Goal: Task Accomplishment & Management: Complete application form

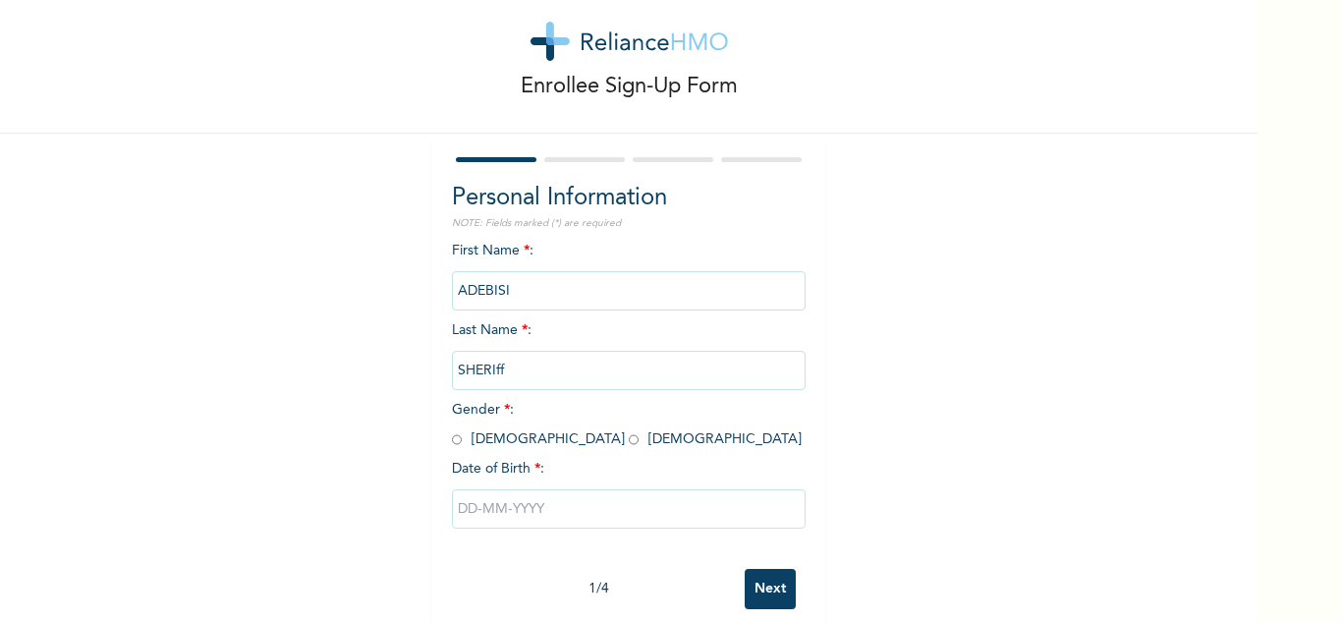
scroll to position [69, 0]
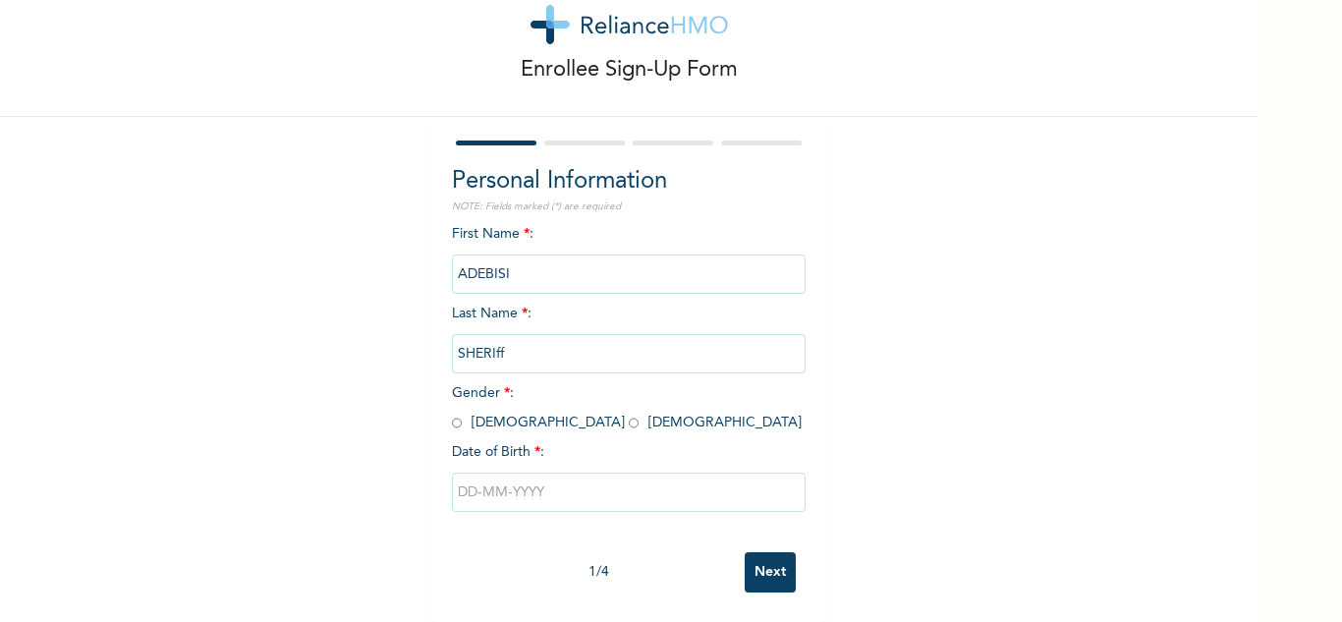
click at [453, 413] on input "radio" at bounding box center [457, 422] width 10 height 19
radio input "true"
click at [521, 478] on input "text" at bounding box center [629, 491] width 354 height 39
select select "8"
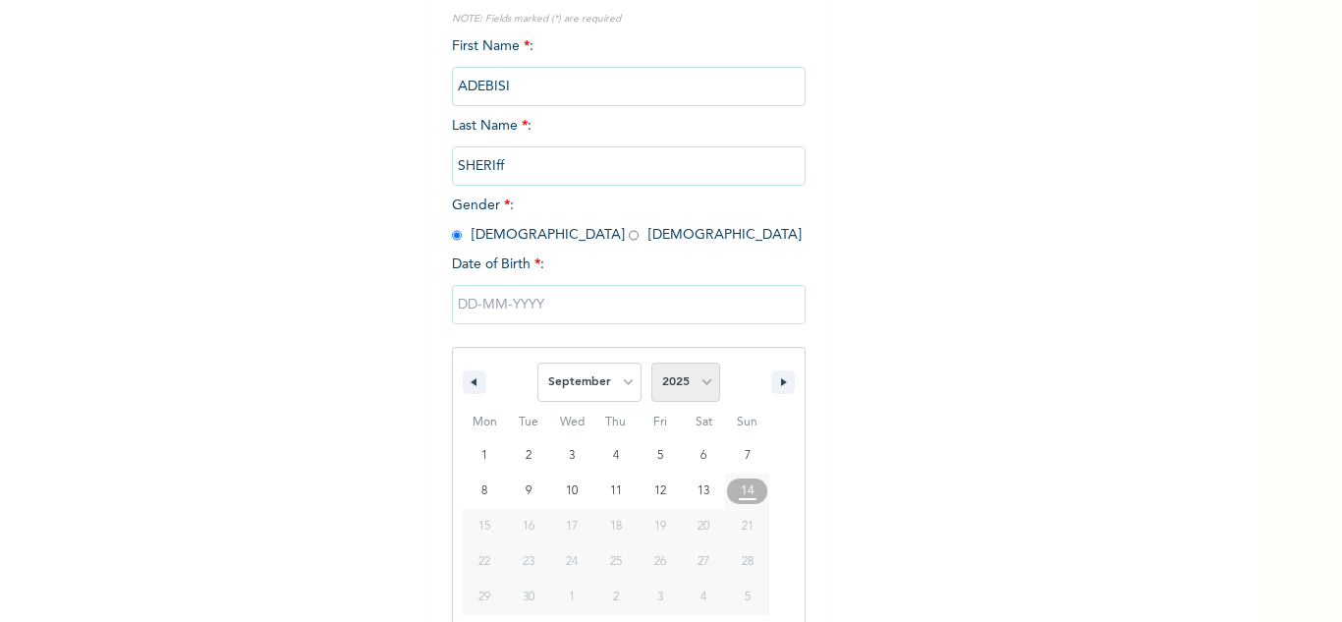
scroll to position [271, 0]
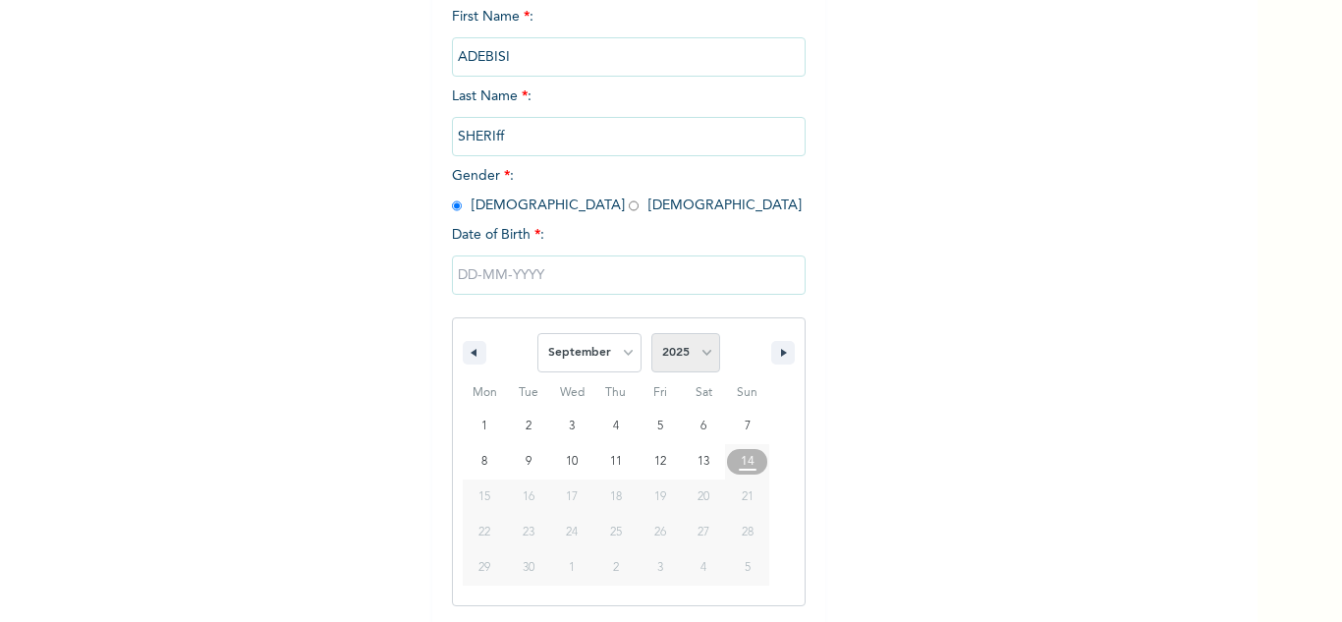
click at [682, 334] on select "2025 2024 2023 2022 2021 2020 2019 2018 2017 2016 2015 2014 2013 2012 2011 2010…" at bounding box center [685, 352] width 69 height 39
select select "1986"
click at [651, 334] on select "2025 2024 2023 2022 2021 2020 2019 2018 2017 2016 2015 2014 2013 2012 2011 2010…" at bounding box center [685, 352] width 69 height 39
click at [599, 342] on select "January February March April May June July August September October November De…" at bounding box center [589, 352] width 104 height 39
select select "9"
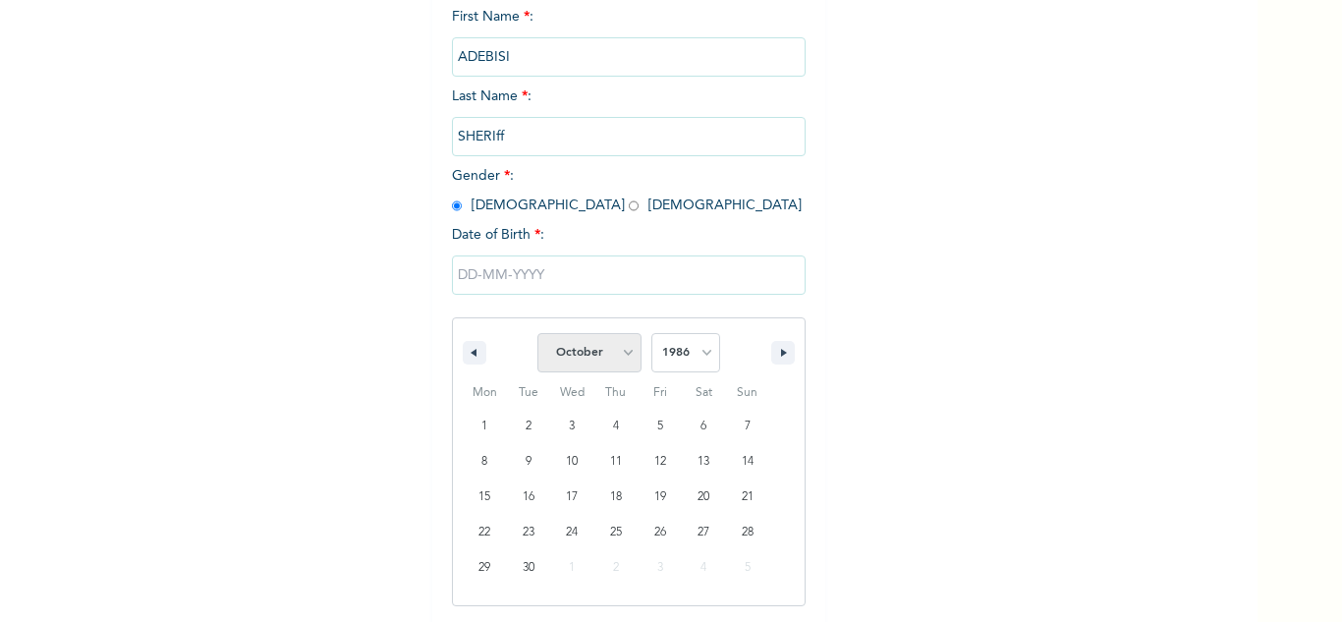
click at [537, 334] on select "January February March April May June July August September October November De…" at bounding box center [589, 352] width 104 height 39
type input "[DATE]"
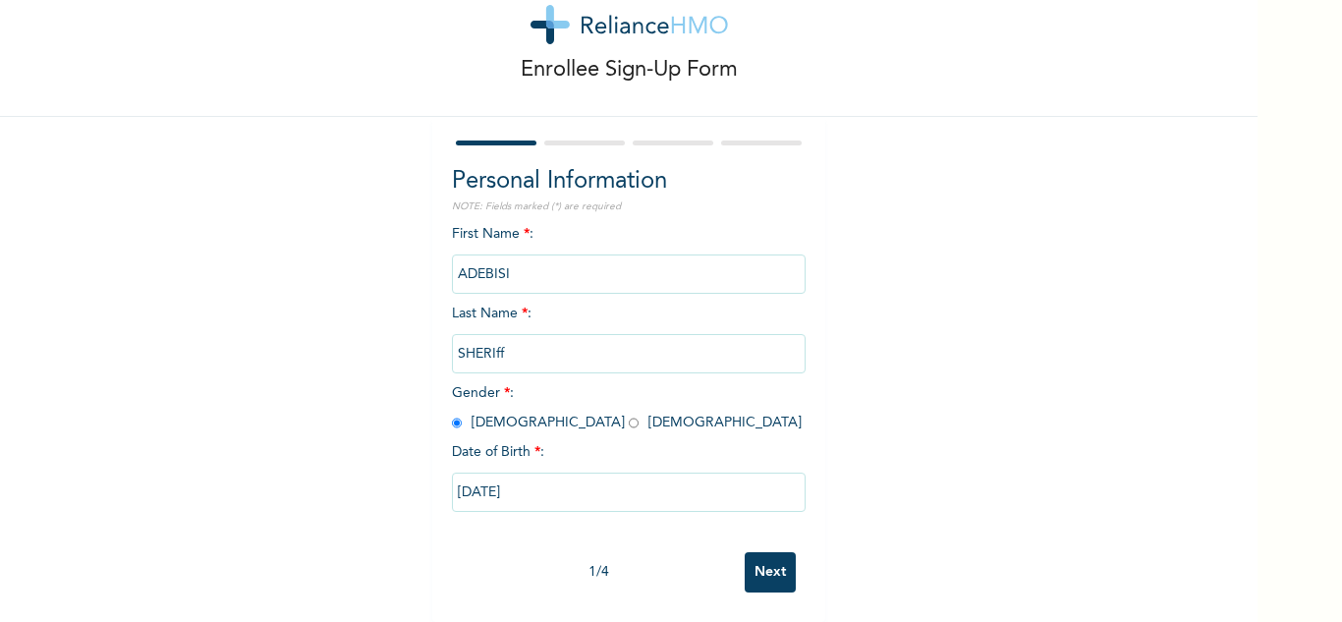
click at [521, 478] on input "[DATE]" at bounding box center [629, 491] width 354 height 39
select select "9"
select select "1986"
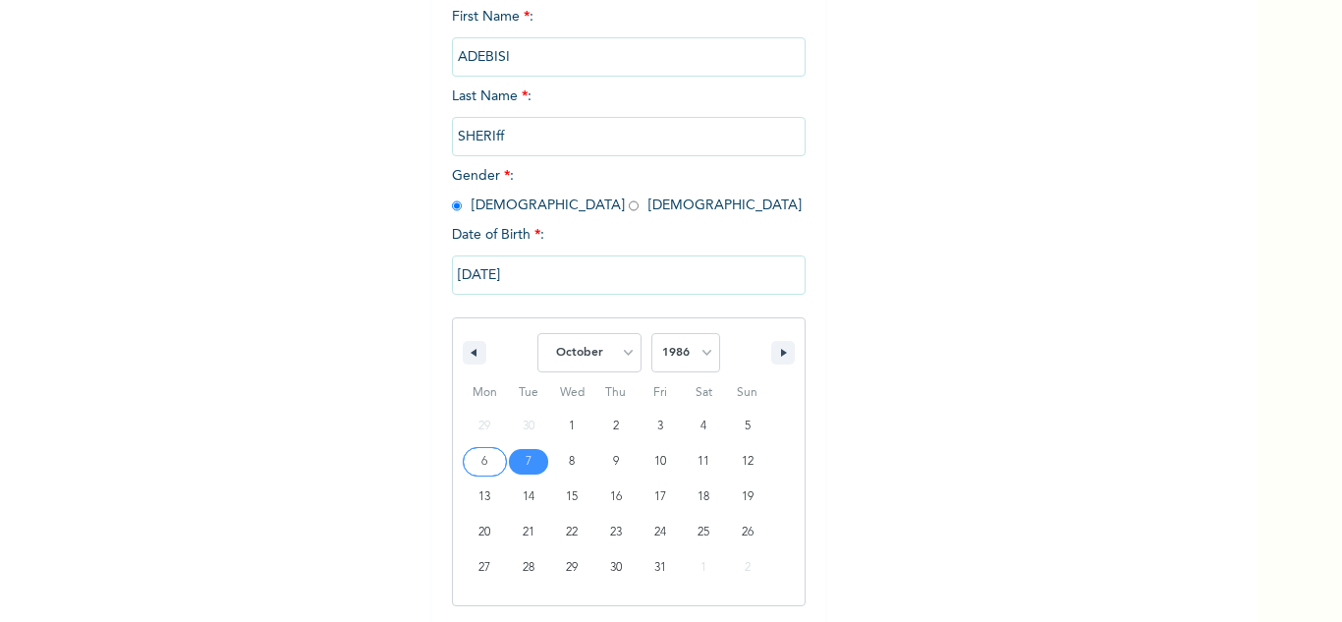
type input "[DATE]"
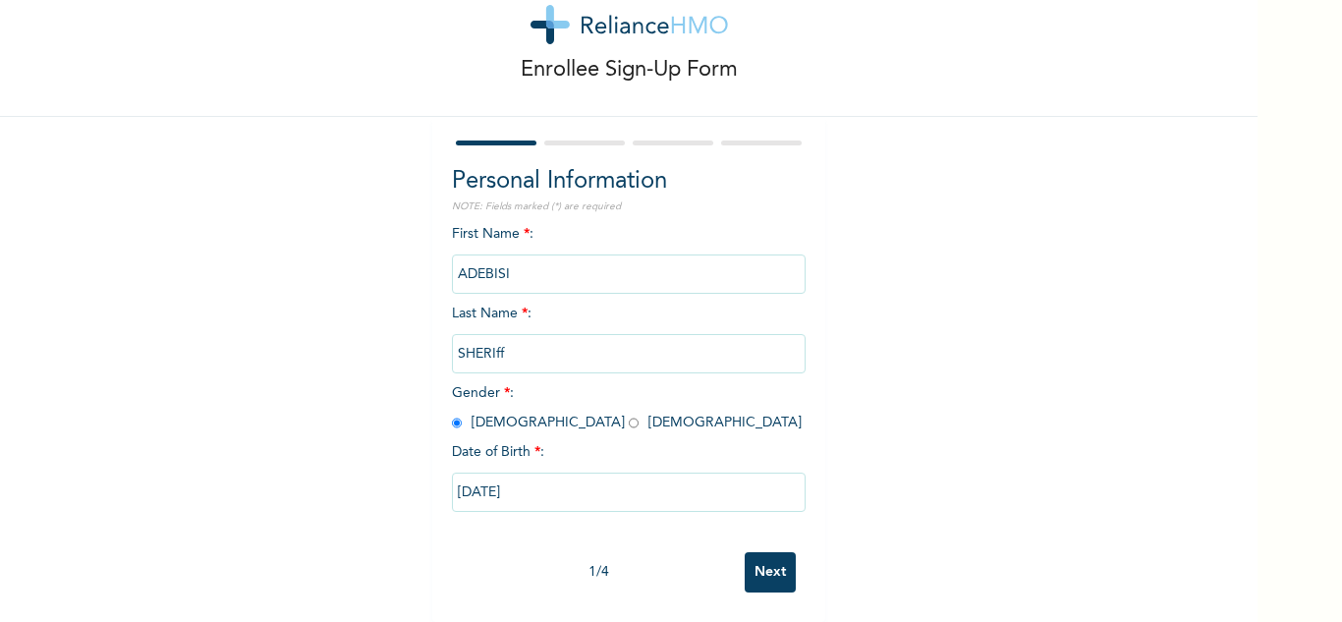
scroll to position [69, 0]
click at [773, 561] on input "Next" at bounding box center [769, 572] width 51 height 40
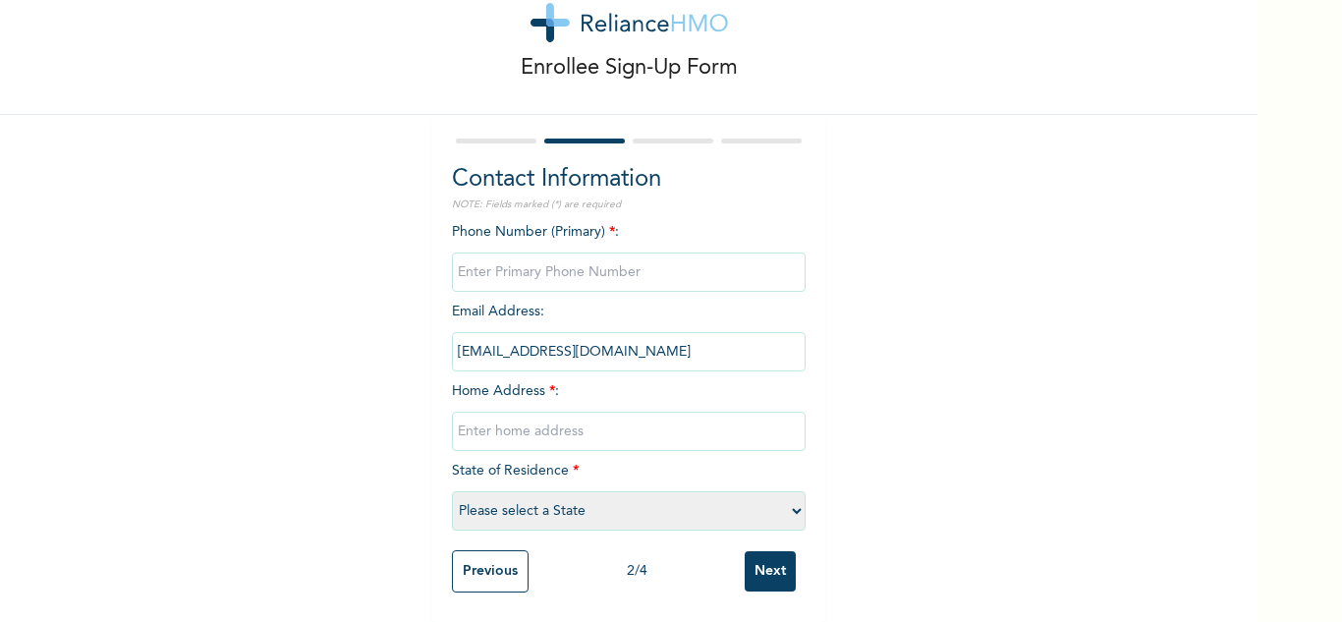
click at [587, 424] on input "text" at bounding box center [629, 430] width 354 height 39
type input "Mainland"
click at [587, 273] on input "phone" at bounding box center [629, 271] width 354 height 39
type input "0"
click at [579, 495] on select "Please select a State [PERSON_NAME] (FCT) [PERSON_NAME] Ibom [GEOGRAPHIC_DATA] …" at bounding box center [629, 510] width 354 height 39
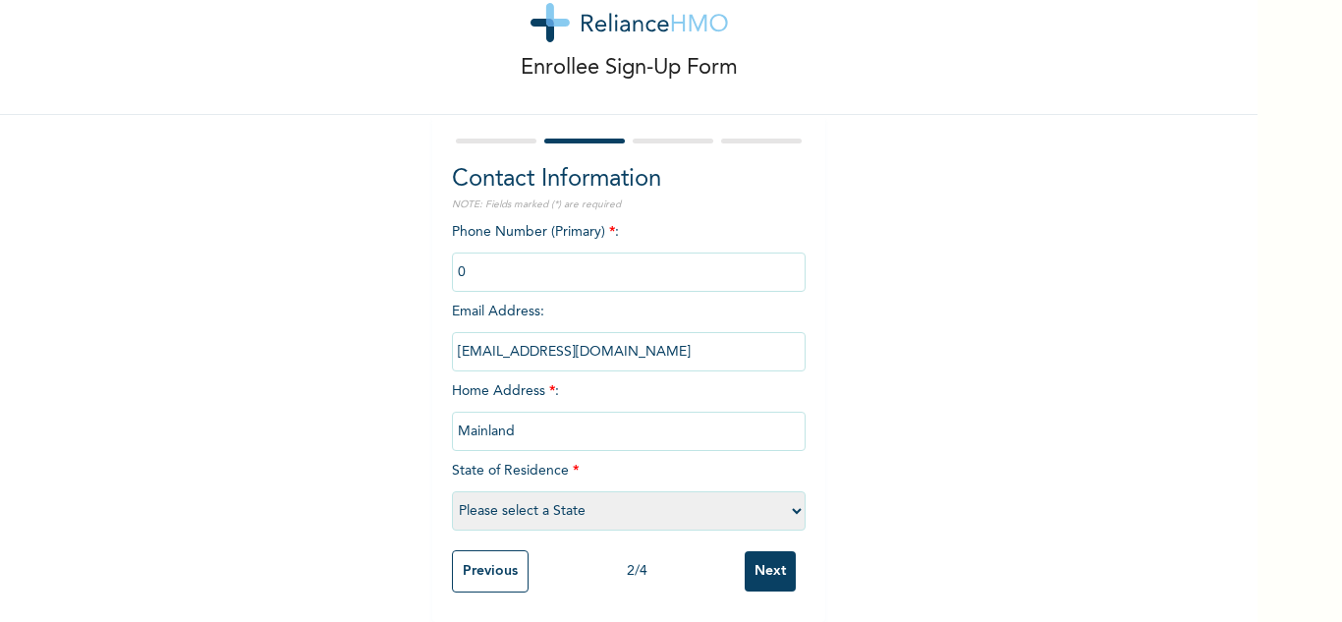
select select "25"
click at [452, 491] on select "Please select a State [PERSON_NAME] (FCT) [PERSON_NAME] Ibom [GEOGRAPHIC_DATA] …" at bounding box center [629, 510] width 354 height 39
click at [732, 547] on div "Previous 2 / 4 Next" at bounding box center [629, 571] width 354 height 62
click at [757, 560] on input "Next" at bounding box center [769, 571] width 51 height 40
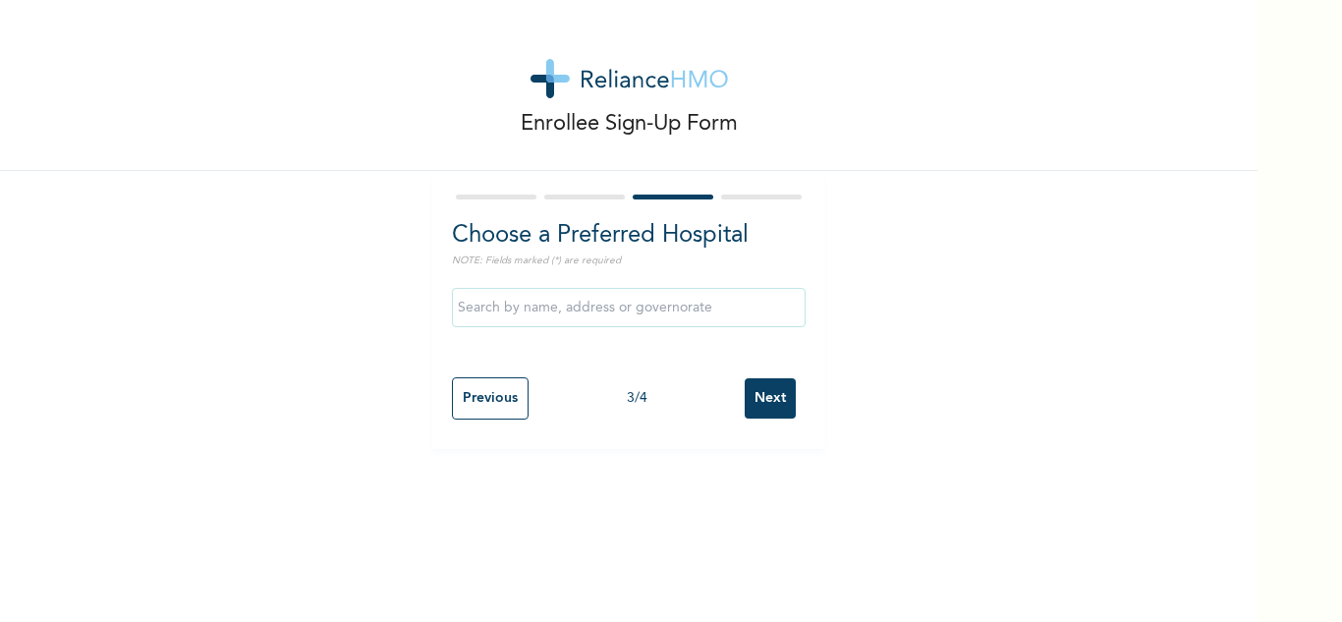
click at [706, 319] on input "text" at bounding box center [629, 307] width 354 height 39
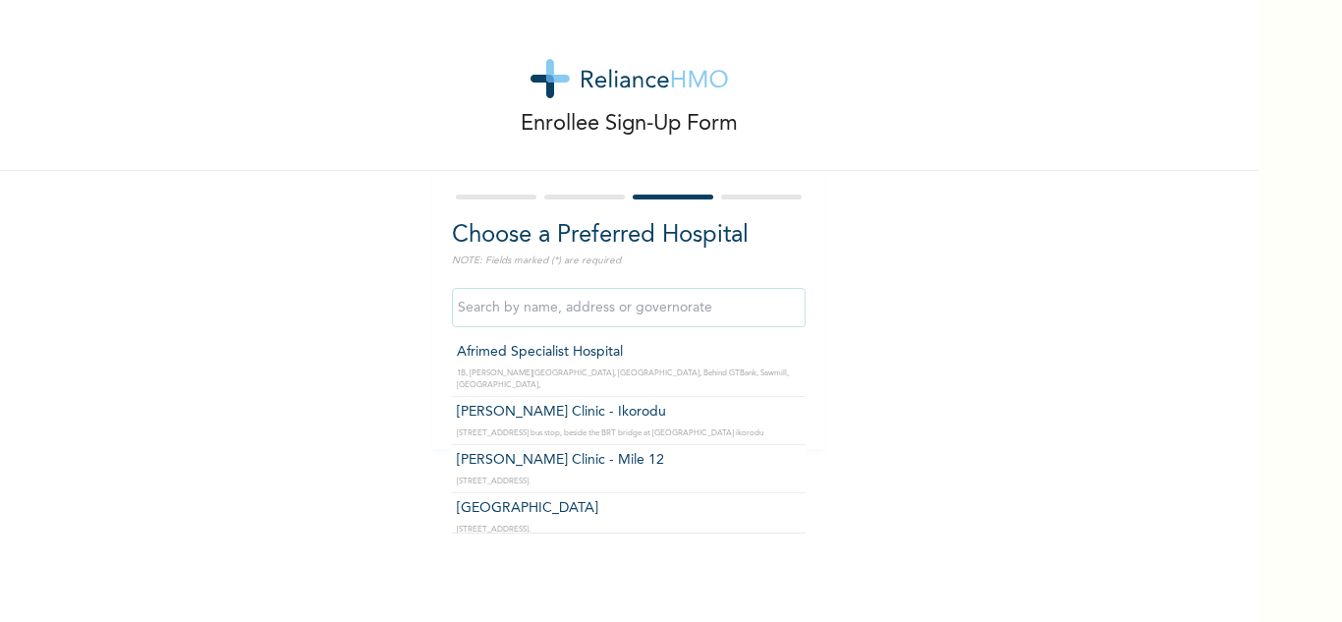
click at [917, 321] on div "Enrollee Sign-Up Form Choose a Preferred Hospital NOTE: Fields marked (*) are r…" at bounding box center [628, 224] width 1257 height 449
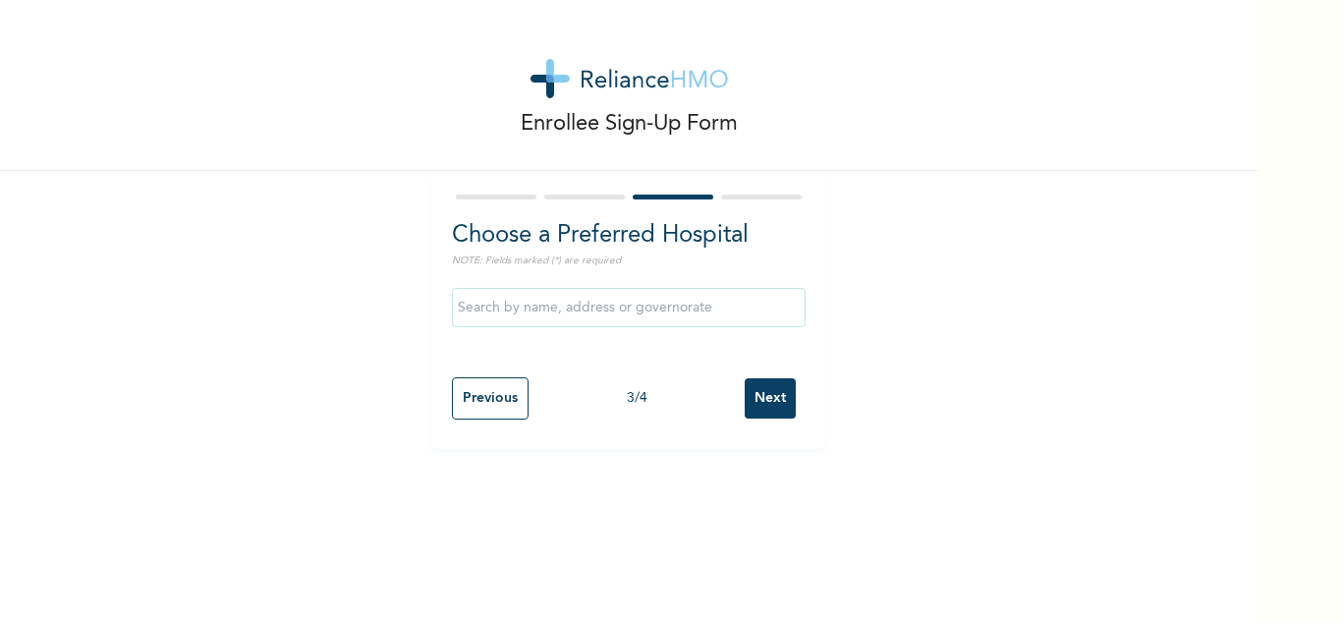
click at [749, 400] on input "Next" at bounding box center [769, 398] width 51 height 40
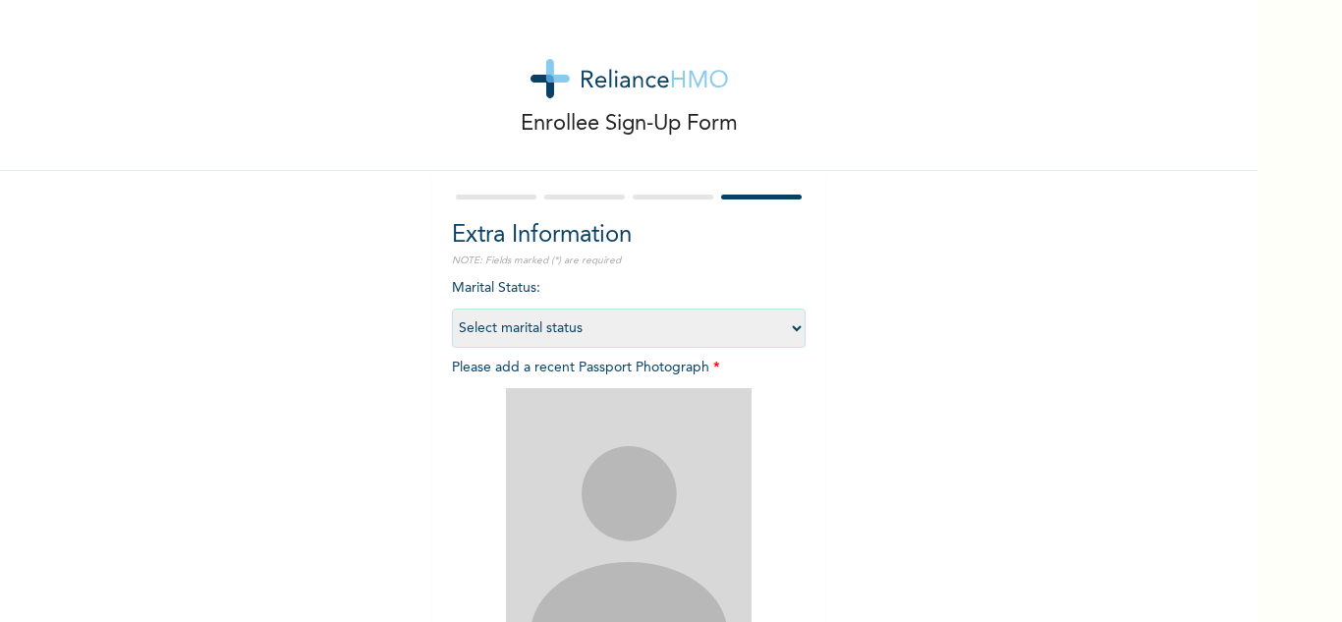
drag, startPoint x: 573, startPoint y: 336, endPoint x: 558, endPoint y: 343, distance: 16.3
click at [573, 336] on select "Select marital status [DEMOGRAPHIC_DATA] Married [DEMOGRAPHIC_DATA] Widow/[DEMO…" at bounding box center [629, 327] width 354 height 39
select select "2"
click at [452, 308] on select "Select marital status [DEMOGRAPHIC_DATA] Married [DEMOGRAPHIC_DATA] Widow/[DEMO…" at bounding box center [629, 327] width 354 height 39
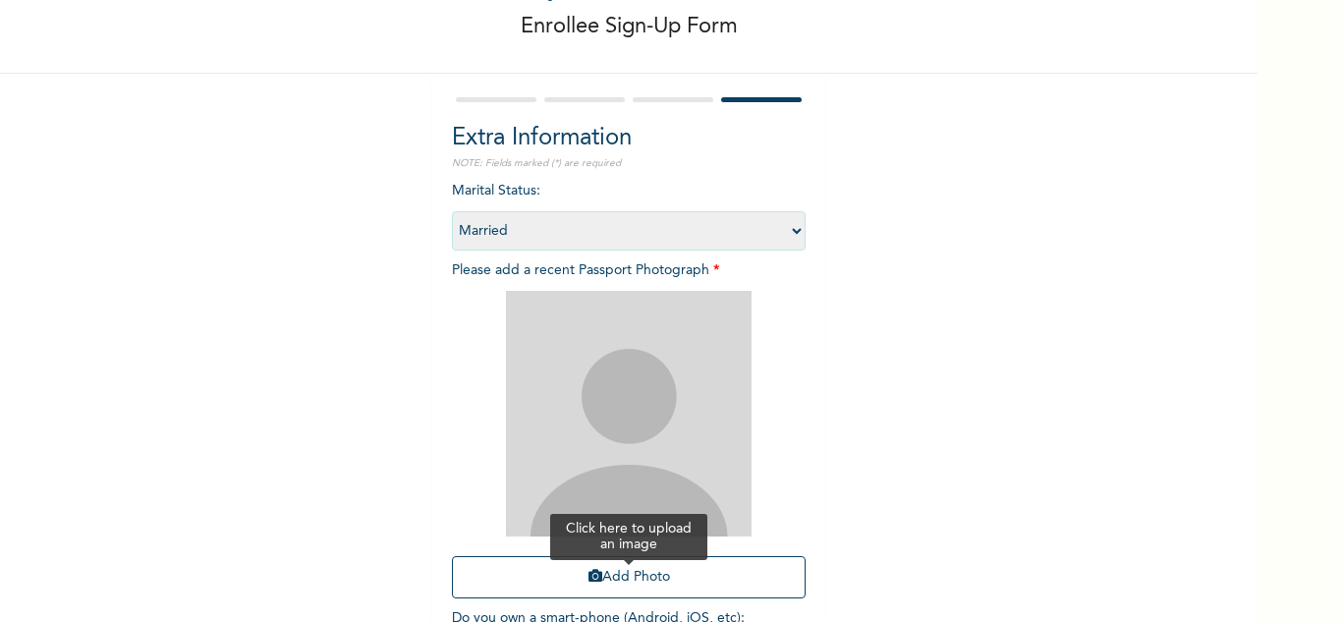
scroll to position [239, 0]
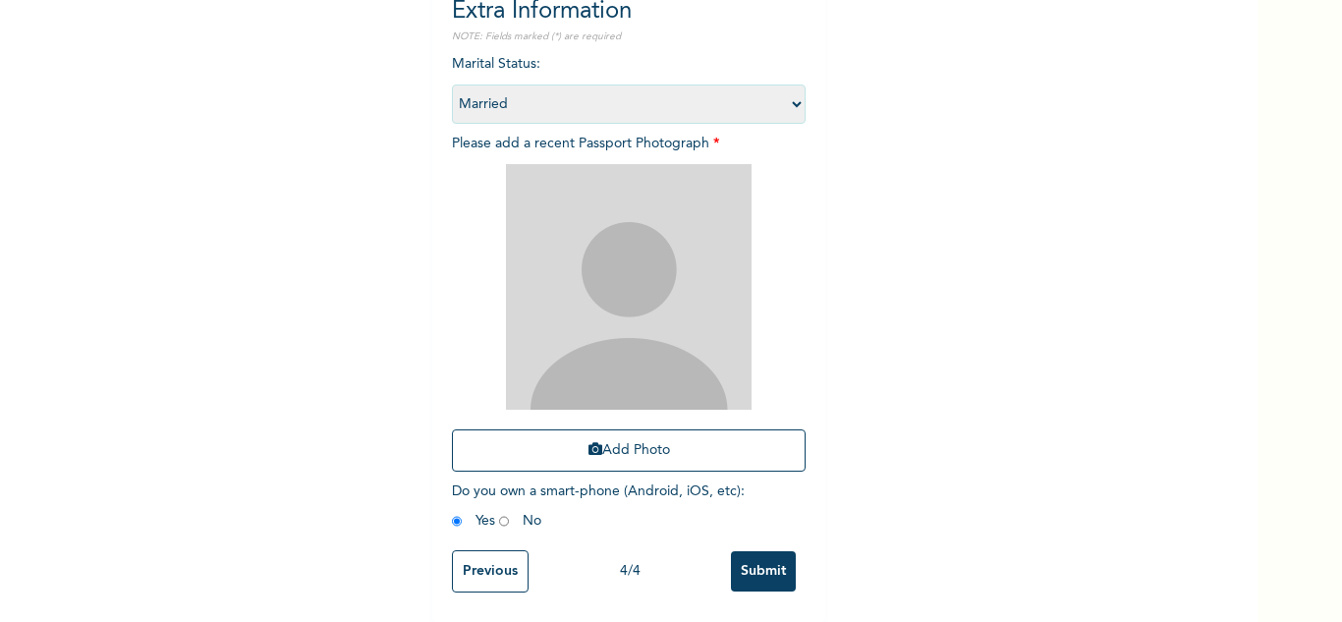
click at [523, 413] on div "Add Photo" at bounding box center [629, 317] width 354 height 327
click at [527, 440] on button "Add Photo" at bounding box center [629, 450] width 354 height 42
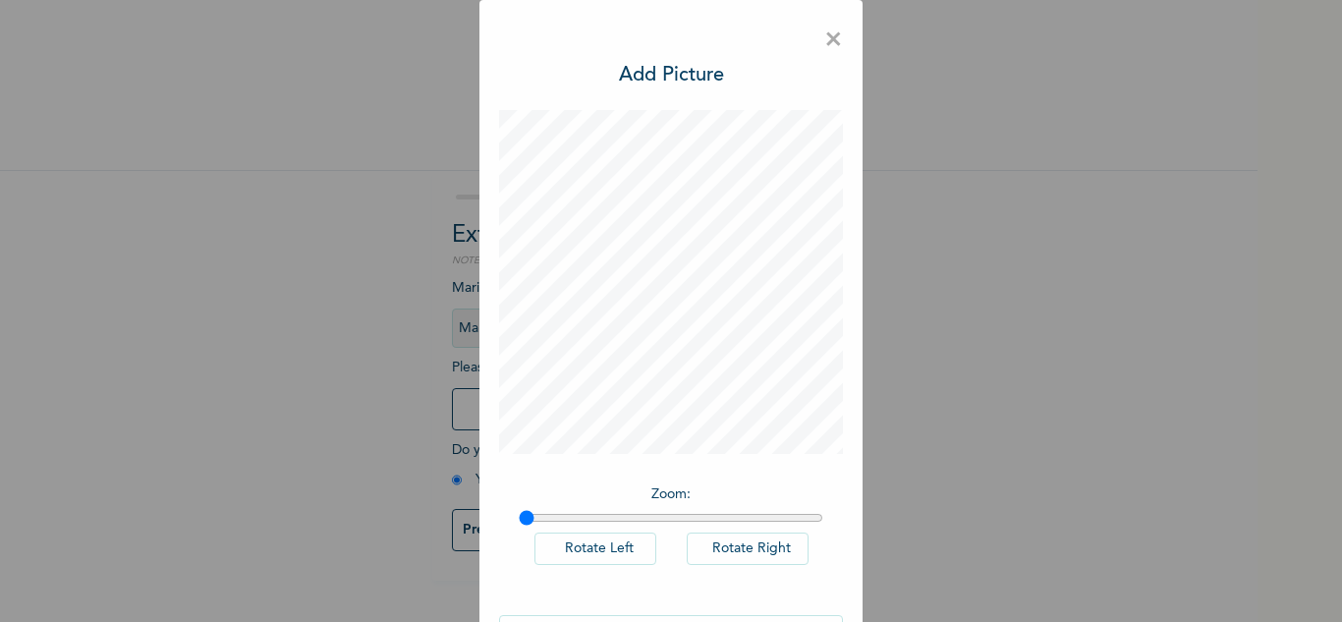
scroll to position [64, 0]
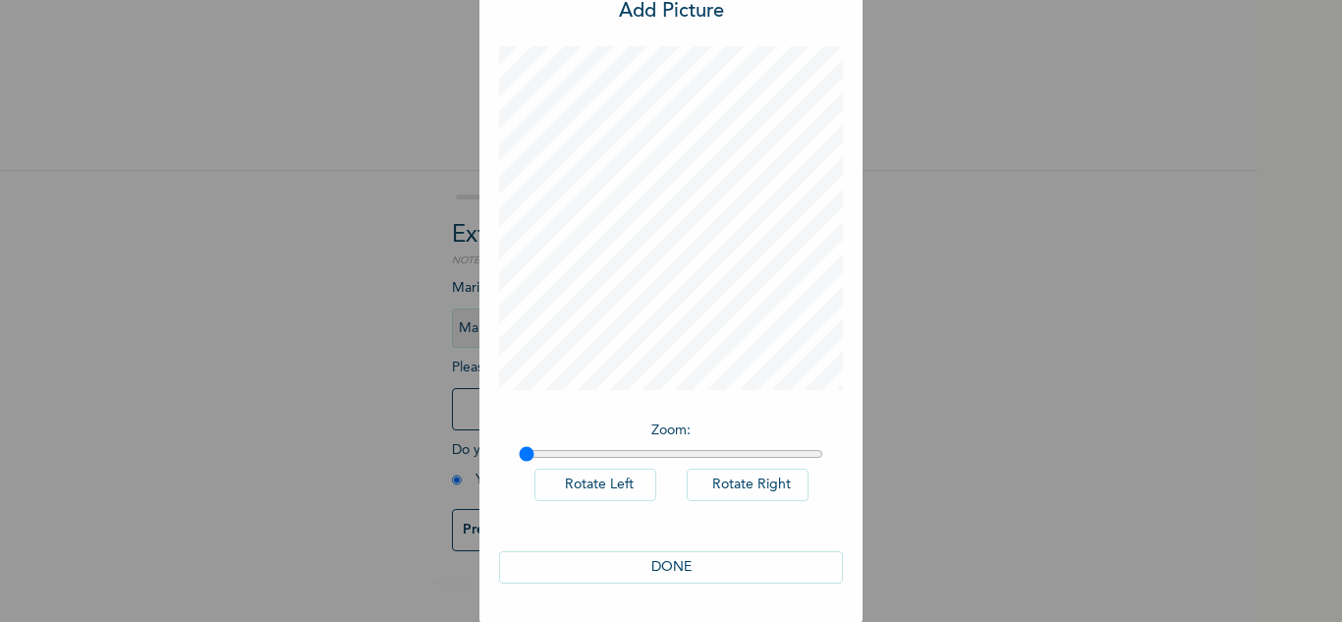
click at [645, 563] on button "DONE" at bounding box center [671, 567] width 344 height 32
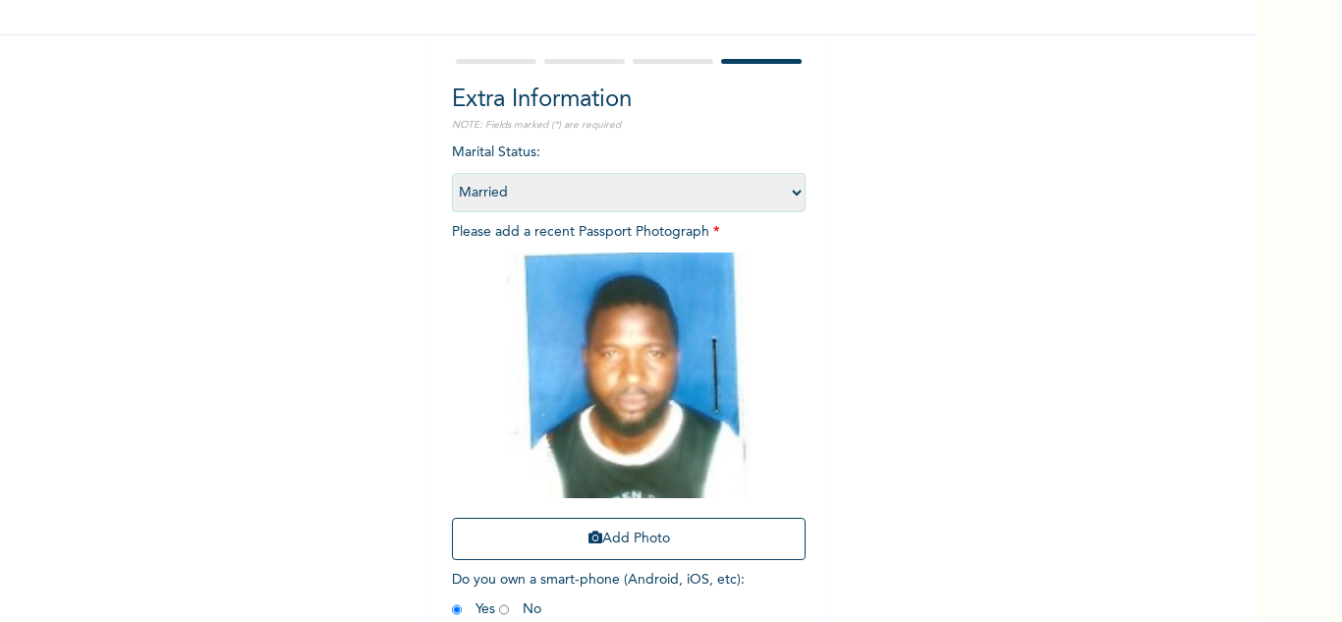
scroll to position [239, 0]
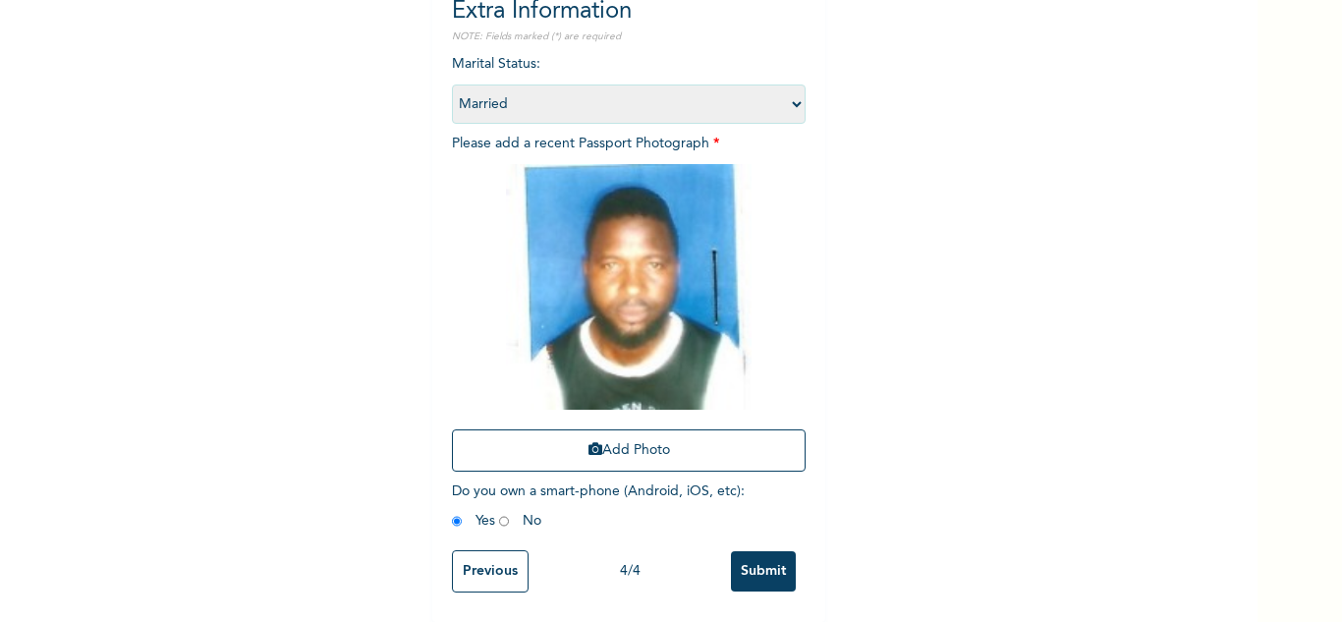
click at [780, 555] on input "Submit" at bounding box center [763, 571] width 65 height 40
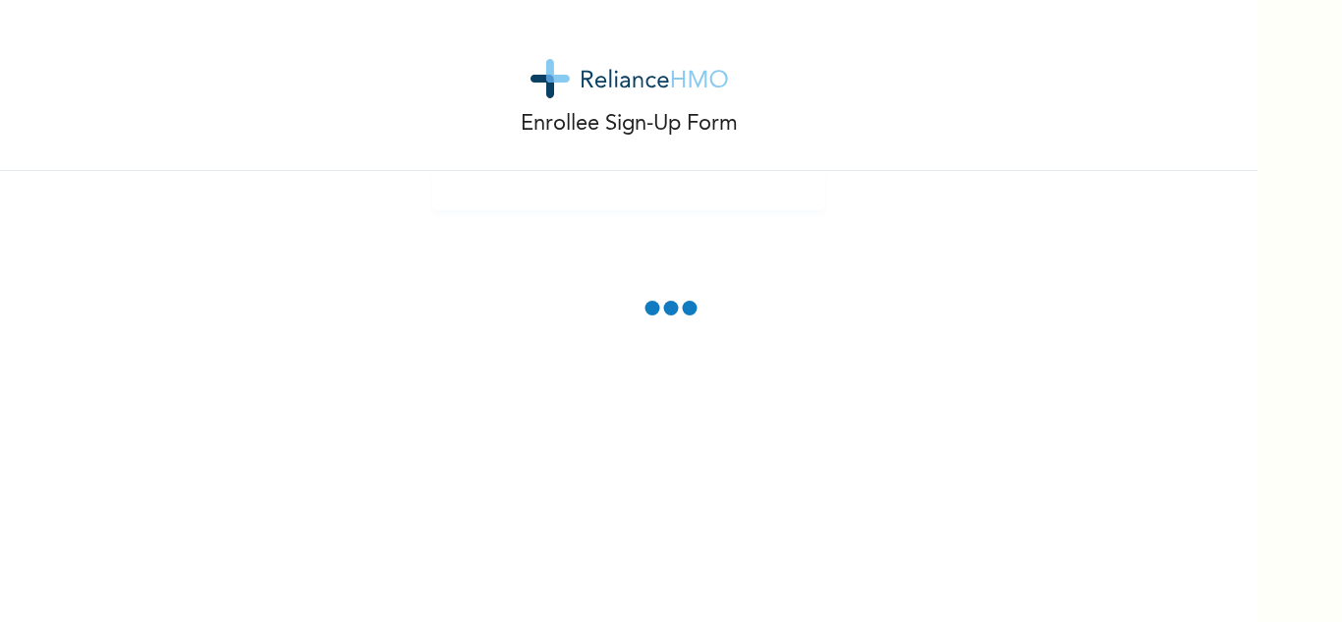
scroll to position [0, 0]
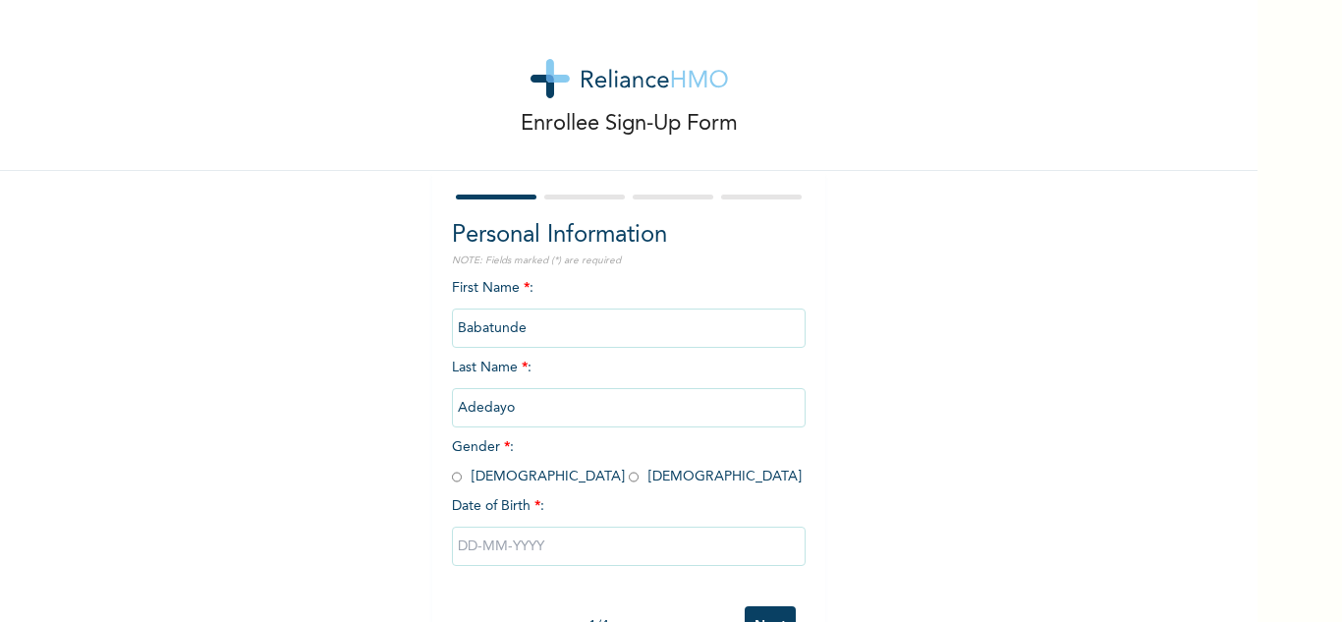
click at [452, 471] on input "radio" at bounding box center [457, 476] width 10 height 19
radio input "true"
click at [512, 547] on input "text" at bounding box center [629, 545] width 354 height 39
select select "8"
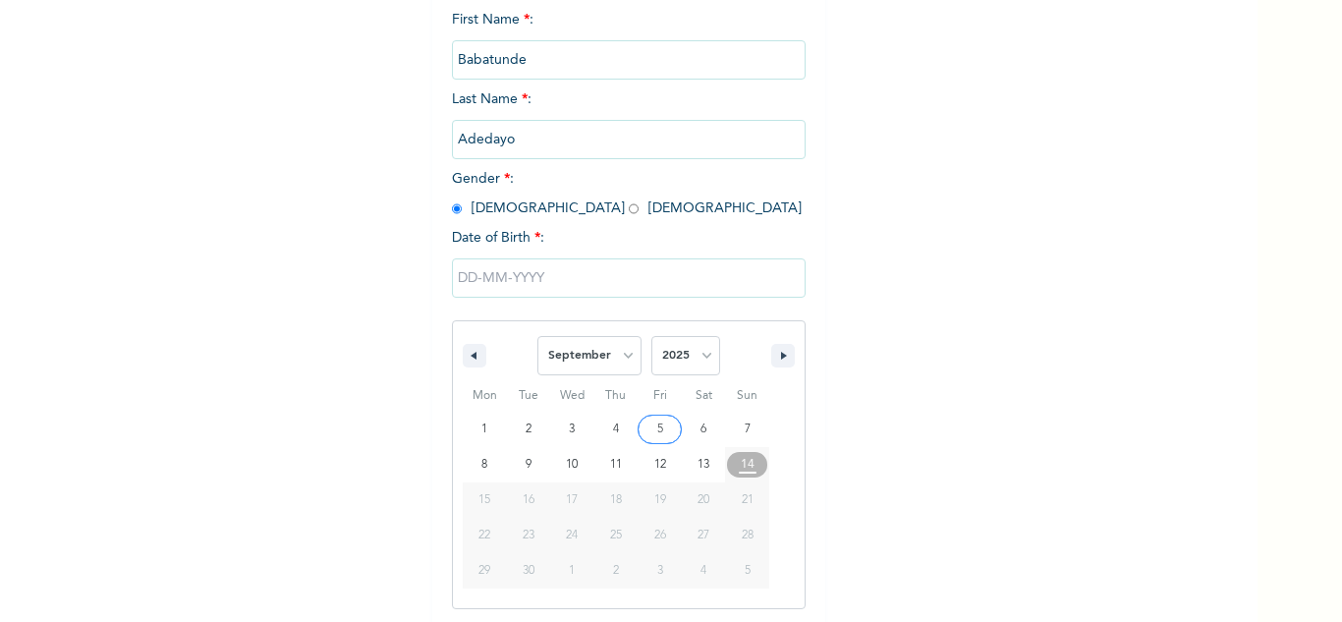
scroll to position [271, 0]
click at [689, 347] on select "2025 2024 2023 2022 2021 2020 2019 2018 2017 2016 2015 2014 2013 2012 2011 2010…" at bounding box center [685, 352] width 69 height 39
select select "1997"
click at [651, 334] on select "2025 2024 2023 2022 2021 2020 2019 2018 2017 2016 2015 2014 2013 2012 2011 2010…" at bounding box center [685, 352] width 69 height 39
click at [584, 363] on select "January February March April May June July August September October November De…" at bounding box center [589, 352] width 104 height 39
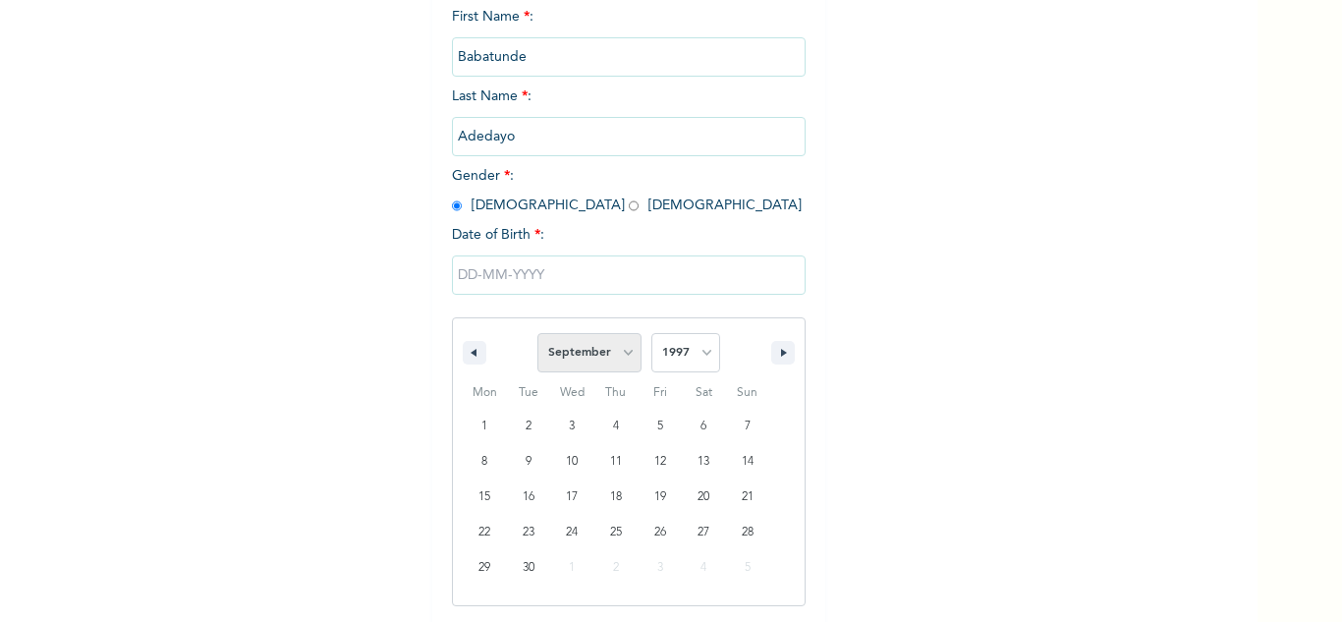
select select "10"
click at [537, 334] on select "January February March April May June July August September October November De…" at bounding box center [589, 352] width 104 height 39
type input "11/02/1997"
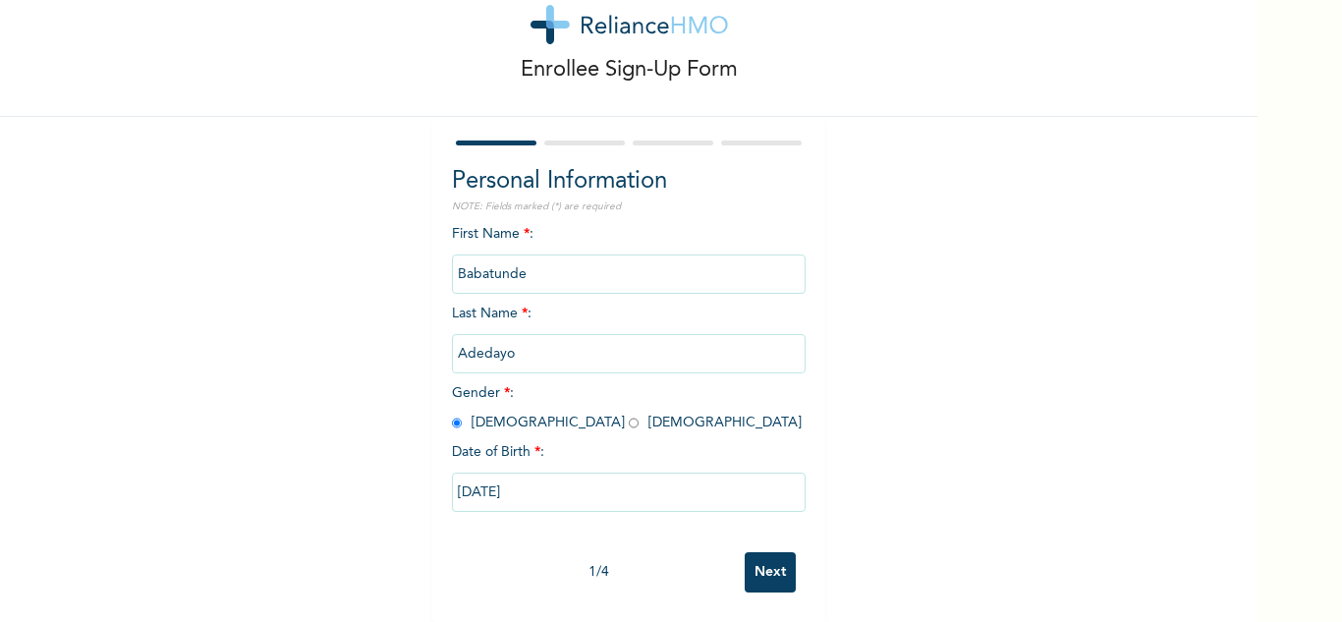
scroll to position [69, 0]
click at [744, 555] on input "Next" at bounding box center [769, 572] width 51 height 40
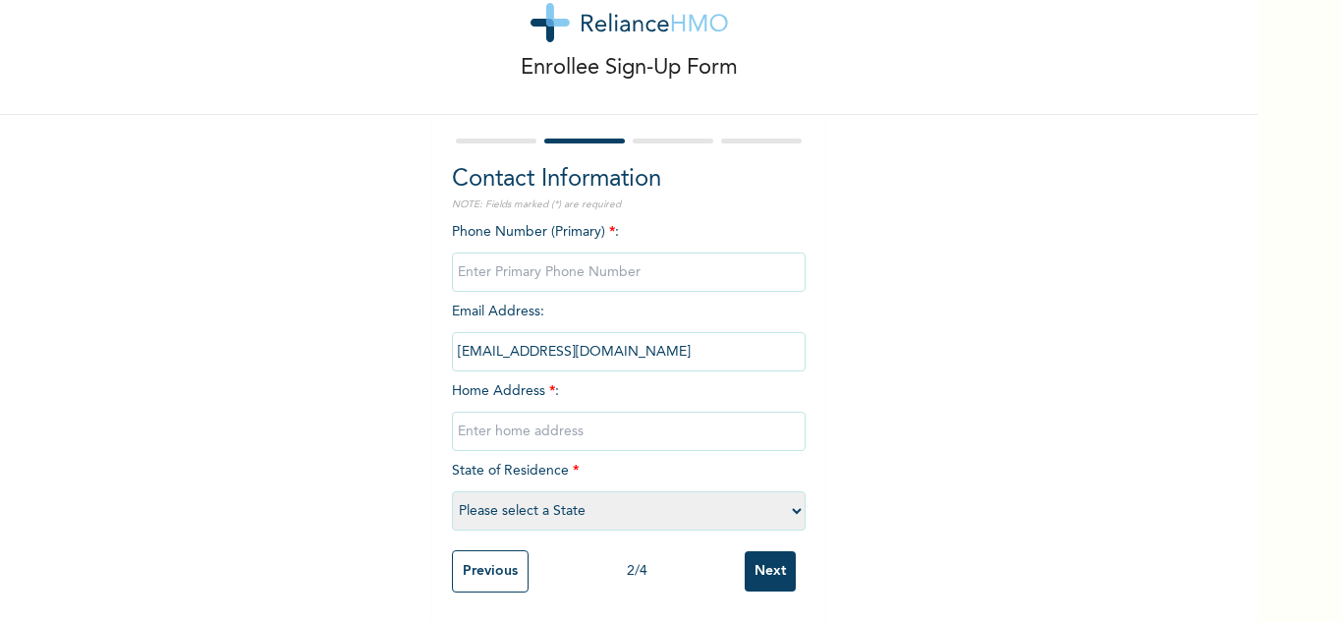
click at [602, 411] on input "text" at bounding box center [629, 430] width 354 height 39
type input "Mainland"
click at [510, 254] on input "phone" at bounding box center [629, 271] width 354 height 39
type input "0"
click at [531, 510] on select "Please select a State [PERSON_NAME] (FCT) [PERSON_NAME] Ibom [GEOGRAPHIC_DATA] …" at bounding box center [629, 510] width 354 height 39
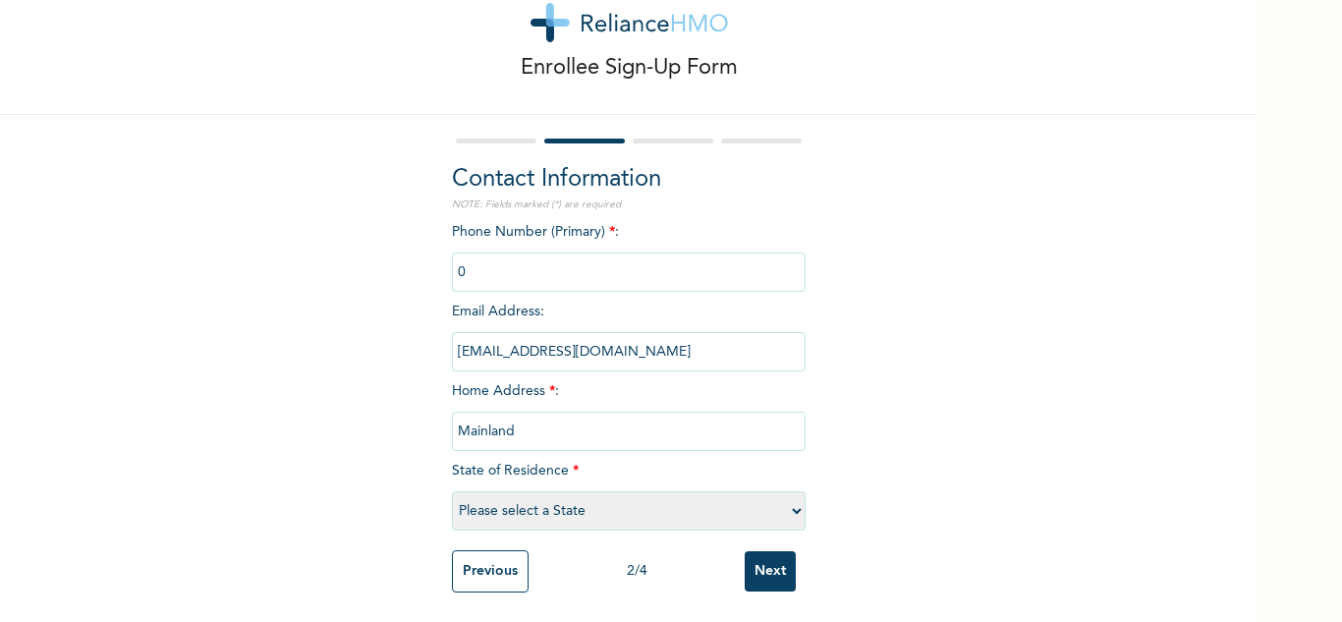
select select "25"
click at [452, 491] on select "Please select a State [PERSON_NAME] (FCT) [PERSON_NAME] Ibom [GEOGRAPHIC_DATA] …" at bounding box center [629, 510] width 354 height 39
drag, startPoint x: 728, startPoint y: 534, endPoint x: 753, endPoint y: 553, distance: 31.6
click at [729, 540] on div "Previous 2 / 4 Next" at bounding box center [629, 571] width 354 height 62
click at [753, 555] on input "Next" at bounding box center [769, 571] width 51 height 40
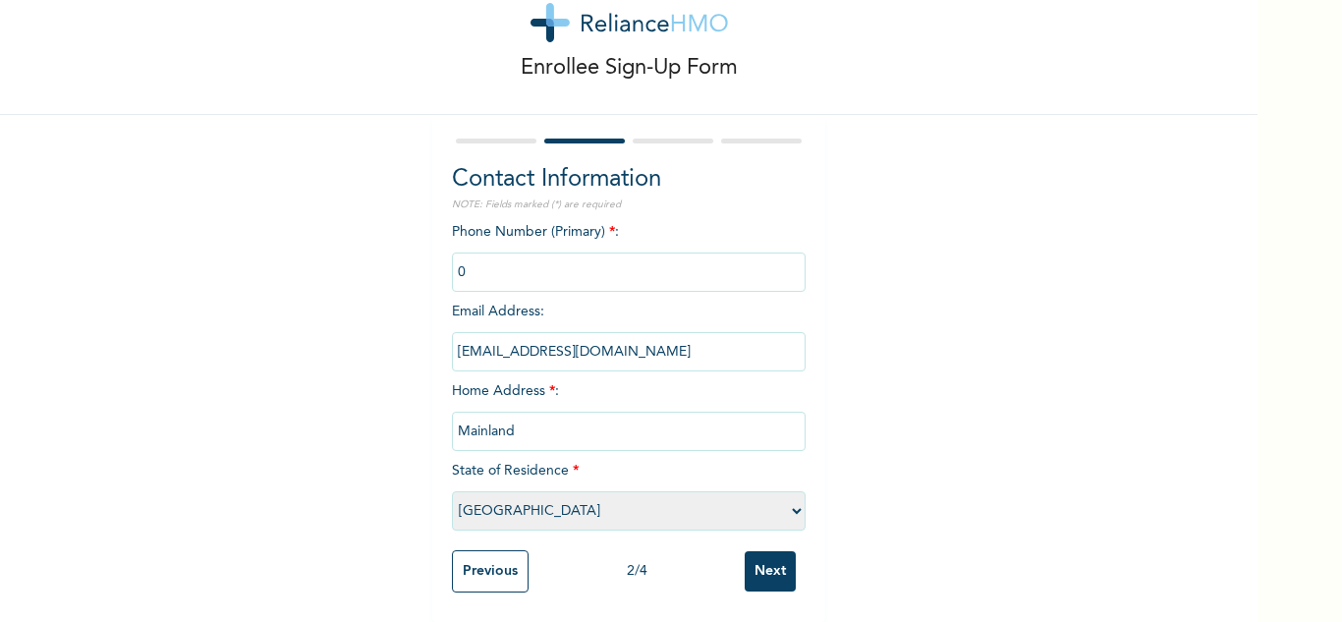
scroll to position [0, 0]
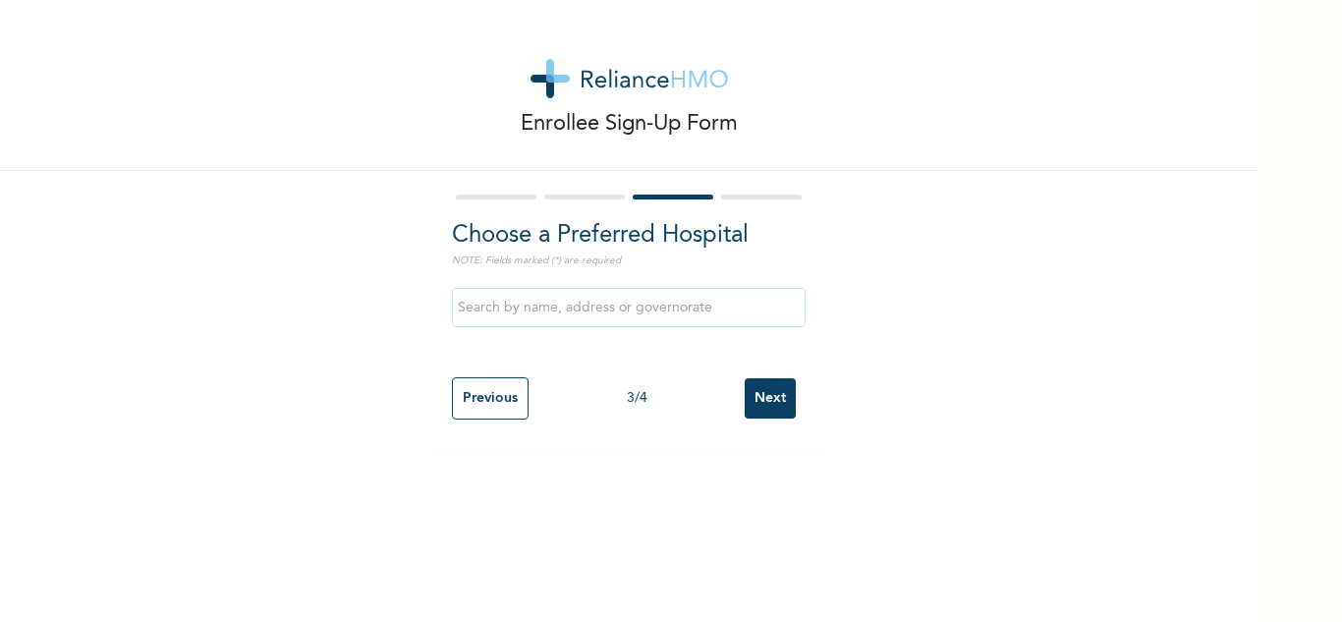
click at [762, 383] on input "Next" at bounding box center [769, 398] width 51 height 40
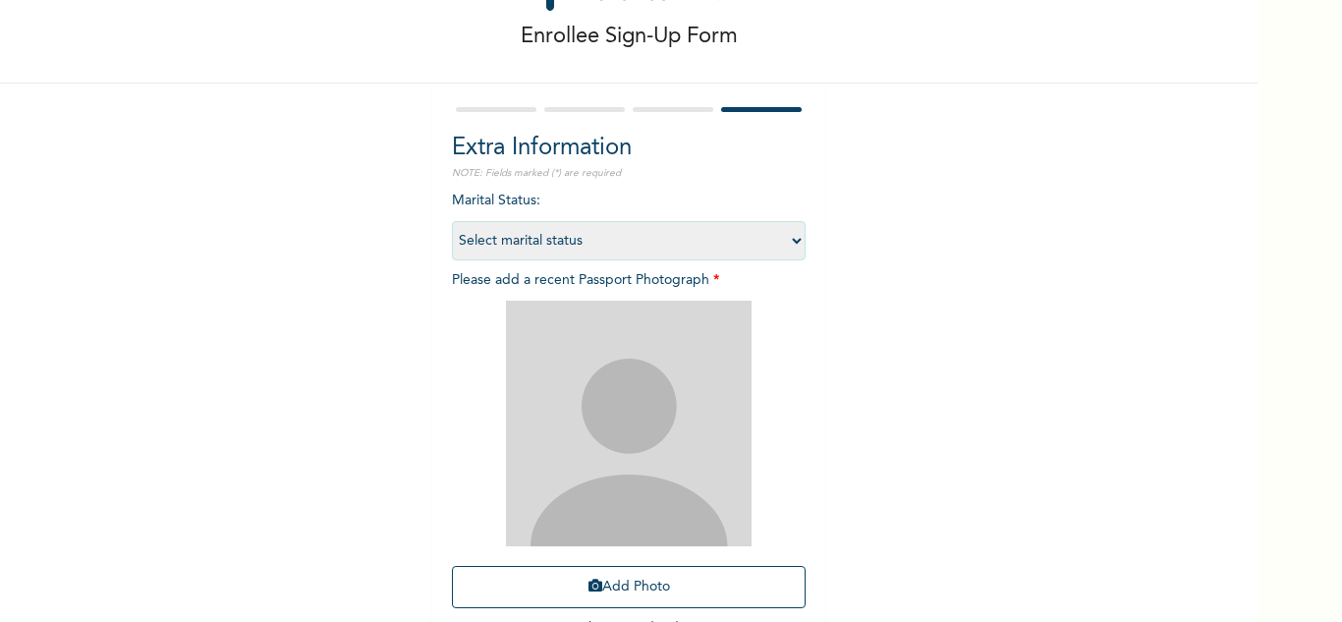
scroll to position [239, 0]
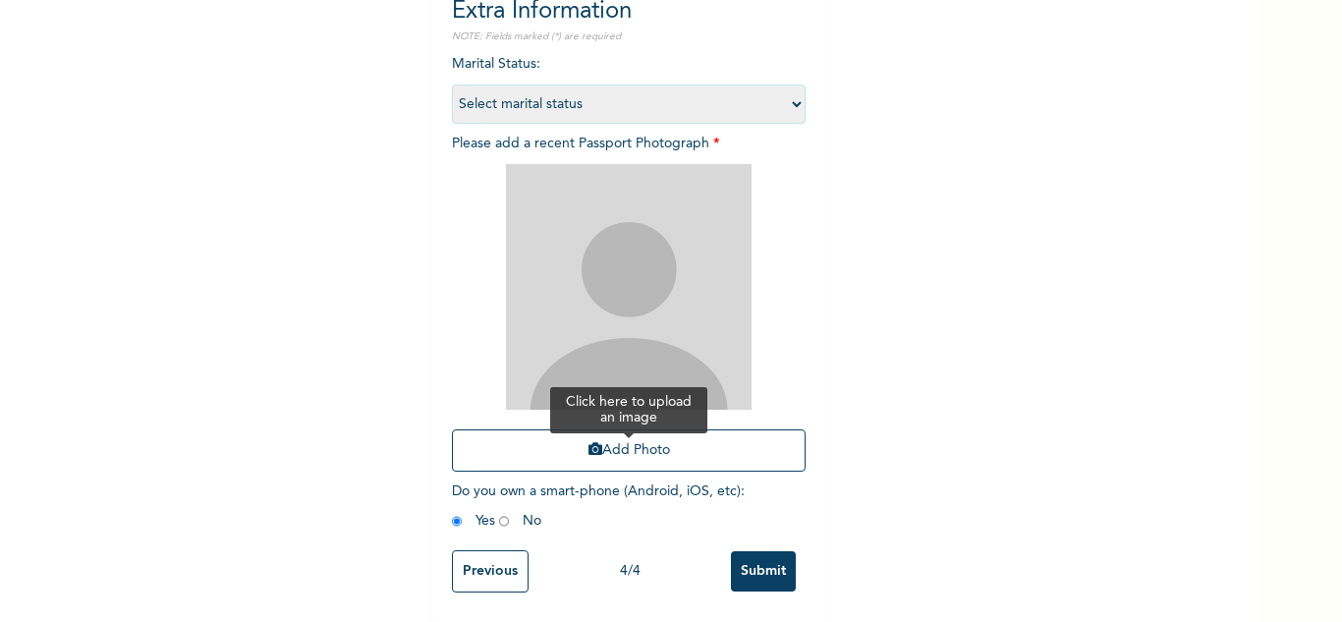
click at [572, 442] on button "Add Photo" at bounding box center [629, 450] width 354 height 42
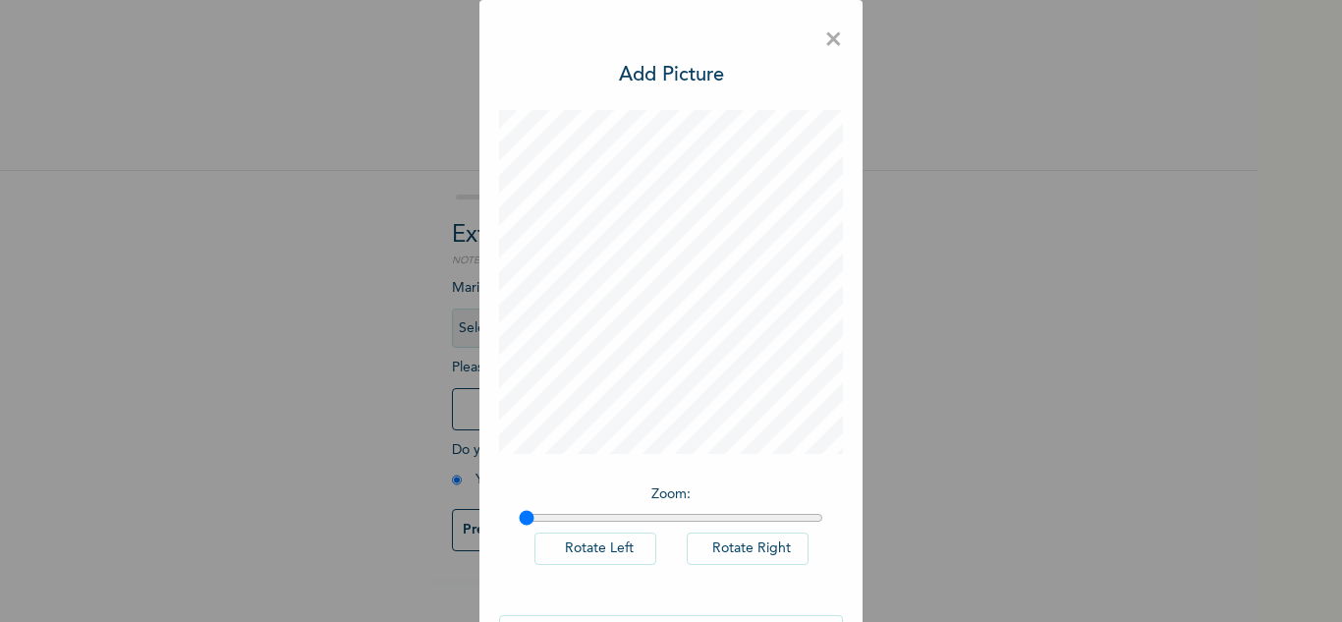
scroll to position [64, 0]
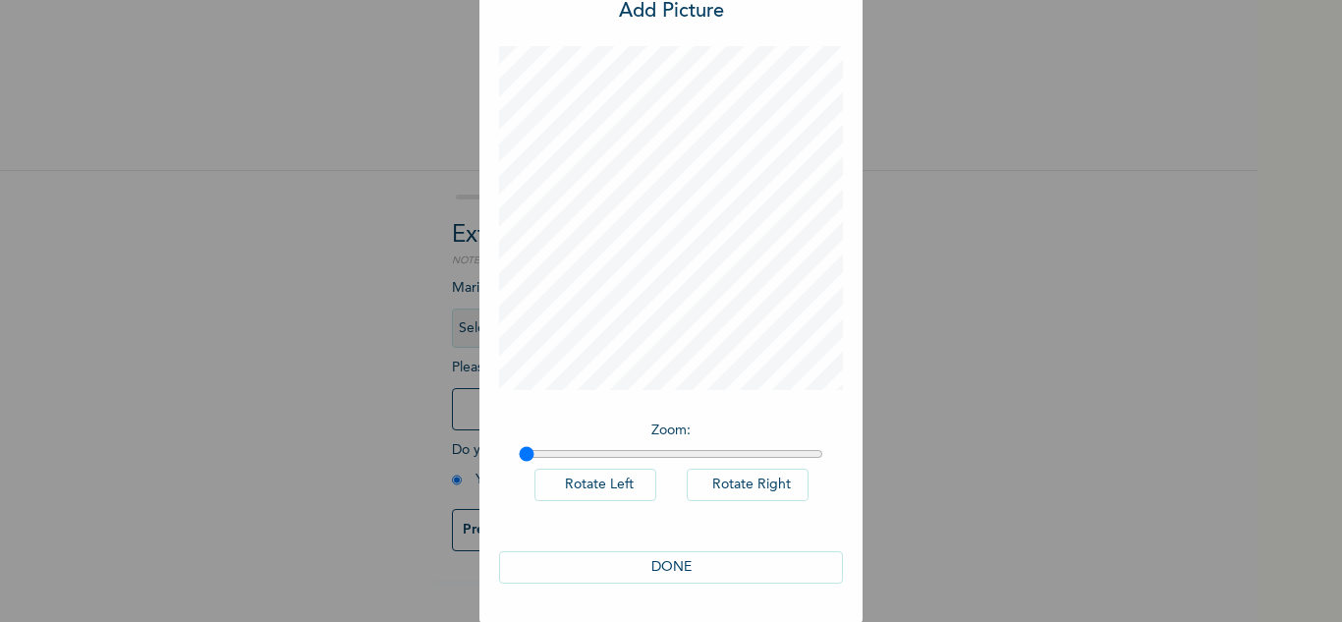
click at [731, 561] on button "DONE" at bounding box center [671, 567] width 344 height 32
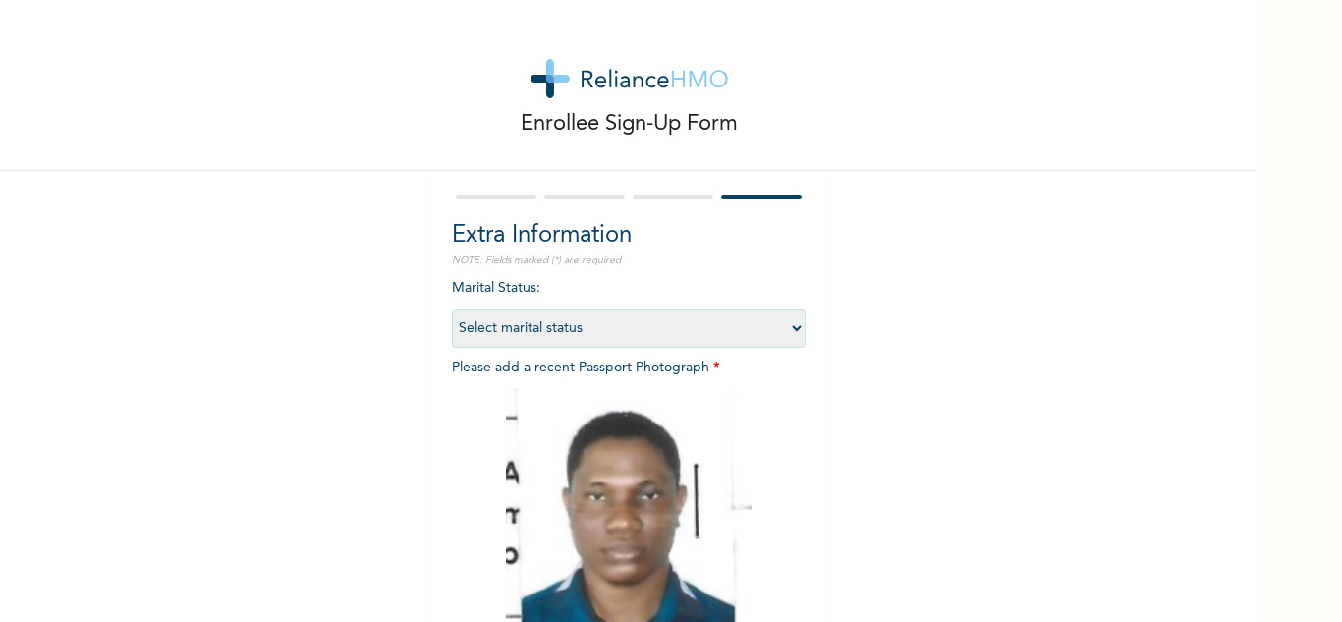
scroll to position [239, 0]
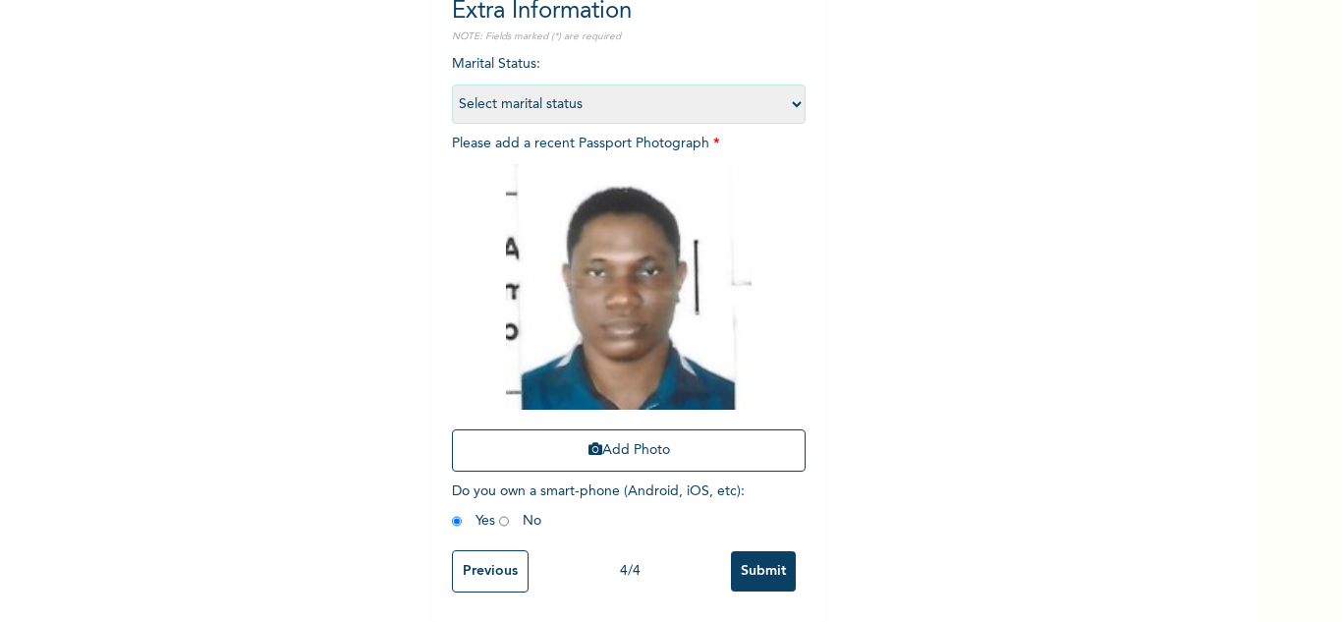
click at [755, 563] on input "Submit" at bounding box center [763, 571] width 65 height 40
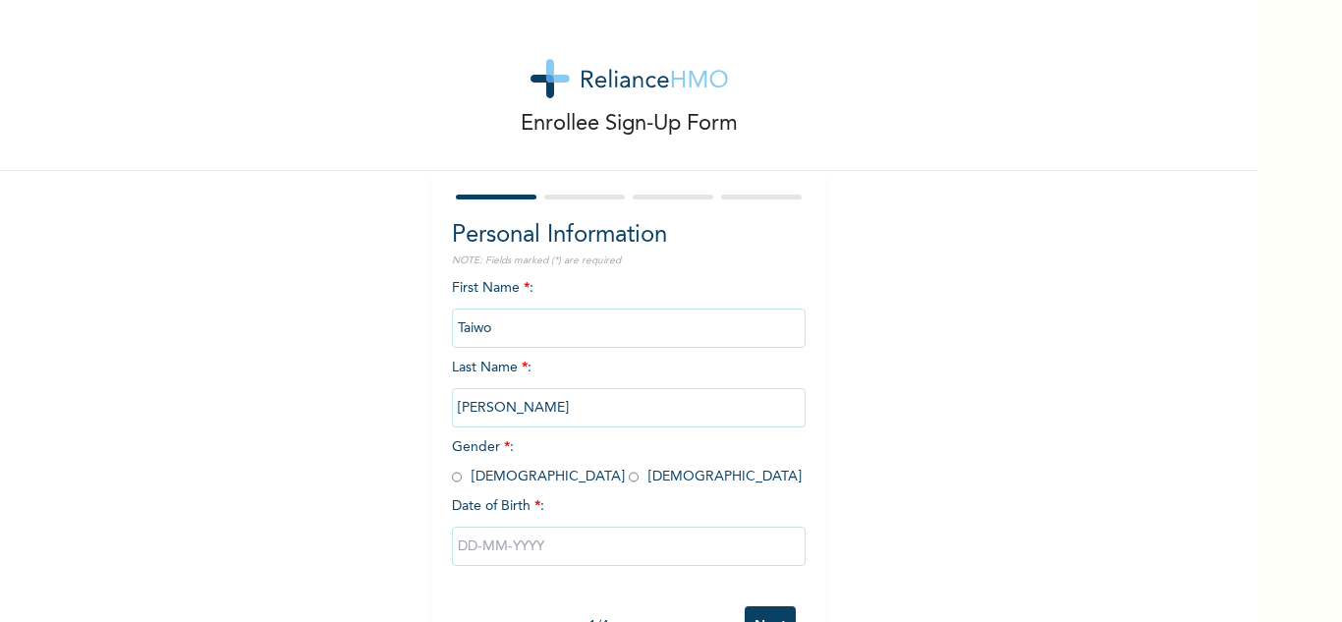
click at [452, 476] on input "radio" at bounding box center [457, 476] width 10 height 19
radio input "true"
click at [493, 544] on input "text" at bounding box center [629, 545] width 354 height 39
select select "8"
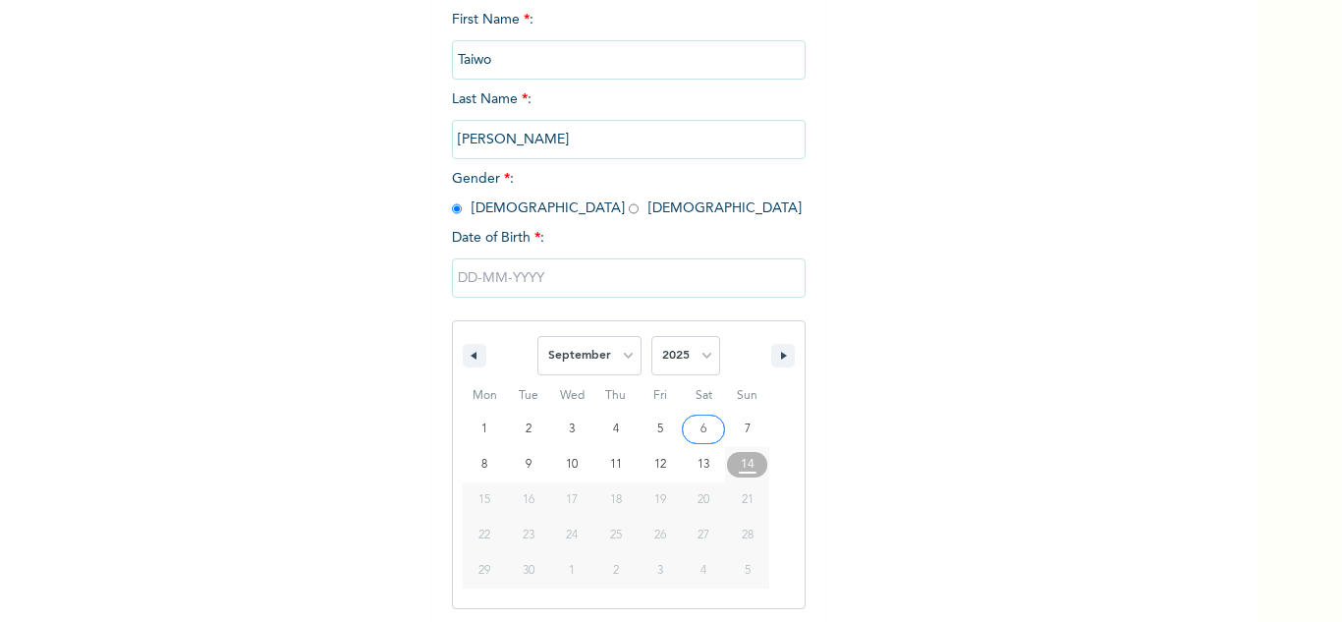
scroll to position [271, 0]
drag, startPoint x: 696, startPoint y: 363, endPoint x: 695, endPoint y: 349, distance: 14.8
click at [696, 363] on select "2025 2024 2023 2022 2021 2020 2019 2018 2017 2016 2015 2014 2013 2012 2011 2010…" at bounding box center [685, 352] width 69 height 39
select select "1985"
click at [651, 334] on select "2025 2024 2023 2022 2021 2020 2019 2018 2017 2016 2015 2014 2013 2012 2011 2010…" at bounding box center [685, 352] width 69 height 39
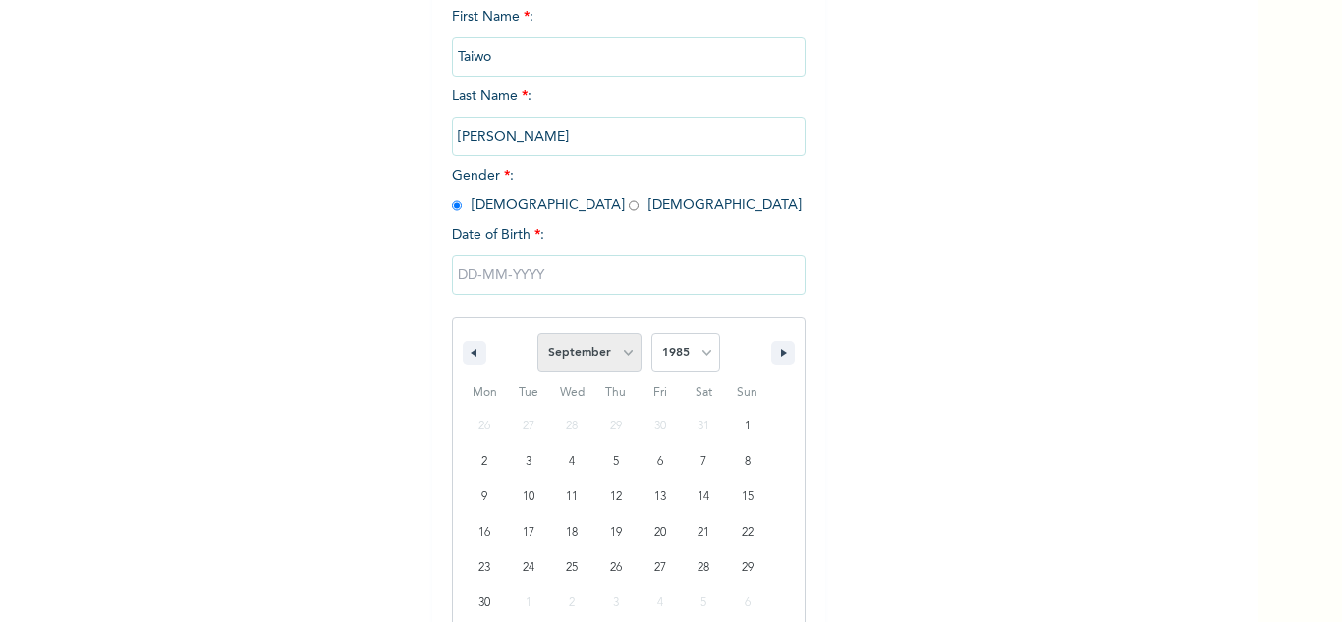
click at [578, 362] on select "January February March April May June July August September October November De…" at bounding box center [589, 352] width 104 height 39
select select "2"
click at [537, 334] on select "January February March April May June July August September October November De…" at bounding box center [589, 352] width 104 height 39
type input "03/29/1985"
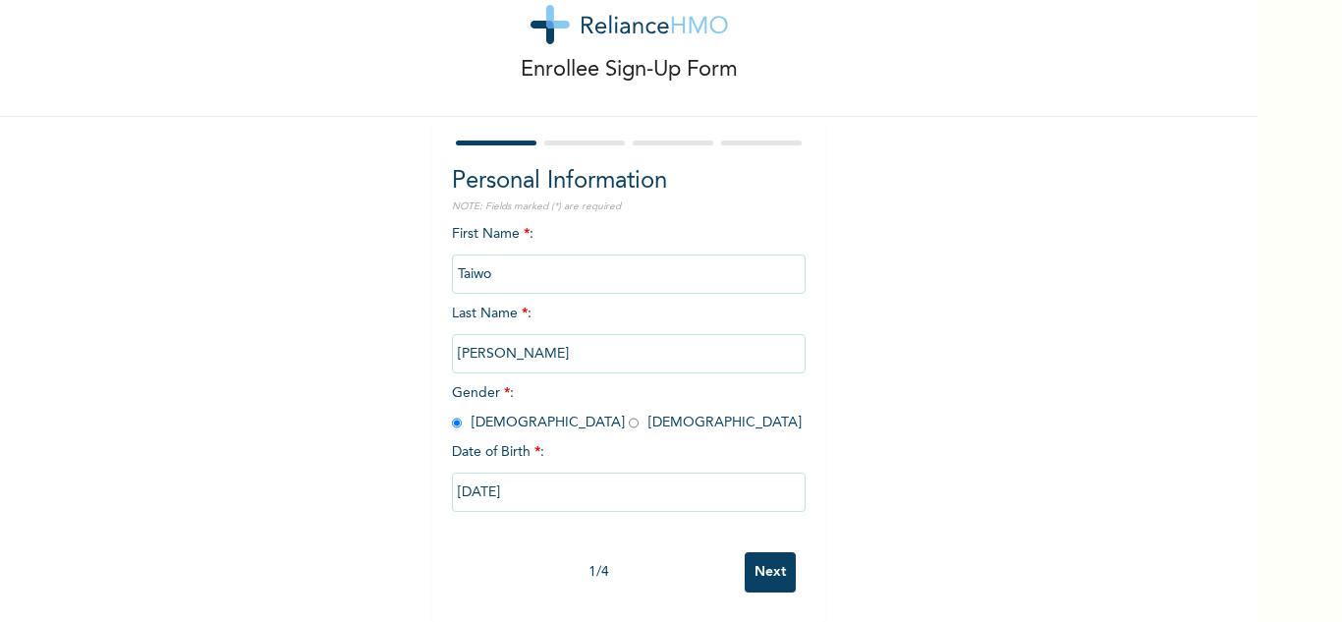
click at [745, 552] on input "Next" at bounding box center [769, 572] width 51 height 40
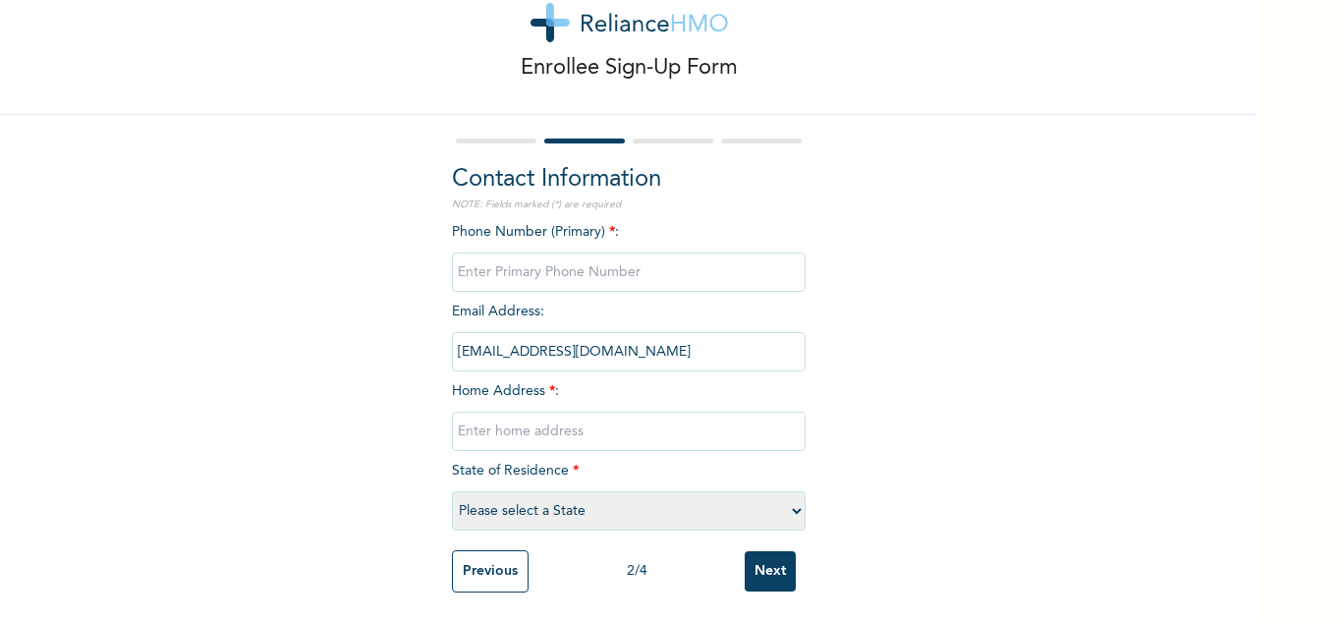
click at [600, 267] on input "phone" at bounding box center [629, 271] width 354 height 39
type input "0"
click at [608, 425] on input "text" at bounding box center [629, 430] width 354 height 39
type input "Mainland"
click at [611, 506] on select "Please select a State [PERSON_NAME] (FCT) [PERSON_NAME] Ibom [GEOGRAPHIC_DATA] …" at bounding box center [629, 510] width 354 height 39
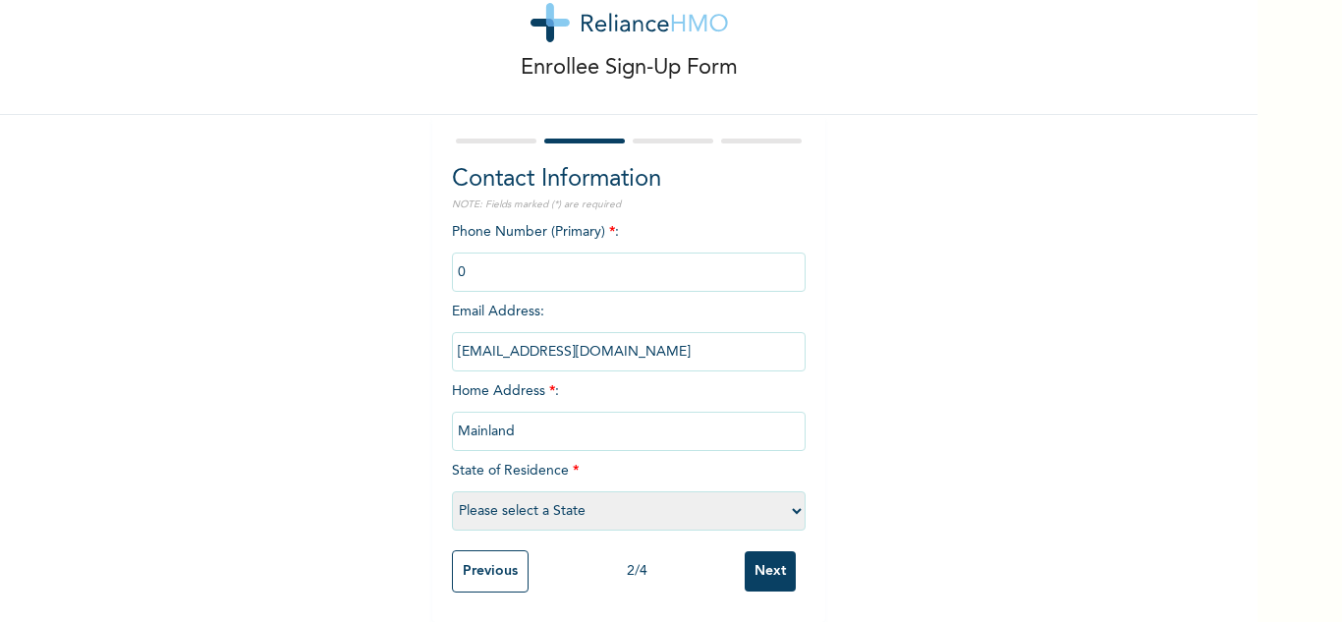
select select "25"
click at [452, 491] on select "Please select a State [PERSON_NAME] (FCT) [PERSON_NAME] Ibom [GEOGRAPHIC_DATA] …" at bounding box center [629, 510] width 354 height 39
click at [768, 571] on input "Next" at bounding box center [769, 571] width 51 height 40
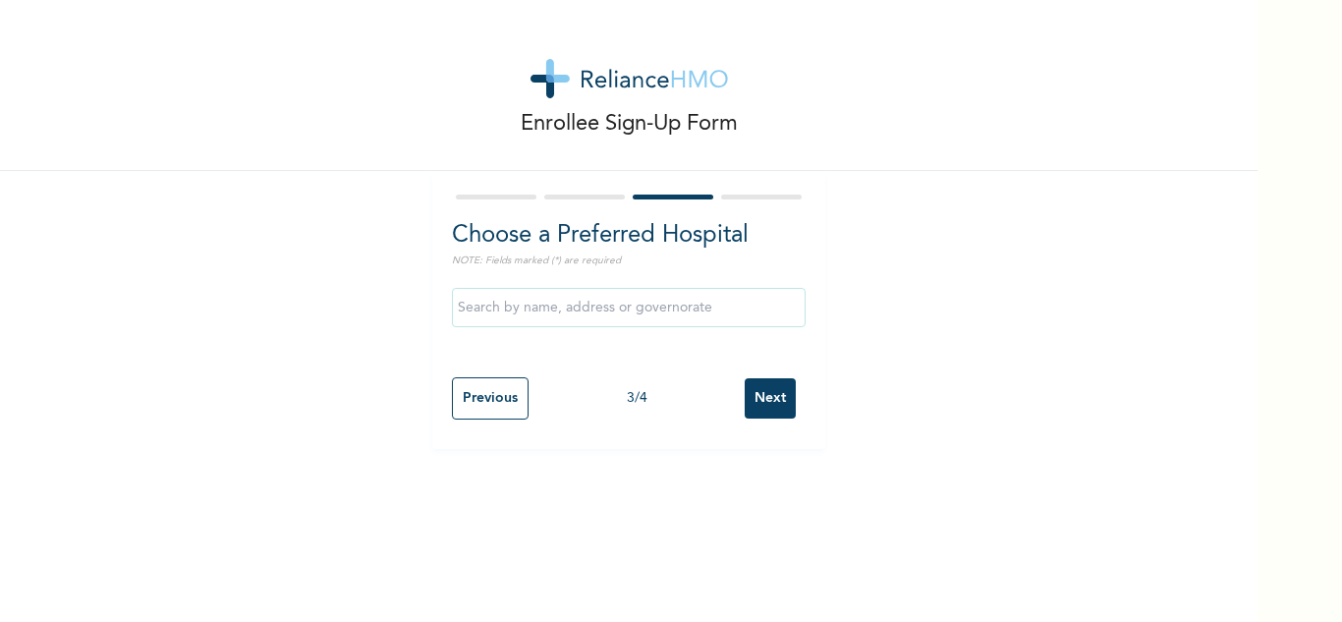
scroll to position [0, 0]
click at [758, 413] on input "Next" at bounding box center [769, 398] width 51 height 40
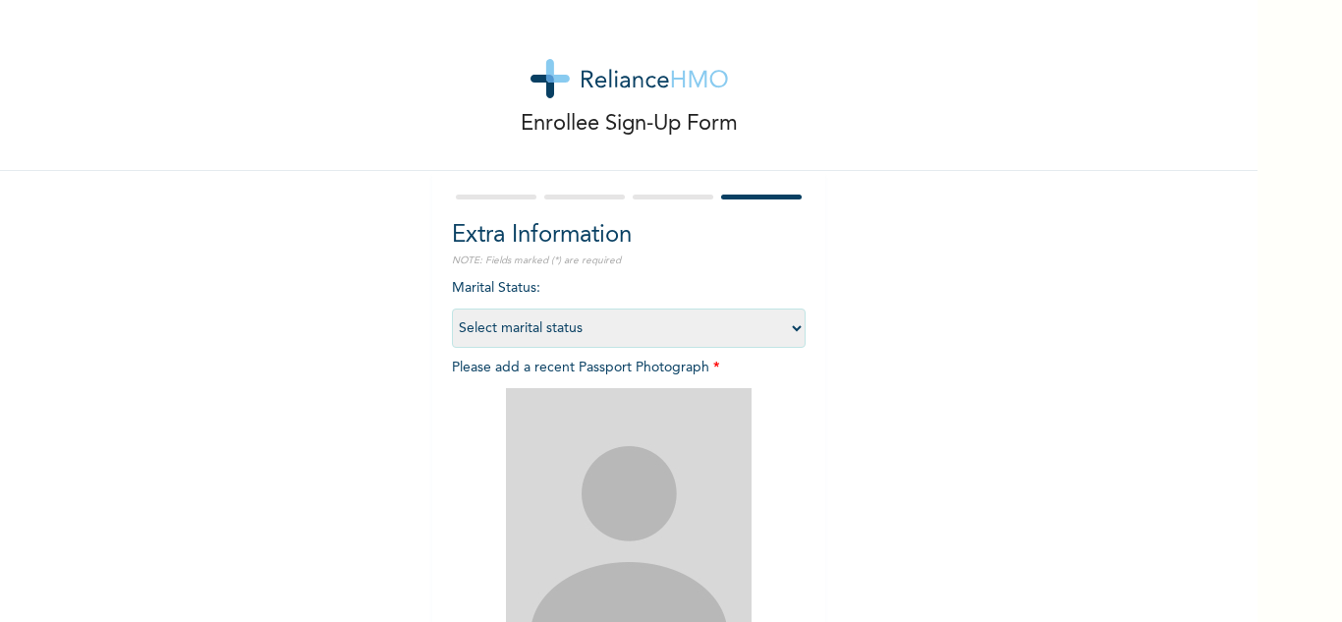
drag, startPoint x: 607, startPoint y: 339, endPoint x: 592, endPoint y: 347, distance: 16.7
click at [607, 339] on select "Select marital status [DEMOGRAPHIC_DATA] Married [DEMOGRAPHIC_DATA] Widow/[DEMO…" at bounding box center [629, 327] width 354 height 39
select select "2"
click at [452, 308] on select "Select marital status [DEMOGRAPHIC_DATA] Married [DEMOGRAPHIC_DATA] Widow/[DEMO…" at bounding box center [629, 327] width 354 height 39
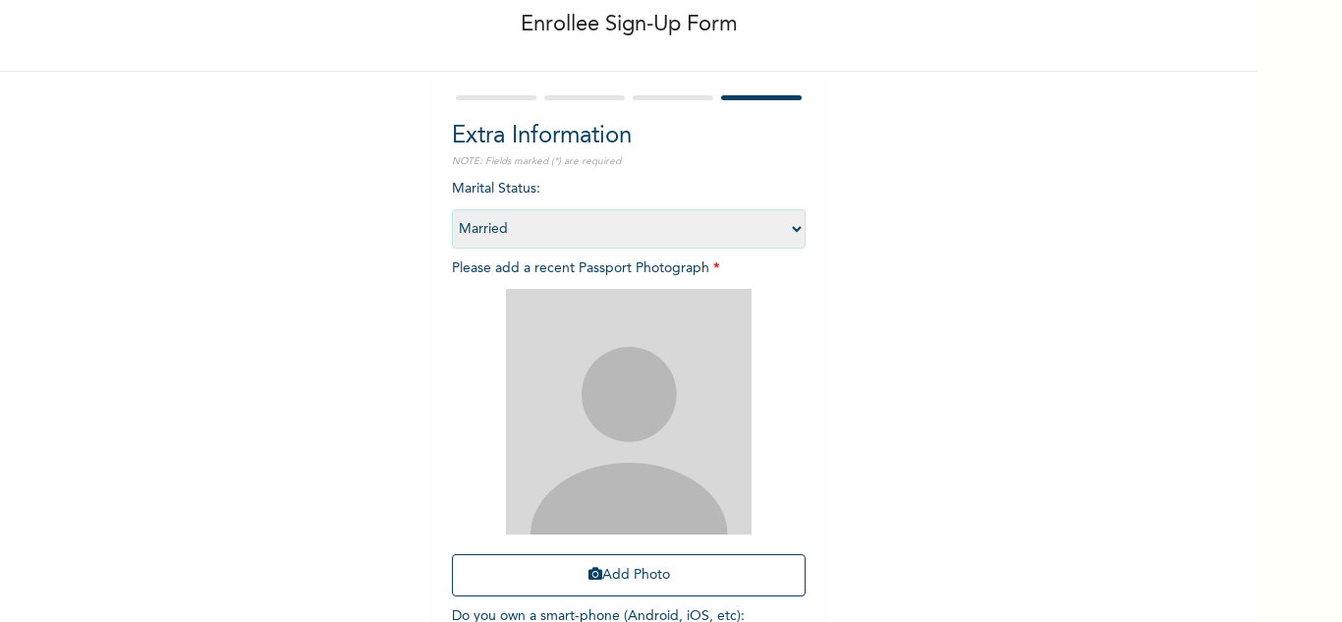
scroll to position [239, 0]
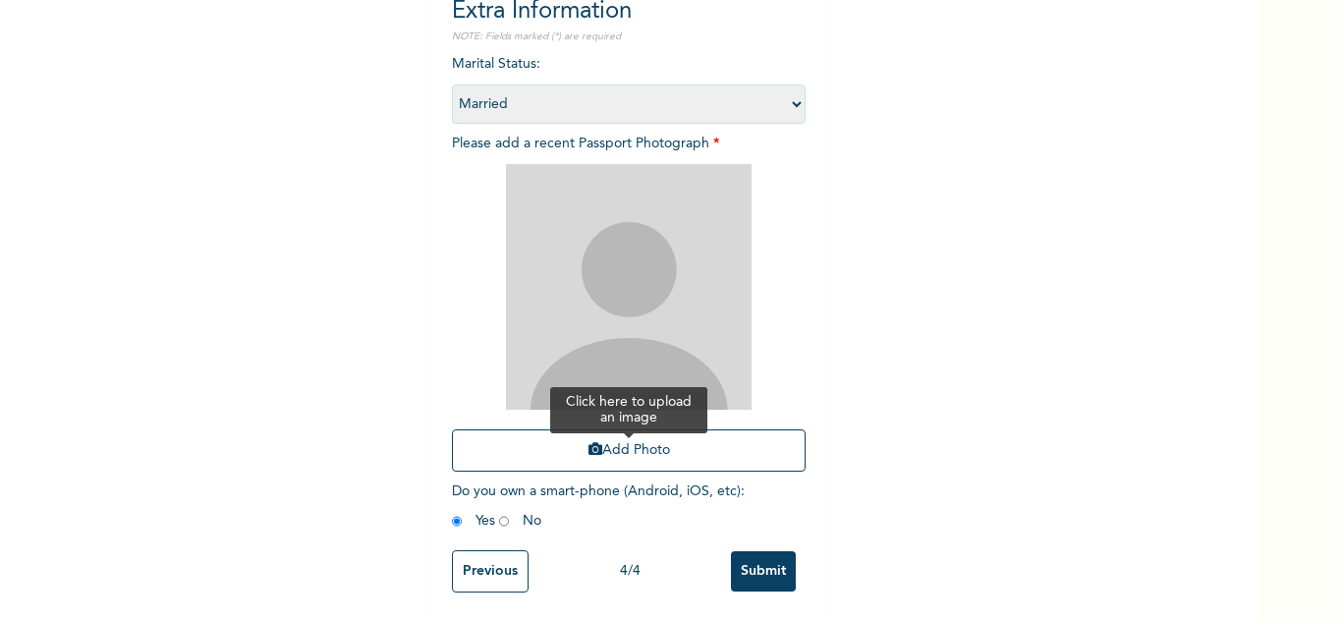
click at [553, 447] on button "Add Photo" at bounding box center [629, 450] width 354 height 42
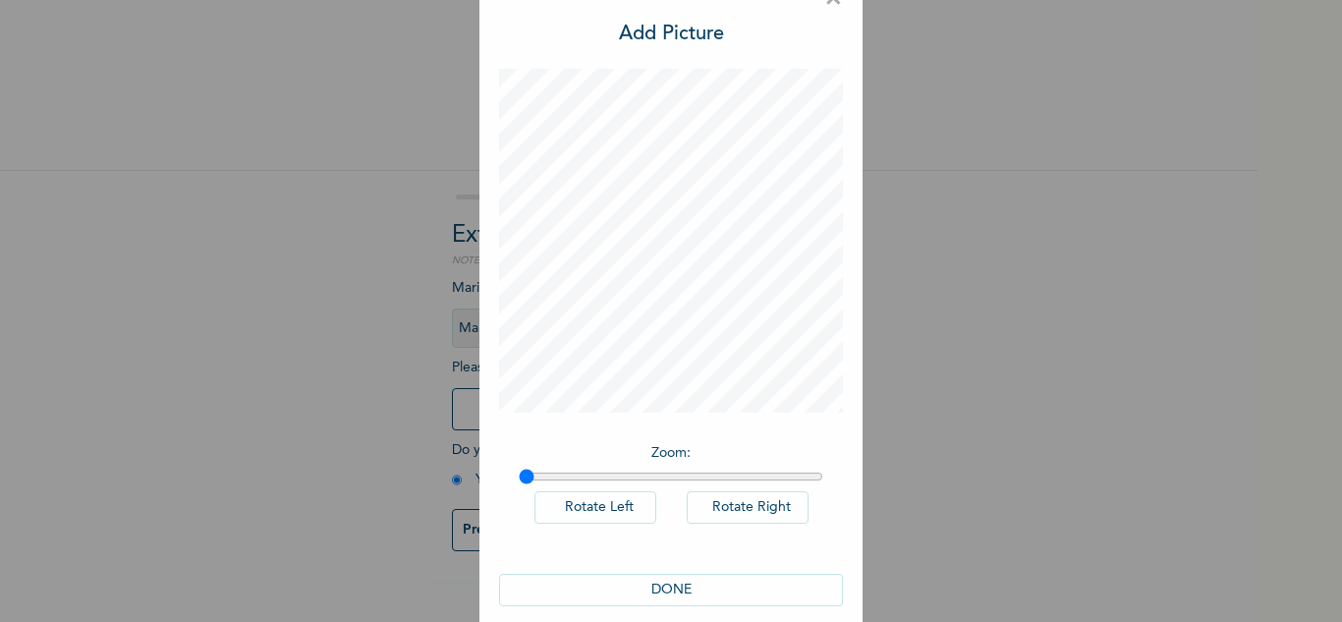
scroll to position [64, 0]
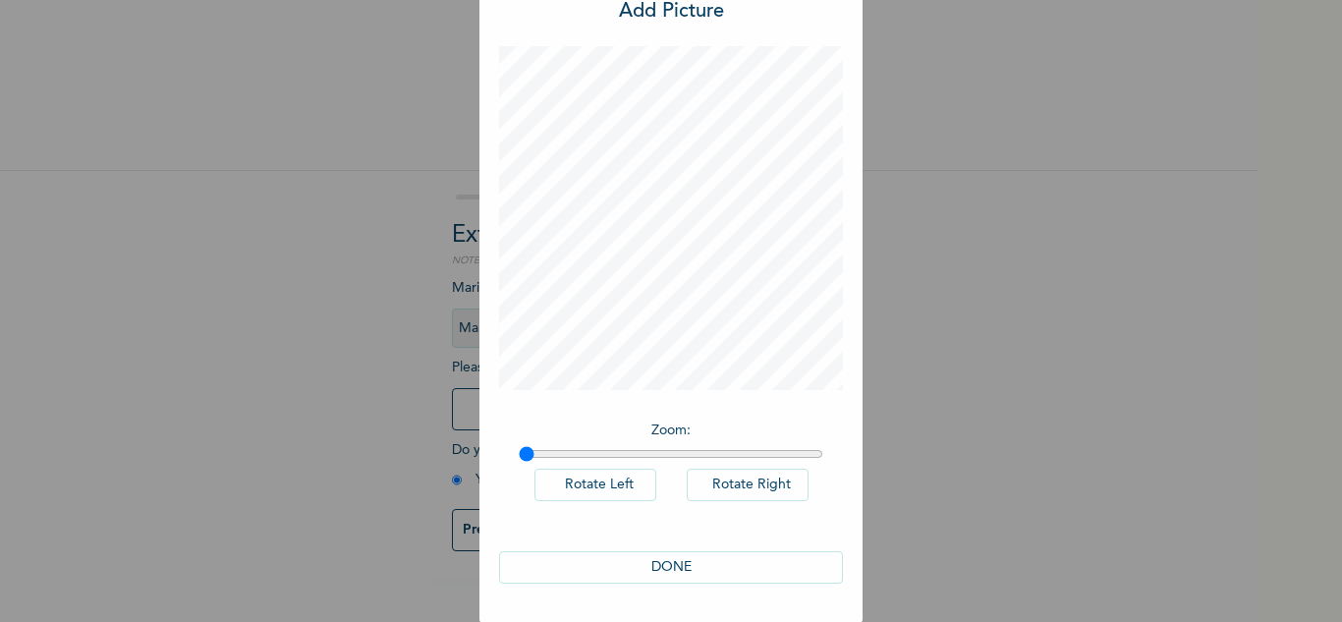
click at [670, 576] on button "DONE" at bounding box center [671, 567] width 344 height 32
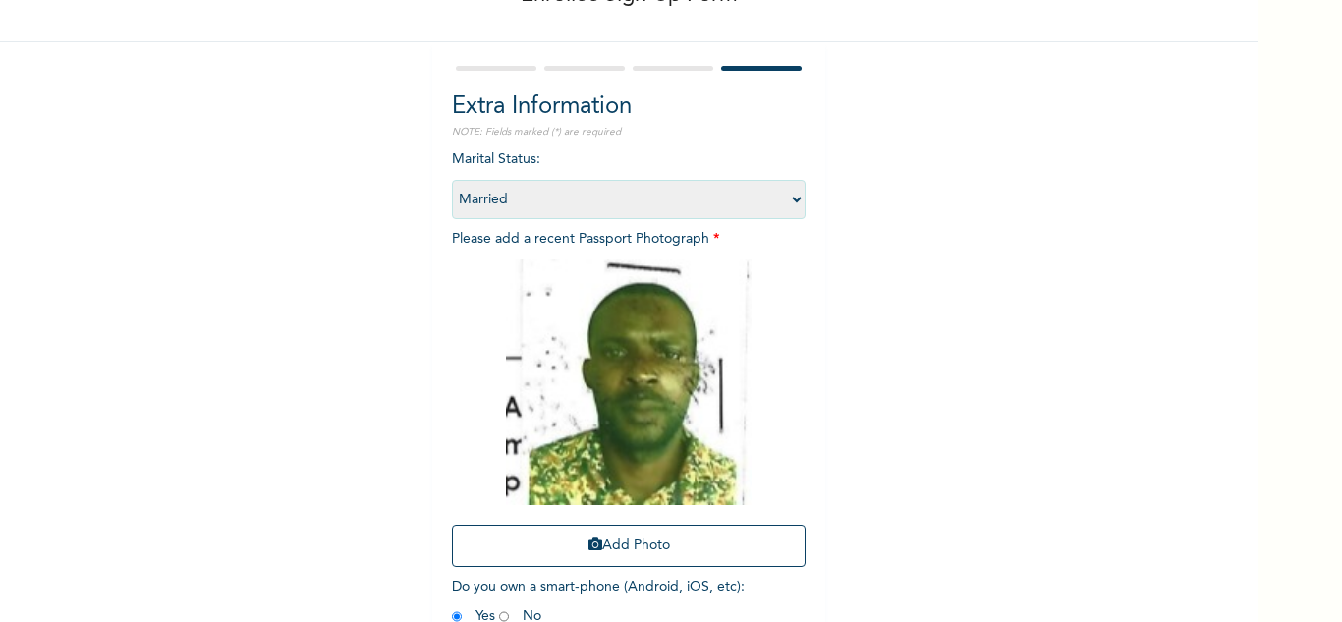
scroll to position [239, 0]
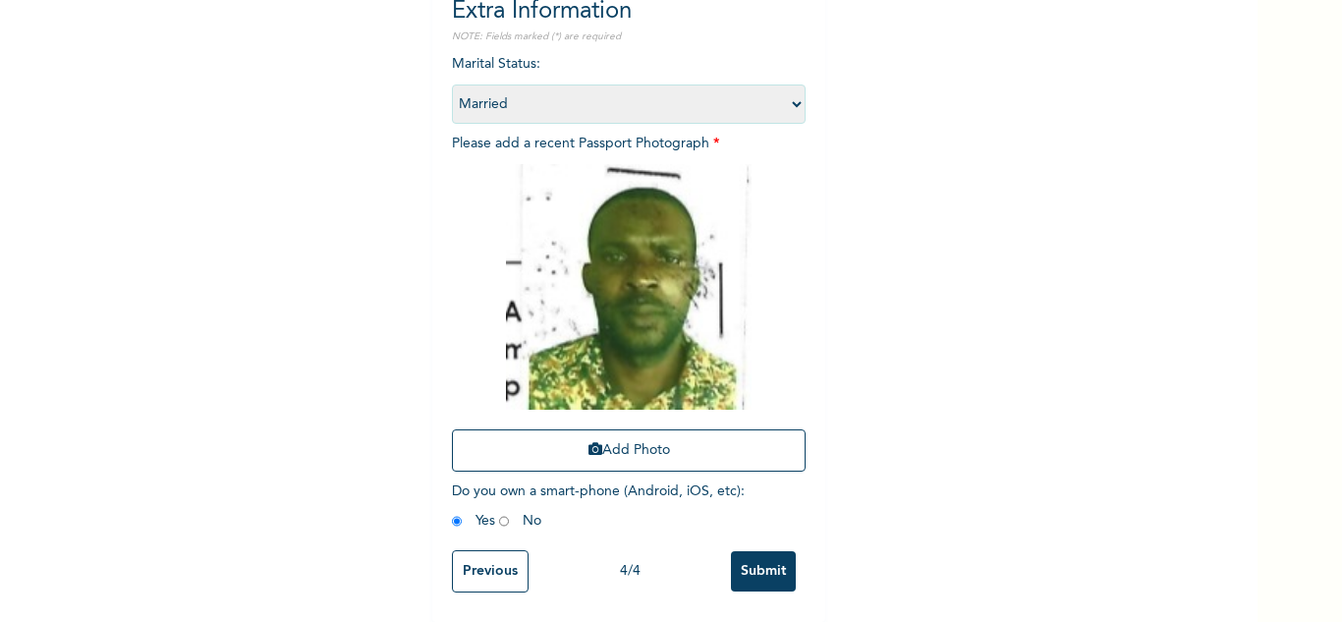
click at [758, 551] on input "Submit" at bounding box center [763, 571] width 65 height 40
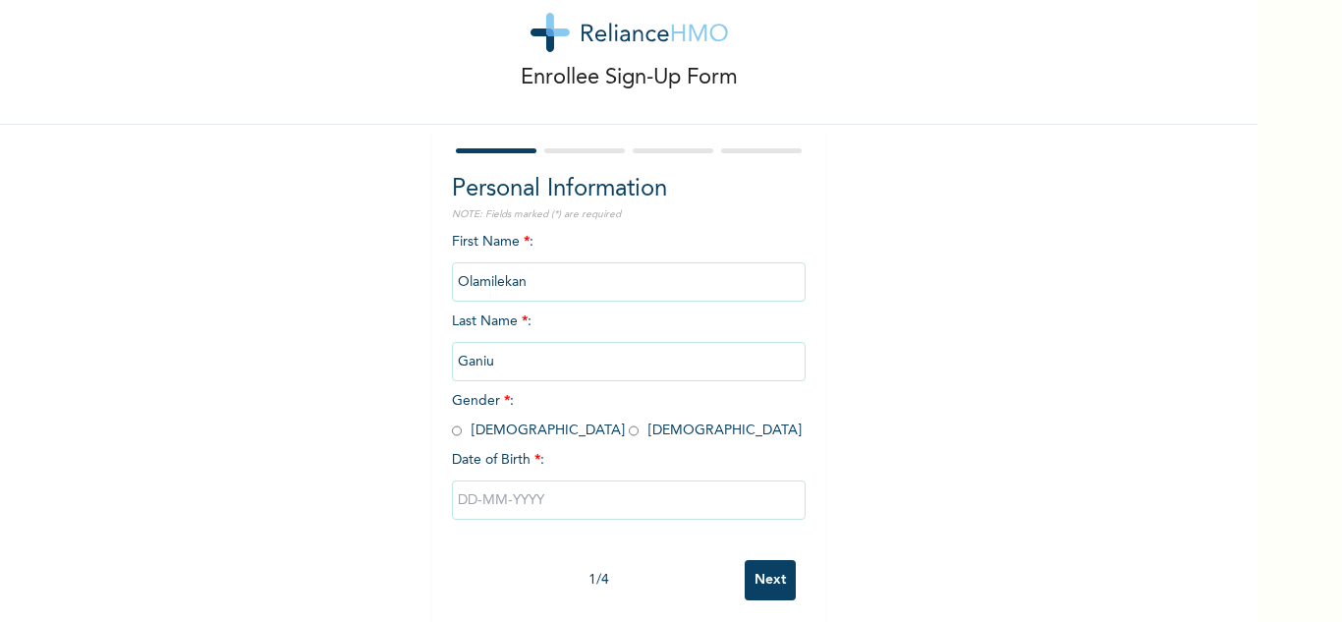
scroll to position [69, 0]
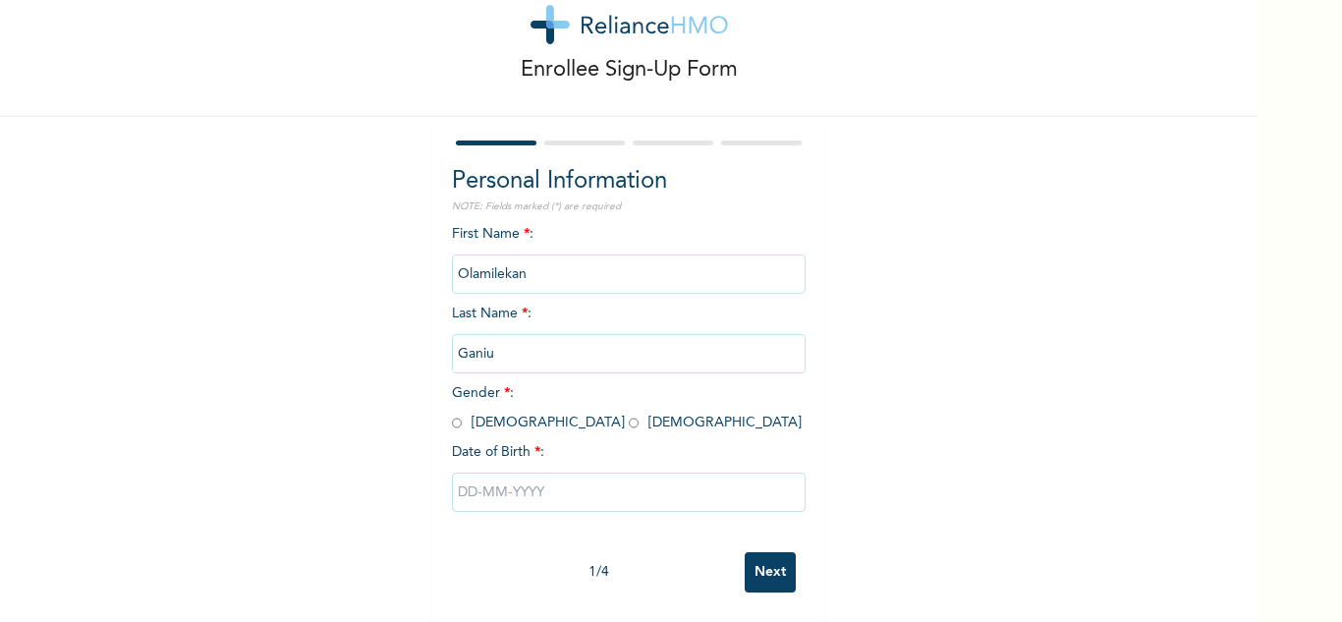
click at [452, 413] on input "radio" at bounding box center [457, 422] width 10 height 19
radio input "true"
click at [509, 472] on input "text" at bounding box center [629, 491] width 354 height 39
select select "8"
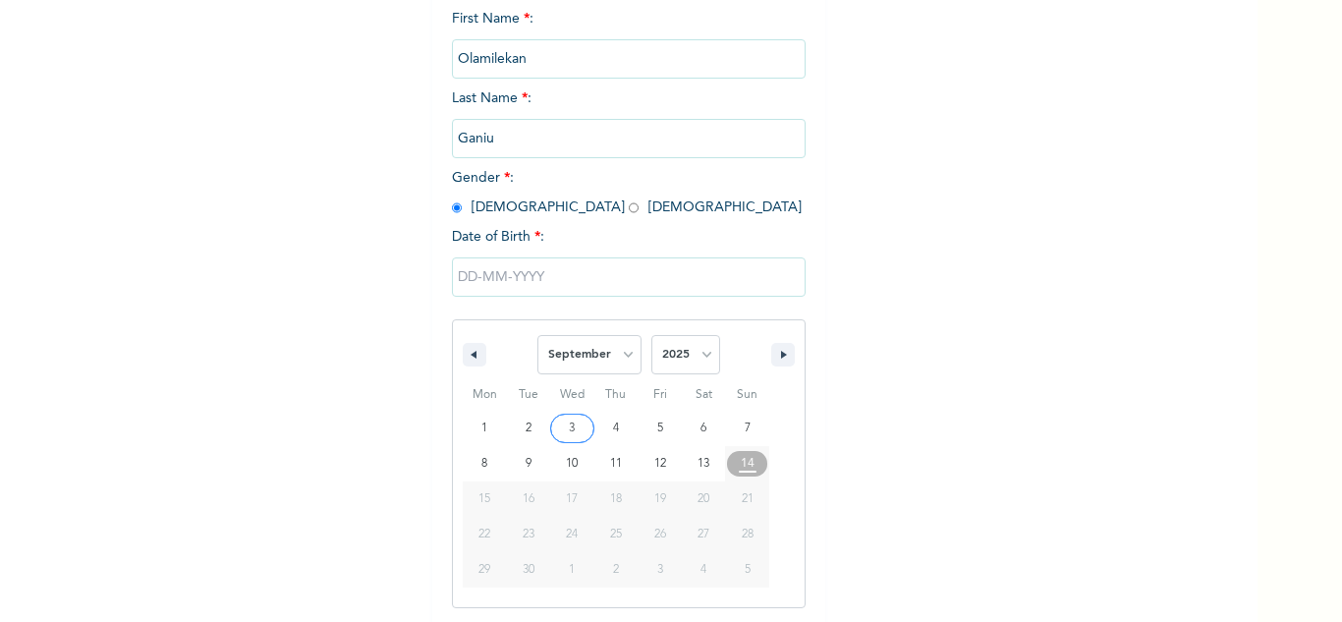
scroll to position [271, 0]
click at [683, 347] on select "2025 2024 2023 2022 2021 2020 2019 2018 2017 2016 2015 2014 2013 2012 2011 2010…" at bounding box center [685, 352] width 69 height 39
select select "1994"
click at [651, 334] on select "2025 2024 2023 2022 2021 2020 2019 2018 2017 2016 2015 2014 2013 2012 2011 2010…" at bounding box center [685, 352] width 69 height 39
click at [597, 359] on select "January February March April May June July August September October November De…" at bounding box center [589, 352] width 104 height 39
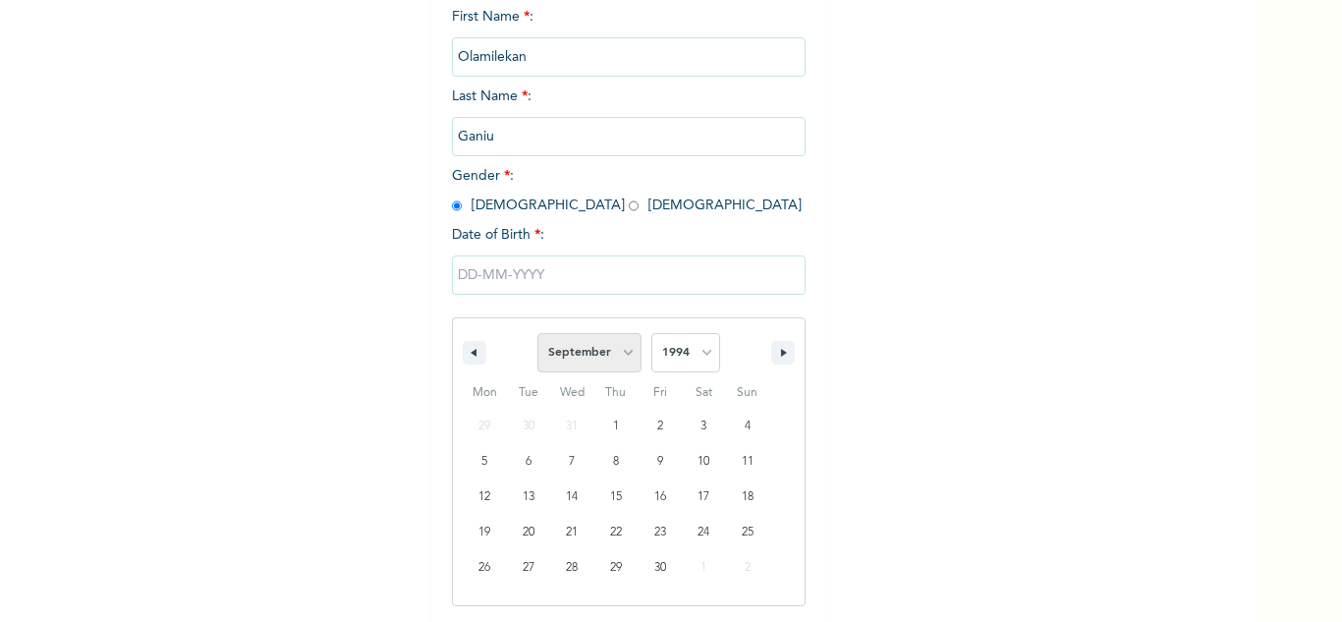
select select "9"
click at [537, 334] on select "January February March April May June July August September October November De…" at bounding box center [589, 352] width 104 height 39
type input "10/20/1994"
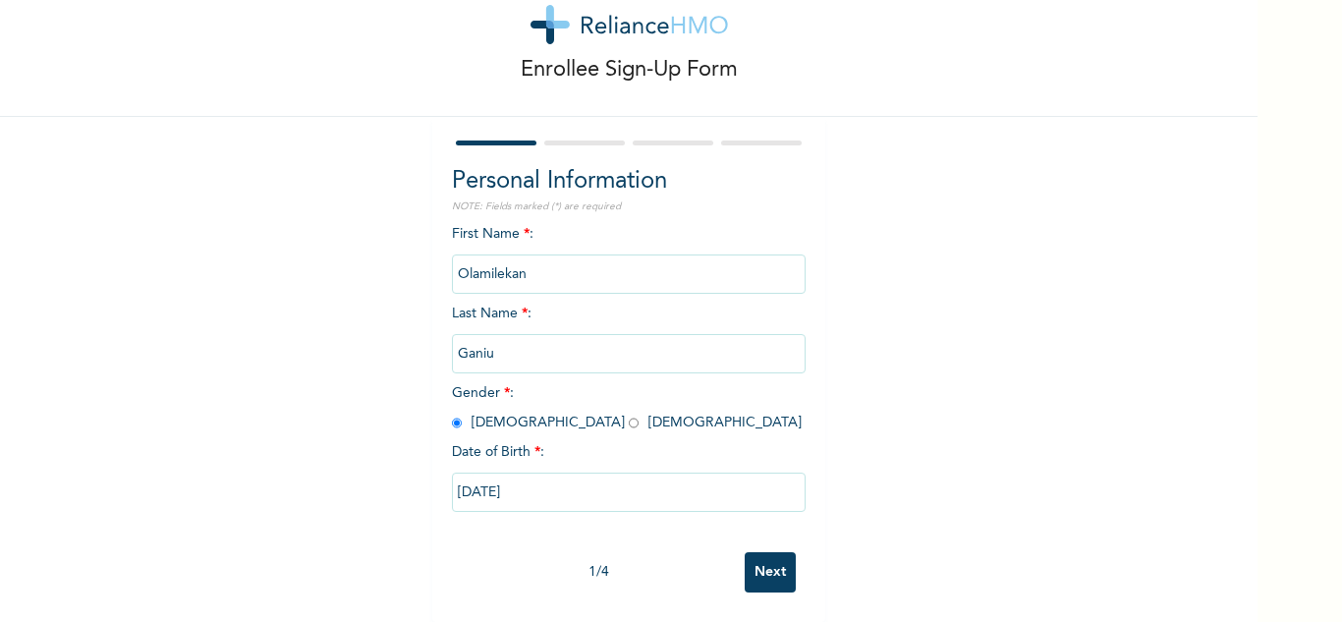
click at [769, 552] on input "Next" at bounding box center [769, 572] width 51 height 40
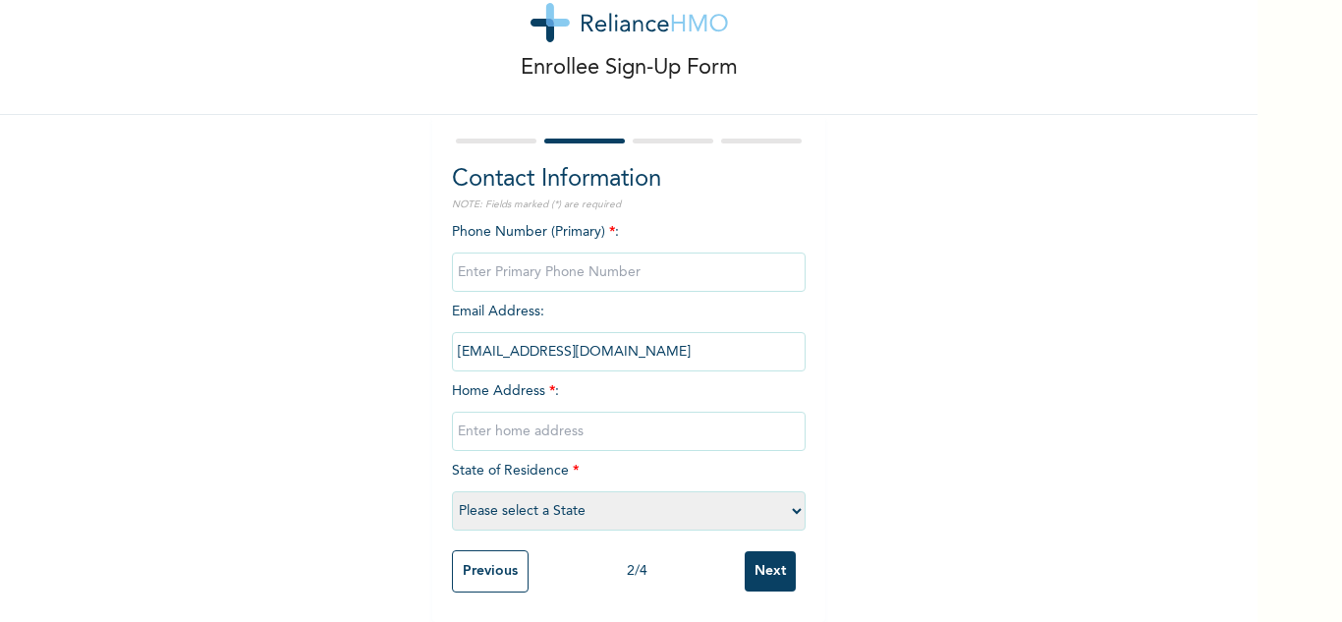
click at [595, 421] on input "text" at bounding box center [629, 430] width 354 height 39
type input "Mainland"
click at [572, 253] on input "phone" at bounding box center [629, 271] width 354 height 39
type input "0"
click at [592, 496] on select "Please select a State [PERSON_NAME] (FCT) [PERSON_NAME] Ibom [GEOGRAPHIC_DATA] …" at bounding box center [629, 510] width 354 height 39
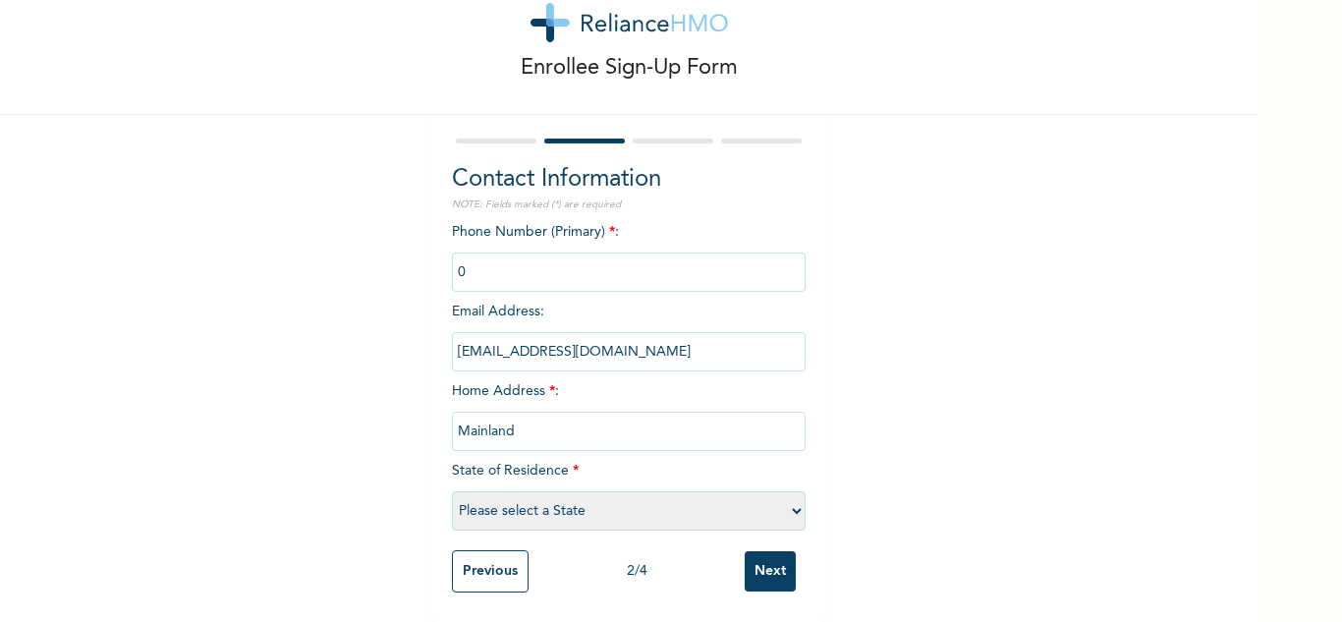
select select "25"
click at [452, 491] on select "Please select a State [PERSON_NAME] (FCT) [PERSON_NAME] Ibom [GEOGRAPHIC_DATA] …" at bounding box center [629, 510] width 354 height 39
click at [766, 551] on input "Next" at bounding box center [769, 571] width 51 height 40
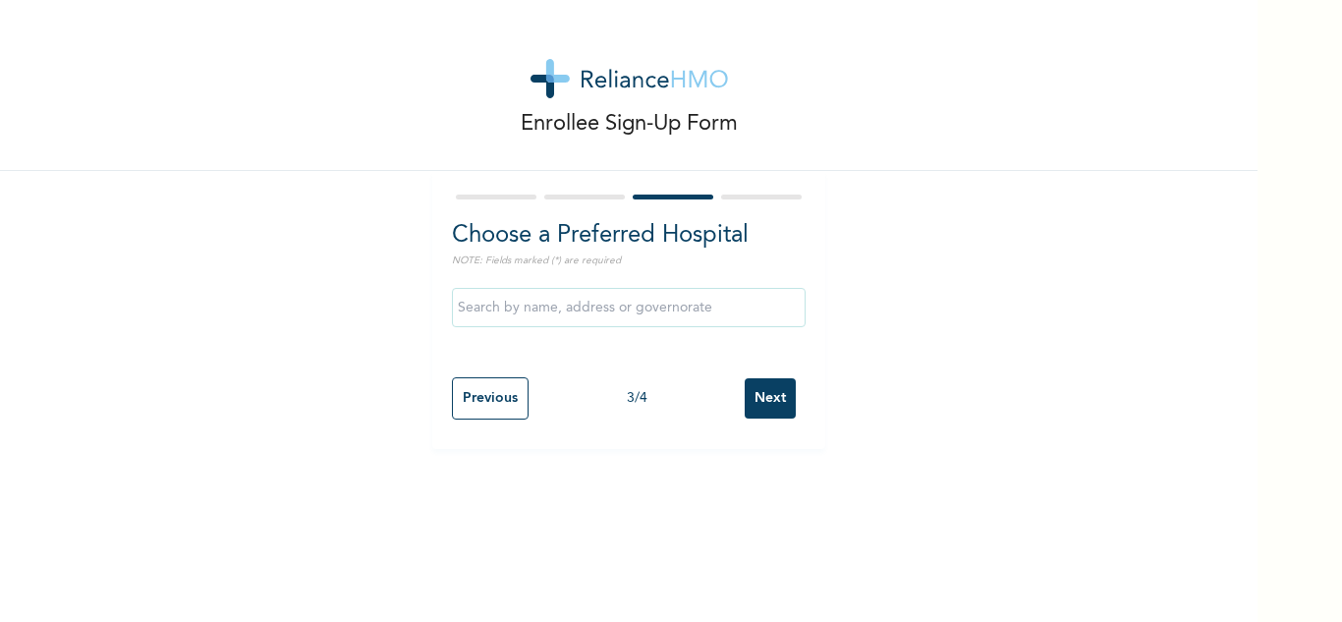
click at [770, 392] on input "Next" at bounding box center [769, 398] width 51 height 40
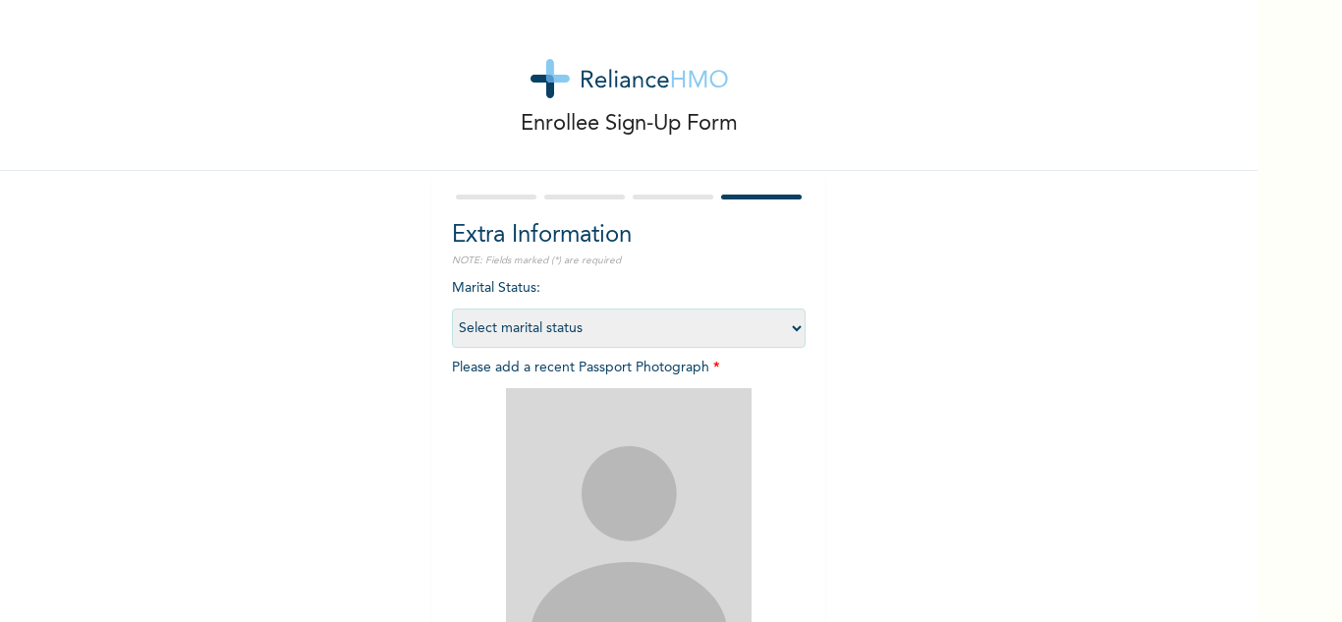
click at [612, 337] on select "Select marital status [DEMOGRAPHIC_DATA] Married [DEMOGRAPHIC_DATA] Widow/[DEMO…" at bounding box center [629, 327] width 354 height 39
select select "2"
click at [452, 308] on select "Select marital status [DEMOGRAPHIC_DATA] Married [DEMOGRAPHIC_DATA] Widow/[DEMO…" at bounding box center [629, 327] width 354 height 39
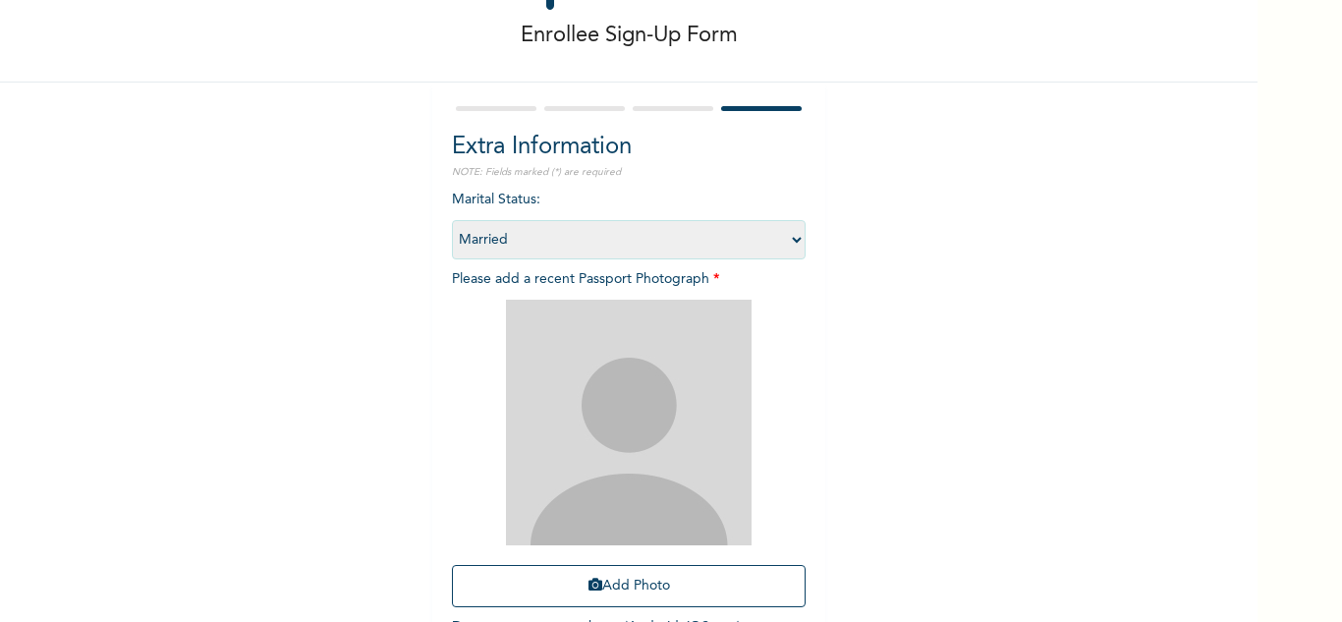
scroll to position [239, 0]
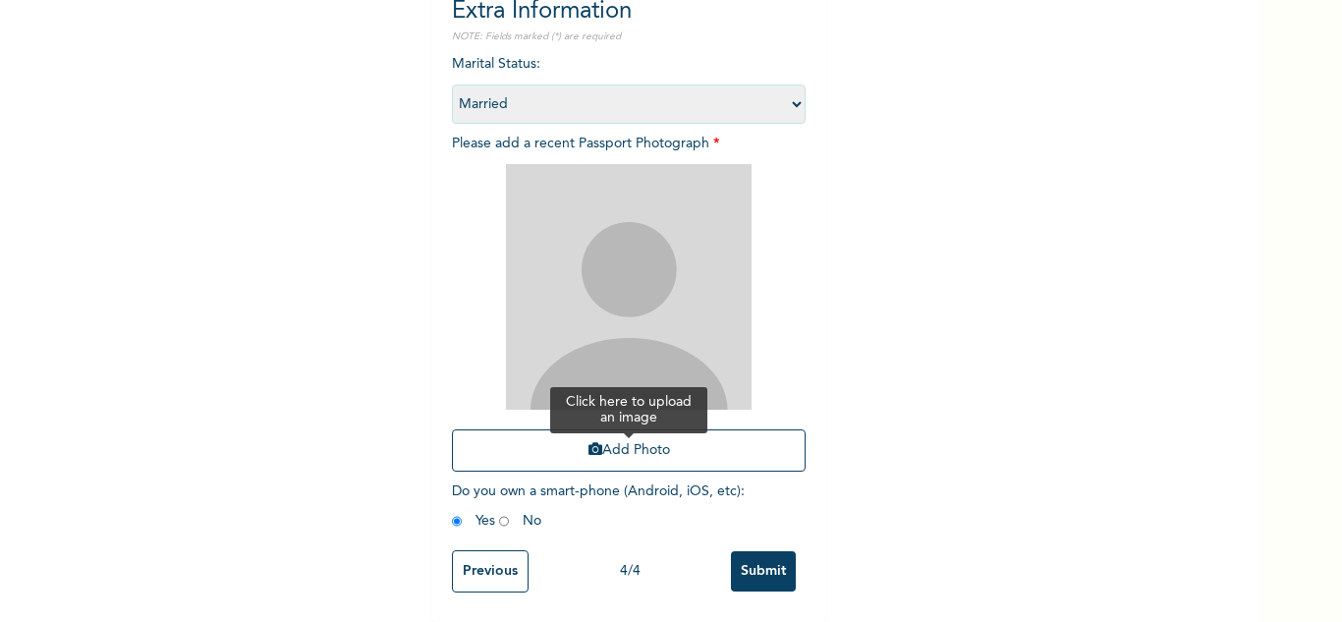
click at [573, 440] on button "Add Photo" at bounding box center [629, 450] width 354 height 42
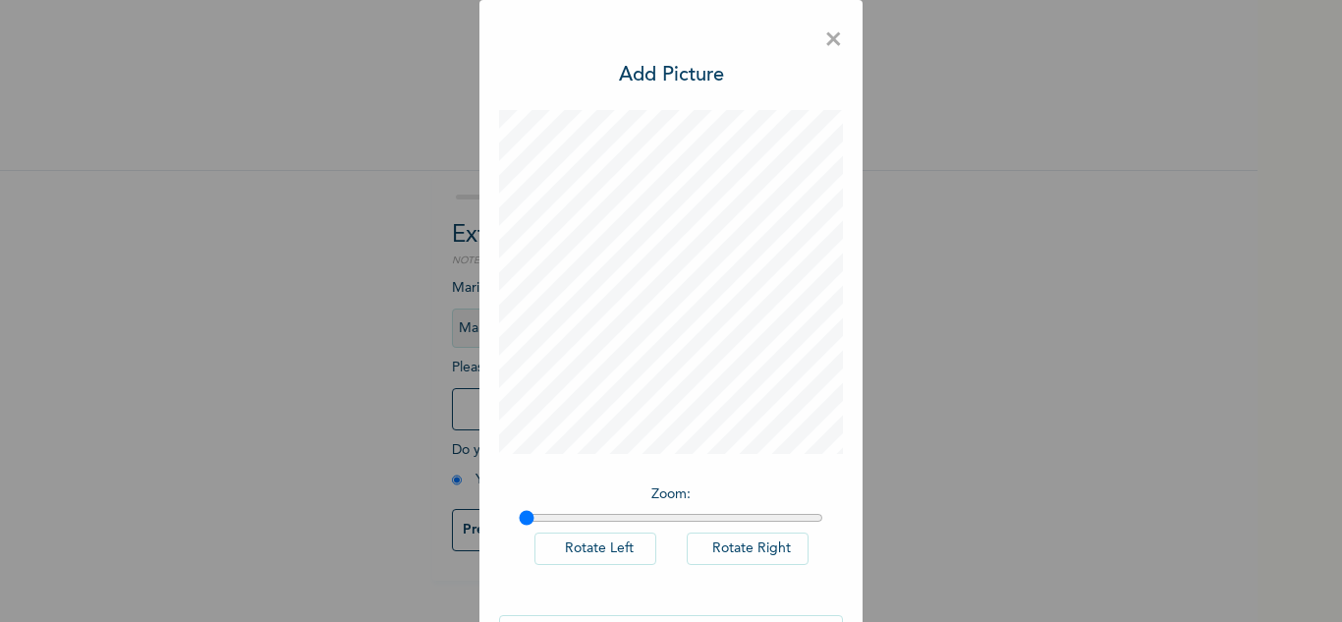
scroll to position [64, 0]
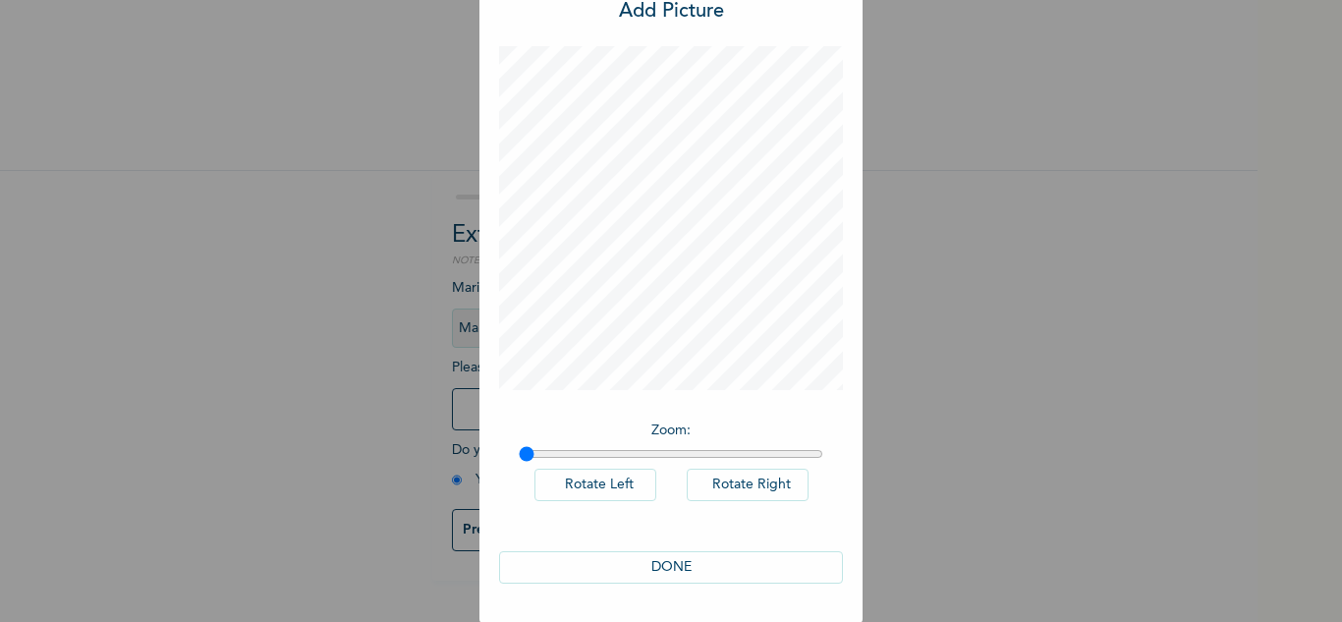
click at [672, 564] on button "DONE" at bounding box center [671, 567] width 344 height 32
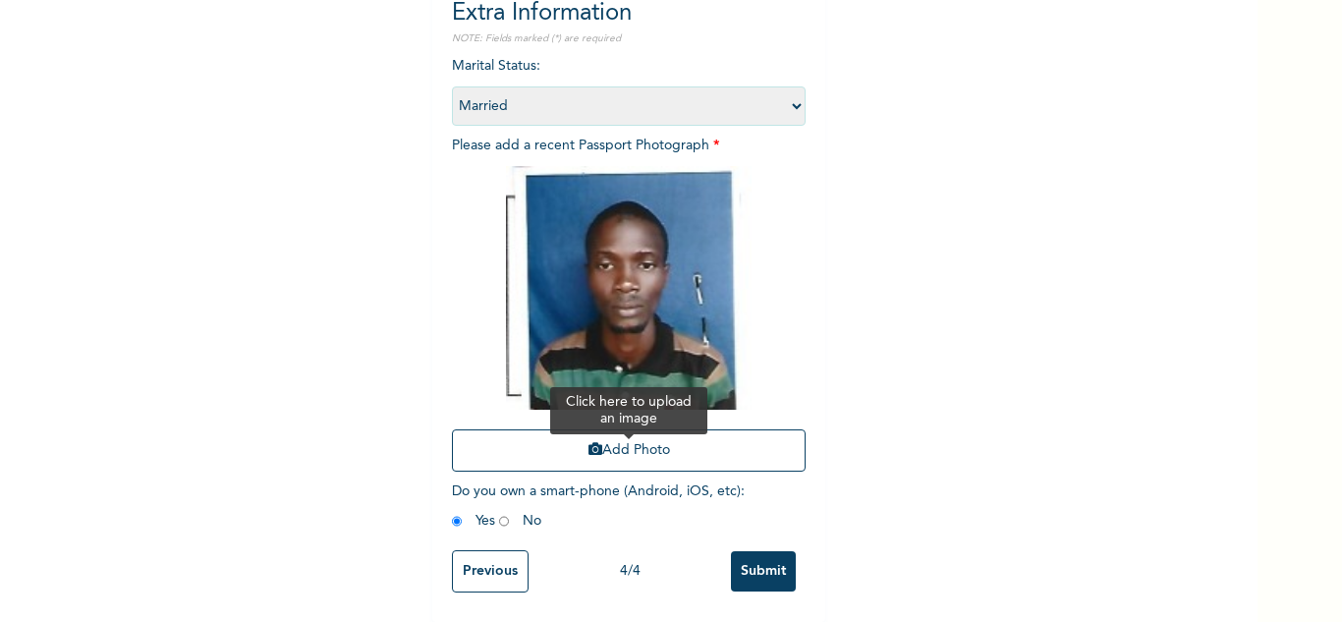
scroll to position [237, 0]
click at [765, 556] on input "Submit" at bounding box center [763, 571] width 65 height 40
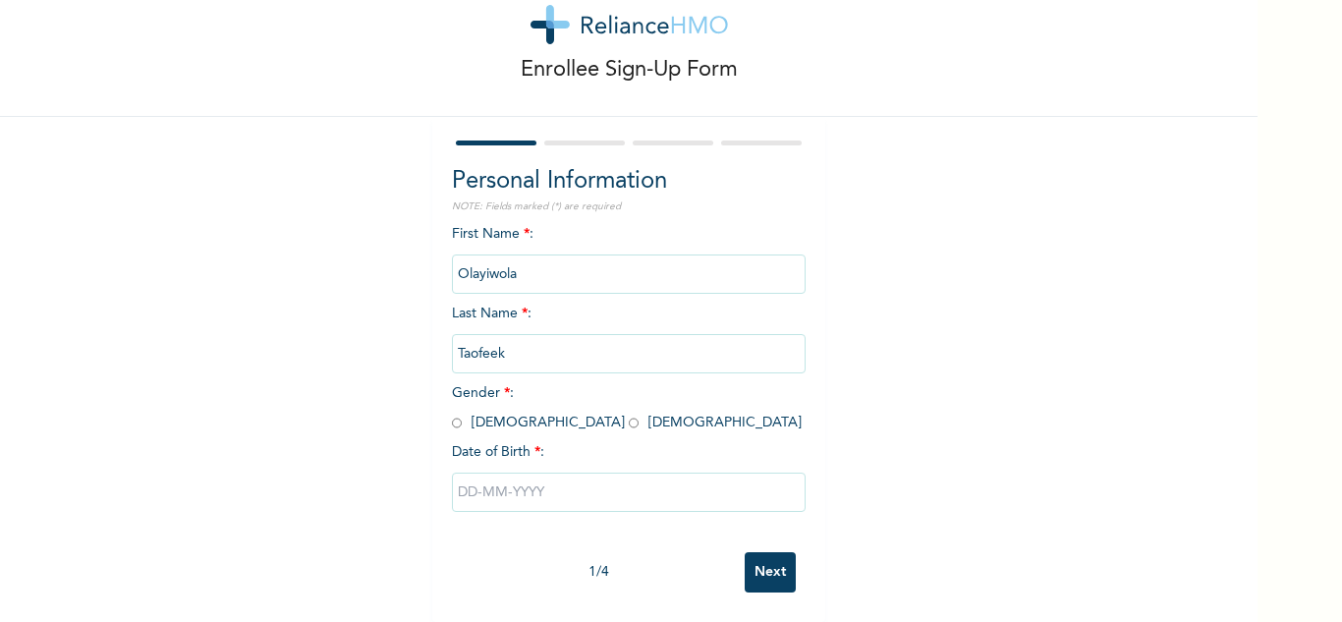
click at [452, 413] on input "radio" at bounding box center [457, 422] width 10 height 19
radio input "true"
click at [510, 486] on input "text" at bounding box center [629, 491] width 354 height 39
select select "8"
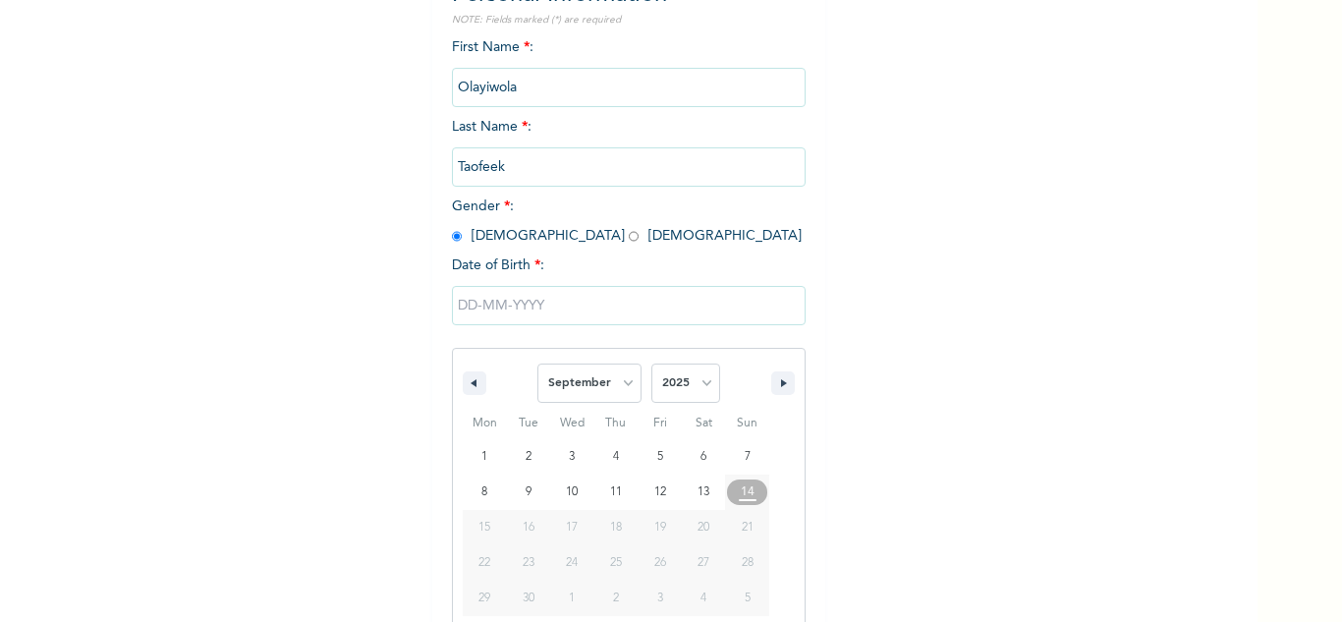
scroll to position [271, 0]
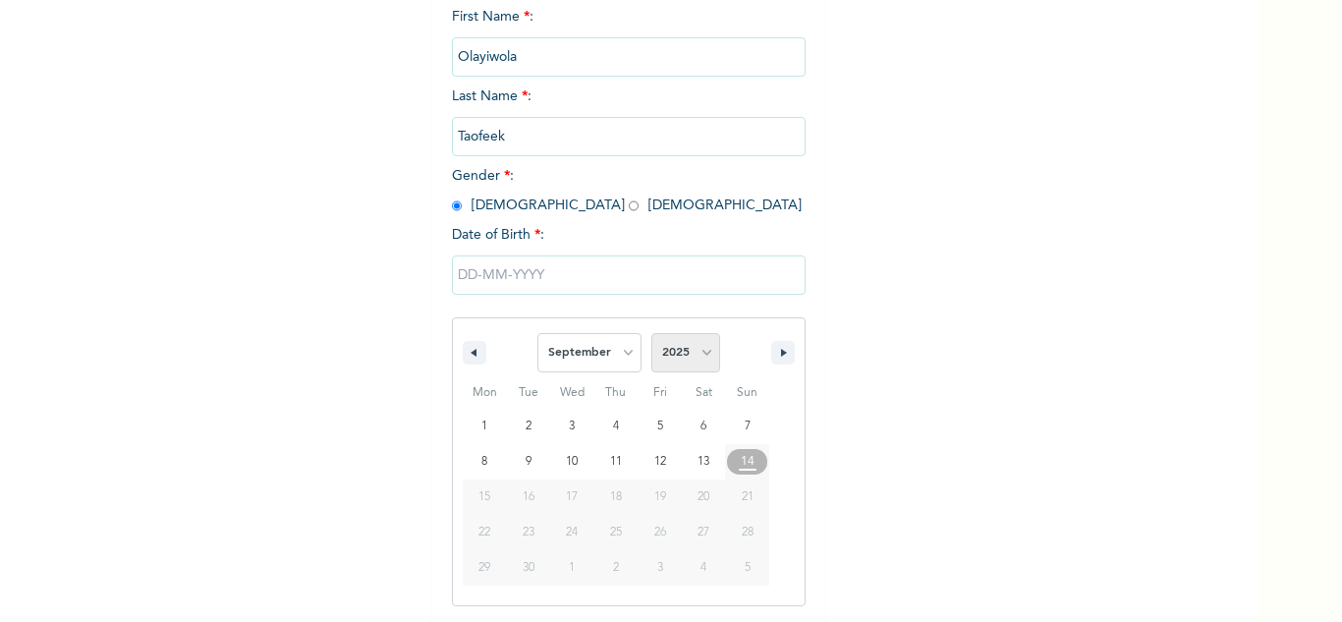
drag, startPoint x: 675, startPoint y: 366, endPoint x: 683, endPoint y: 343, distance: 24.8
click at [675, 363] on select "2025 2024 2023 2022 2021 2020 2019 2018 2017 2016 2015 2014 2013 2012 2011 2010…" at bounding box center [685, 352] width 69 height 39
select select "1971"
click at [651, 334] on select "2025 2024 2023 2022 2021 2020 2019 2018 2017 2016 2015 2014 2013 2012 2011 2010…" at bounding box center [685, 352] width 69 height 39
click at [592, 353] on select "January February March April May June July August September October November De…" at bounding box center [589, 352] width 104 height 39
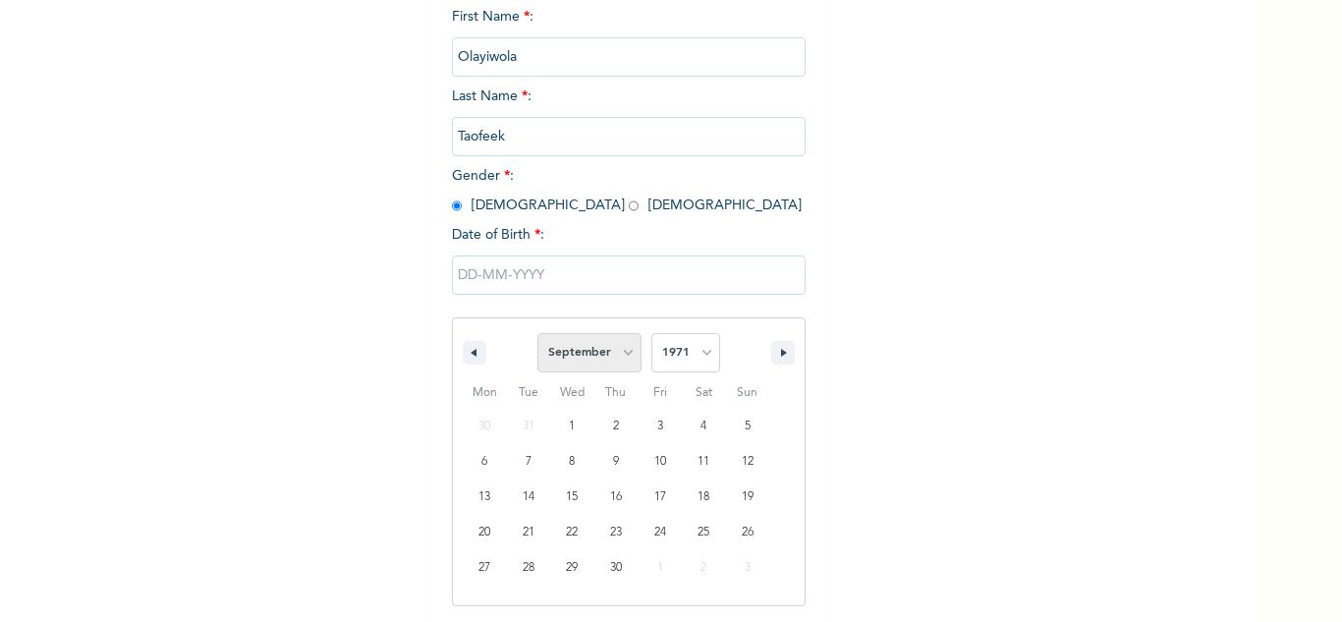
select select "3"
click at [537, 334] on select "January February March April May June July August September October November De…" at bounding box center [589, 352] width 104 height 39
type input "04/11/1971"
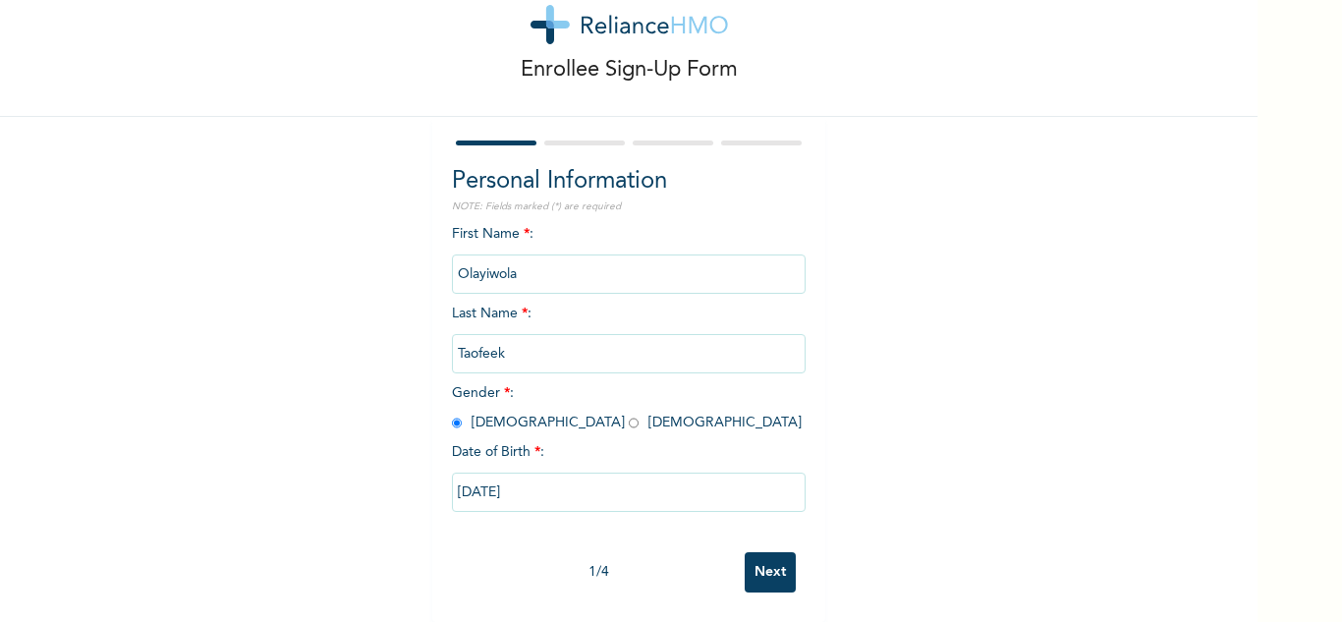
click at [761, 552] on input "Next" at bounding box center [769, 572] width 51 height 40
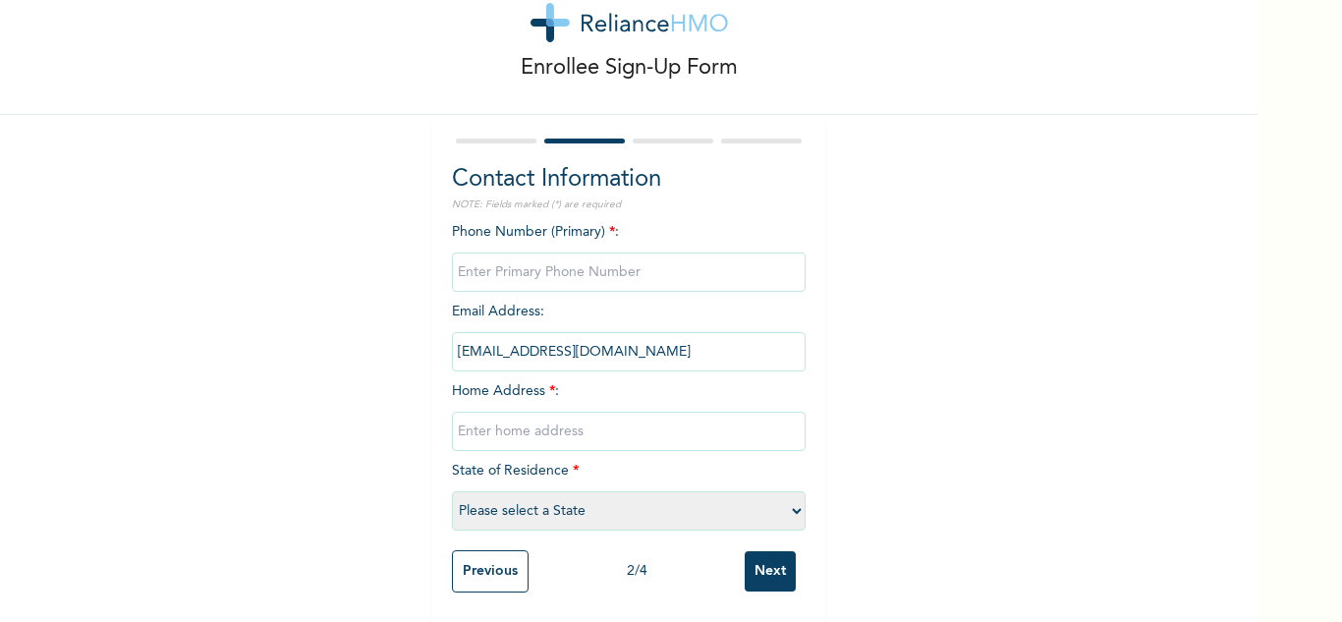
click at [569, 412] on input "text" at bounding box center [629, 430] width 354 height 39
type input "Mainland"
click at [601, 497] on select "Please select a State [PERSON_NAME] (FCT) [PERSON_NAME] Ibom [GEOGRAPHIC_DATA] …" at bounding box center [629, 510] width 354 height 39
select select "25"
click at [452, 491] on select "Please select a State [PERSON_NAME] (FCT) [PERSON_NAME] Ibom [GEOGRAPHIC_DATA] …" at bounding box center [629, 510] width 354 height 39
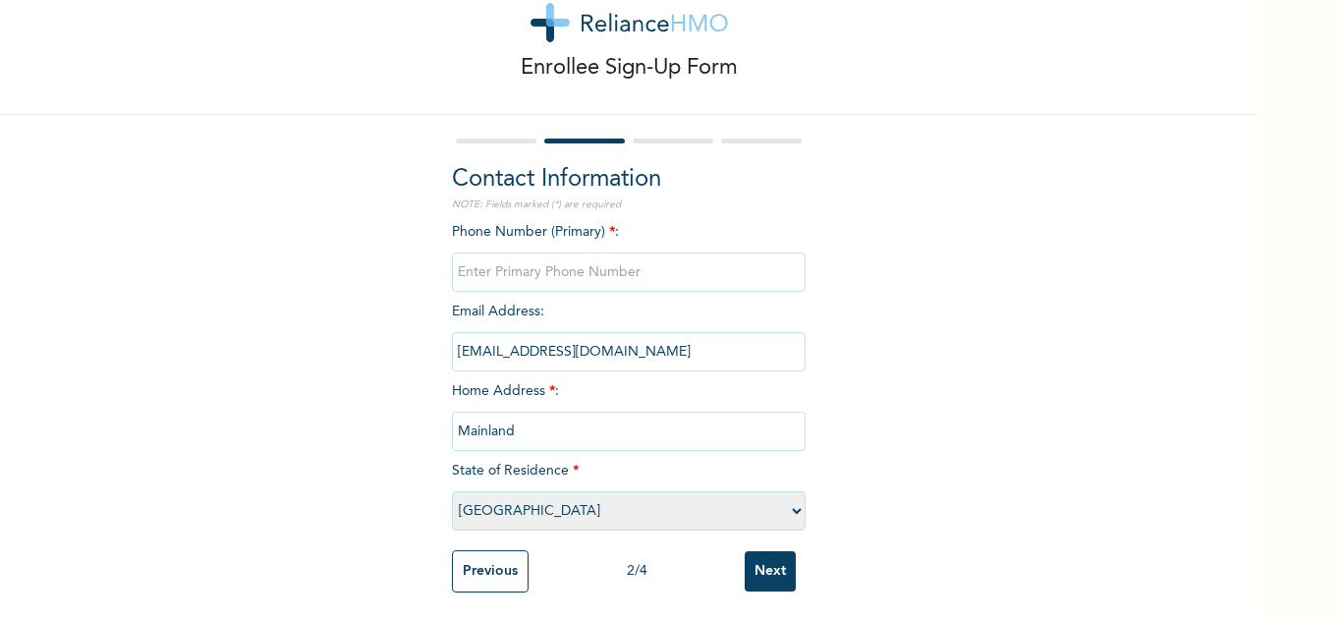
click at [690, 256] on input "phone" at bounding box center [629, 271] width 354 height 39
type input "0"
drag, startPoint x: 776, startPoint y: 556, endPoint x: 770, endPoint y: 547, distance: 10.6
click at [775, 556] on input "Next" at bounding box center [769, 571] width 51 height 40
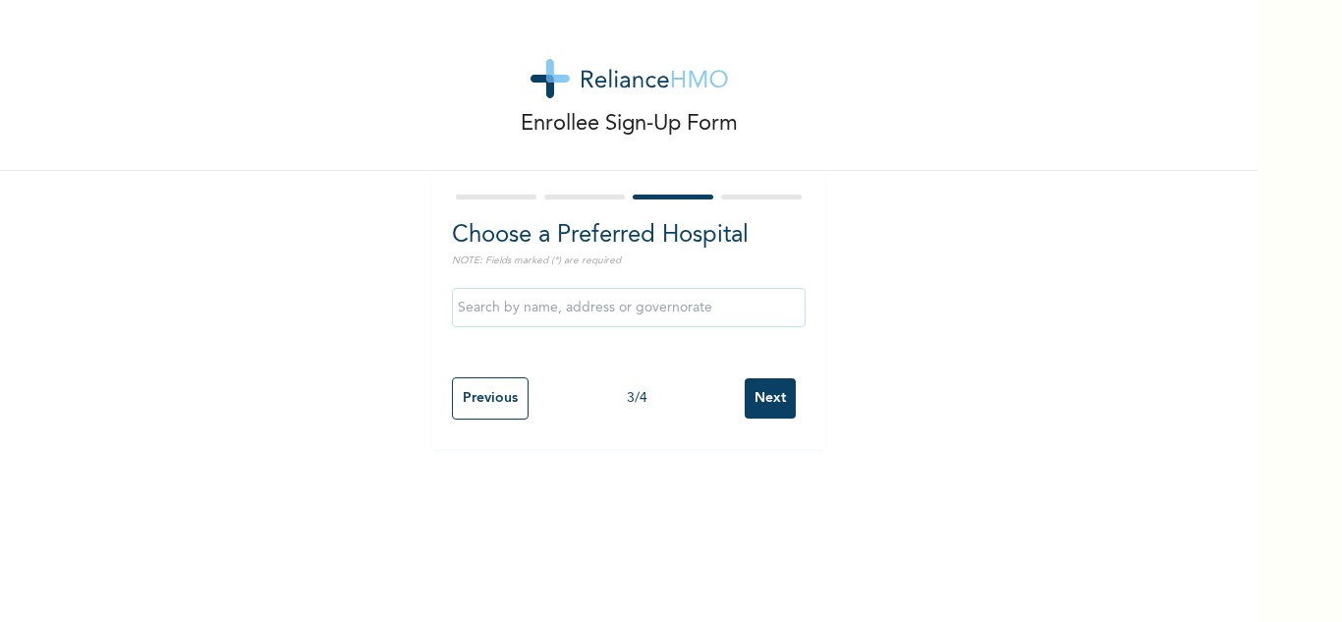
click at [754, 396] on input "Next" at bounding box center [769, 398] width 51 height 40
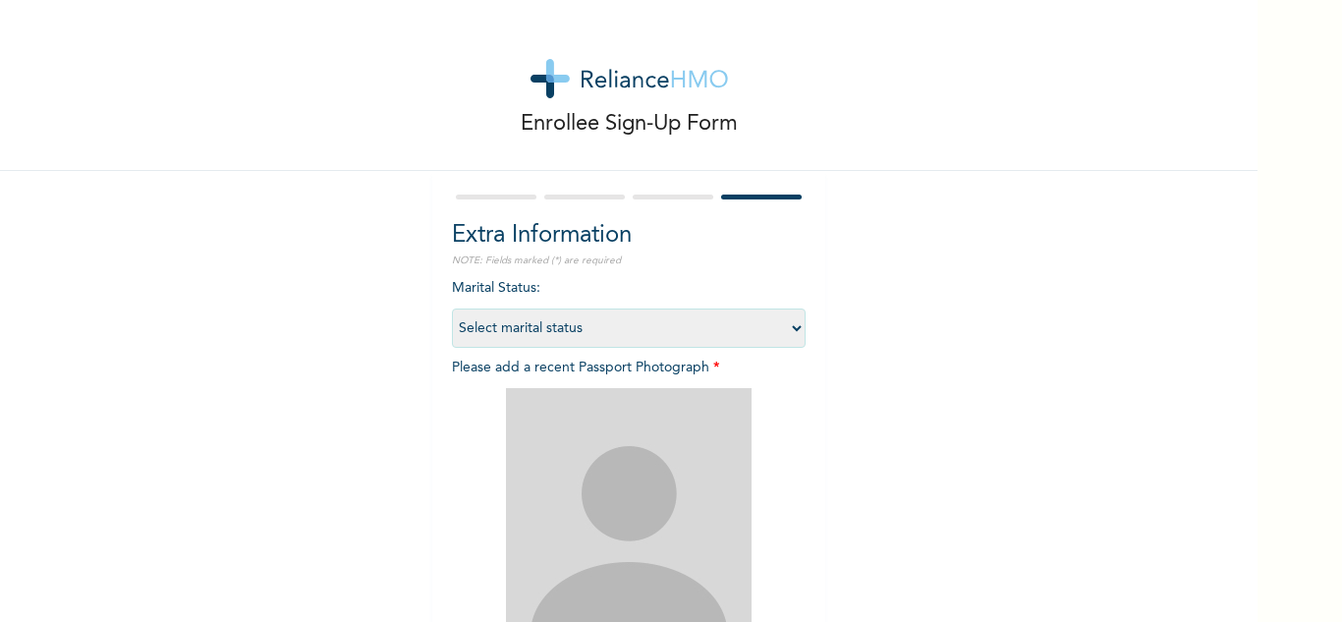
drag, startPoint x: 666, startPoint y: 321, endPoint x: 631, endPoint y: 343, distance: 40.6
click at [666, 321] on select "Select marital status [DEMOGRAPHIC_DATA] Married [DEMOGRAPHIC_DATA] Widow/[DEMO…" at bounding box center [629, 327] width 354 height 39
select select "2"
click at [452, 308] on select "Select marital status [DEMOGRAPHIC_DATA] Married [DEMOGRAPHIC_DATA] Widow/[DEMO…" at bounding box center [629, 327] width 354 height 39
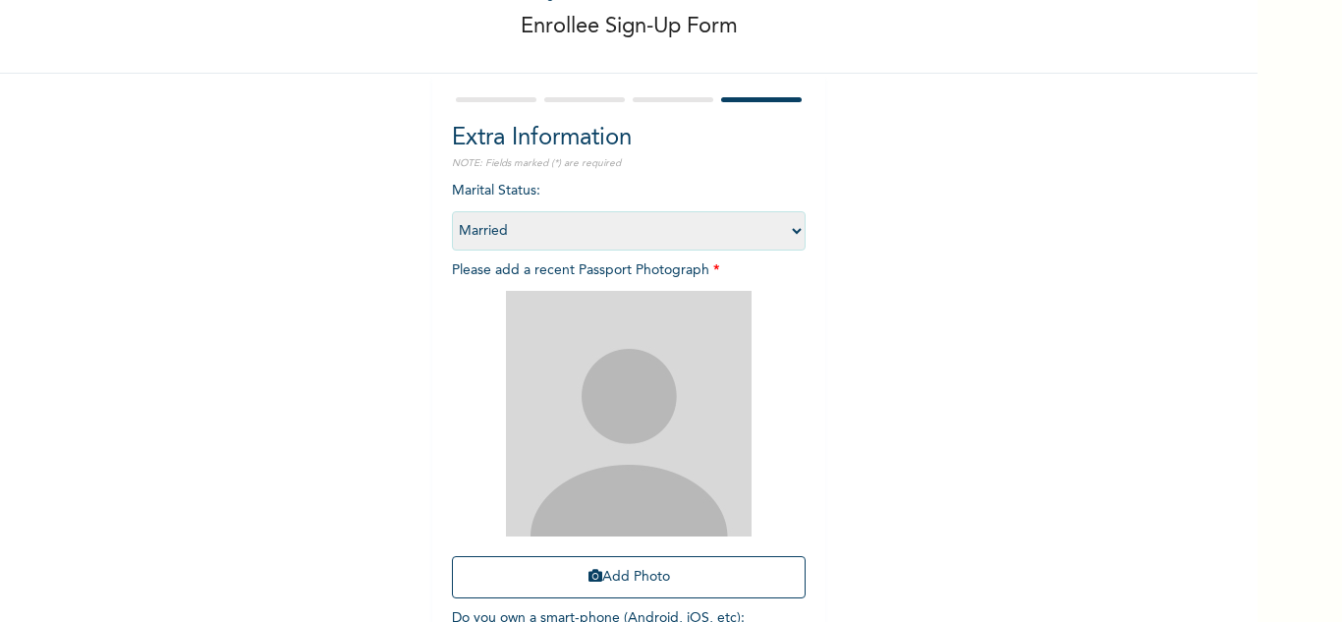
scroll to position [239, 0]
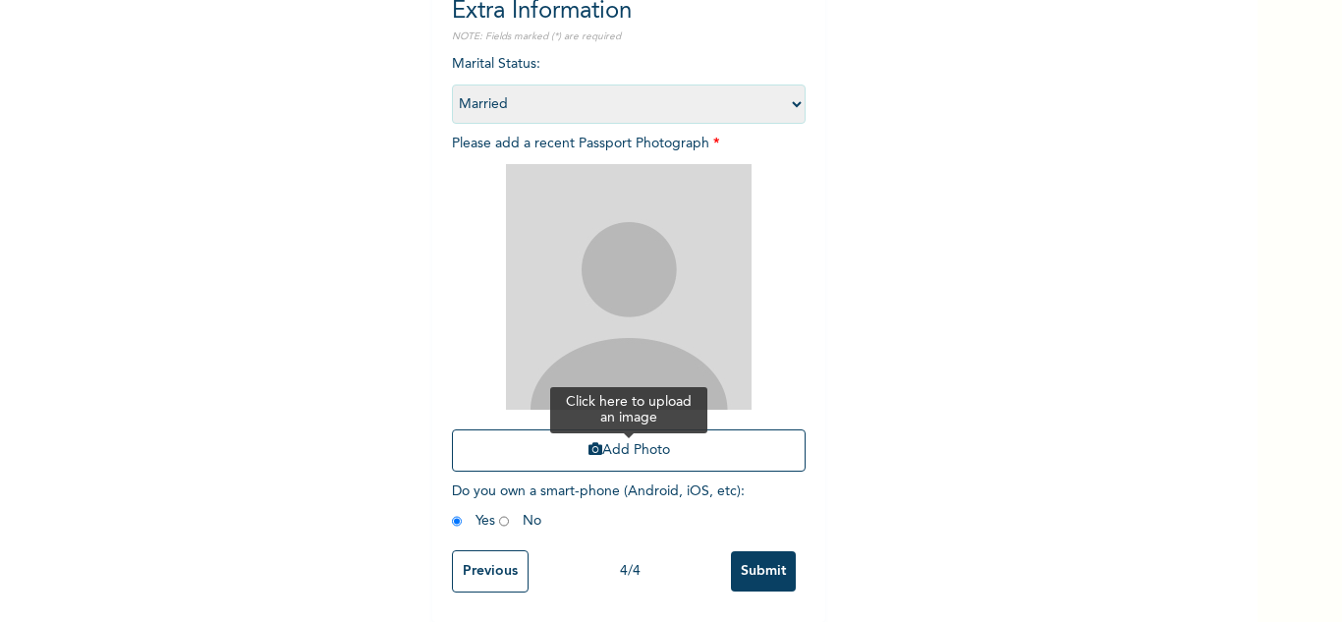
click at [594, 456] on button "Add Photo" at bounding box center [629, 450] width 354 height 42
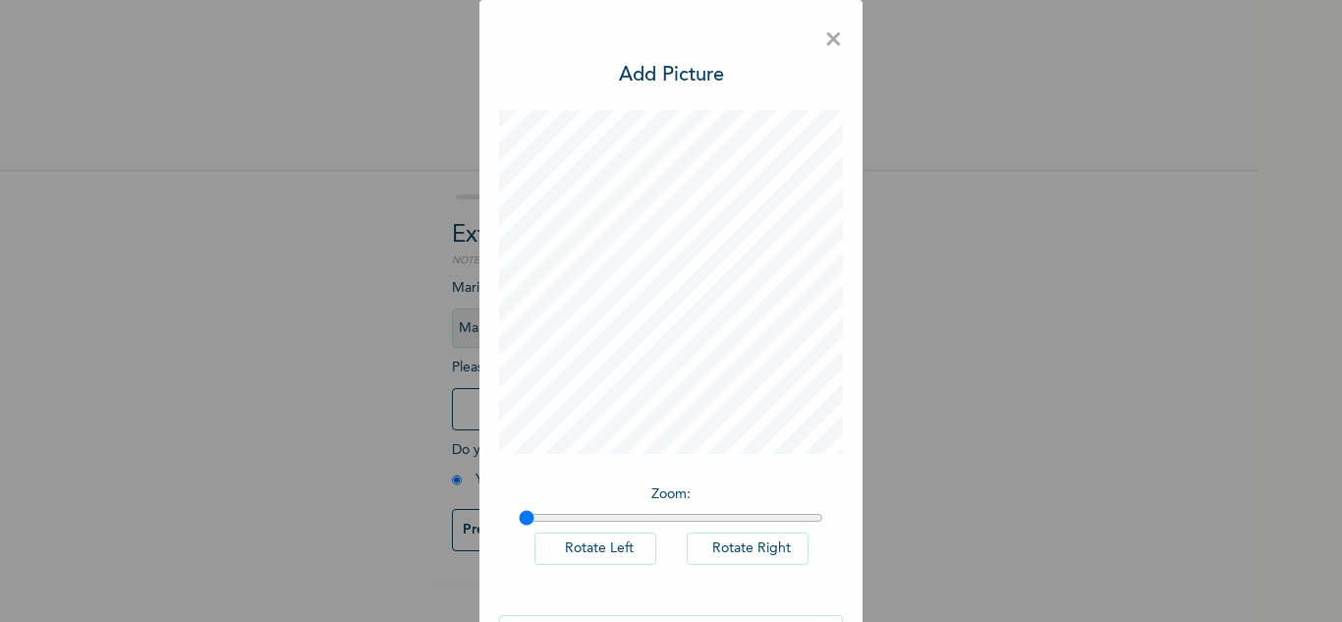
scroll to position [64, 0]
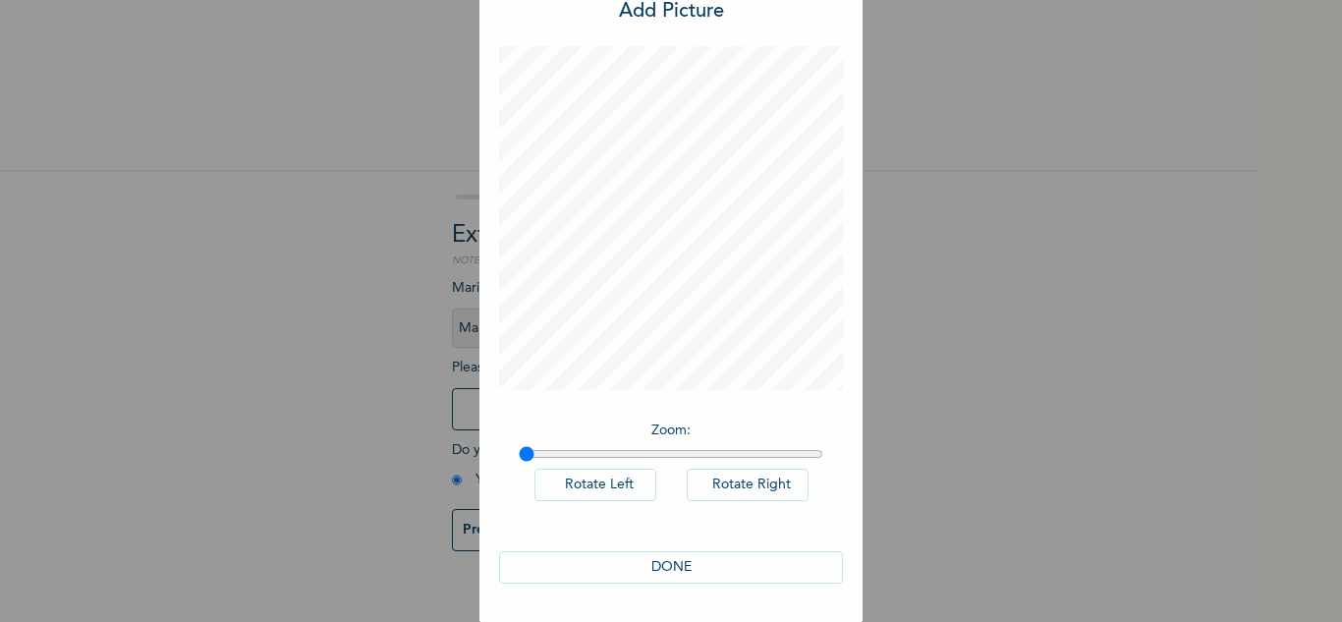
click at [706, 566] on button "DONE" at bounding box center [671, 567] width 344 height 32
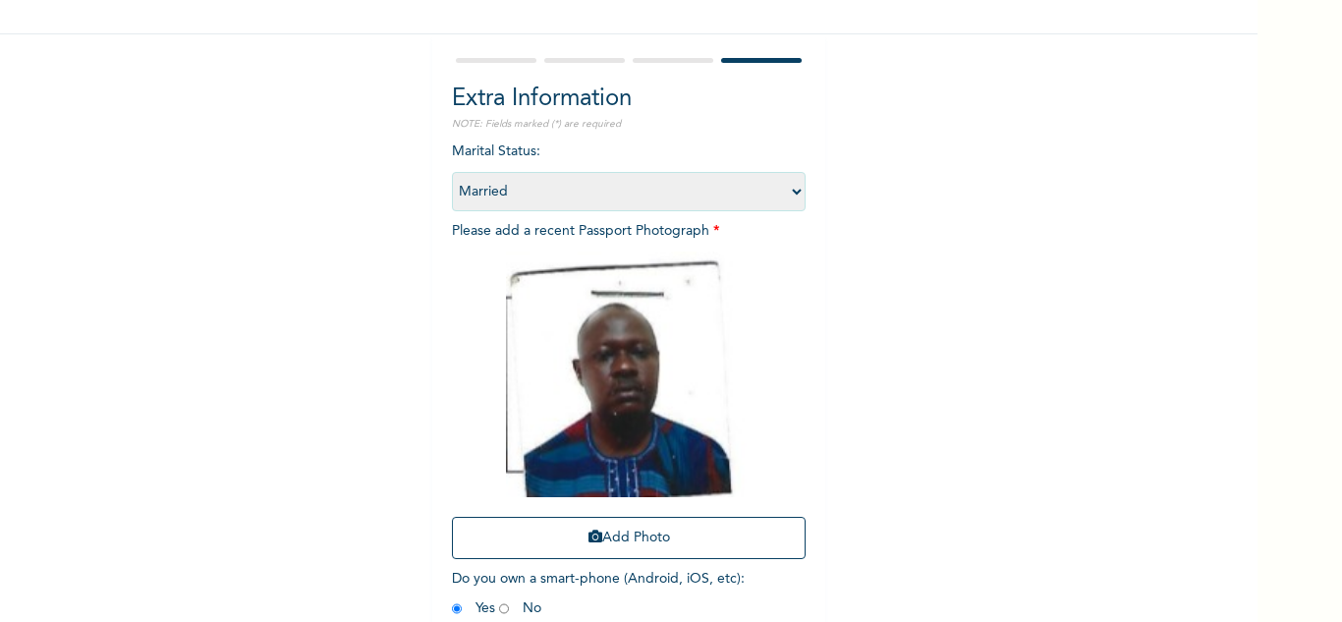
scroll to position [239, 0]
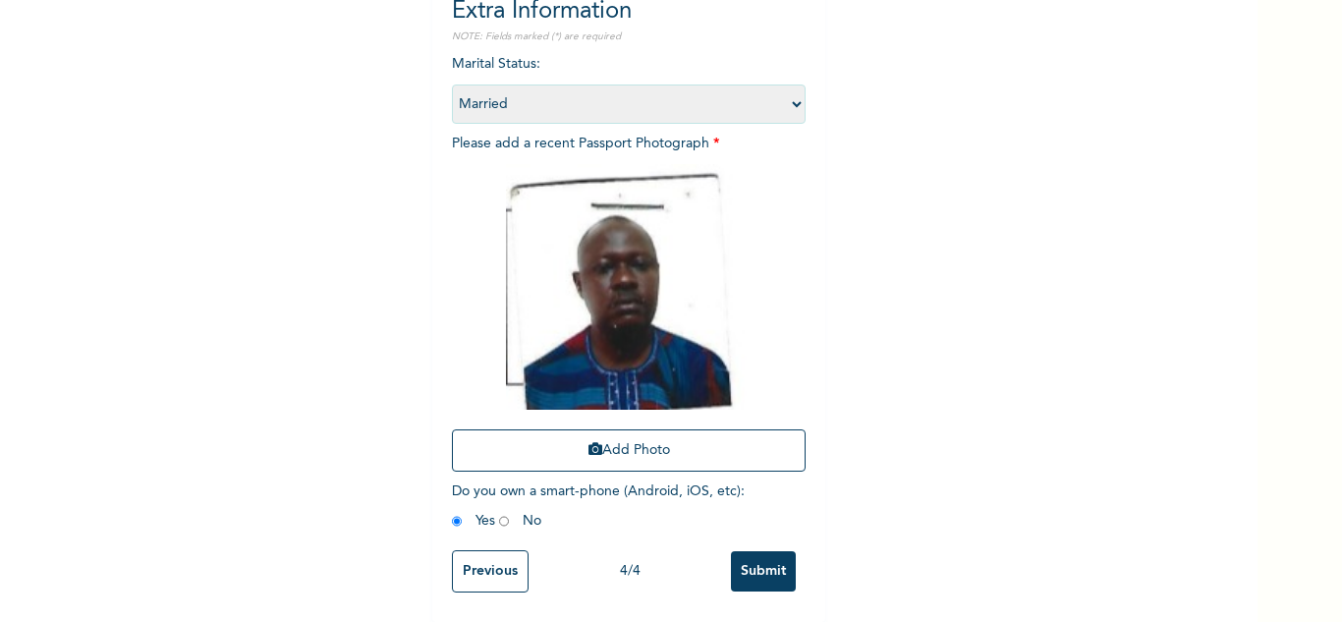
drag, startPoint x: 754, startPoint y: 557, endPoint x: 728, endPoint y: 508, distance: 55.8
click at [753, 557] on input "Submit" at bounding box center [763, 571] width 65 height 40
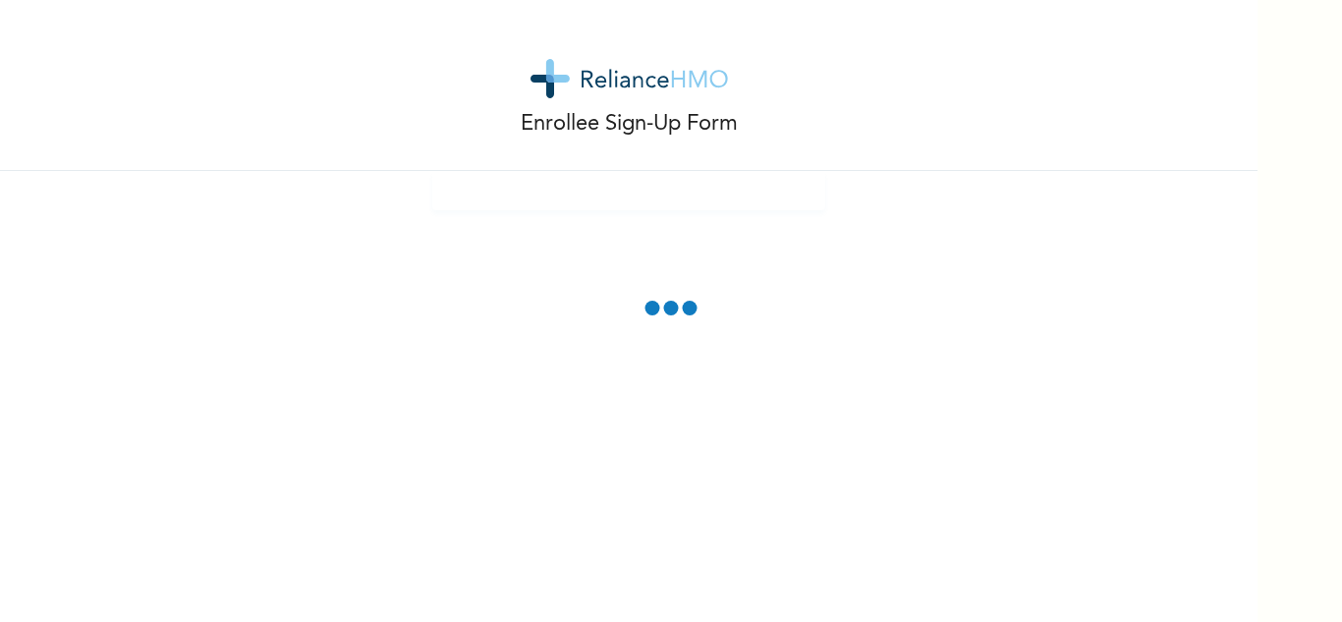
scroll to position [0, 0]
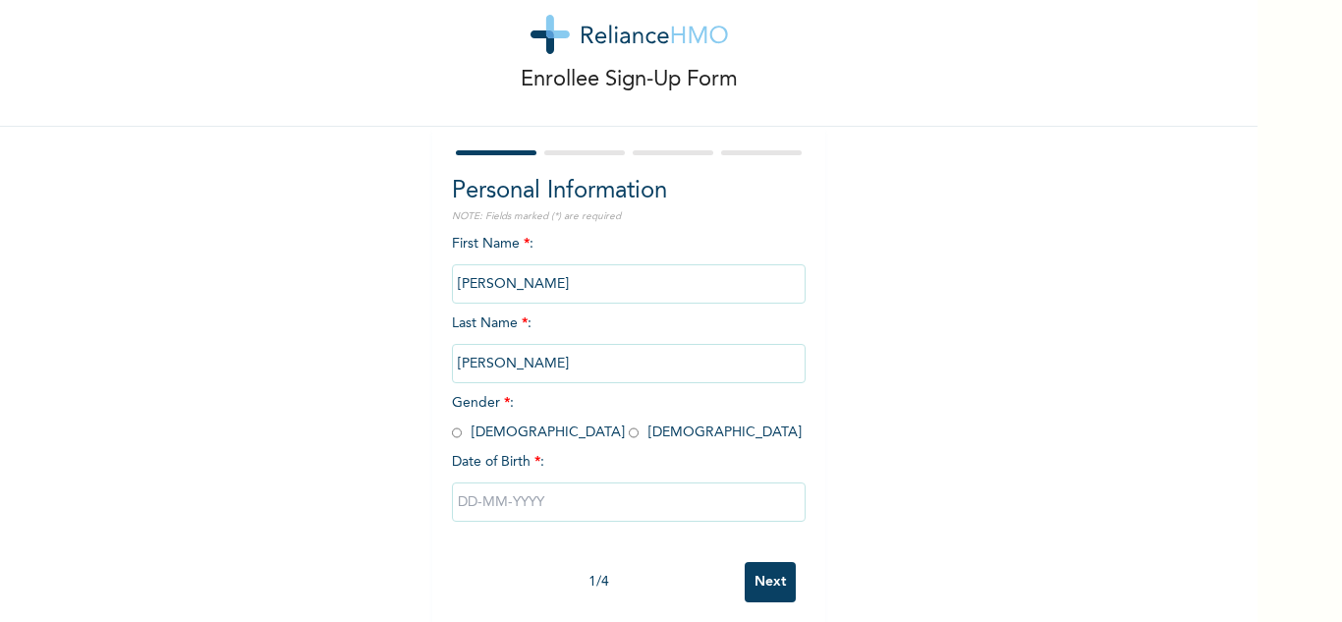
scroll to position [69, 0]
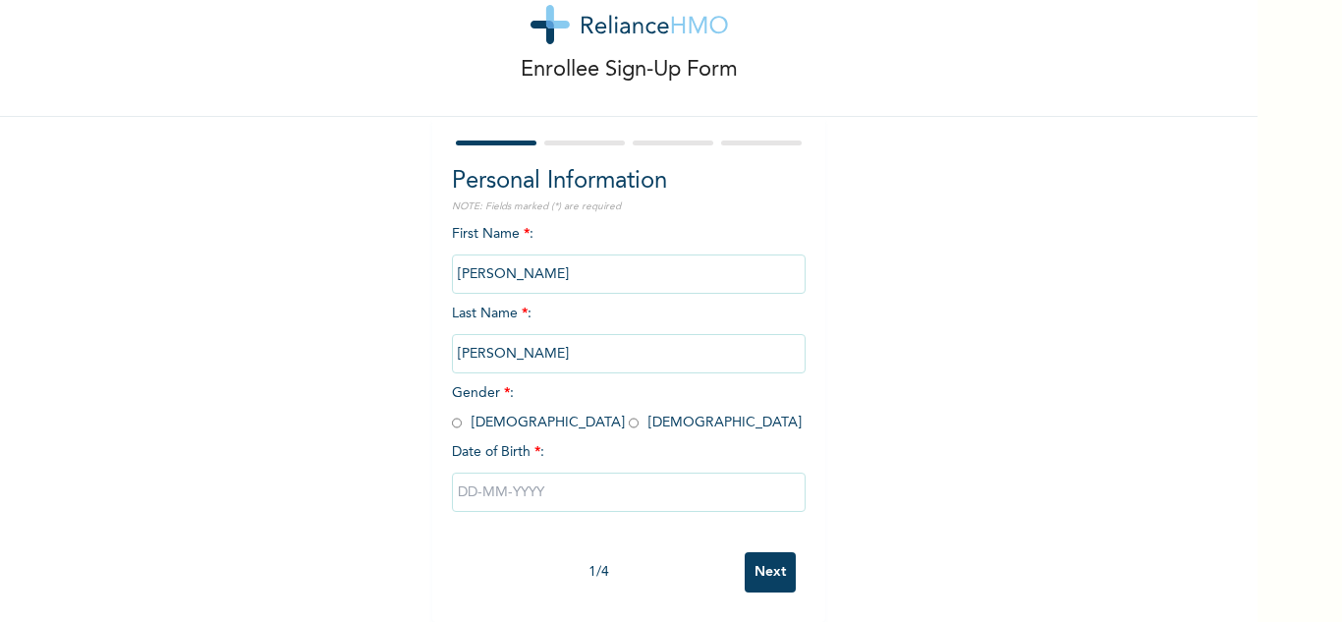
click at [452, 413] on input "radio" at bounding box center [457, 422] width 10 height 19
radio input "true"
click at [539, 484] on input "text" at bounding box center [629, 491] width 354 height 39
select select "8"
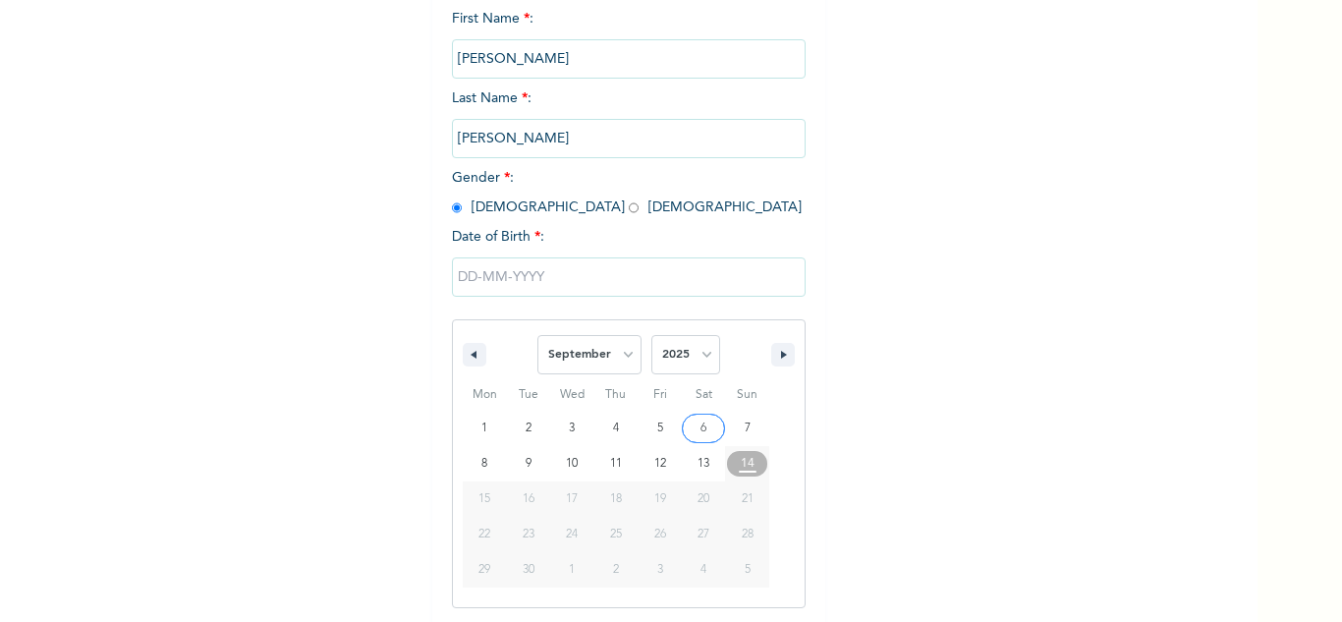
scroll to position [271, 0]
drag, startPoint x: 693, startPoint y: 351, endPoint x: 707, endPoint y: 334, distance: 21.6
click at [693, 351] on select "2025 2024 2023 2022 2021 2020 2019 2018 2017 2016 2015 2014 2013 2012 2011 2010…" at bounding box center [685, 352] width 69 height 39
select select "1983"
click at [651, 334] on select "2025 2024 2023 2022 2021 2020 2019 2018 2017 2016 2015 2014 2013 2012 2011 2010…" at bounding box center [685, 352] width 69 height 39
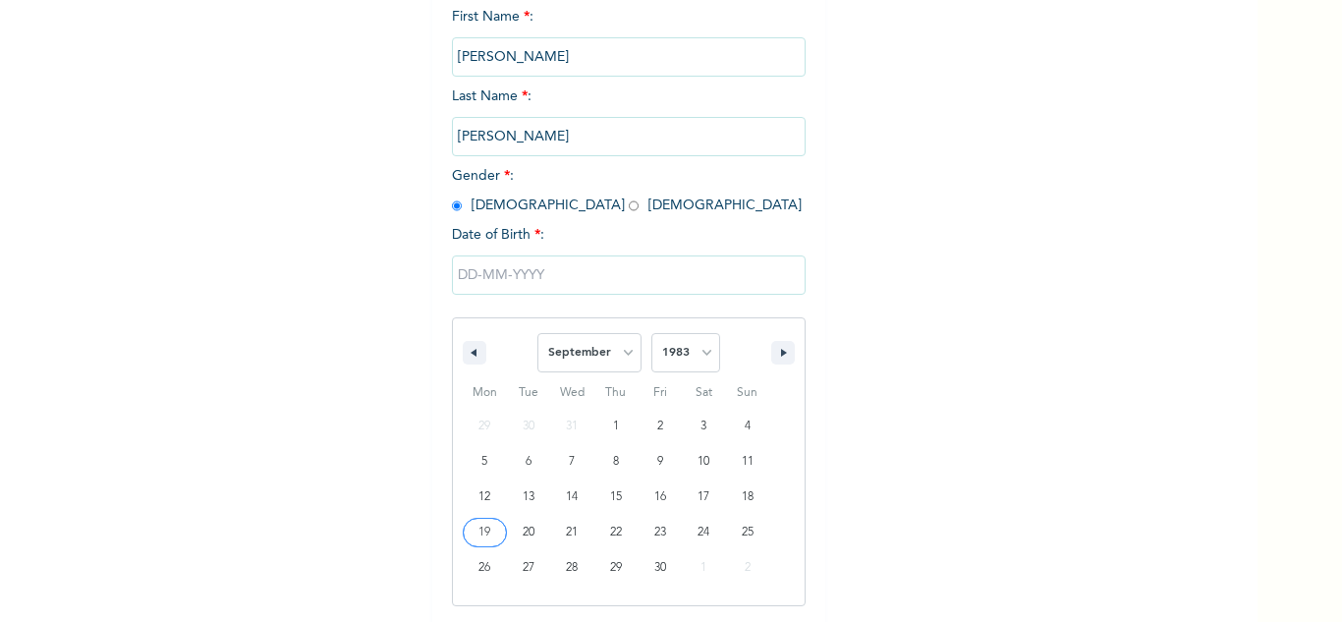
type input "[DATE]"
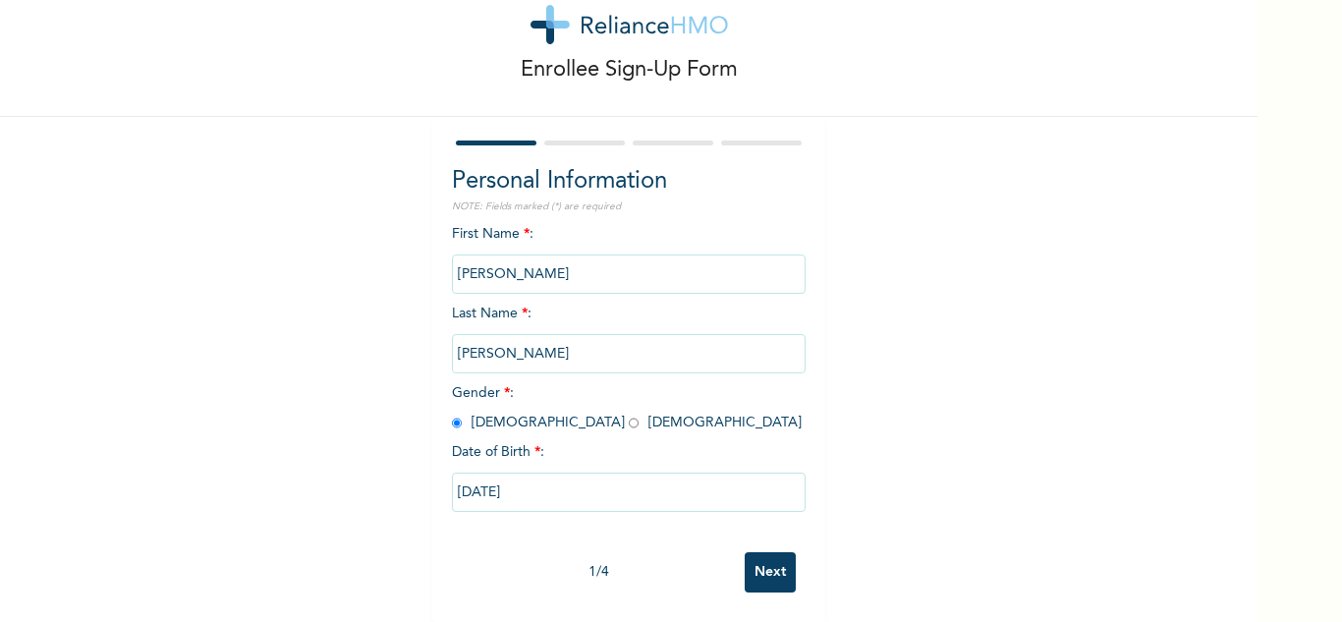
click at [758, 555] on input "Next" at bounding box center [769, 572] width 51 height 40
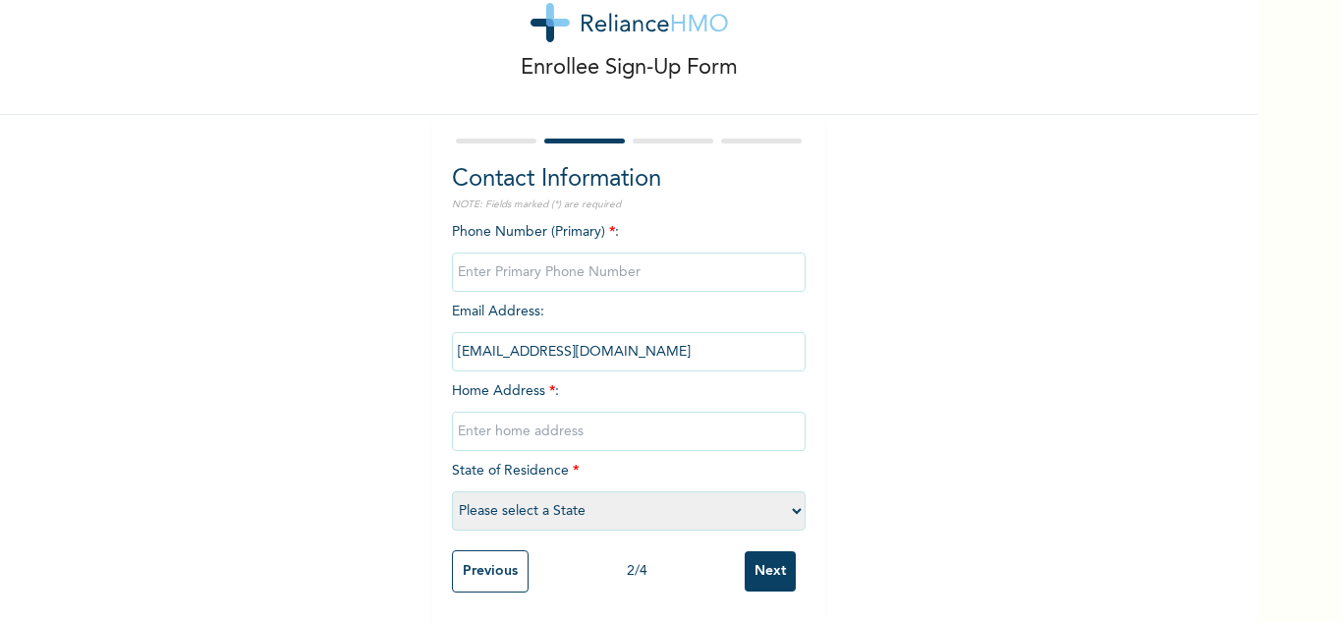
click at [593, 415] on input "text" at bounding box center [629, 430] width 354 height 39
type input "Mainland"
click at [586, 253] on input "phone" at bounding box center [629, 271] width 354 height 39
type input "0"
click at [600, 491] on select "Please select a State [PERSON_NAME] (FCT) [PERSON_NAME] Ibom [GEOGRAPHIC_DATA] …" at bounding box center [629, 510] width 354 height 39
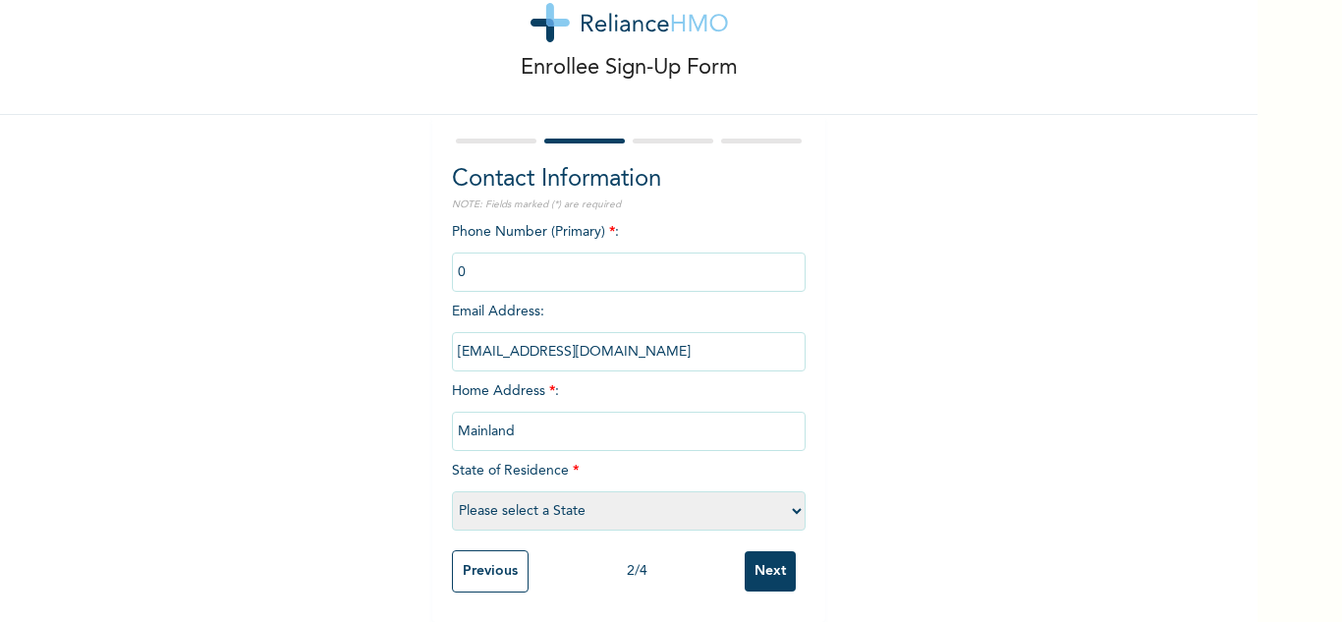
select select "25"
click at [452, 491] on select "Please select a State [PERSON_NAME] (FCT) [PERSON_NAME] Ibom [GEOGRAPHIC_DATA] …" at bounding box center [629, 510] width 354 height 39
click at [766, 565] on input "Next" at bounding box center [769, 571] width 51 height 40
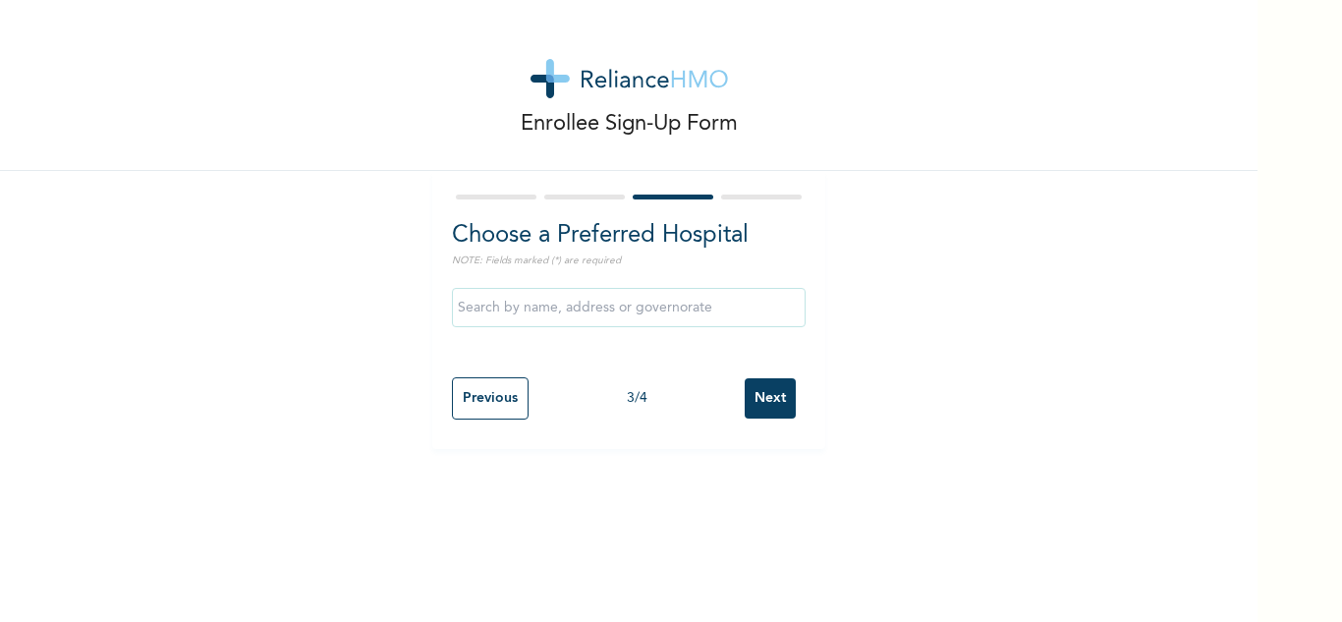
scroll to position [0, 0]
click at [762, 404] on input "Next" at bounding box center [769, 398] width 51 height 40
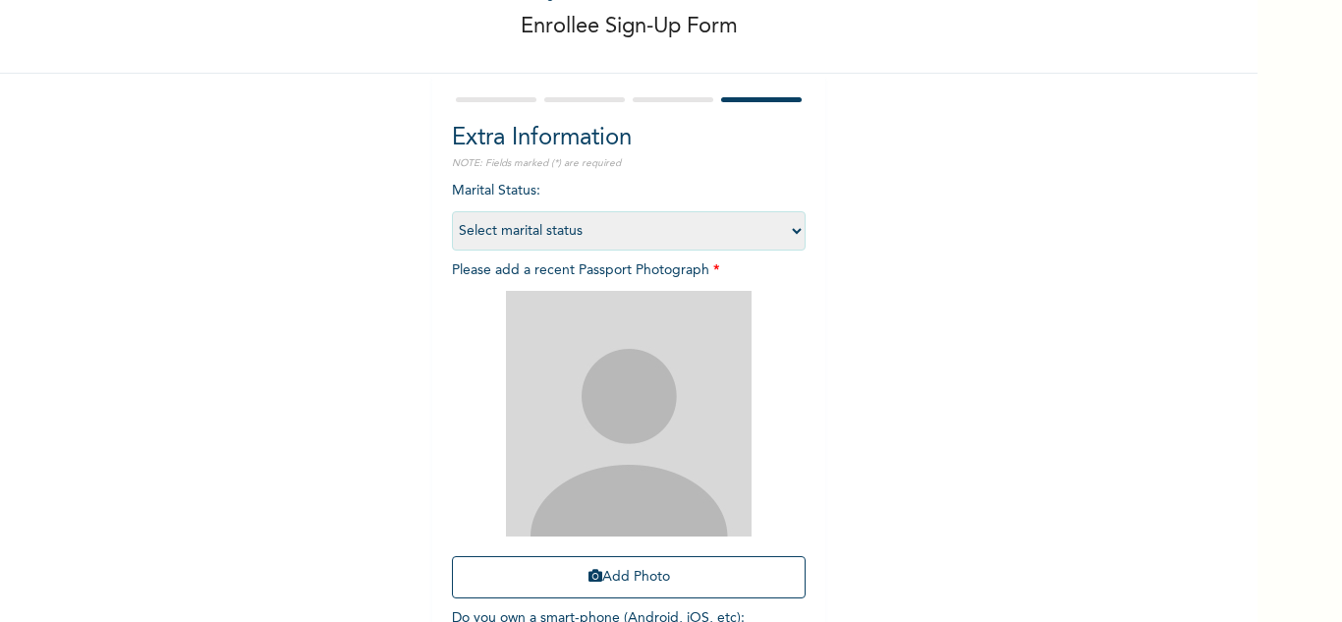
scroll to position [98, 0]
click at [640, 232] on select "Select marital status [DEMOGRAPHIC_DATA] Married [DEMOGRAPHIC_DATA] Widow/[DEMO…" at bounding box center [629, 229] width 354 height 39
select select "2"
click at [452, 210] on select "Select marital status [DEMOGRAPHIC_DATA] Married [DEMOGRAPHIC_DATA] Widow/[DEMO…" at bounding box center [629, 229] width 354 height 39
click at [588, 572] on icon "button" at bounding box center [595, 575] width 14 height 14
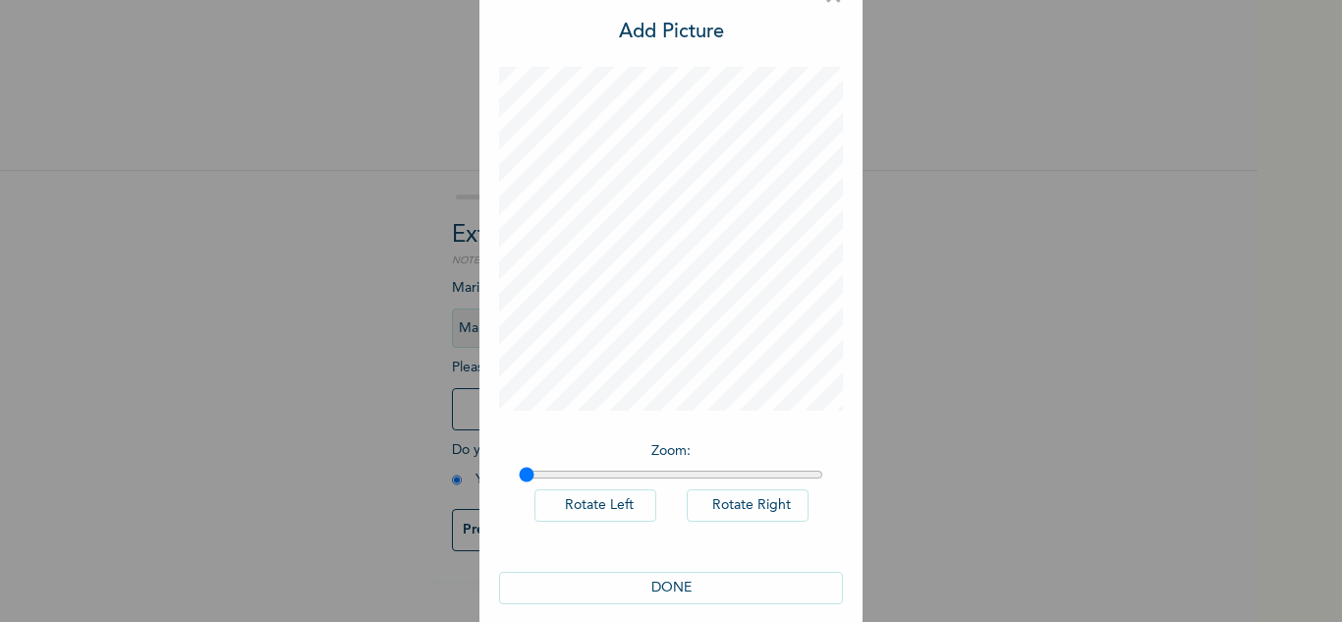
scroll to position [64, 0]
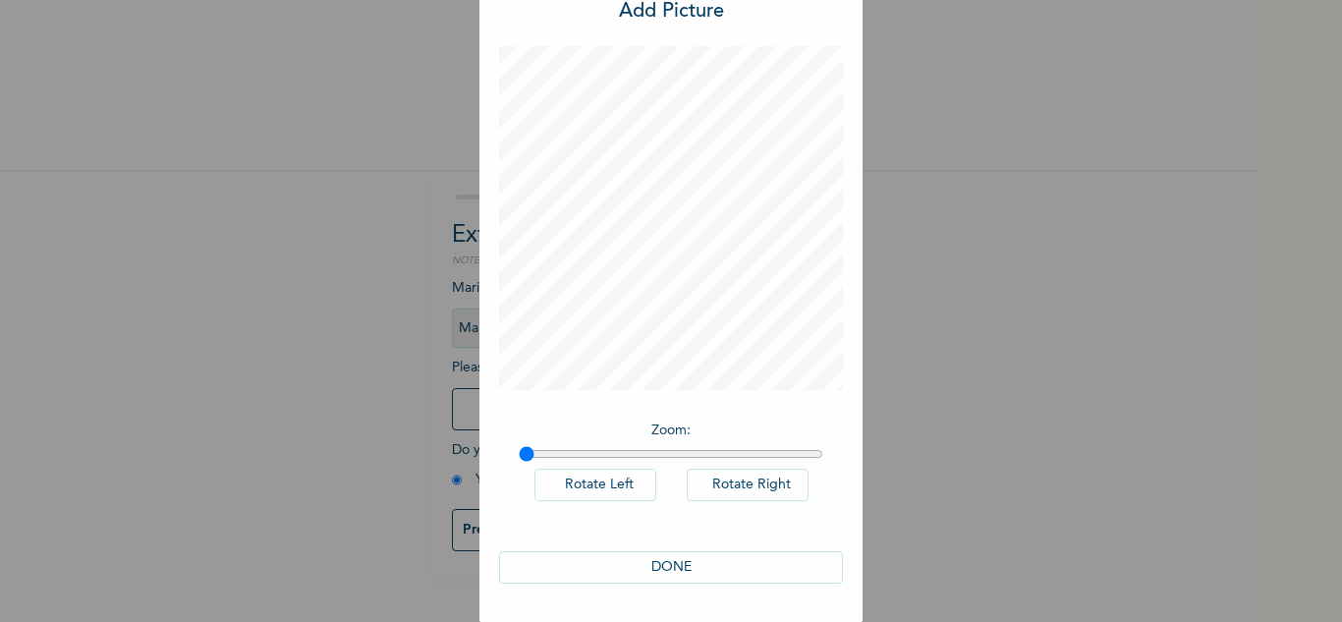
click at [680, 563] on button "DONE" at bounding box center [671, 567] width 344 height 32
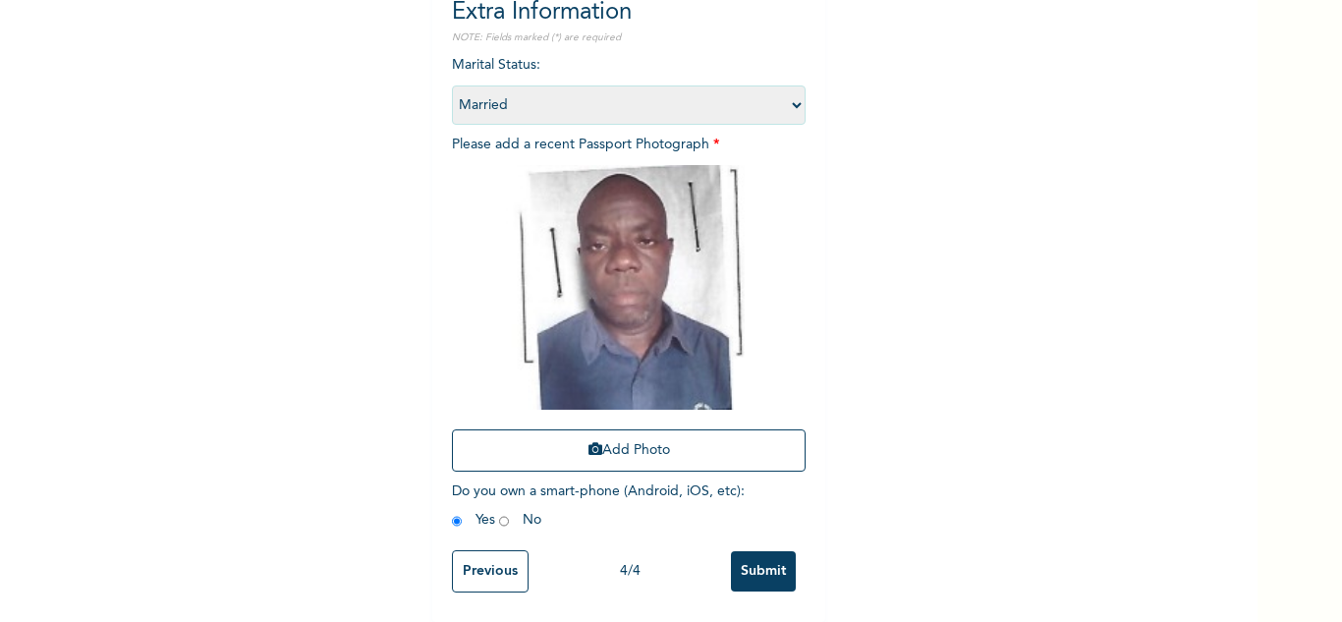
scroll to position [238, 0]
click at [739, 551] on input "Submit" at bounding box center [763, 571] width 65 height 40
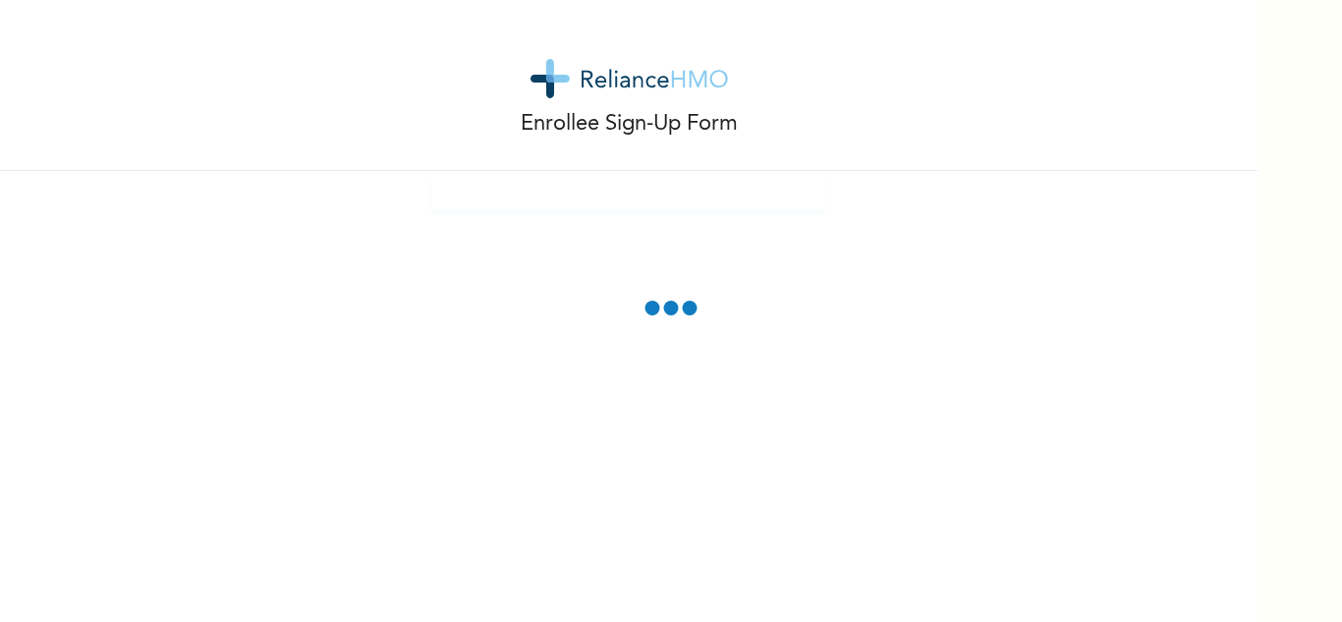
scroll to position [0, 0]
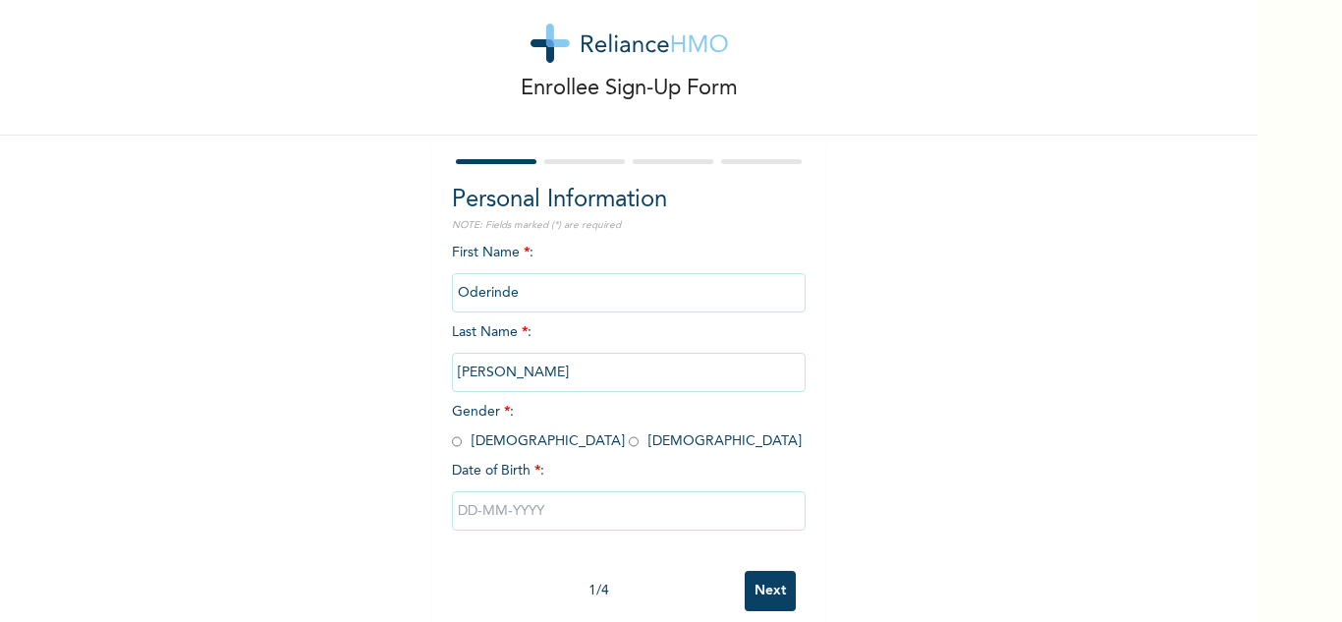
scroll to position [69, 0]
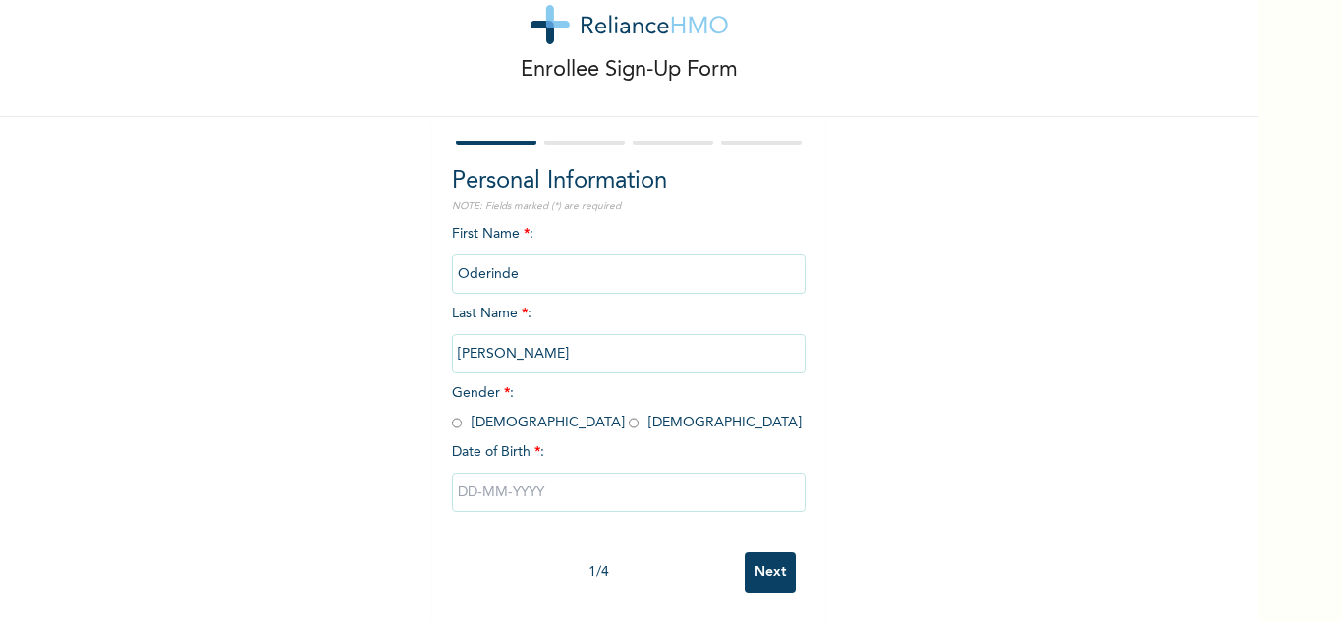
click at [452, 413] on input "radio" at bounding box center [457, 422] width 10 height 19
radio input "true"
click at [490, 472] on input "text" at bounding box center [629, 491] width 354 height 39
select select "8"
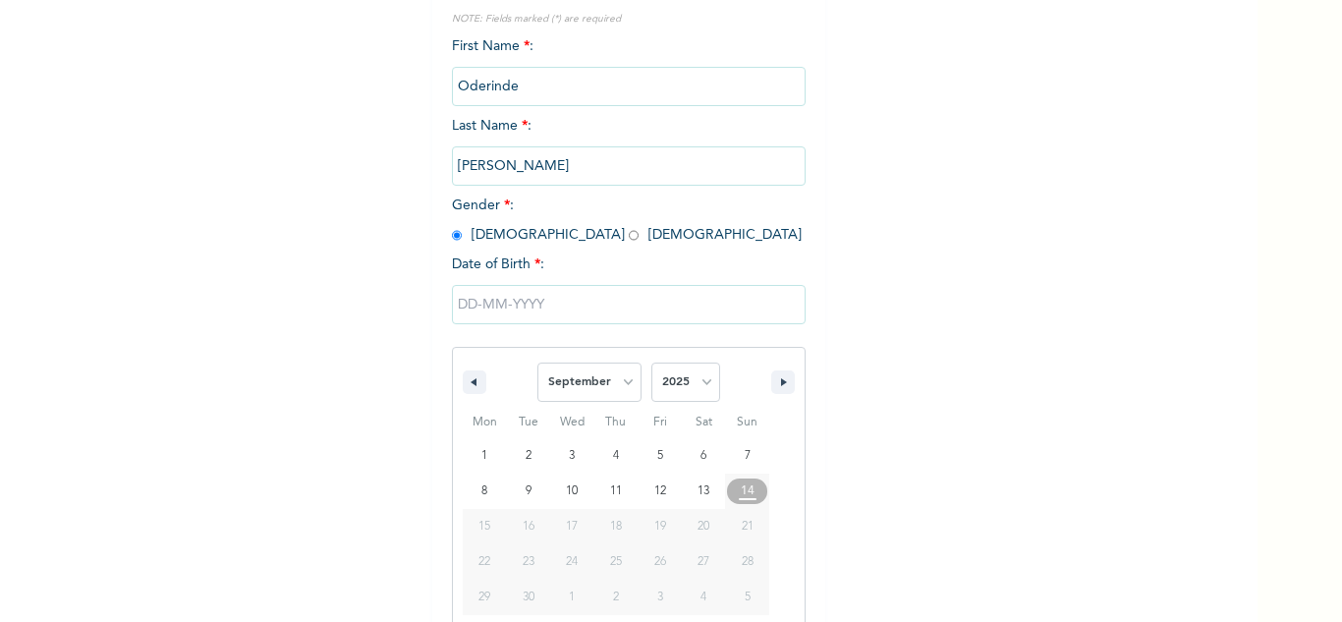
scroll to position [271, 0]
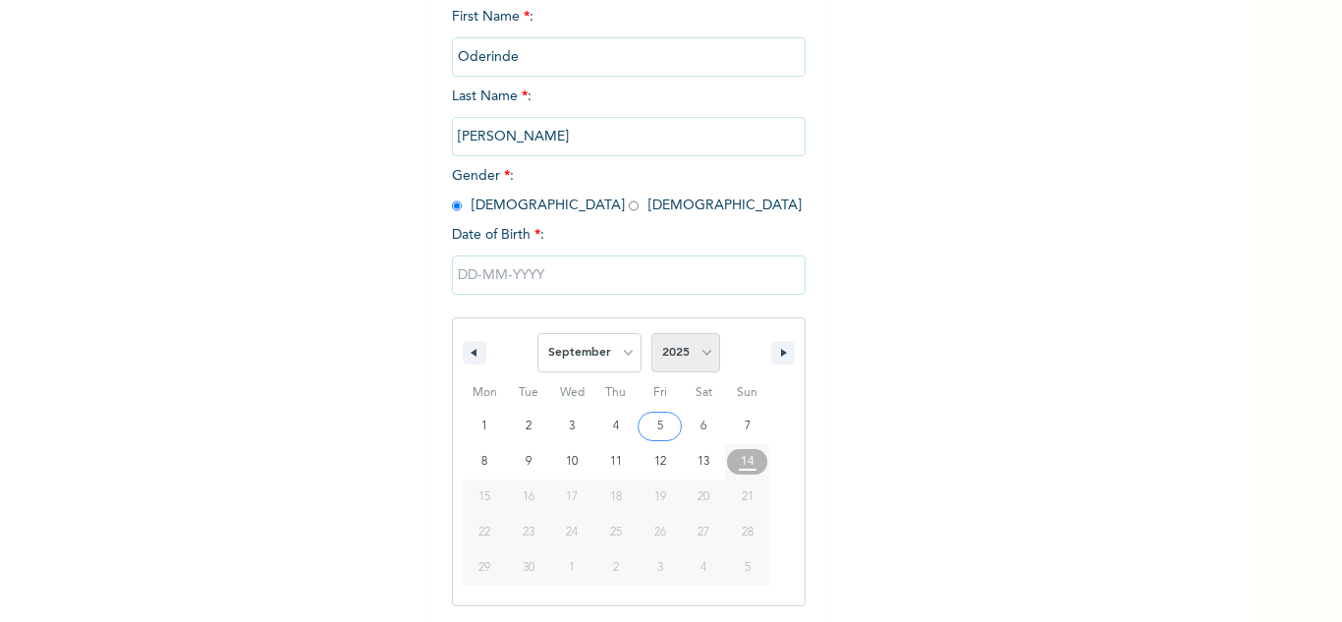
click at [693, 357] on select "2025 2024 2023 2022 2021 2020 2019 2018 2017 2016 2015 2014 2013 2012 2011 2010…" at bounding box center [685, 352] width 69 height 39
select select "1969"
click at [651, 334] on select "2025 2024 2023 2022 2021 2020 2019 2018 2017 2016 2015 2014 2013 2012 2011 2010…" at bounding box center [685, 352] width 69 height 39
click at [587, 346] on select "January February March April May June July August September October November De…" at bounding box center [589, 352] width 104 height 39
click at [537, 334] on select "January February March April May June July August September October November De…" at bounding box center [589, 352] width 104 height 39
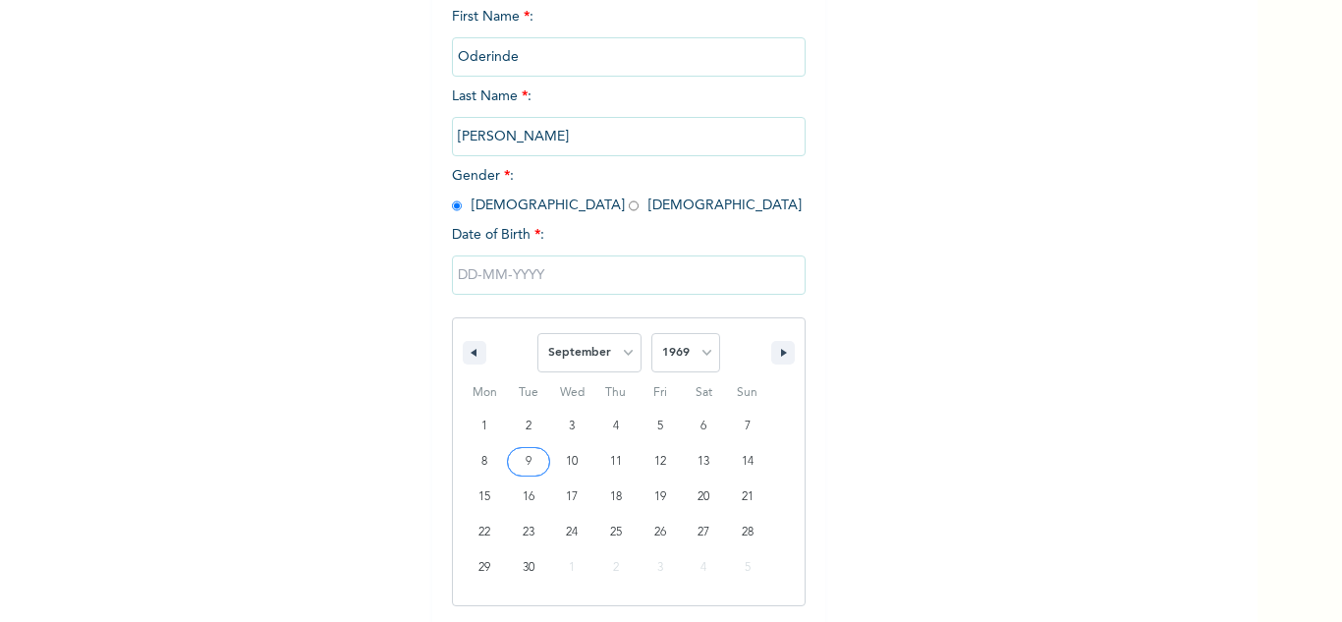
type input "09/09/1969"
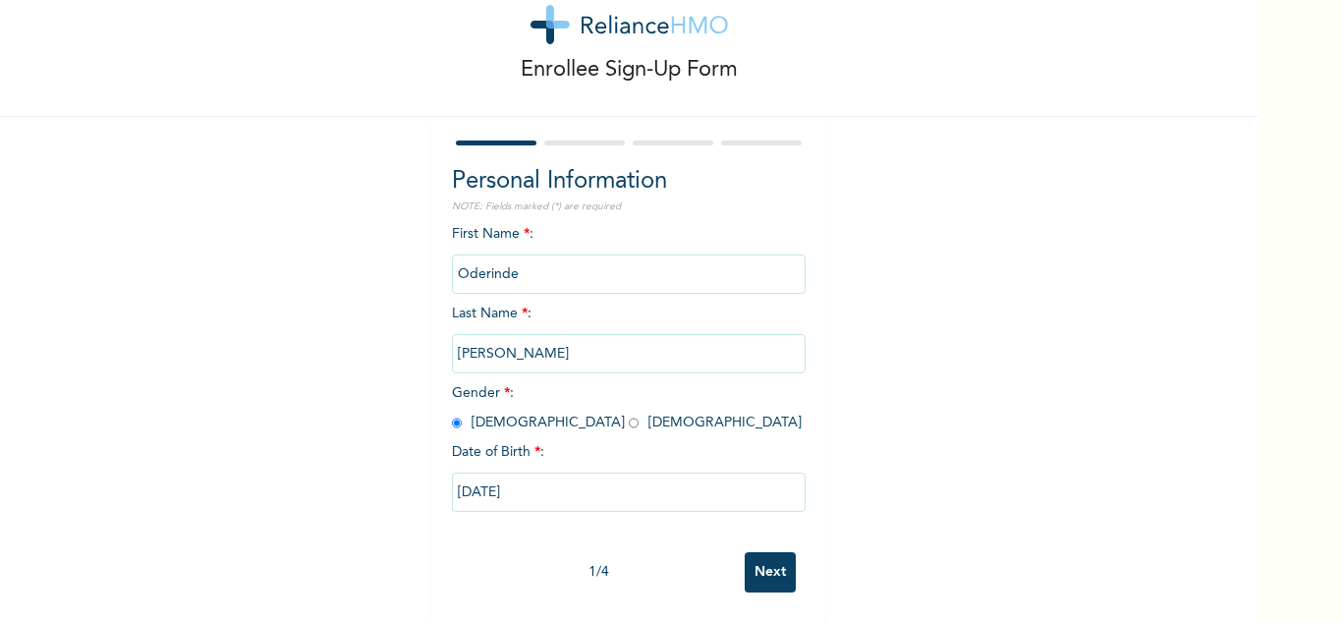
scroll to position [69, 0]
click at [788, 552] on input "Next" at bounding box center [769, 572] width 51 height 40
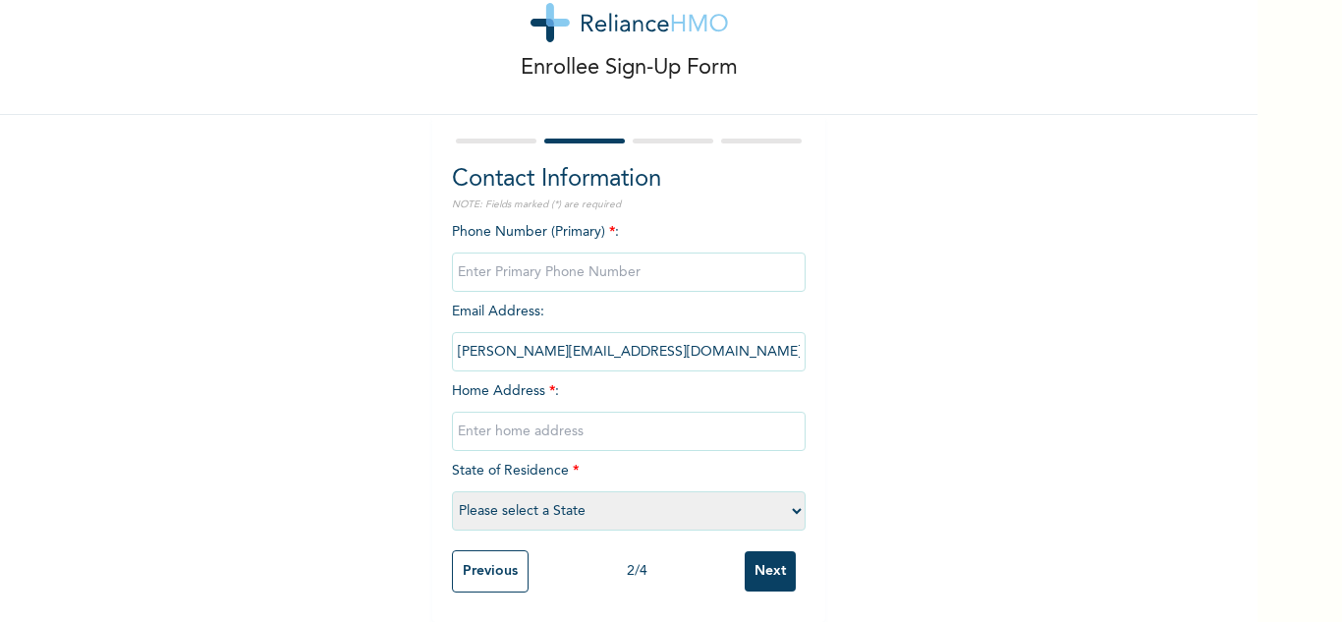
click at [581, 417] on input "text" at bounding box center [629, 430] width 354 height 39
type input "Mainland"
click at [573, 253] on input "phone" at bounding box center [629, 271] width 354 height 39
type input "0"
click at [595, 497] on select "Please select a State [PERSON_NAME] (FCT) [PERSON_NAME] Ibom [GEOGRAPHIC_DATA] …" at bounding box center [629, 510] width 354 height 39
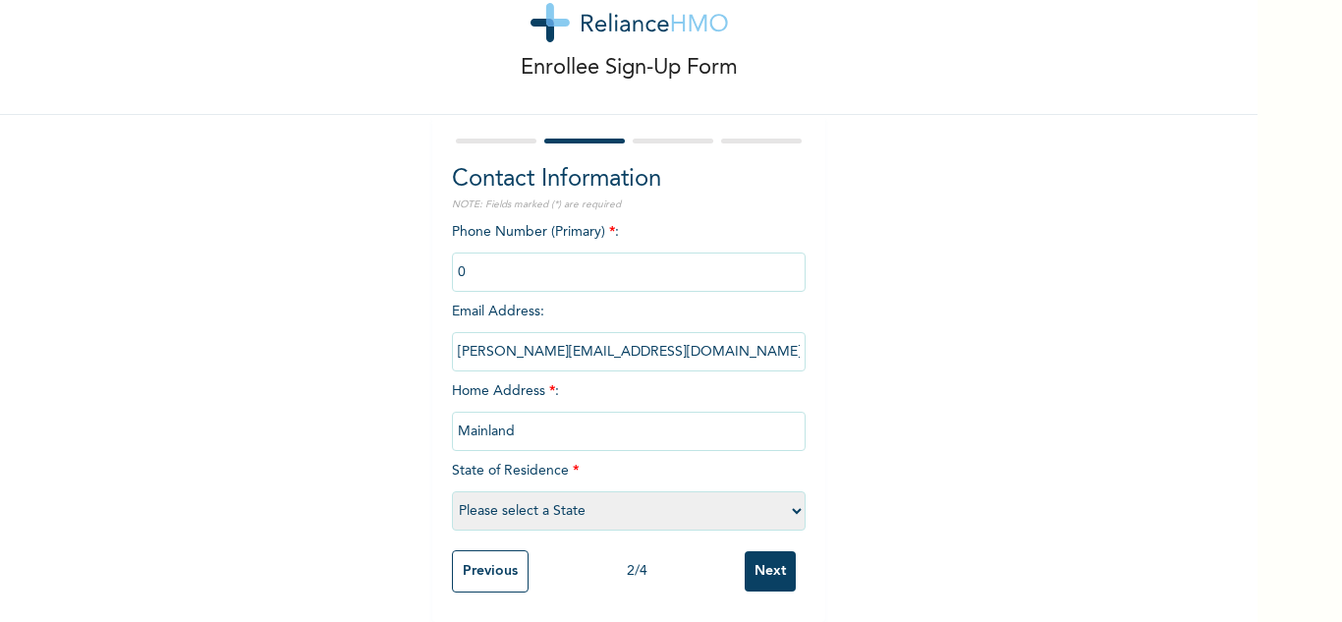
select select "25"
click at [452, 491] on select "Please select a State [PERSON_NAME] (FCT) [PERSON_NAME] Ibom [GEOGRAPHIC_DATA] …" at bounding box center [629, 510] width 354 height 39
click at [763, 556] on input "Next" at bounding box center [769, 571] width 51 height 40
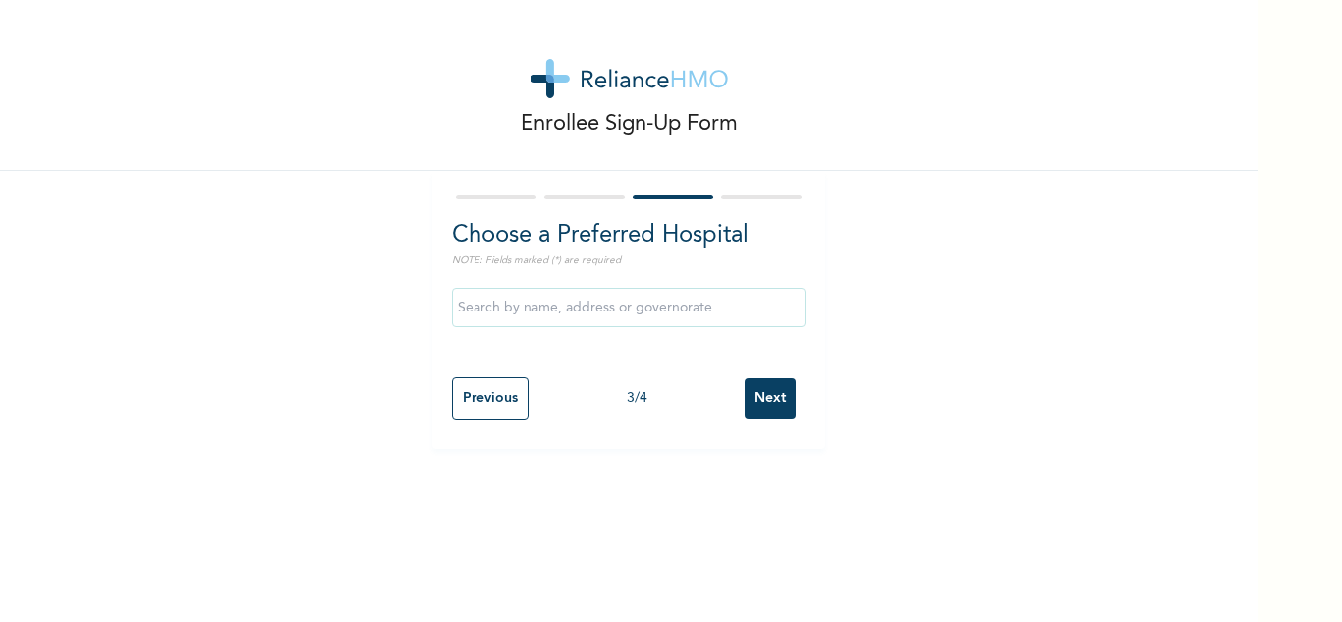
scroll to position [0, 0]
click at [746, 389] on input "Next" at bounding box center [769, 398] width 51 height 40
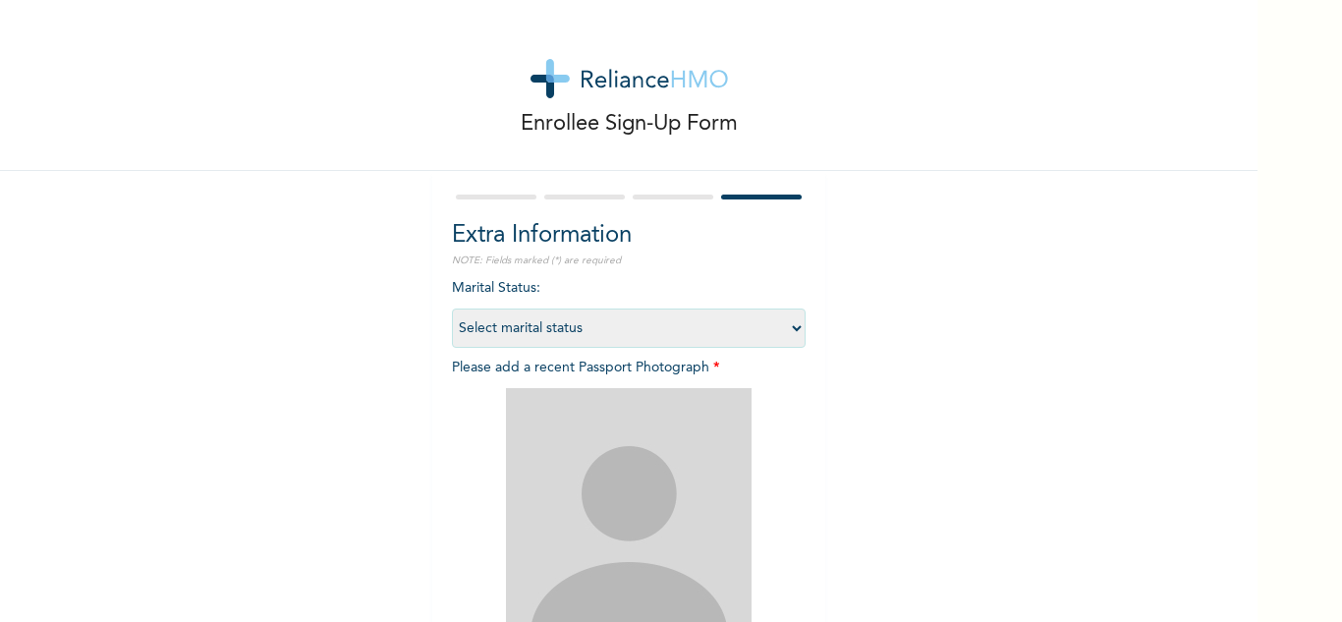
click at [621, 339] on select "Select marital status [DEMOGRAPHIC_DATA] Married [DEMOGRAPHIC_DATA] Widow/[DEMO…" at bounding box center [629, 327] width 354 height 39
select select "2"
click at [452, 308] on select "Select marital status [DEMOGRAPHIC_DATA] Married [DEMOGRAPHIC_DATA] Widow/[DEMO…" at bounding box center [629, 327] width 354 height 39
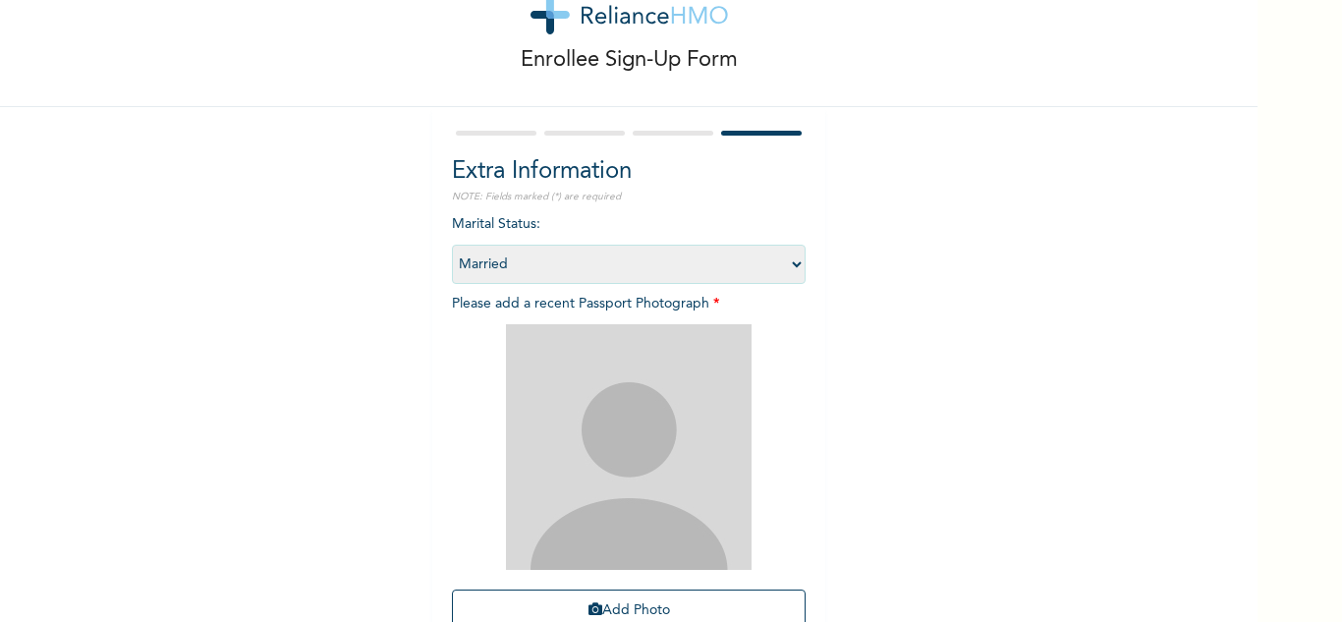
scroll to position [98, 0]
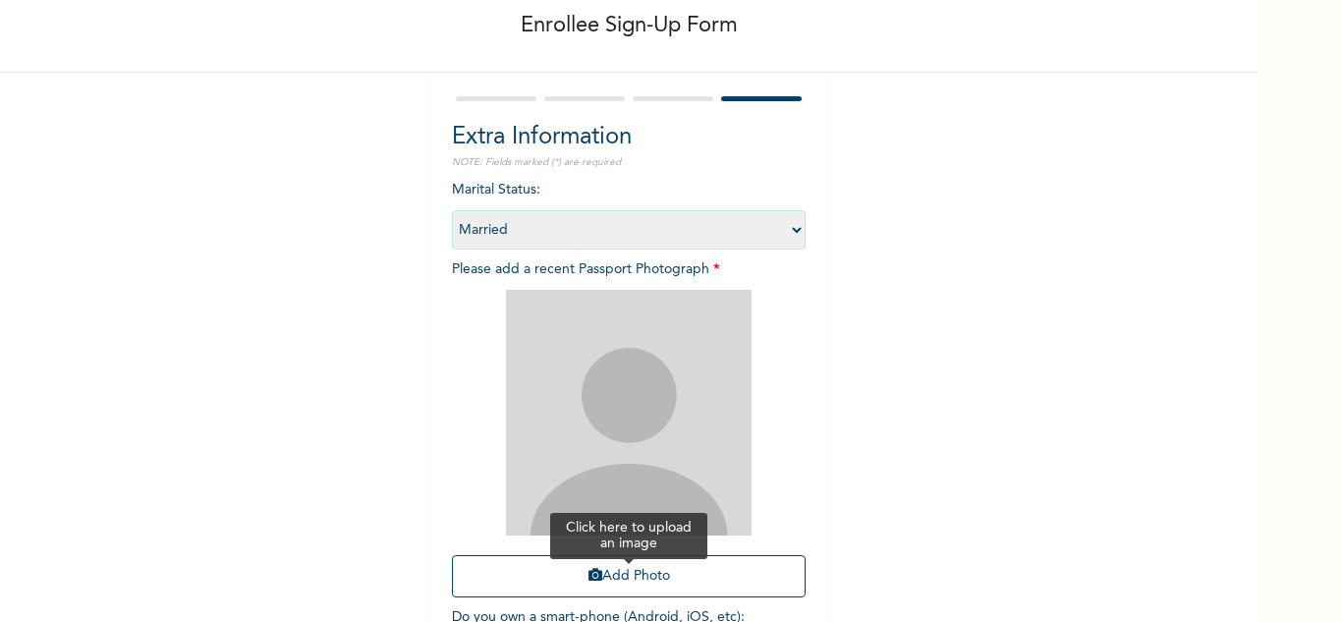
click at [598, 568] on button "Add Photo" at bounding box center [629, 576] width 354 height 42
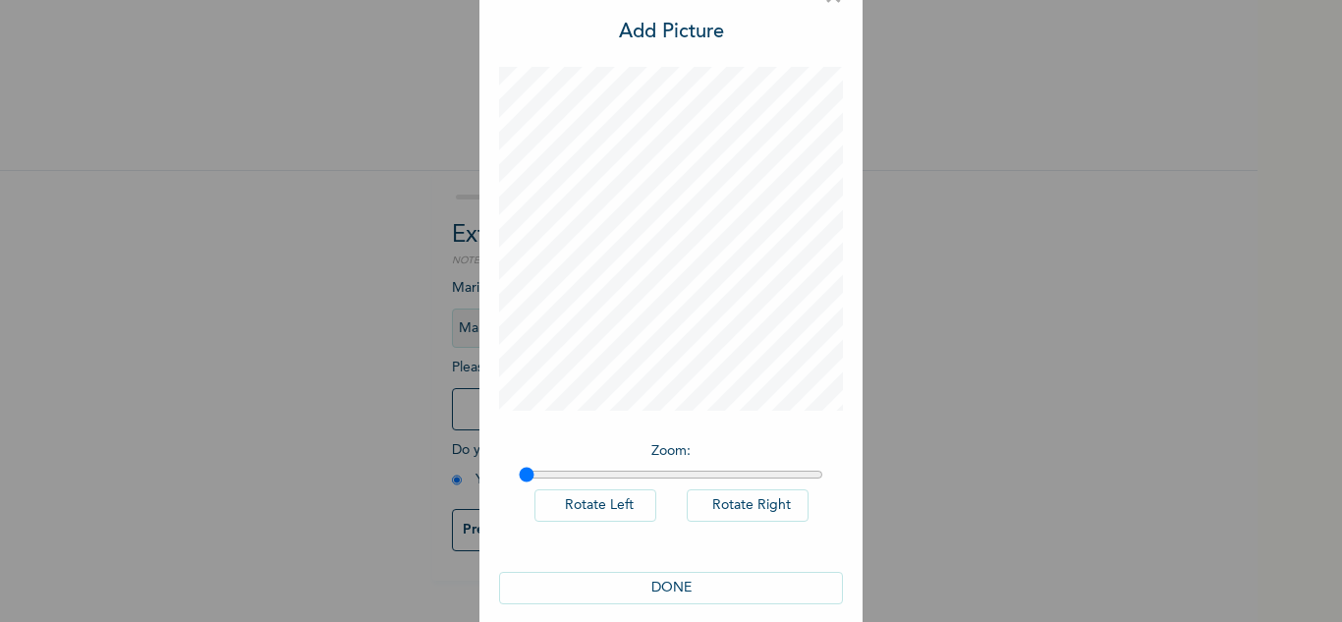
scroll to position [64, 0]
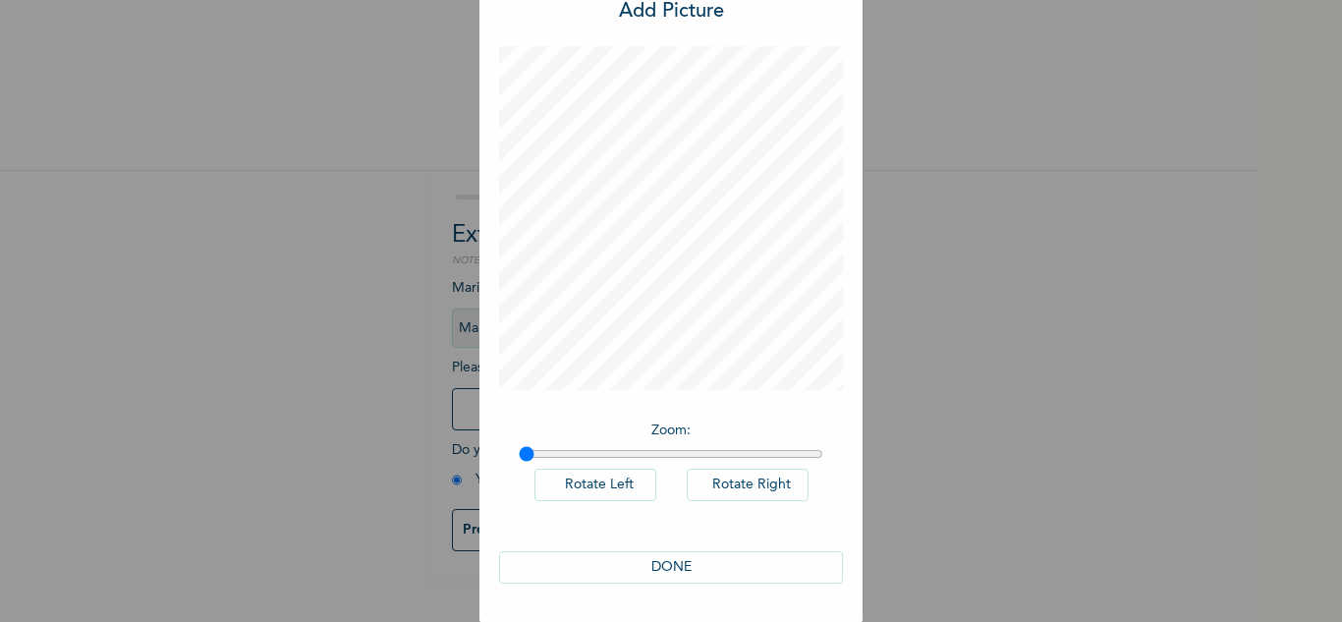
drag, startPoint x: 652, startPoint y: 584, endPoint x: 656, endPoint y: 572, distance: 13.4
click at [652, 582] on div "DONE" at bounding box center [671, 567] width 344 height 72
click at [656, 572] on button "DONE" at bounding box center [671, 567] width 344 height 32
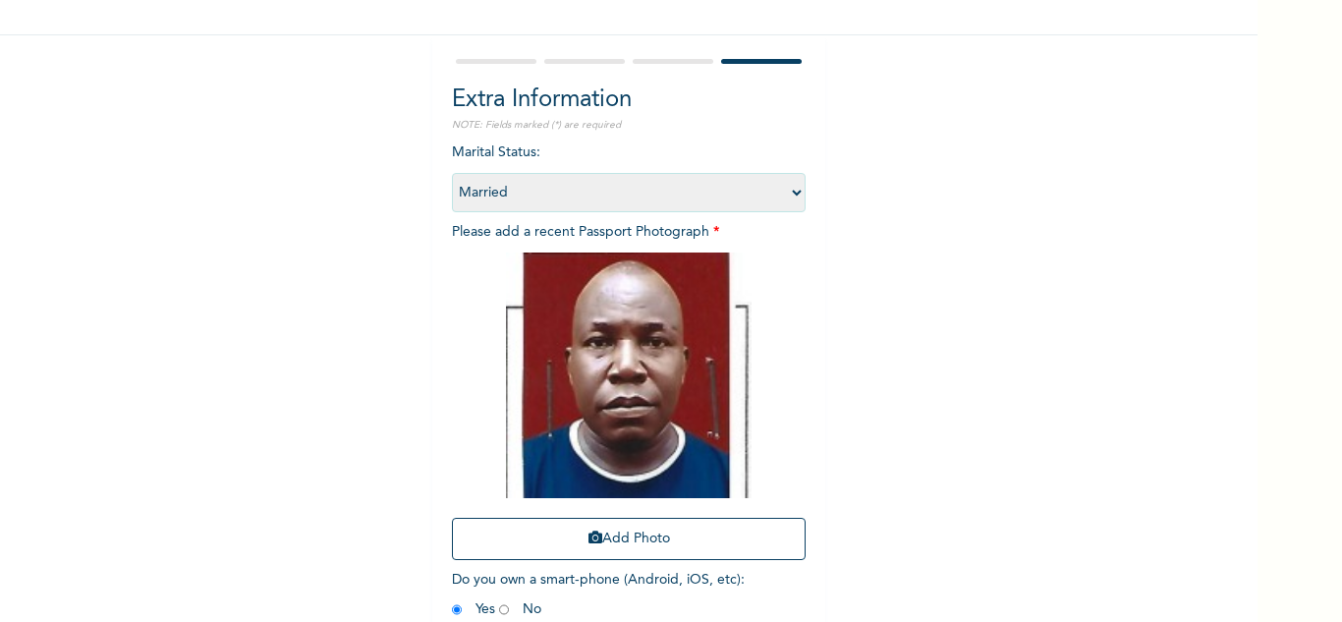
scroll to position [239, 0]
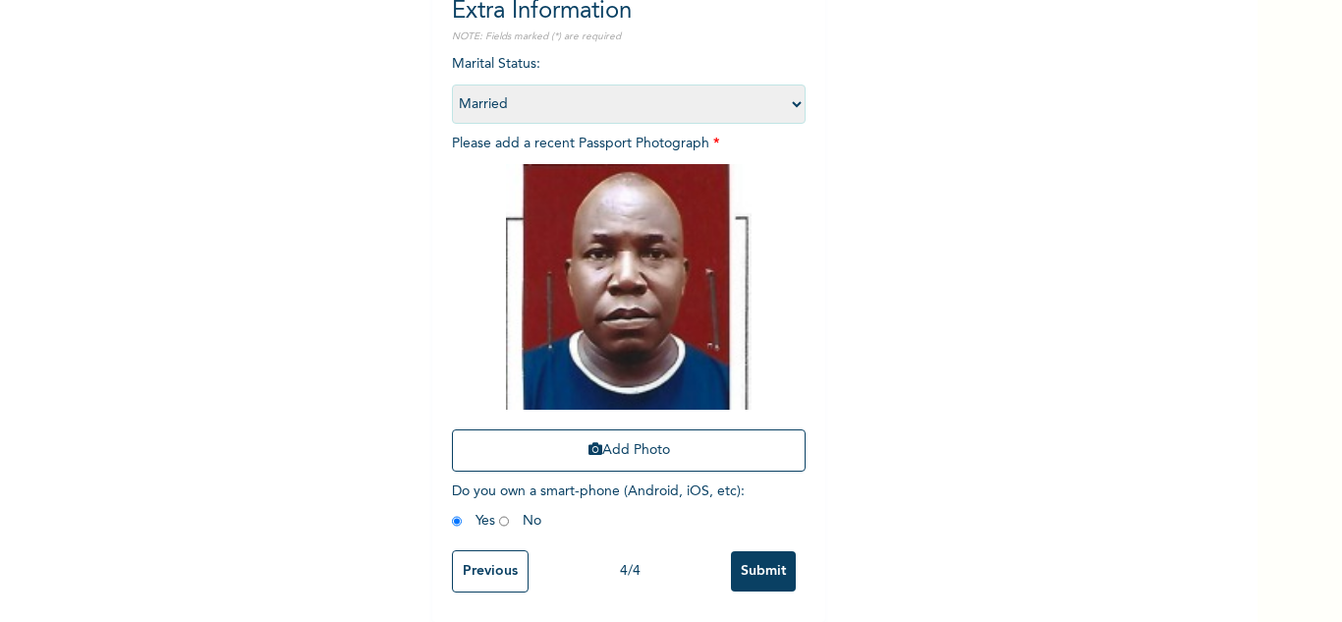
click at [742, 551] on input "Submit" at bounding box center [763, 571] width 65 height 40
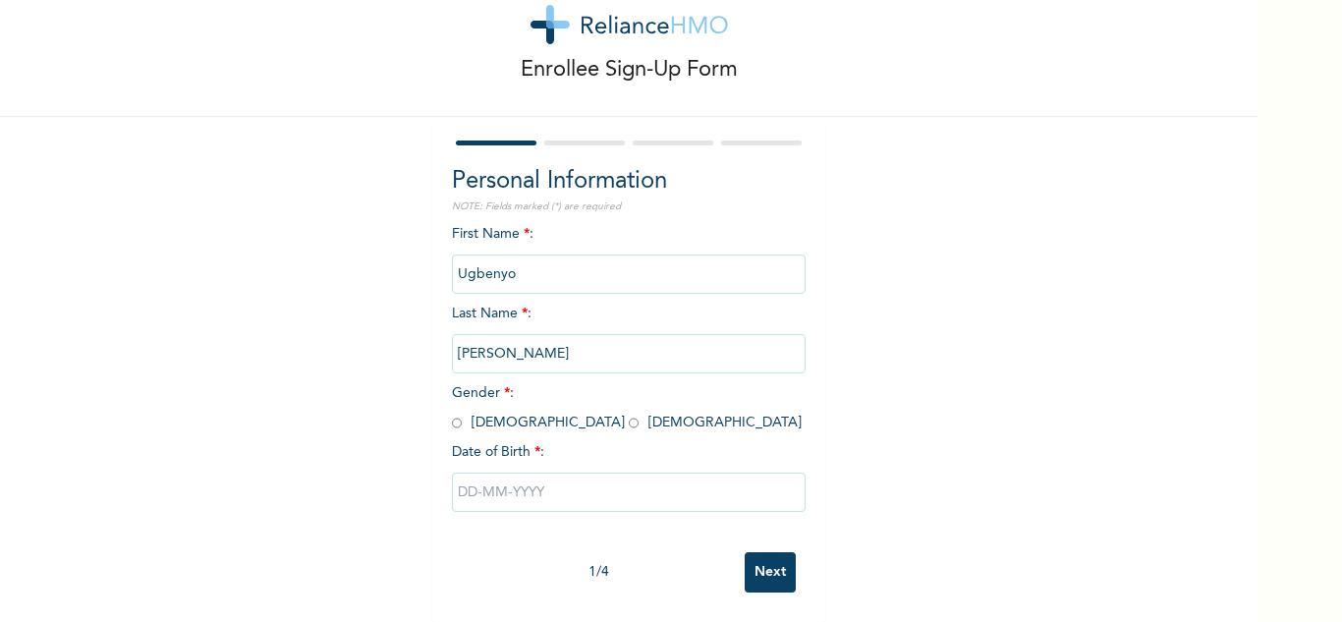
click at [452, 413] on input "radio" at bounding box center [457, 422] width 10 height 19
radio input "true"
click at [517, 502] on div at bounding box center [629, 492] width 354 height 59
click at [580, 490] on input "text" at bounding box center [629, 491] width 354 height 39
select select "8"
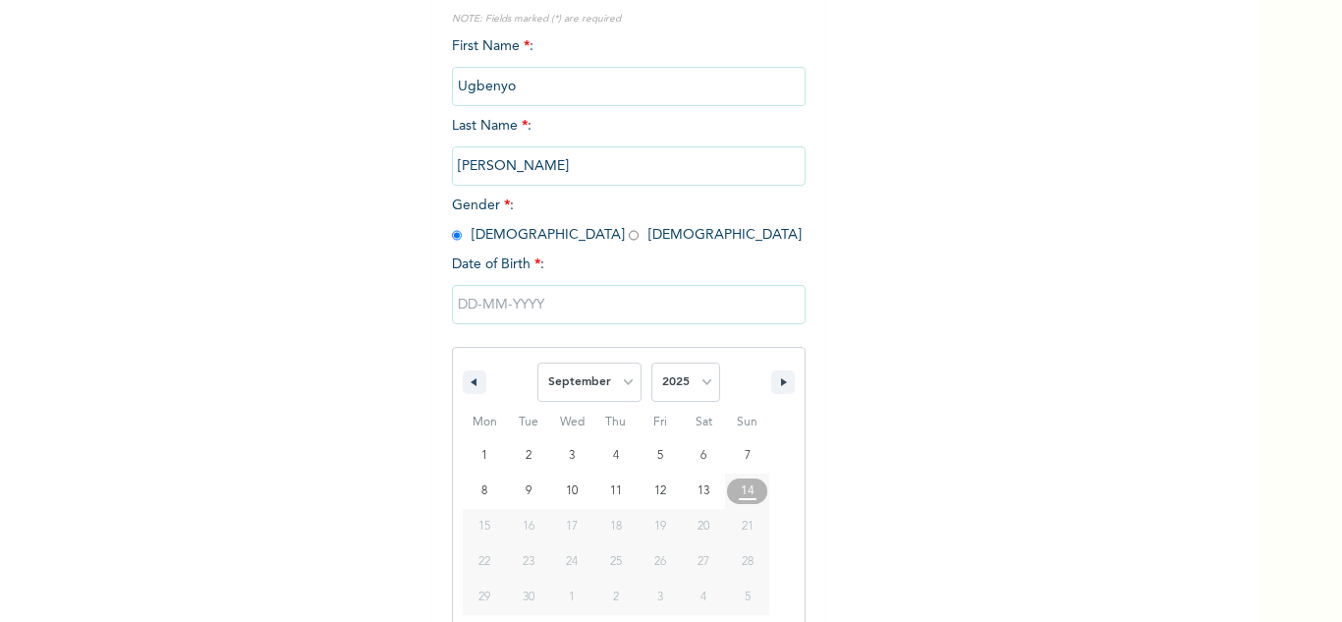
scroll to position [271, 0]
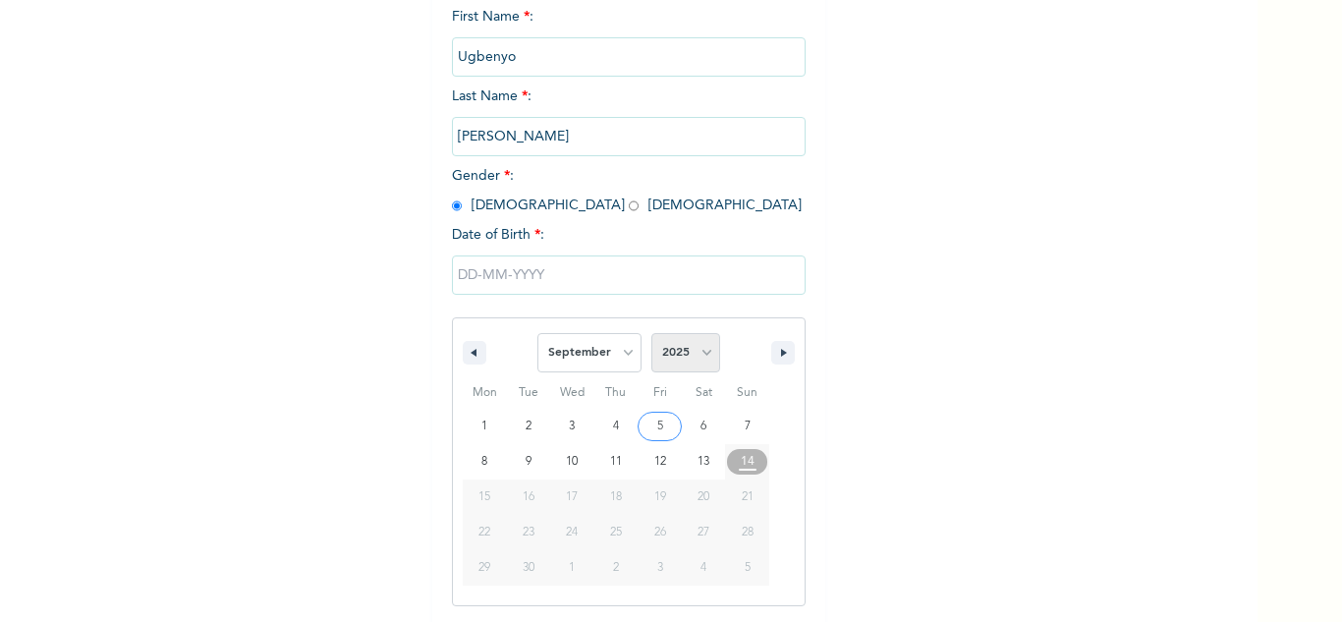
click at [688, 356] on select "2025 2024 2023 2022 2021 2020 2019 2018 2017 2016 2015 2014 2013 2012 2011 2010…" at bounding box center [685, 352] width 69 height 39
select select "1981"
click at [651, 334] on select "2025 2024 2023 2022 2021 2020 2019 2018 2017 2016 2015 2014 2013 2012 2011 2010…" at bounding box center [685, 352] width 69 height 39
click at [593, 364] on select "January February March April May June July August September October November De…" at bounding box center [589, 352] width 104 height 39
select select "11"
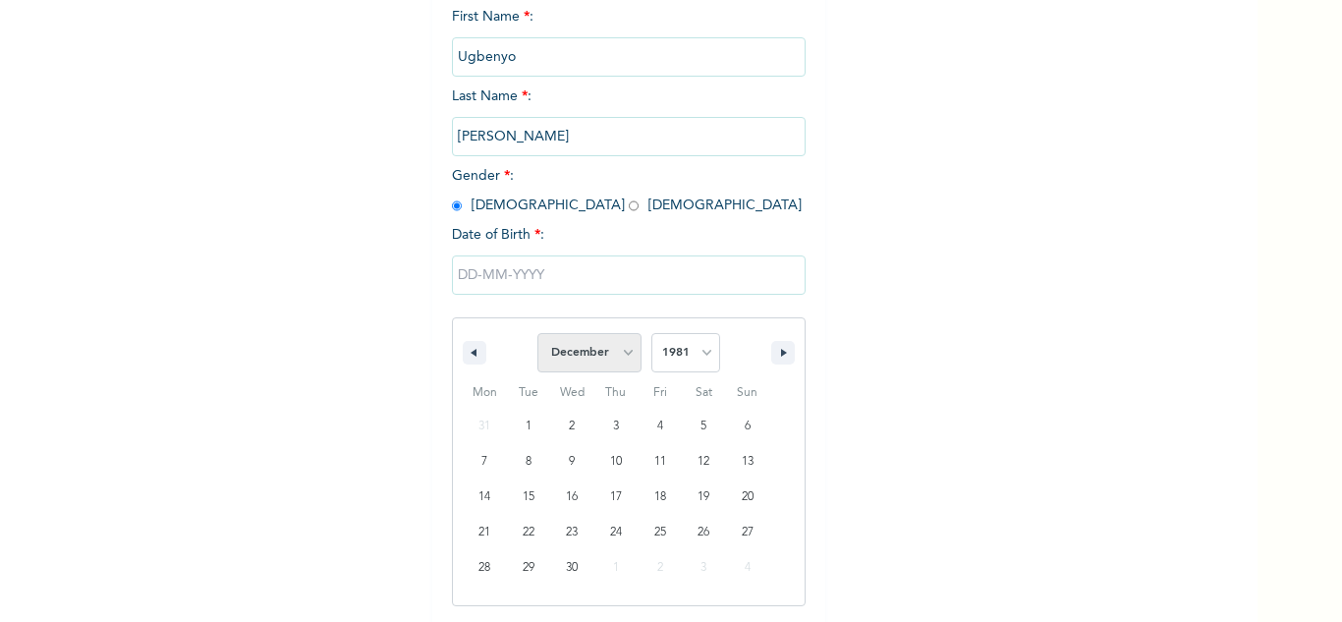
click at [537, 334] on select "January February March April May June July August September October November De…" at bounding box center [589, 352] width 104 height 39
type input "12/03/1981"
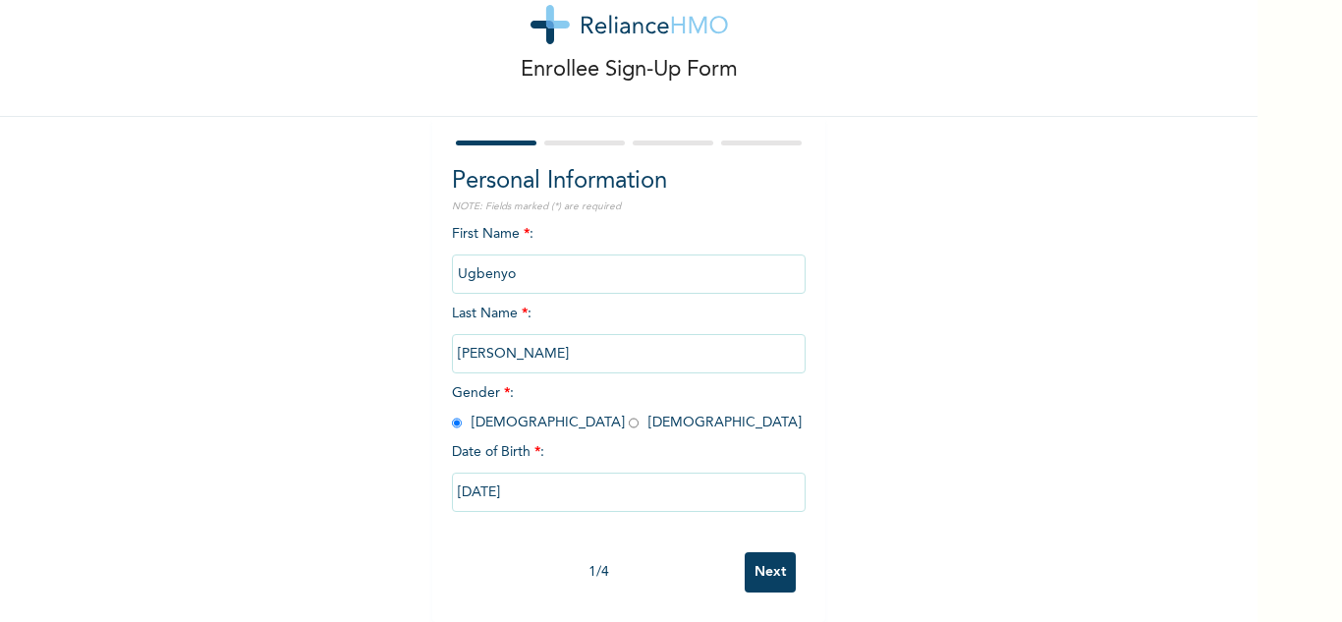
scroll to position [69, 0]
click at [766, 555] on input "Next" at bounding box center [769, 572] width 51 height 40
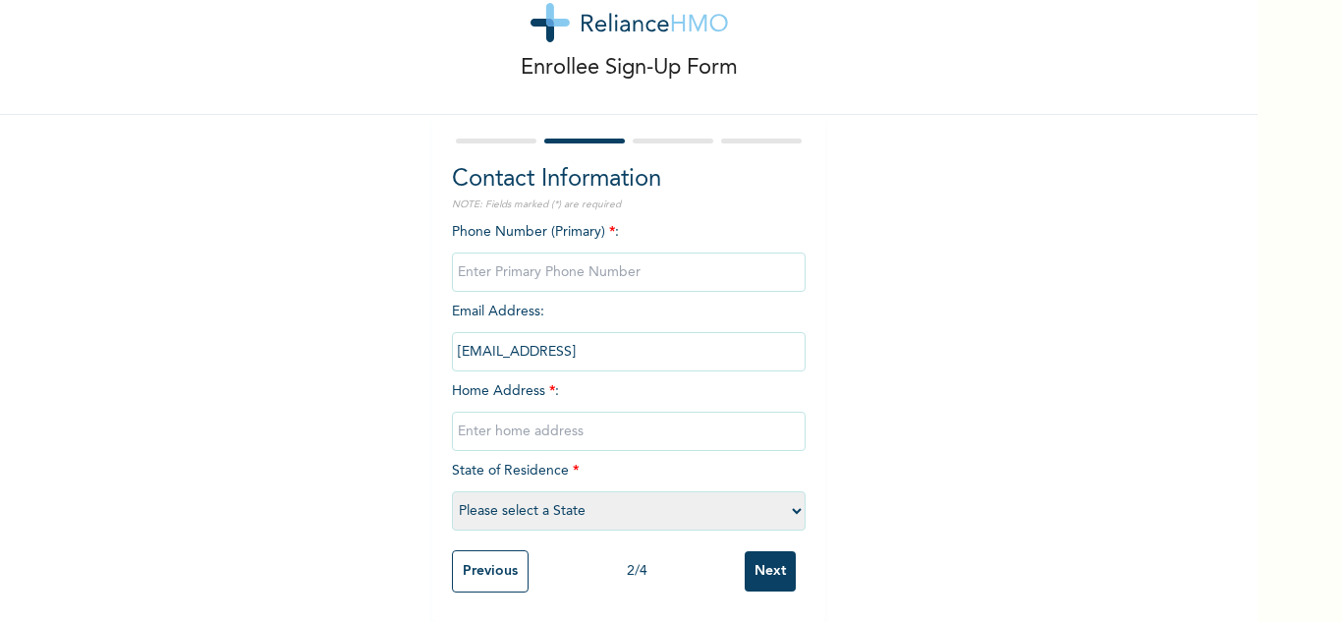
click at [646, 259] on input "phone" at bounding box center [629, 271] width 354 height 39
click at [686, 265] on input "phone" at bounding box center [629, 271] width 354 height 39
type input "0"
click at [674, 420] on input "text" at bounding box center [629, 430] width 354 height 39
click at [744, 551] on input "Next" at bounding box center [769, 571] width 51 height 40
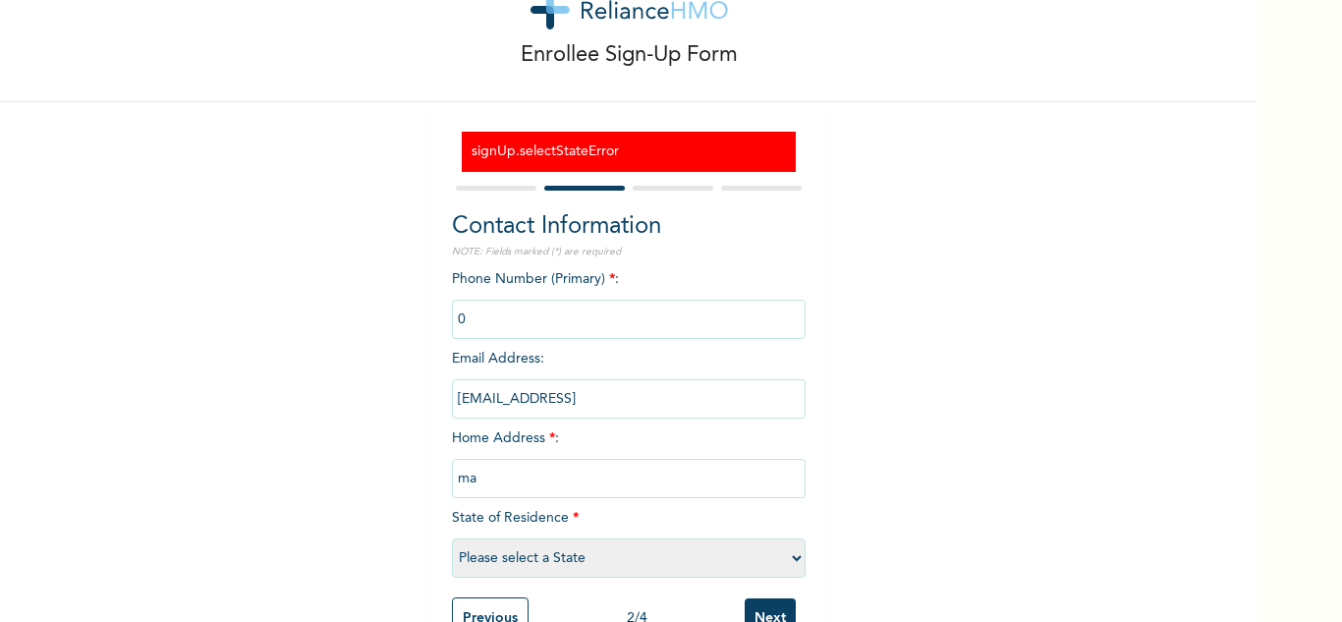
type input "Mainland"
click at [795, 401] on input "bomiaceukd@hotmail.ccom" at bounding box center [629, 398] width 354 height 39
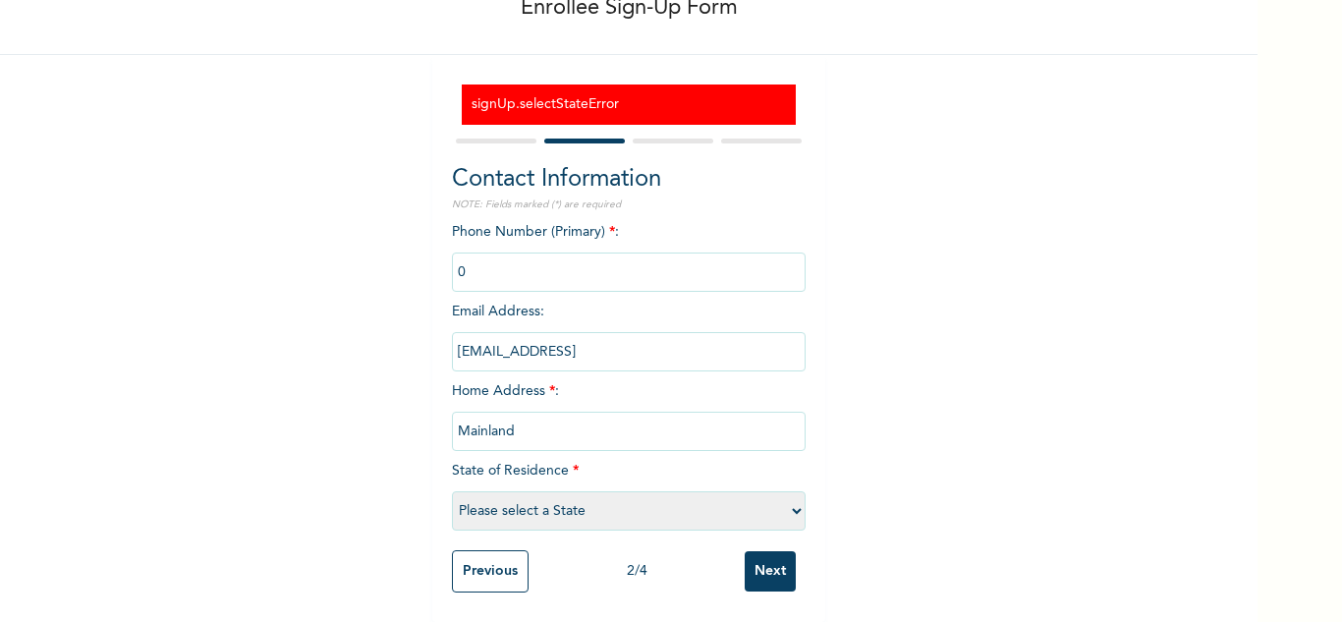
click at [569, 491] on select "Please select a State [PERSON_NAME] (FCT) [PERSON_NAME] Ibom [GEOGRAPHIC_DATA] …" at bounding box center [629, 510] width 354 height 39
select select "25"
click at [452, 491] on select "Please select a State [PERSON_NAME] (FCT) [PERSON_NAME] Ibom [GEOGRAPHIC_DATA] …" at bounding box center [629, 510] width 354 height 39
click at [757, 552] on input "Next" at bounding box center [769, 571] width 51 height 40
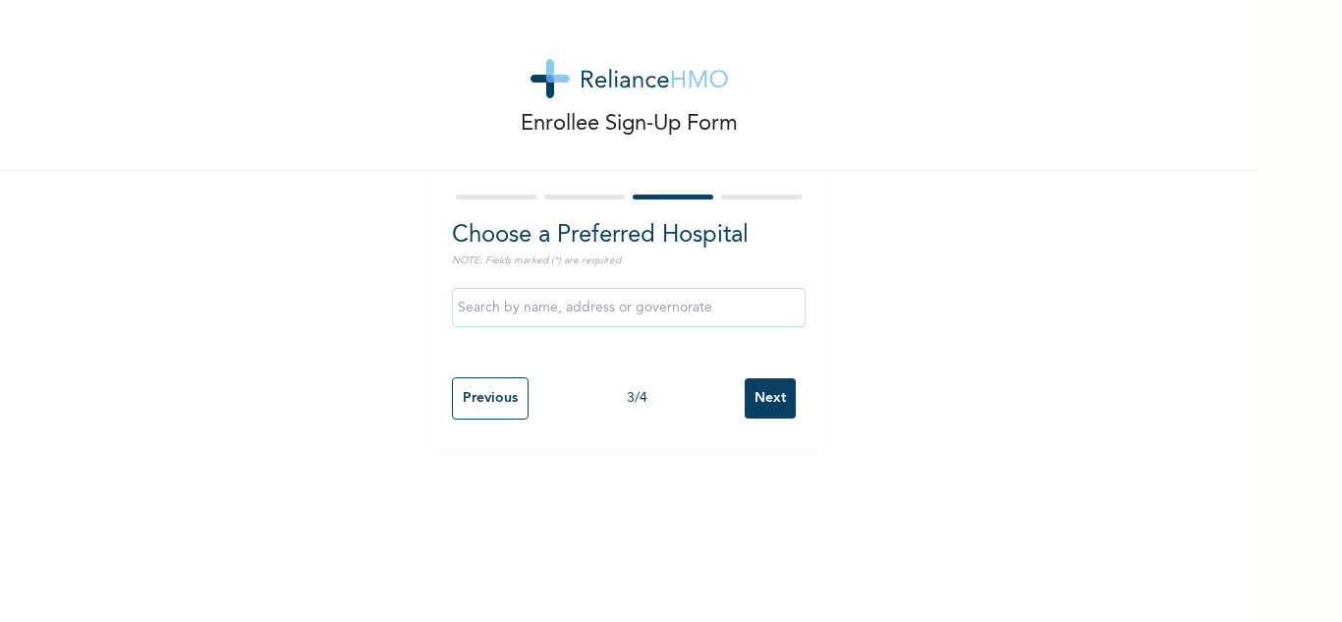
click at [744, 383] on input "Next" at bounding box center [769, 398] width 51 height 40
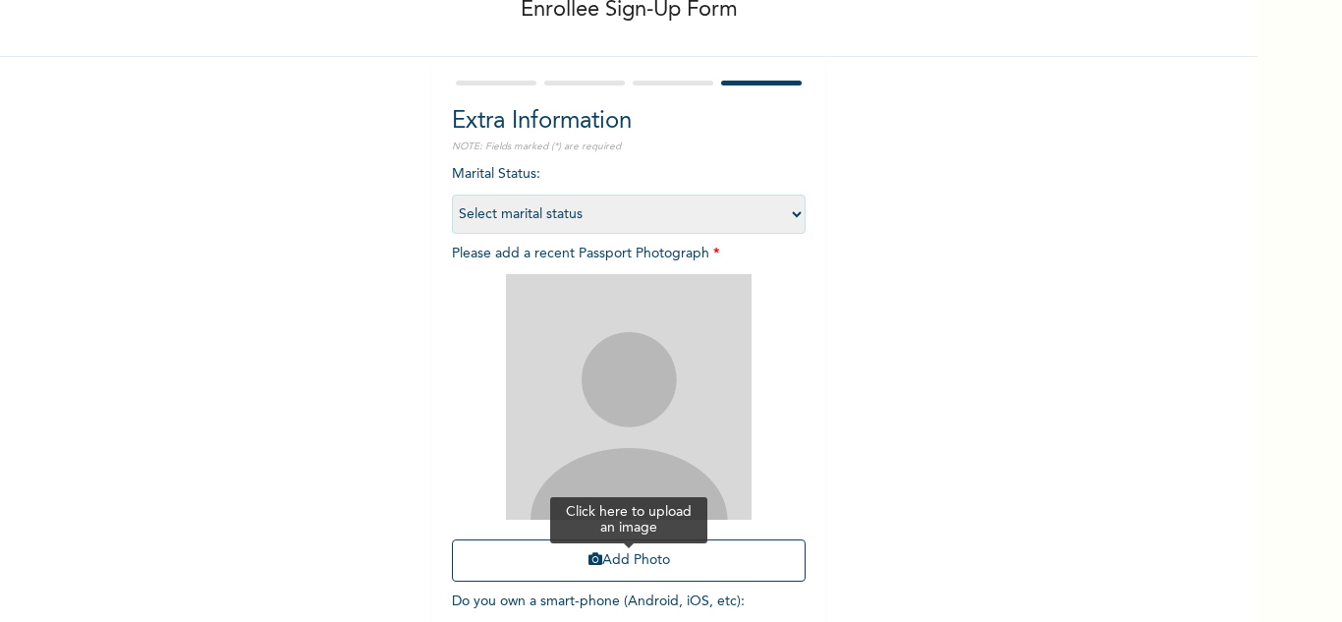
scroll to position [239, 0]
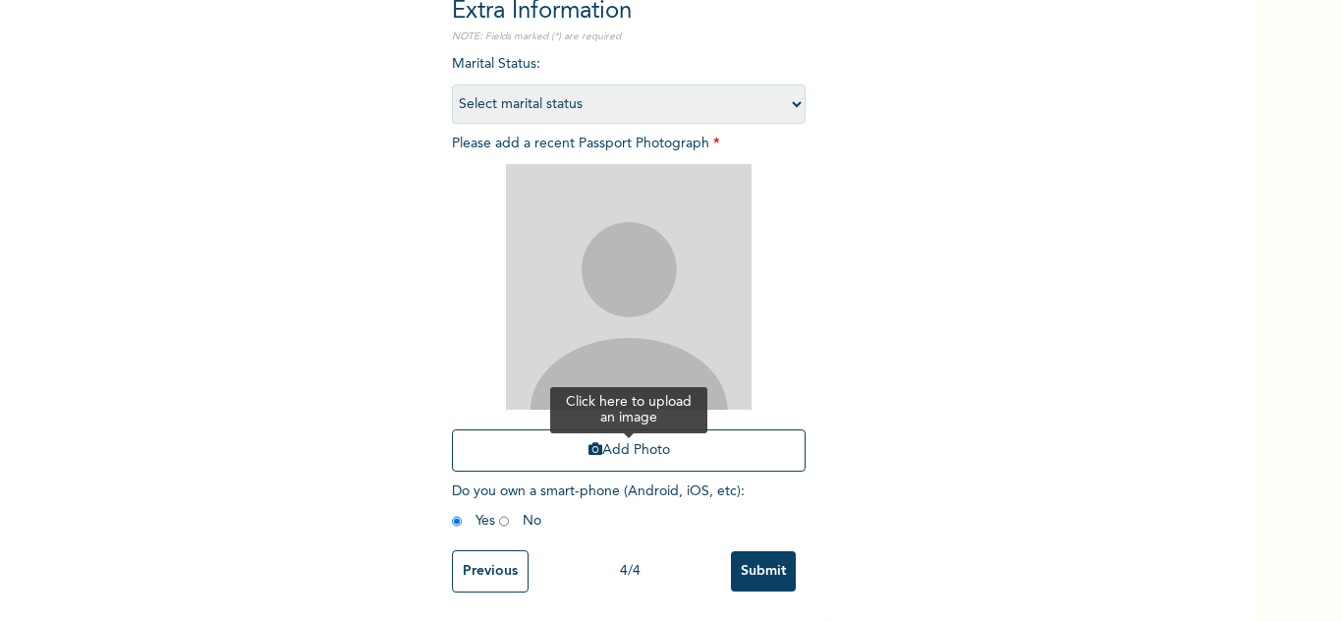
click at [597, 450] on button "Add Photo" at bounding box center [629, 450] width 354 height 42
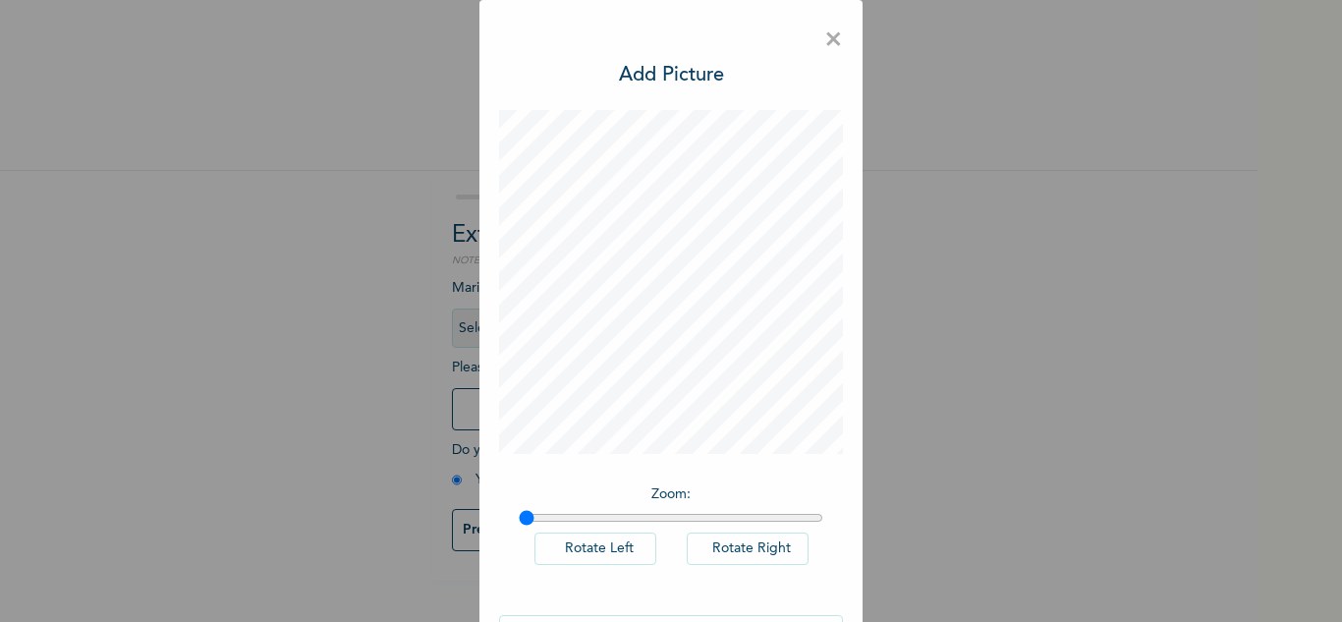
scroll to position [64, 0]
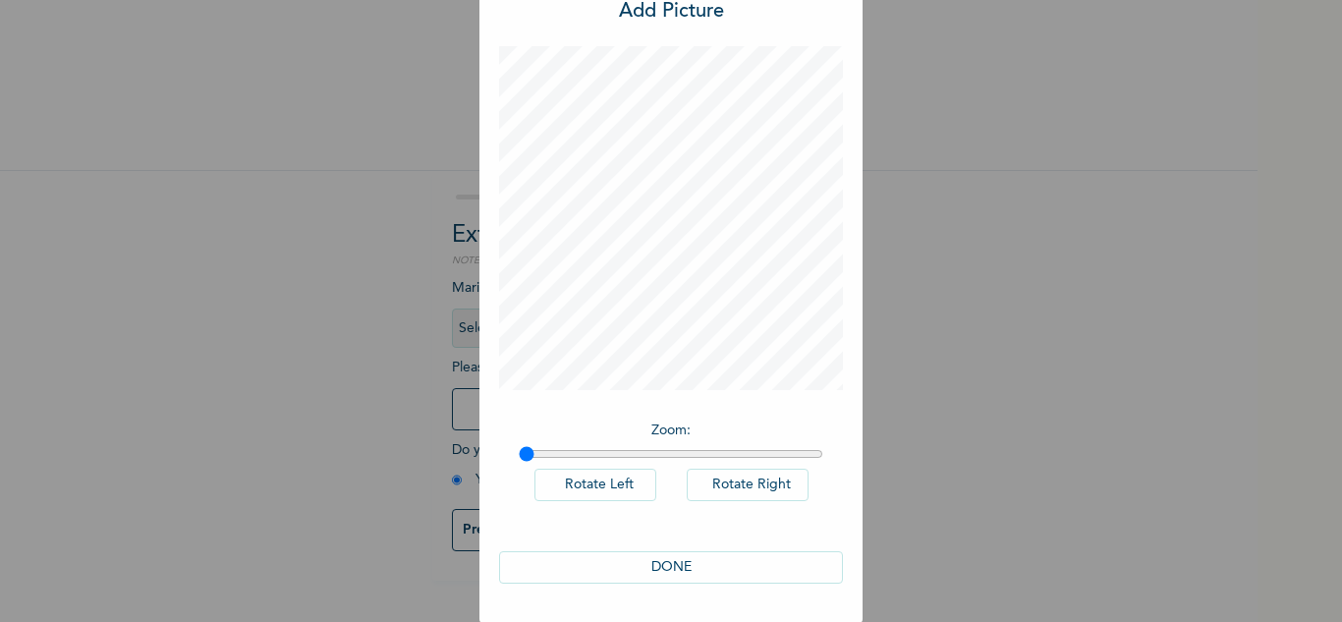
click at [644, 575] on button "DONE" at bounding box center [671, 567] width 344 height 32
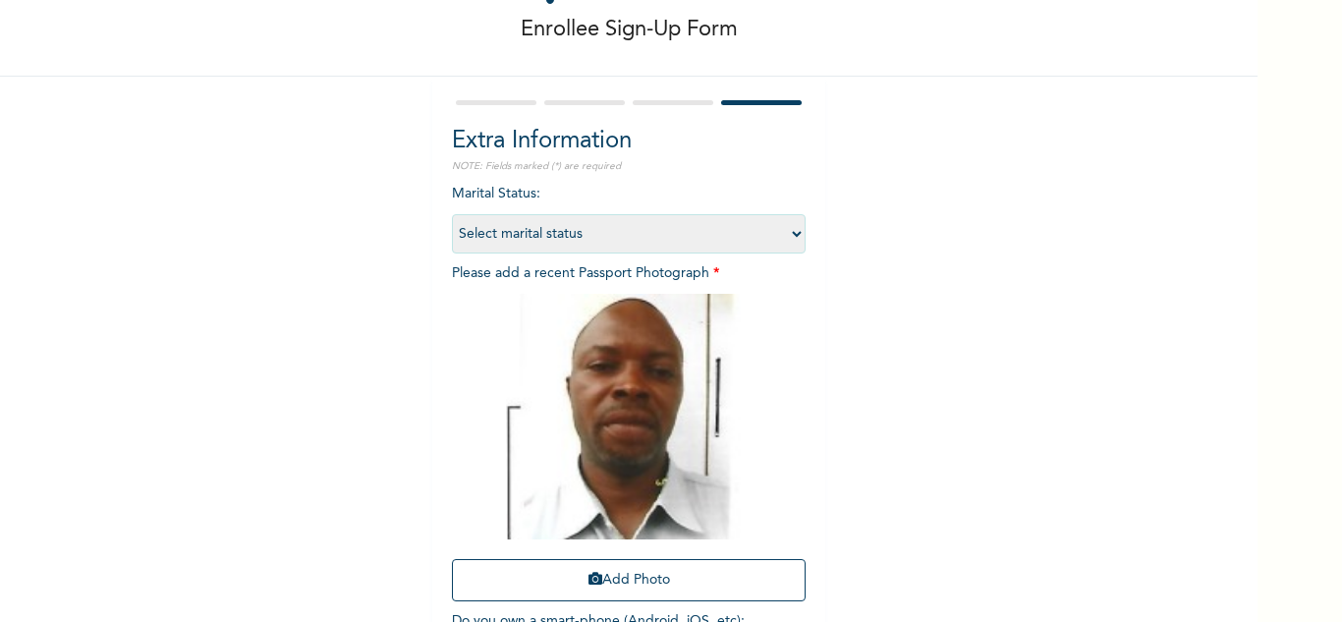
scroll to position [239, 0]
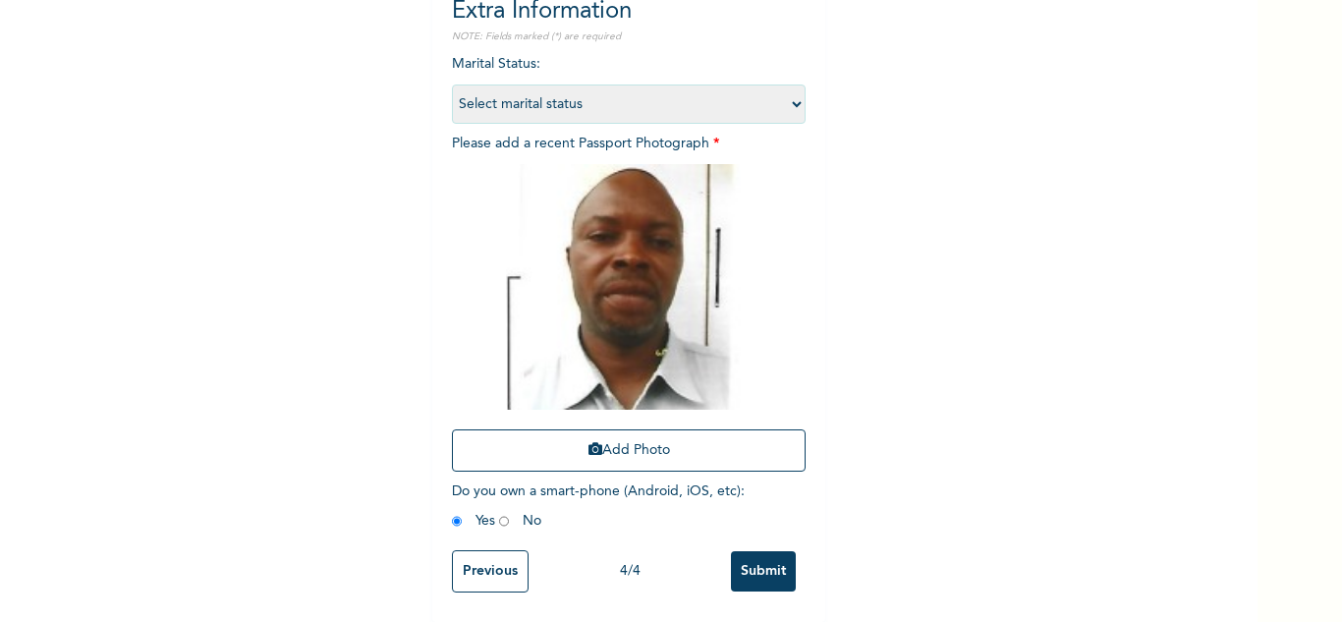
click at [760, 551] on input "Submit" at bounding box center [763, 571] width 65 height 40
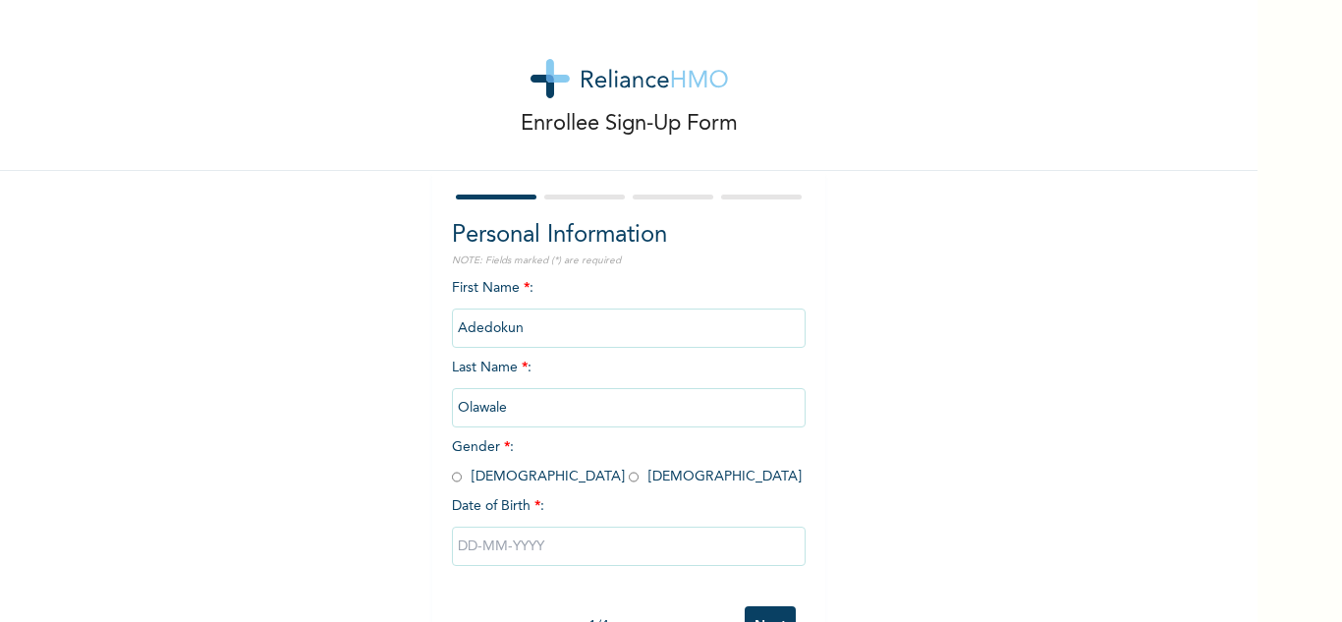
click at [452, 478] on input "radio" at bounding box center [457, 476] width 10 height 19
radio input "true"
click at [486, 531] on input "text" at bounding box center [629, 545] width 354 height 39
select select "8"
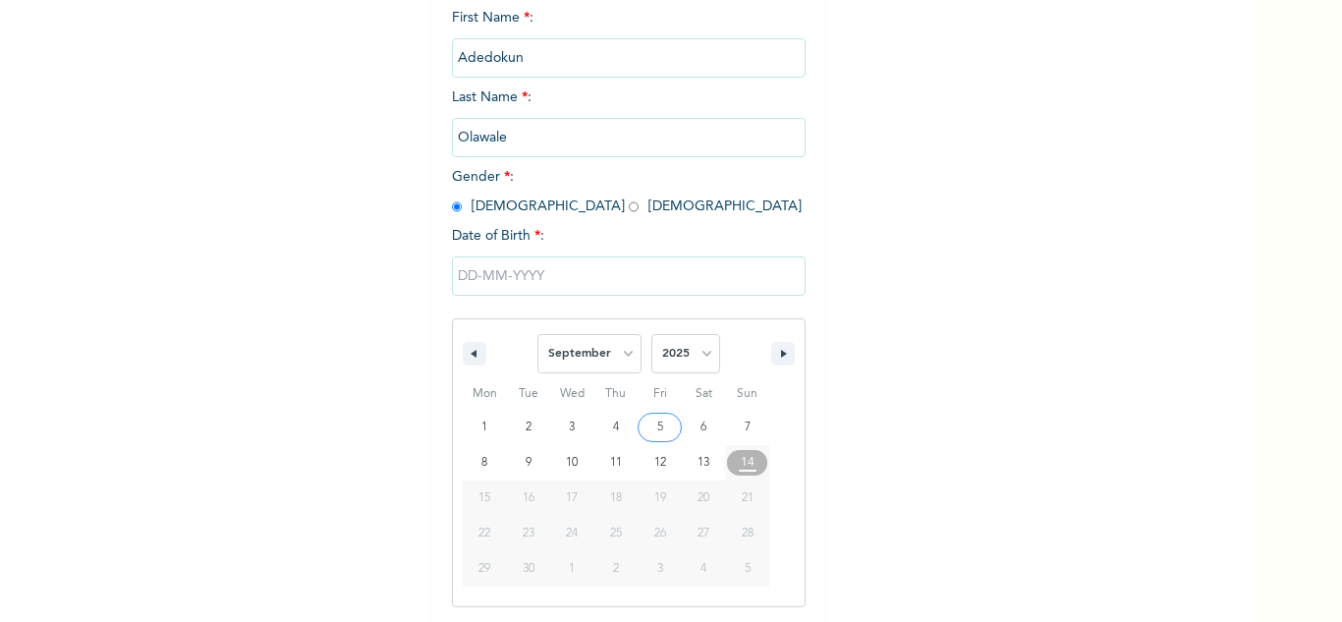
scroll to position [271, 0]
click at [683, 349] on select "2025 2024 2023 2022 2021 2020 2019 2018 2017 2016 2015 2014 2013 2012 2011 2010…" at bounding box center [685, 352] width 69 height 39
select select "1990"
click at [651, 334] on select "2025 2024 2023 2022 2021 2020 2019 2018 2017 2016 2015 2014 2013 2012 2011 2010…" at bounding box center [685, 352] width 69 height 39
click at [579, 347] on select "January February March April May June July August September October November De…" at bounding box center [589, 352] width 104 height 39
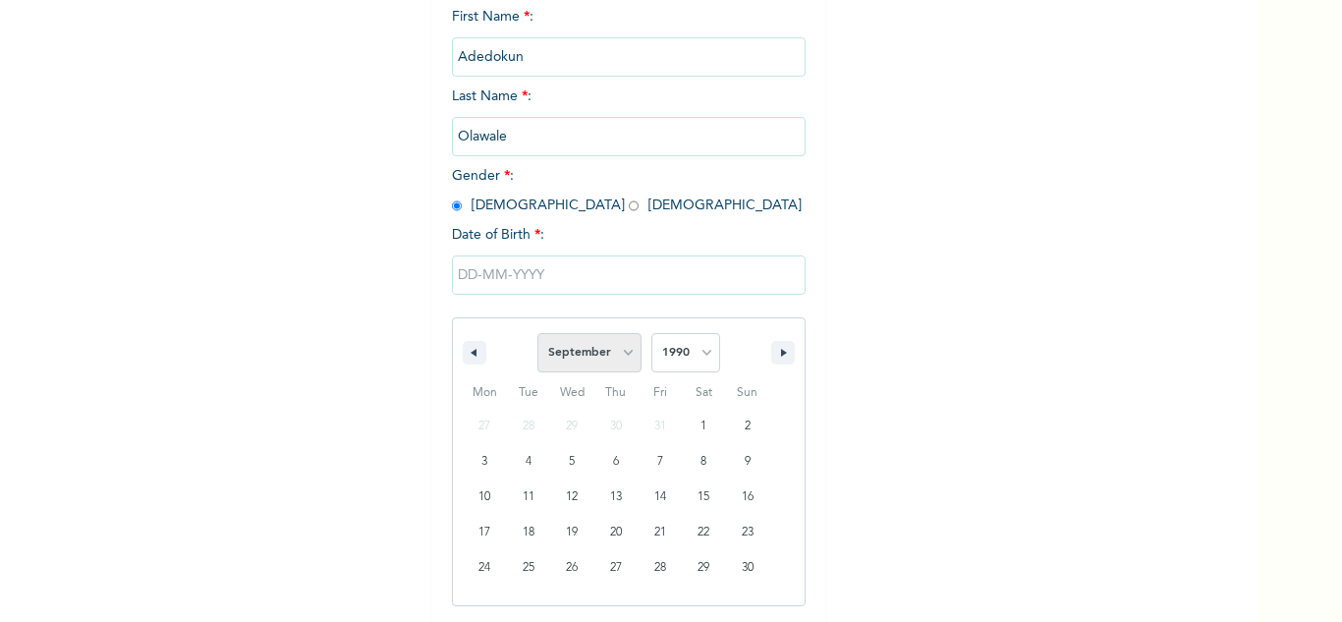
select select "6"
click at [537, 334] on select "January February March April May June July August September October November De…" at bounding box center [589, 352] width 104 height 39
type input "07/03/1990"
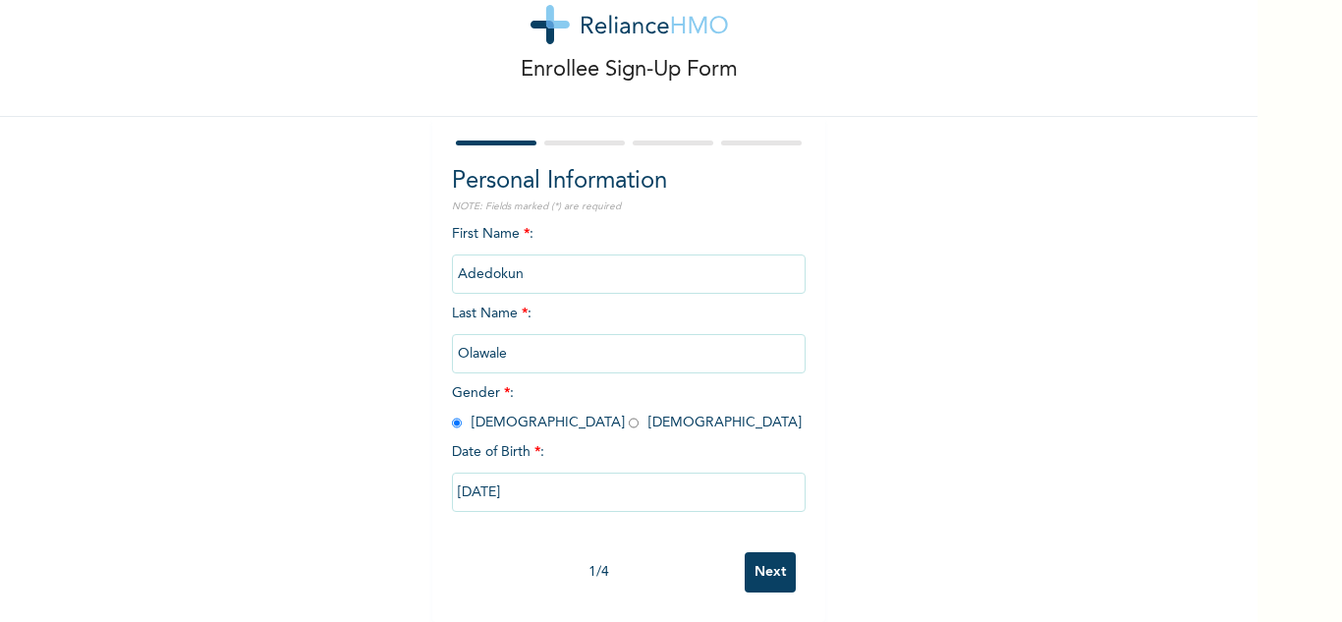
click at [759, 561] on input "Next" at bounding box center [769, 572] width 51 height 40
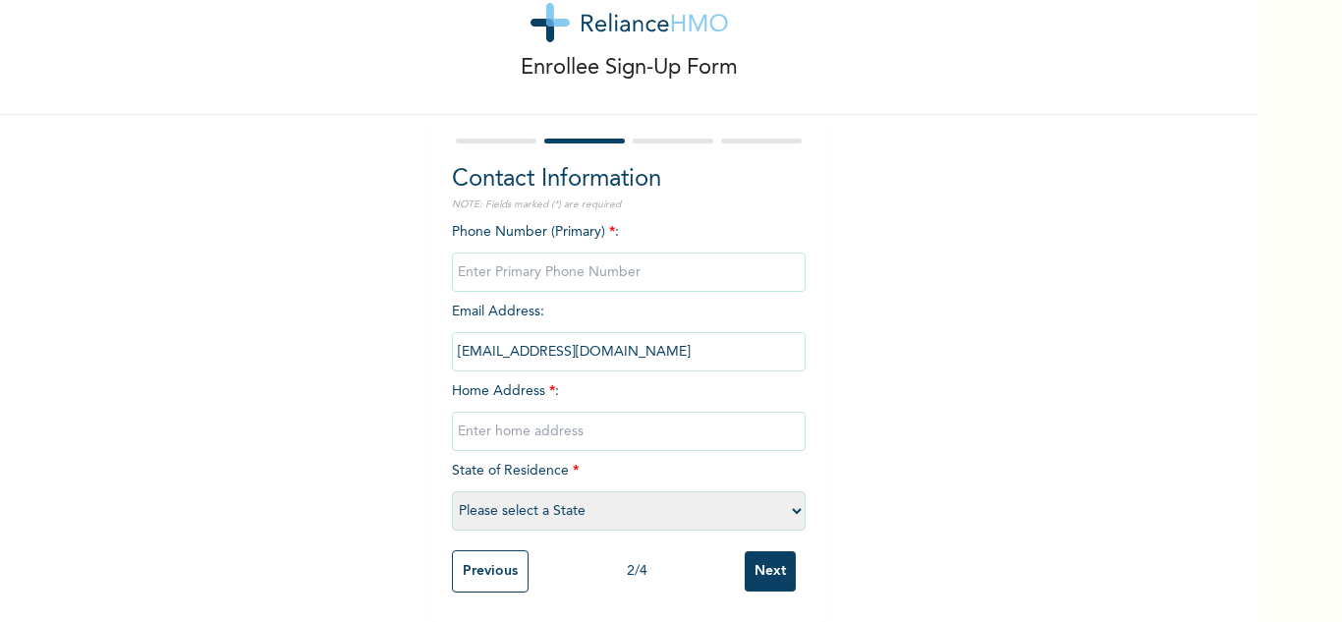
click at [567, 424] on input "text" at bounding box center [629, 430] width 354 height 39
type input "Mainland"
click at [587, 252] on input "phone" at bounding box center [629, 271] width 354 height 39
type input "0"
click at [590, 493] on select "Please select a State [PERSON_NAME] (FCT) [PERSON_NAME] Ibom [GEOGRAPHIC_DATA] …" at bounding box center [629, 510] width 354 height 39
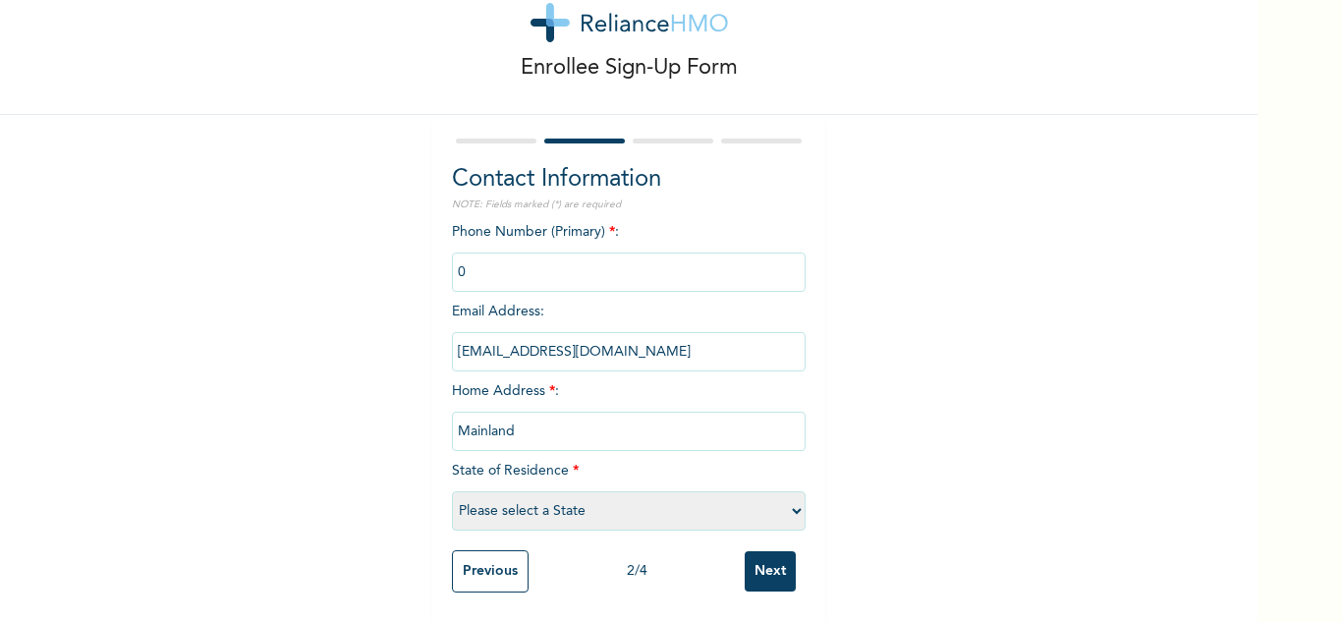
select select "25"
click at [452, 491] on select "Please select a State [PERSON_NAME] (FCT) [PERSON_NAME] Ibom [GEOGRAPHIC_DATA] …" at bounding box center [629, 510] width 354 height 39
click at [736, 540] on div "Previous 2 / 4 Next" at bounding box center [629, 571] width 354 height 62
click at [757, 559] on input "Next" at bounding box center [769, 571] width 51 height 40
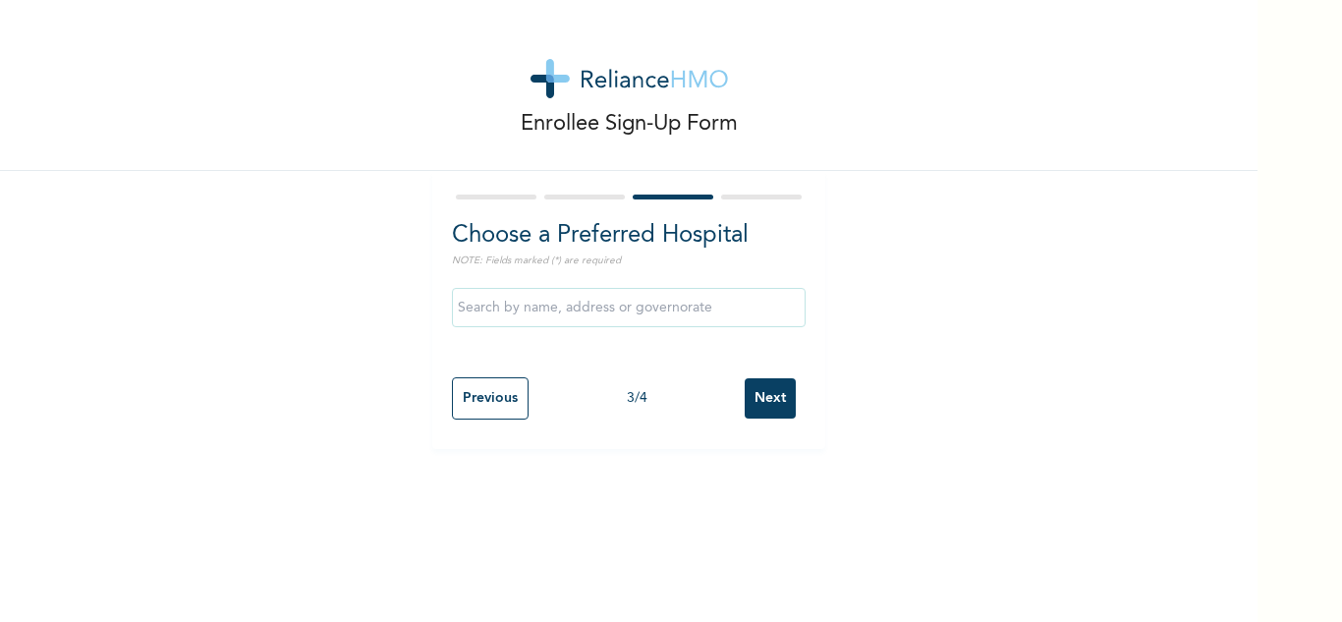
click at [767, 382] on input "Next" at bounding box center [769, 398] width 51 height 40
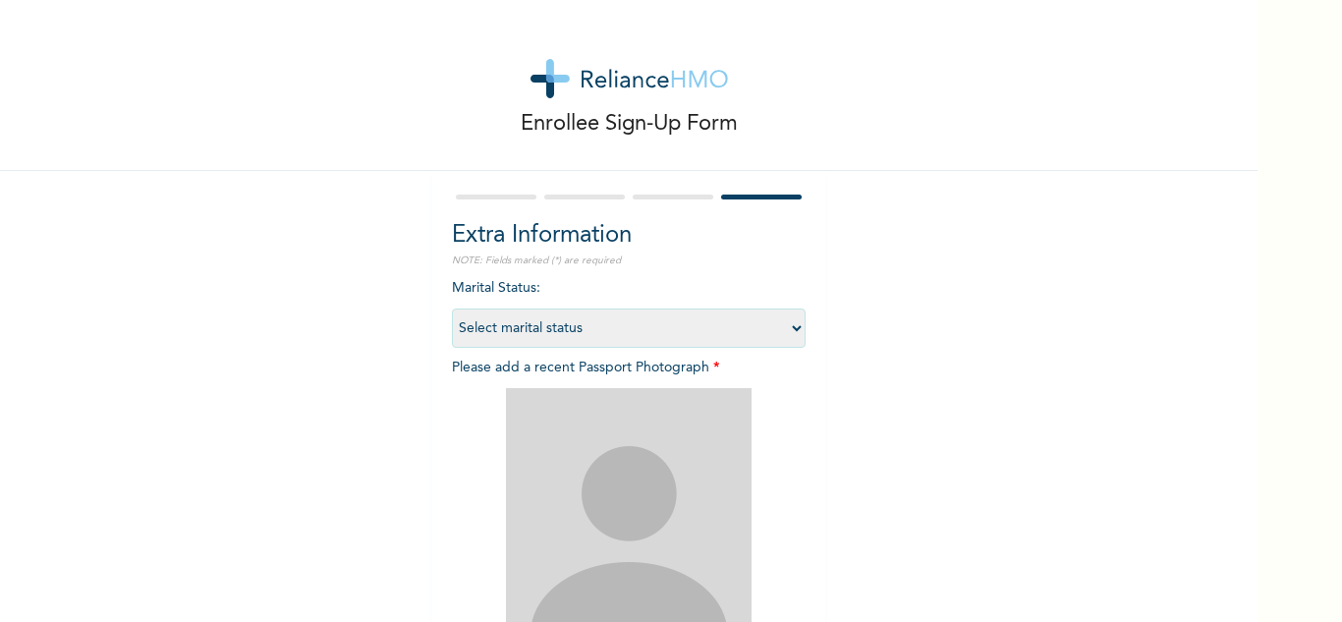
click at [712, 322] on select "Select marital status [DEMOGRAPHIC_DATA] Married [DEMOGRAPHIC_DATA] Widow/[DEMO…" at bounding box center [629, 327] width 354 height 39
select select "2"
click at [452, 308] on select "Select marital status [DEMOGRAPHIC_DATA] Married [DEMOGRAPHIC_DATA] Widow/[DEMO…" at bounding box center [629, 327] width 354 height 39
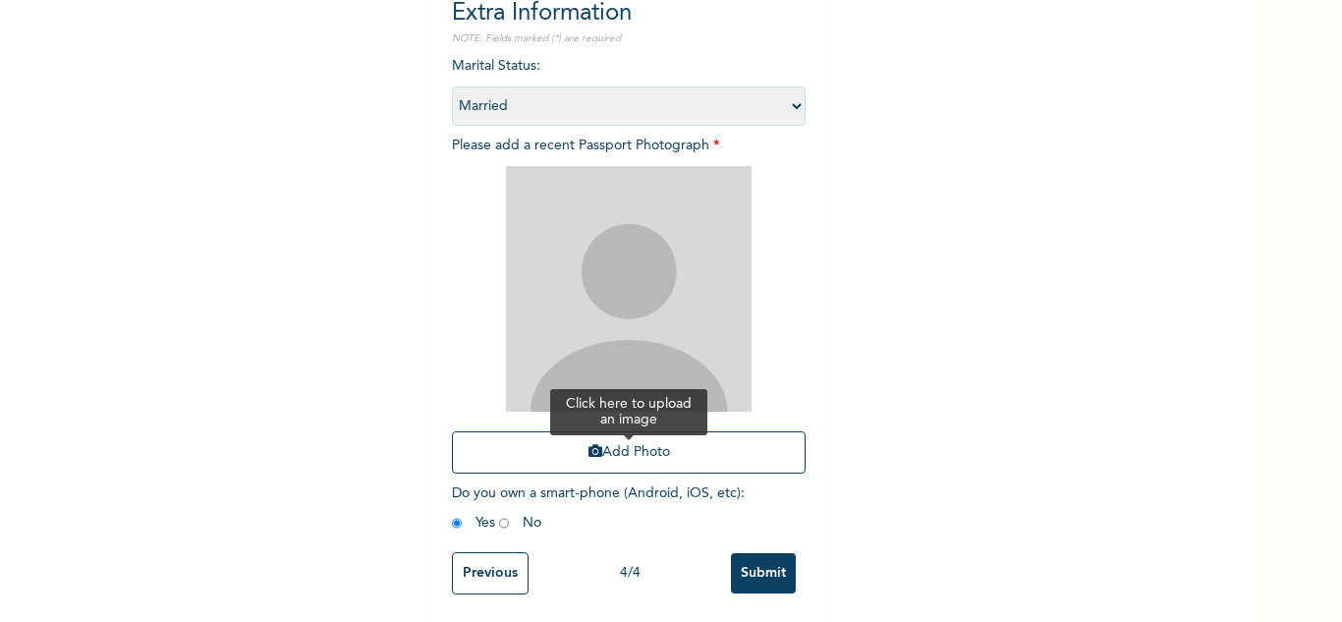
scroll to position [239, 0]
click at [604, 430] on button "Add Photo" at bounding box center [629, 450] width 354 height 42
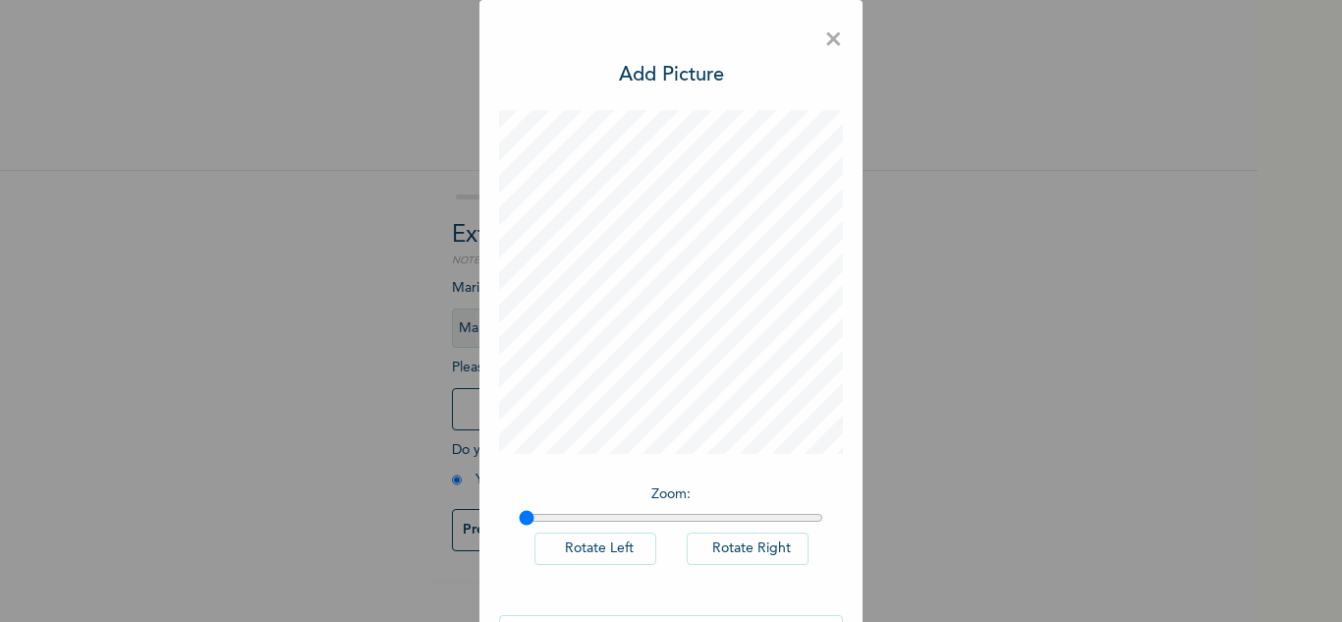
scroll to position [64, 0]
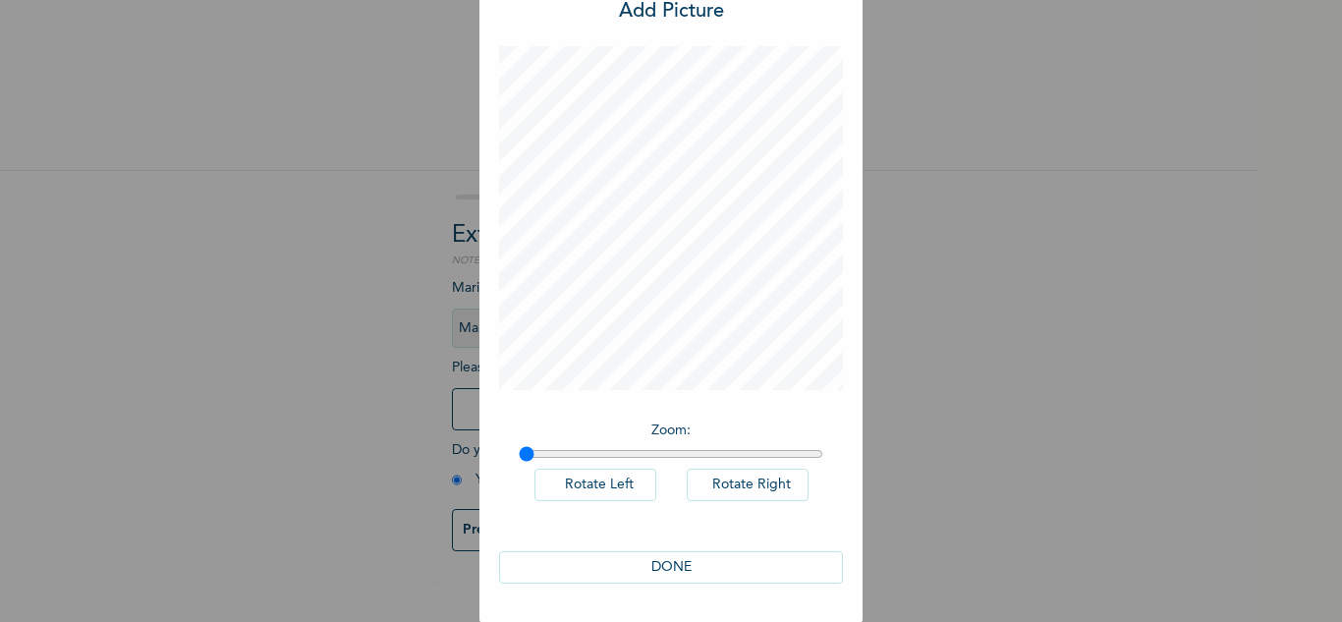
click at [697, 562] on button "DONE" at bounding box center [671, 567] width 344 height 32
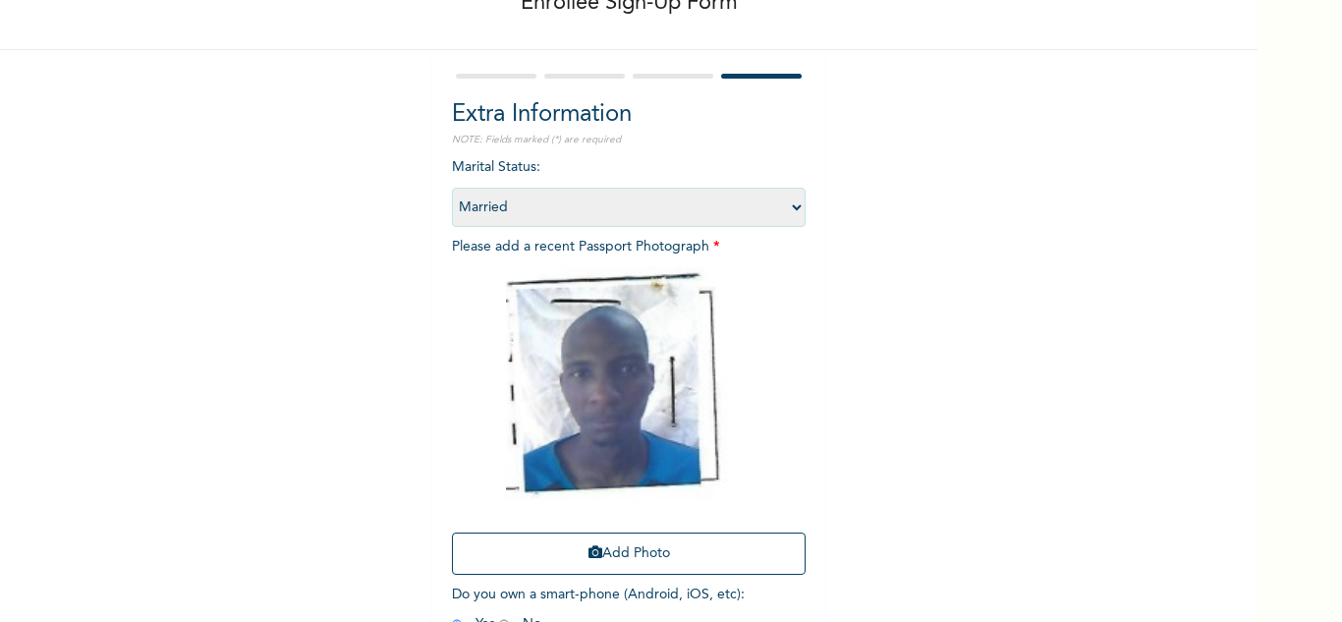
scroll to position [239, 0]
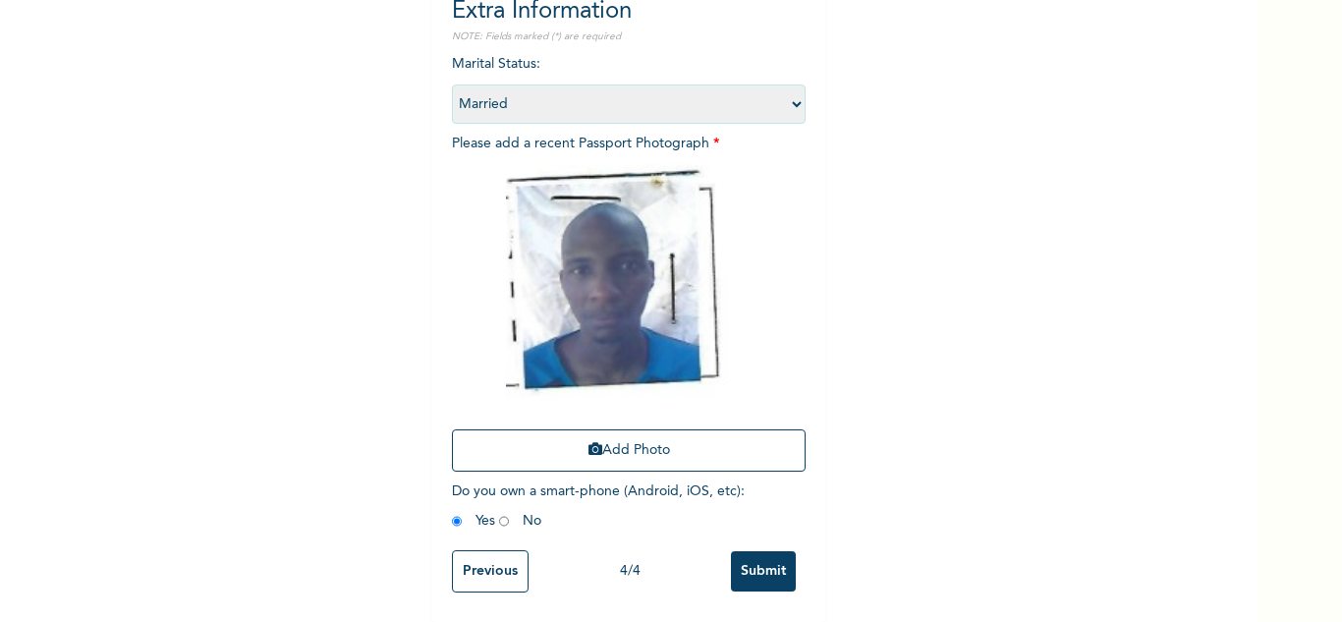
click at [764, 551] on input "Submit" at bounding box center [763, 571] width 65 height 40
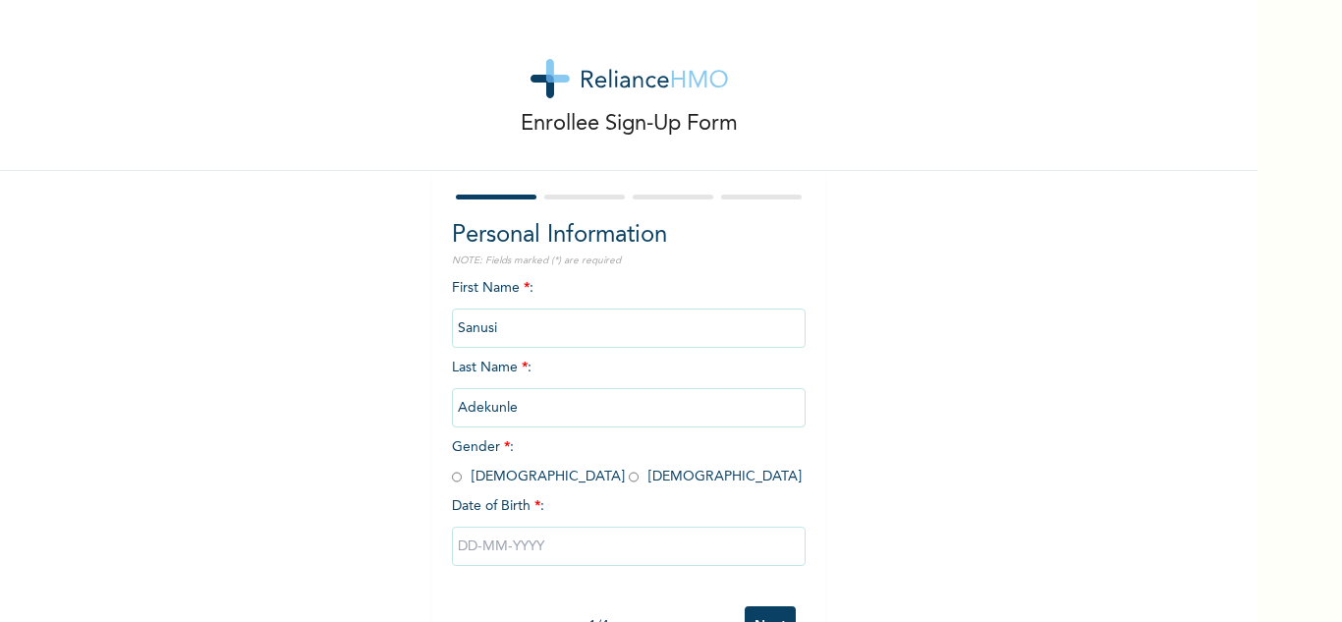
click at [452, 476] on input "radio" at bounding box center [457, 476] width 10 height 19
radio input "true"
click at [471, 520] on div at bounding box center [629, 546] width 354 height 59
click at [491, 531] on input "text" at bounding box center [629, 545] width 354 height 39
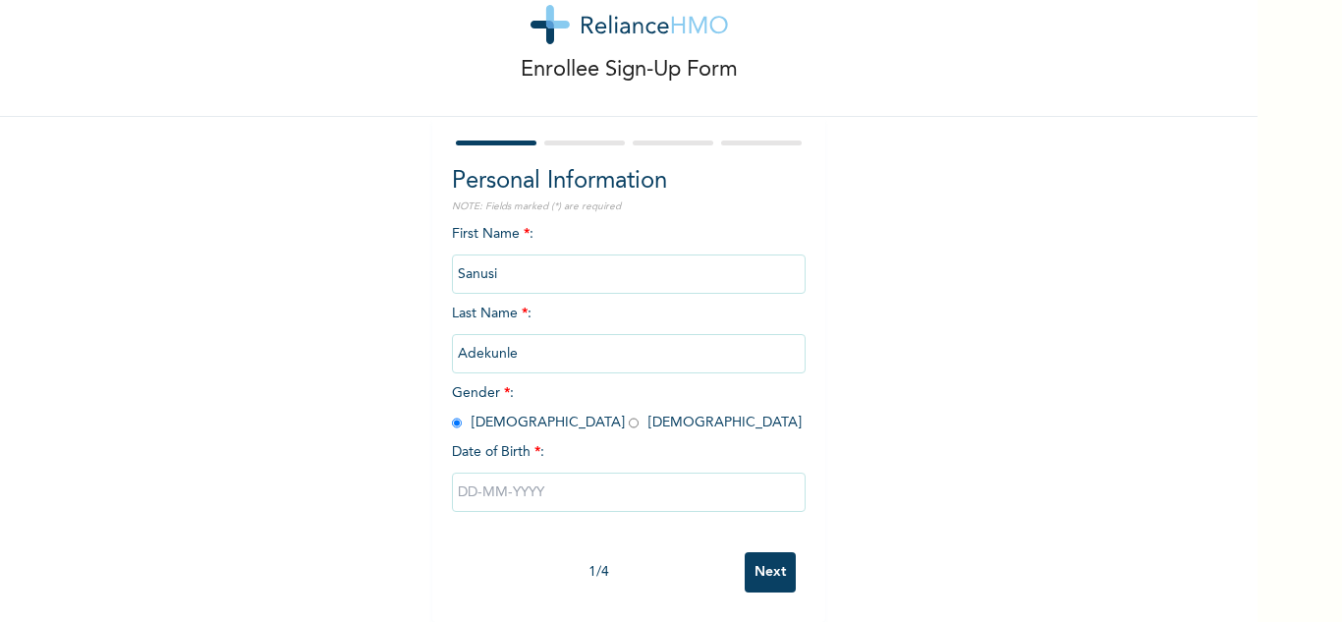
select select "8"
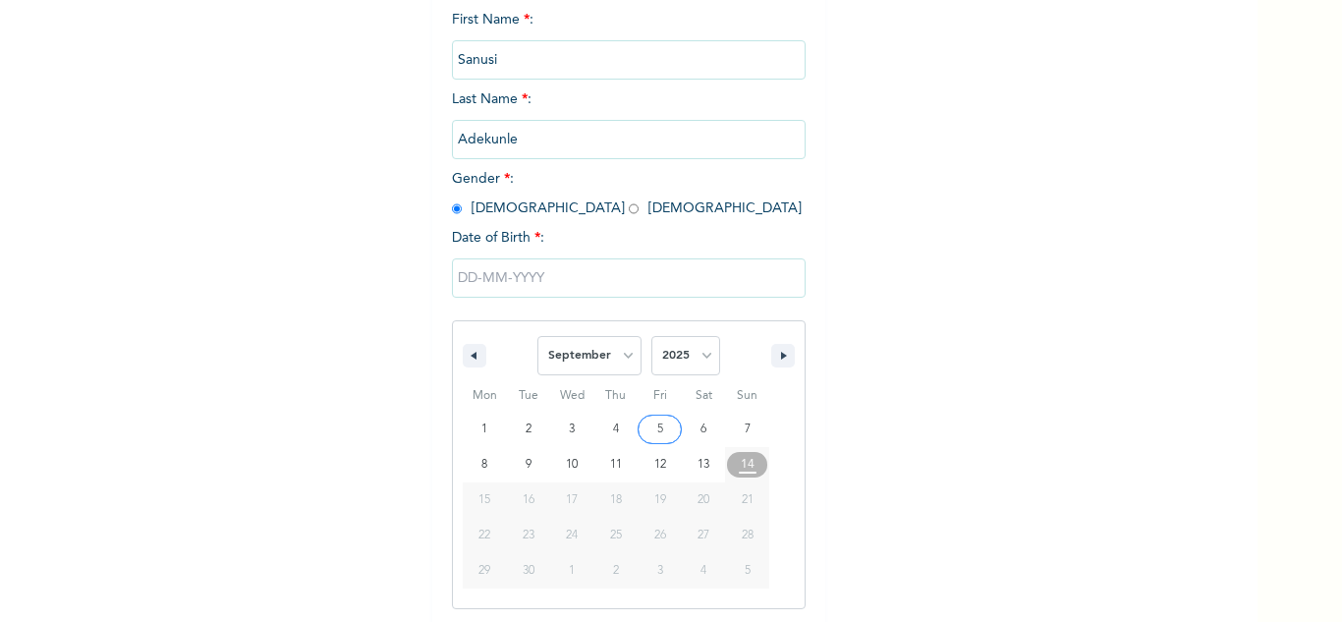
scroll to position [271, 0]
click at [696, 357] on select "2025 2024 2023 2022 2021 2020 2019 2018 2017 2016 2015 2014 2013 2012 2011 2010…" at bounding box center [685, 352] width 69 height 39
select select "1987"
click at [651, 334] on select "2025 2024 2023 2022 2021 2020 2019 2018 2017 2016 2015 2014 2013 2012 2011 2010…" at bounding box center [685, 352] width 69 height 39
drag, startPoint x: 623, startPoint y: 352, endPoint x: 614, endPoint y: 360, distance: 12.5
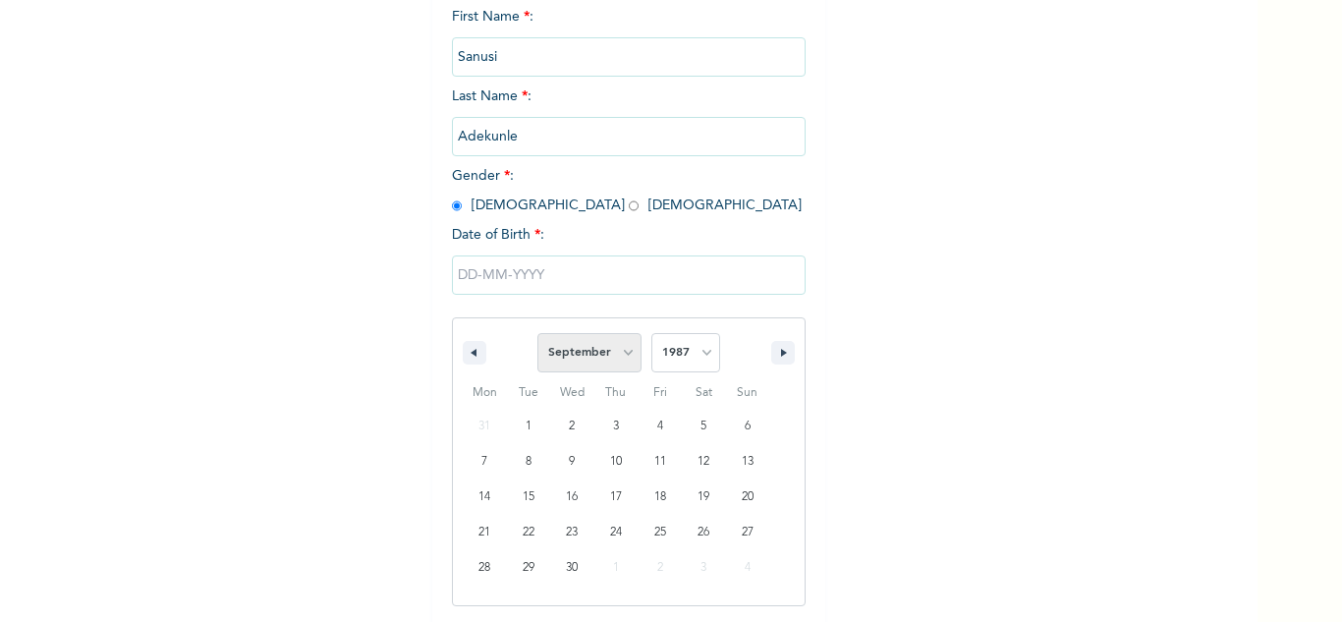
click at [621, 353] on select "January February March April May June July August September October November De…" at bounding box center [589, 352] width 104 height 39
select select "11"
click at [537, 334] on select "January February March April May June July August September October November De…" at bounding box center [589, 352] width 104 height 39
type input "[DATE]"
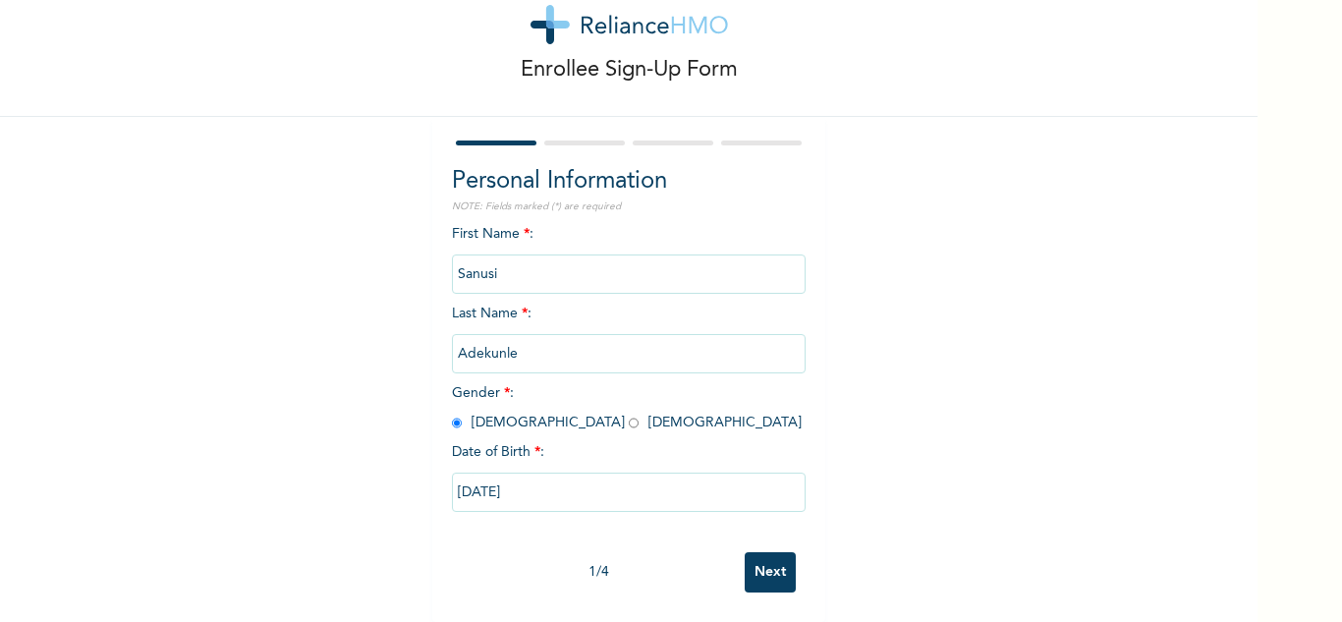
scroll to position [69, 0]
click at [756, 563] on input "Next" at bounding box center [769, 572] width 51 height 40
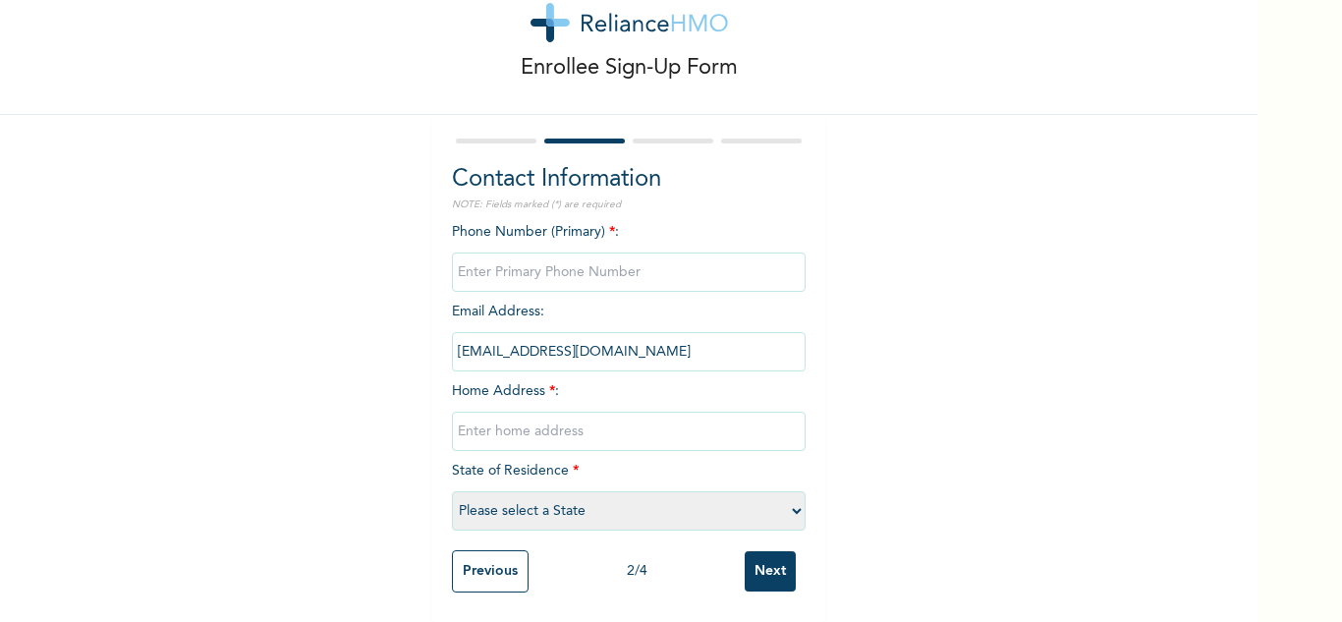
click at [543, 255] on input "phone" at bounding box center [629, 271] width 354 height 39
type input "0"
click at [530, 428] on input "text" at bounding box center [629, 430] width 354 height 39
type input "Mainland"
click at [624, 496] on select "Please select a State [PERSON_NAME] (FCT) [PERSON_NAME] Ibom [GEOGRAPHIC_DATA] …" at bounding box center [629, 510] width 354 height 39
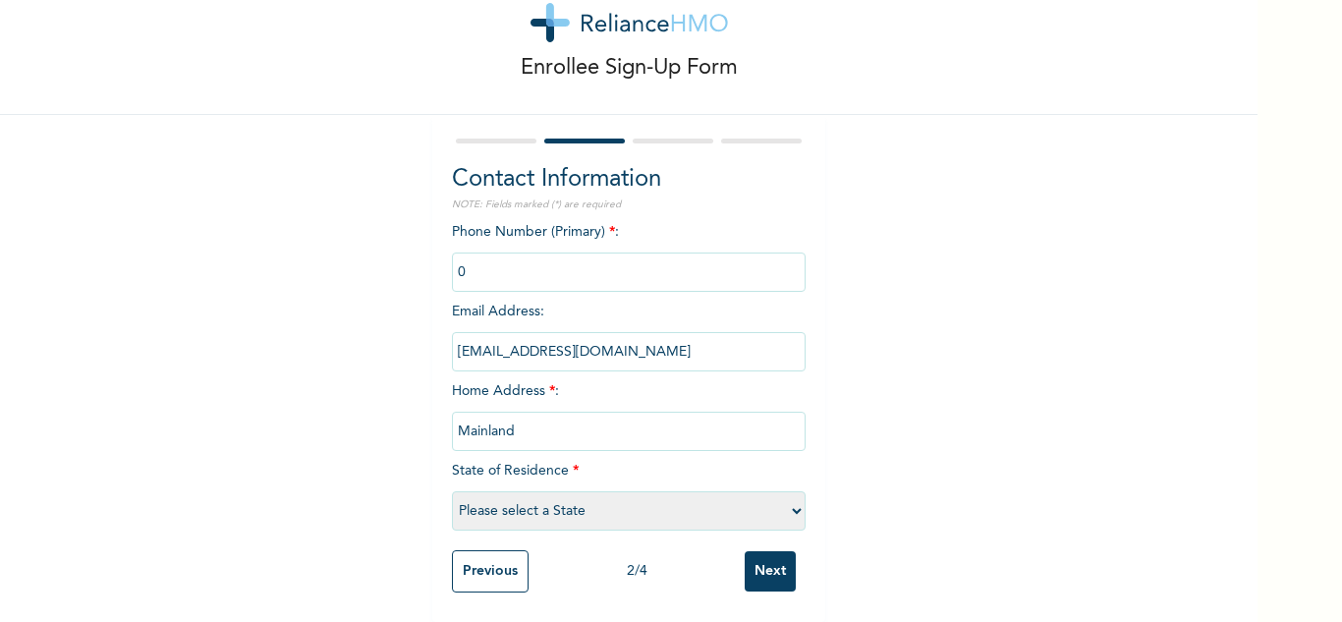
select select "25"
click at [452, 491] on select "Please select a State [PERSON_NAME] (FCT) [PERSON_NAME] Ibom [GEOGRAPHIC_DATA] …" at bounding box center [629, 510] width 354 height 39
click at [762, 551] on input "Next" at bounding box center [769, 571] width 51 height 40
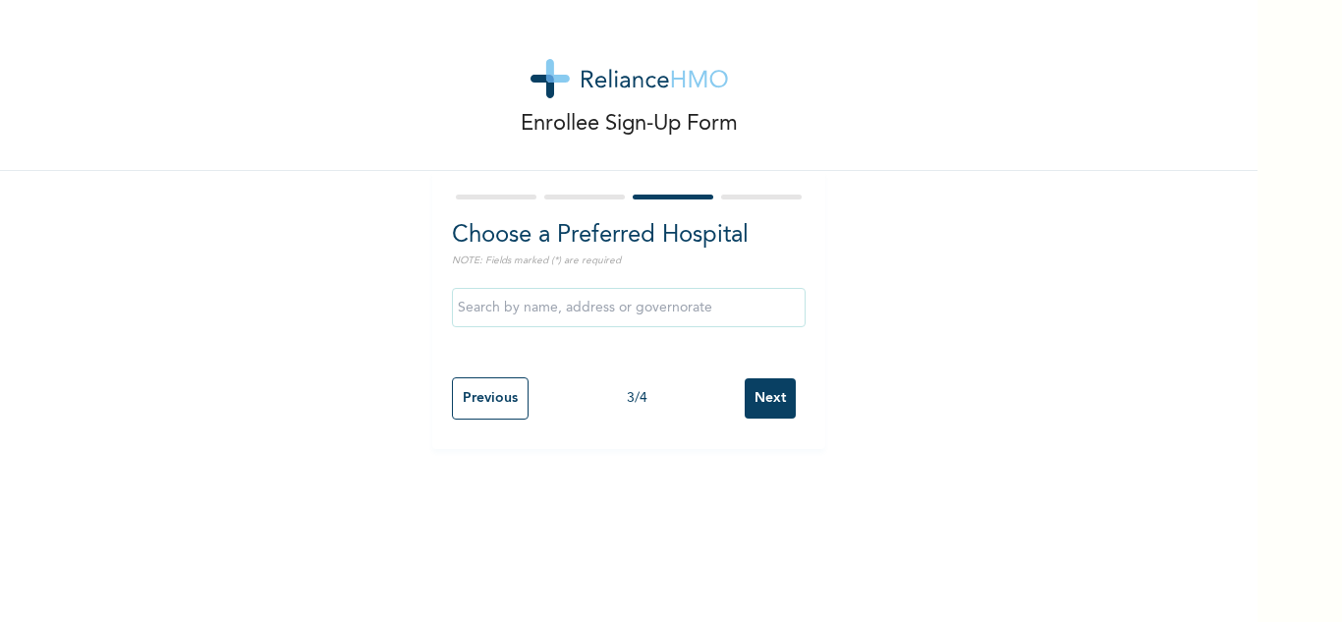
scroll to position [0, 0]
click at [772, 400] on input "Next" at bounding box center [769, 398] width 51 height 40
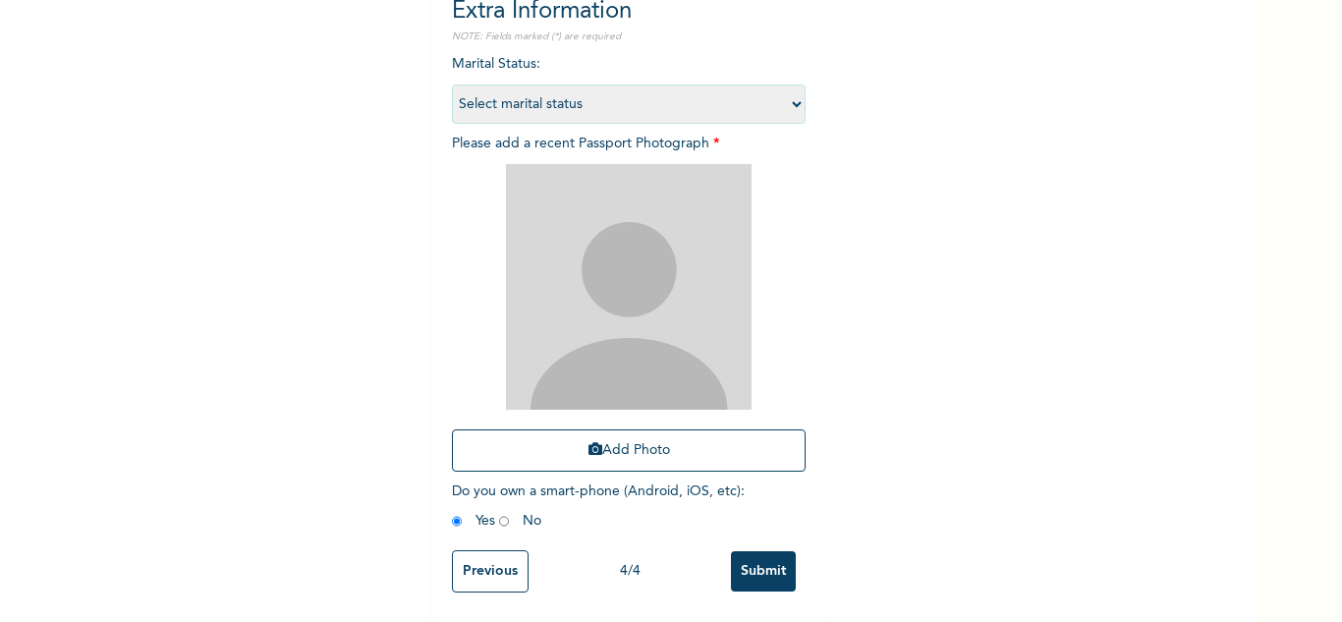
scroll to position [239, 0]
click at [614, 84] on select "Select marital status [DEMOGRAPHIC_DATA] Married [DEMOGRAPHIC_DATA] Widow/[DEMO…" at bounding box center [629, 103] width 354 height 39
select select "2"
click at [452, 84] on select "Select marital status [DEMOGRAPHIC_DATA] Married [DEMOGRAPHIC_DATA] Widow/[DEMO…" at bounding box center [629, 103] width 354 height 39
click at [591, 442] on icon "button" at bounding box center [595, 449] width 14 height 14
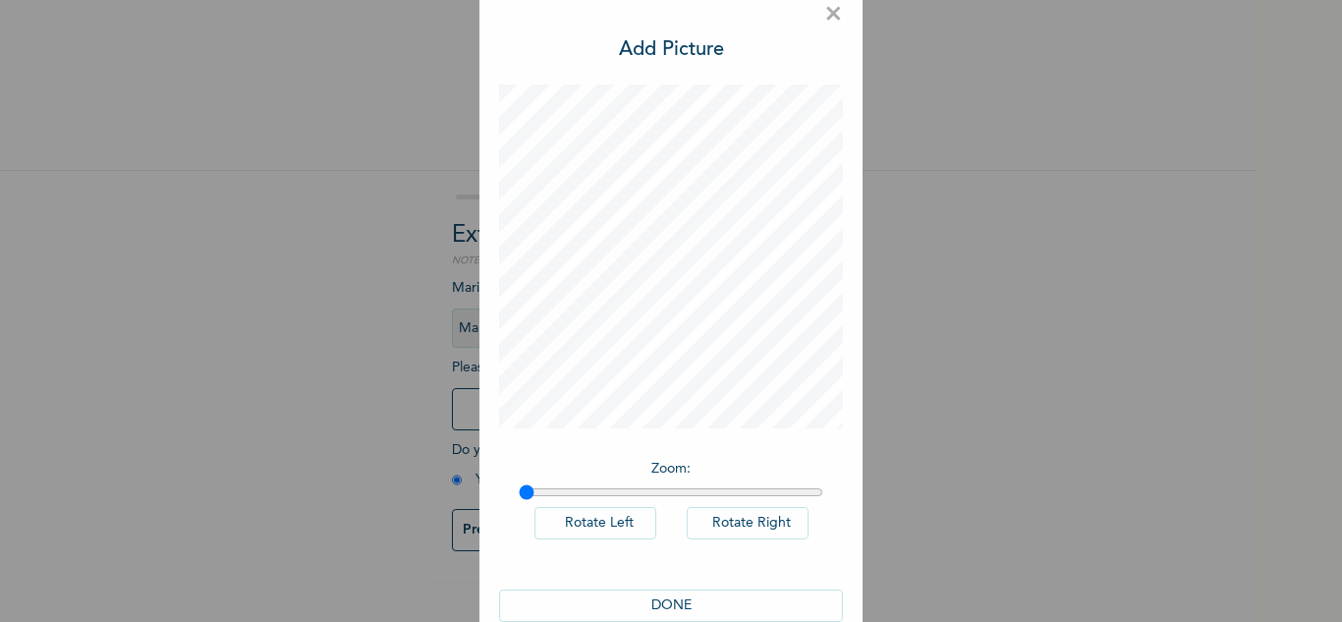
scroll to position [64, 0]
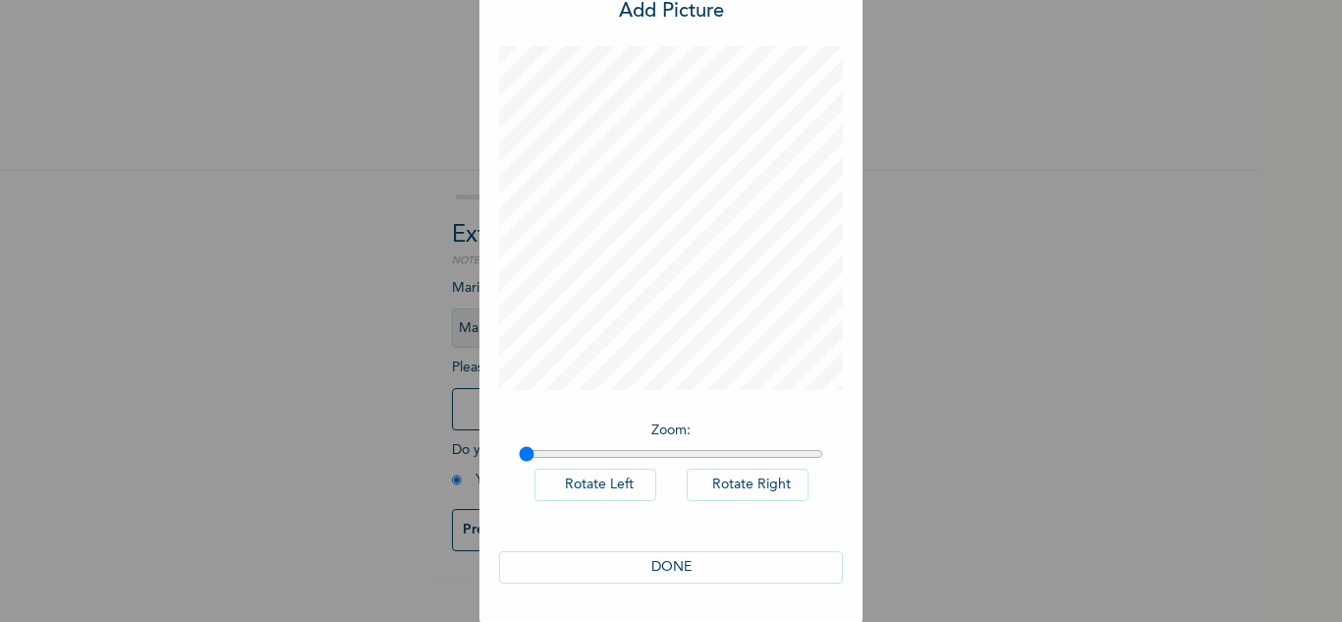
click at [653, 553] on button "DONE" at bounding box center [671, 567] width 344 height 32
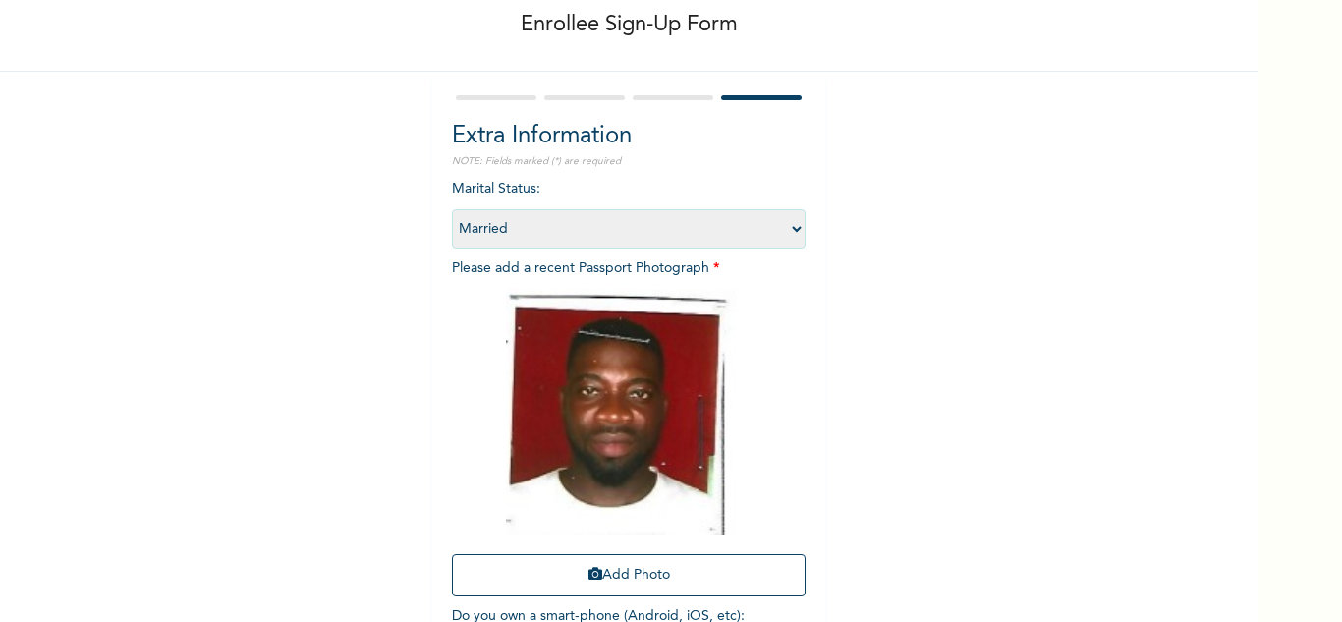
scroll to position [239, 0]
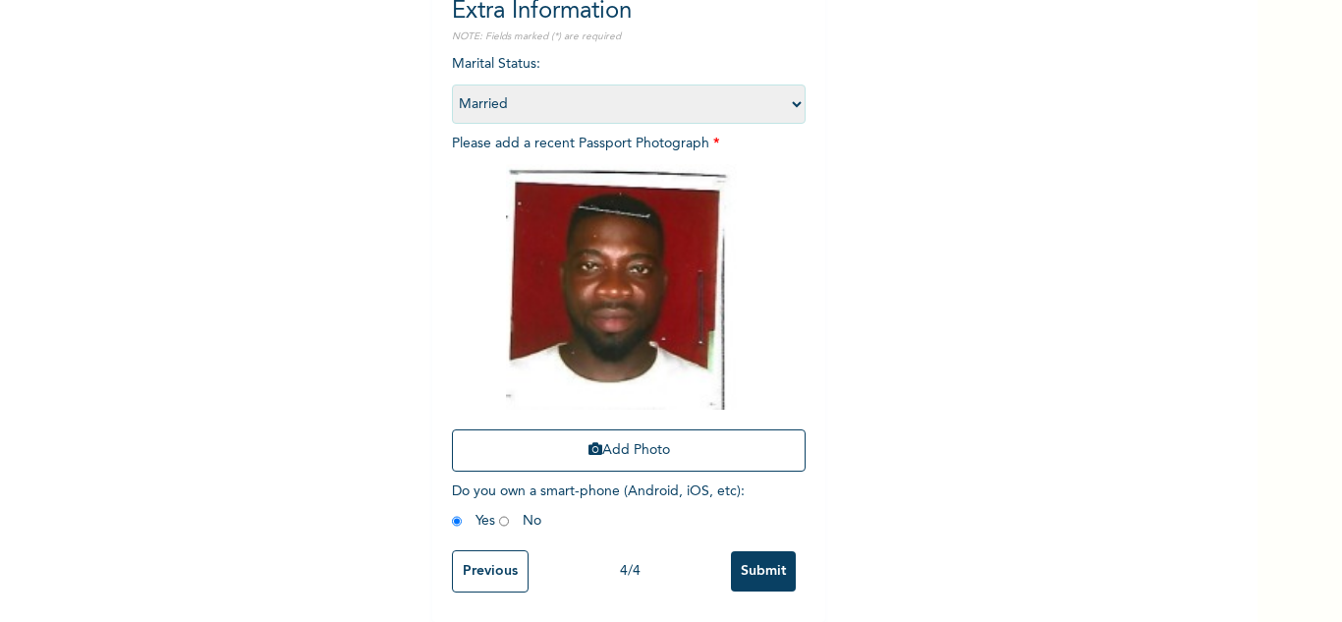
click at [760, 551] on input "Submit" at bounding box center [763, 571] width 65 height 40
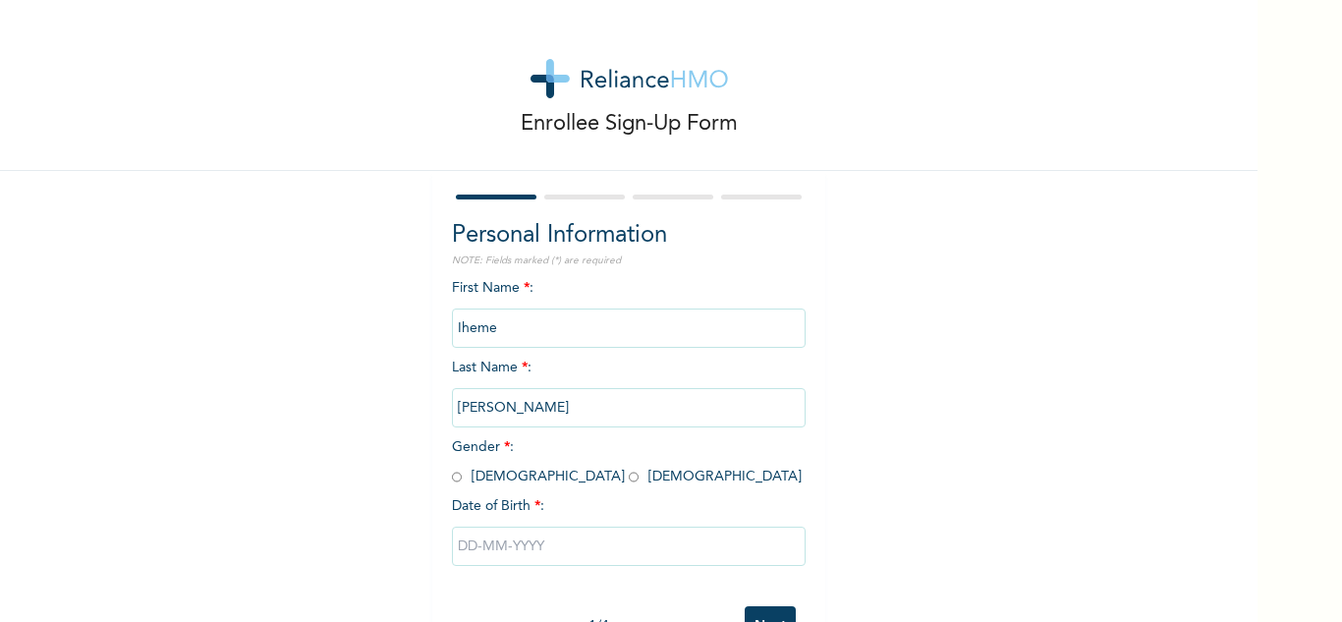
click at [452, 474] on input "radio" at bounding box center [457, 476] width 10 height 19
radio input "true"
click at [494, 544] on input "text" at bounding box center [629, 545] width 354 height 39
select select "8"
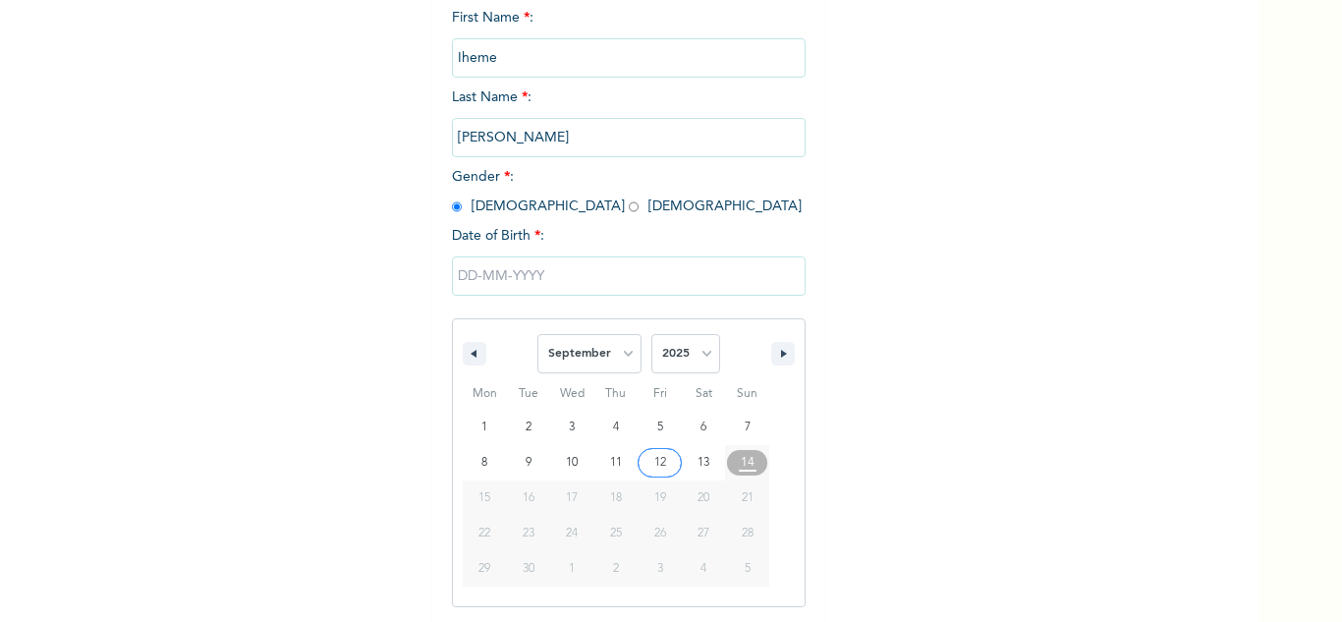
scroll to position [271, 0]
click at [669, 357] on select "2025 2024 2023 2022 2021 2020 2019 2018 2017 2016 2015 2014 2013 2012 2011 2010…" at bounding box center [685, 352] width 69 height 39
select select "1968"
click at [651, 334] on select "2025 2024 2023 2022 2021 2020 2019 2018 2017 2016 2015 2014 2013 2012 2011 2010…" at bounding box center [685, 352] width 69 height 39
click at [599, 348] on select "January February March April May June July August September October November De…" at bounding box center [589, 352] width 104 height 39
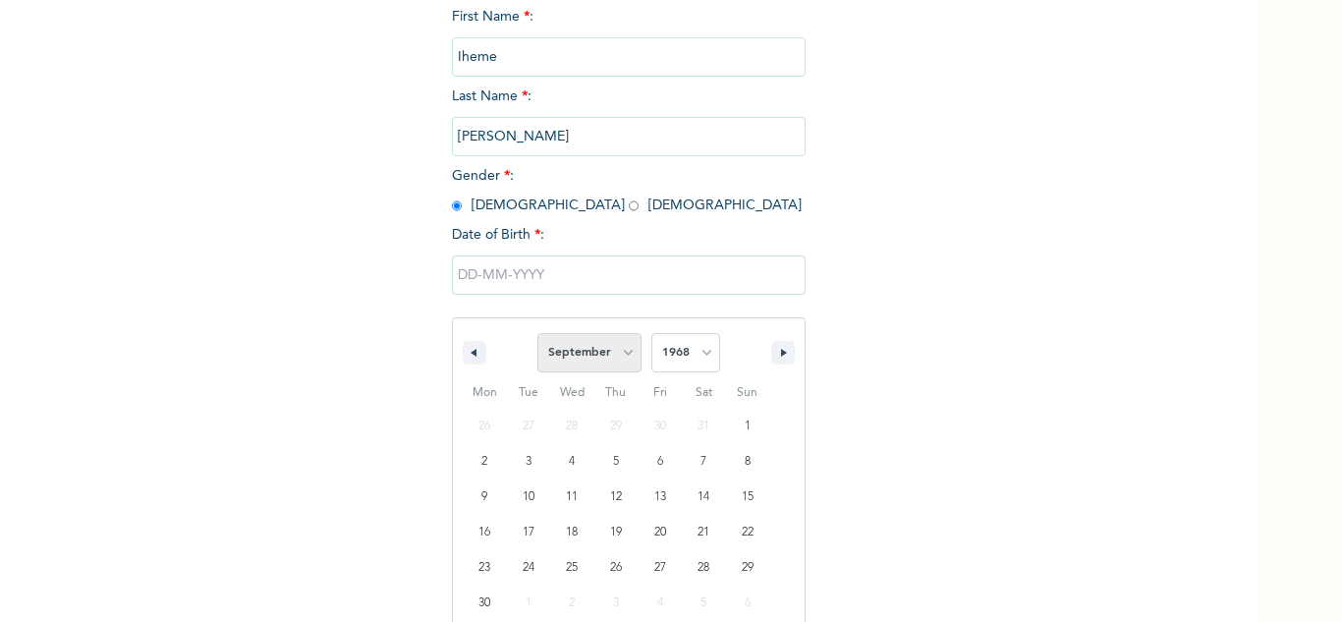
select select "1"
click at [537, 334] on select "January February March April May June July August September October November De…" at bounding box center [589, 352] width 104 height 39
type input "02/28/1968"
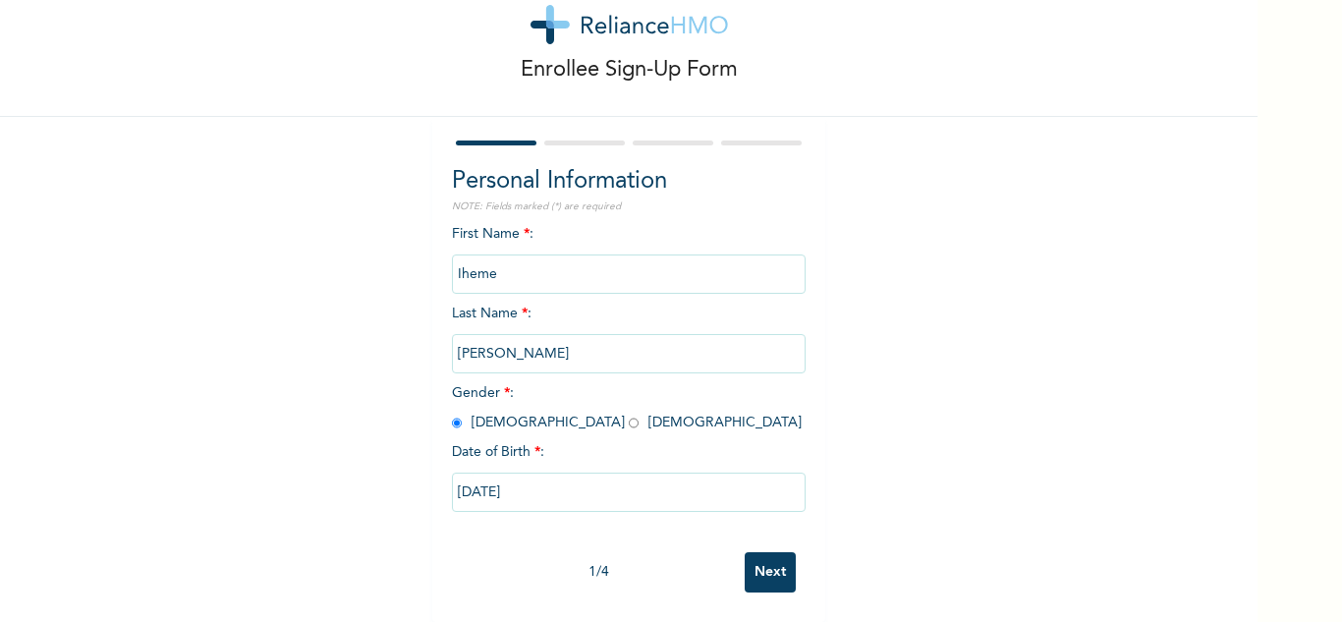
click at [770, 563] on input "Next" at bounding box center [769, 572] width 51 height 40
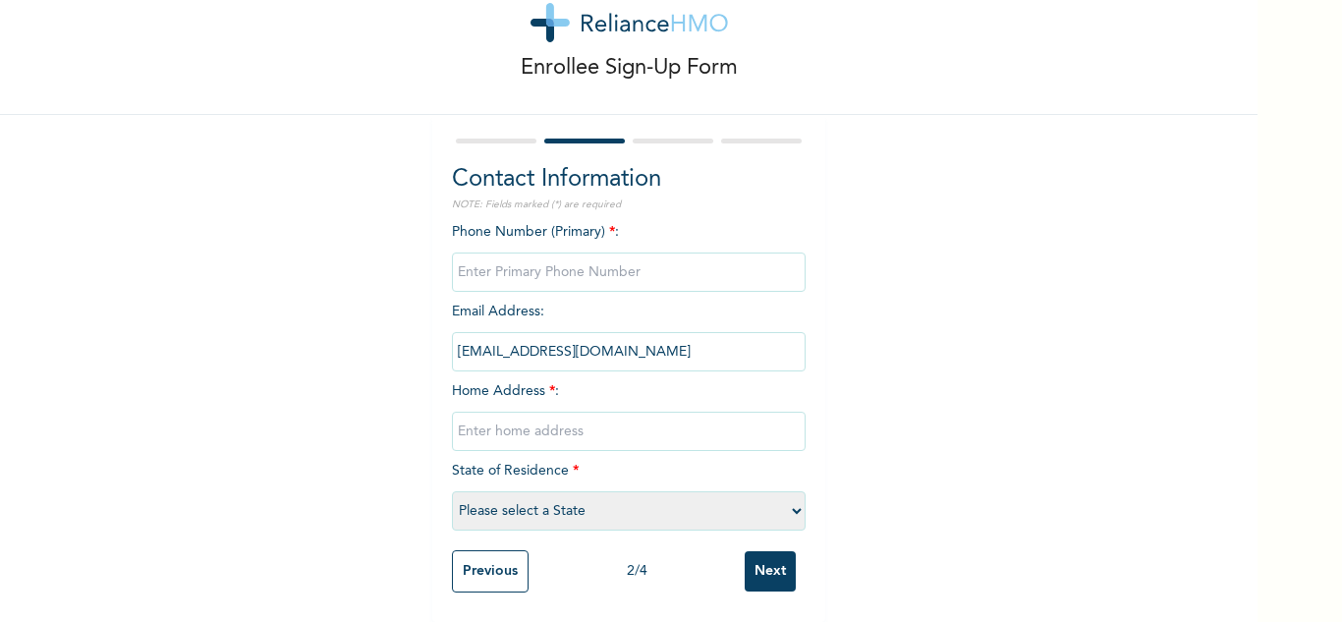
click at [597, 252] on input "phone" at bounding box center [629, 271] width 354 height 39
type input "0"
click at [604, 411] on input "text" at bounding box center [629, 430] width 354 height 39
type input "Mainland"
click at [611, 499] on select "Please select a State [PERSON_NAME] (FCT) [PERSON_NAME] Ibom [GEOGRAPHIC_DATA] …" at bounding box center [629, 510] width 354 height 39
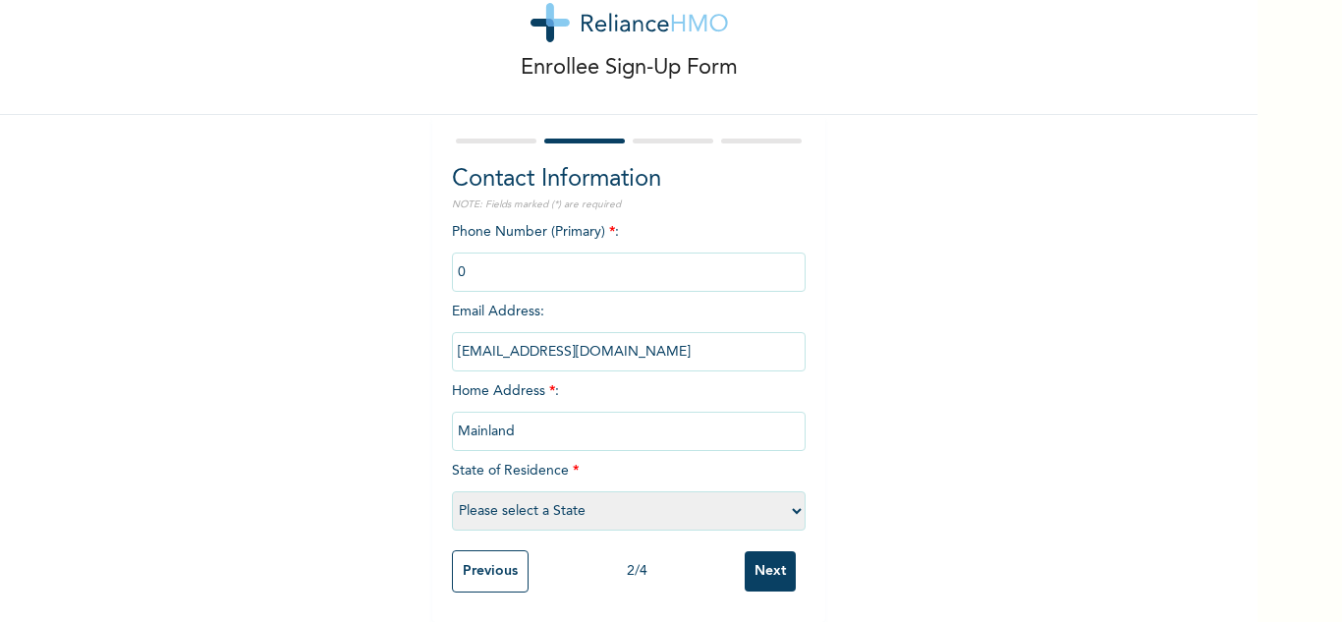
select select "25"
click at [452, 491] on select "Please select a State [PERSON_NAME] (FCT) [PERSON_NAME] Ibom [GEOGRAPHIC_DATA] …" at bounding box center [629, 510] width 354 height 39
click at [758, 551] on input "Next" at bounding box center [769, 571] width 51 height 40
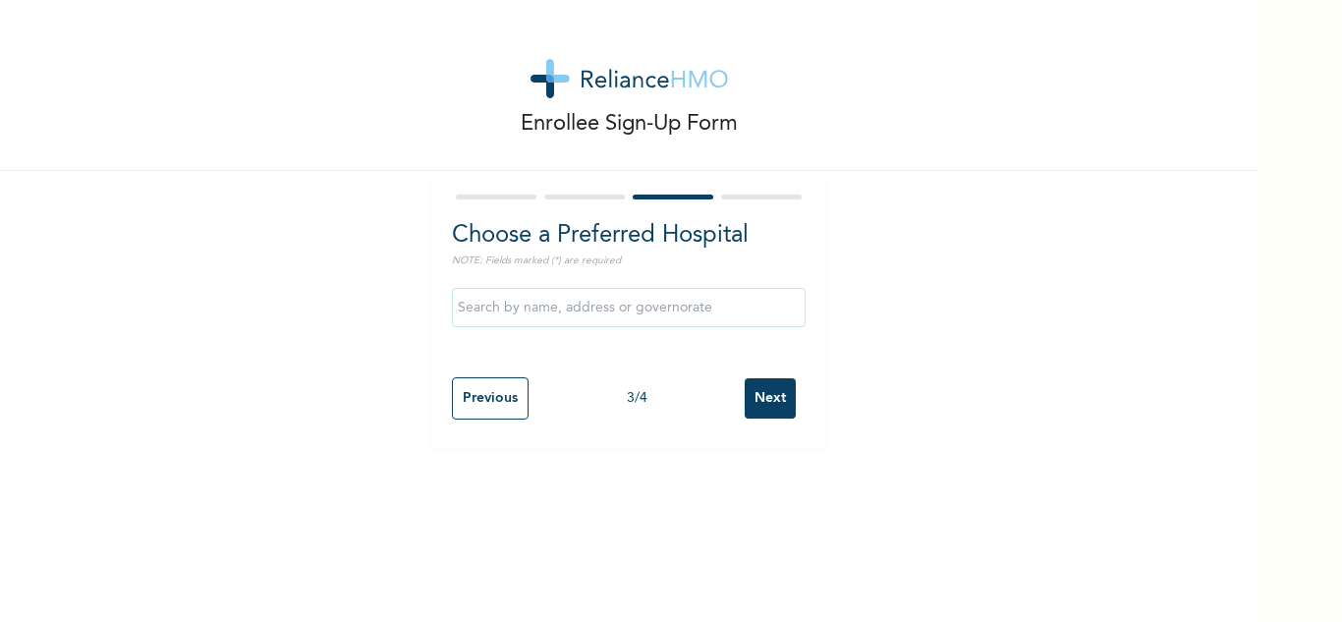
scroll to position [0, 0]
click at [627, 302] on input "text" at bounding box center [629, 307] width 354 height 39
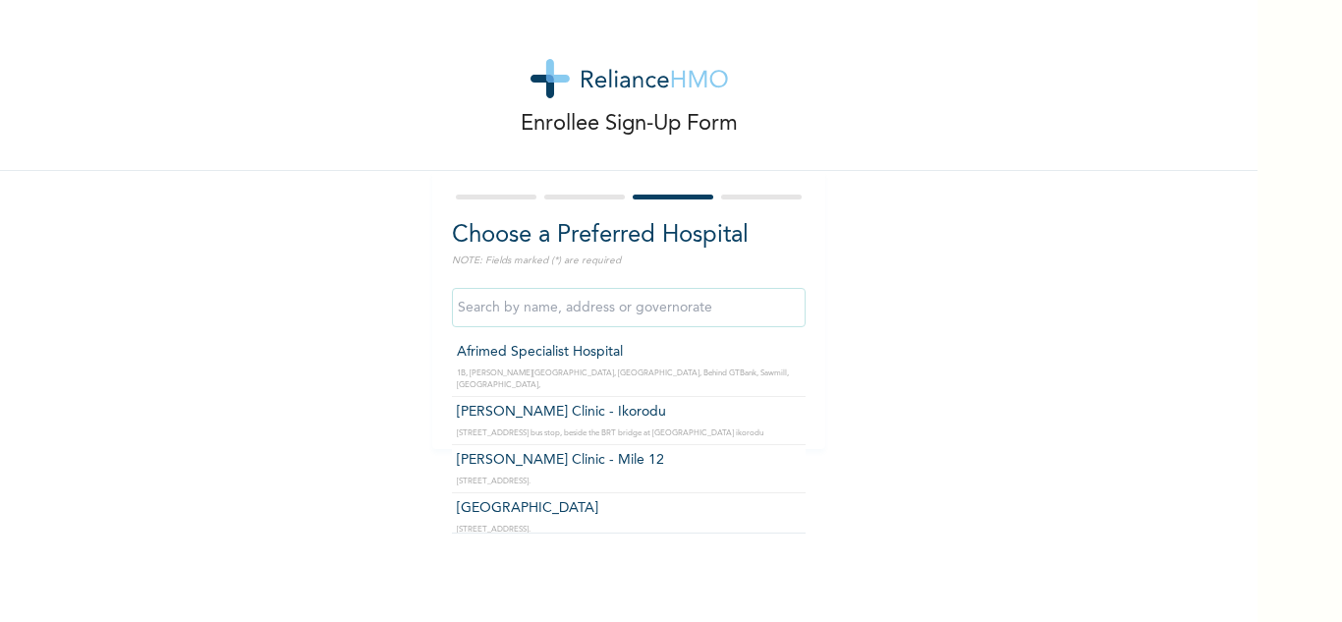
click at [1083, 373] on div "Enrollee Sign-Up Form Choose a Preferred Hospital NOTE: Fields marked (*) are r…" at bounding box center [628, 224] width 1257 height 449
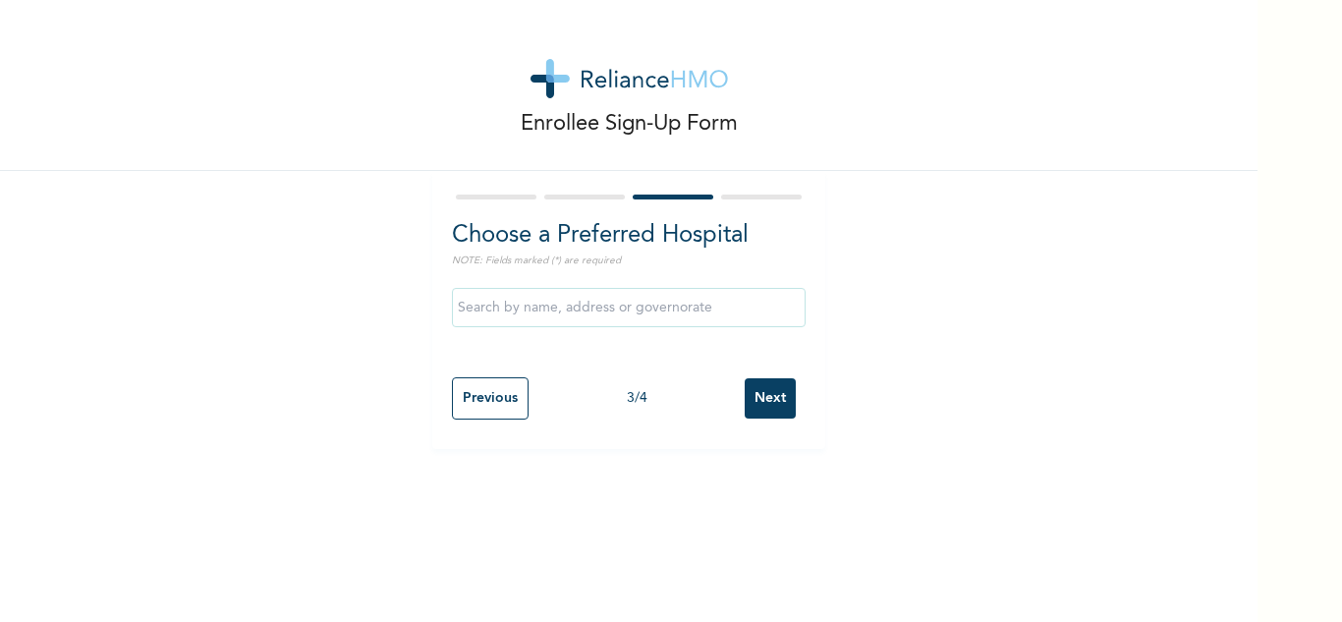
click at [773, 397] on input "Next" at bounding box center [769, 398] width 51 height 40
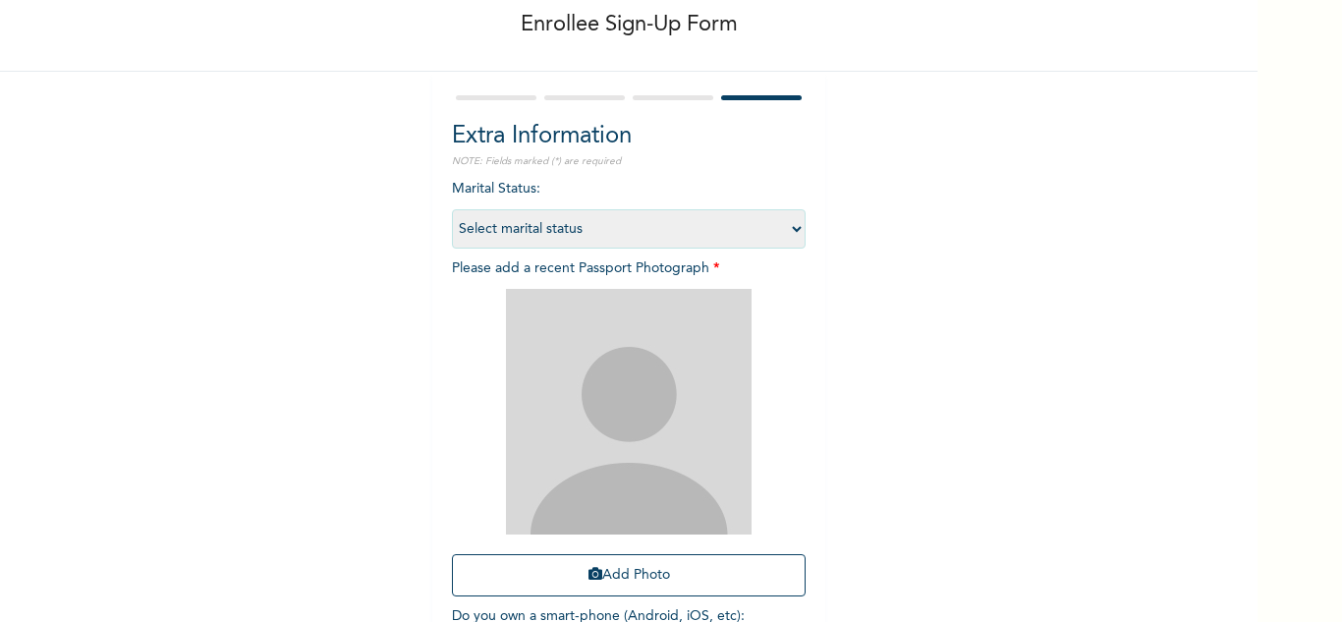
scroll to position [239, 0]
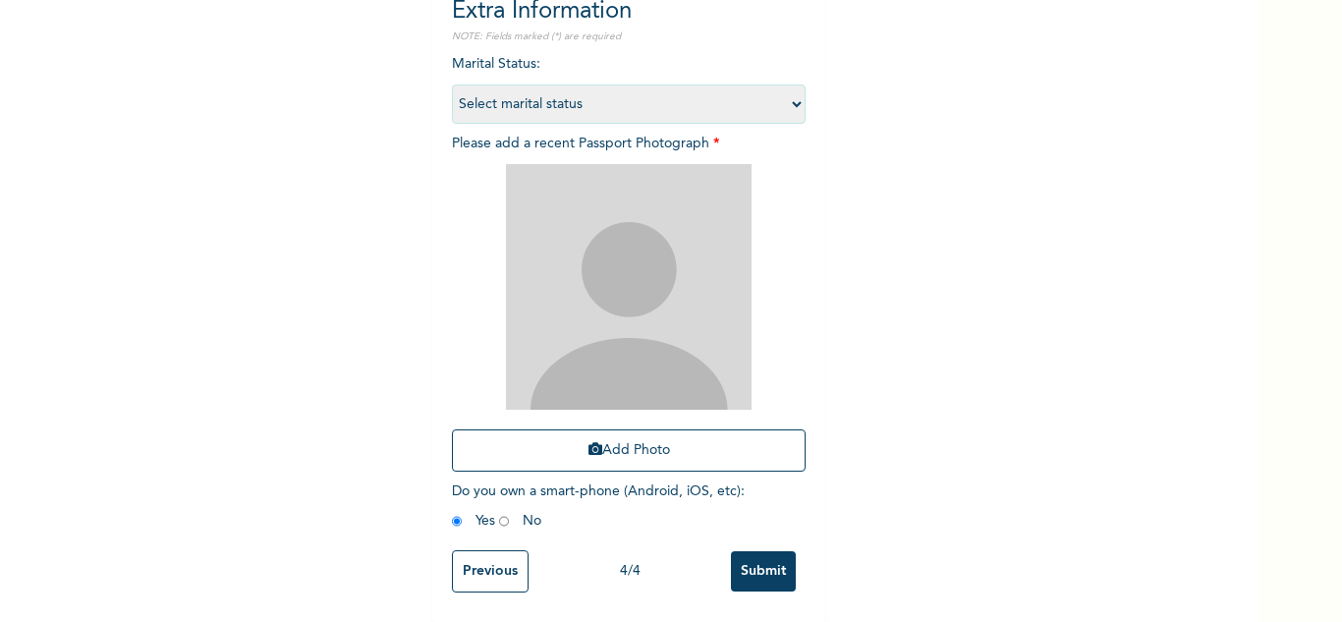
click at [562, 101] on select "Select marital status Single Married Divorced Widow/Widower" at bounding box center [629, 103] width 354 height 39
select select "2"
click at [452, 84] on select "Select marital status [DEMOGRAPHIC_DATA] Married [DEMOGRAPHIC_DATA] Widow/[DEMO…" at bounding box center [629, 103] width 354 height 39
click at [592, 432] on button "Add Photo" at bounding box center [629, 450] width 354 height 42
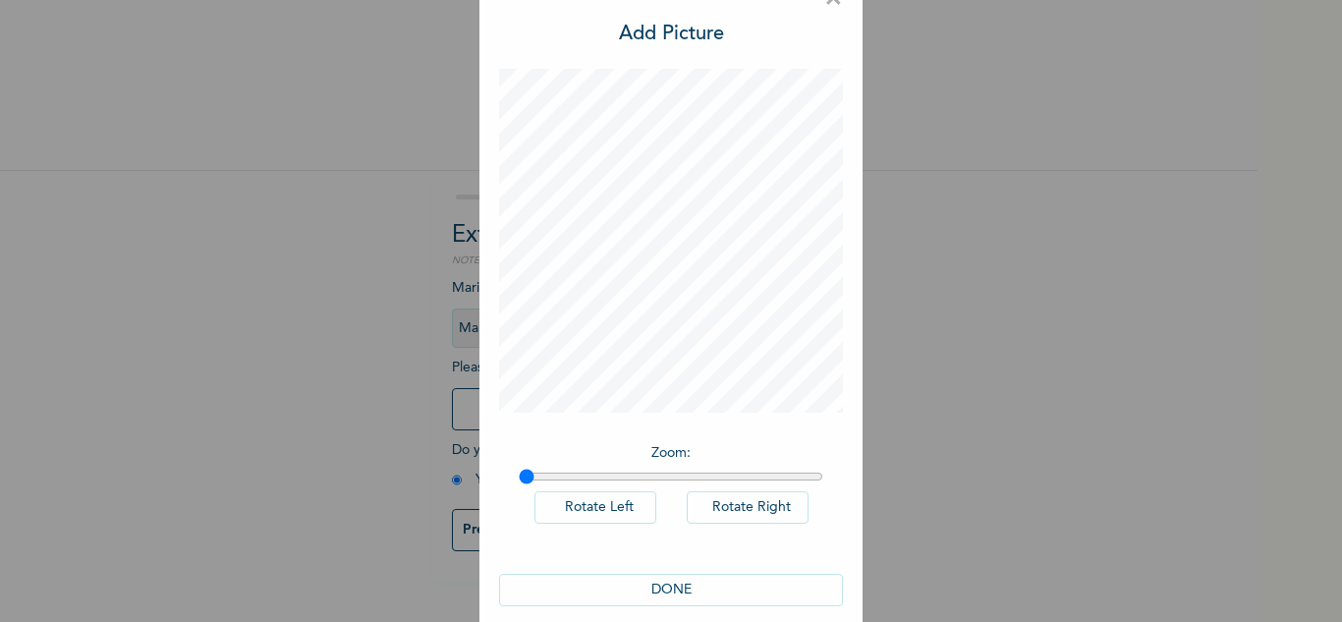
scroll to position [64, 0]
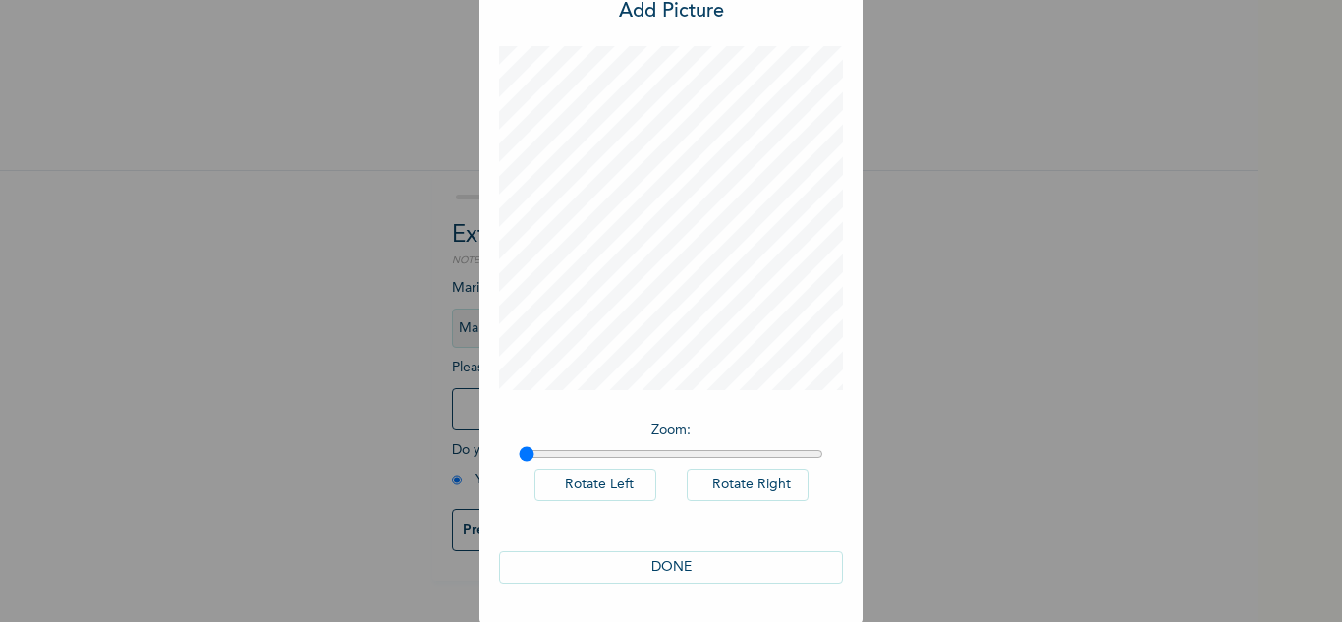
click at [681, 552] on button "DONE" at bounding box center [671, 567] width 344 height 32
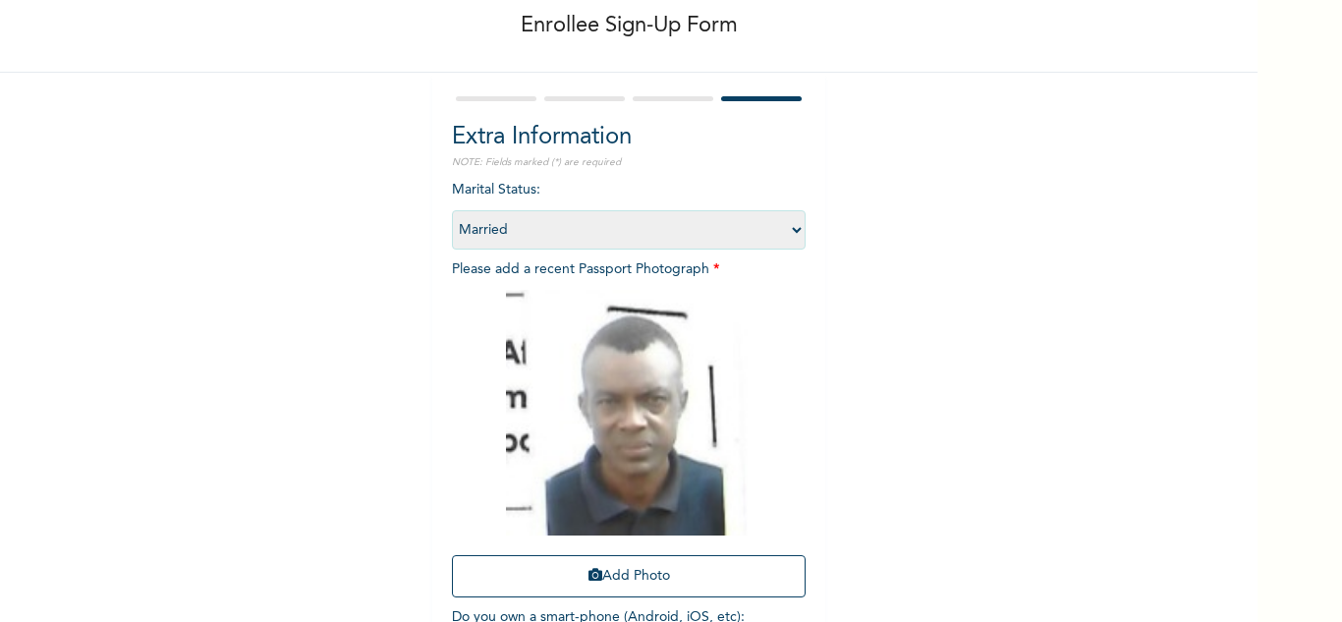
scroll to position [239, 0]
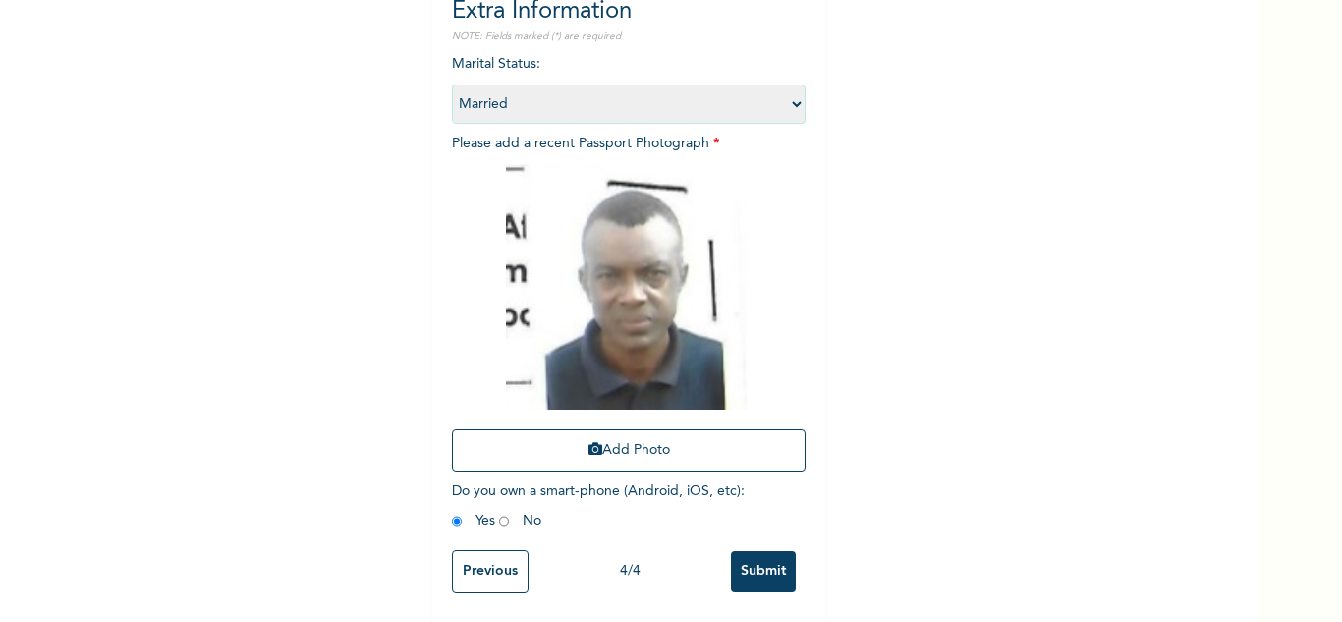
click at [742, 561] on input "Submit" at bounding box center [763, 571] width 65 height 40
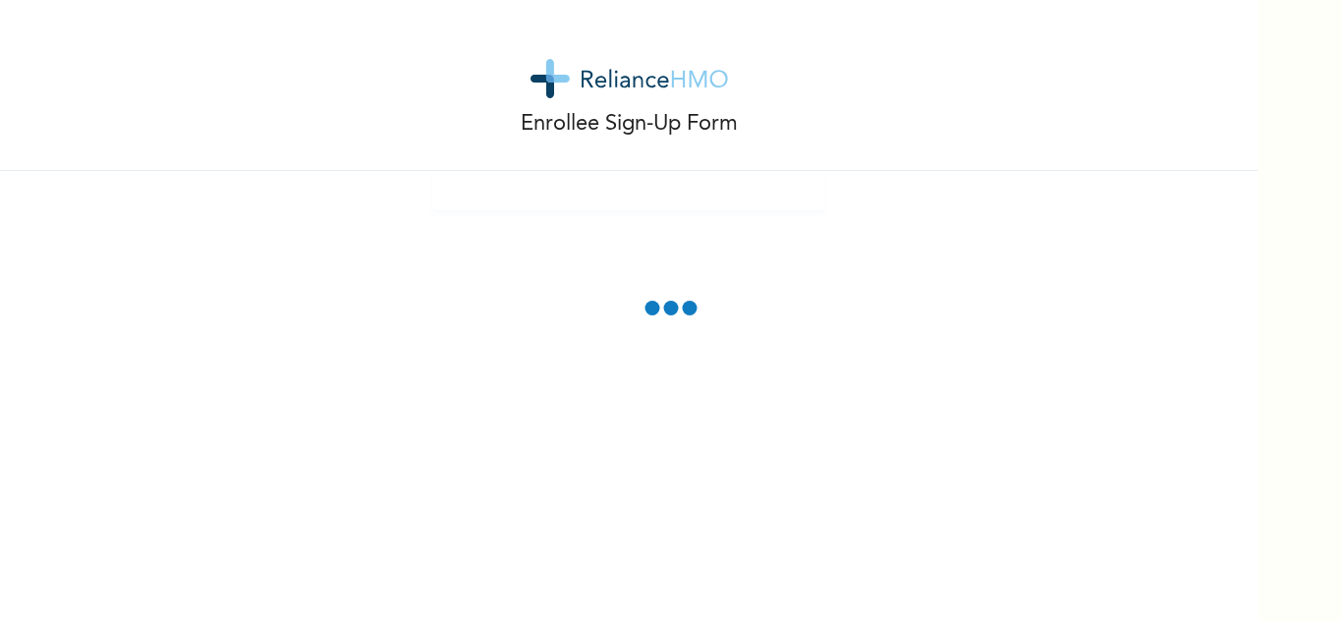
scroll to position [0, 0]
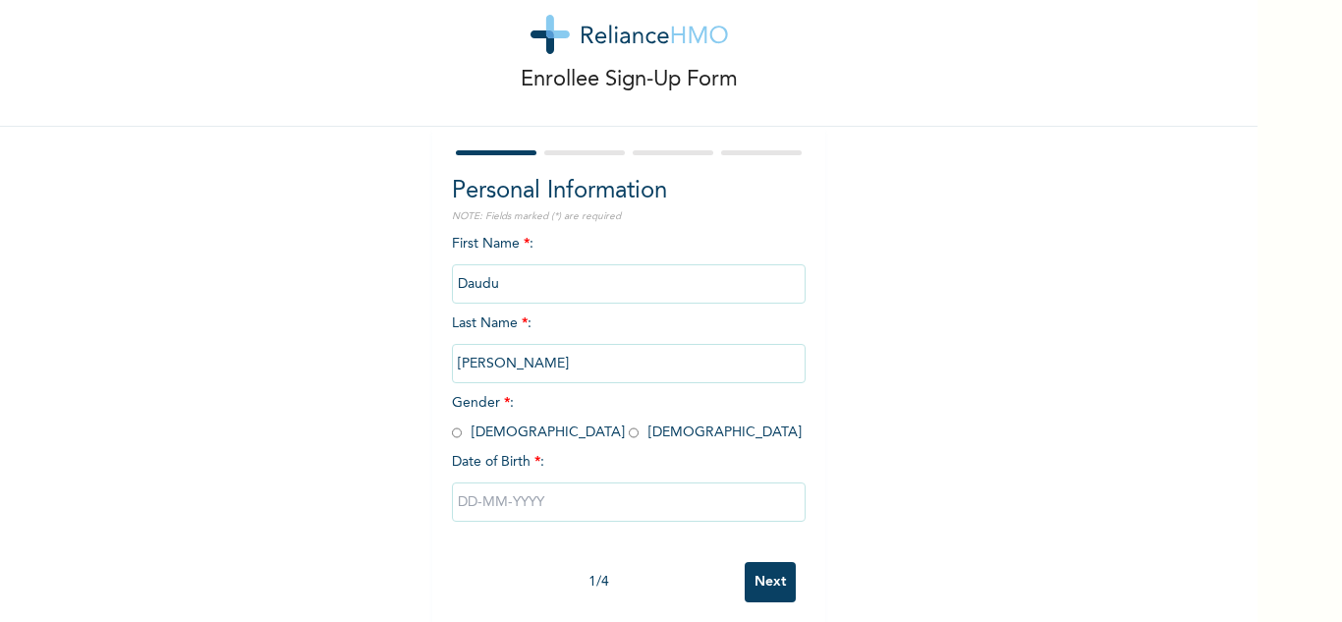
scroll to position [69, 0]
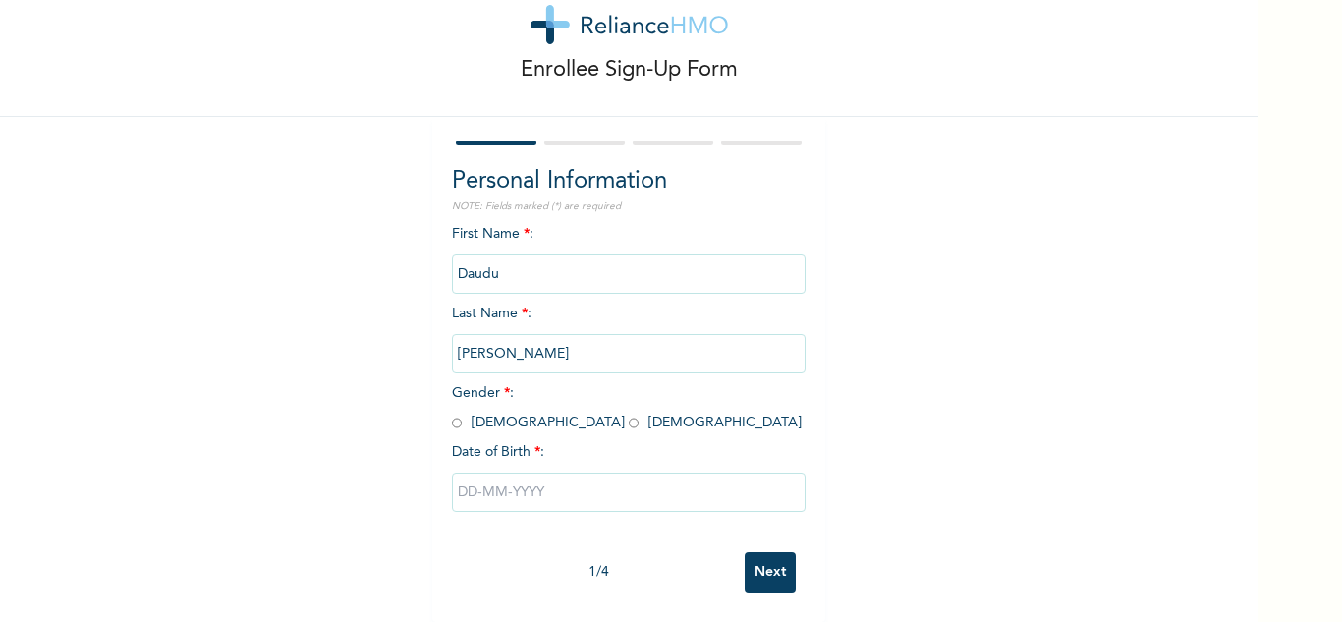
click at [452, 413] on input "radio" at bounding box center [457, 422] width 10 height 19
radio input "true"
click at [492, 486] on input "text" at bounding box center [629, 491] width 354 height 39
select select "8"
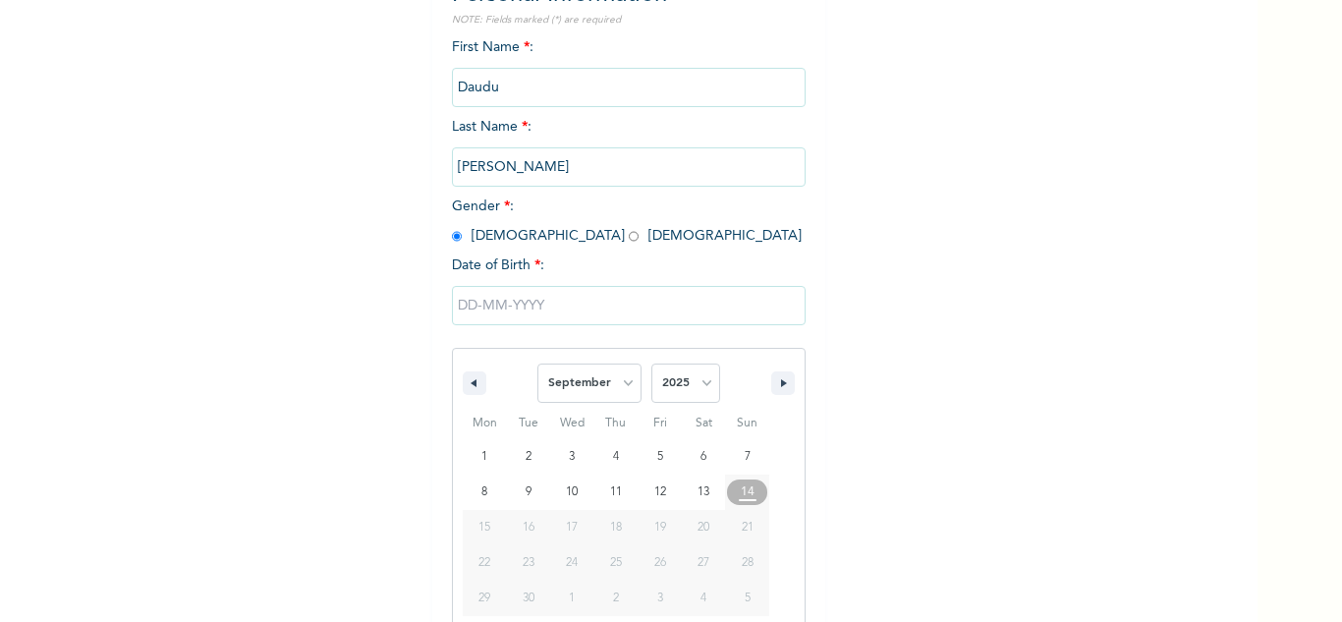
scroll to position [271, 0]
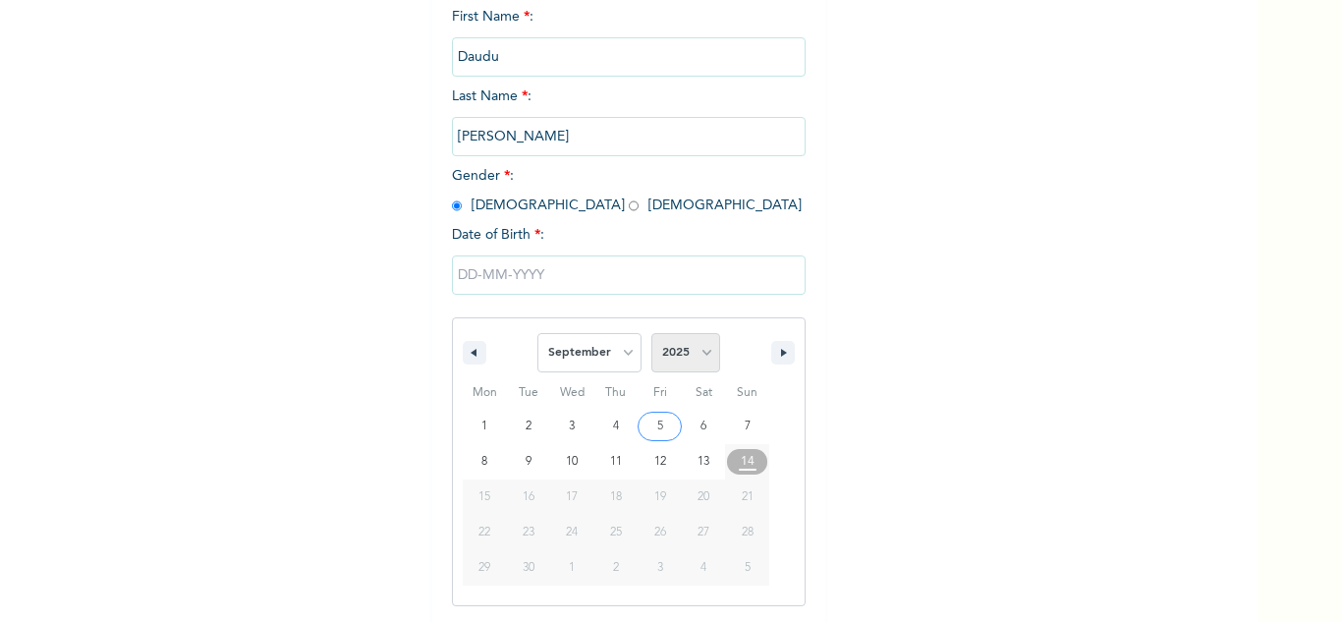
drag, startPoint x: 665, startPoint y: 358, endPoint x: 679, endPoint y: 339, distance: 24.0
click at [665, 358] on select "2025 2024 2023 2022 2021 2020 2019 2018 2017 2016 2015 2014 2013 2012 2011 2010…" at bounding box center [685, 352] width 69 height 39
select select "1960"
click at [651, 334] on select "2025 2024 2023 2022 2021 2020 2019 2018 2017 2016 2015 2014 2013 2012 2011 2010…" at bounding box center [685, 352] width 69 height 39
click at [612, 372] on select "January February March April May June July August September October November De…" at bounding box center [589, 352] width 104 height 39
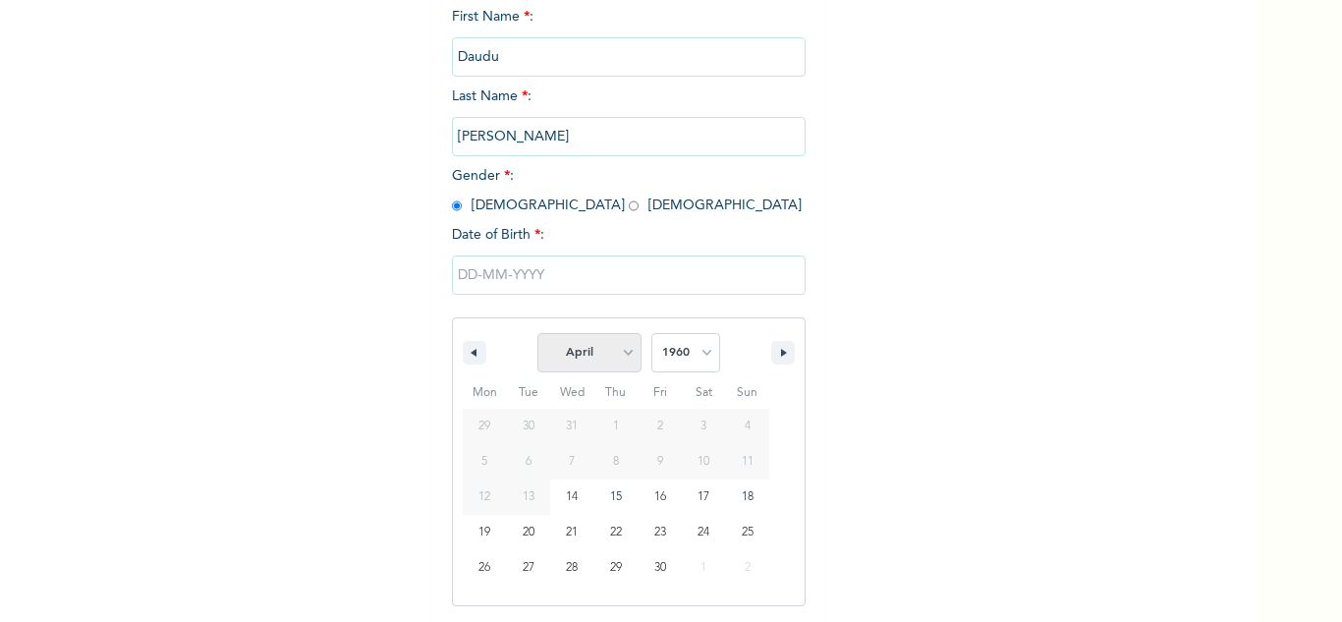
click at [537, 334] on select "January February March April May June July August September October November De…" at bounding box center [589, 352] width 104 height 39
click at [592, 347] on select "January February March April May June July August September October November De…" at bounding box center [589, 352] width 104 height 39
click at [537, 334] on select "January February March April May June July August September October November De…" at bounding box center [589, 352] width 104 height 39
drag, startPoint x: 601, startPoint y: 353, endPoint x: 601, endPoint y: 335, distance: 17.7
click at [601, 353] on select "January February March April May June July August September October November De…" at bounding box center [589, 352] width 104 height 39
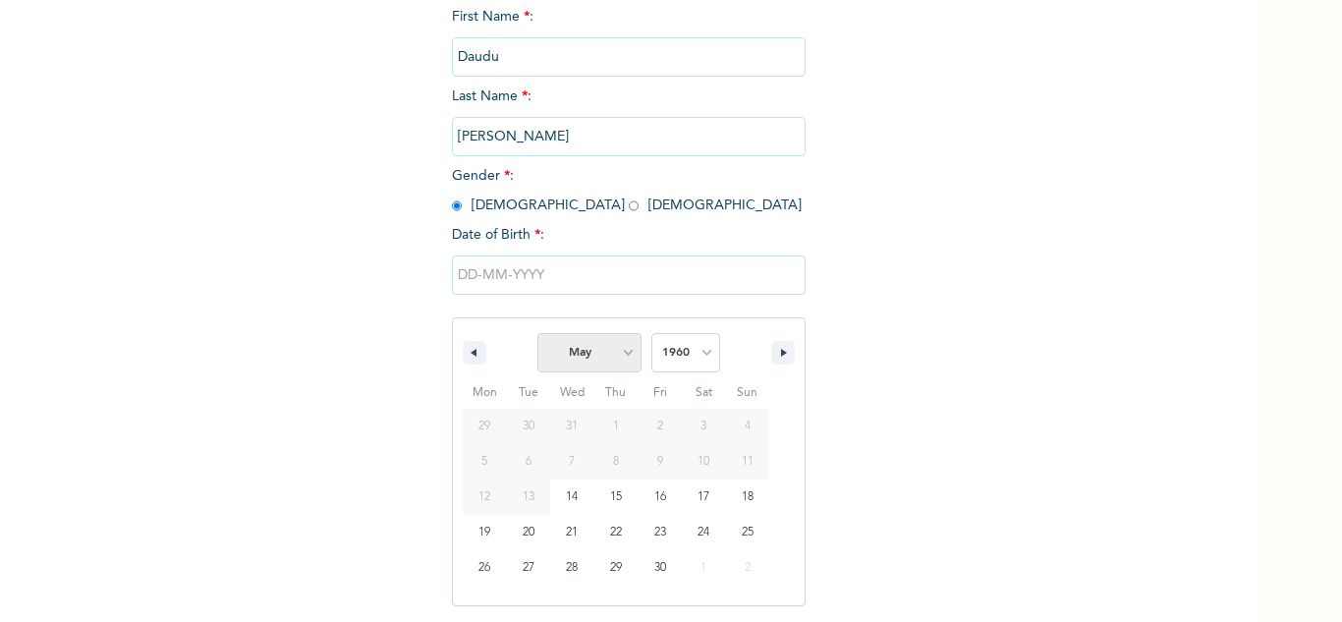
click at [537, 334] on select "January February March April May June July August September October November De…" at bounding box center [589, 352] width 104 height 39
select select "8"
click at [598, 346] on select "January February March April May June July August September October November De…" at bounding box center [589, 352] width 104 height 39
click at [683, 348] on select "2025 2024 2023 2022 2021 2020 2019 2018 2017 2016 2015 2014 2013 2012 2011 2010…" at bounding box center [685, 352] width 69 height 39
select select "1961"
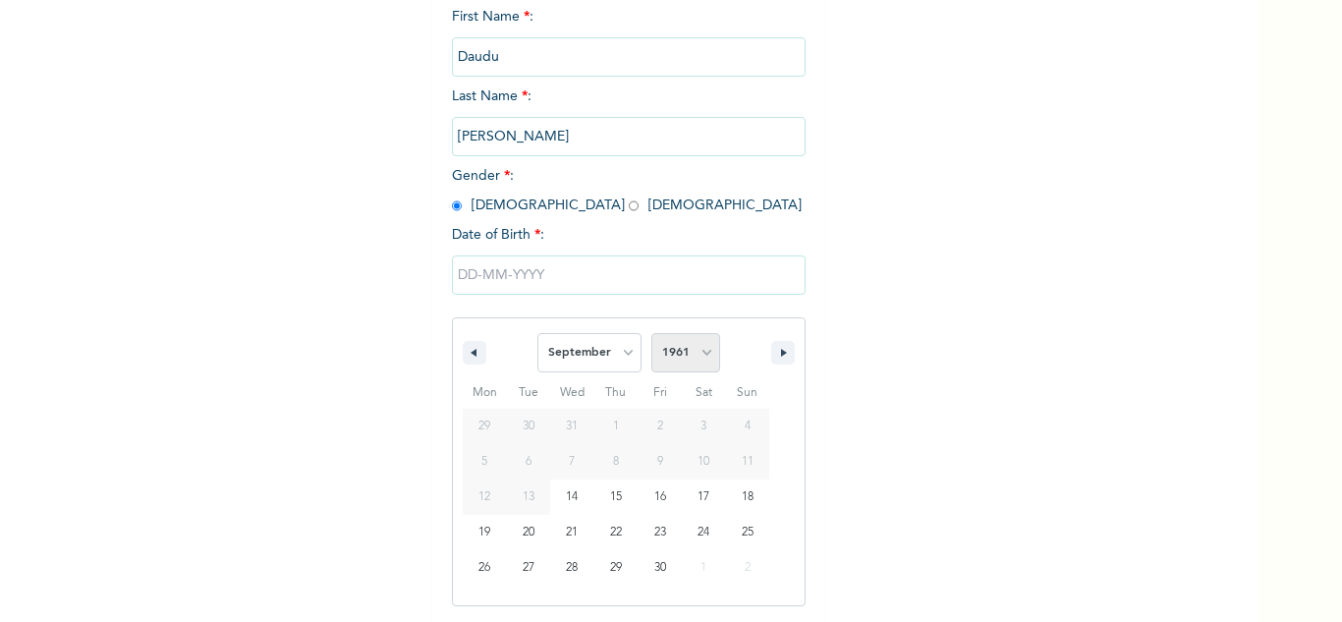
click at [651, 334] on select "2025 2024 2023 2022 2021 2020 2019 2018 2017 2016 2015 2014 2013 2012 2011 2010…" at bounding box center [685, 352] width 69 height 39
click at [599, 362] on select "January February March April May June July August September October November De…" at bounding box center [589, 352] width 104 height 39
select select "4"
click at [537, 334] on select "January February March April May June July August September October November De…" at bounding box center [589, 352] width 104 height 39
click at [674, 359] on select "2025 2024 2023 2022 2021 2020 2019 2018 2017 2016 2015 2014 2013 2012 2011 2010…" at bounding box center [685, 352] width 69 height 39
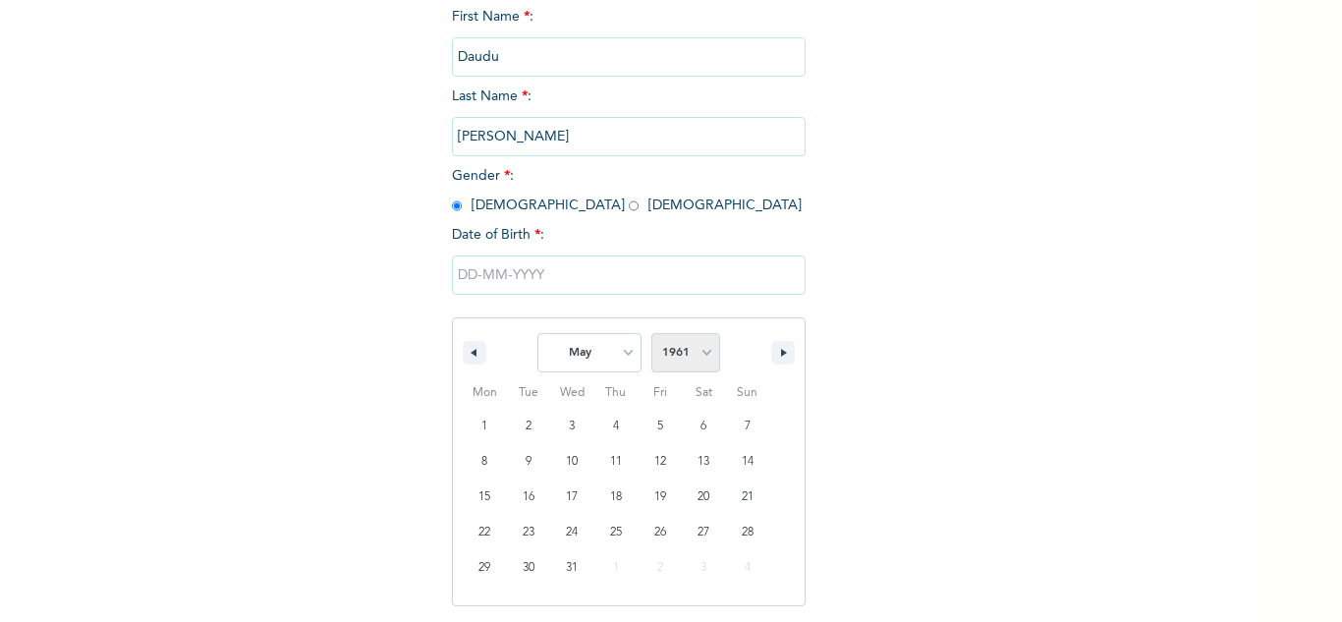
select select "1960"
click at [651, 334] on select "2025 2024 2023 2022 2021 2020 2019 2018 2017 2016 2015 2014 2013 2012 2011 2010…" at bounding box center [685, 352] width 69 height 39
select select "8"
click at [689, 354] on select "2025 2024 2023 2022 2021 2020 2019 2018 2017 2016 2015 2014 2013 2012 2011 2010…" at bounding box center [685, 352] width 69 height 39
select select "1961"
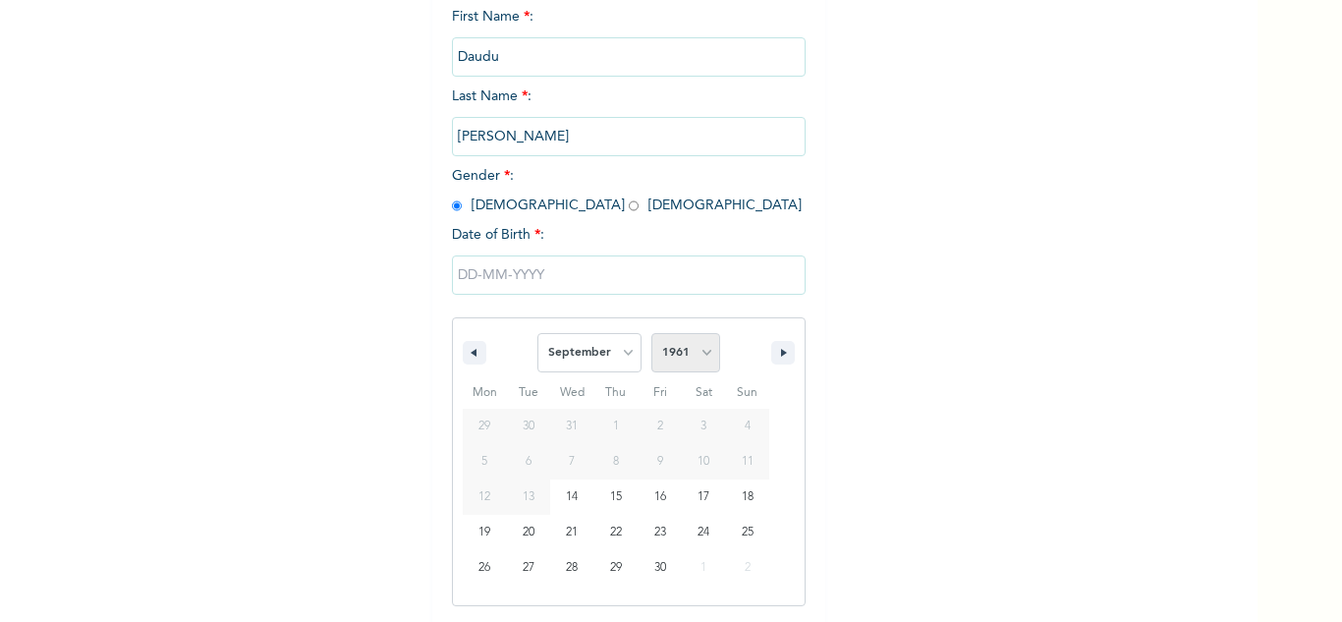
click at [651, 334] on select "2025 2024 2023 2022 2021 2020 2019 2018 2017 2016 2015 2014 2013 2012 2011 2010…" at bounding box center [685, 352] width 69 height 39
click at [609, 363] on select "January February March April May June July August September October November De…" at bounding box center [589, 352] width 104 height 39
select select "4"
click at [537, 334] on select "January February March April May June July August September October November De…" at bounding box center [589, 352] width 104 height 39
type input "05/02/1961"
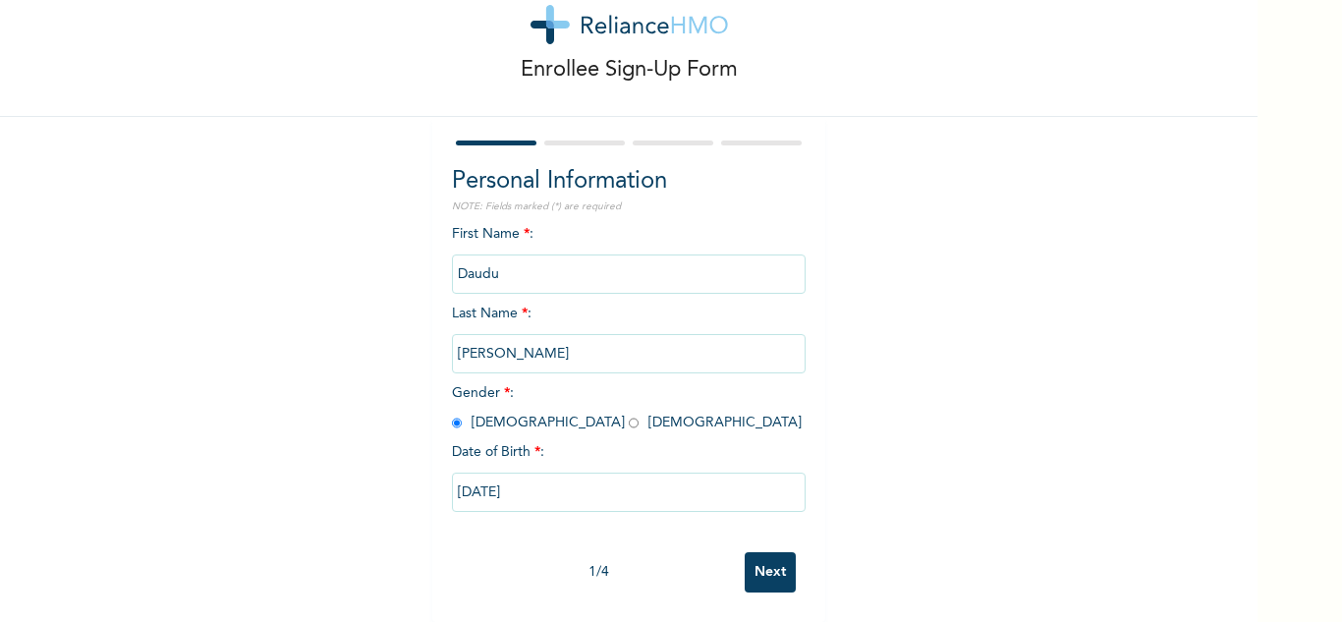
scroll to position [69, 0]
click at [761, 554] on input "Next" at bounding box center [769, 572] width 51 height 40
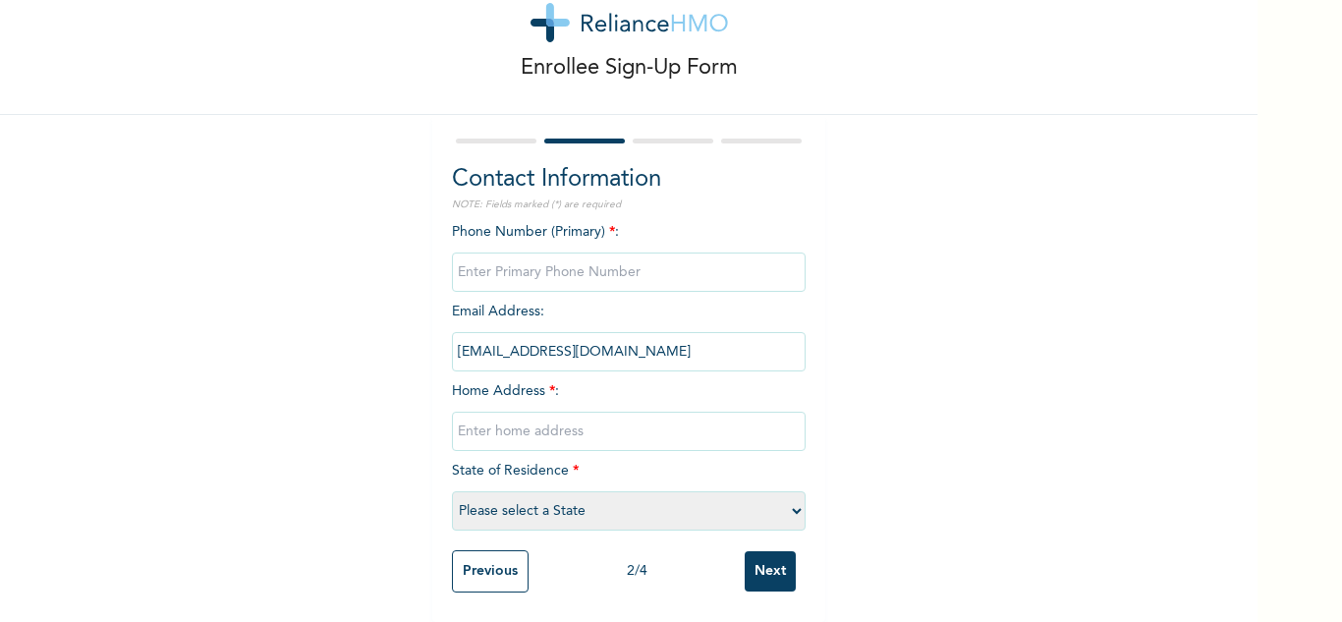
click at [627, 255] on input "phone" at bounding box center [629, 271] width 354 height 39
type input "0"
click at [638, 423] on input "text" at bounding box center [629, 430] width 354 height 39
type input "Mainland"
click at [622, 496] on select "Please select a State [PERSON_NAME] (FCT) [PERSON_NAME] Ibom [GEOGRAPHIC_DATA] …" at bounding box center [629, 510] width 354 height 39
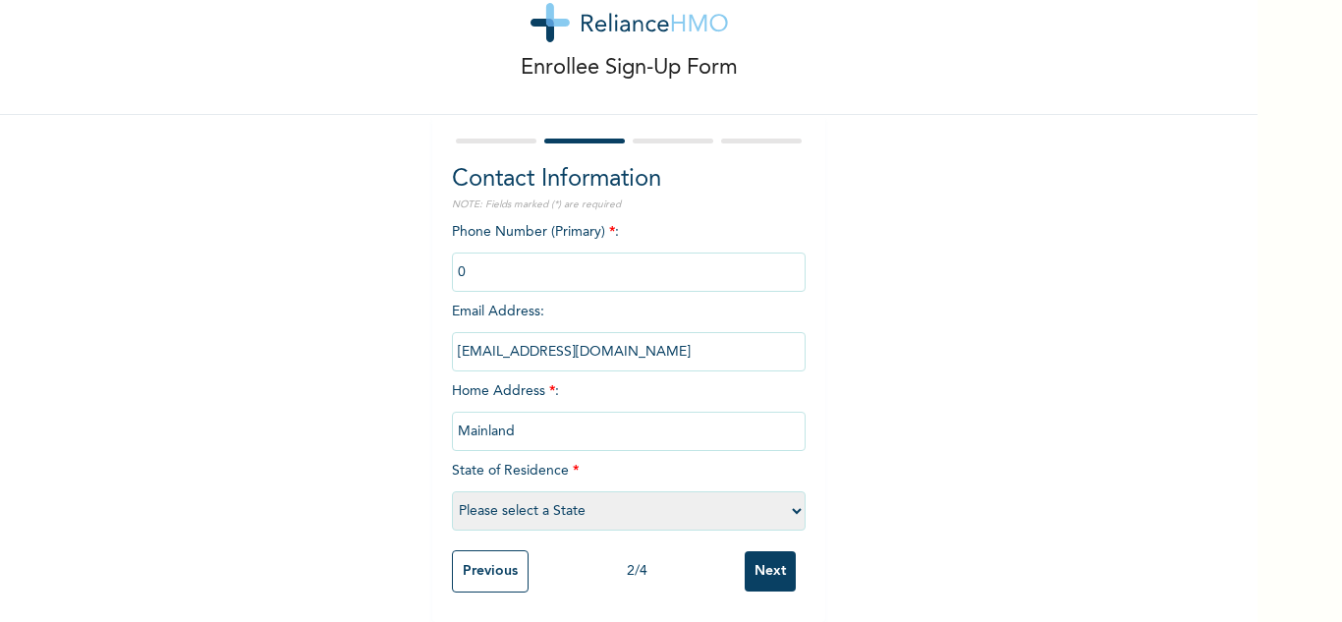
select select "25"
click at [452, 491] on select "Please select a State [PERSON_NAME] (FCT) [PERSON_NAME] Ibom [GEOGRAPHIC_DATA] …" at bounding box center [629, 510] width 354 height 39
click at [769, 551] on input "Next" at bounding box center [769, 571] width 51 height 40
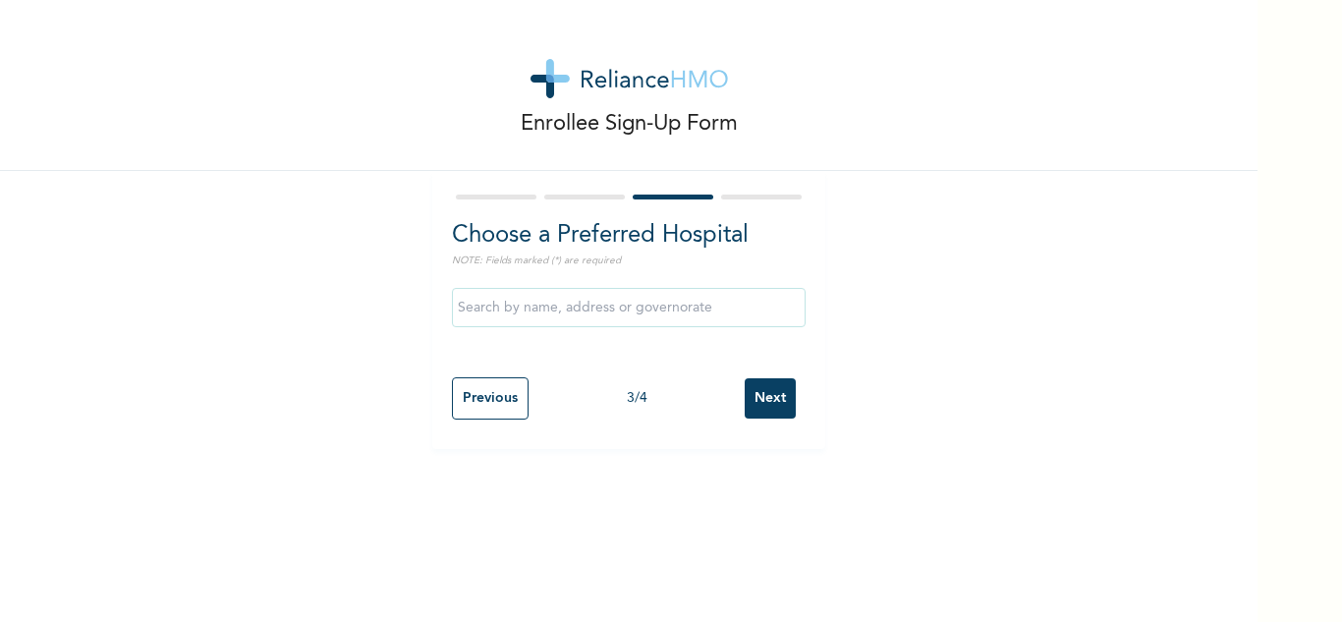
click at [757, 401] on input "Next" at bounding box center [769, 398] width 51 height 40
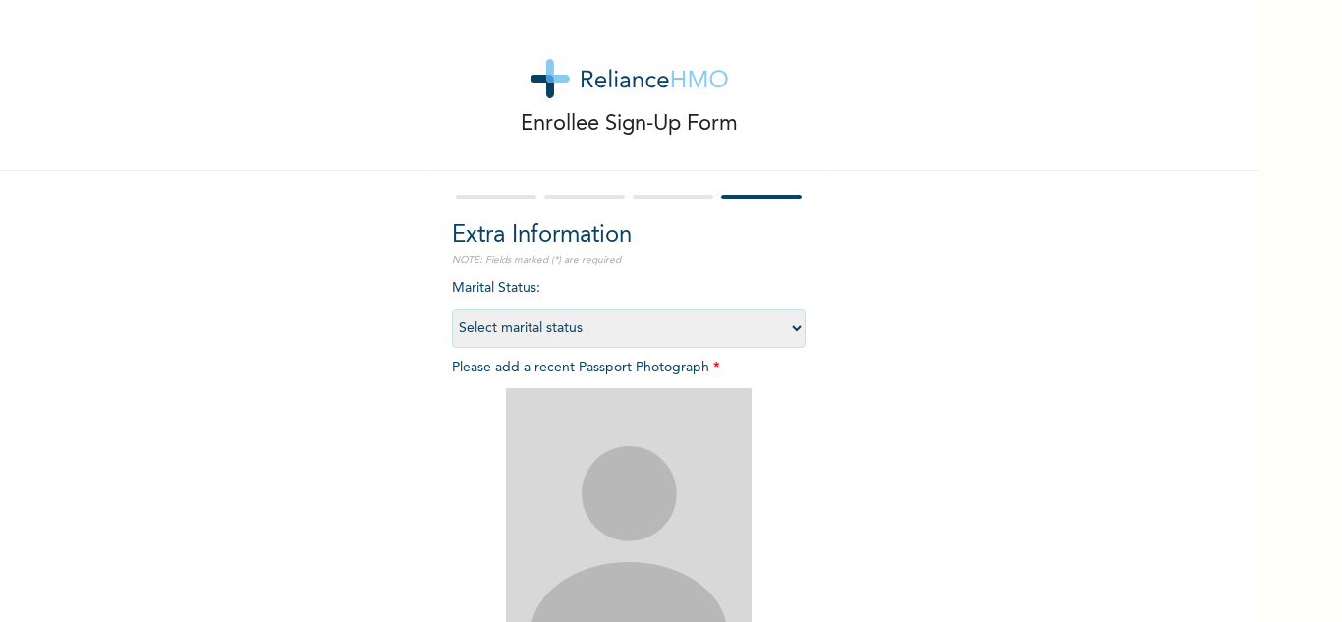
click at [666, 306] on div "Marital Status : Select marital status Single Married Divorced Widow/Widower Pl…" at bounding box center [629, 521] width 354 height 486
drag, startPoint x: 665, startPoint y: 335, endPoint x: 635, endPoint y: 335, distance: 29.5
click at [665, 335] on select "Select marital status [DEMOGRAPHIC_DATA] Married [DEMOGRAPHIC_DATA] Widow/[DEMO…" at bounding box center [629, 327] width 354 height 39
select select "2"
click at [452, 308] on select "Select marital status [DEMOGRAPHIC_DATA] Married [DEMOGRAPHIC_DATA] Widow/[DEMO…" at bounding box center [629, 327] width 354 height 39
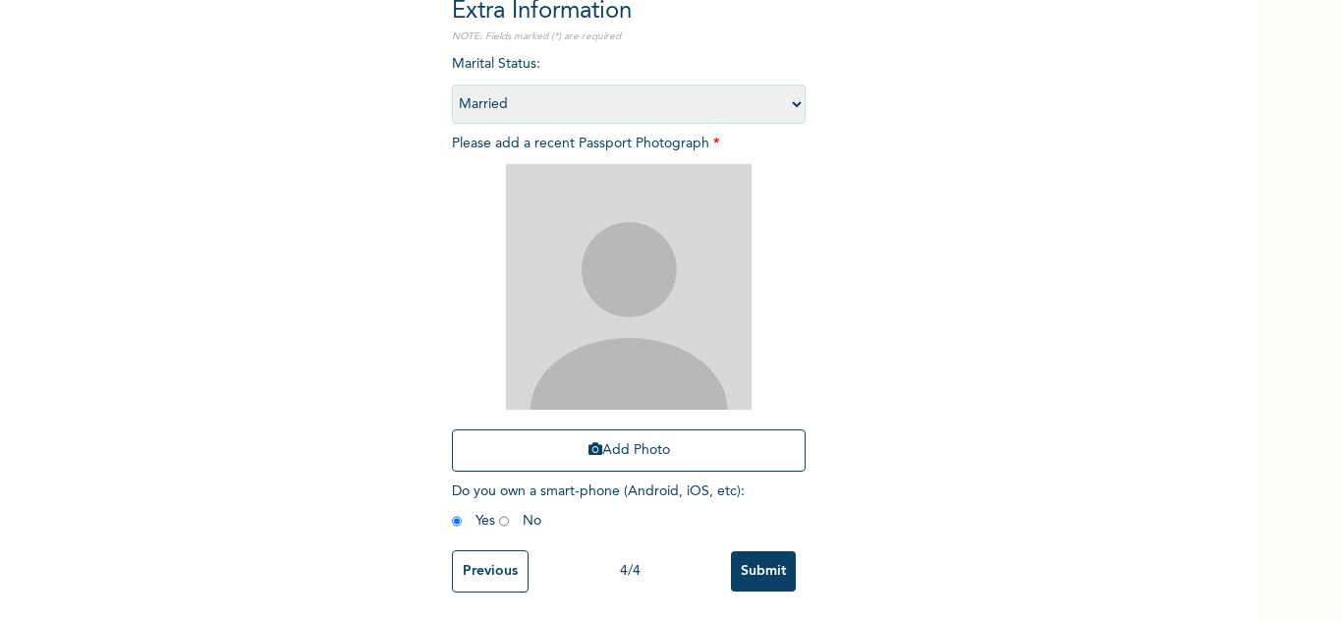
scroll to position [239, 0]
click at [604, 442] on button "Add Photo" at bounding box center [629, 450] width 354 height 42
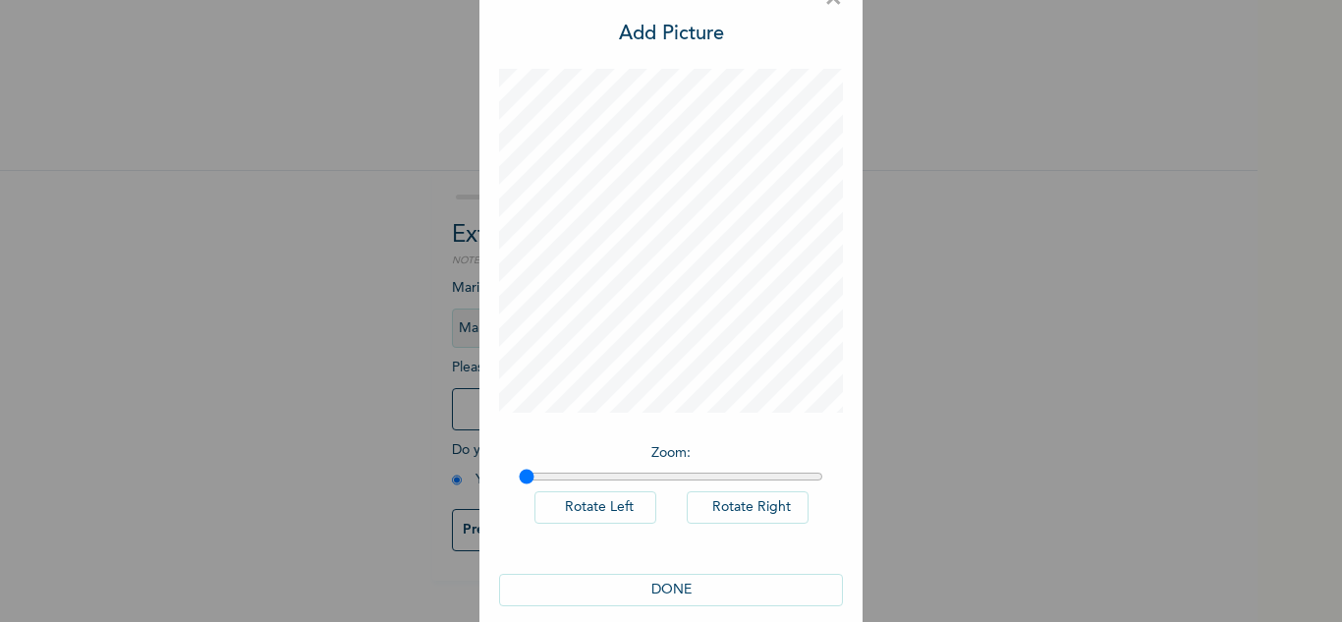
scroll to position [64, 0]
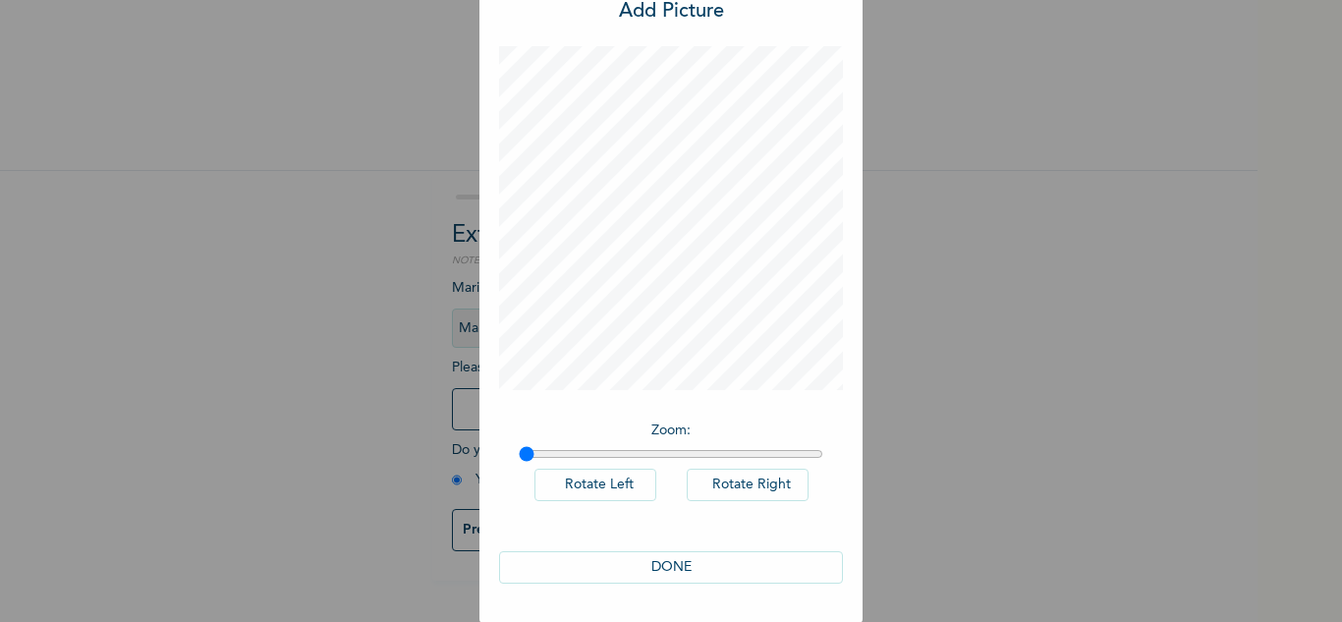
click at [653, 569] on button "DONE" at bounding box center [671, 567] width 344 height 32
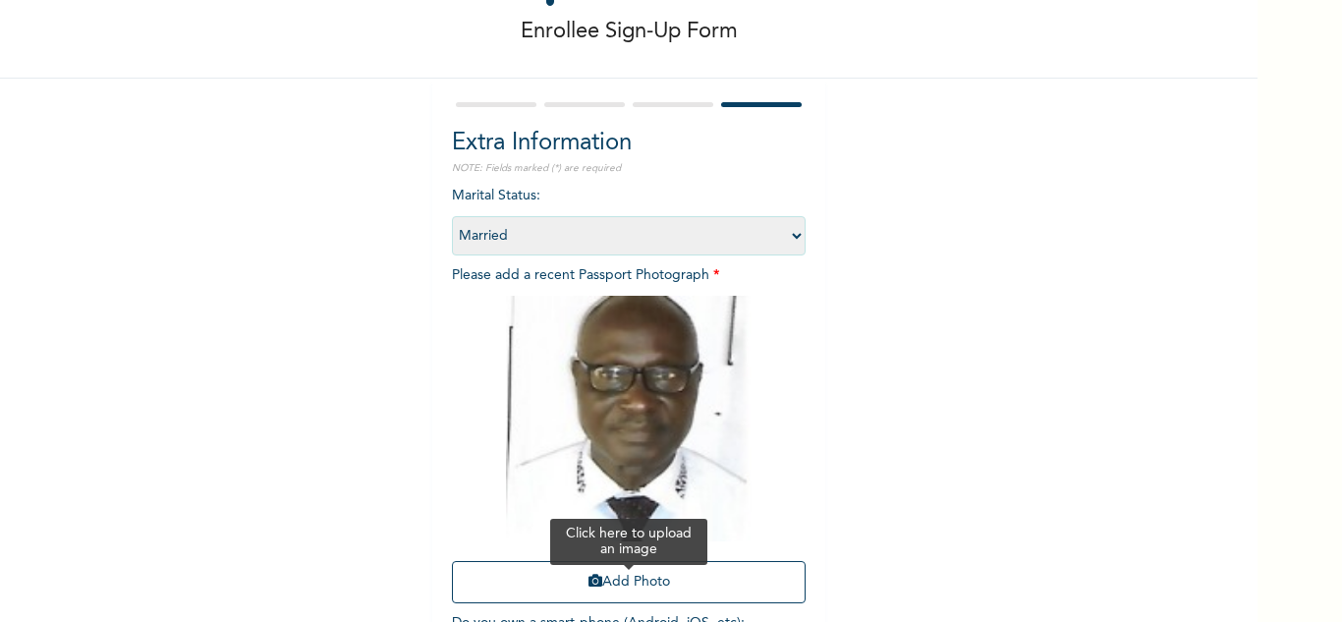
scroll to position [239, 0]
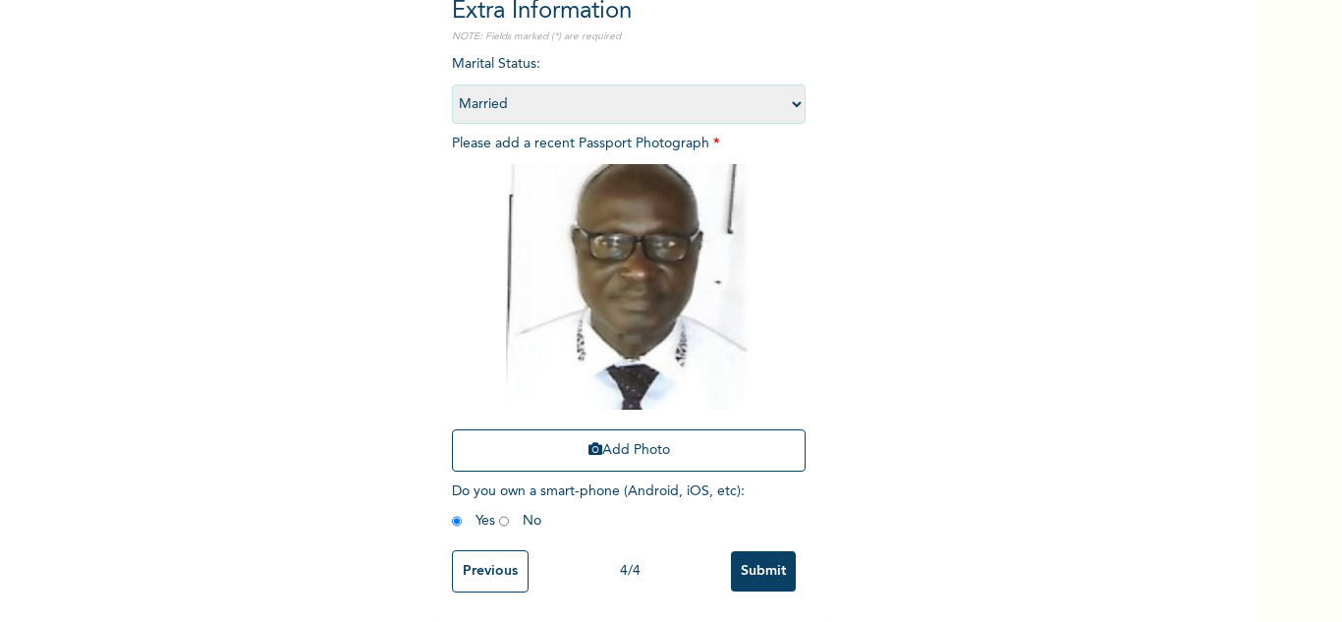
click at [755, 551] on input "Submit" at bounding box center [763, 571] width 65 height 40
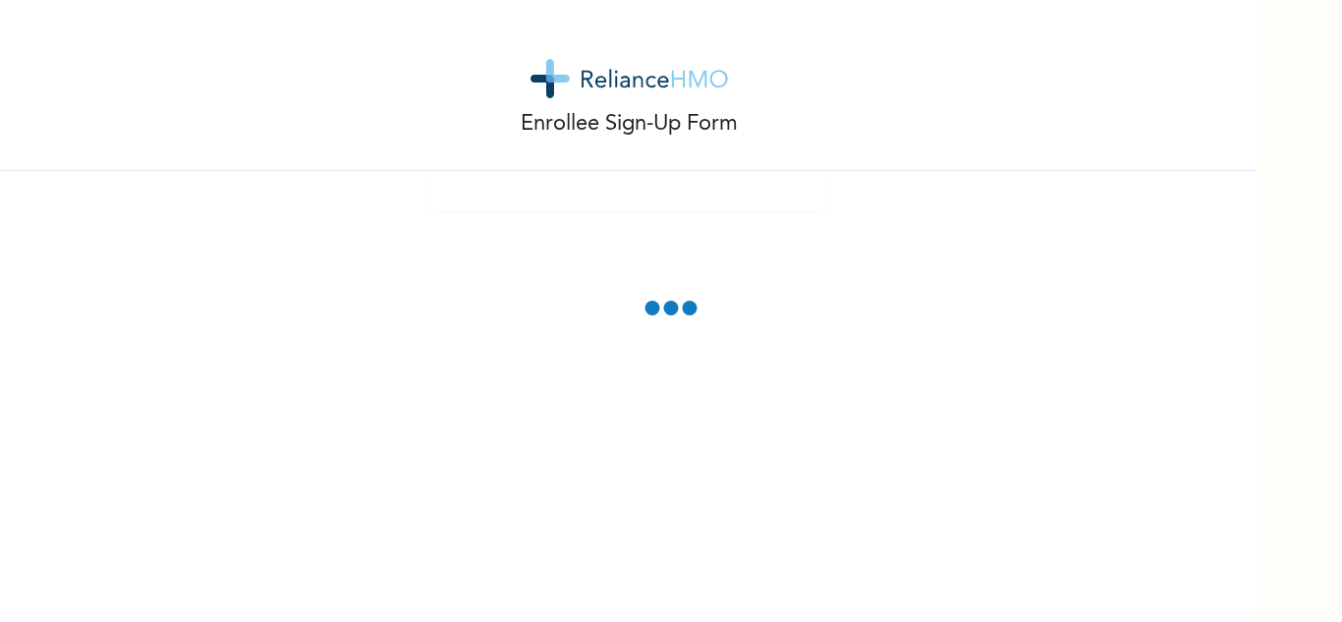
scroll to position [0, 0]
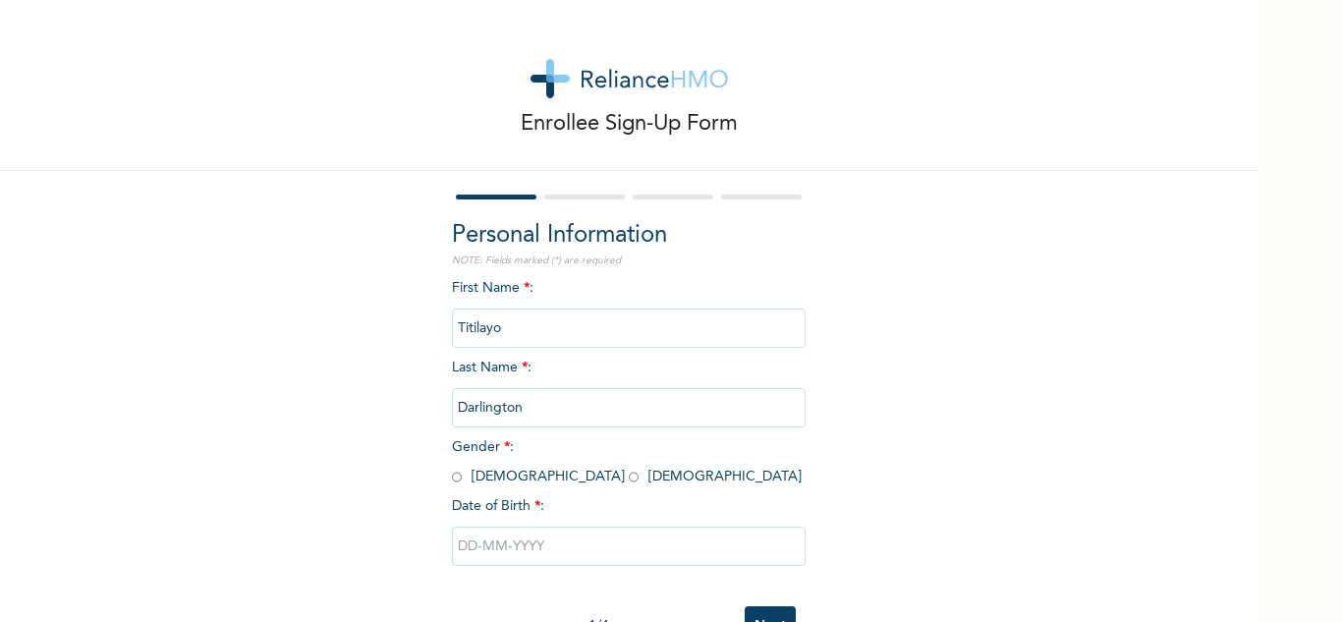
click at [452, 477] on input "radio" at bounding box center [457, 476] width 10 height 19
radio input "true"
click at [509, 524] on div at bounding box center [629, 546] width 354 height 59
click at [661, 535] on input "text" at bounding box center [629, 545] width 354 height 39
select select "8"
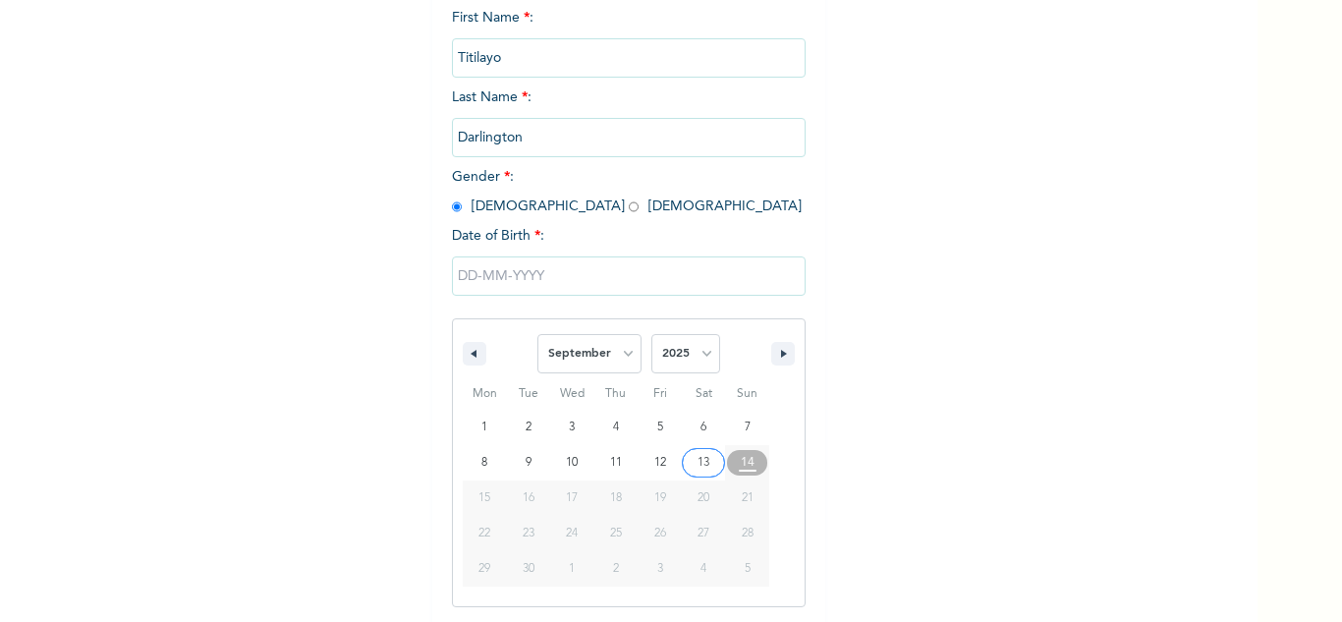
scroll to position [271, 0]
click at [697, 324] on span "2025 2024 2023 2022 2021 2020 2019 2018 2017 2016 2015 2014 2013 2012 2011 2010…" at bounding box center [685, 352] width 69 height 59
click at [701, 342] on select "2025 2024 2023 2022 2021 2020 2019 2018 2017 2016 2015 2014 2013 2012 2011 2010…" at bounding box center [685, 352] width 69 height 39
click at [713, 301] on div "January February March April May June July August September October November De…" at bounding box center [629, 426] width 354 height 360
click at [697, 356] on select "2025 2024 2023 2022 2021 2020 2019 2018 2017 2016 2015 2014 2013 2012 2011 2010…" at bounding box center [685, 352] width 69 height 39
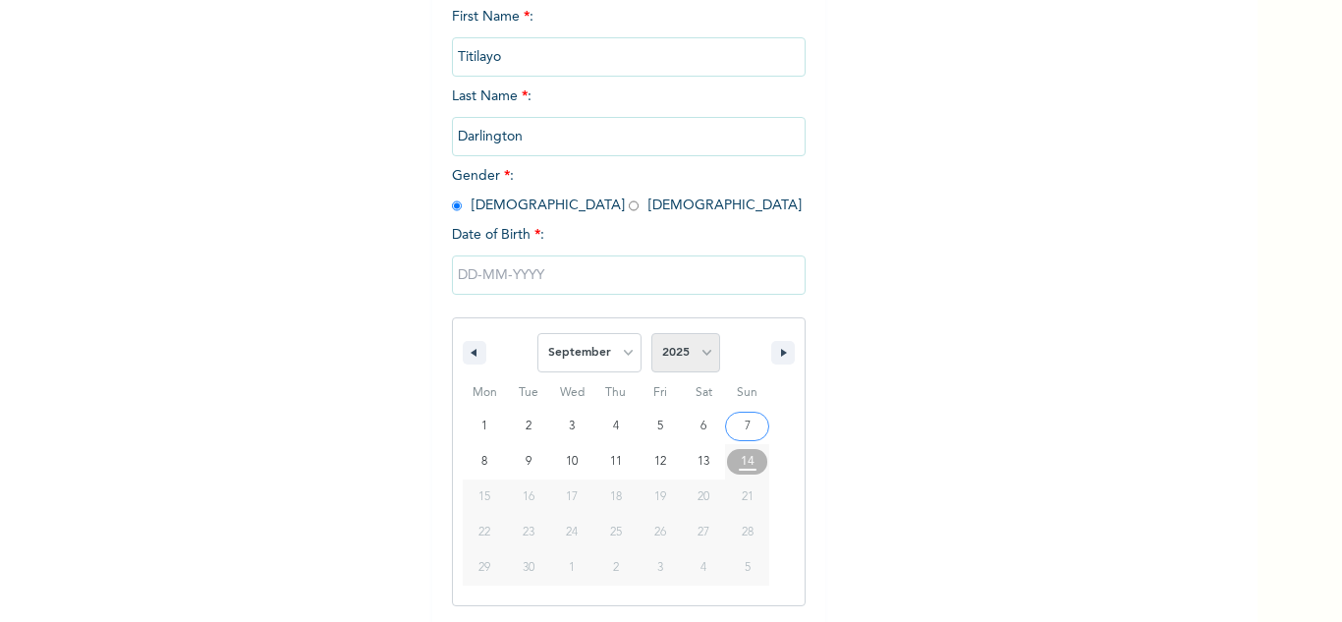
drag, startPoint x: 678, startPoint y: 351, endPoint x: 680, endPoint y: 337, distance: 13.9
click at [678, 351] on select "2025 2024 2023 2022 2021 2020 2019 2018 2017 2016 2015 2014 2013 2012 2011 2010…" at bounding box center [685, 352] width 69 height 39
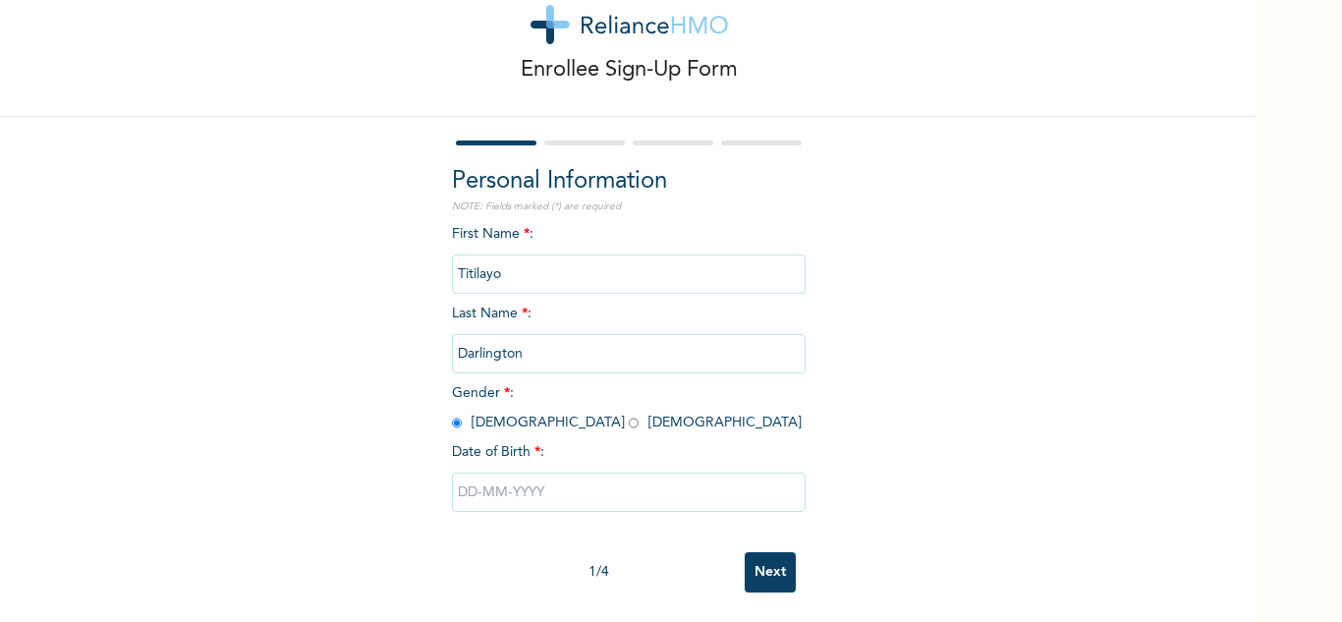
scroll to position [69, 0]
drag, startPoint x: 713, startPoint y: 159, endPoint x: 708, endPoint y: 135, distance: 25.0
click at [708, 137] on form "Personal Information NOTE: Fields marked (*) are required First Name * : Titila…" at bounding box center [629, 370] width 354 height 466
click at [673, 481] on input "text" at bounding box center [629, 491] width 354 height 39
select select "8"
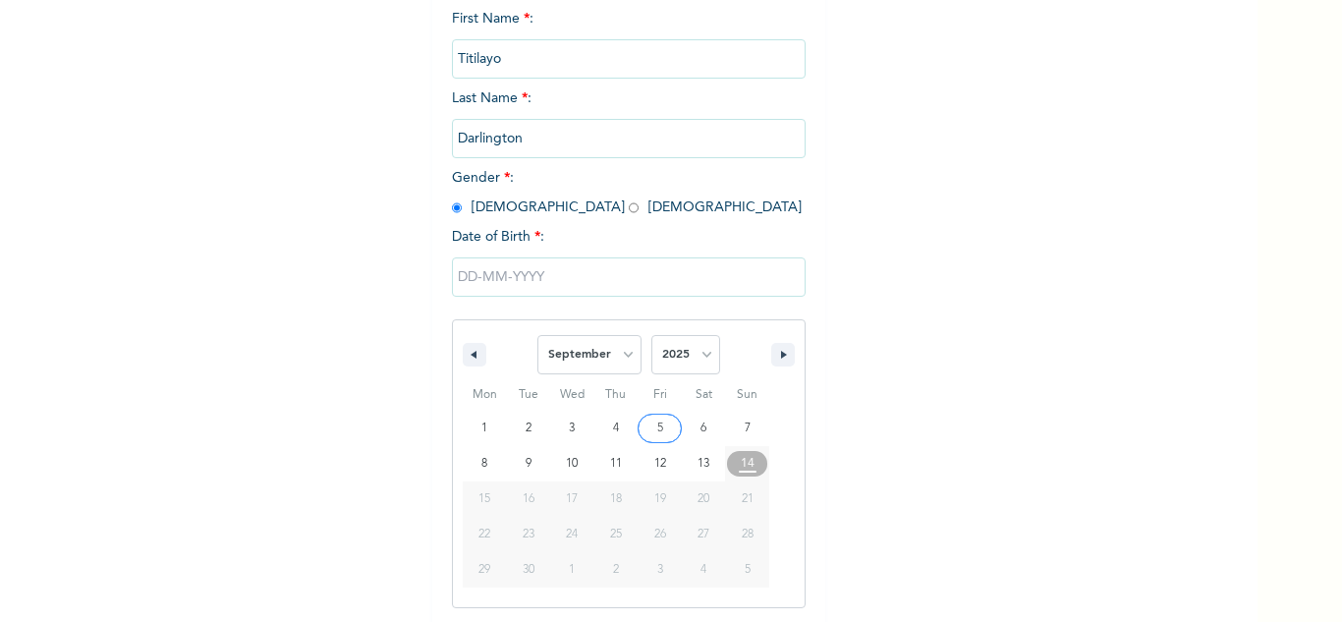
scroll to position [271, 0]
drag, startPoint x: 672, startPoint y: 360, endPoint x: 678, endPoint y: 335, distance: 26.2
click at [673, 359] on select "2025 2024 2023 2022 2021 2020 2019 2018 2017 2016 2015 2014 2013 2012 2011 2010…" at bounding box center [685, 352] width 69 height 39
select select "1992"
click at [651, 334] on select "2025 2024 2023 2022 2021 2020 2019 2018 2017 2016 2015 2014 2013 2012 2011 2010…" at bounding box center [685, 352] width 69 height 39
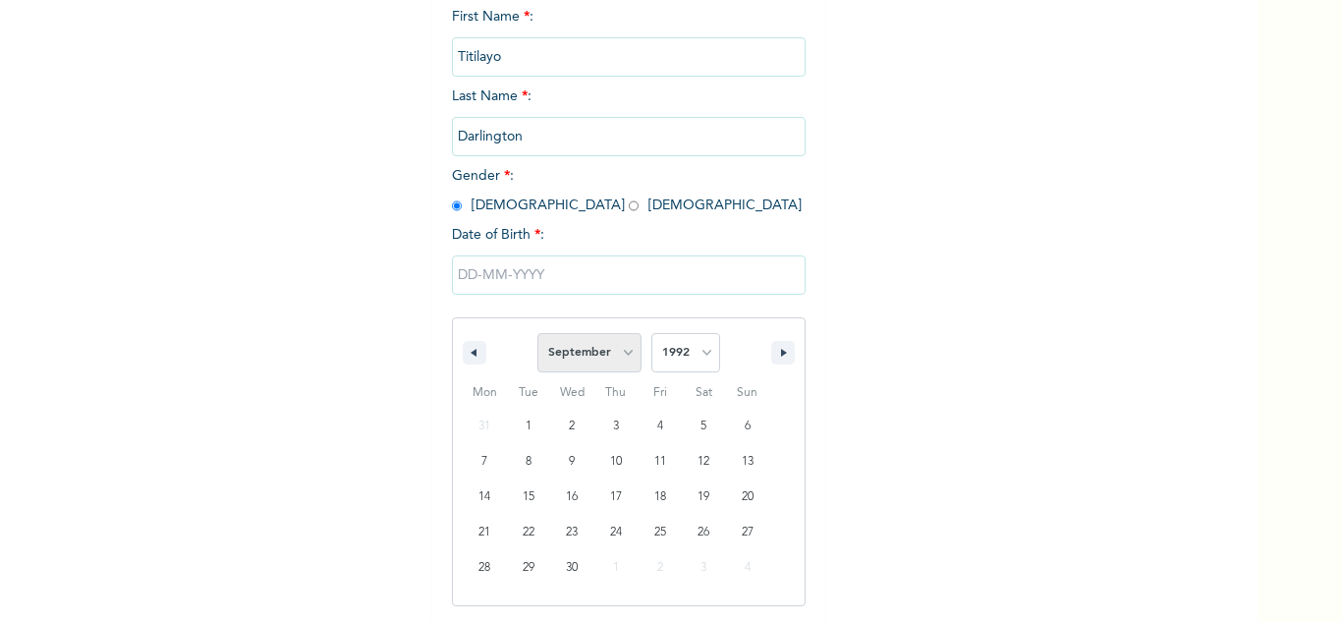
click at [618, 353] on select "January February March April May June July August September October November De…" at bounding box center [589, 352] width 104 height 39
select select "7"
click at [537, 334] on select "January February March April May June July August September October November De…" at bounding box center [589, 352] width 104 height 39
type input "08/18/1992"
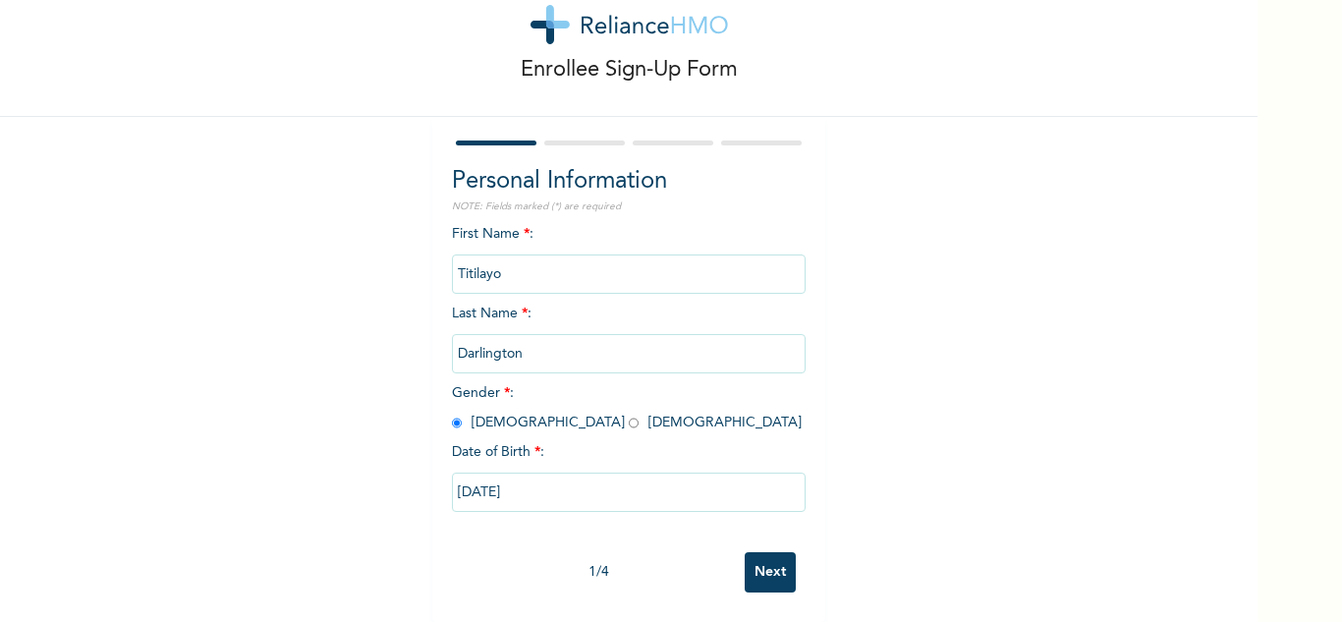
click at [755, 555] on input "Next" at bounding box center [769, 572] width 51 height 40
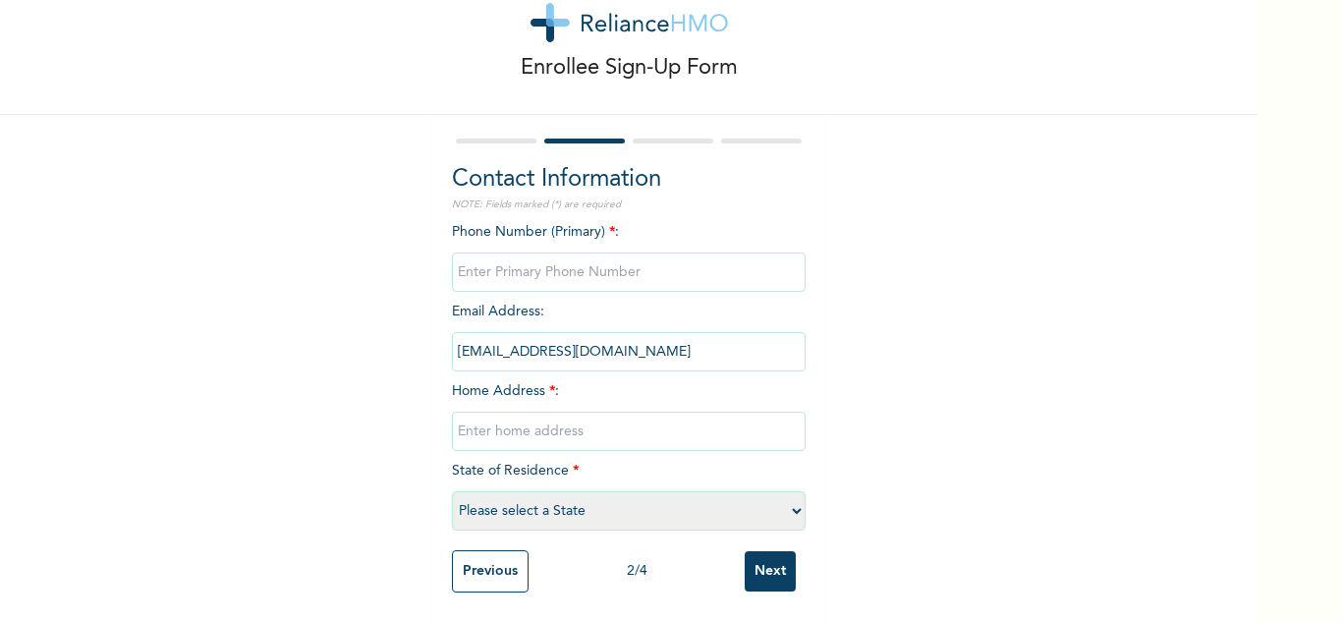
click at [632, 442] on div "Phone Number (Primary) * : Email Address : dava26800@gmail.com Home Address * :…" at bounding box center [629, 381] width 354 height 318
click at [570, 256] on input "phone" at bounding box center [629, 271] width 354 height 39
type input "0"
click at [575, 417] on input "text" at bounding box center [629, 430] width 354 height 39
click at [744, 551] on input "Next" at bounding box center [769, 571] width 51 height 40
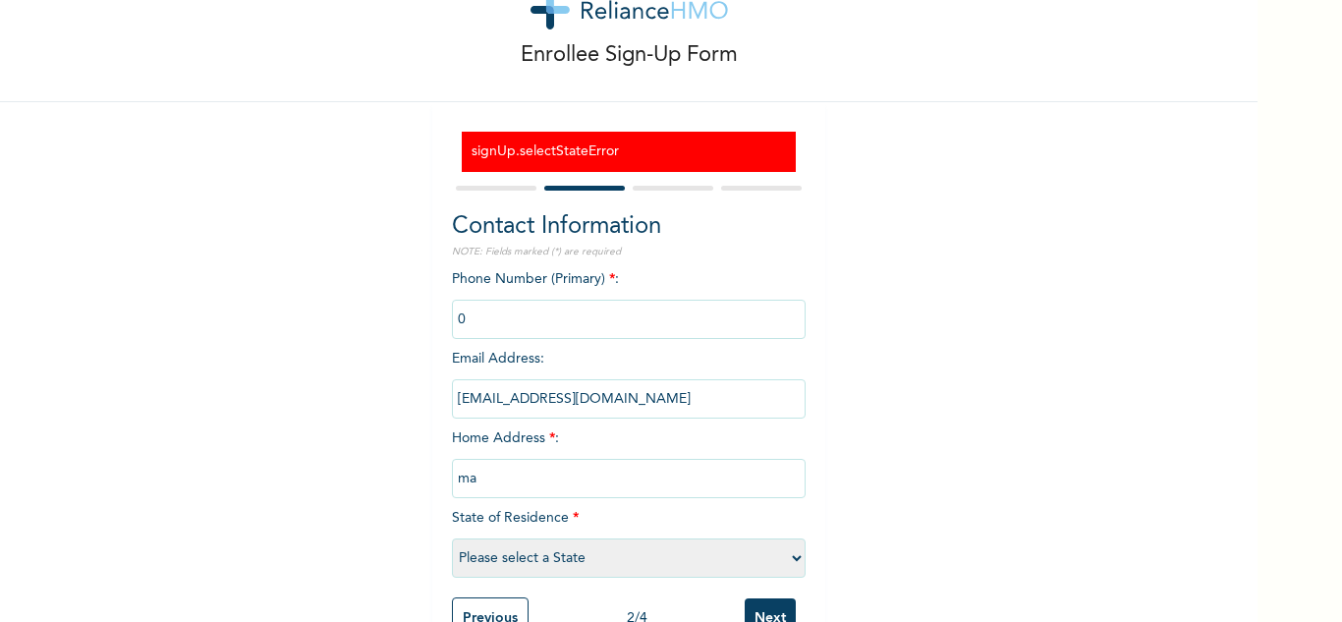
type input "Mainland"
click at [621, 552] on select "Please select a State [PERSON_NAME] (FCT) [PERSON_NAME] Ibom [GEOGRAPHIC_DATA] …" at bounding box center [629, 557] width 354 height 39
select select "25"
click at [452, 538] on select "Please select a State [PERSON_NAME] (FCT) [PERSON_NAME] Ibom [GEOGRAPHIC_DATA] …" at bounding box center [629, 557] width 354 height 39
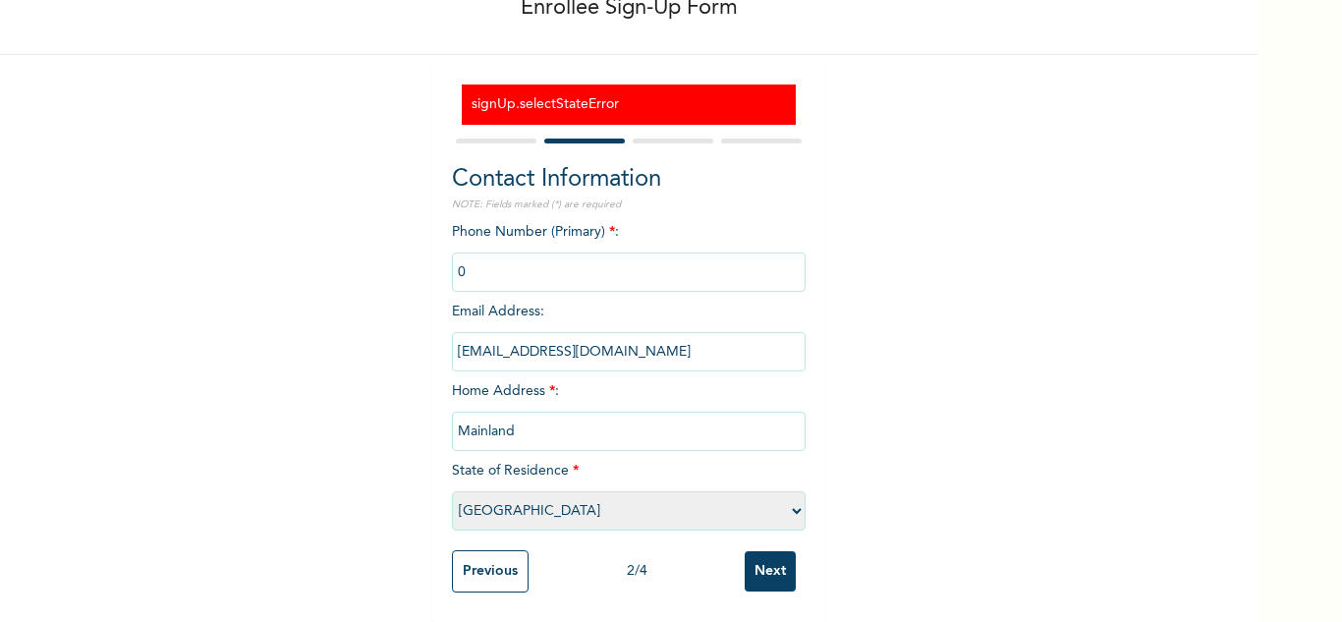
click at [773, 551] on input "Next" at bounding box center [769, 571] width 51 height 40
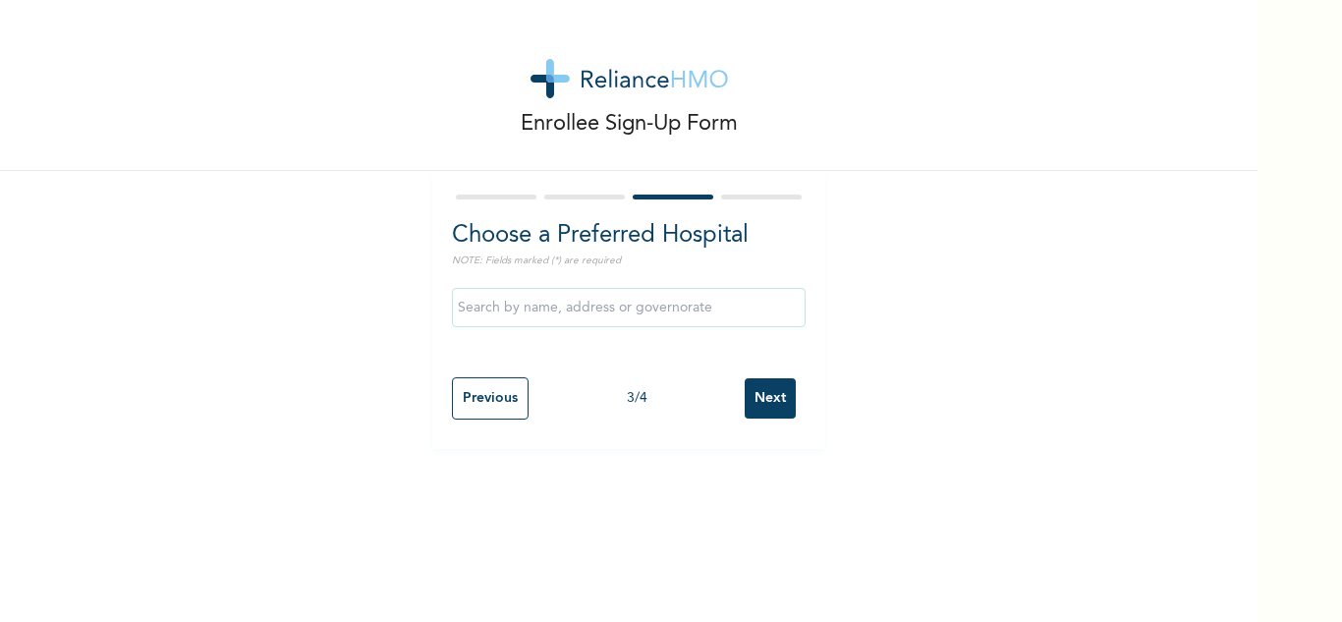
scroll to position [0, 0]
click at [769, 405] on input "Next" at bounding box center [769, 398] width 51 height 40
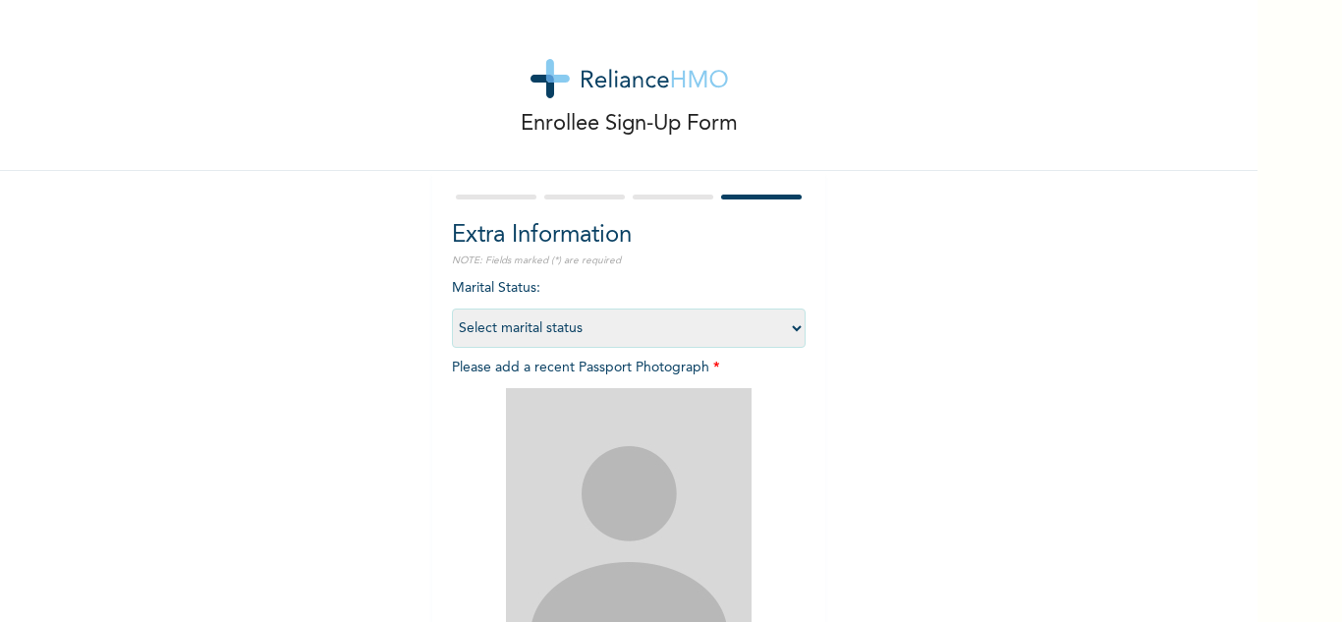
click at [639, 318] on select "Select marital status Single Married Divorced Widow/Widower" at bounding box center [629, 327] width 354 height 39
select select "2"
click at [452, 308] on select "Select marital status Single Married Divorced Widow/Widower" at bounding box center [629, 327] width 354 height 39
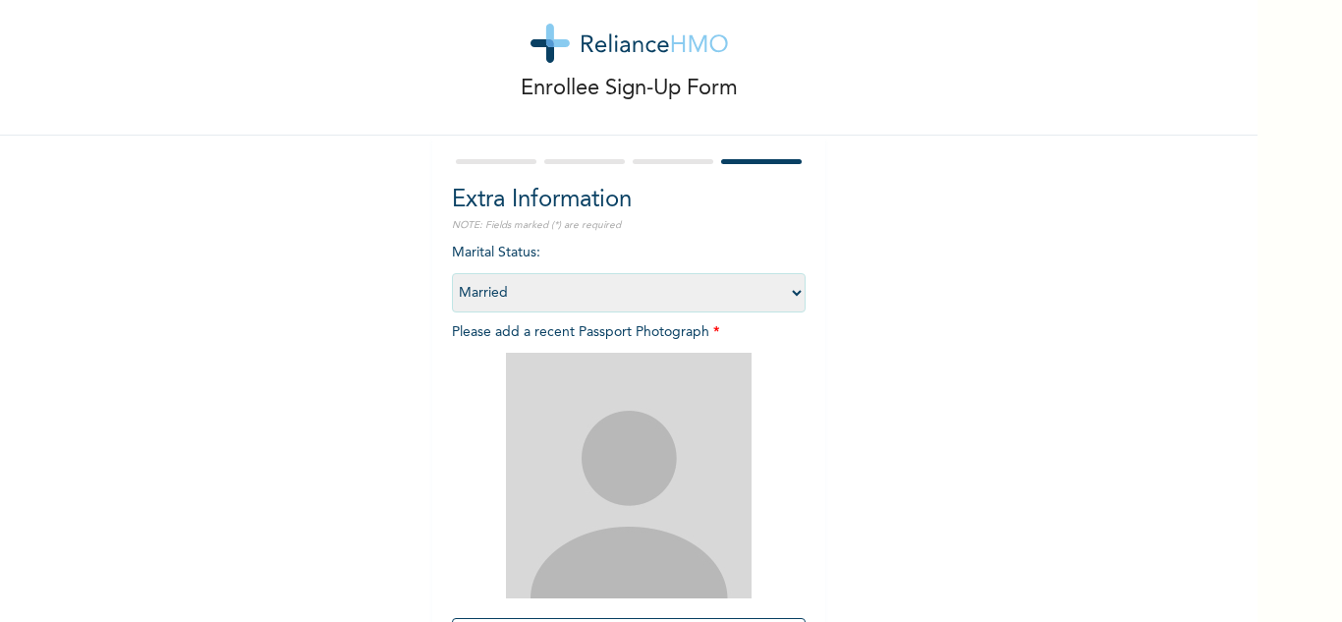
scroll to position [98, 0]
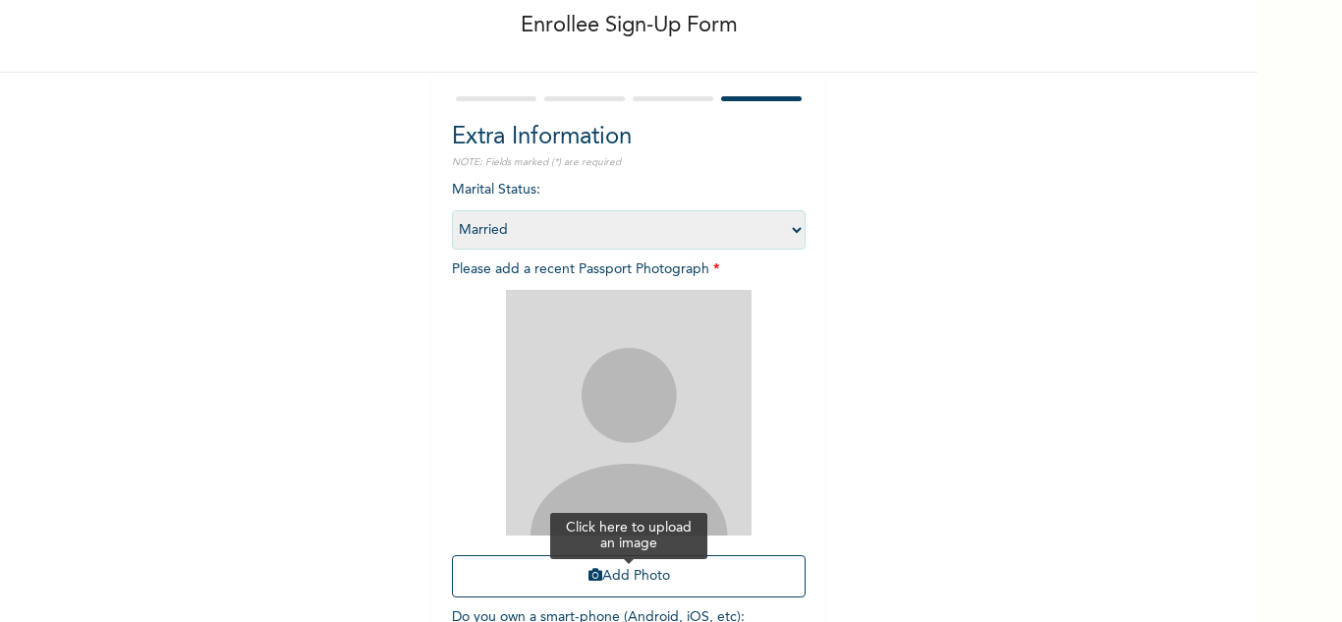
click at [612, 576] on button "Add Photo" at bounding box center [629, 576] width 354 height 42
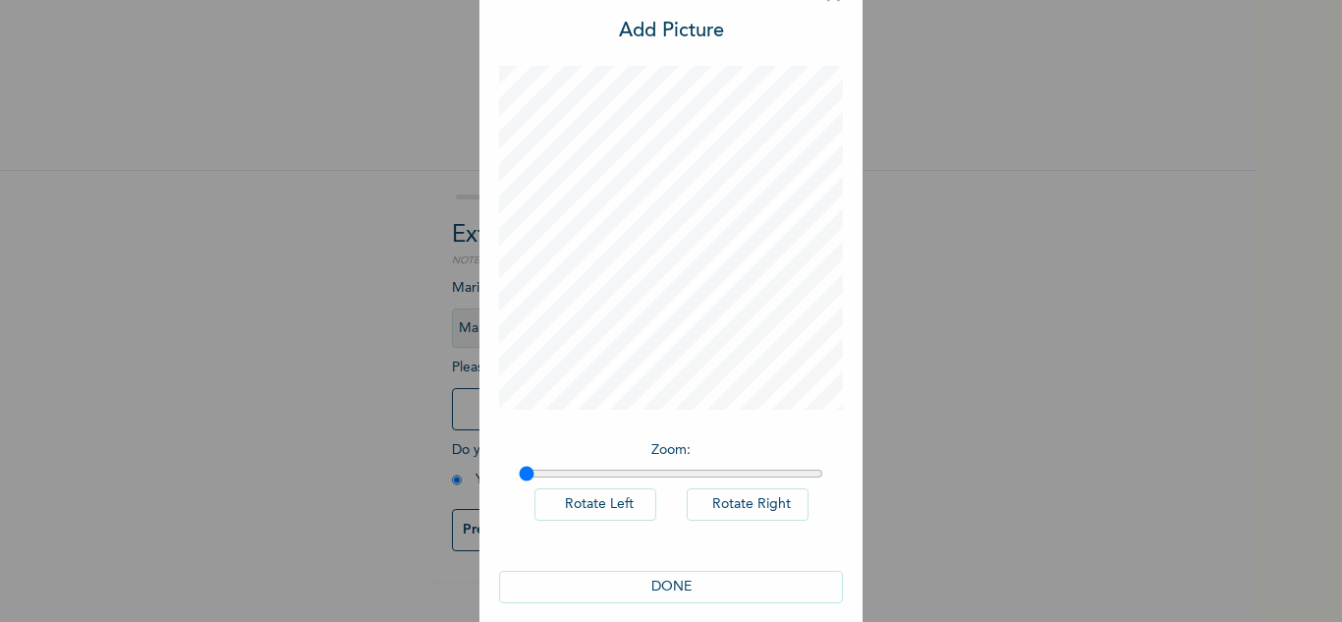
scroll to position [64, 0]
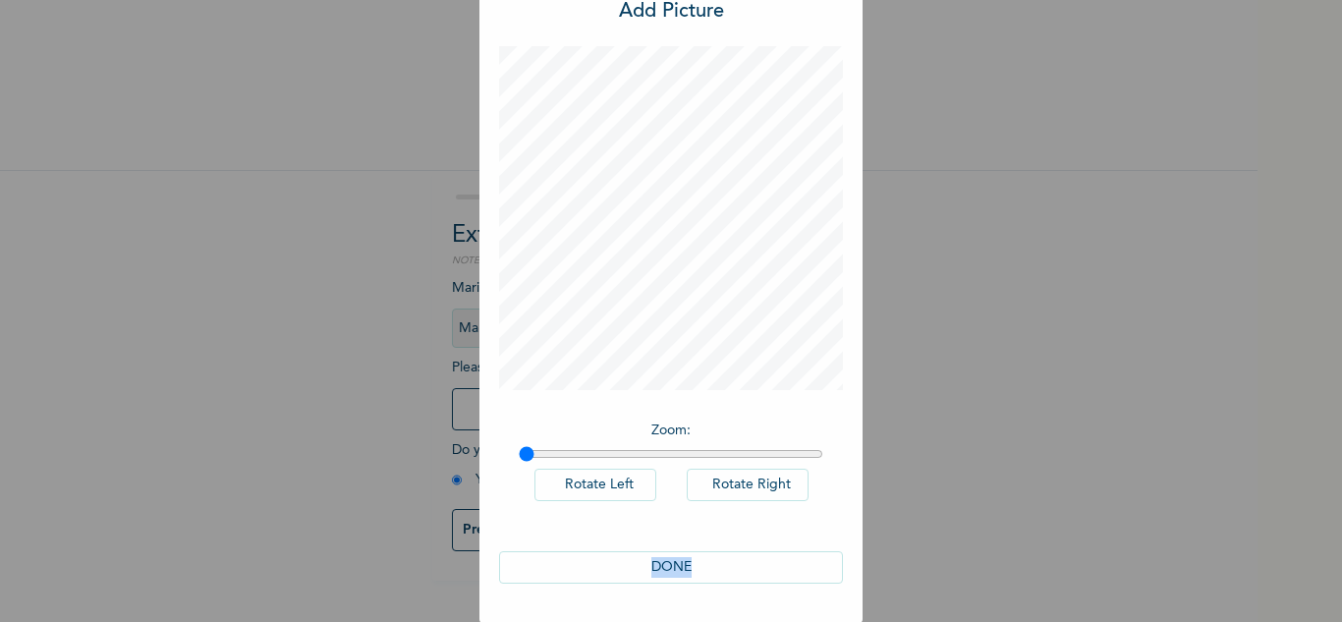
click at [705, 553] on div "DONE" at bounding box center [671, 567] width 344 height 72
click at [706, 561] on button "DONE" at bounding box center [671, 567] width 344 height 32
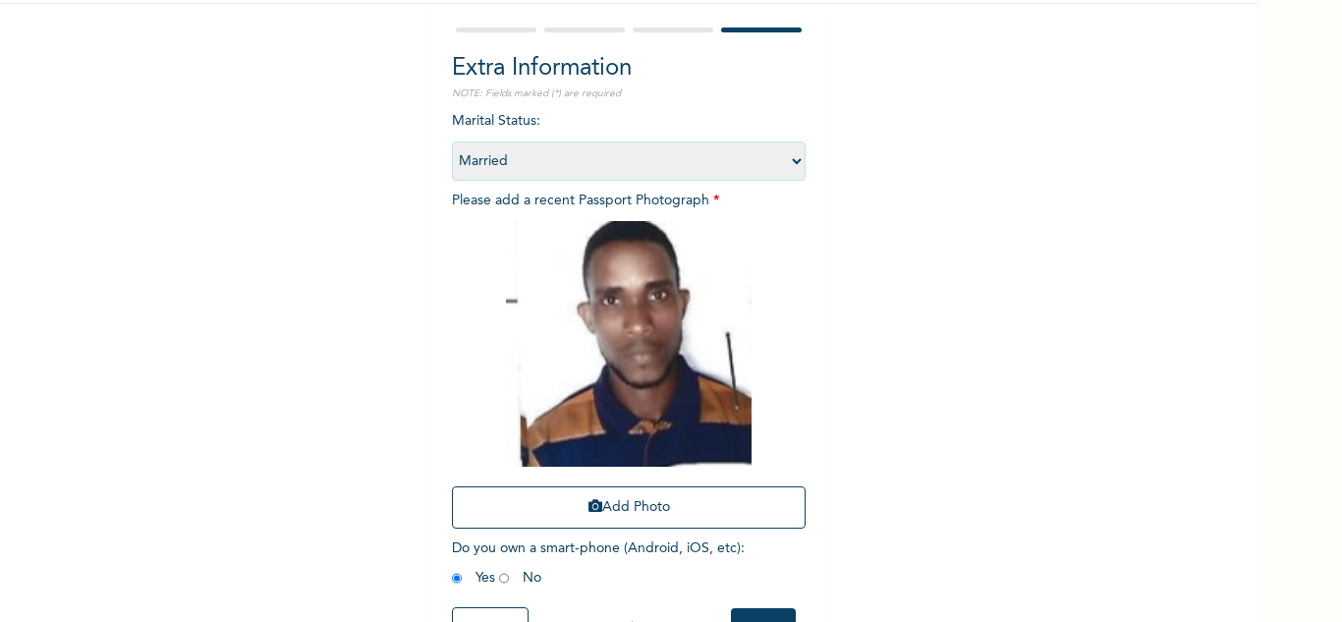
scroll to position [239, 0]
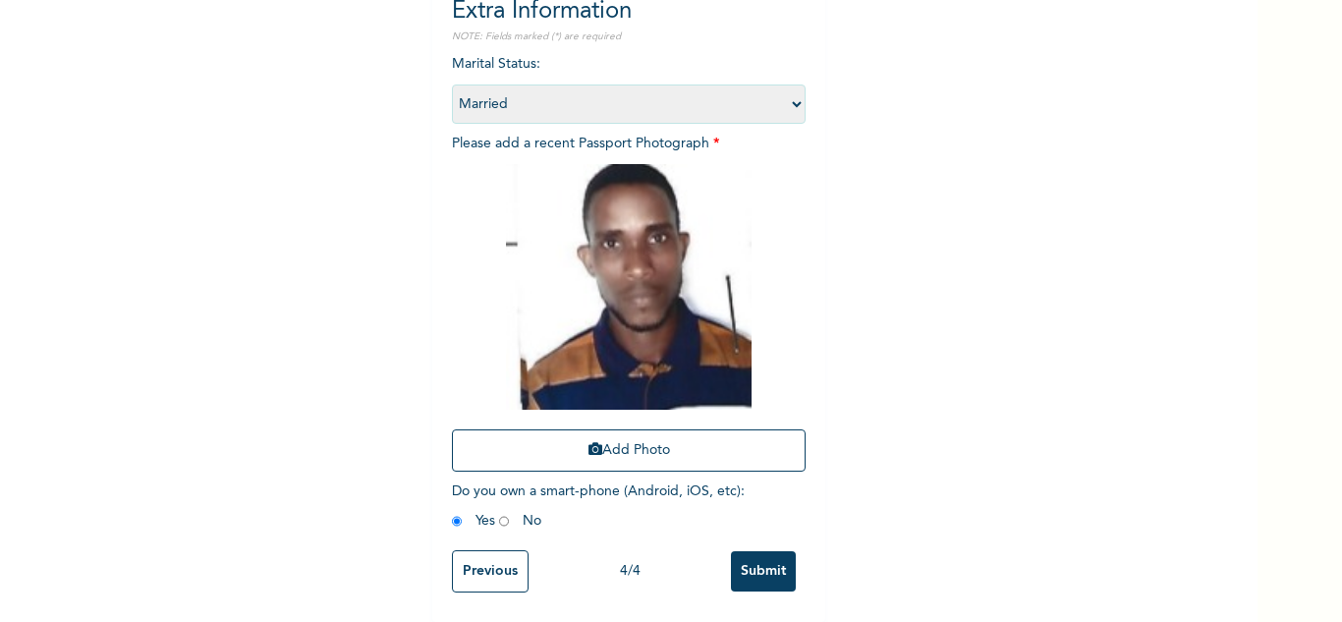
click at [749, 551] on input "Submit" at bounding box center [763, 571] width 65 height 40
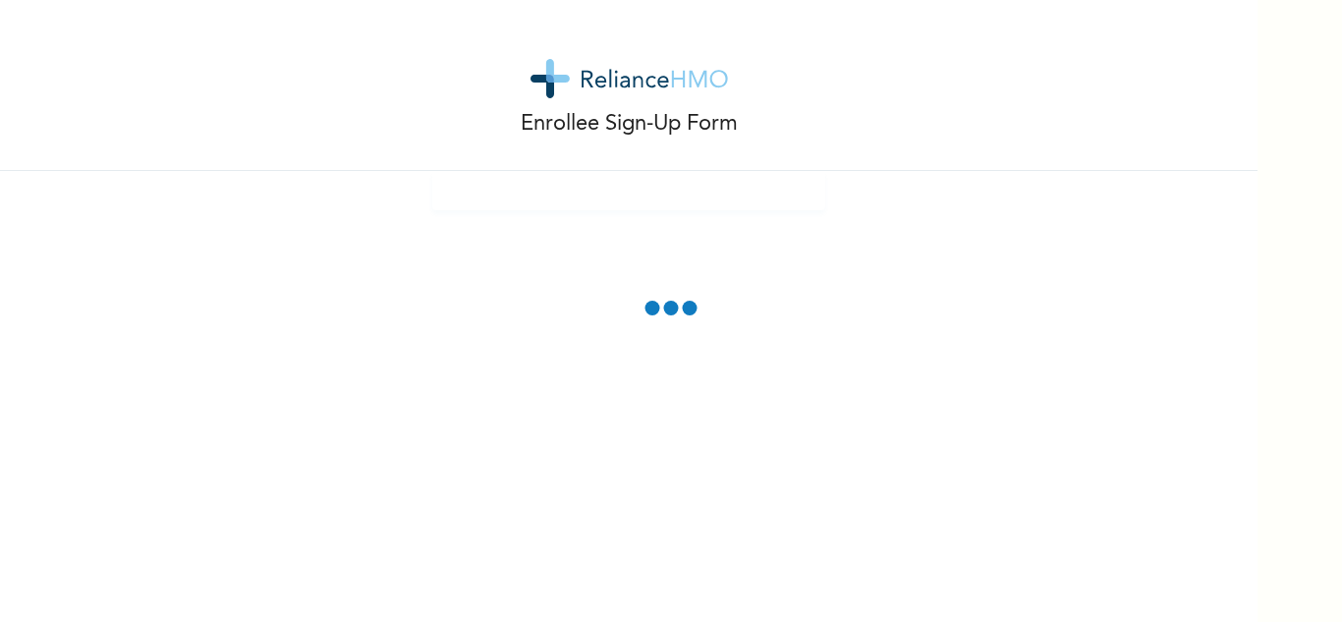
scroll to position [0, 0]
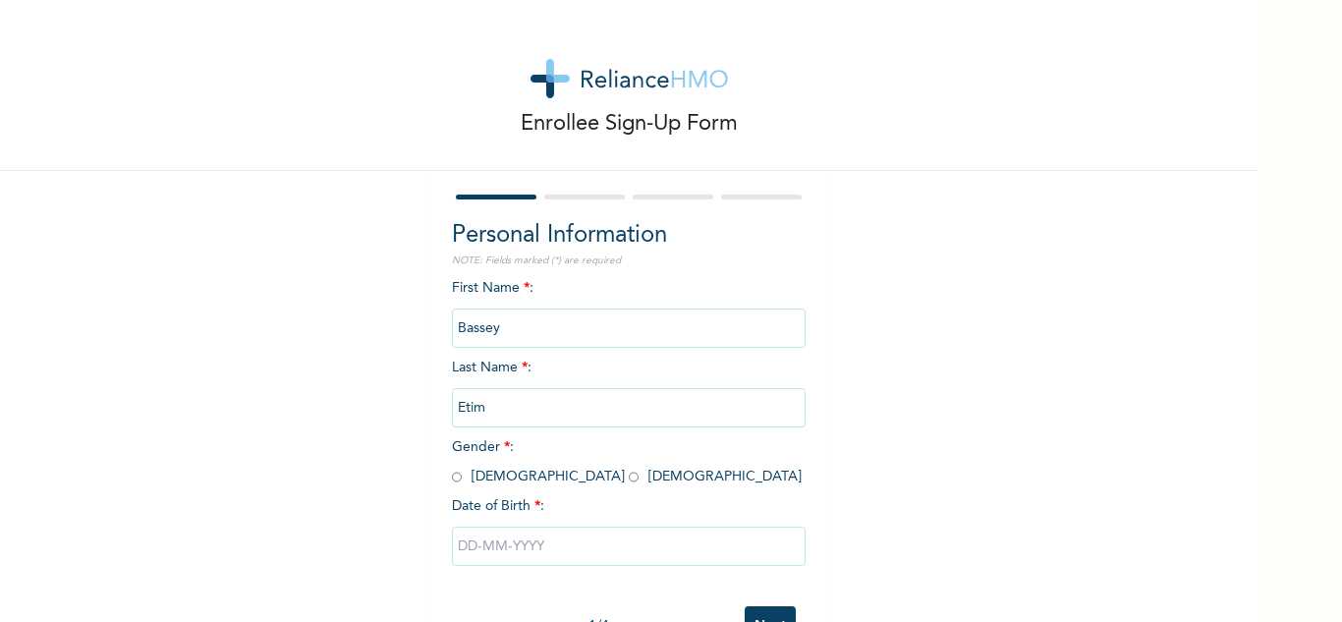
click at [452, 470] on input "radio" at bounding box center [457, 476] width 10 height 19
radio input "true"
click at [501, 540] on input "text" at bounding box center [629, 545] width 354 height 39
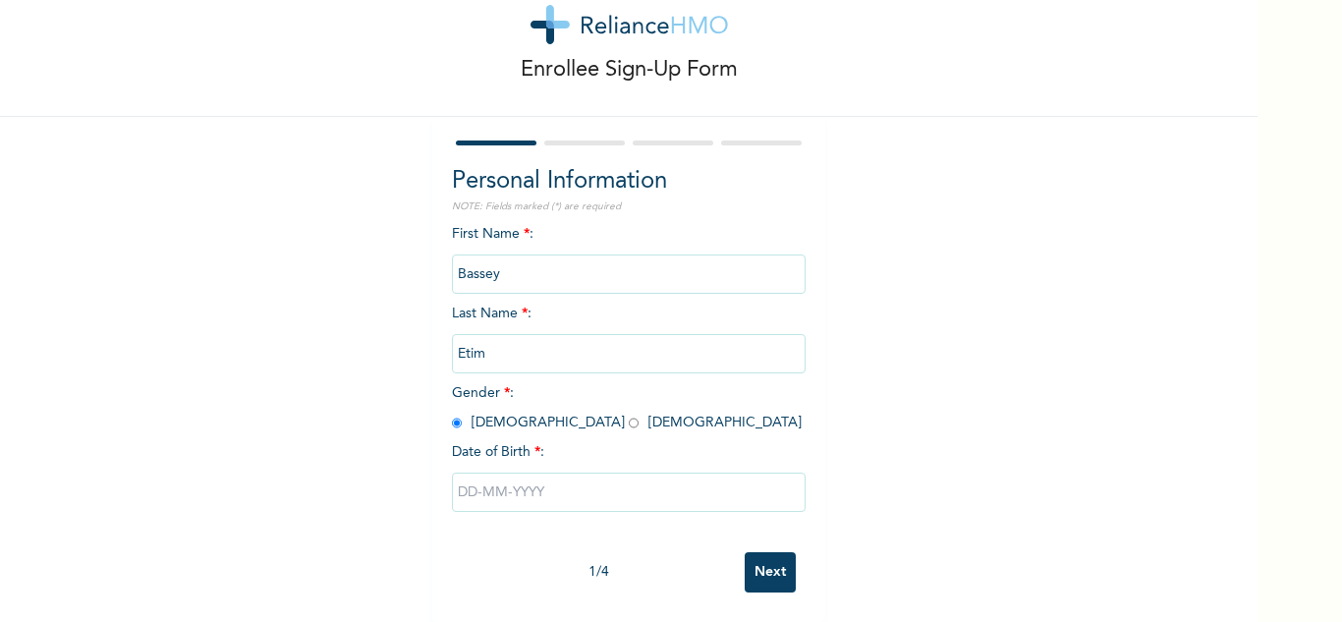
select select "8"
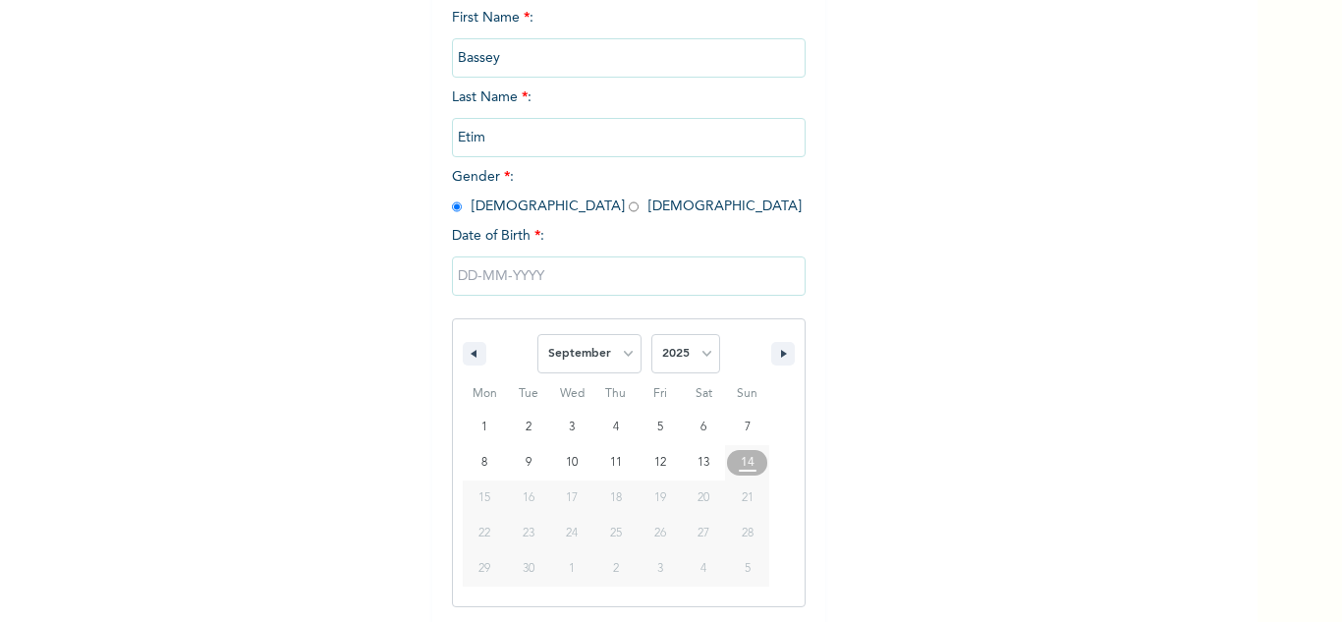
scroll to position [271, 0]
drag, startPoint x: 692, startPoint y: 365, endPoint x: 697, endPoint y: 355, distance: 11.9
click at [692, 364] on select "2025 2024 2023 2022 2021 2020 2019 2018 2017 2016 2015 2014 2013 2012 2011 2010…" at bounding box center [685, 352] width 69 height 39
select select "1968"
click at [651, 334] on select "2025 2024 2023 2022 2021 2020 2019 2018 2017 2016 2015 2014 2013 2012 2011 2010…" at bounding box center [685, 352] width 69 height 39
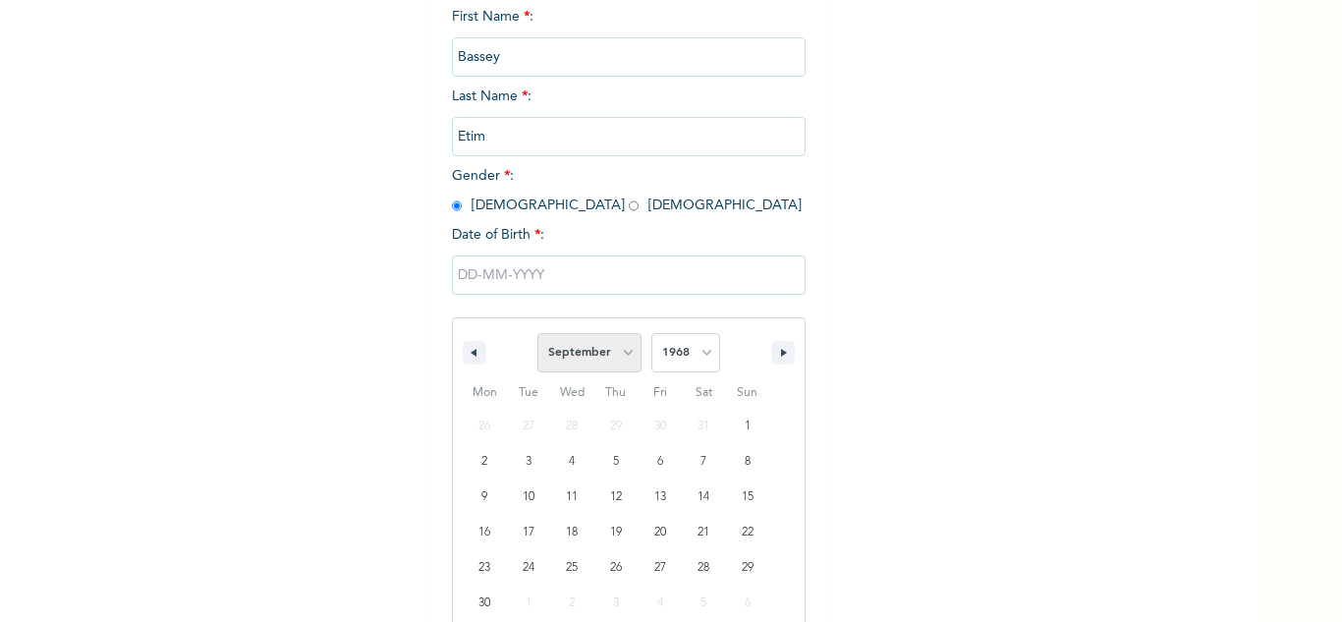
click at [614, 349] on select "January February March April May June July August September October November De…" at bounding box center [589, 352] width 104 height 39
type input "[DATE]"
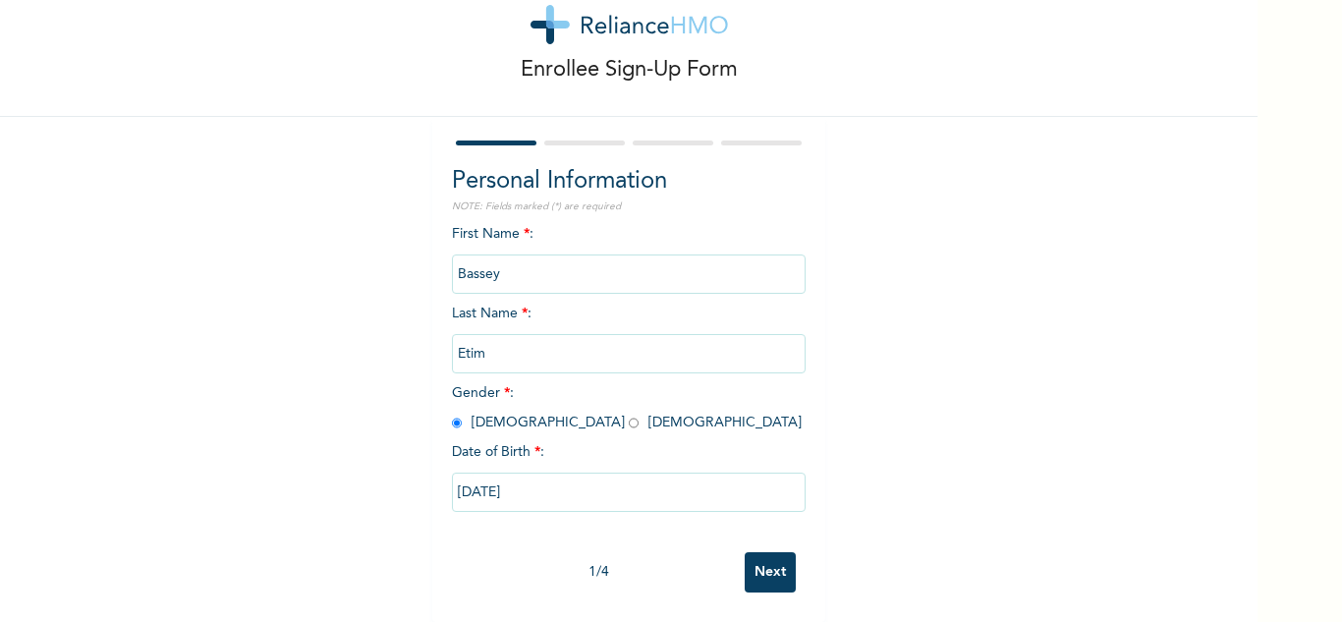
click at [763, 562] on input "Next" at bounding box center [769, 572] width 51 height 40
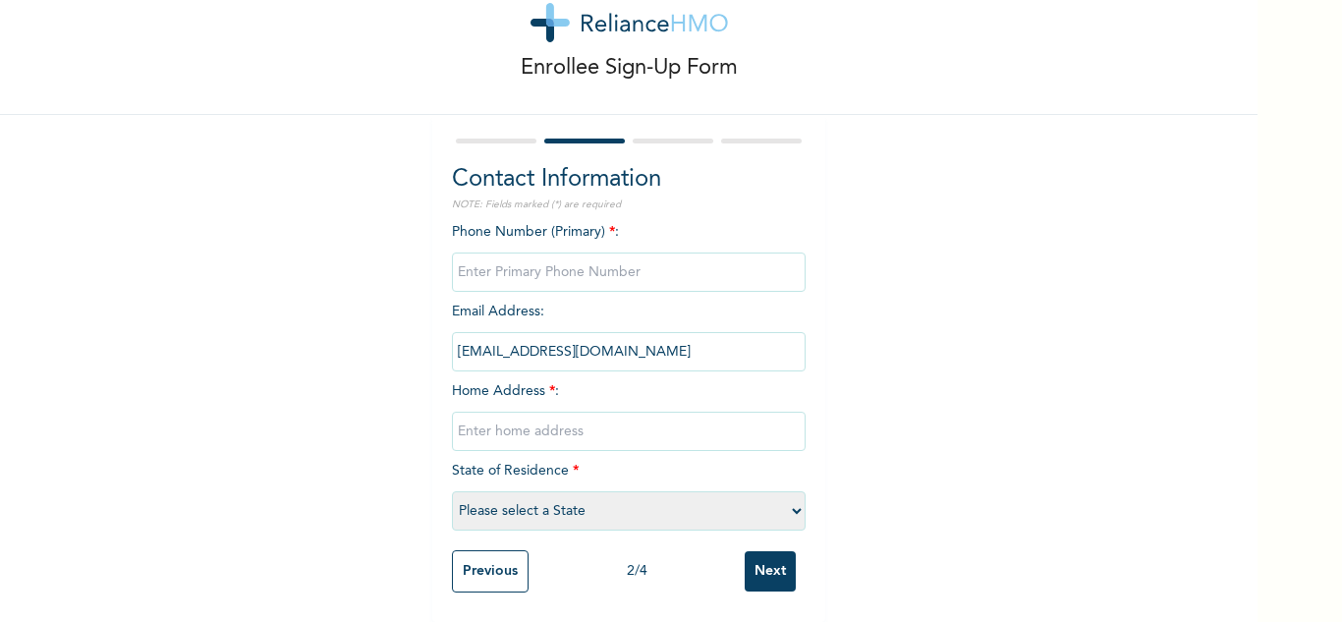
click at [601, 253] on input "phone" at bounding box center [629, 271] width 354 height 39
type input "0"
click at [577, 415] on input "text" at bounding box center [629, 430] width 354 height 39
type input "Mainland"
click at [606, 497] on select "Please select a State [PERSON_NAME] (FCT) [PERSON_NAME] Ibom [GEOGRAPHIC_DATA] …" at bounding box center [629, 510] width 354 height 39
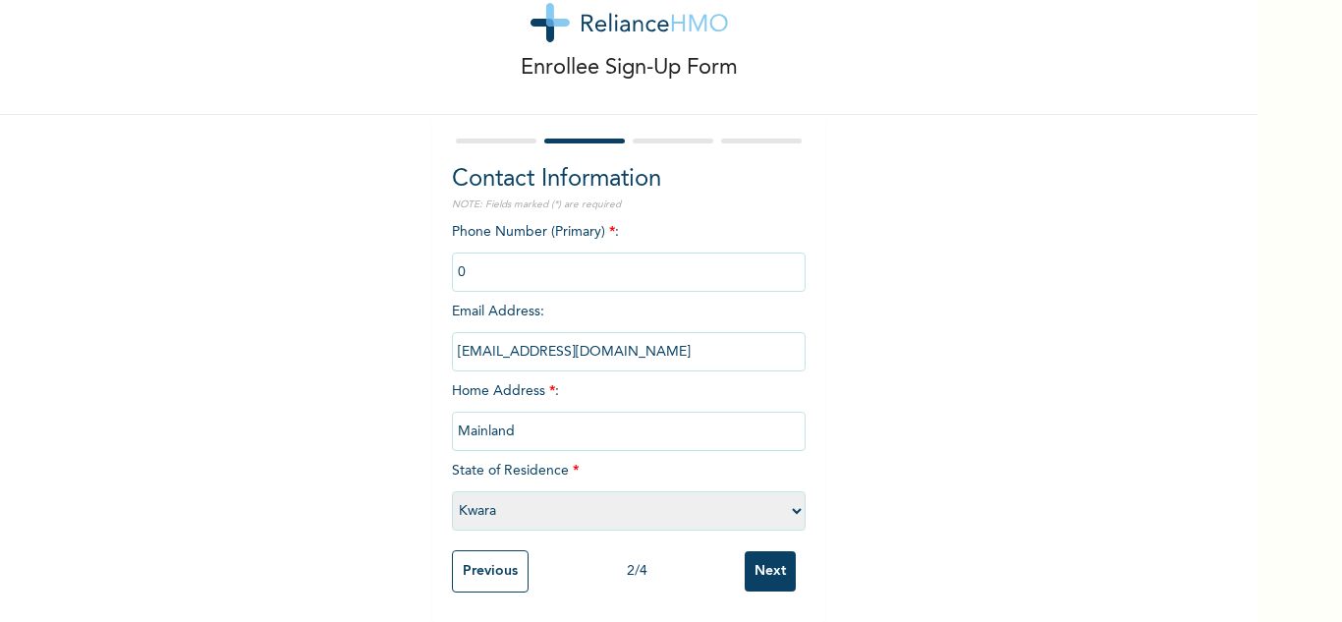
click at [452, 491] on select "Please select a State [PERSON_NAME] (FCT) [PERSON_NAME] Ibom [GEOGRAPHIC_DATA] …" at bounding box center [629, 510] width 354 height 39
click at [601, 500] on select "Please select a State [PERSON_NAME] (FCT) [PERSON_NAME] Ibom [GEOGRAPHIC_DATA] …" at bounding box center [629, 510] width 354 height 39
select select "25"
click at [452, 491] on select "Please select a State [PERSON_NAME] (FCT) [PERSON_NAME] Ibom [GEOGRAPHIC_DATA] …" at bounding box center [629, 510] width 354 height 39
click at [757, 559] on input "Next" at bounding box center [769, 571] width 51 height 40
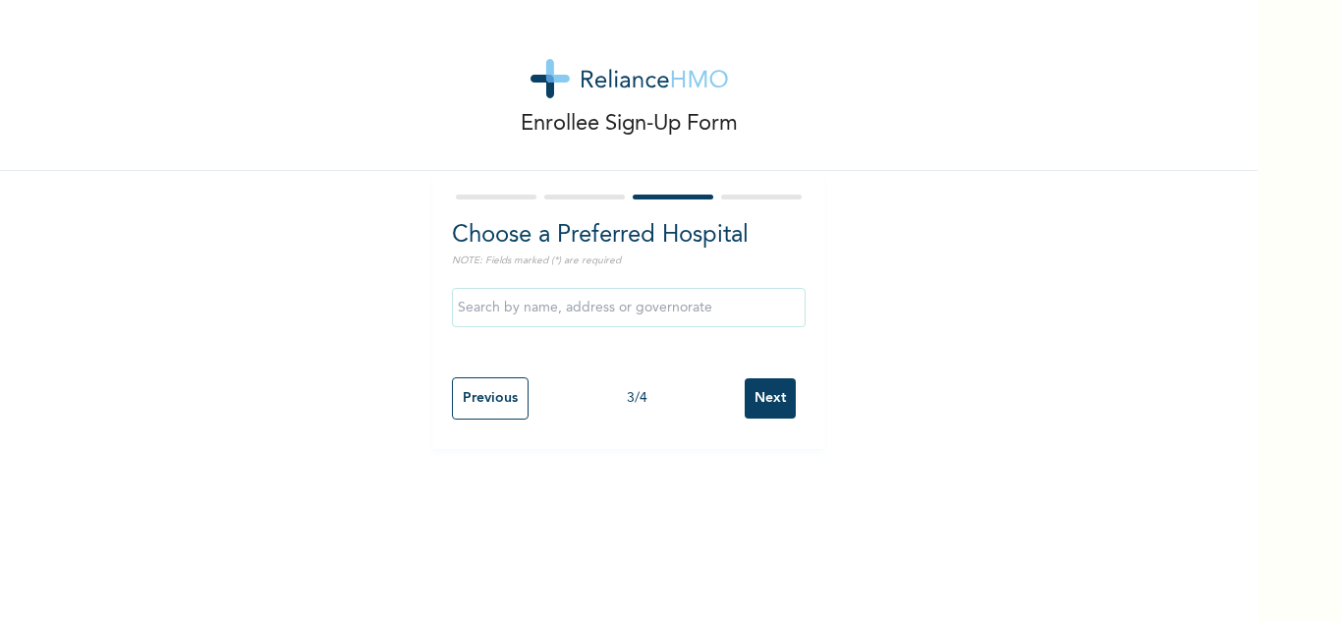
scroll to position [0, 0]
click at [766, 388] on input "Next" at bounding box center [769, 398] width 51 height 40
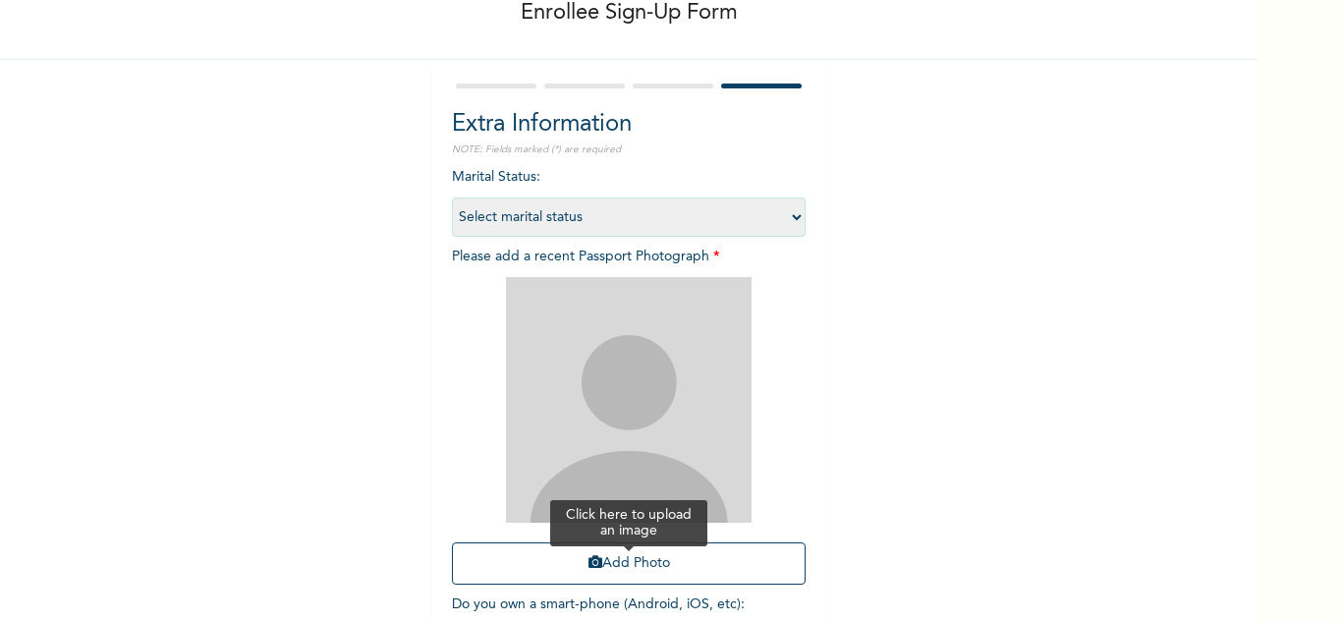
scroll to position [239, 0]
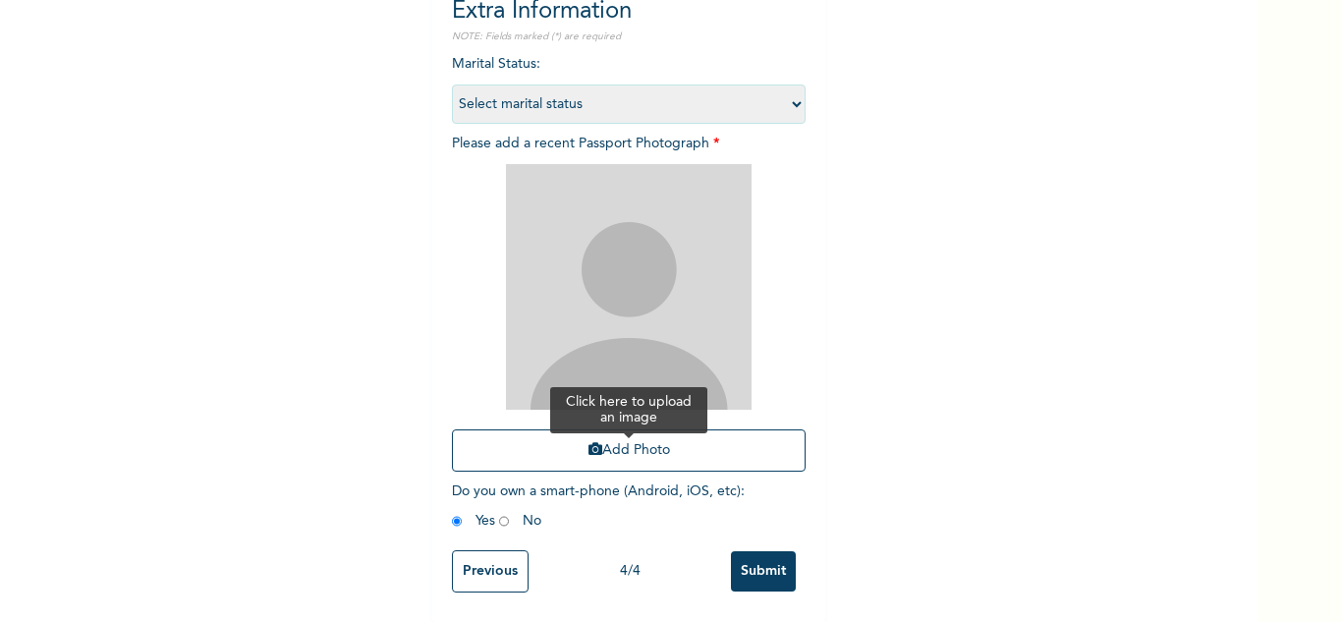
click at [620, 448] on button "Add Photo" at bounding box center [629, 450] width 354 height 42
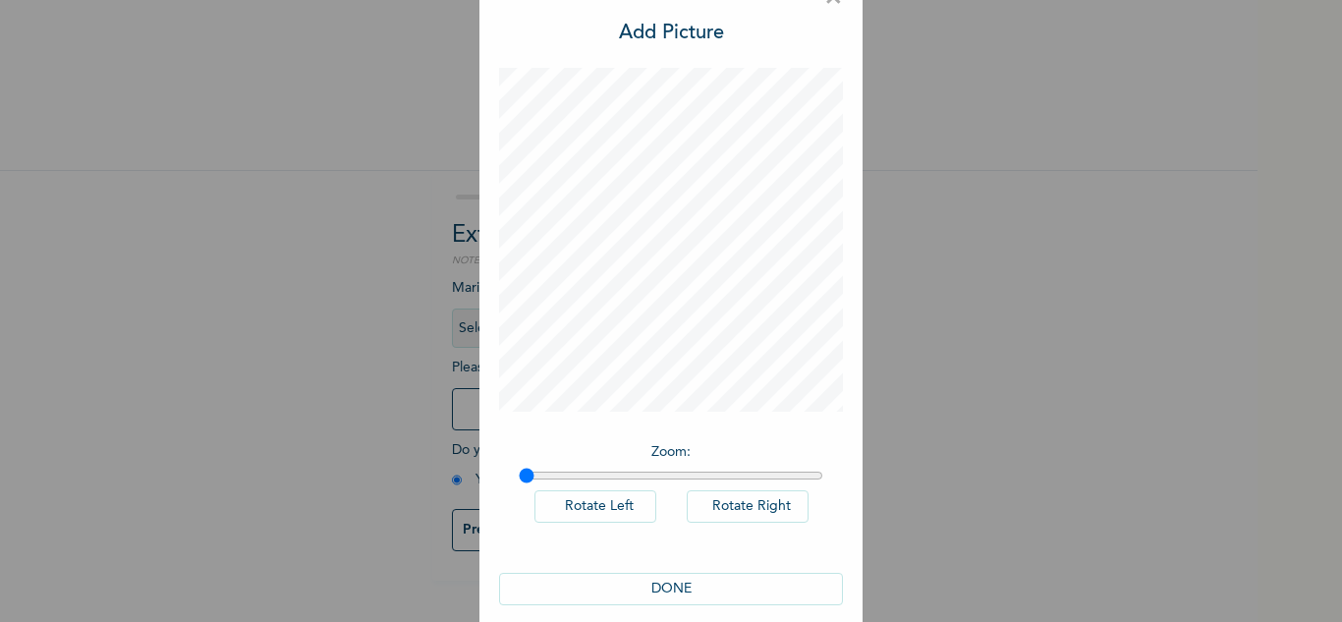
scroll to position [64, 0]
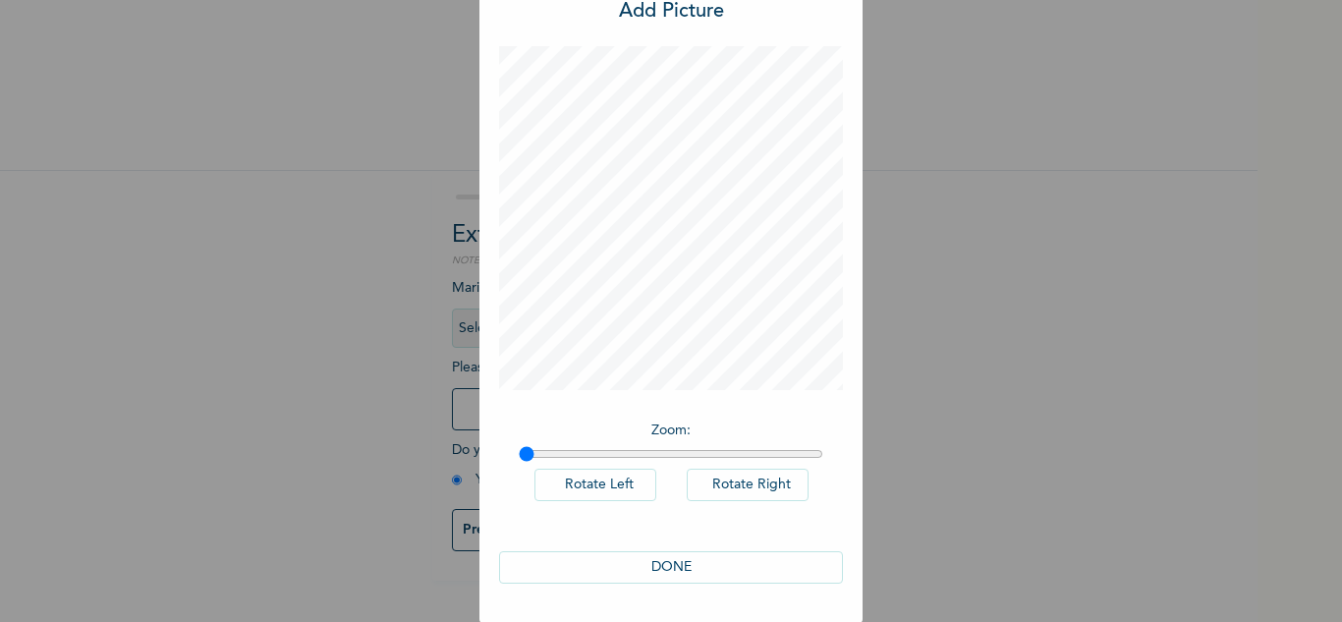
click at [675, 569] on button "DONE" at bounding box center [671, 567] width 344 height 32
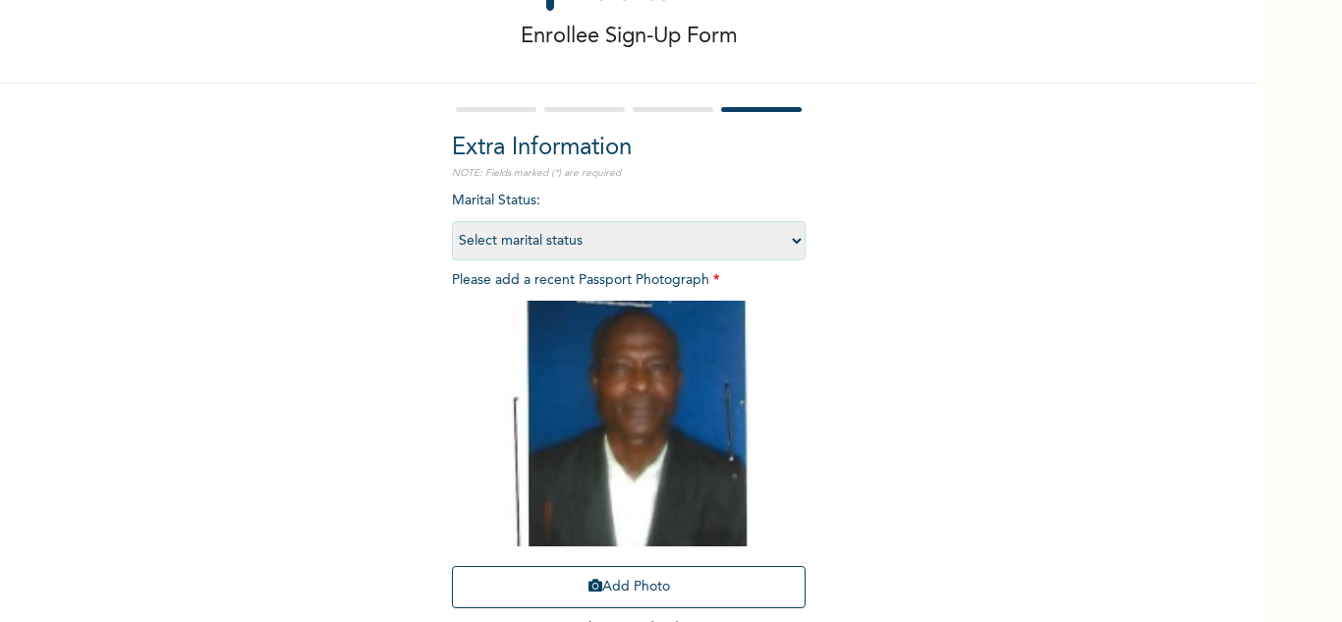
scroll to position [239, 0]
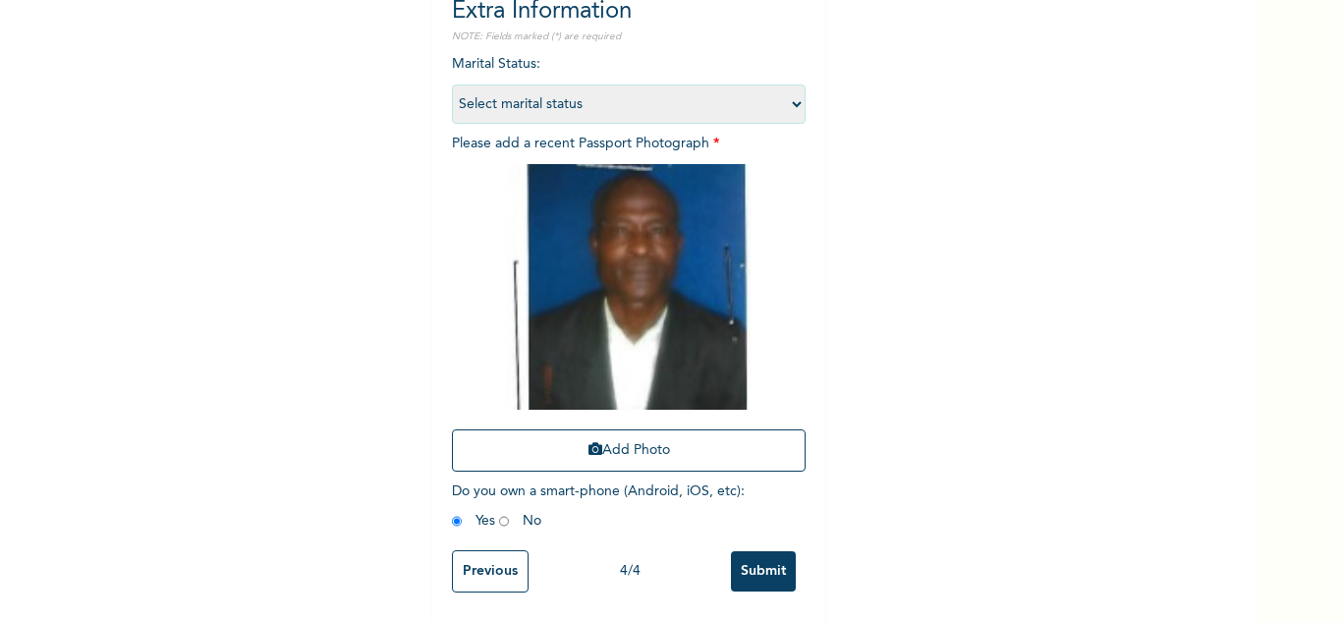
click at [752, 551] on input "Submit" at bounding box center [763, 571] width 65 height 40
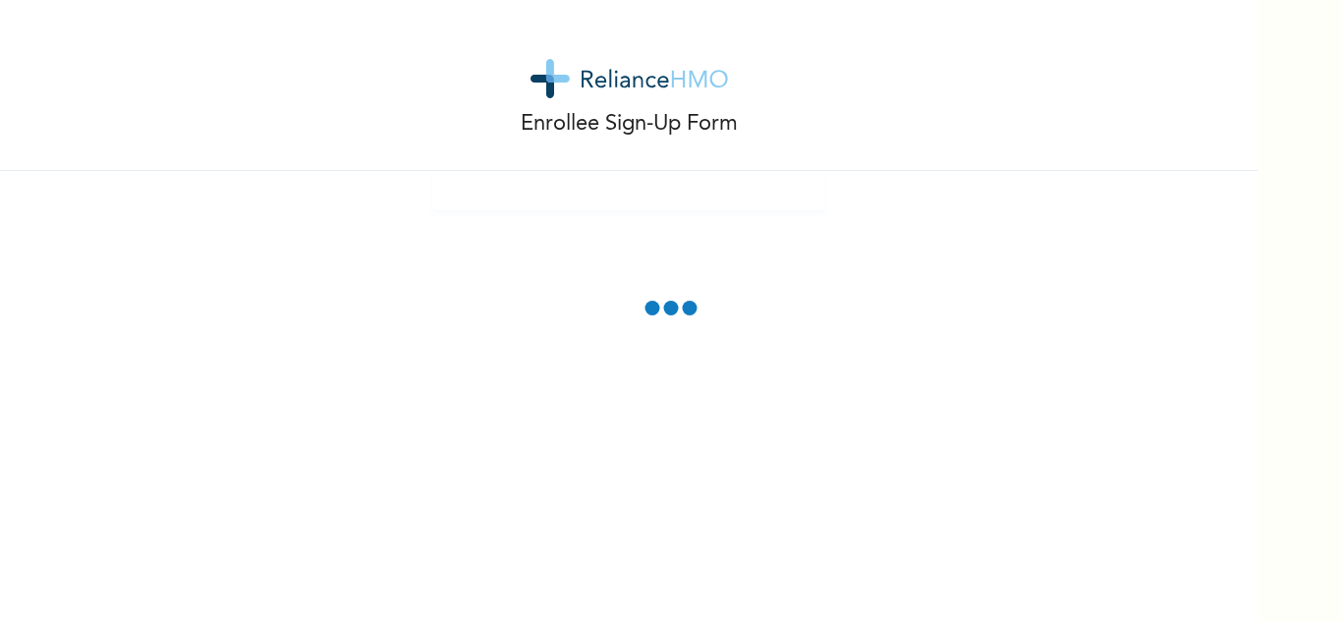
scroll to position [0, 0]
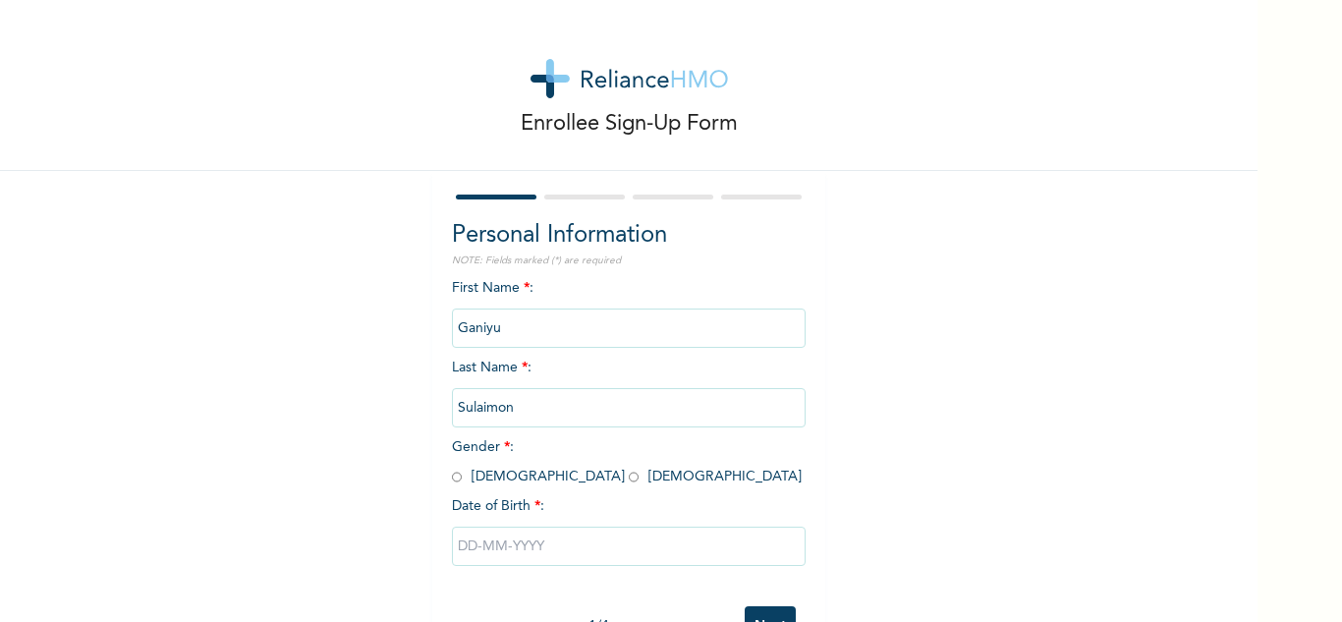
scroll to position [69, 0]
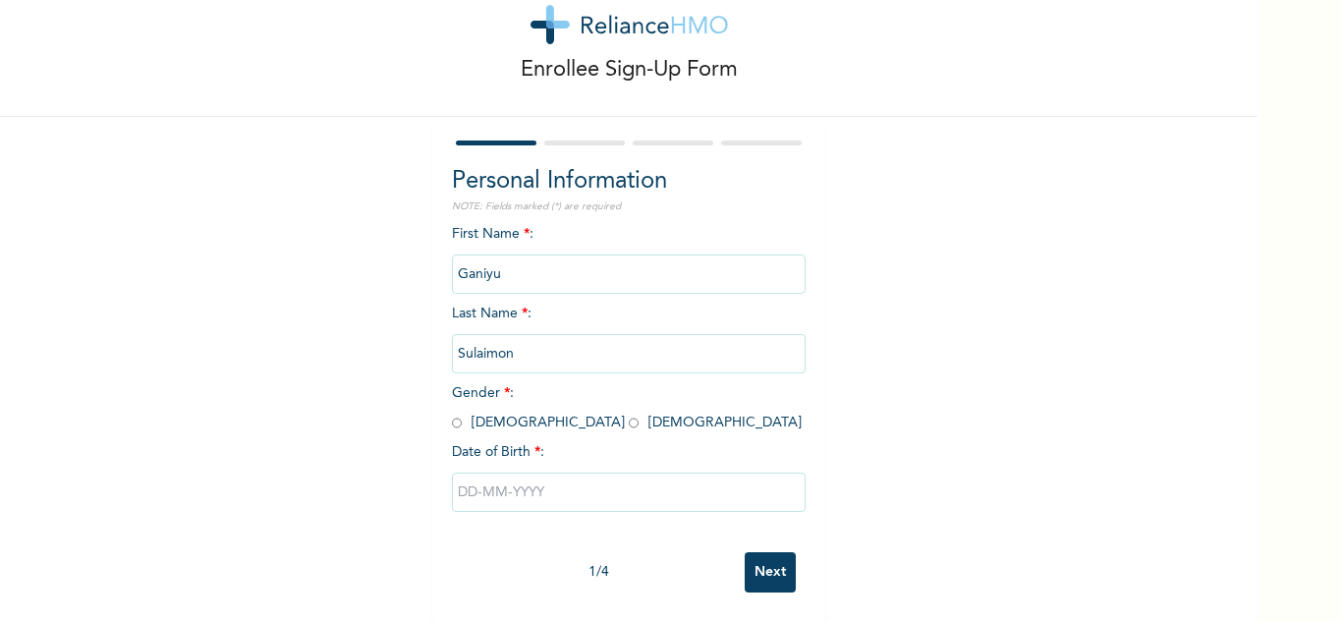
click at [452, 413] on input "radio" at bounding box center [457, 422] width 10 height 19
radio input "true"
click at [527, 495] on input "text" at bounding box center [629, 491] width 354 height 39
select select "8"
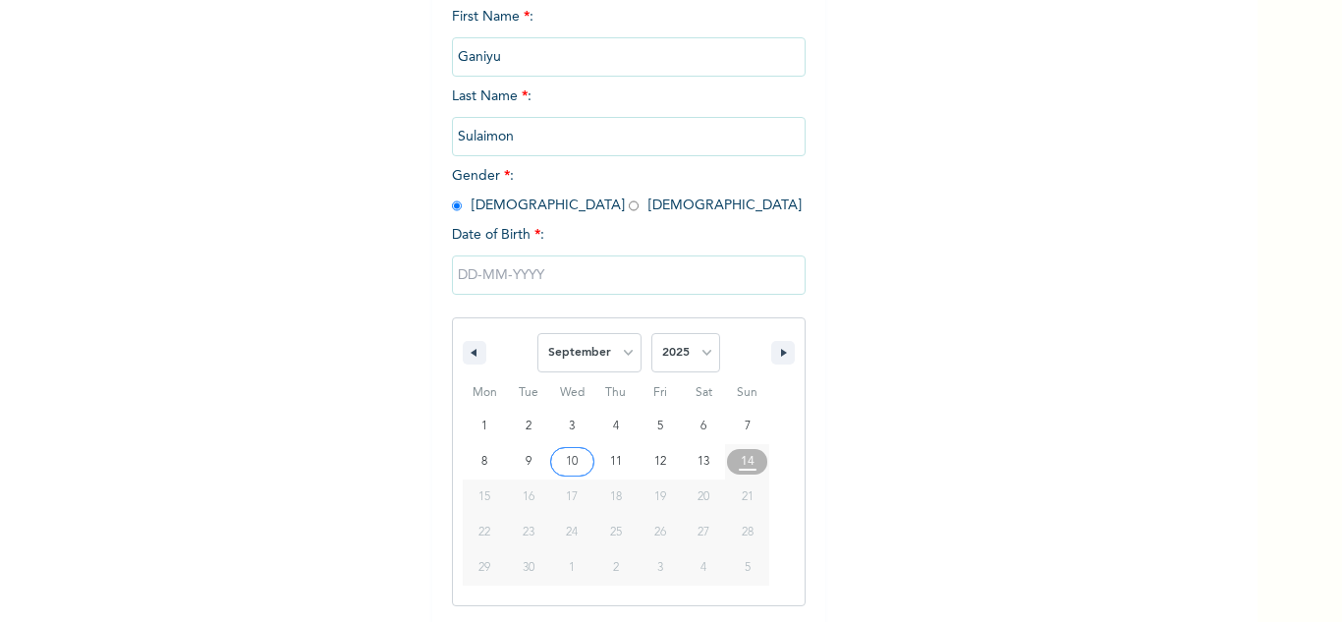
scroll to position [0, 0]
click at [689, 343] on select "2025 2024 2023 2022 2021 2020 2019 2018 2017 2016 2015 2014 2013 2012 2011 2010…" at bounding box center [685, 352] width 69 height 39
select select "1977"
click at [651, 334] on select "2025 2024 2023 2022 2021 2020 2019 2018 2017 2016 2015 2014 2013 2012 2011 2010…" at bounding box center [685, 352] width 69 height 39
click at [604, 355] on select "January February March April May June July August September October November De…" at bounding box center [589, 352] width 104 height 39
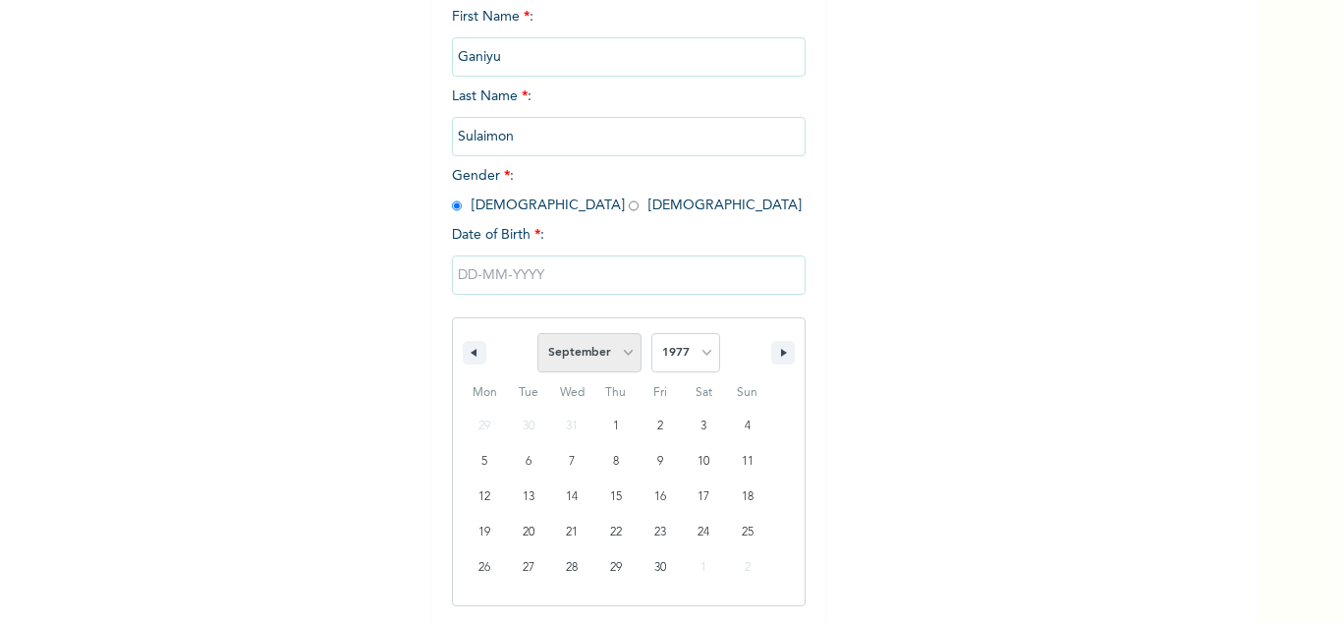
select select "3"
click at [537, 334] on select "January February March April May June July August September October November De…" at bounding box center [589, 352] width 104 height 39
type input "04/18/1977"
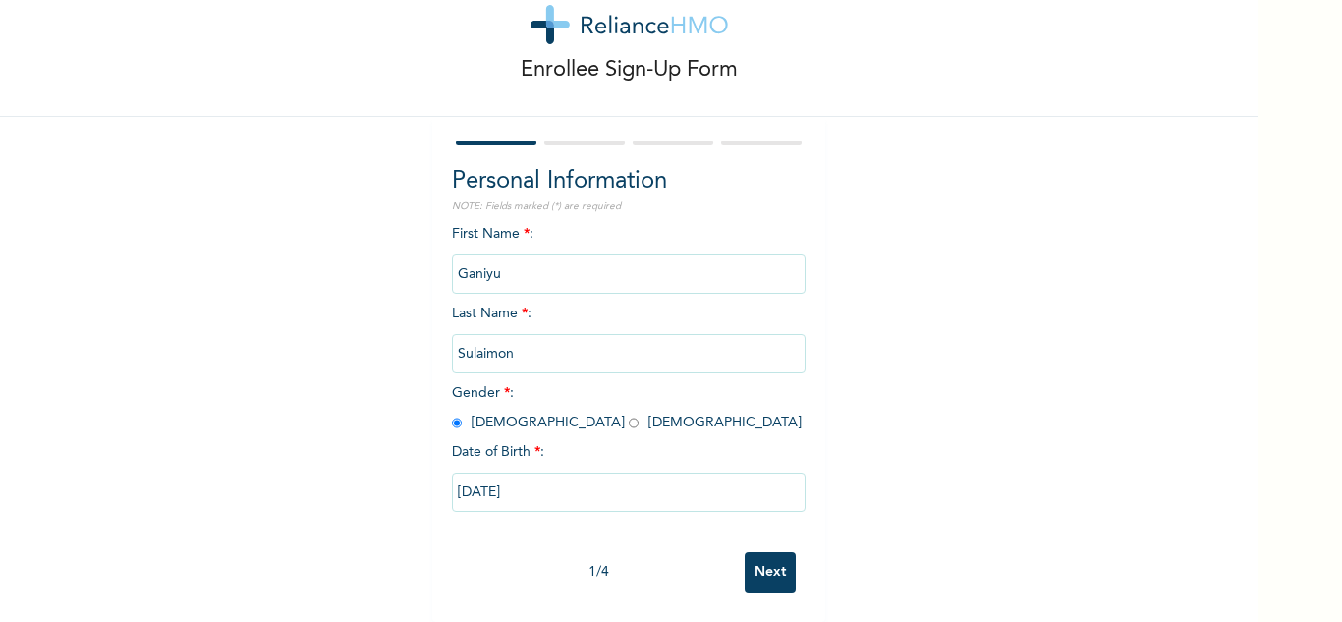
scroll to position [69, 0]
click at [776, 552] on input "Next" at bounding box center [769, 572] width 51 height 40
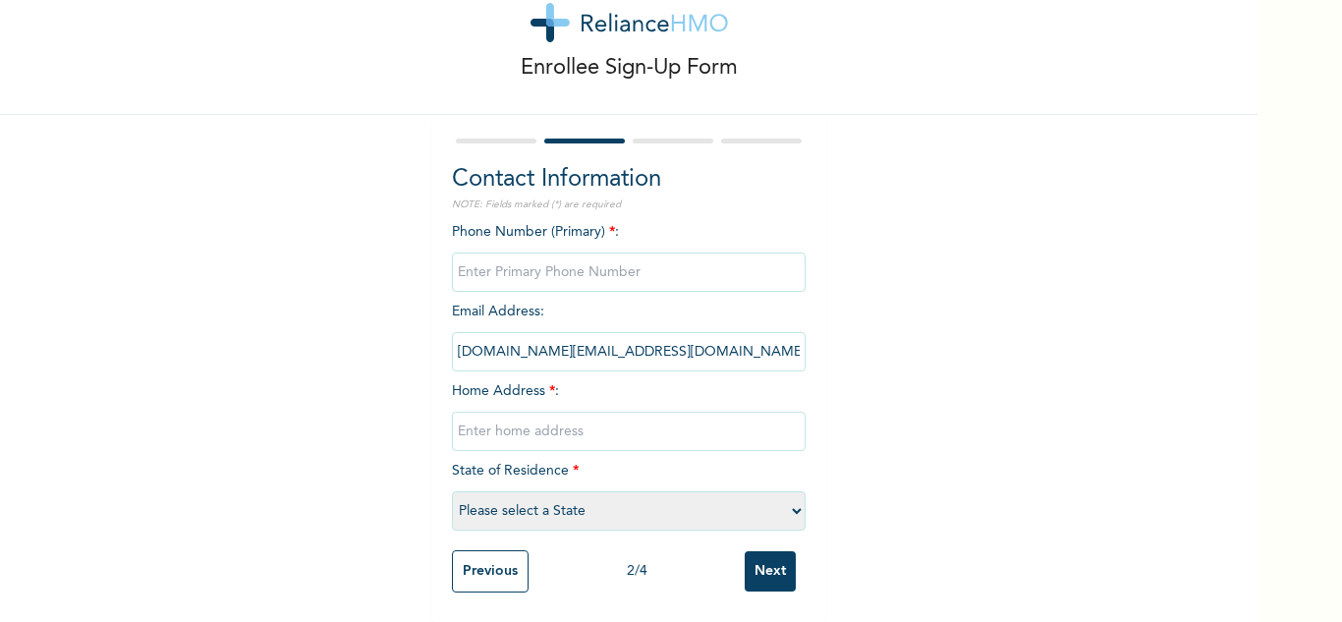
click at [564, 236] on div "Phone Number (Primary) * : Email Address : ganiyu2015.sj@gmail.com Home Address…" at bounding box center [629, 381] width 354 height 318
click at [568, 259] on input "phone" at bounding box center [629, 271] width 354 height 39
type input "0"
click at [899, 365] on div "Enrollee Sign-Up Form Contact Information NOTE: Fields marked (*) are required …" at bounding box center [628, 283] width 1257 height 678
click at [650, 415] on input "text" at bounding box center [629, 430] width 354 height 39
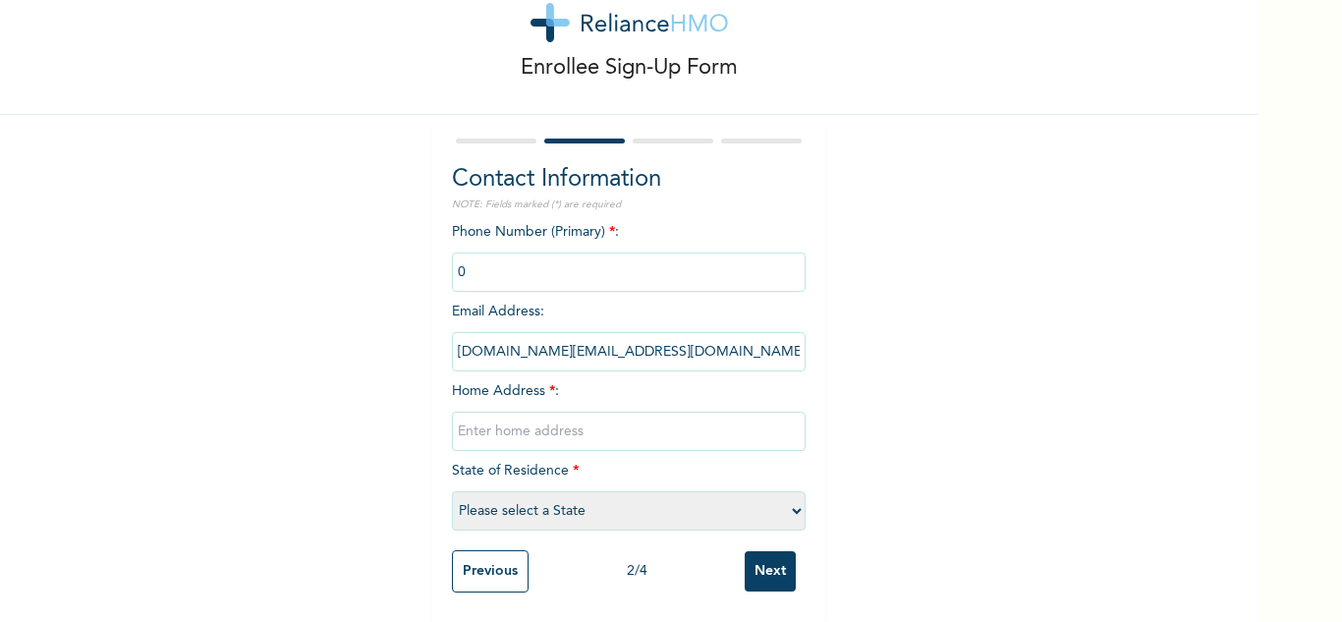
type input "Mainland"
click at [644, 502] on select "Please select a State [PERSON_NAME] (FCT) [PERSON_NAME] Ibom [GEOGRAPHIC_DATA] …" at bounding box center [629, 510] width 354 height 39
select select "25"
click at [452, 491] on select "Please select a State [PERSON_NAME] (FCT) [PERSON_NAME] Ibom [GEOGRAPHIC_DATA] …" at bounding box center [629, 510] width 354 height 39
click at [756, 554] on input "Next" at bounding box center [769, 571] width 51 height 40
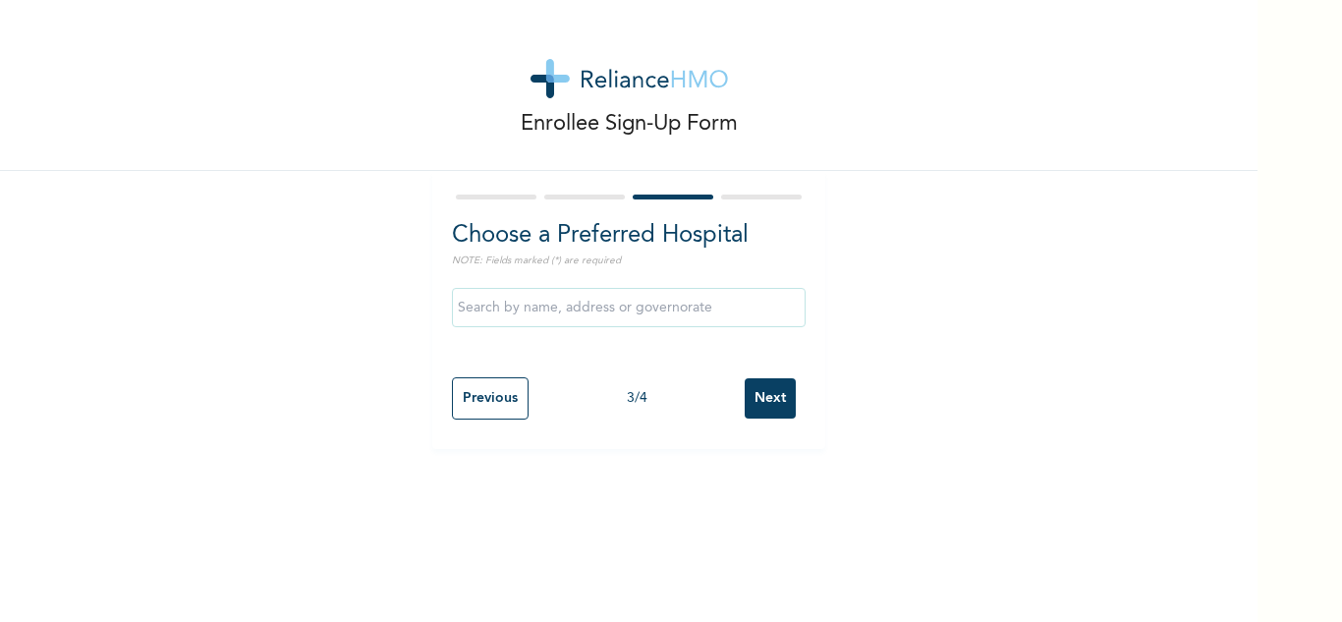
scroll to position [0, 0]
click at [750, 371] on div "Previous 3 / 4 Next" at bounding box center [629, 398] width 354 height 62
click at [762, 387] on input "Next" at bounding box center [769, 398] width 51 height 40
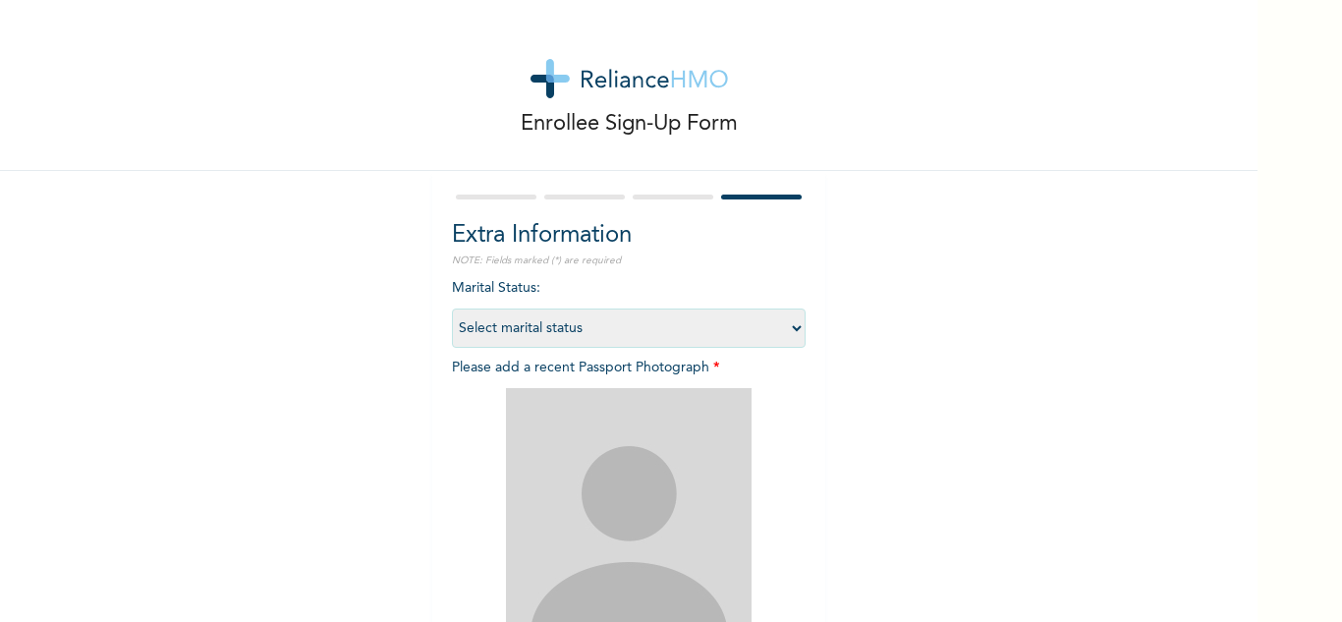
click at [651, 324] on select "Select marital status Single Married Divorced Widow/Widower" at bounding box center [629, 327] width 354 height 39
select select "2"
click at [452, 308] on select "Select marital status Single Married Divorced Widow/Widower" at bounding box center [629, 327] width 354 height 39
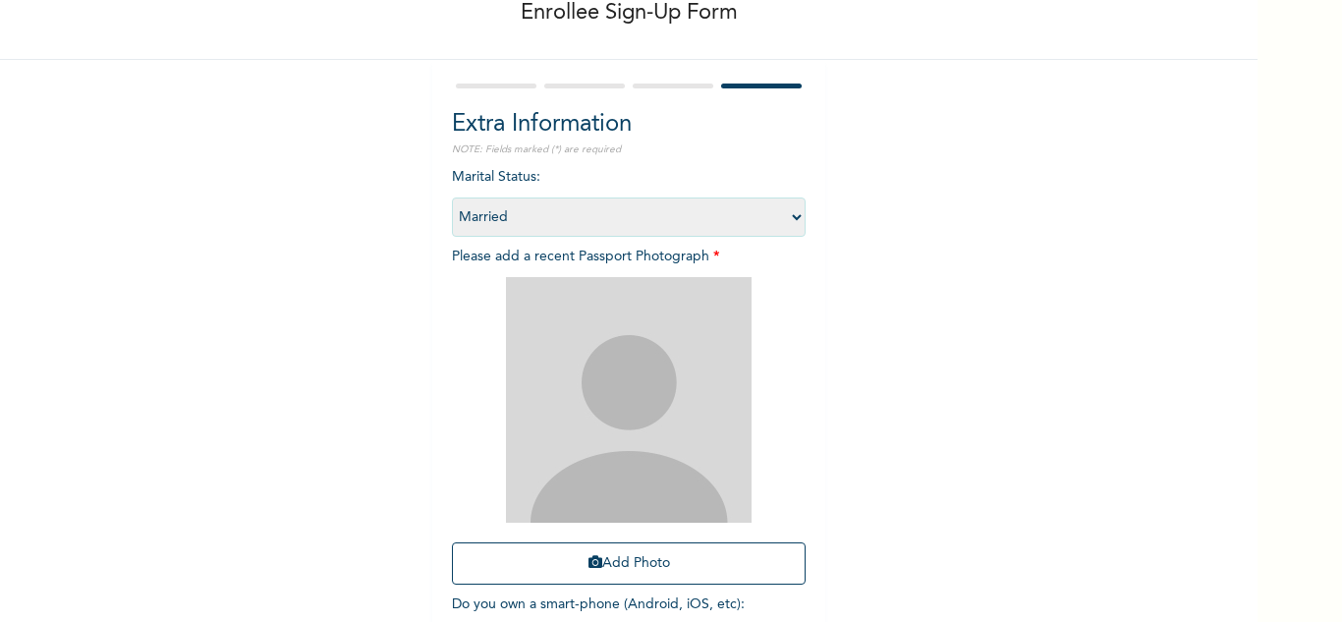
scroll to position [239, 0]
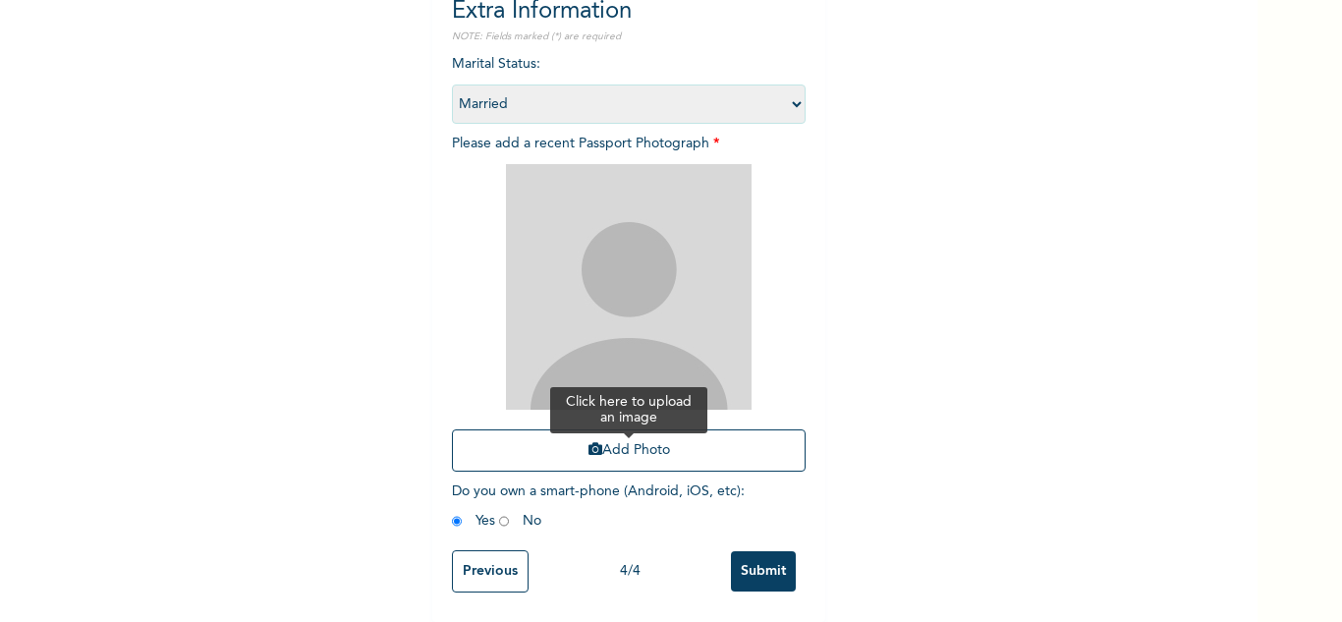
click at [588, 442] on icon "button" at bounding box center [595, 449] width 14 height 14
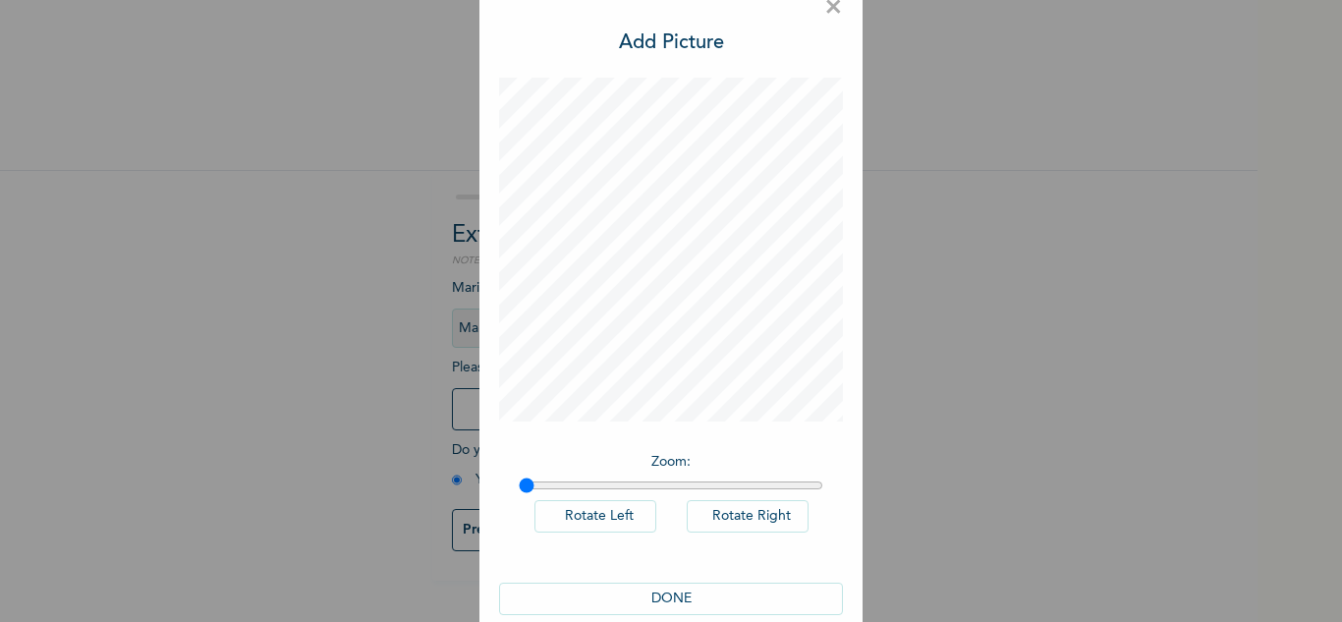
scroll to position [64, 0]
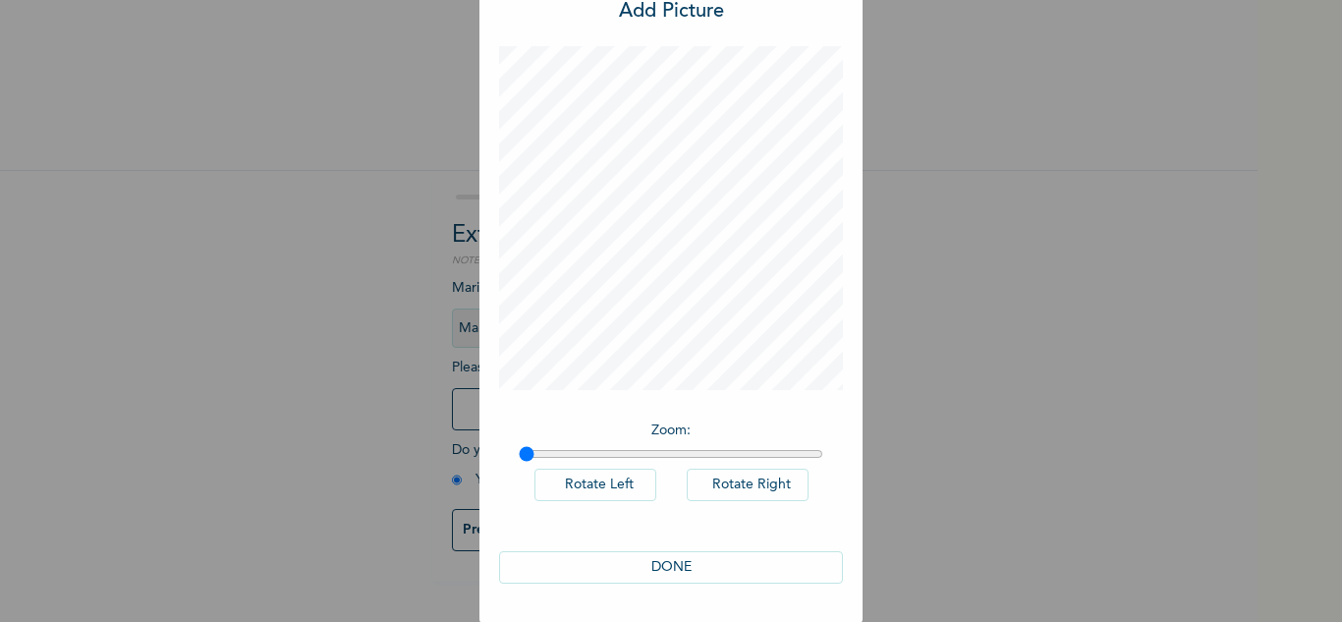
drag, startPoint x: 710, startPoint y: 562, endPoint x: 749, endPoint y: 534, distance: 48.0
click at [709, 561] on button "DONE" at bounding box center [671, 567] width 344 height 32
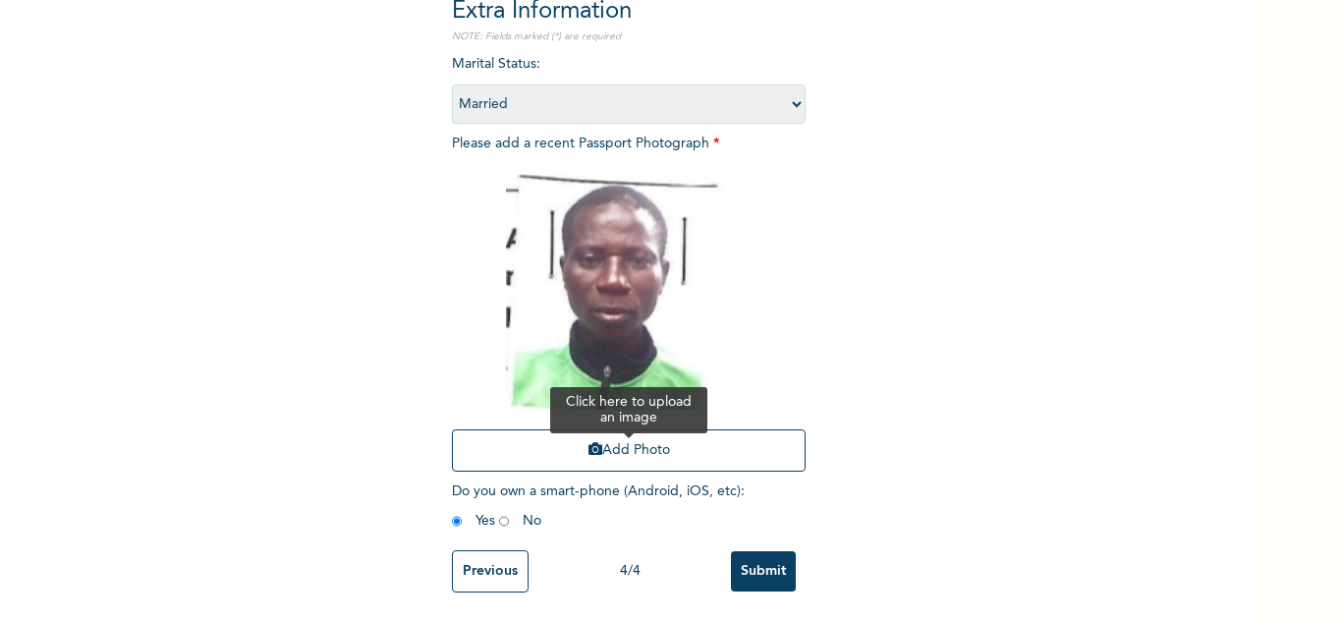
scroll to position [239, 0]
click at [761, 551] on input "Submit" at bounding box center [763, 571] width 65 height 40
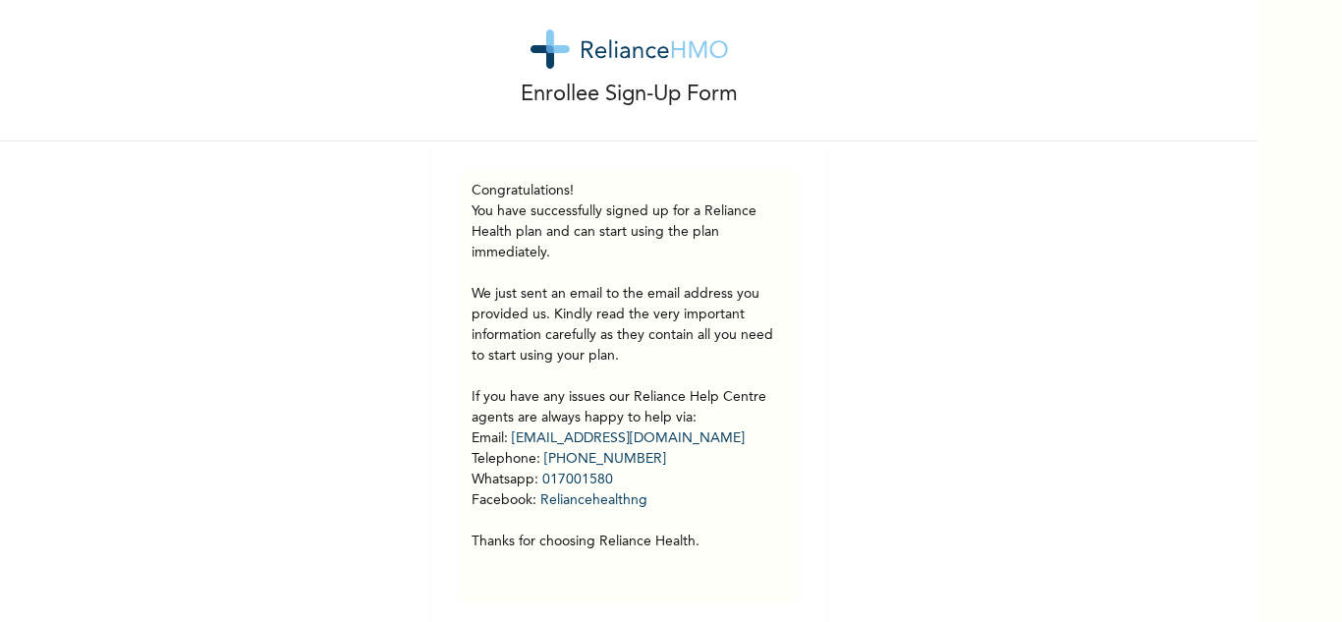
scroll to position [55, 0]
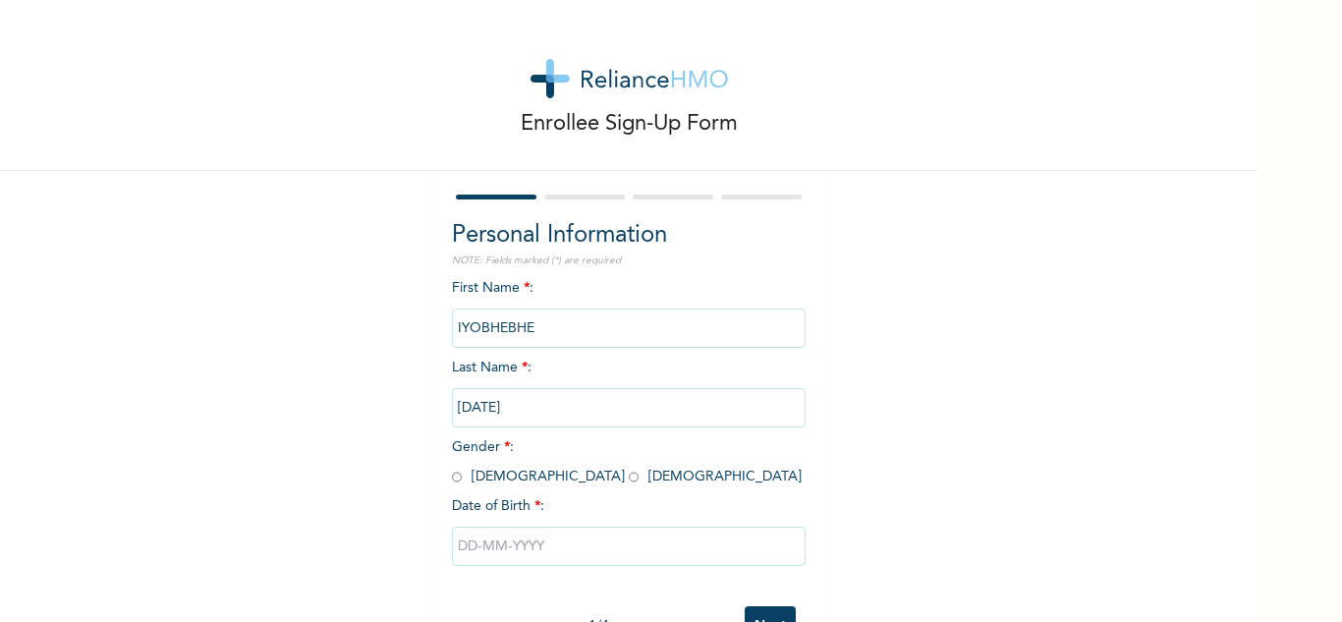
click at [452, 474] on input "radio" at bounding box center [457, 476] width 10 height 19
radio input "true"
click at [503, 541] on input "text" at bounding box center [629, 545] width 354 height 39
select select "8"
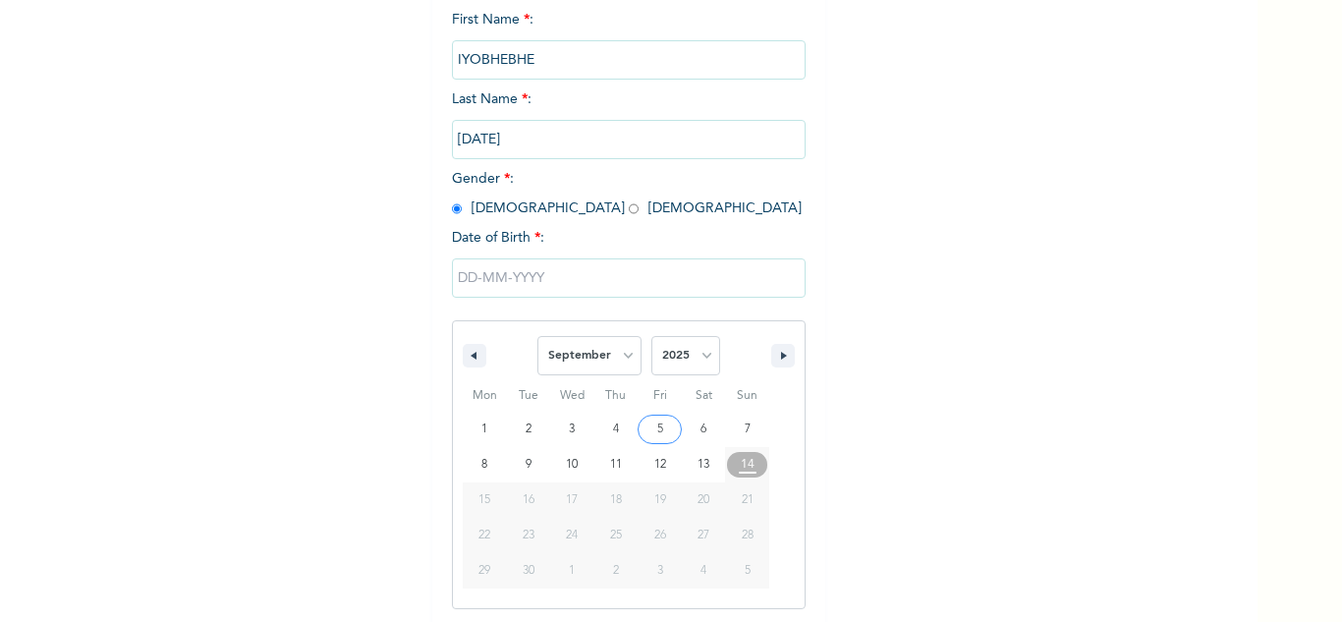
scroll to position [271, 0]
click at [678, 367] on select "2025 2024 2023 2022 2021 2020 2019 2018 2017 2016 2015 2014 2013 2012 2011 2010…" at bounding box center [685, 352] width 69 height 39
select select "1976"
click at [651, 334] on select "2025 2024 2023 2022 2021 2020 2019 2018 2017 2016 2015 2014 2013 2012 2011 2010…" at bounding box center [685, 352] width 69 height 39
click at [577, 364] on select "January February March April May June July August September October November De…" at bounding box center [589, 352] width 104 height 39
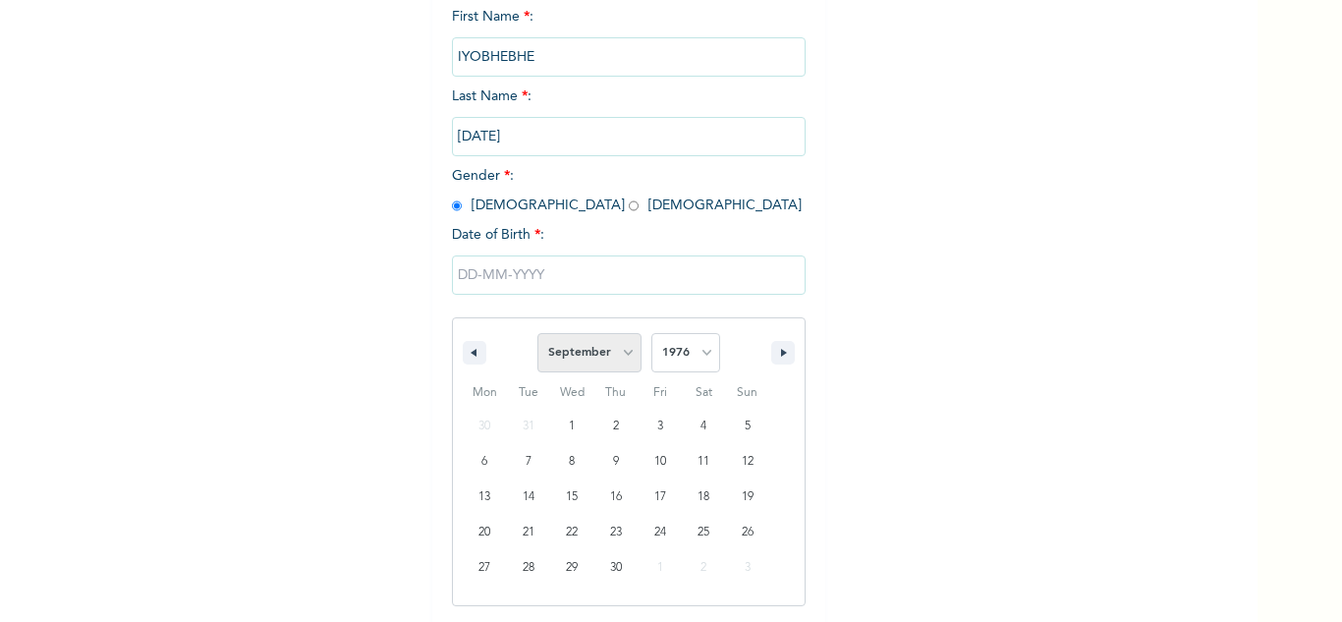
select select "2"
click at [537, 334] on select "January February March April May June July August September October November De…" at bounding box center [589, 352] width 104 height 39
type input "[DATE]"
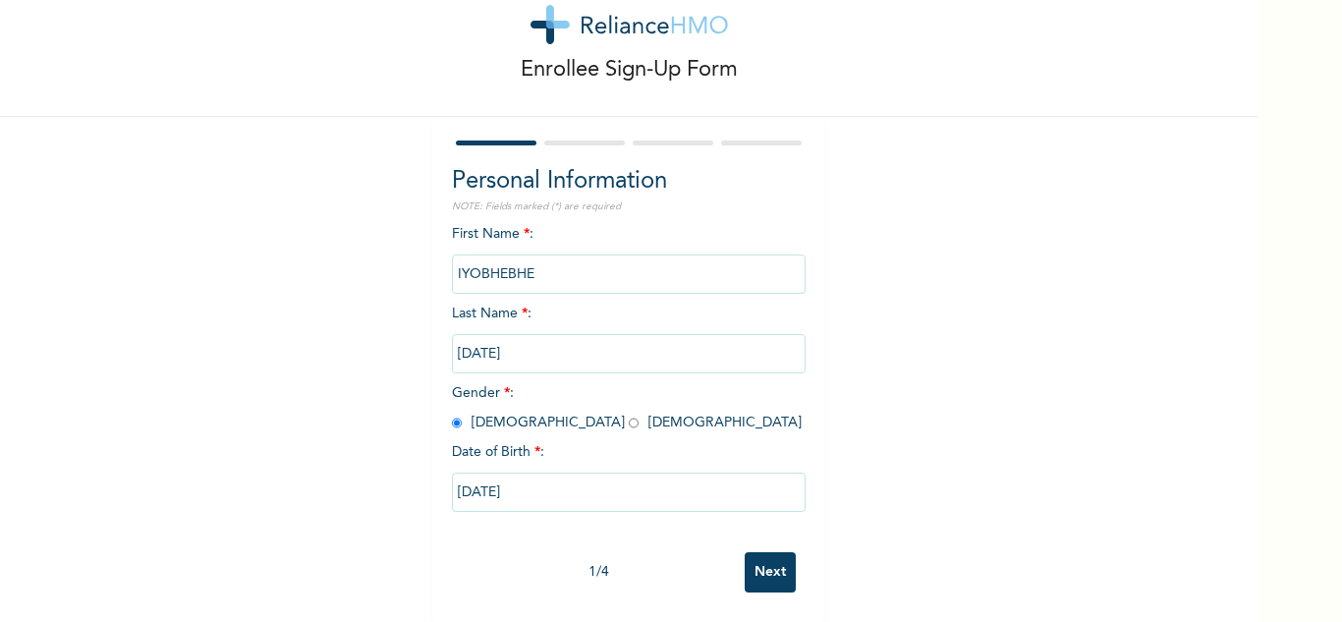
click at [761, 552] on input "Next" at bounding box center [769, 572] width 51 height 40
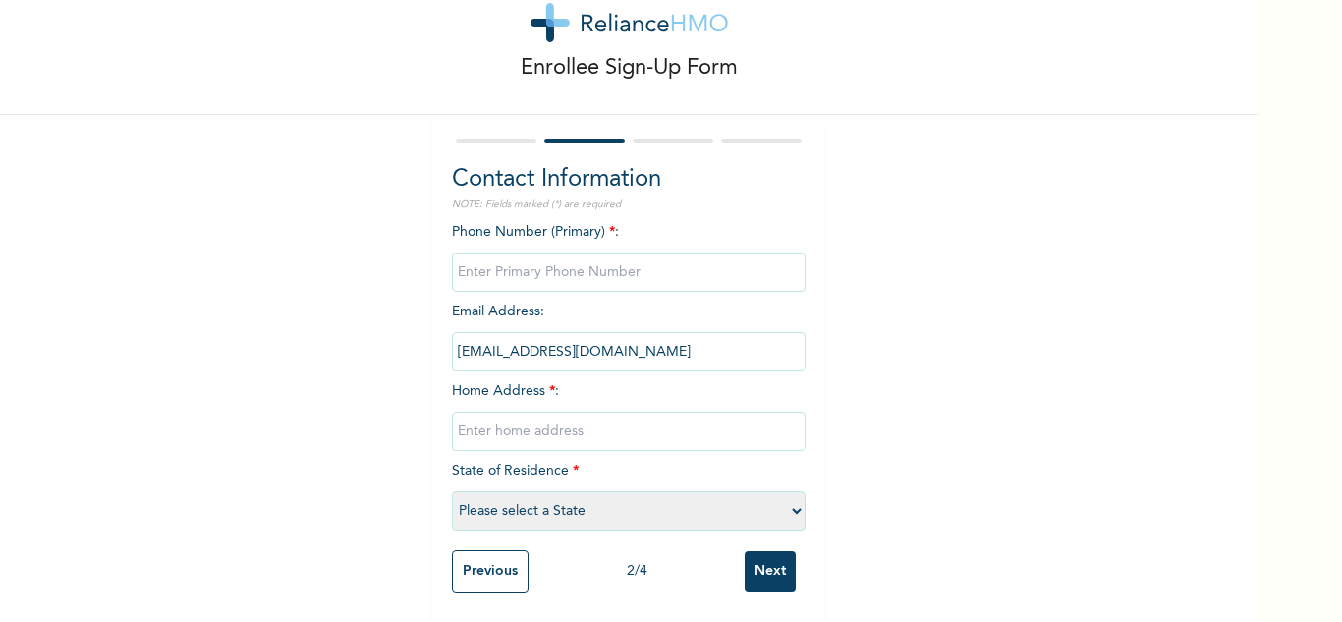
click at [609, 420] on input "text" at bounding box center [629, 430] width 354 height 39
type input "Mainland"
click at [599, 253] on input "phone" at bounding box center [629, 271] width 354 height 39
type input "0"
click at [618, 514] on select "Please select a State [PERSON_NAME] (FCT) [PERSON_NAME] Ibom [GEOGRAPHIC_DATA] …" at bounding box center [629, 510] width 354 height 39
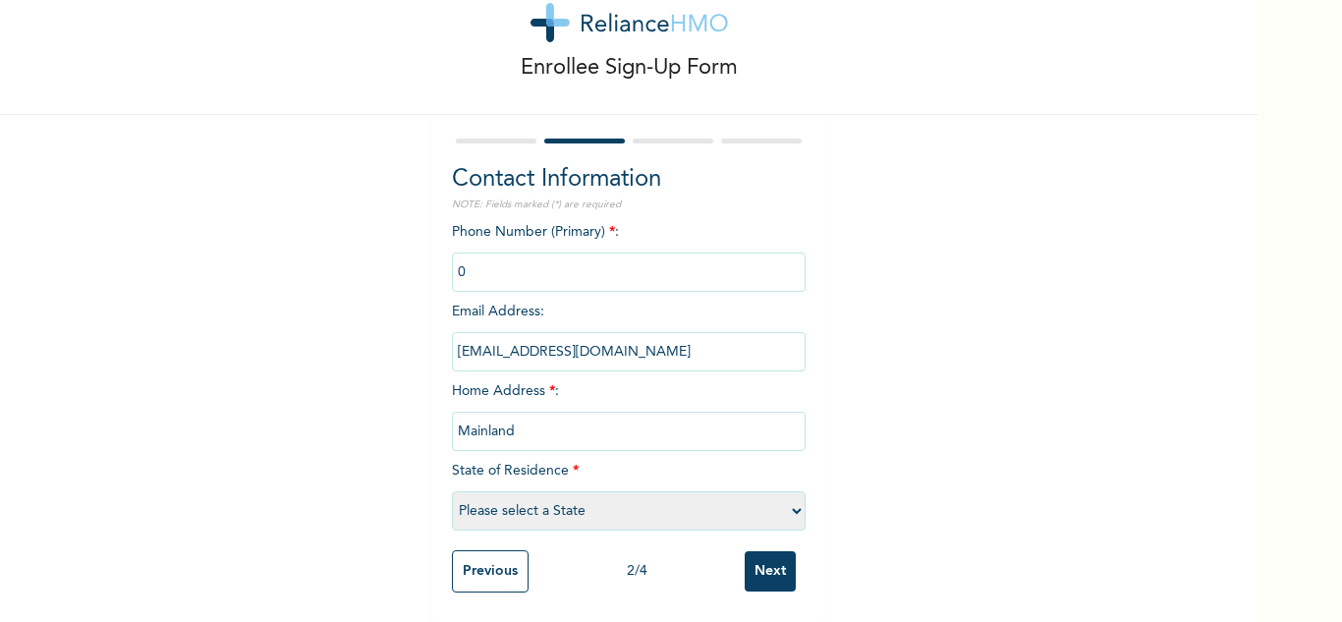
select select "25"
click at [452, 491] on select "Please select a State [PERSON_NAME] (FCT) [PERSON_NAME] Ibom [GEOGRAPHIC_DATA] …" at bounding box center [629, 510] width 354 height 39
click at [754, 551] on input "Next" at bounding box center [769, 571] width 51 height 40
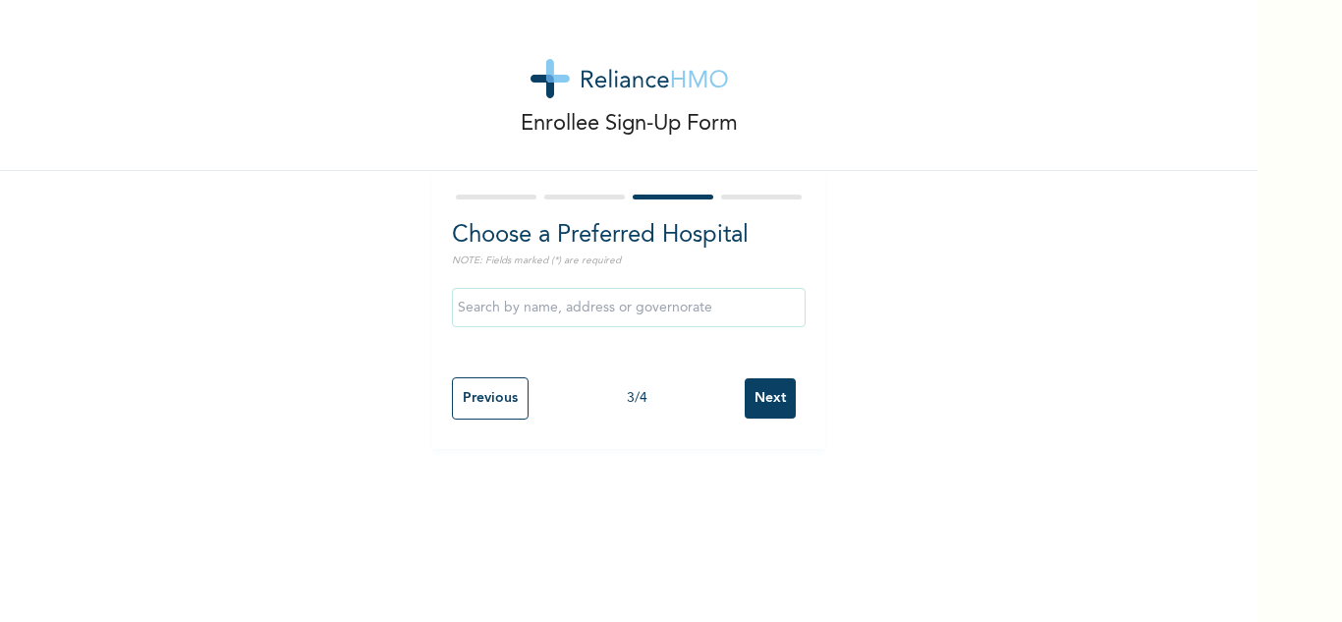
scroll to position [0, 0]
click at [764, 401] on input "Next" at bounding box center [769, 398] width 51 height 40
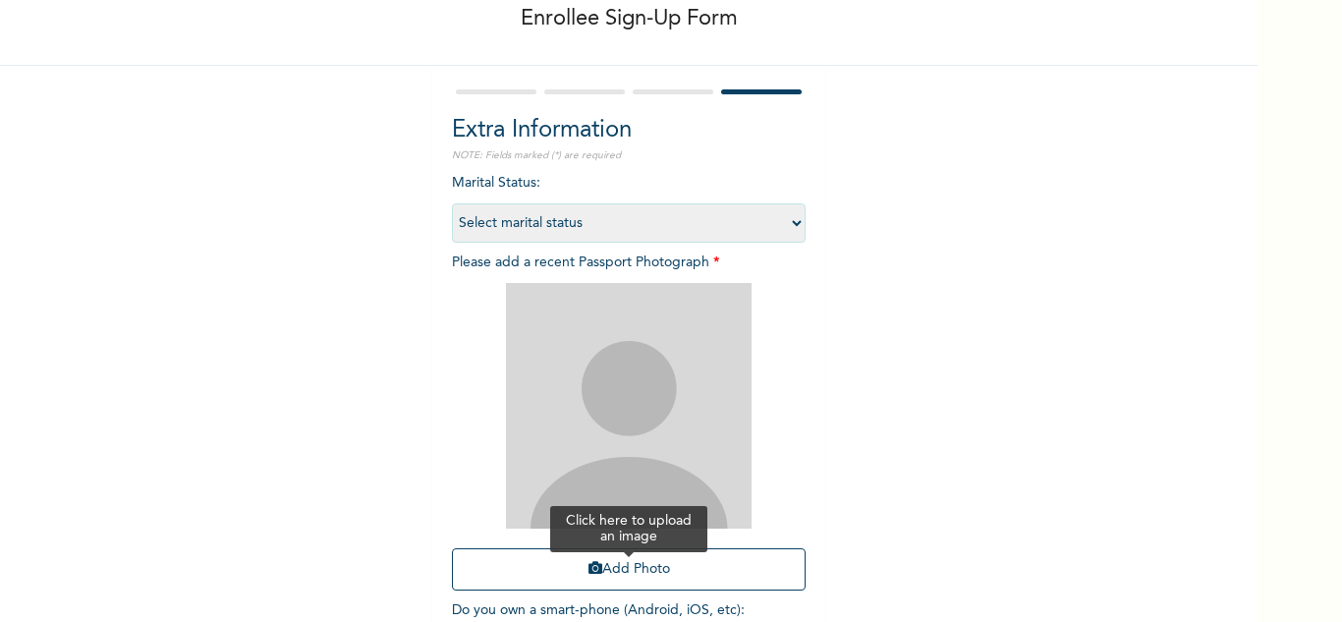
scroll to position [239, 0]
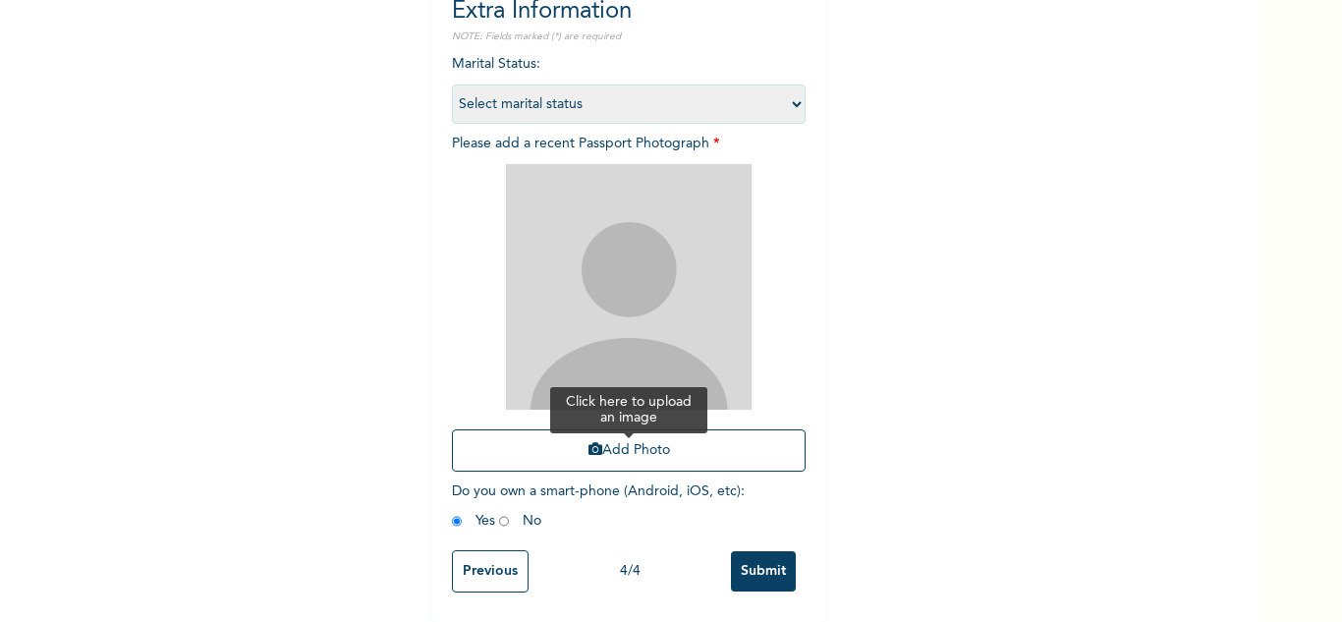
click at [621, 446] on button "Add Photo" at bounding box center [629, 450] width 354 height 42
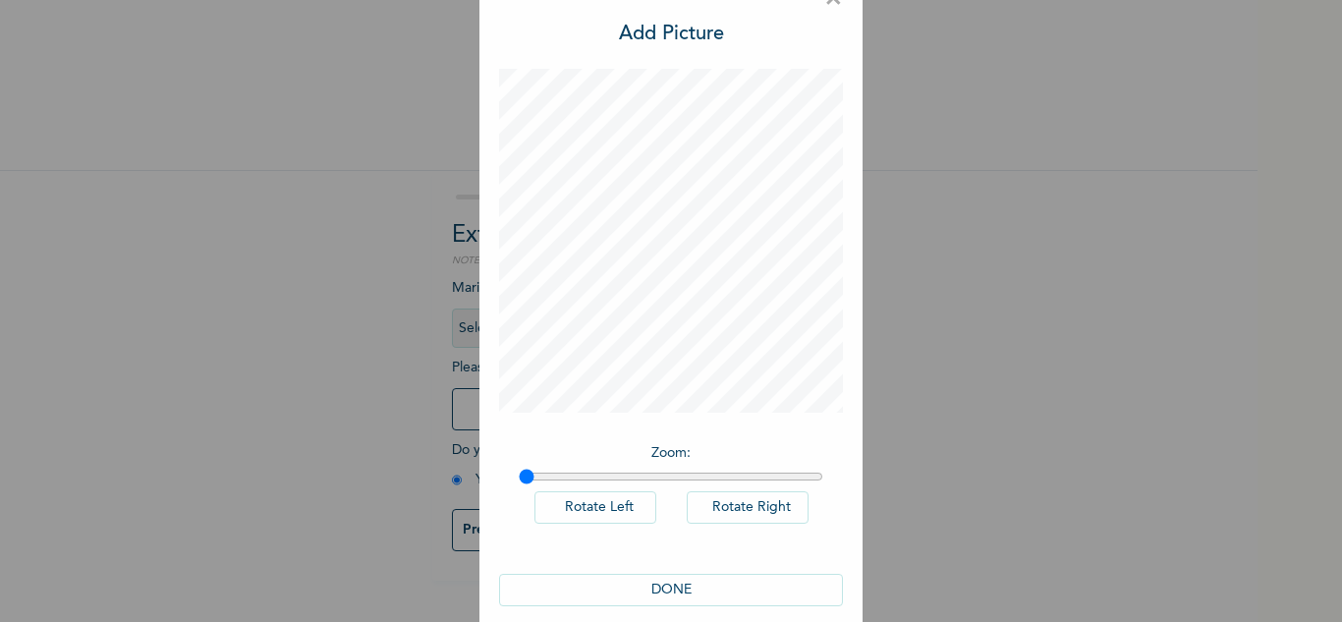
scroll to position [64, 0]
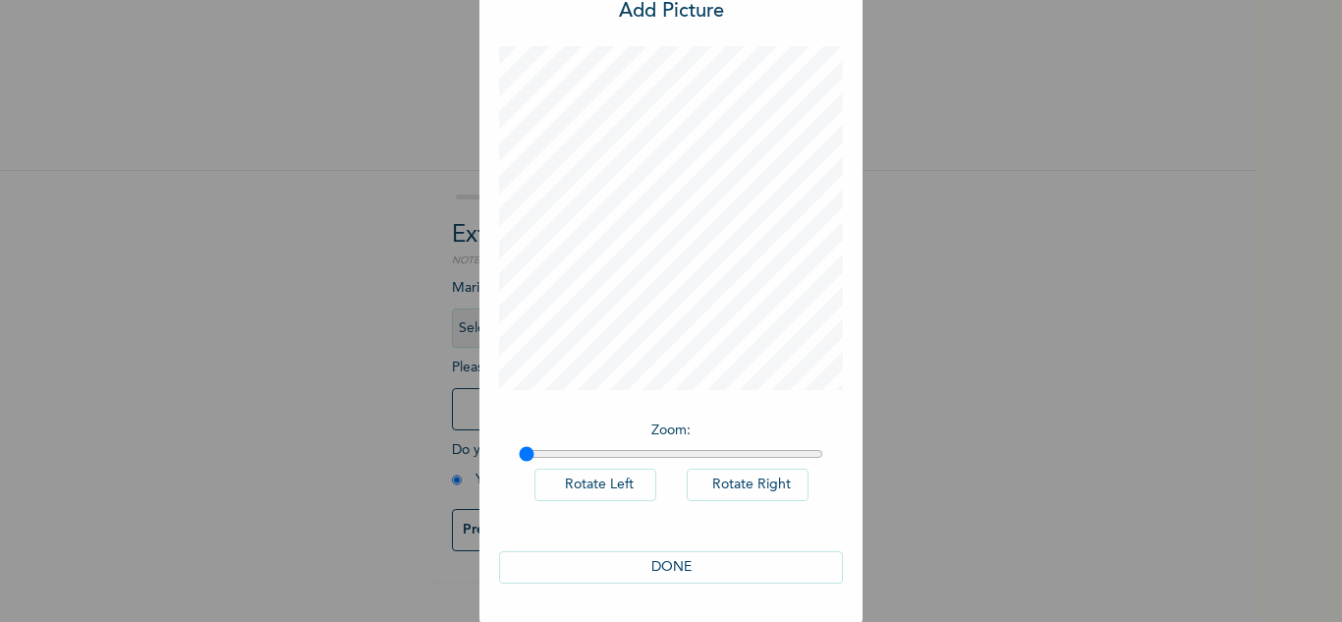
click at [621, 572] on button "DONE" at bounding box center [671, 567] width 344 height 32
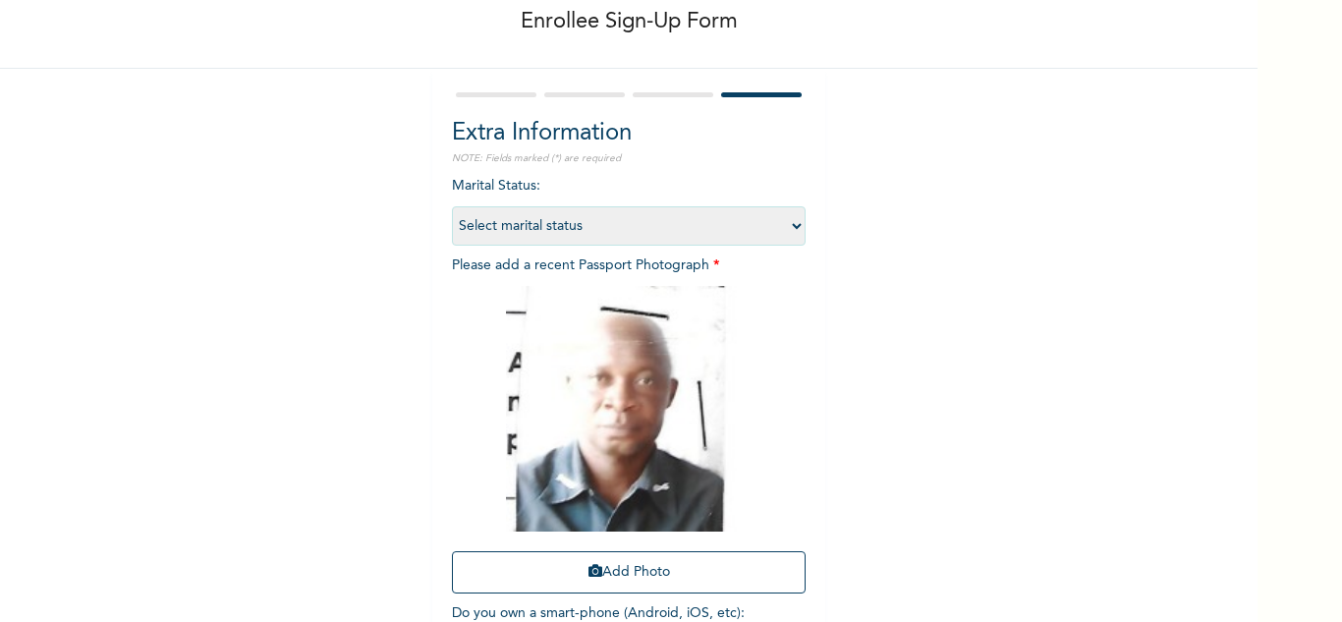
scroll to position [239, 0]
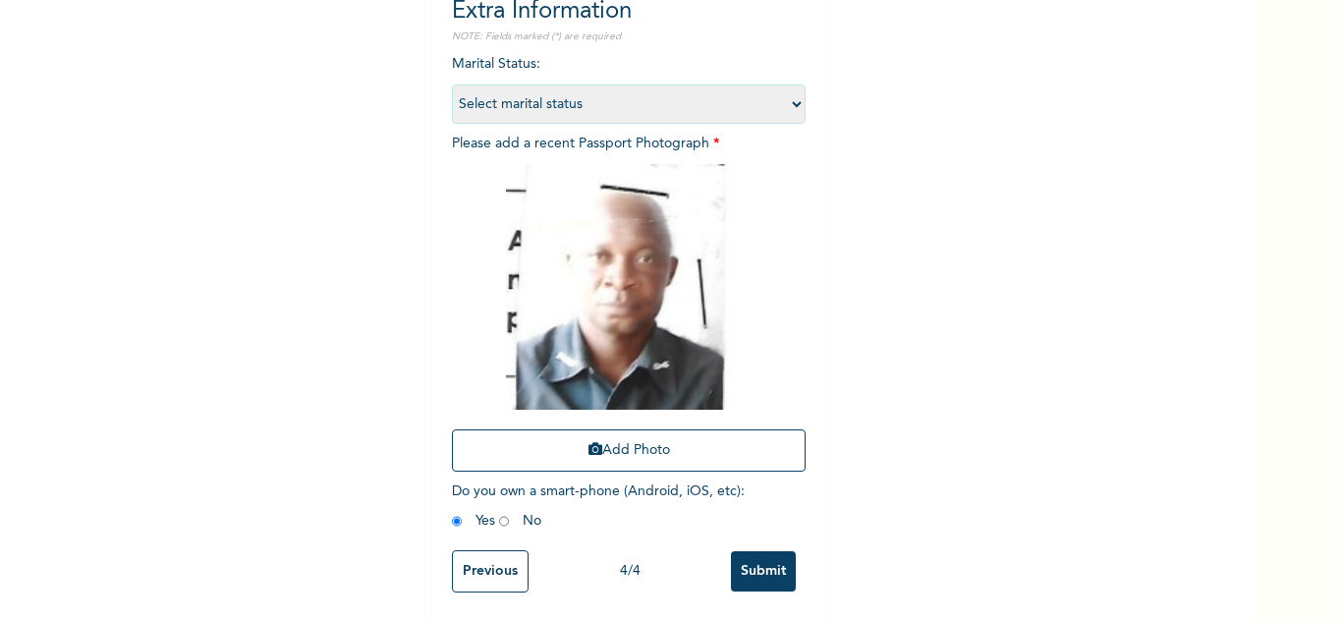
click at [768, 551] on input "Submit" at bounding box center [763, 571] width 65 height 40
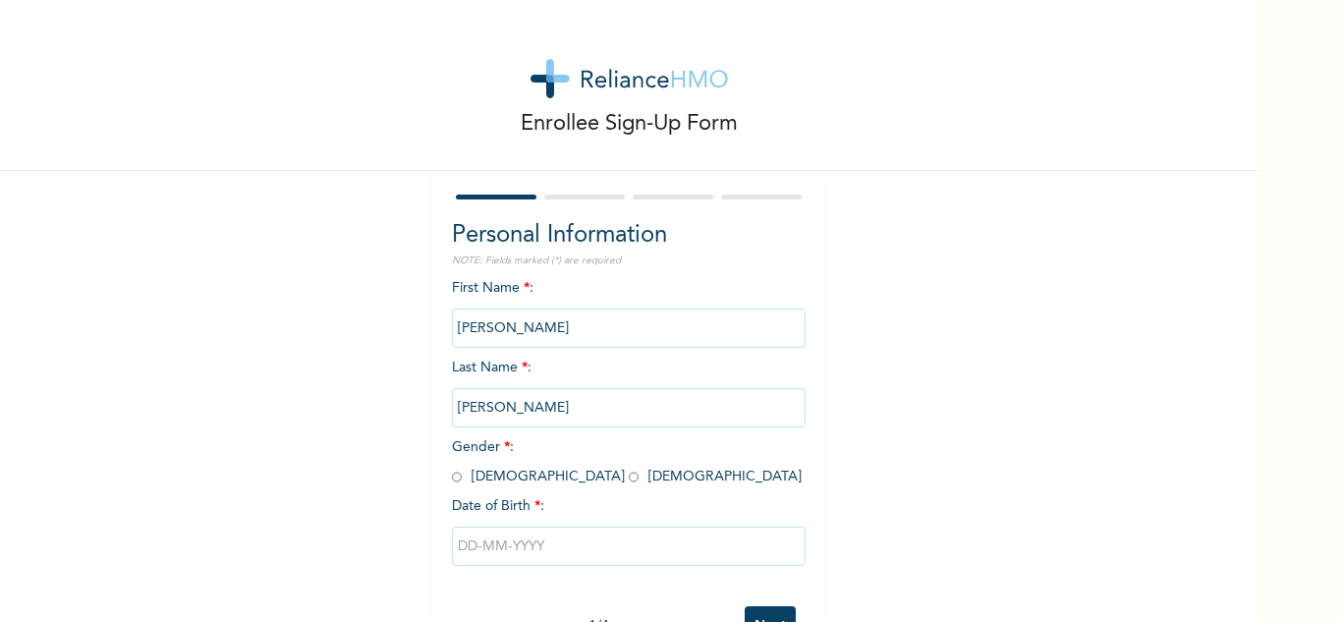
click at [452, 473] on input "radio" at bounding box center [457, 476] width 10 height 19
radio input "true"
click at [505, 549] on input "text" at bounding box center [629, 545] width 354 height 39
select select "8"
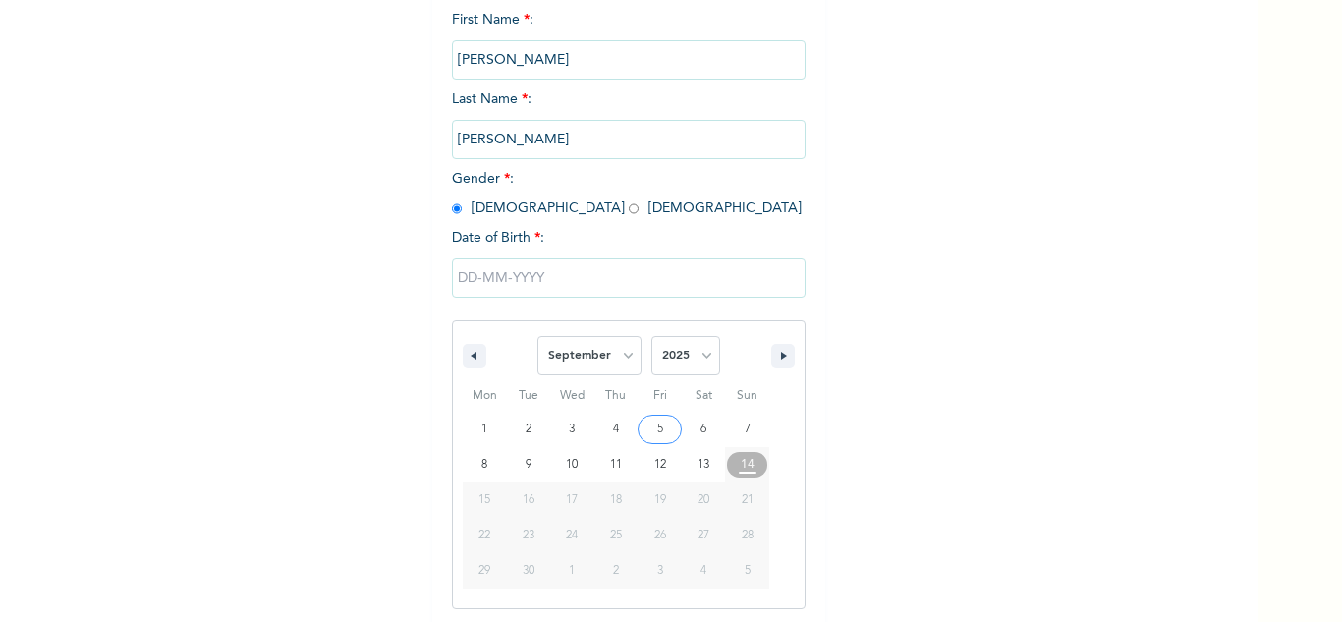
scroll to position [271, 0]
click at [677, 368] on select "2025 2024 2023 2022 2021 2020 2019 2018 2017 2016 2015 2014 2013 2012 2011 2010…" at bounding box center [685, 352] width 69 height 39
click at [677, 366] on select "2025 2024 2023 2022 2021 2020 2019 2018 2017 2016 2015 2014 2013 2012 2011 2010…" at bounding box center [685, 352] width 69 height 39
click at [693, 357] on select "2025 2024 2023 2022 2021 2020 2019 2018 2017 2016 2015 2014 2013 2012 2011 2010…" at bounding box center [685, 352] width 69 height 39
select select "1975"
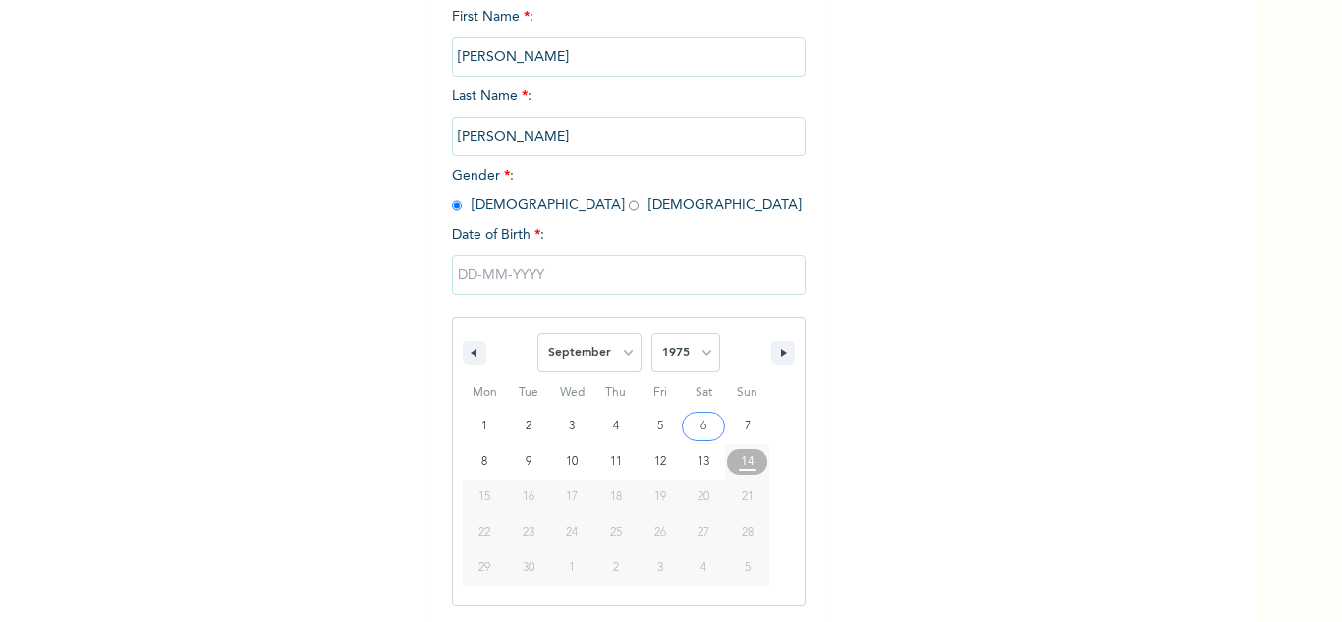
click at [651, 334] on select "2025 2024 2023 2022 2021 2020 2019 2018 2017 2016 2015 2014 2013 2012 2011 2010…" at bounding box center [685, 352] width 69 height 39
click at [599, 339] on select "January February March April May June July August September October November De…" at bounding box center [589, 352] width 104 height 39
select select "9"
click at [537, 334] on select "January February March April May June July August September October November De…" at bounding box center [589, 352] width 104 height 39
type input "[DATE]"
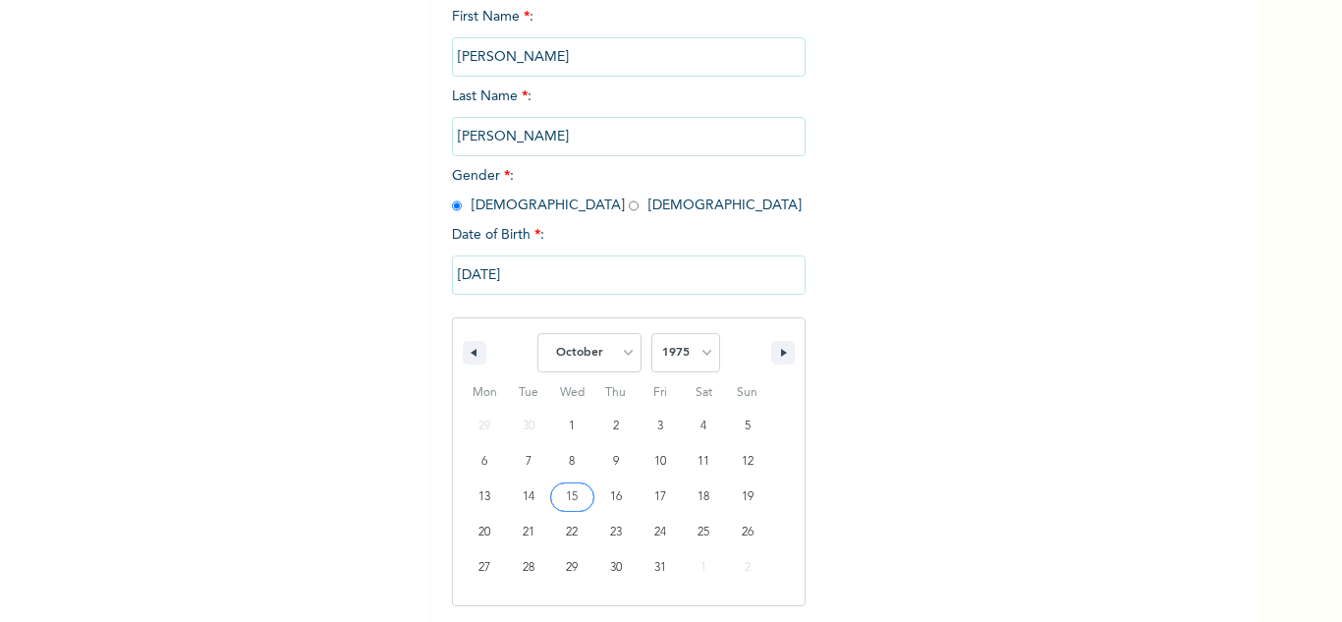
scroll to position [69, 0]
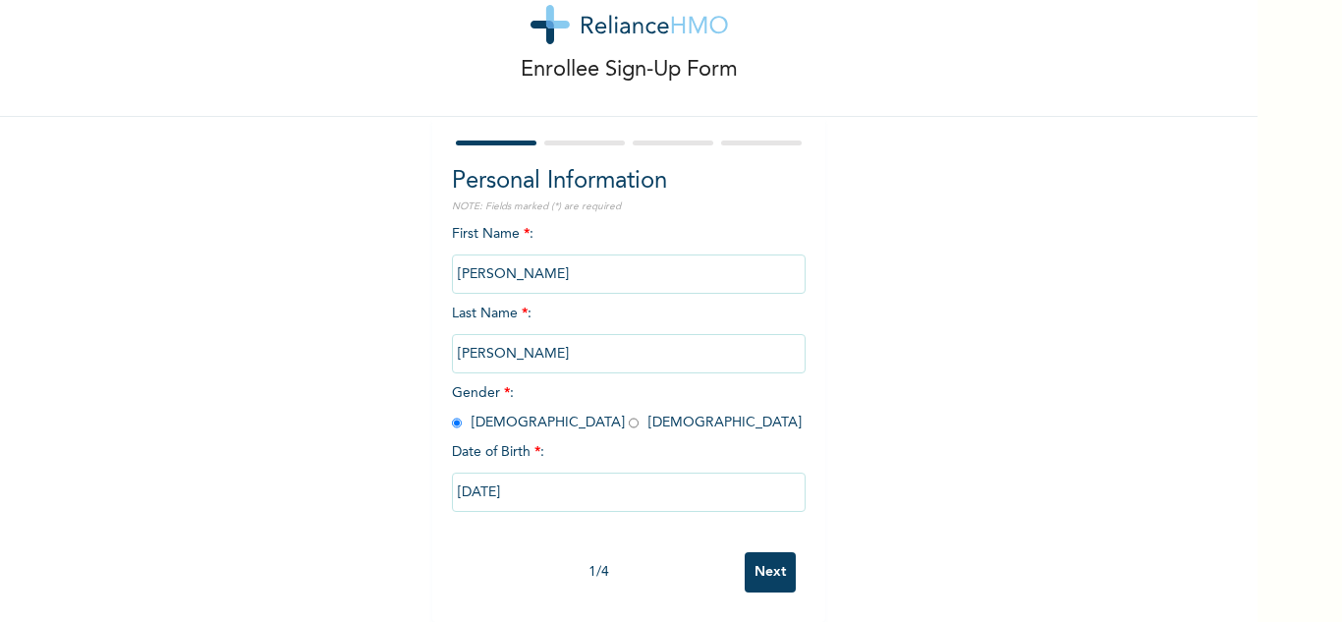
click at [744, 553] on input "Next" at bounding box center [769, 572] width 51 height 40
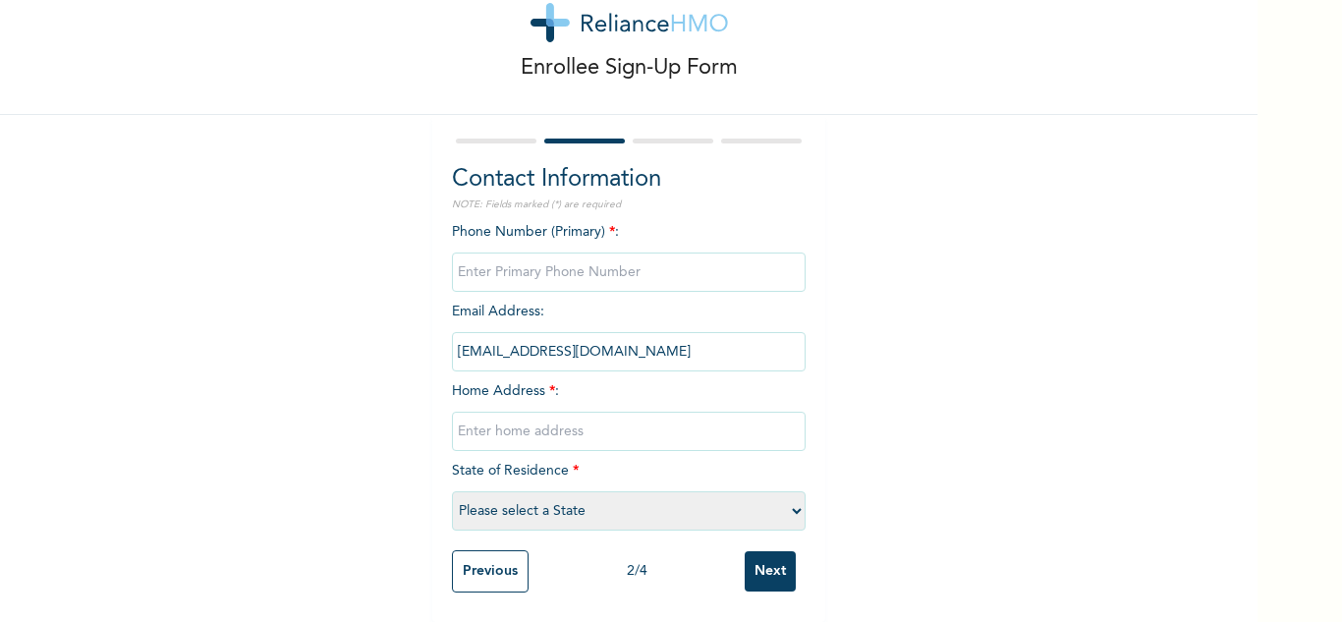
click at [596, 267] on input "phone" at bounding box center [629, 271] width 354 height 39
type input "0"
click at [893, 302] on div "Enrollee Sign-Up Form Contact Information NOTE: Fields marked (*) are required …" at bounding box center [628, 283] width 1257 height 678
click at [604, 433] on input "text" at bounding box center [629, 430] width 354 height 39
type input "Mainland"
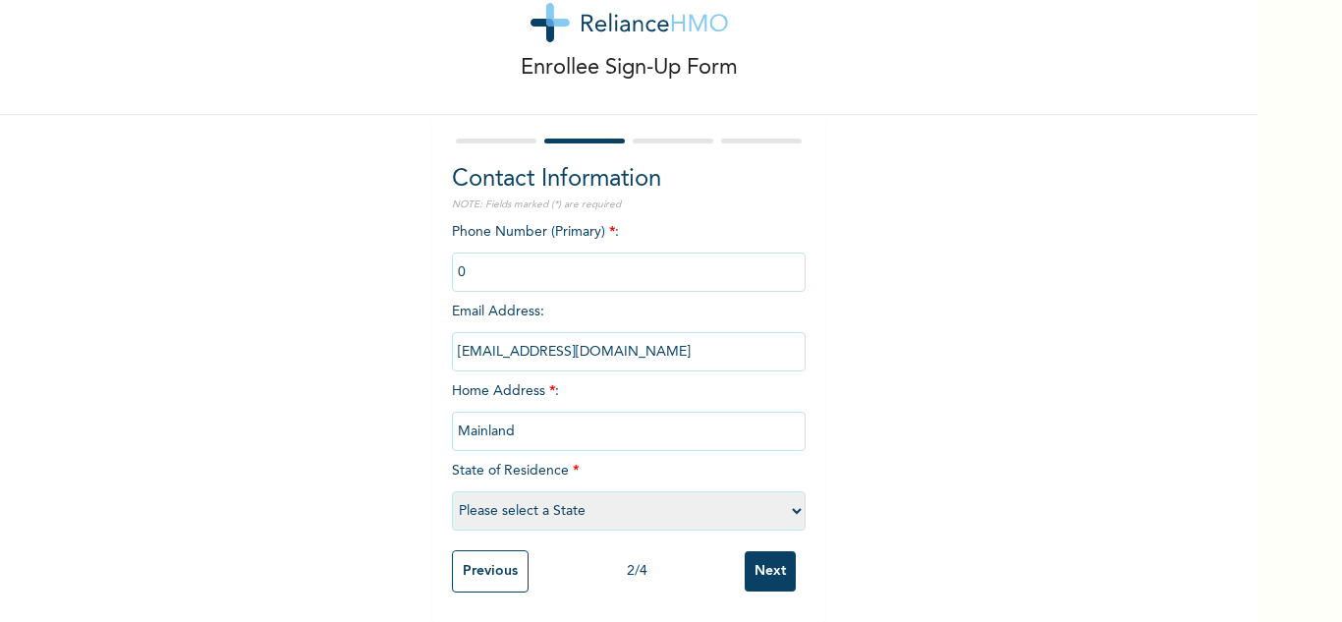
click at [605, 497] on select "Please select a State [PERSON_NAME] (FCT) [PERSON_NAME] Ibom [GEOGRAPHIC_DATA] …" at bounding box center [629, 510] width 354 height 39
select select "25"
click at [452, 491] on select "Please select a State [PERSON_NAME] (FCT) [PERSON_NAME] Ibom [GEOGRAPHIC_DATA] …" at bounding box center [629, 510] width 354 height 39
click at [785, 551] on input "Next" at bounding box center [769, 571] width 51 height 40
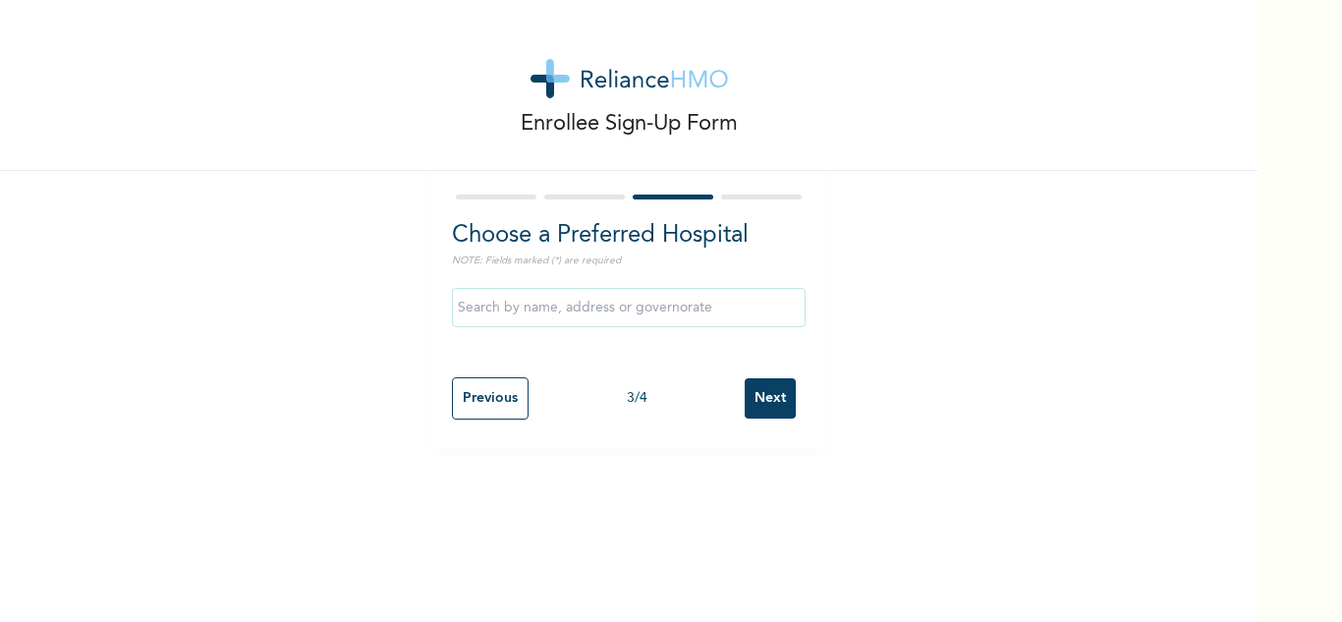
scroll to position [0, 0]
click at [752, 392] on input "Next" at bounding box center [769, 398] width 51 height 40
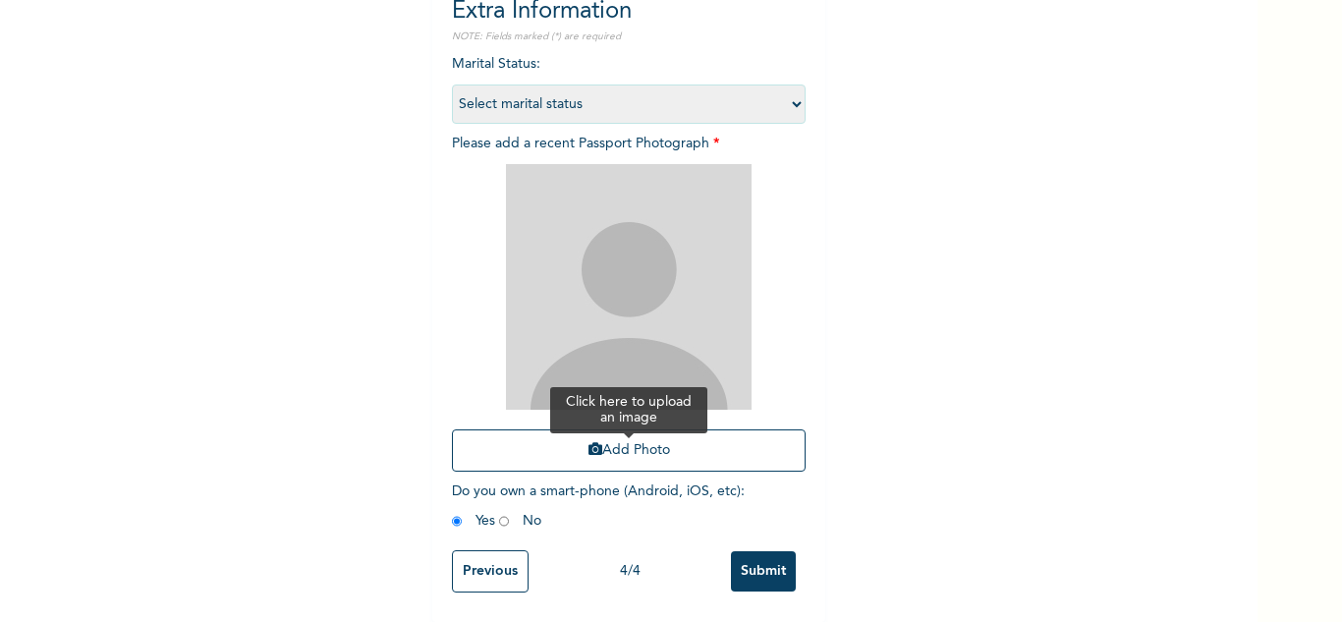
scroll to position [239, 0]
click at [597, 449] on button "Add Photo" at bounding box center [629, 450] width 354 height 42
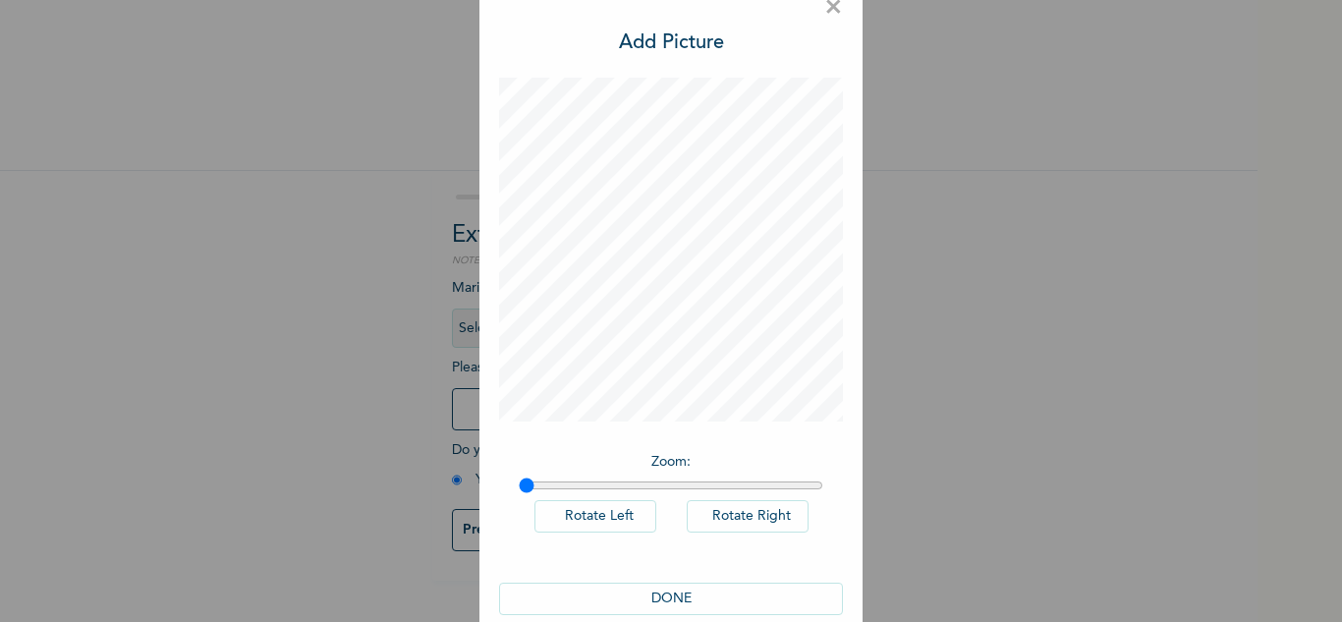
scroll to position [64, 0]
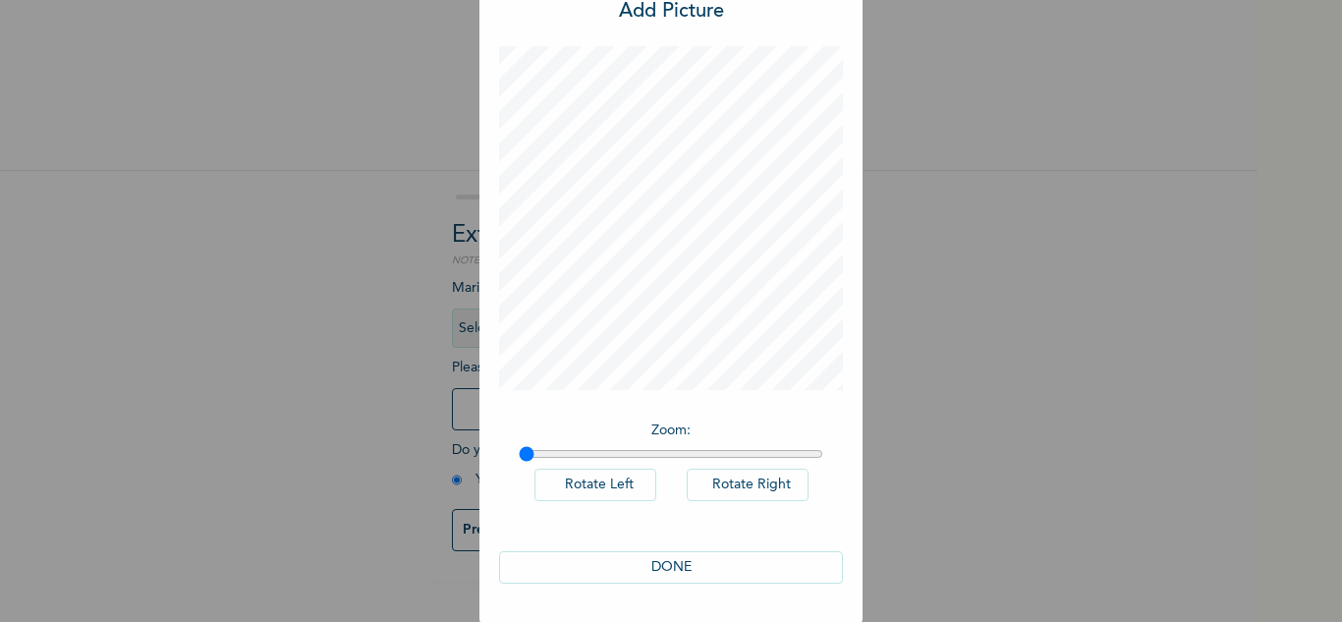
click at [713, 555] on button "DONE" at bounding box center [671, 567] width 344 height 32
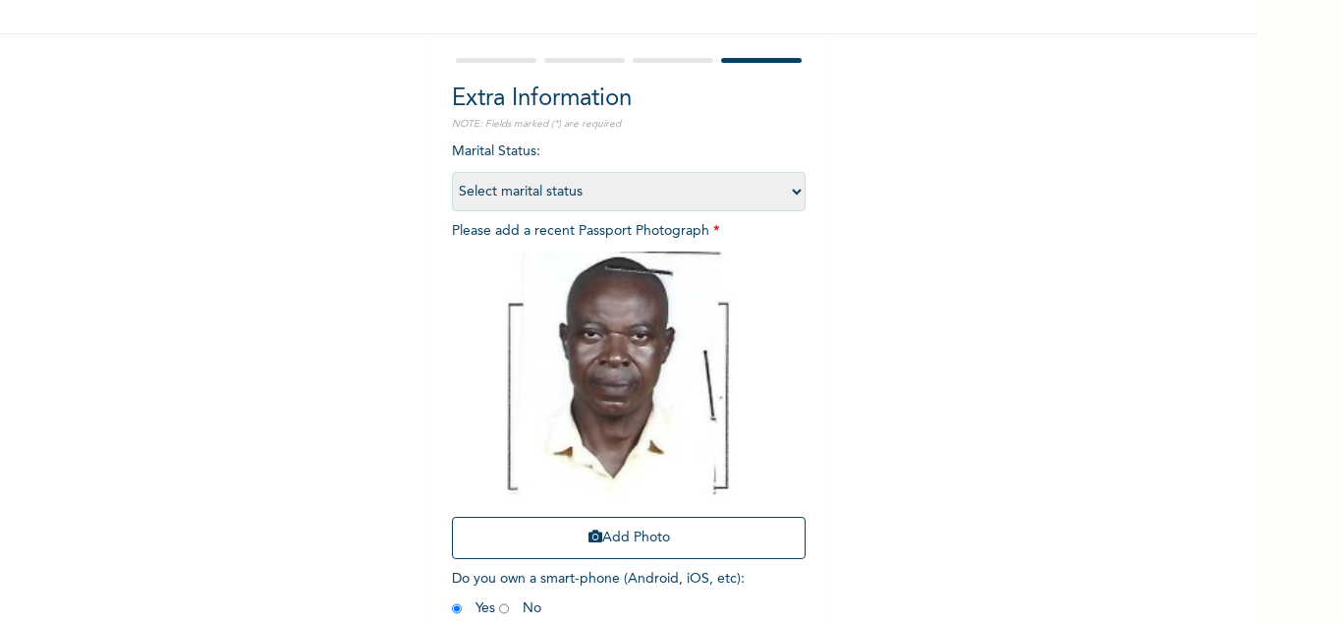
scroll to position [239, 0]
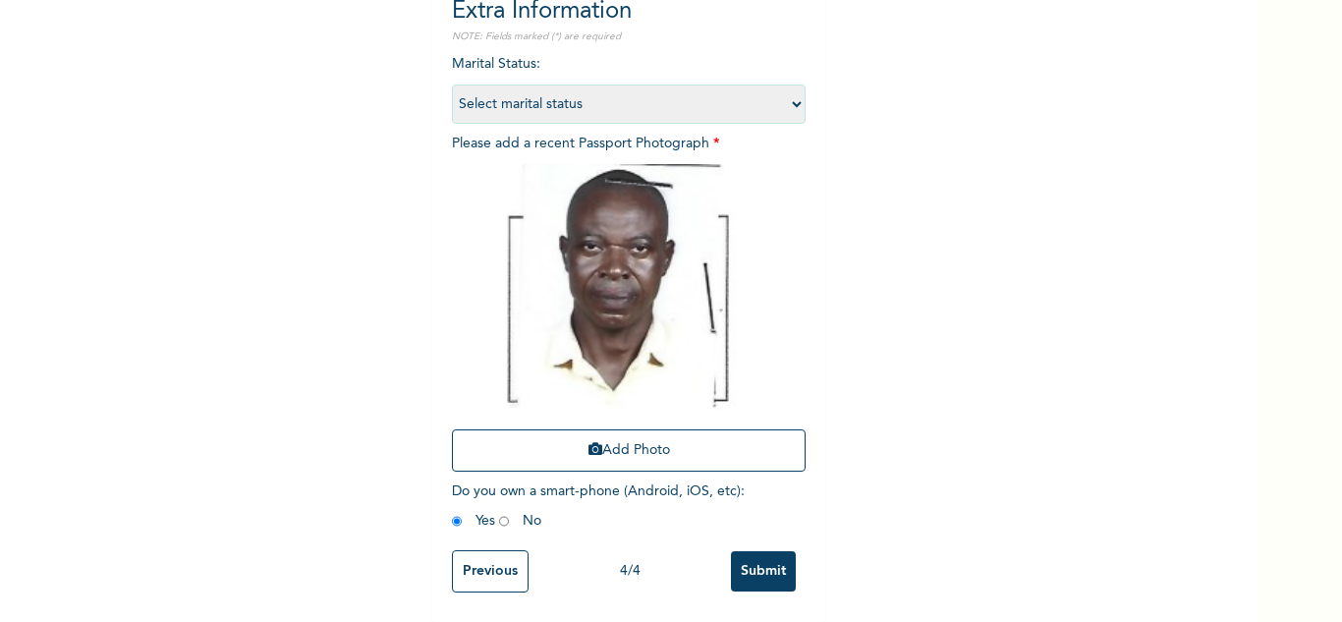
click at [738, 559] on input "Submit" at bounding box center [763, 571] width 65 height 40
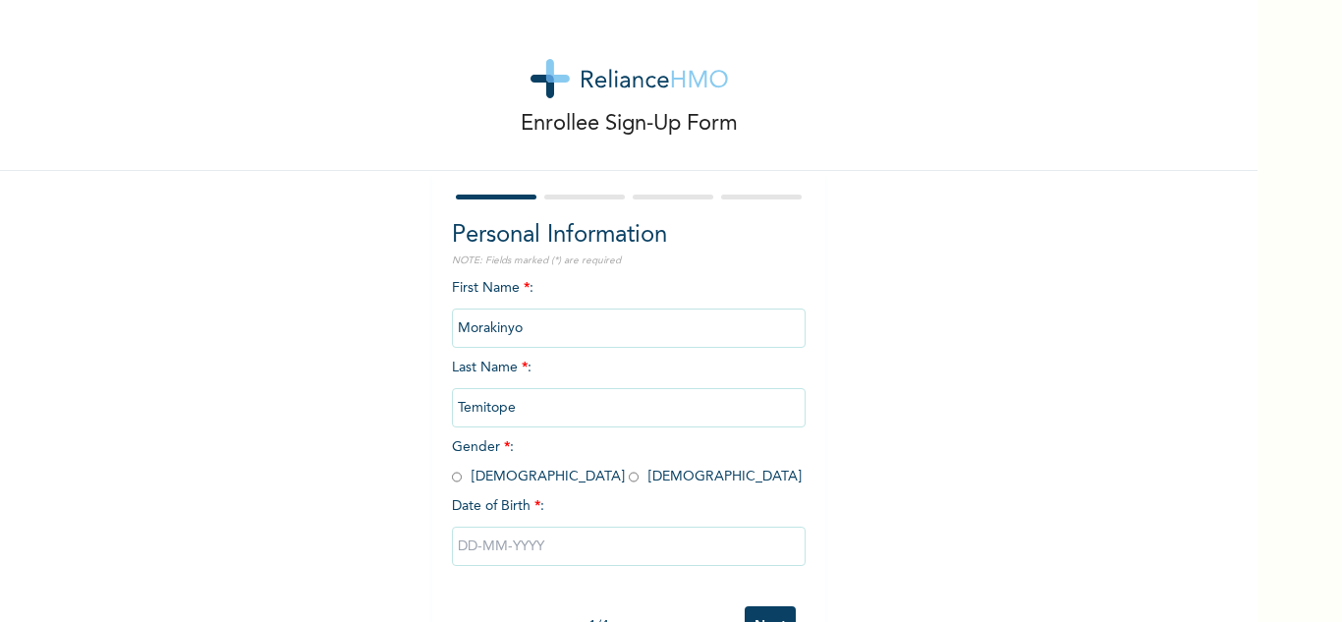
click at [629, 482] on input "radio" at bounding box center [634, 476] width 10 height 19
radio input "true"
click at [524, 531] on input "text" at bounding box center [629, 545] width 354 height 39
select select "8"
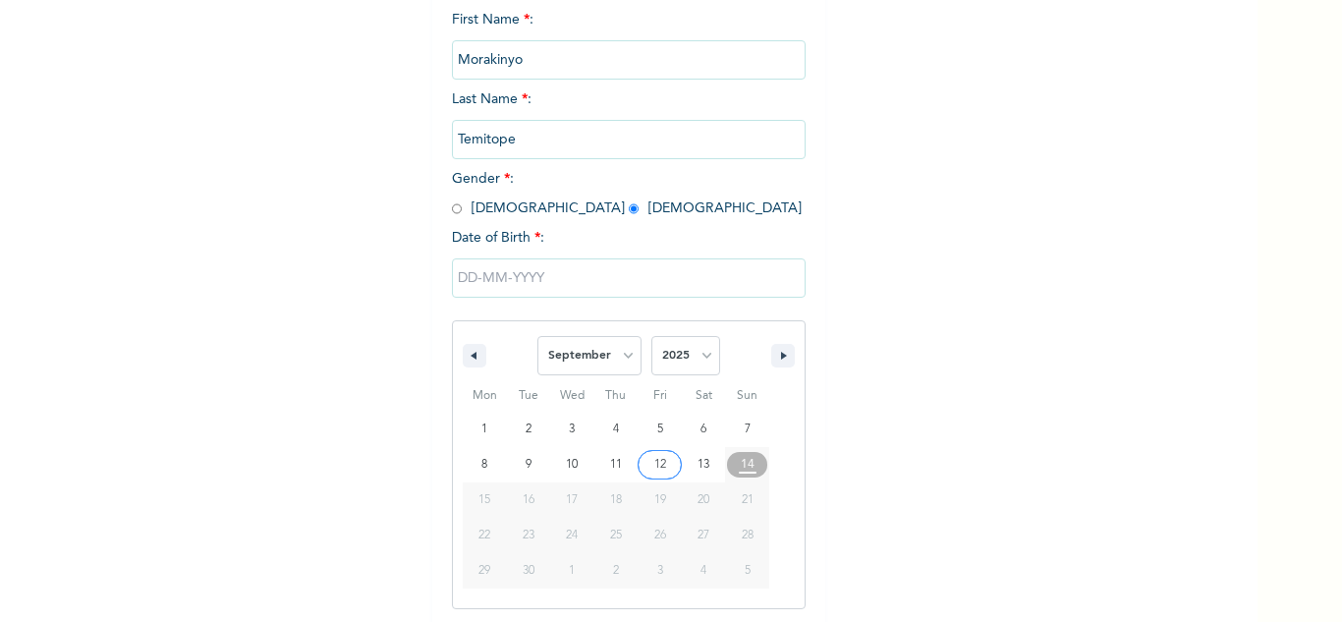
scroll to position [271, 0]
click at [685, 359] on select "2025 2024 2023 2022 2021 2020 2019 2018 2017 2016 2015 2014 2013 2012 2011 2010…" at bounding box center [685, 352] width 69 height 39
select select "1999"
click at [651, 334] on select "2025 2024 2023 2022 2021 2020 2019 2018 2017 2016 2015 2014 2013 2012 2011 2010…" at bounding box center [685, 352] width 69 height 39
click at [576, 364] on select "January February March April May June July August September October November De…" at bounding box center [589, 352] width 104 height 39
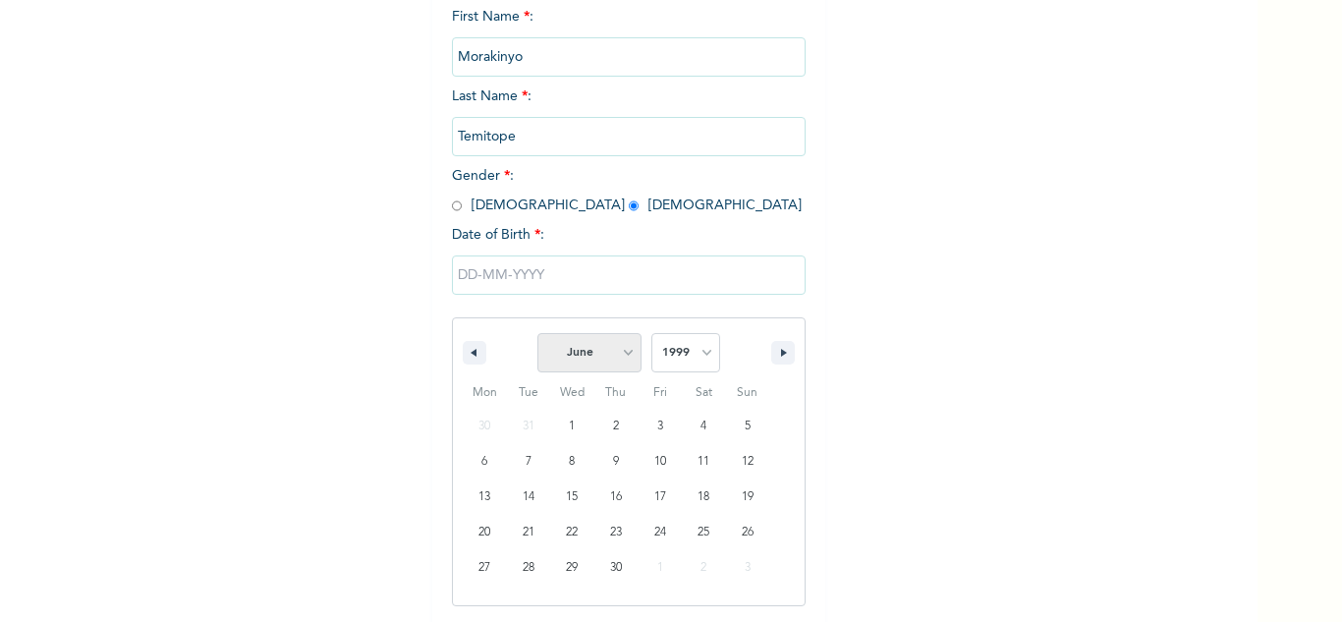
click at [537, 334] on select "January February March April May June July August September October November De…" at bounding box center [589, 352] width 104 height 39
click at [591, 355] on select "January February March April May June July August September October November De…" at bounding box center [589, 352] width 104 height 39
select select "4"
click at [537, 334] on select "January February March April May June July August September October November De…" at bounding box center [589, 352] width 104 height 39
type input "[DATE]"
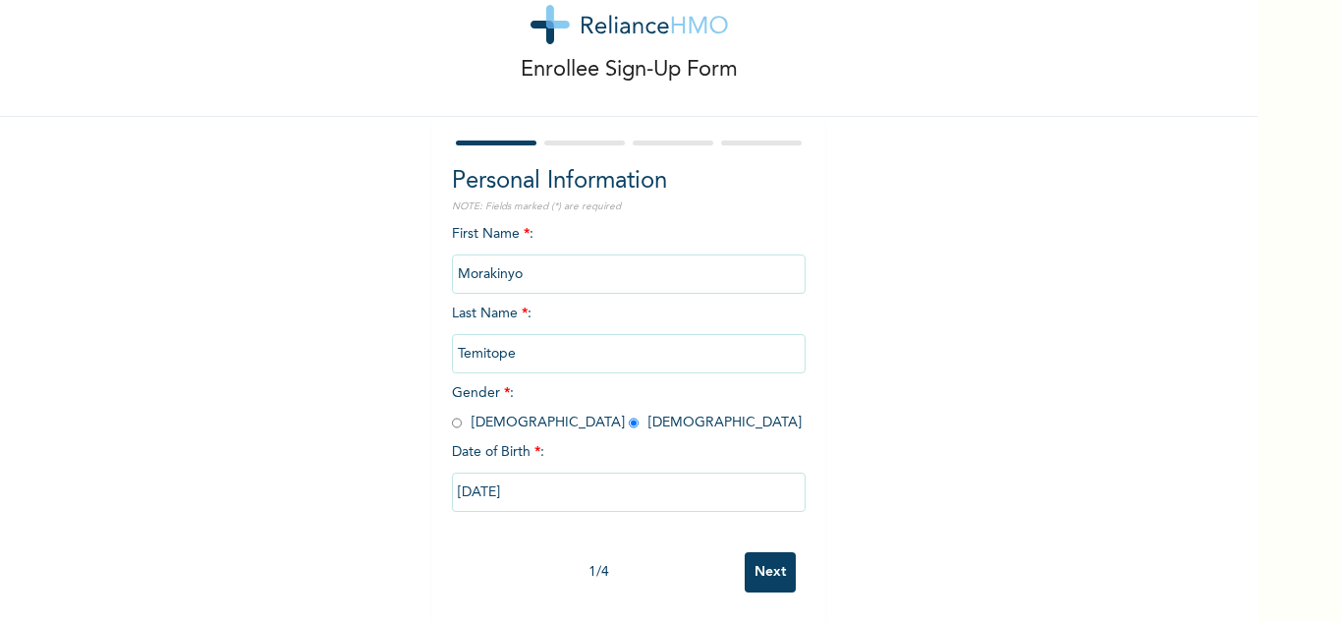
scroll to position [69, 0]
click at [748, 562] on input "Next" at bounding box center [769, 572] width 51 height 40
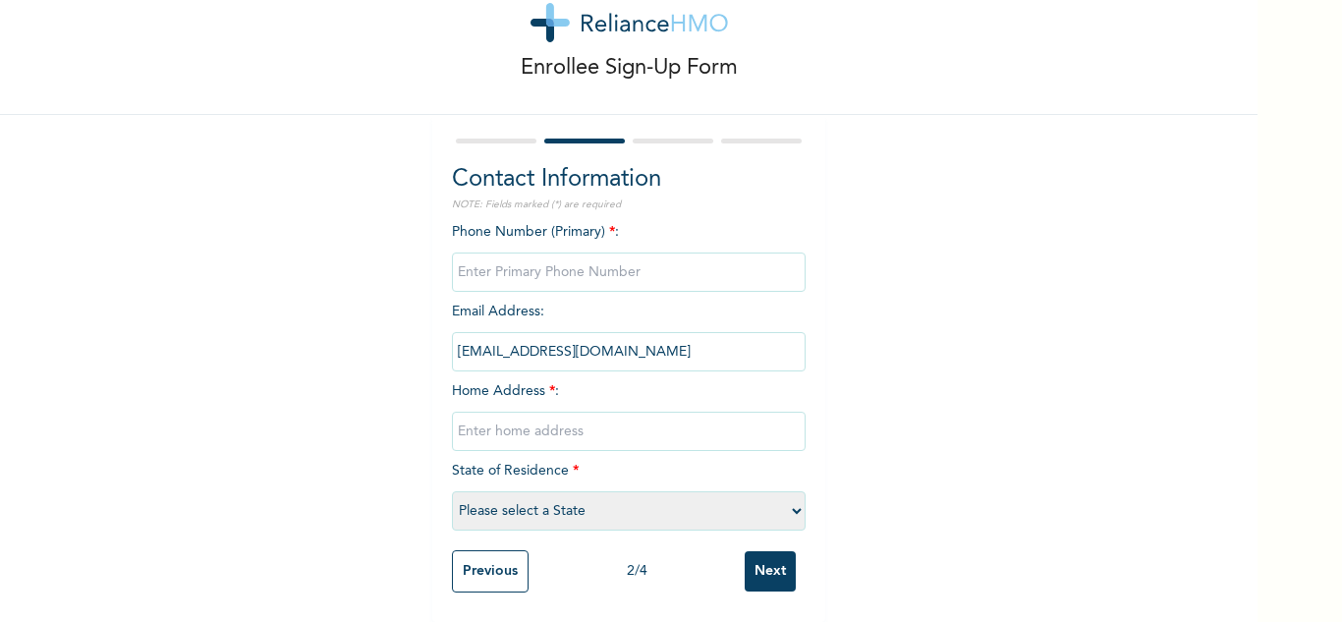
click at [630, 258] on input "phone" at bounding box center [629, 271] width 354 height 39
type input "0"
click at [627, 414] on input "text" at bounding box center [629, 430] width 354 height 39
type input "Mainland"
click at [646, 507] on select "Please select a State [PERSON_NAME] (FCT) [PERSON_NAME] Ibom [GEOGRAPHIC_DATA] …" at bounding box center [629, 510] width 354 height 39
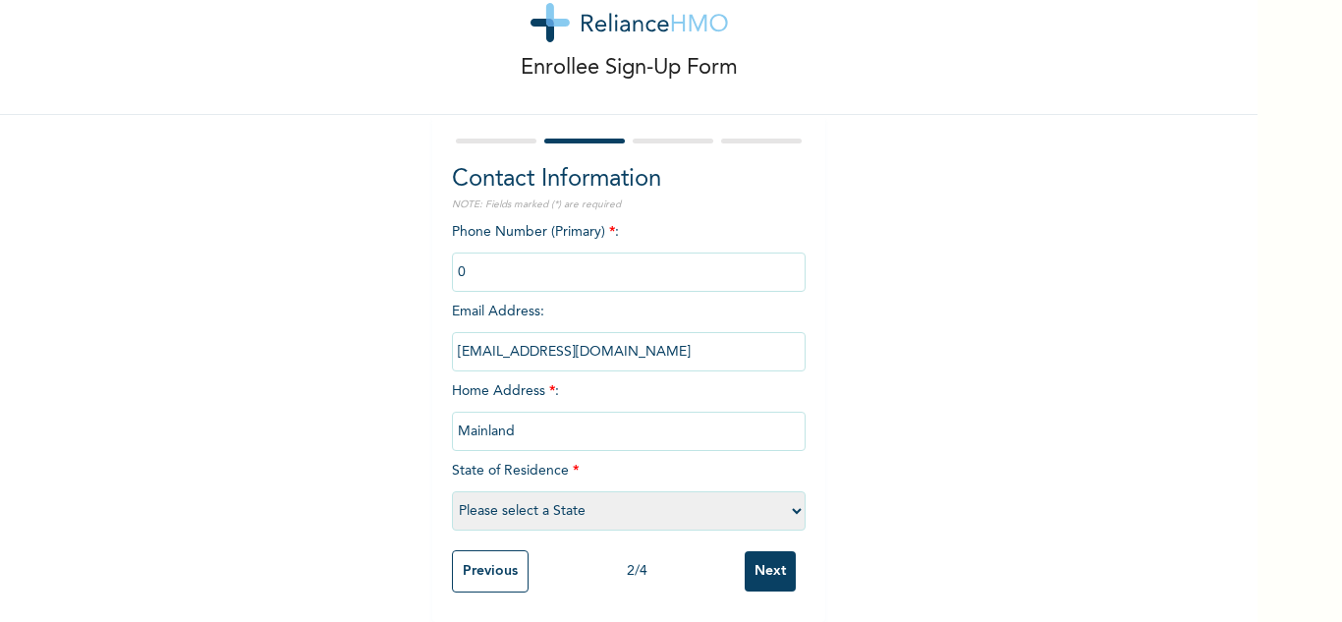
select select "25"
click at [452, 491] on select "Please select a State [PERSON_NAME] (FCT) [PERSON_NAME] Ibom [GEOGRAPHIC_DATA] …" at bounding box center [629, 510] width 354 height 39
click at [764, 557] on input "Next" at bounding box center [769, 571] width 51 height 40
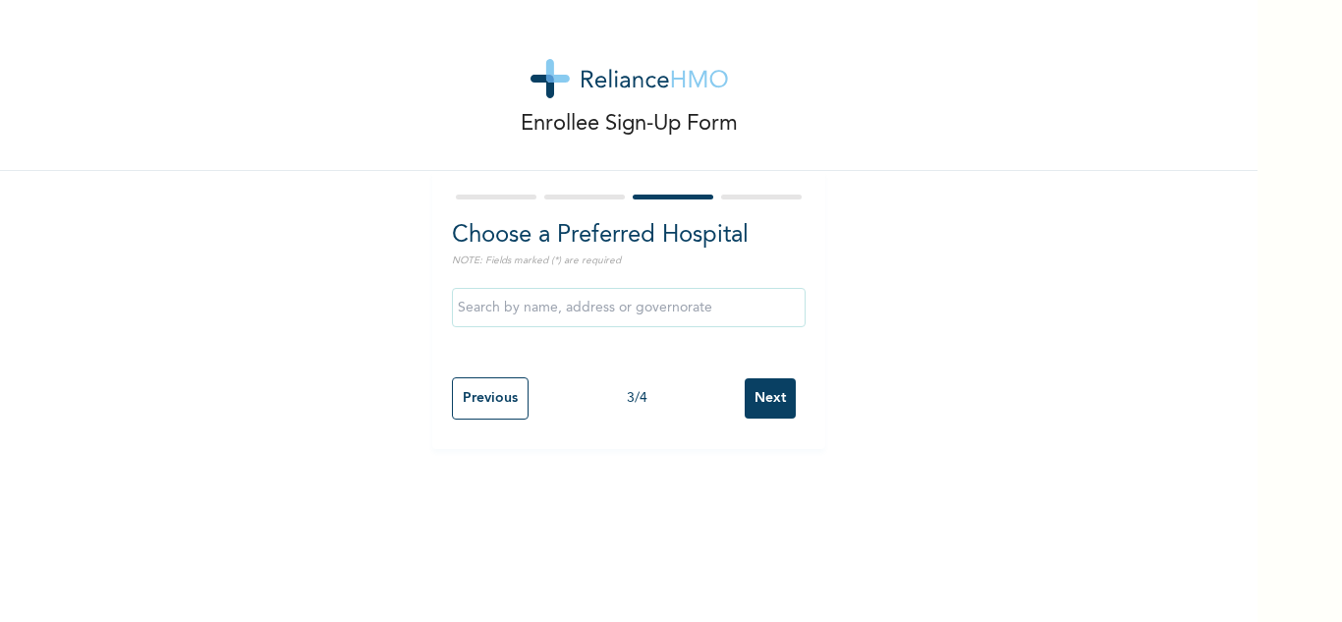
scroll to position [0, 0]
click at [679, 308] on input "text" at bounding box center [629, 307] width 354 height 39
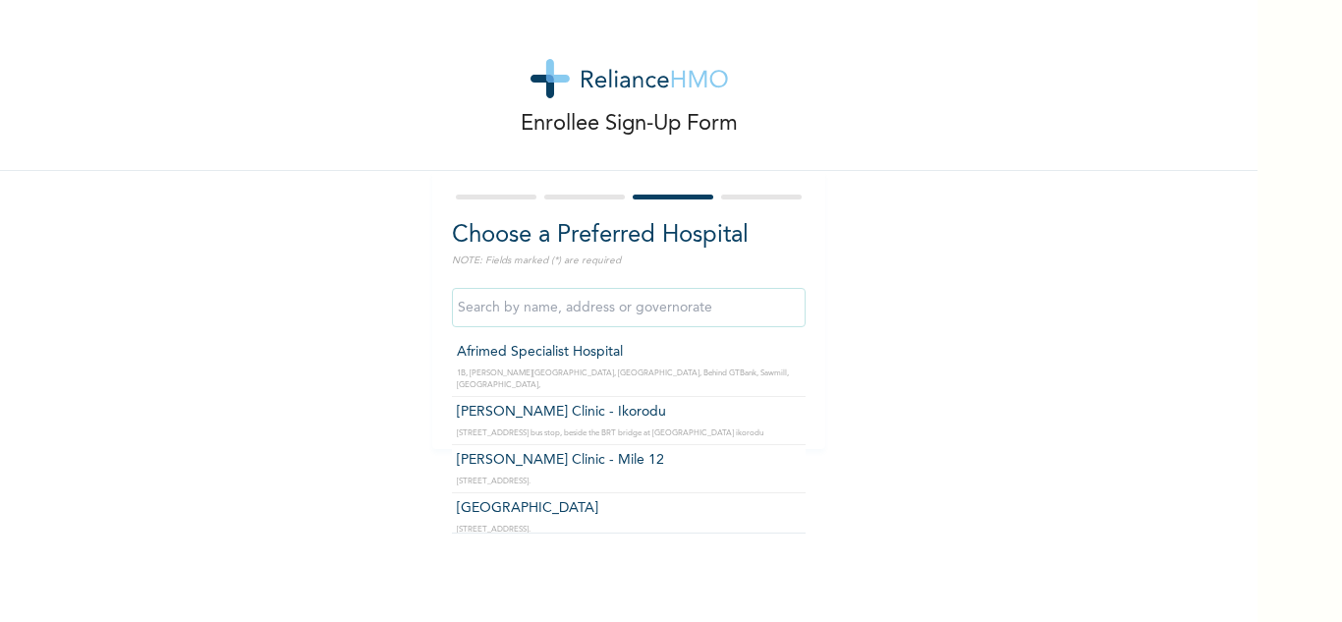
click at [906, 405] on div "Enrollee Sign-Up Form Choose a Preferred Hospital NOTE: Fields marked (*) are r…" at bounding box center [628, 224] width 1257 height 449
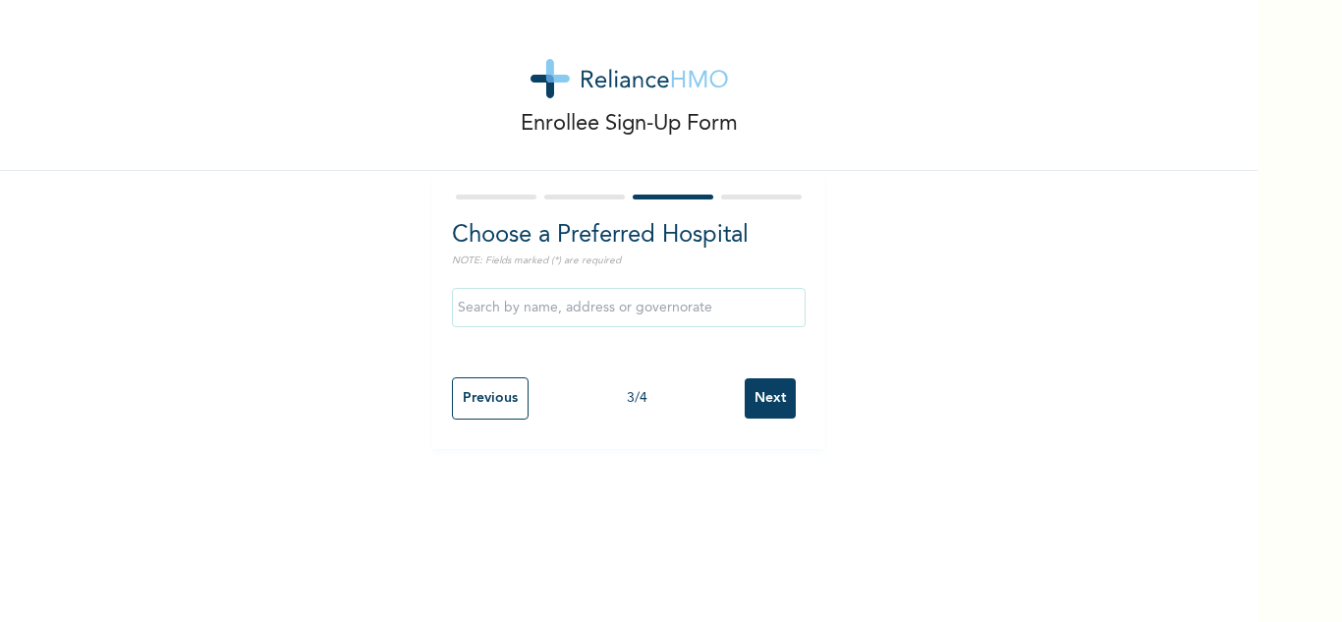
click at [767, 400] on input "Next" at bounding box center [769, 398] width 51 height 40
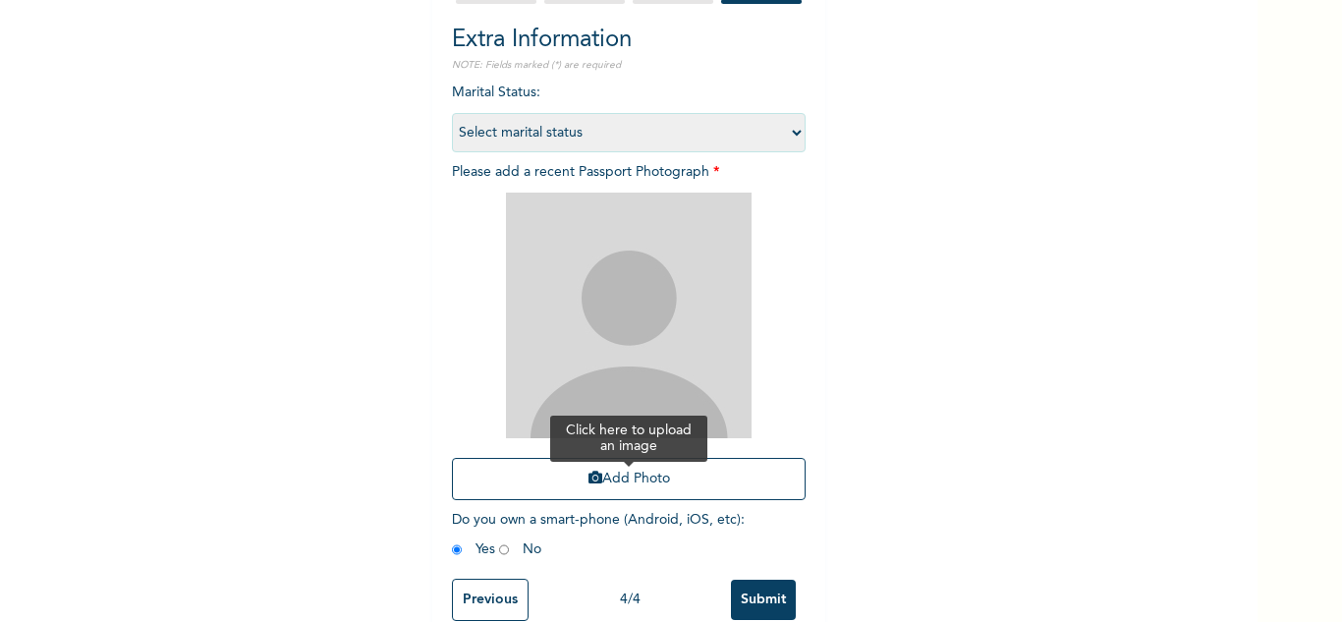
scroll to position [196, 0]
click at [619, 474] on button "Add Photo" at bounding box center [629, 478] width 354 height 42
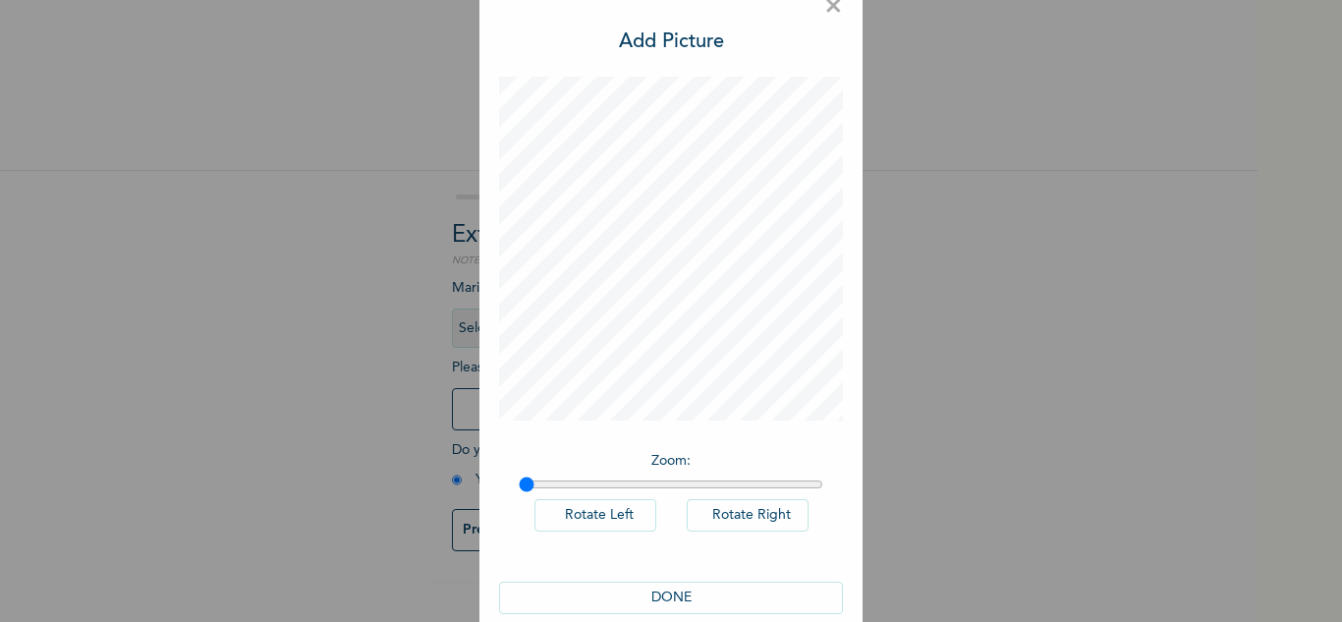
scroll to position [64, 0]
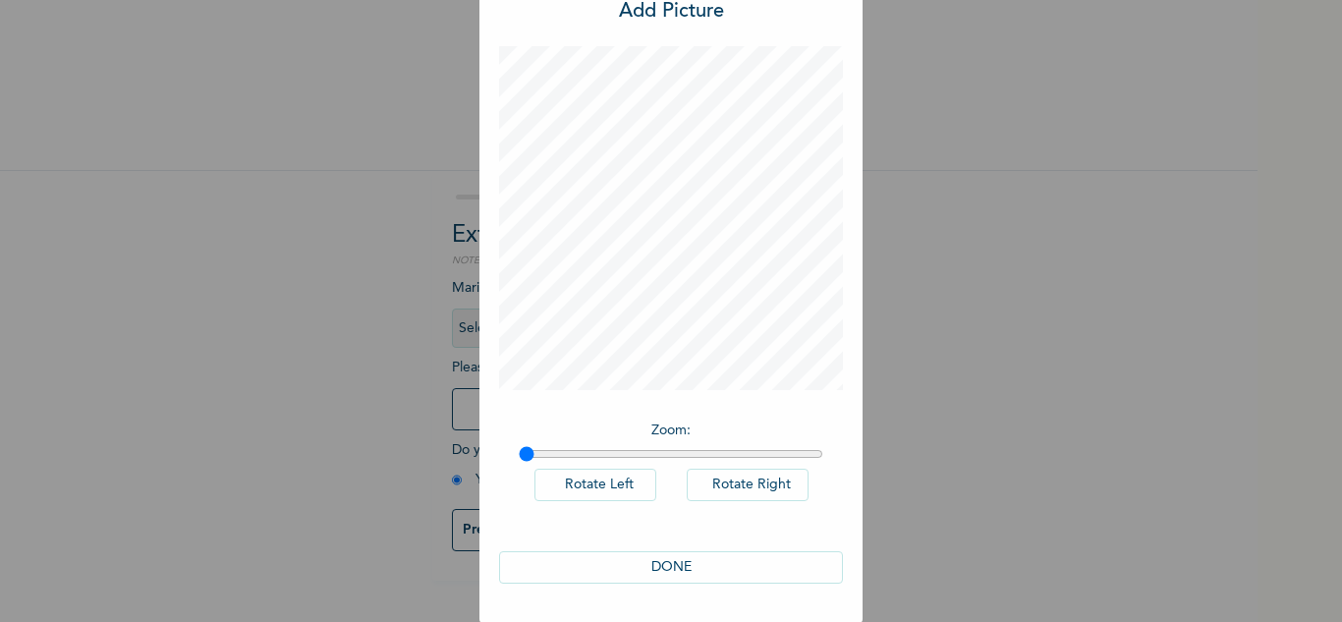
click at [688, 568] on button "DONE" at bounding box center [671, 567] width 344 height 32
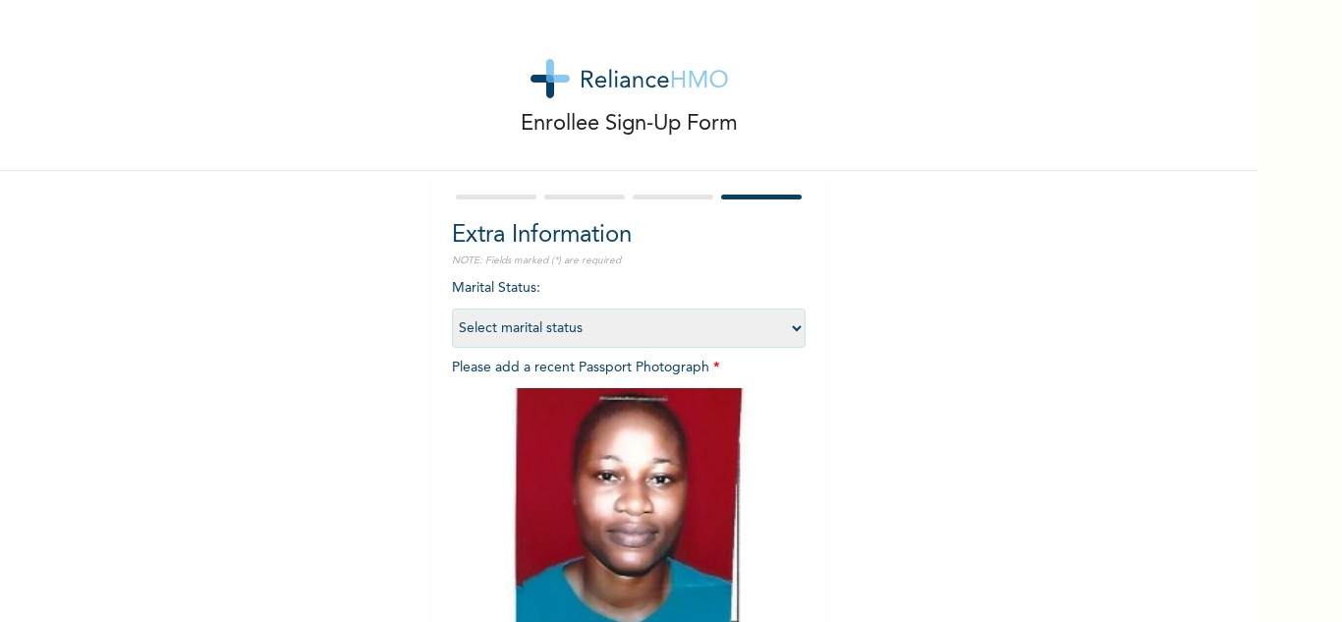
scroll to position [239, 0]
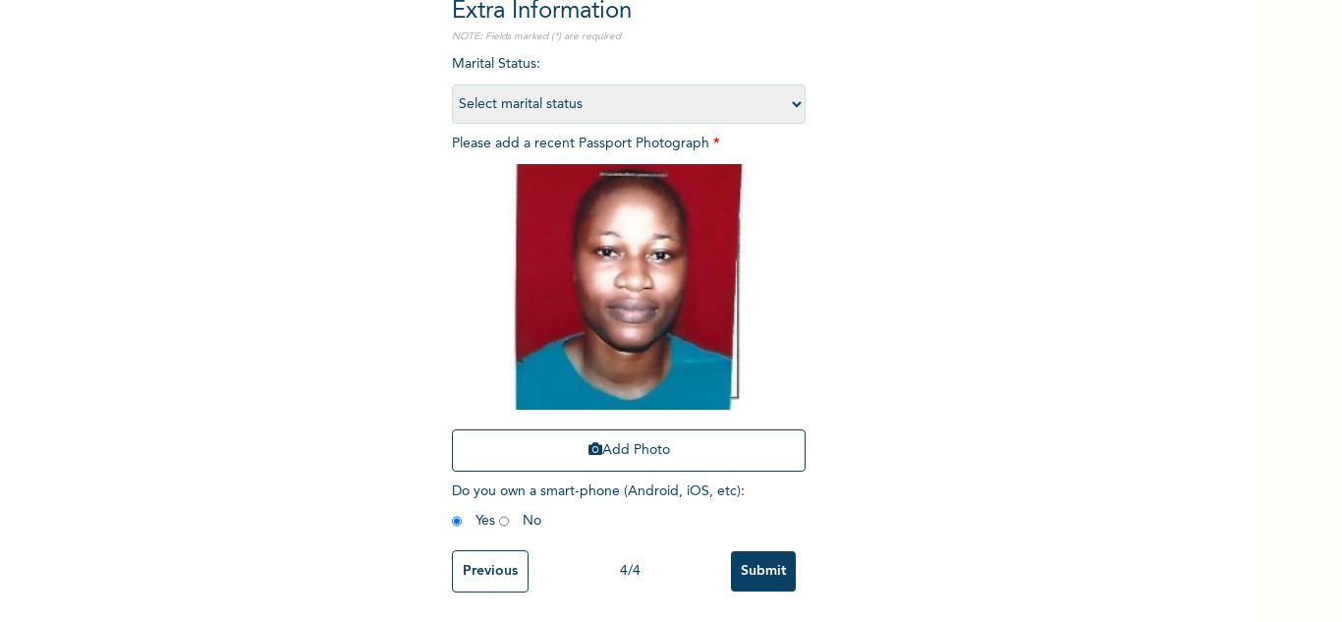
click at [748, 562] on input "Submit" at bounding box center [763, 571] width 65 height 40
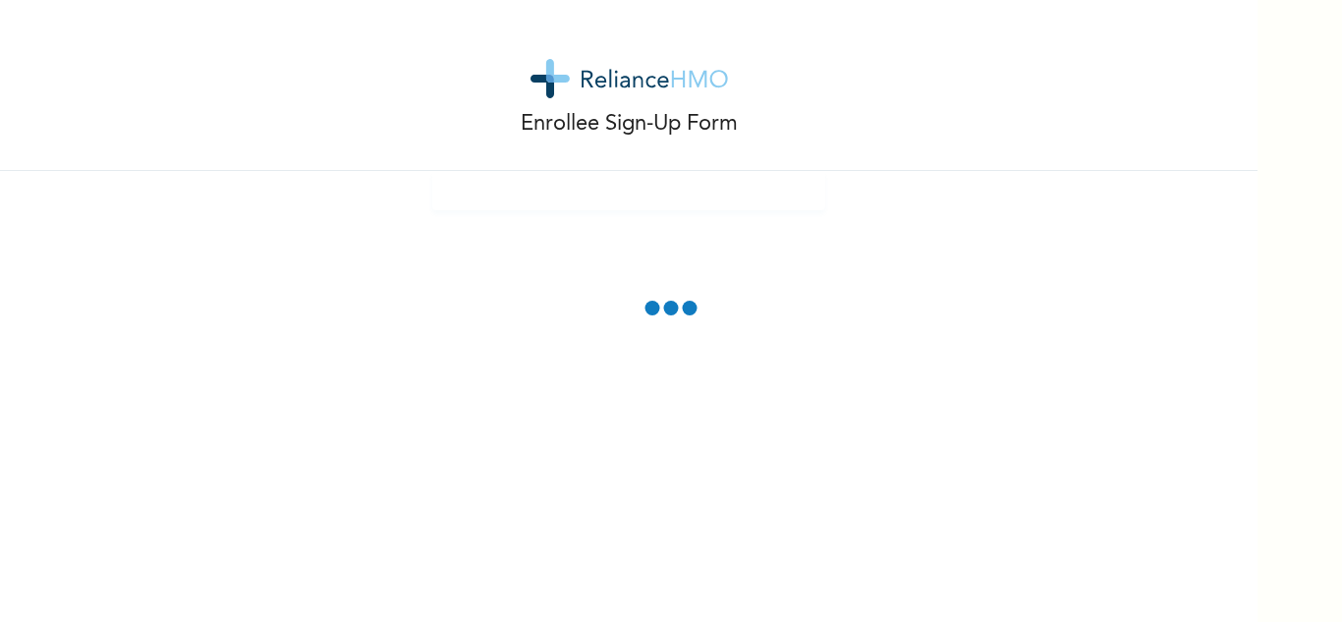
scroll to position [0, 0]
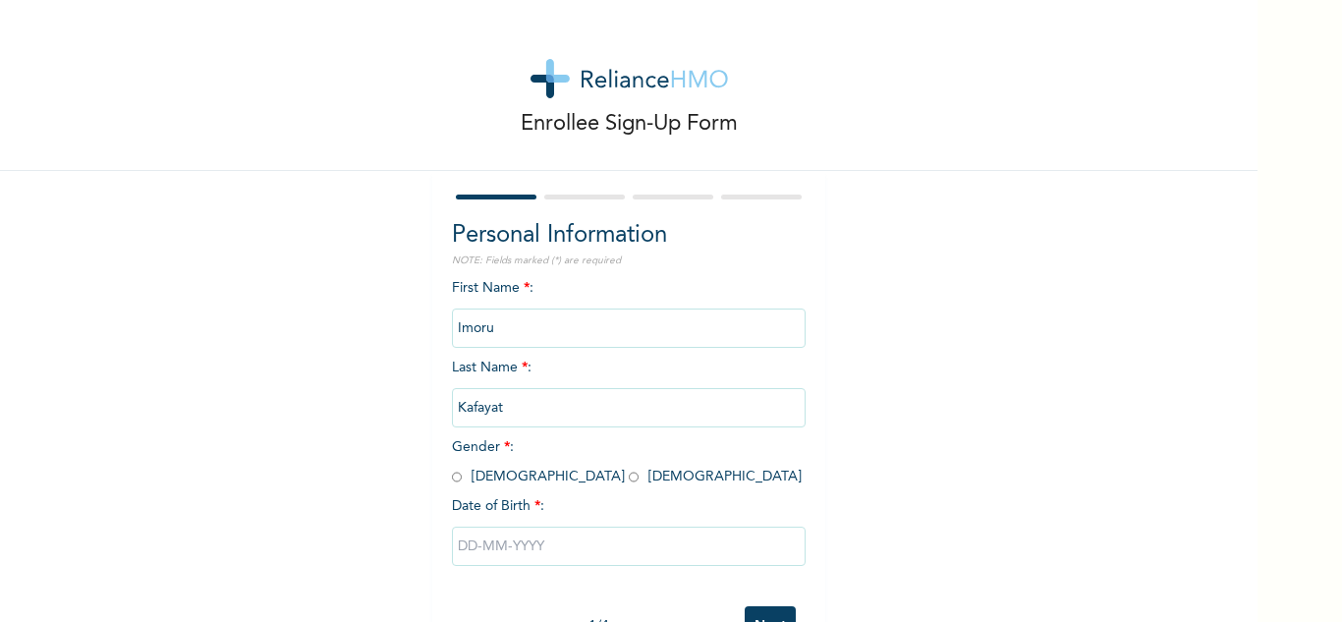
click at [629, 479] on input "radio" at bounding box center [634, 476] width 10 height 19
radio input "true"
click at [523, 533] on input "text" at bounding box center [629, 545] width 354 height 39
select select "8"
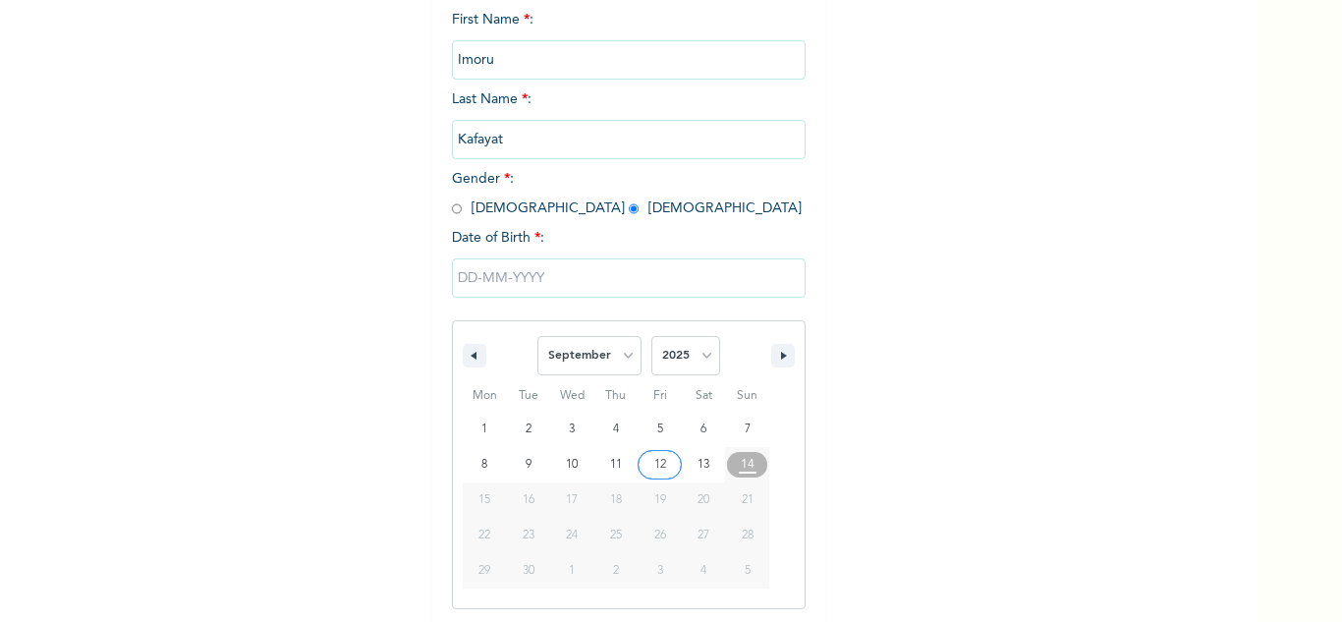
scroll to position [271, 0]
drag, startPoint x: 691, startPoint y: 351, endPoint x: 691, endPoint y: 337, distance: 13.7
click at [691, 351] on select "2025 2024 2023 2022 2021 2020 2019 2018 2017 2016 2015 2014 2013 2012 2011 2010…" at bounding box center [685, 352] width 69 height 39
select select "1998"
click at [651, 334] on select "2025 2024 2023 2022 2021 2020 2019 2018 2017 2016 2015 2014 2013 2012 2011 2010…" at bounding box center [685, 352] width 69 height 39
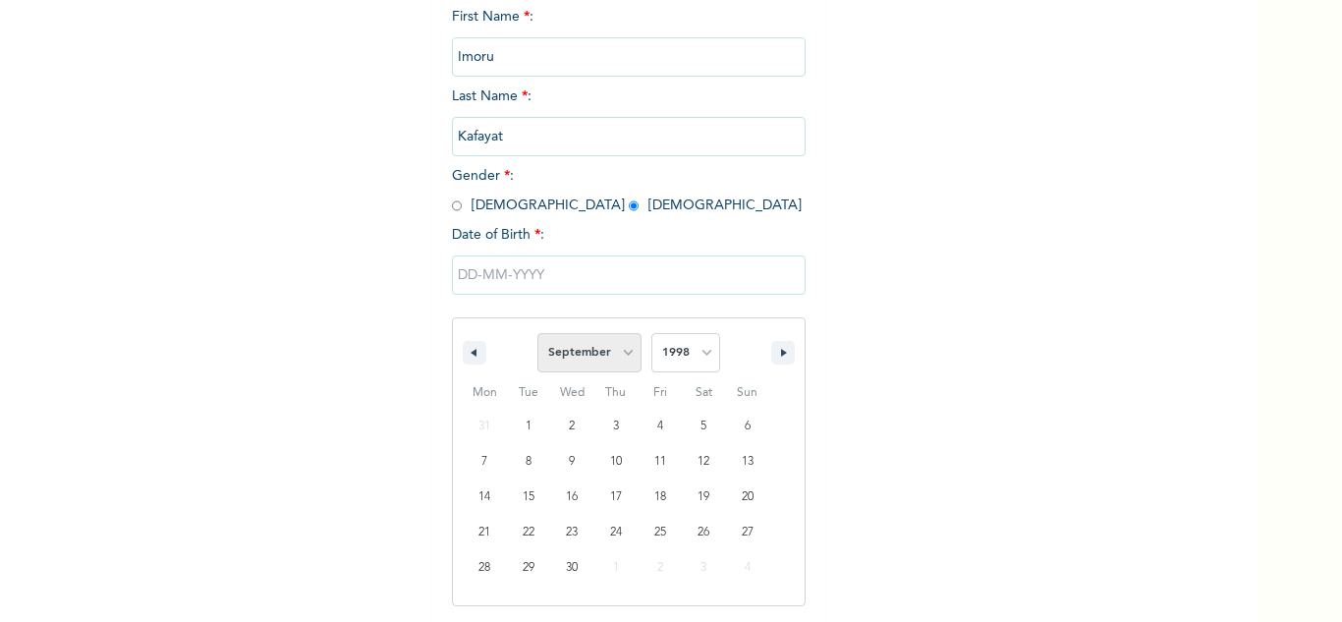
click at [576, 349] on select "January February March April May June July August September October November De…" at bounding box center [589, 352] width 104 height 39
select select "10"
click at [537, 334] on select "January February March April May June July August September October November De…" at bounding box center [589, 352] width 104 height 39
type input "11/23/1998"
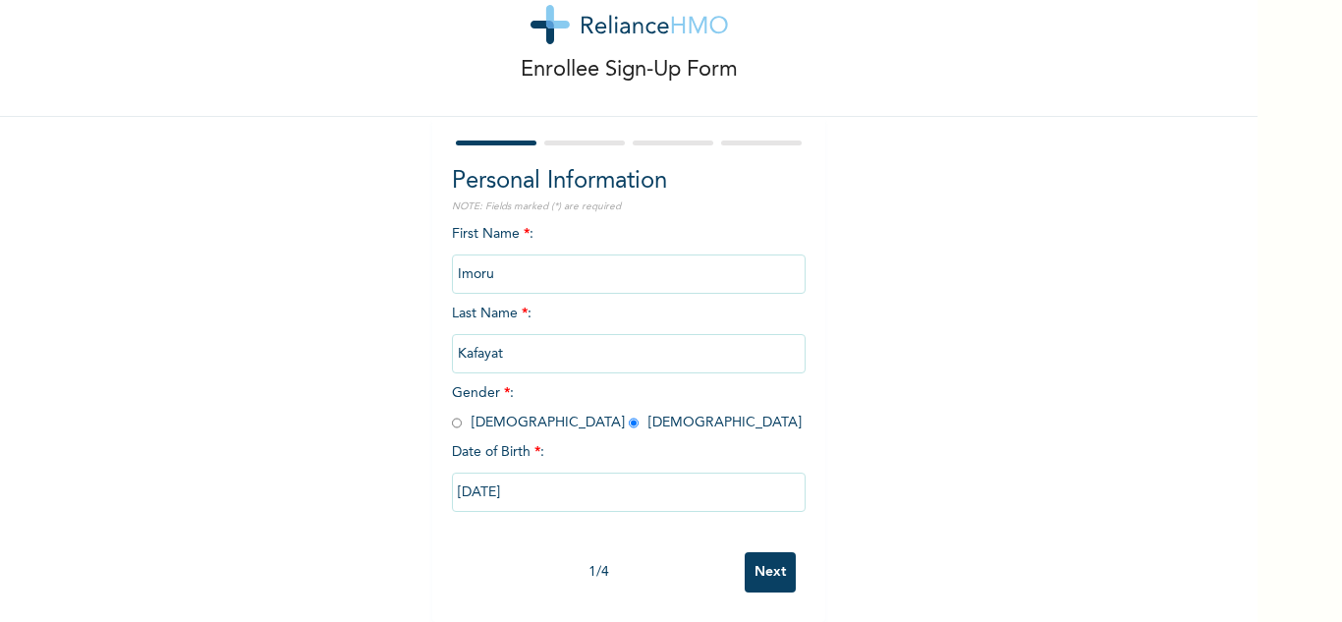
scroll to position [69, 0]
click at [768, 560] on input "Next" at bounding box center [769, 572] width 51 height 40
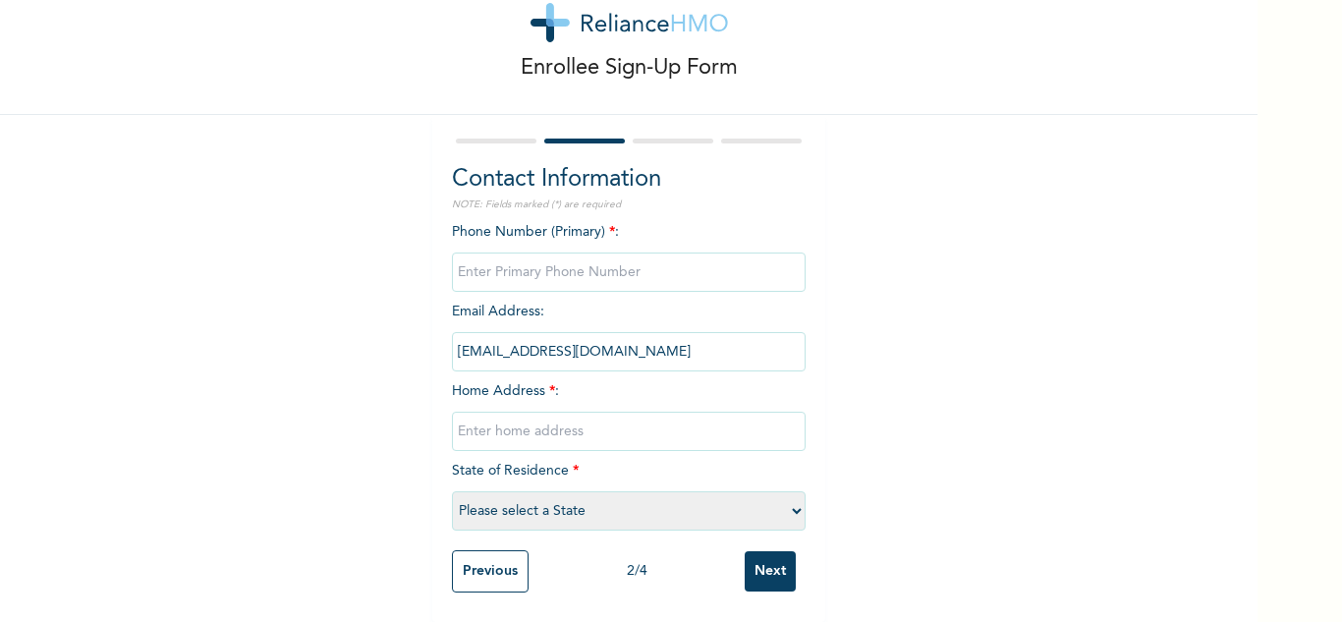
click at [587, 252] on input "phone" at bounding box center [629, 271] width 354 height 39
type input "0"
drag, startPoint x: 953, startPoint y: 373, endPoint x: 806, endPoint y: 395, distance: 147.9
click at [952, 374] on div "Enrollee Sign-Up Form Contact Information NOTE: Fields marked (*) are required …" at bounding box center [628, 283] width 1257 height 678
click at [735, 411] on input "text" at bounding box center [629, 430] width 354 height 39
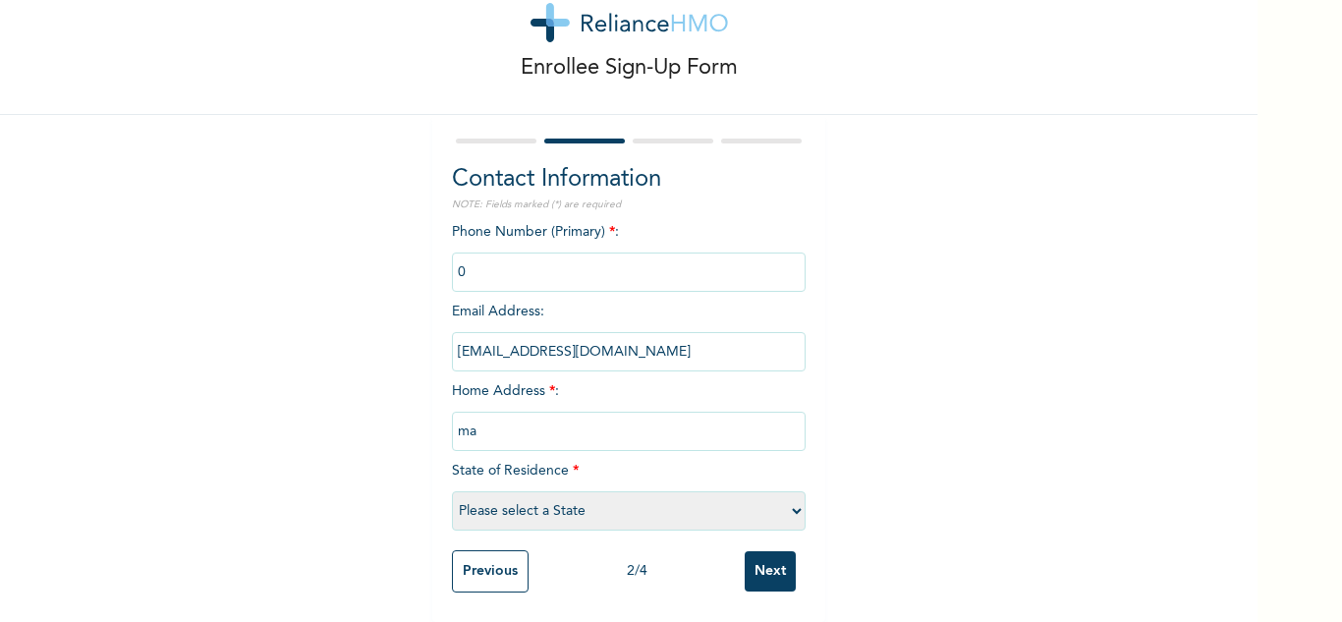
type input "Mainland"
click at [645, 496] on select "Please select a State [PERSON_NAME] (FCT) [PERSON_NAME] Ibom [GEOGRAPHIC_DATA] …" at bounding box center [629, 510] width 354 height 39
select select "25"
click at [452, 491] on select "Please select a State [PERSON_NAME] (FCT) [PERSON_NAME] Ibom [GEOGRAPHIC_DATA] …" at bounding box center [629, 510] width 354 height 39
click at [756, 557] on input "Next" at bounding box center [769, 571] width 51 height 40
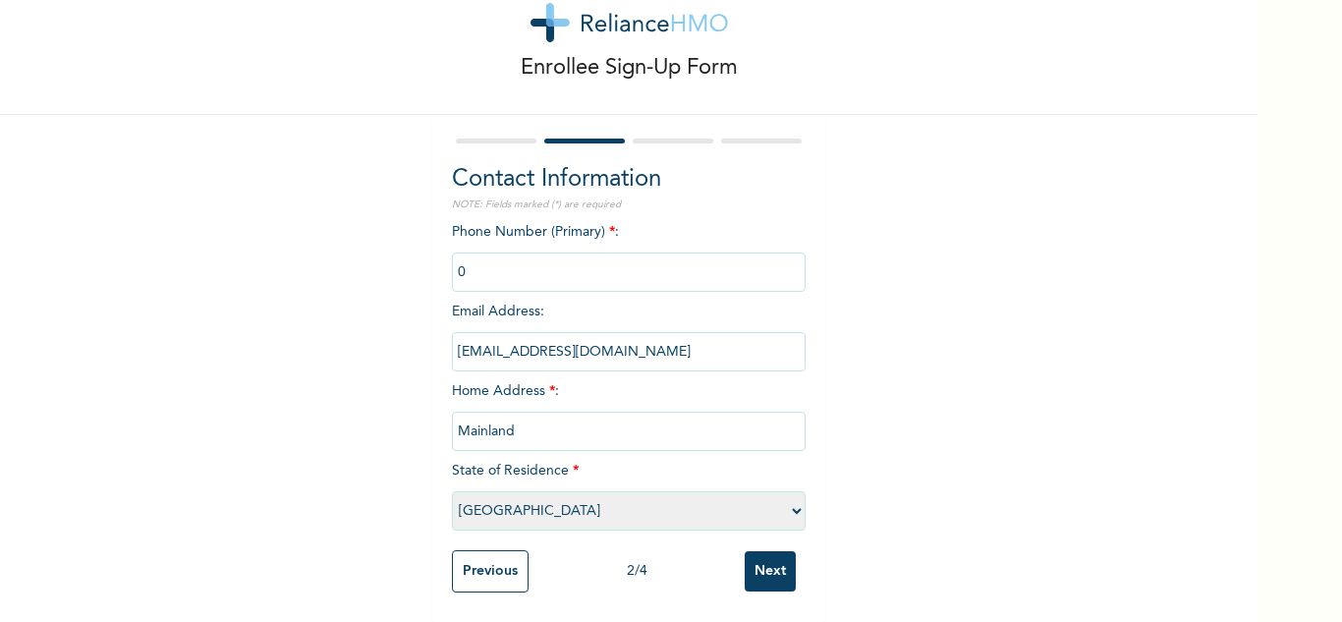
scroll to position [0, 0]
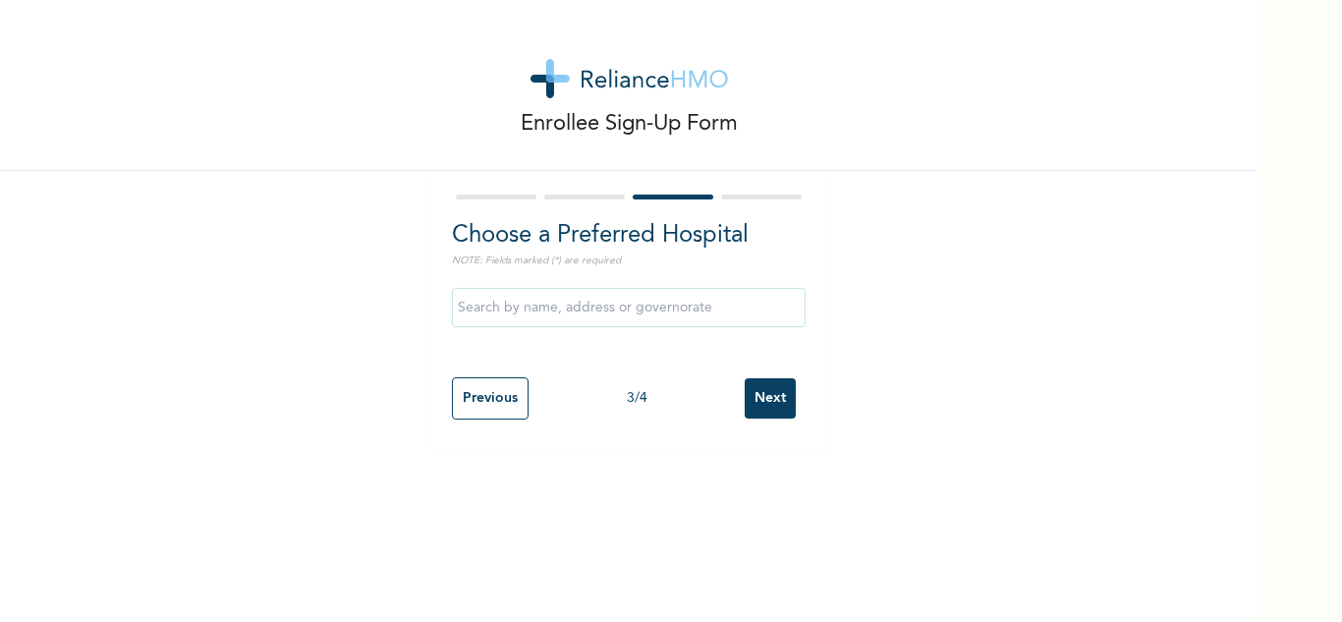
click at [711, 304] on input "text" at bounding box center [629, 307] width 354 height 39
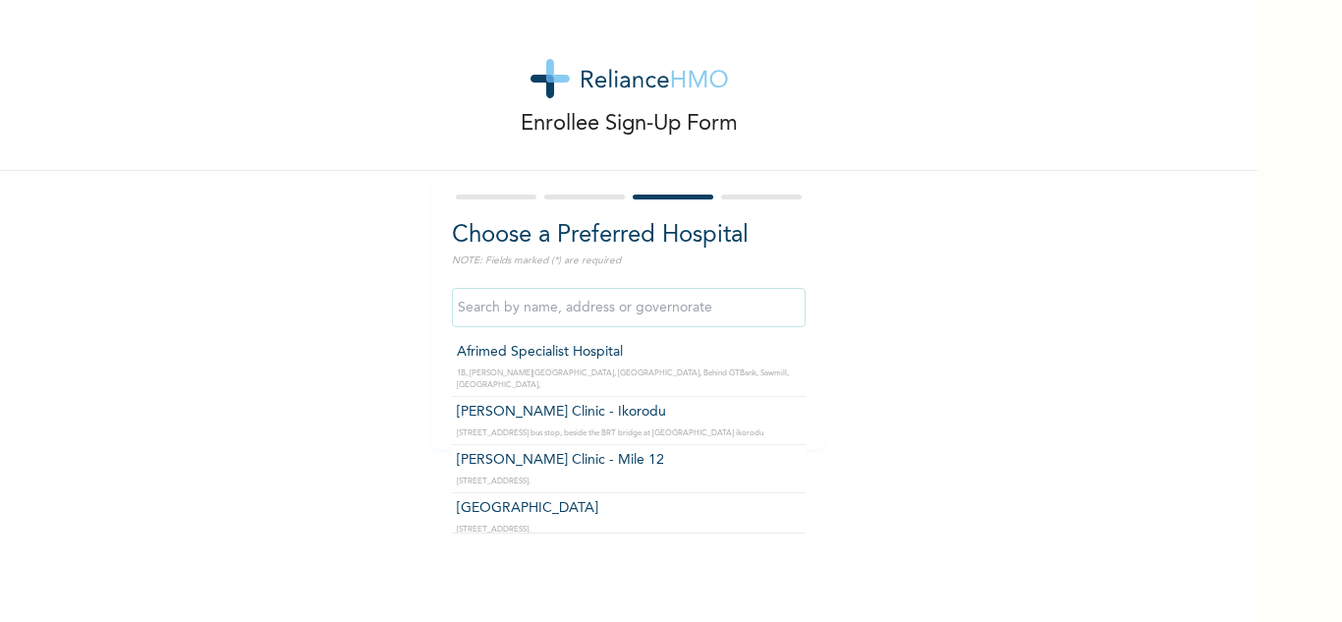
click at [928, 337] on div "Enrollee Sign-Up Form Choose a Preferred Hospital NOTE: Fields marked (*) are r…" at bounding box center [628, 224] width 1257 height 449
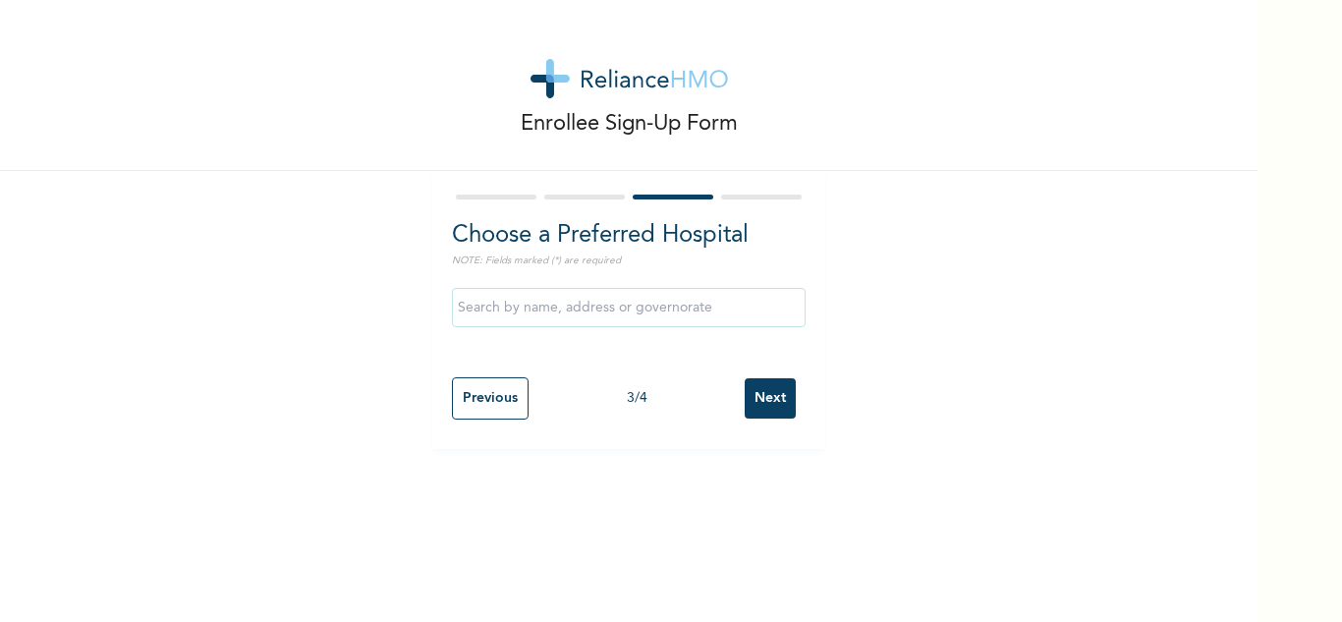
click at [762, 393] on input "Next" at bounding box center [769, 398] width 51 height 40
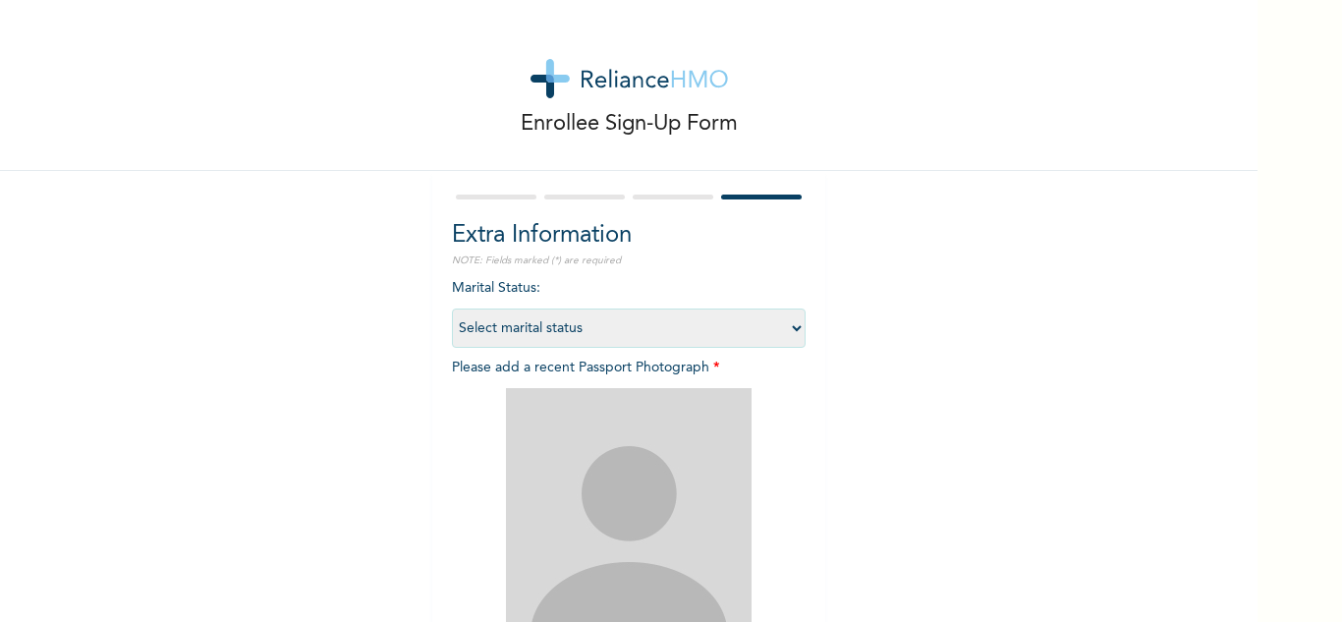
drag, startPoint x: 632, startPoint y: 344, endPoint x: 620, endPoint y: 347, distance: 13.1
click at [632, 344] on select "Select marital status Single Married Divorced Widow/Widower" at bounding box center [629, 327] width 354 height 39
select select "2"
click at [452, 308] on select "Select marital status Single Married Divorced Widow/Widower" at bounding box center [629, 327] width 354 height 39
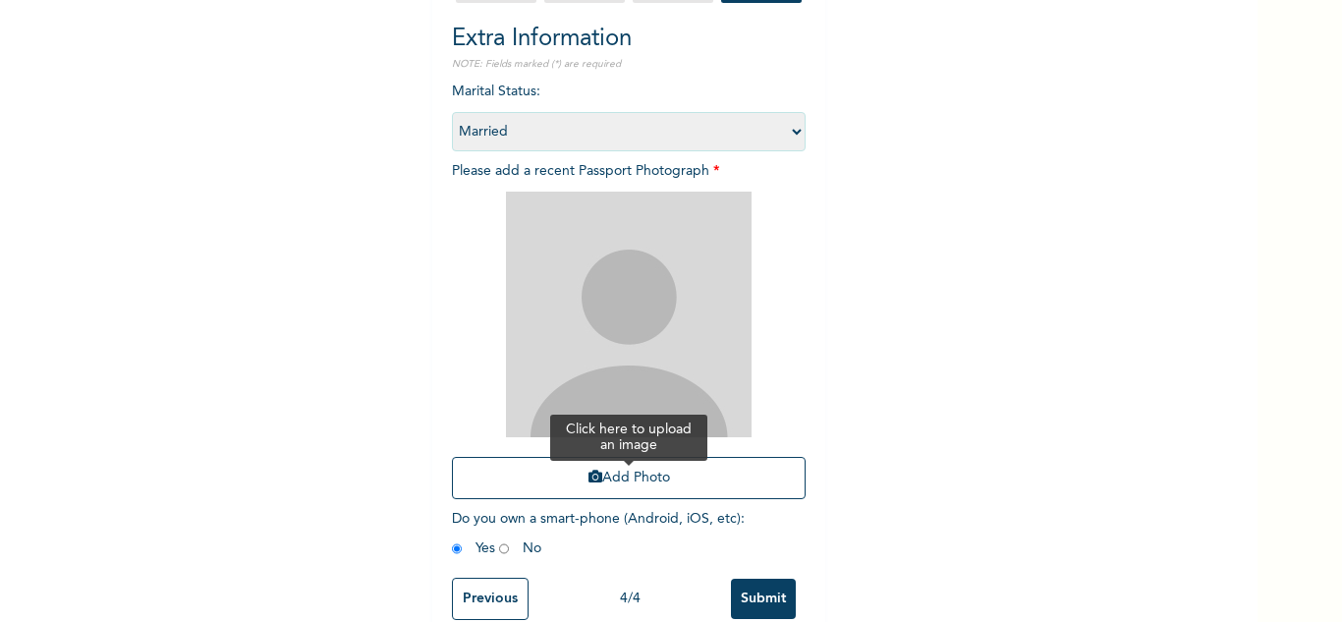
click at [588, 480] on icon "button" at bounding box center [595, 476] width 14 height 14
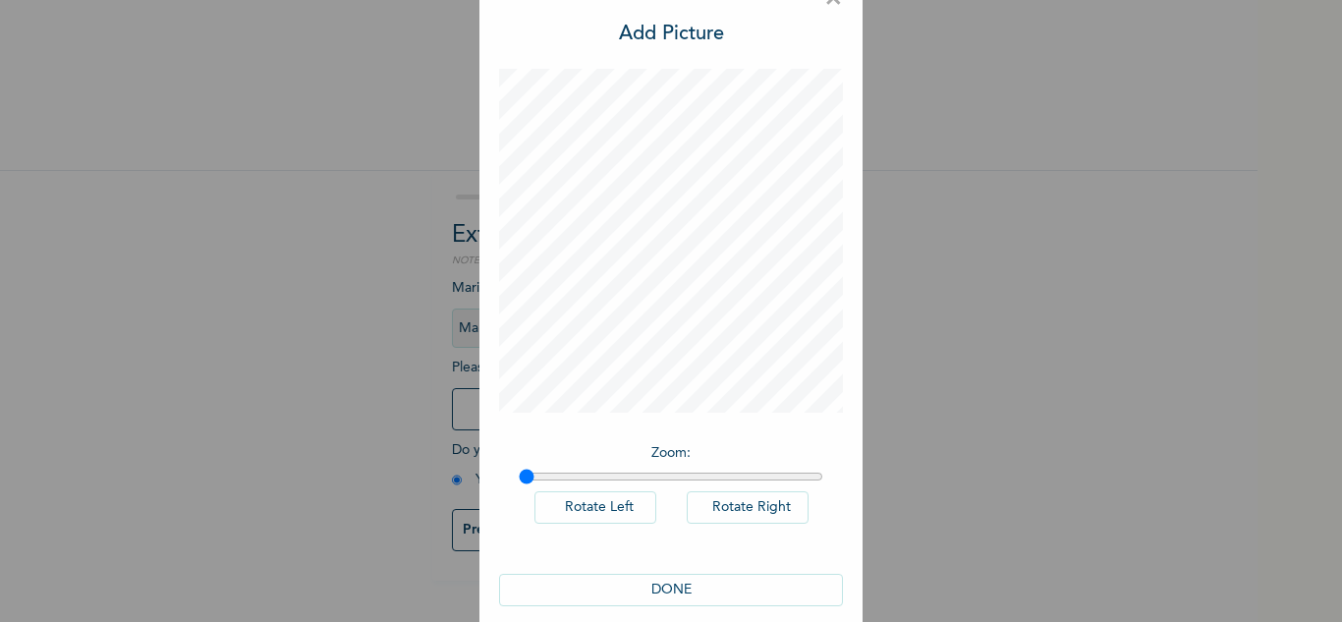
scroll to position [64, 0]
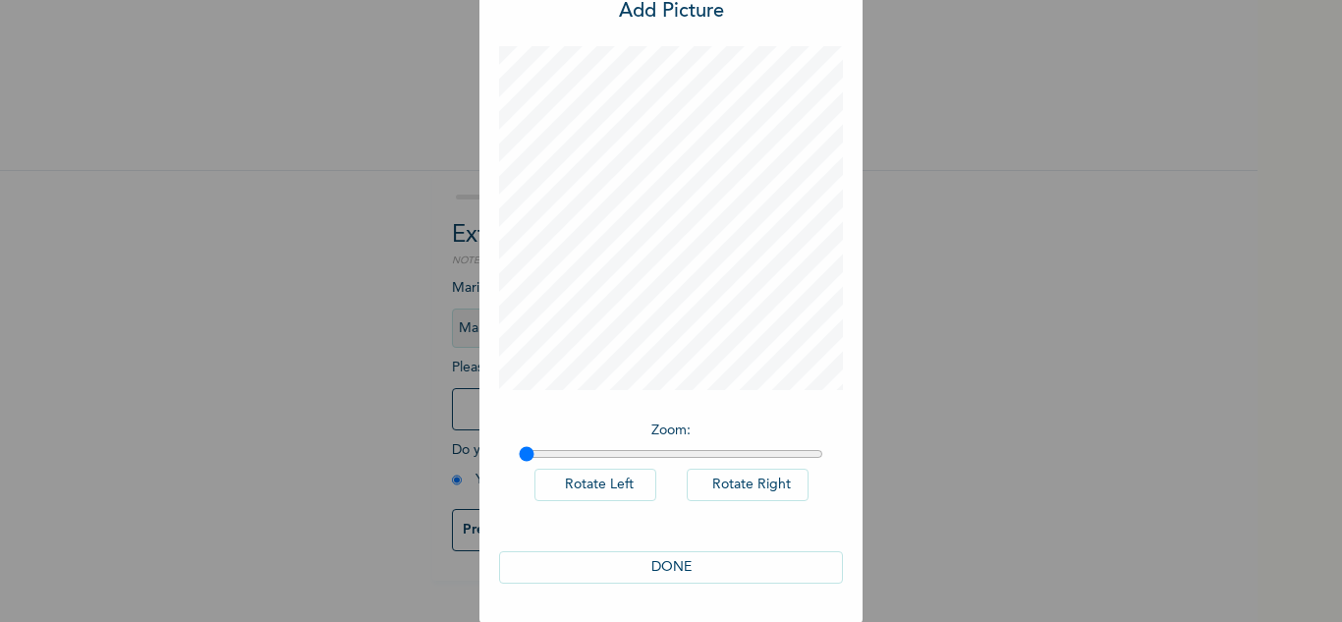
click at [644, 564] on button "DONE" at bounding box center [671, 567] width 344 height 32
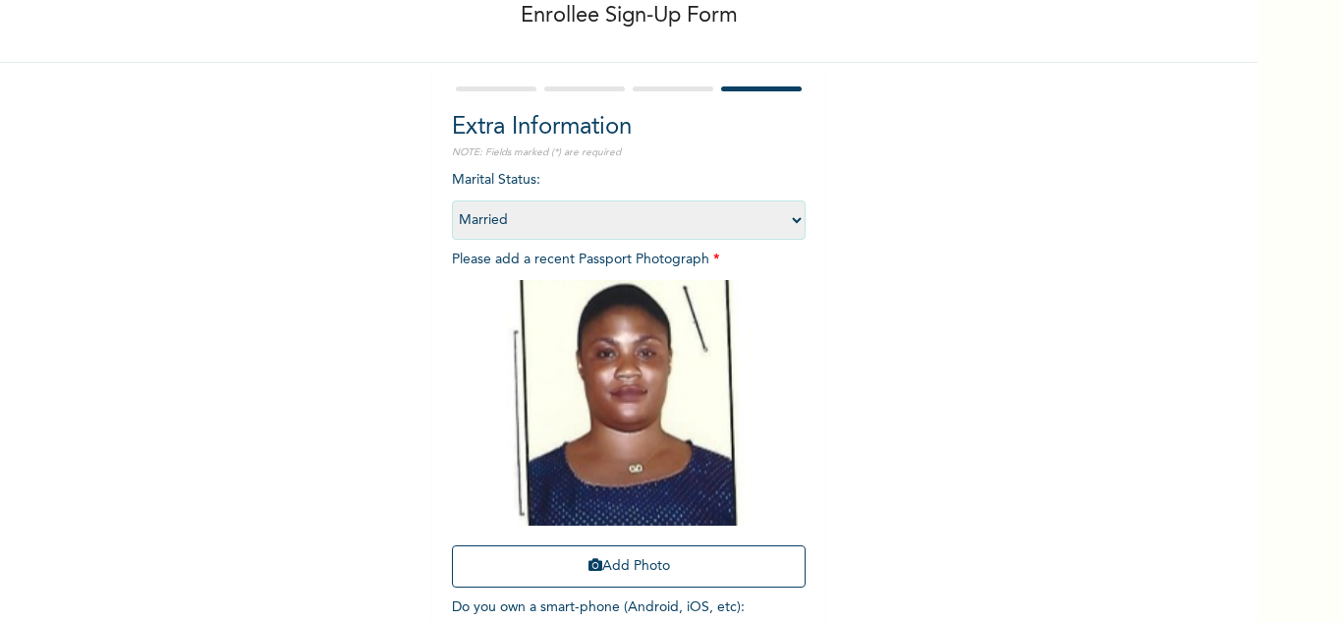
scroll to position [239, 0]
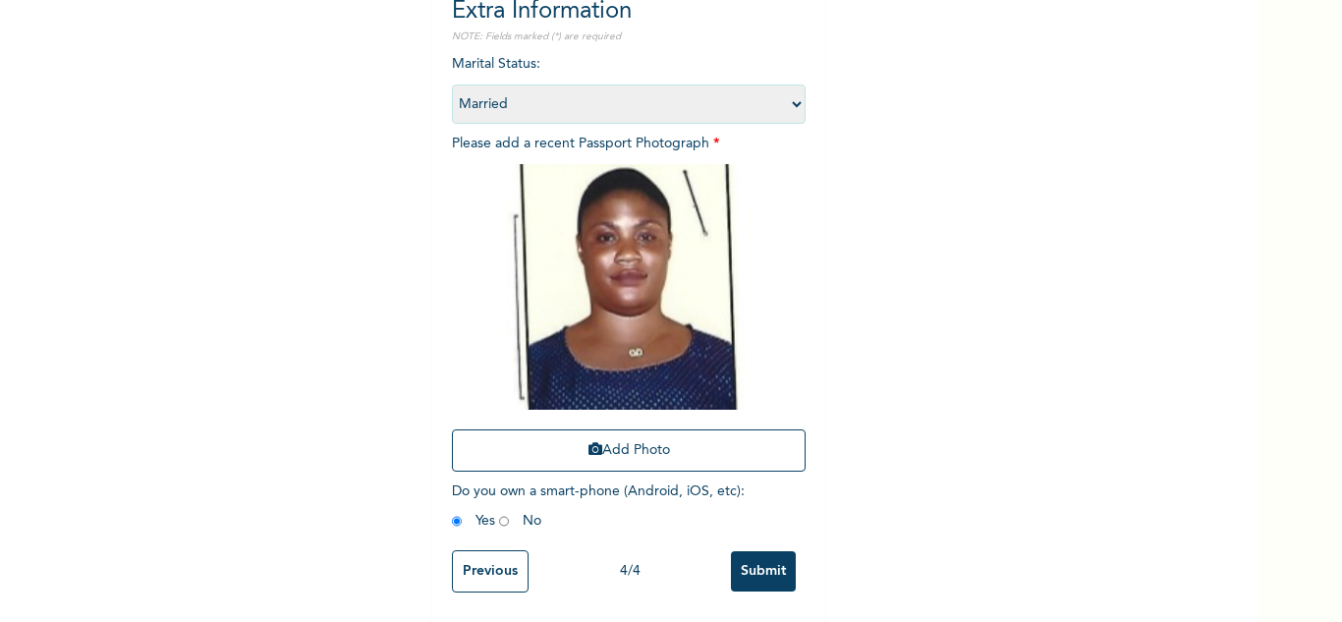
drag, startPoint x: 749, startPoint y: 550, endPoint x: 793, endPoint y: 414, distance: 142.3
click at [749, 551] on input "Submit" at bounding box center [763, 571] width 65 height 40
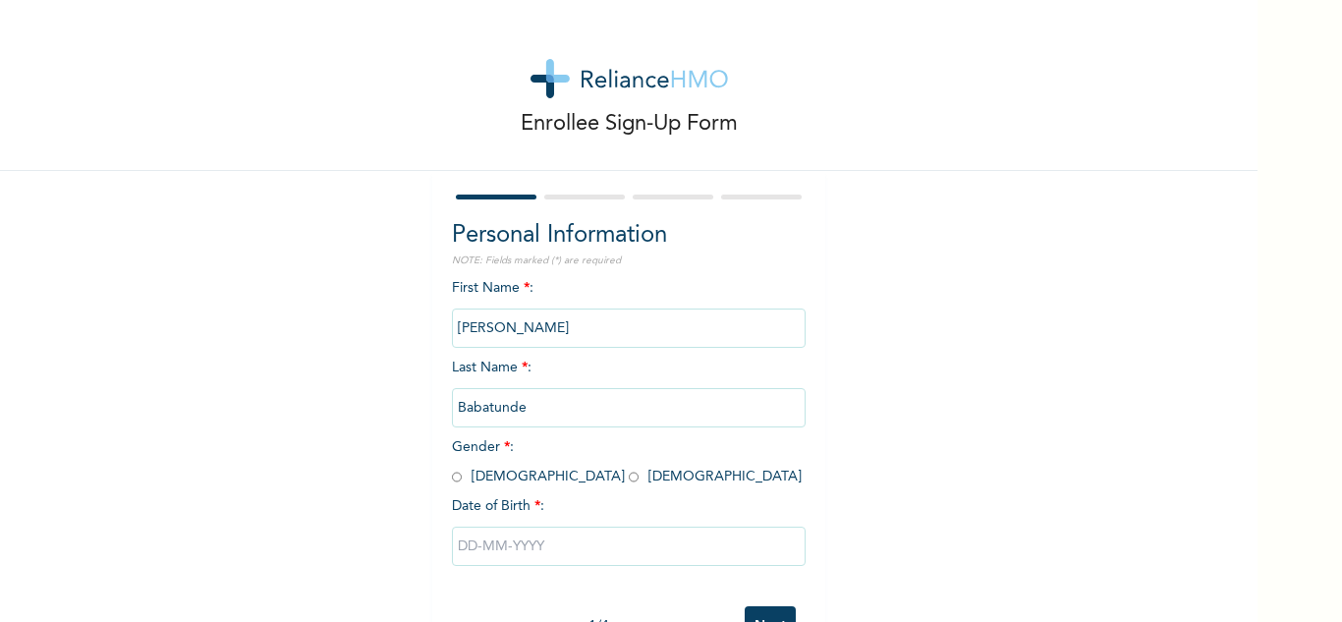
click at [452, 480] on input "radio" at bounding box center [457, 476] width 10 height 19
radio input "true"
drag, startPoint x: 500, startPoint y: 549, endPoint x: 520, endPoint y: 538, distance: 22.4
click at [500, 546] on input "text" at bounding box center [629, 545] width 354 height 39
select select "8"
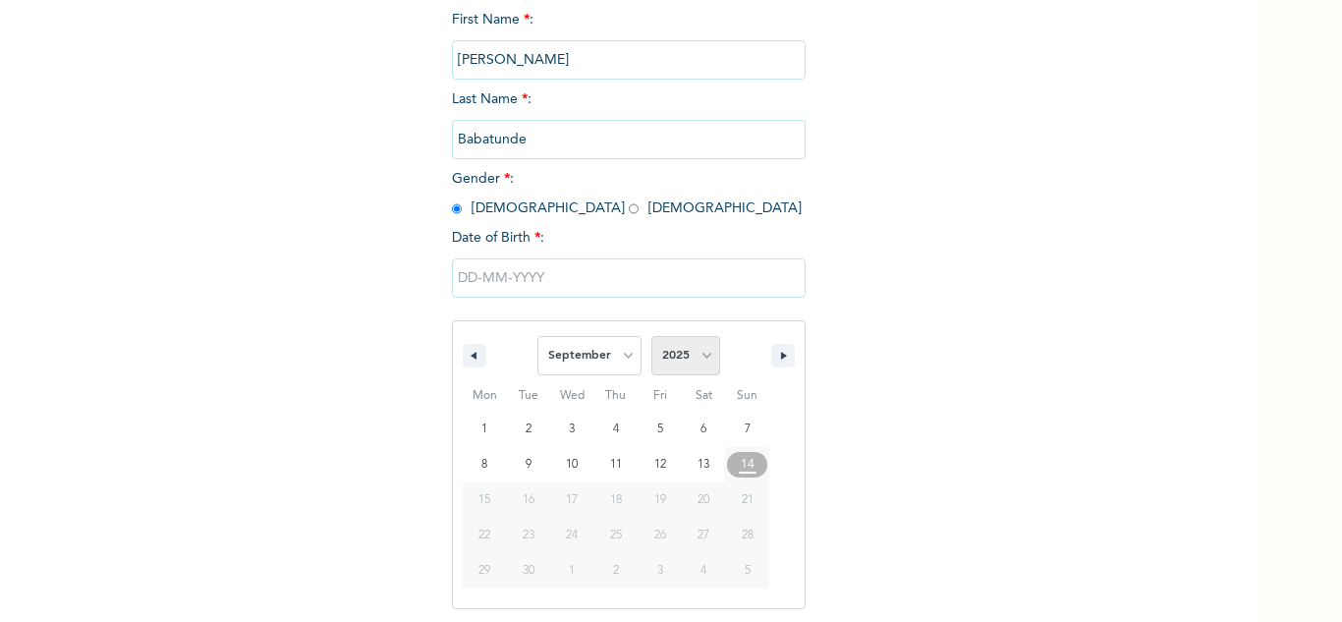
scroll to position [271, 0]
click at [692, 351] on select "2025 2024 2023 2022 2021 2020 2019 2018 2017 2016 2015 2014 2013 2012 2011 2010…" at bounding box center [685, 352] width 69 height 39
select select "1996"
click at [651, 334] on select "2025 2024 2023 2022 2021 2020 2019 2018 2017 2016 2015 2014 2013 2012 2011 2010…" at bounding box center [685, 352] width 69 height 39
drag, startPoint x: 581, startPoint y: 362, endPoint x: 580, endPoint y: 347, distance: 15.7
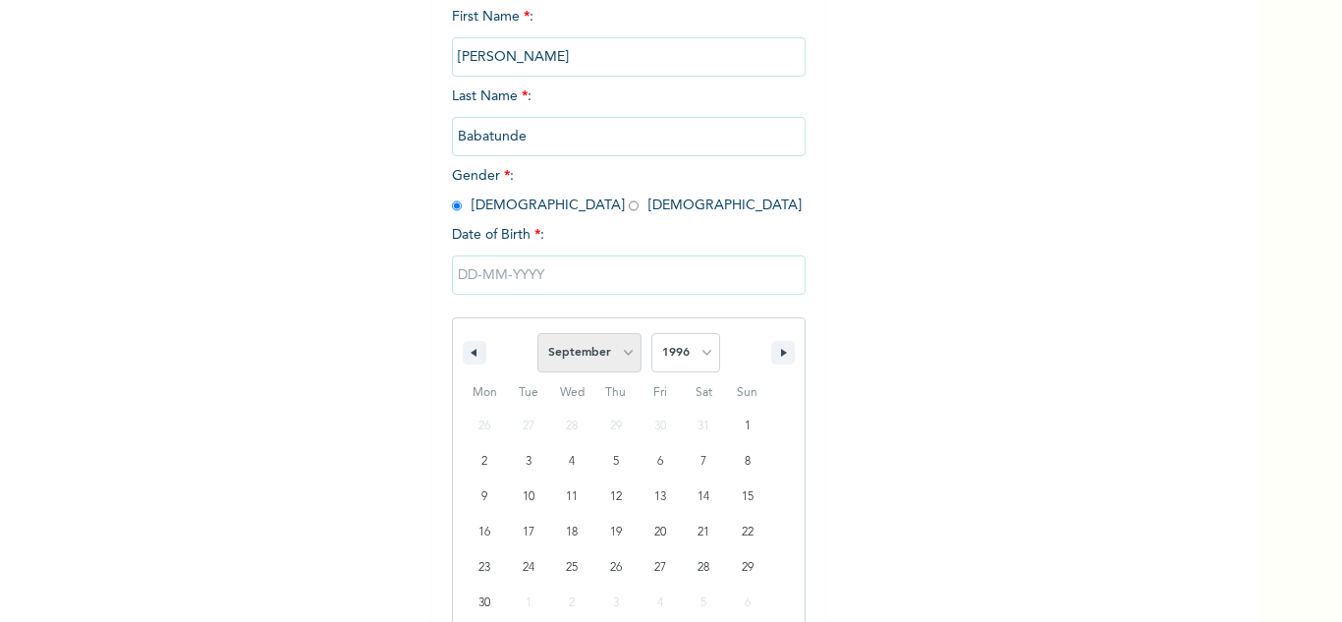
click at [581, 362] on select "January February March April May June July August September October November De…" at bounding box center [589, 352] width 104 height 39
select select "0"
click at [537, 334] on select "January February March April May June July August September October November De…" at bounding box center [589, 352] width 104 height 39
type input "01/18/1996"
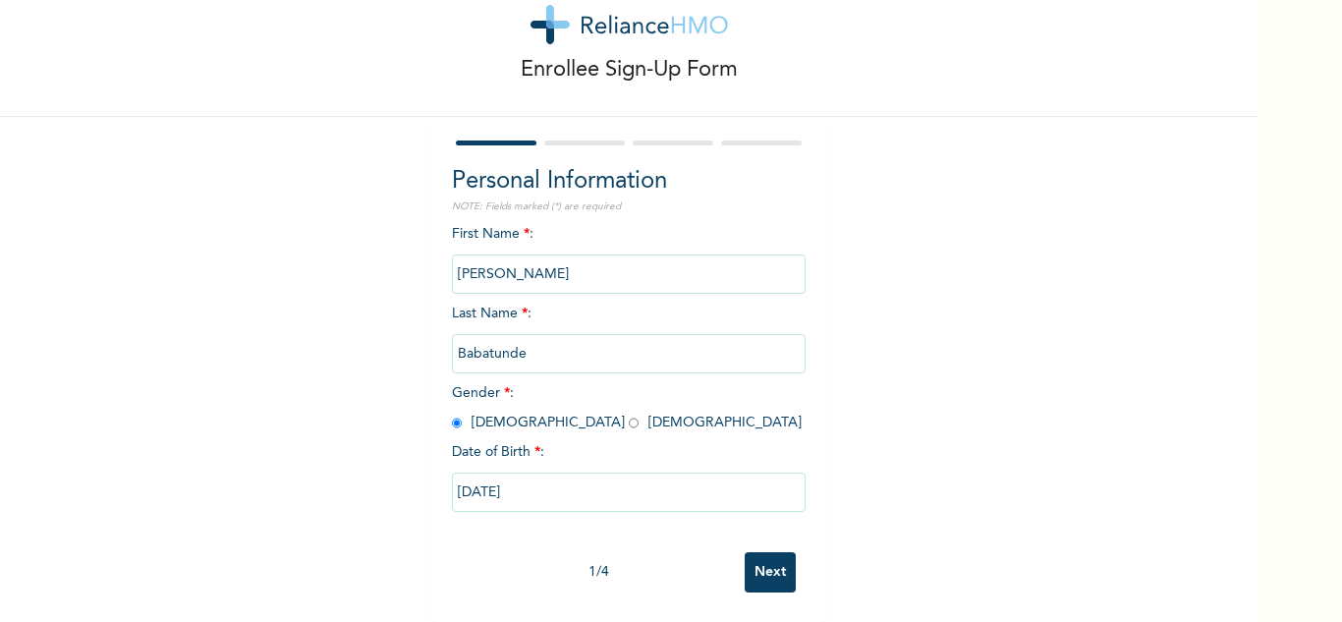
click at [770, 552] on input "Next" at bounding box center [769, 572] width 51 height 40
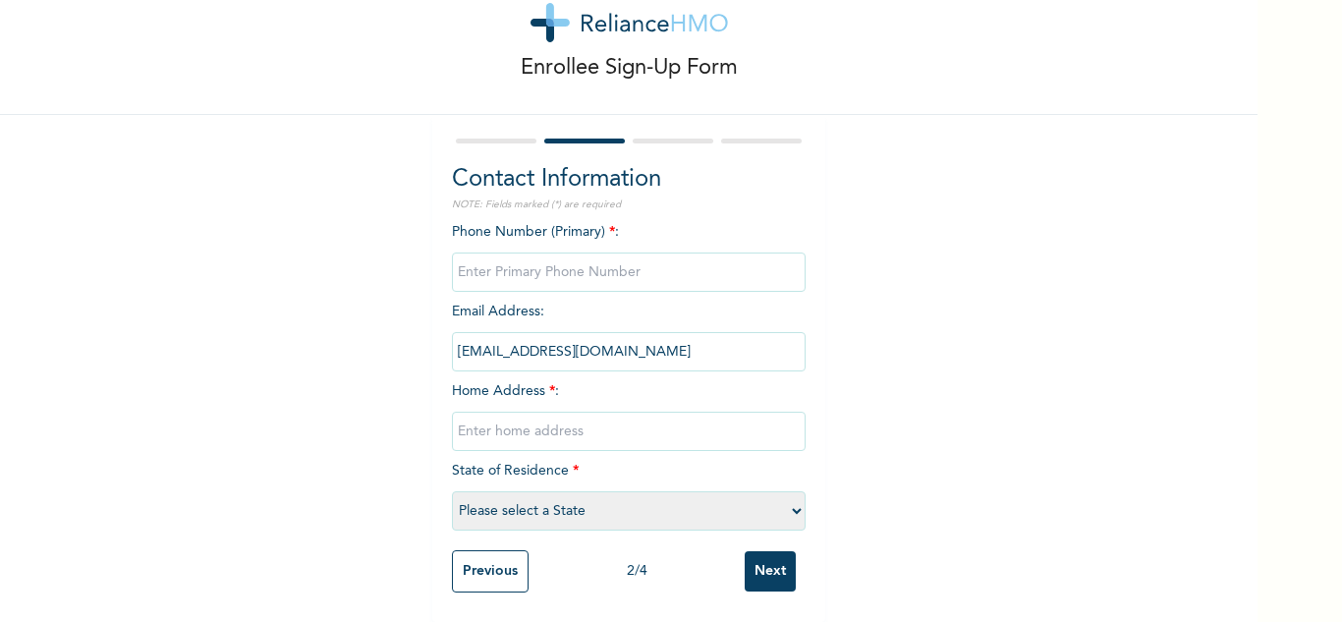
click at [586, 261] on input "phone" at bounding box center [629, 271] width 354 height 39
type input "0"
click at [967, 399] on div "Enrollee Sign-Up Form Contact Information NOTE: Fields marked (*) are required …" at bounding box center [628, 283] width 1257 height 678
click at [698, 424] on input "text" at bounding box center [629, 430] width 354 height 39
type input "Mainland"
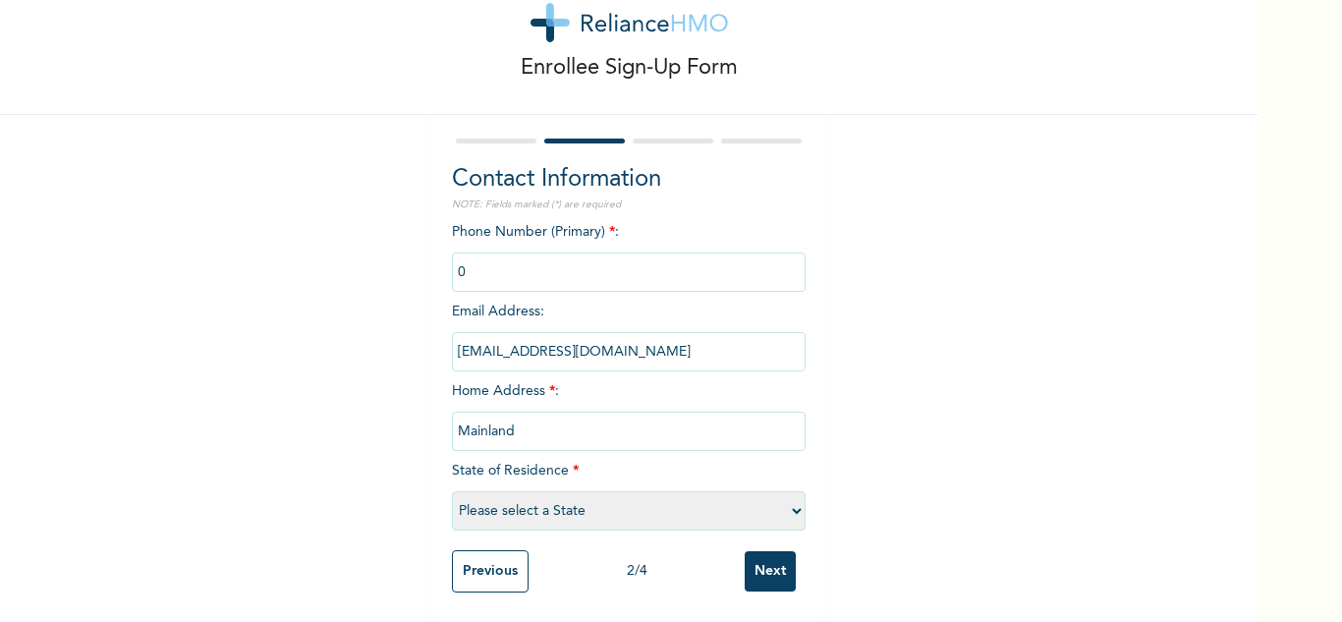
click at [622, 505] on select "Please select a State [PERSON_NAME] (FCT) [PERSON_NAME] Ibom [GEOGRAPHIC_DATA] …" at bounding box center [629, 510] width 354 height 39
select select "25"
click at [452, 491] on select "Please select a State [PERSON_NAME] (FCT) [PERSON_NAME] Ibom [GEOGRAPHIC_DATA] …" at bounding box center [629, 510] width 354 height 39
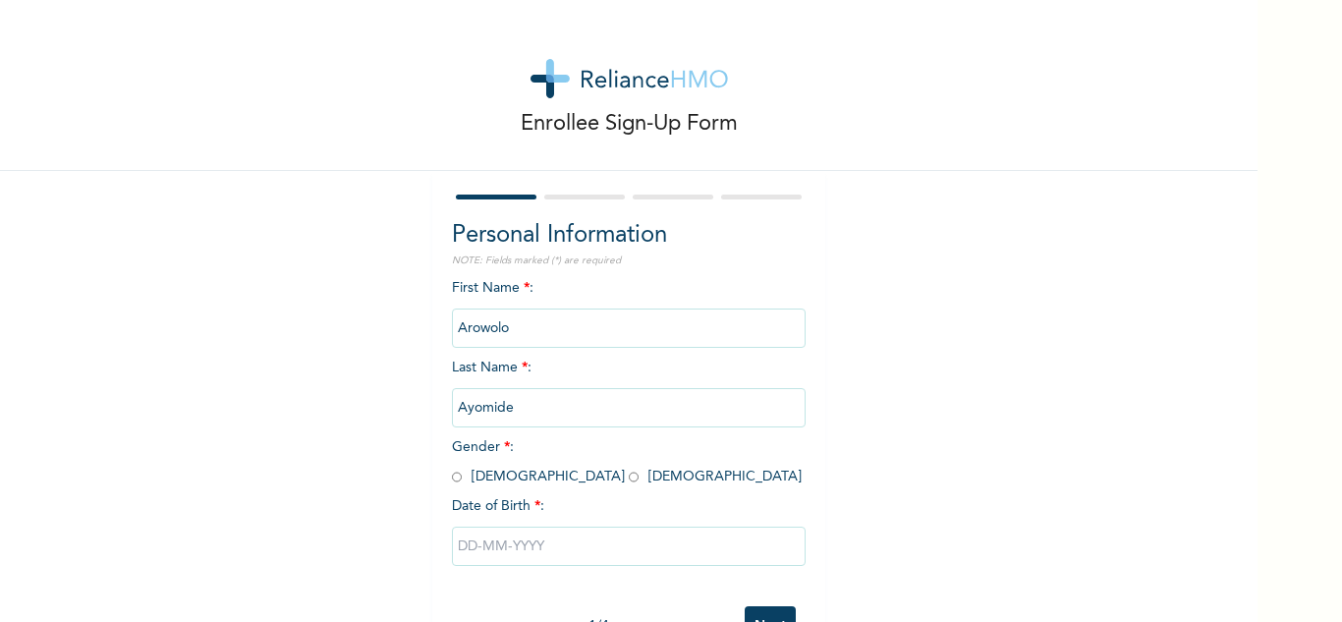
click at [452, 471] on input "radio" at bounding box center [457, 476] width 10 height 19
radio input "true"
click at [489, 527] on input "text" at bounding box center [629, 545] width 354 height 39
select select "8"
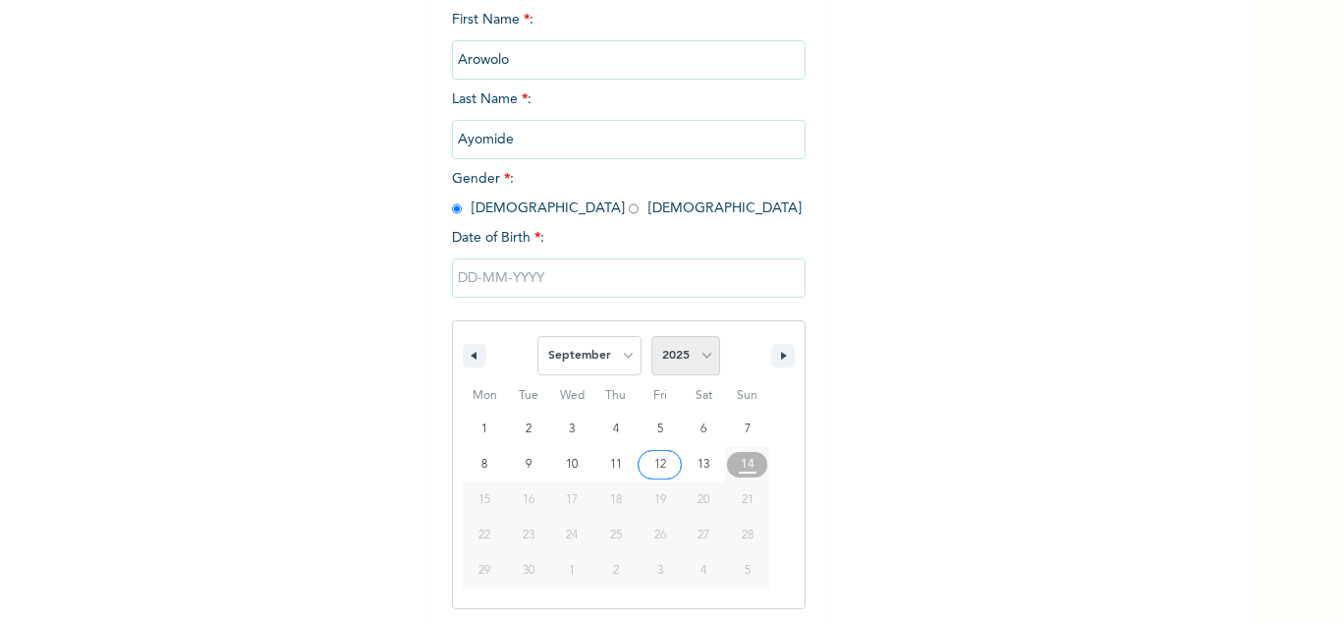
scroll to position [271, 0]
click at [679, 363] on select "2025 2024 2023 2022 2021 2020 2019 2018 2017 2016 2015 2014 2013 2012 2011 2010…" at bounding box center [685, 352] width 69 height 39
select select "2000"
click at [651, 334] on select "2025 2024 2023 2022 2021 2020 2019 2018 2017 2016 2015 2014 2013 2012 2011 2010…" at bounding box center [685, 352] width 69 height 39
drag, startPoint x: 592, startPoint y: 349, endPoint x: 590, endPoint y: 335, distance: 13.9
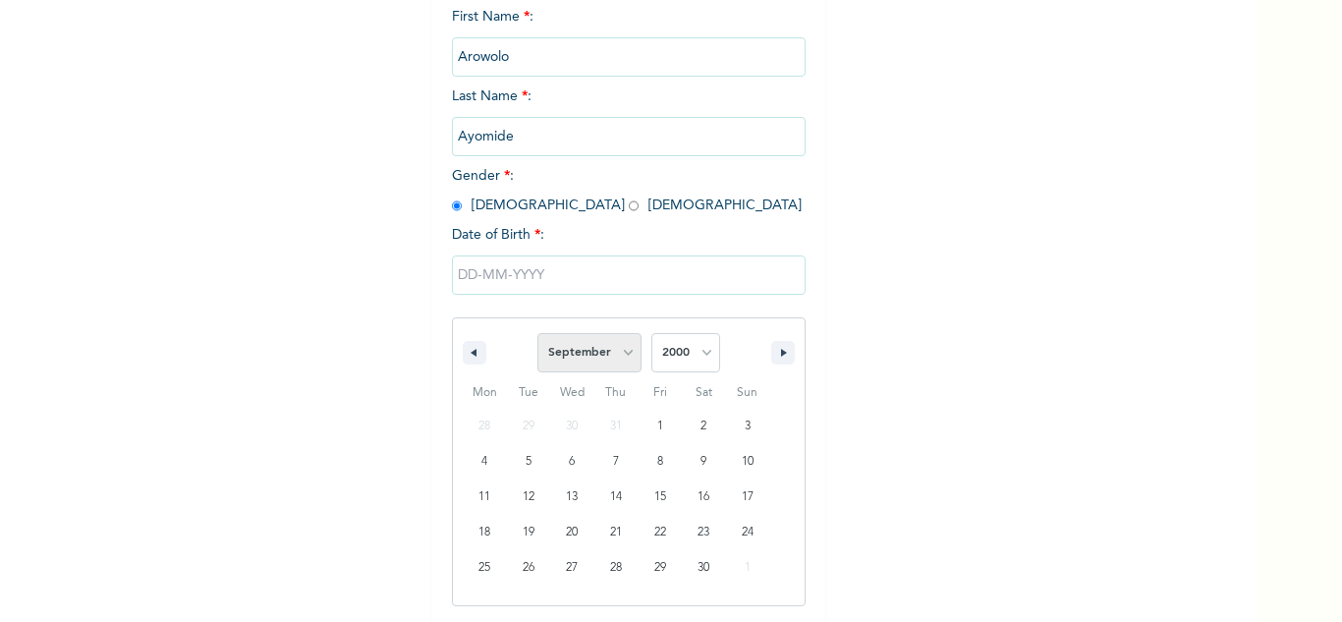
click at [592, 349] on select "January February March April May June July August September October November De…" at bounding box center [589, 352] width 104 height 39
select select "1"
click at [537, 334] on select "January February March April May June July August September October November De…" at bounding box center [589, 352] width 104 height 39
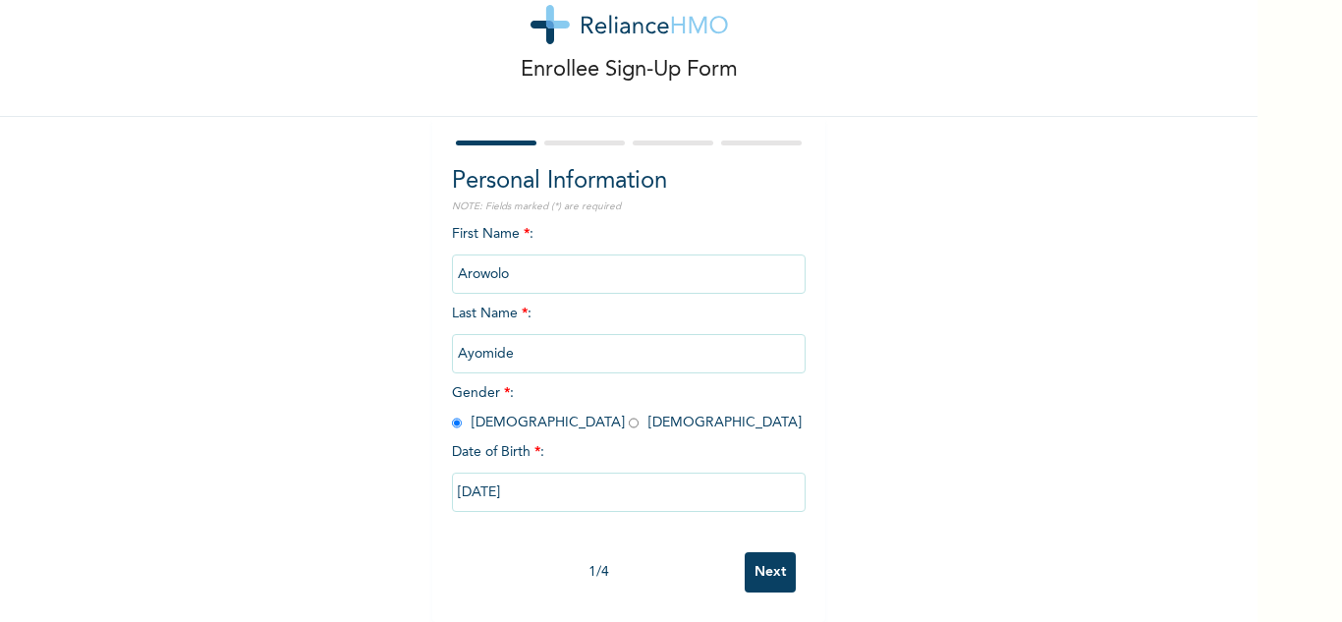
type input "02/22/2000"
click at [767, 557] on input "Next" at bounding box center [769, 572] width 51 height 40
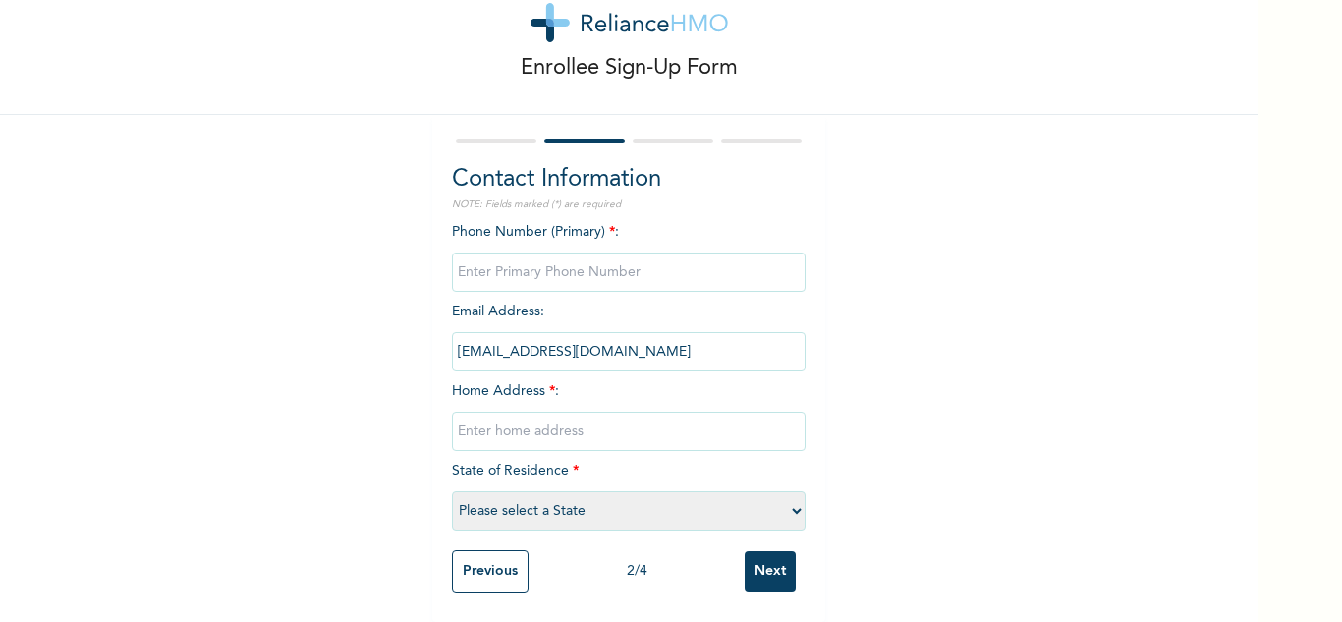
click at [623, 252] on input "phone" at bounding box center [629, 271] width 354 height 39
type input "0"
click at [968, 358] on div "Enrollee Sign-Up Form Contact Information NOTE: Fields marked (*) are required …" at bounding box center [628, 283] width 1257 height 678
click at [686, 417] on input "text" at bounding box center [629, 430] width 354 height 39
type input "Mainland"
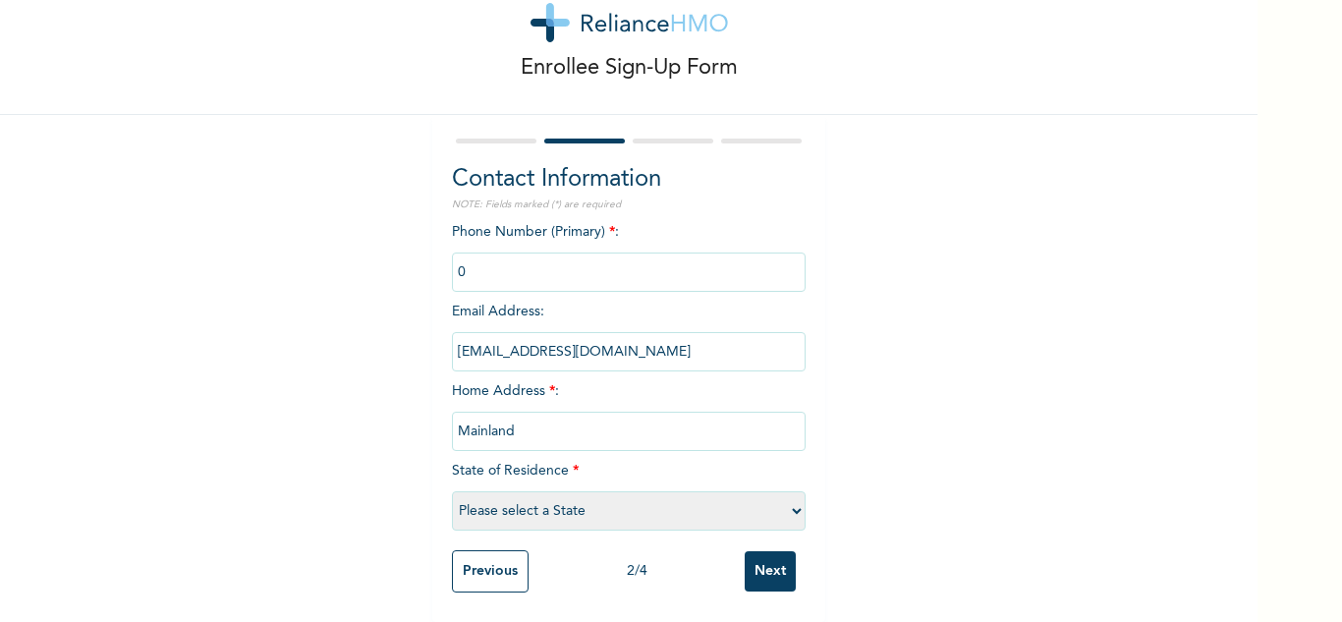
click at [671, 510] on select "Please select a State [PERSON_NAME] (FCT) [PERSON_NAME] Ibom [GEOGRAPHIC_DATA] …" at bounding box center [629, 510] width 354 height 39
select select "25"
click at [452, 491] on select "Please select a State [PERSON_NAME] (FCT) [PERSON_NAME] Ibom [GEOGRAPHIC_DATA] …" at bounding box center [629, 510] width 354 height 39
click at [769, 551] on input "Next" at bounding box center [769, 571] width 51 height 40
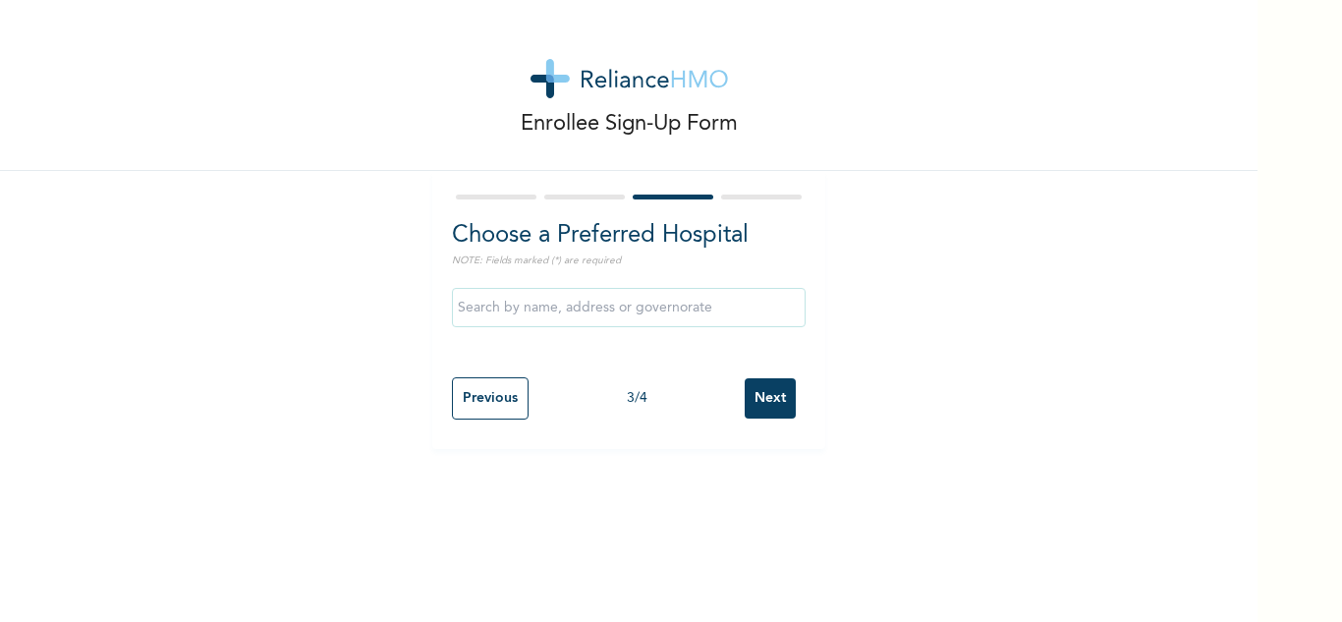
scroll to position [0, 0]
click at [775, 403] on input "Next" at bounding box center [769, 398] width 51 height 40
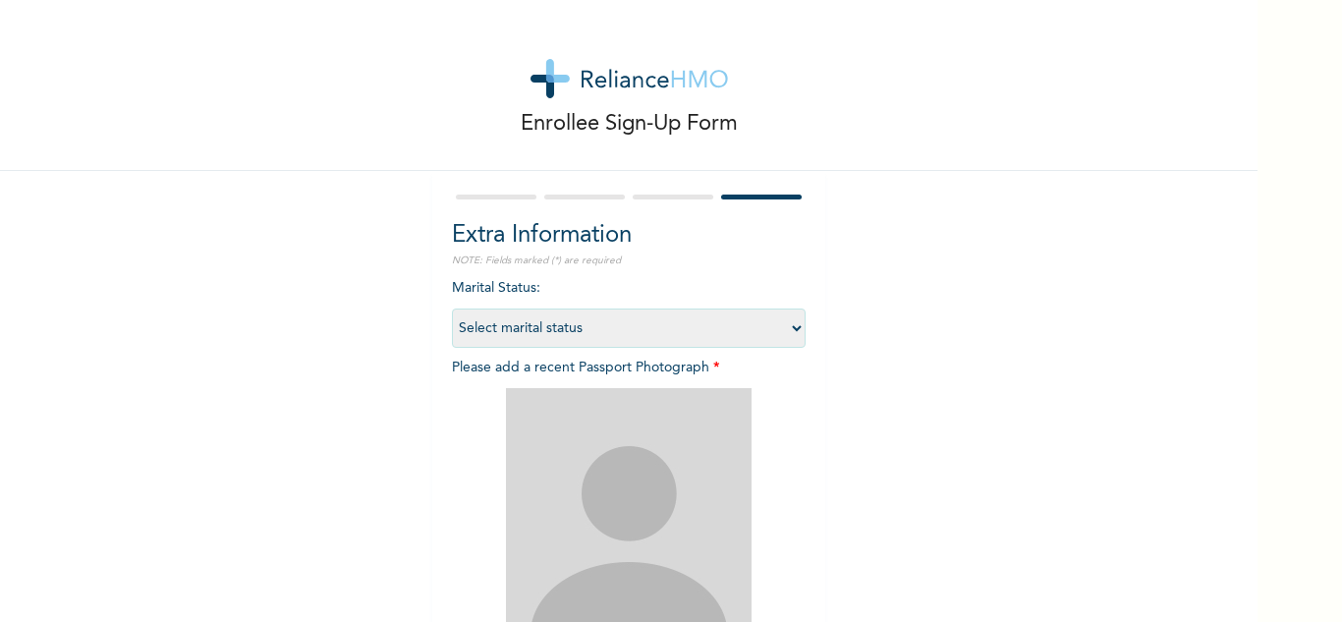
scroll to position [239, 0]
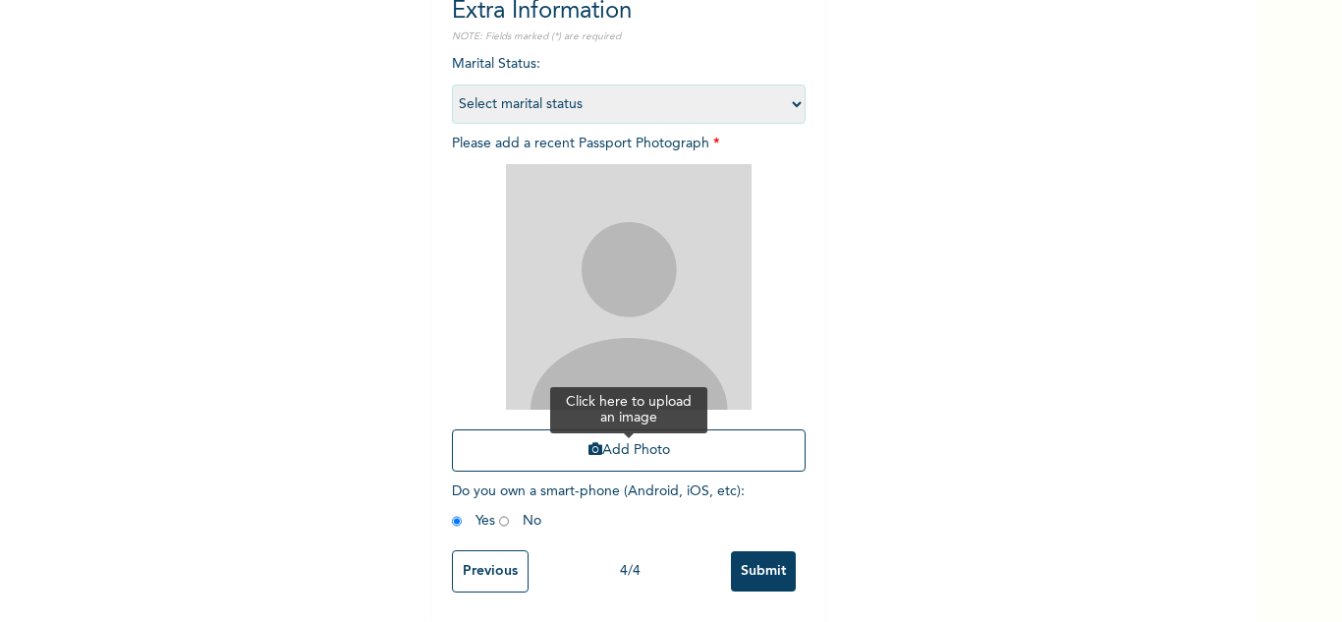
click at [593, 433] on button "Add Photo" at bounding box center [629, 450] width 354 height 42
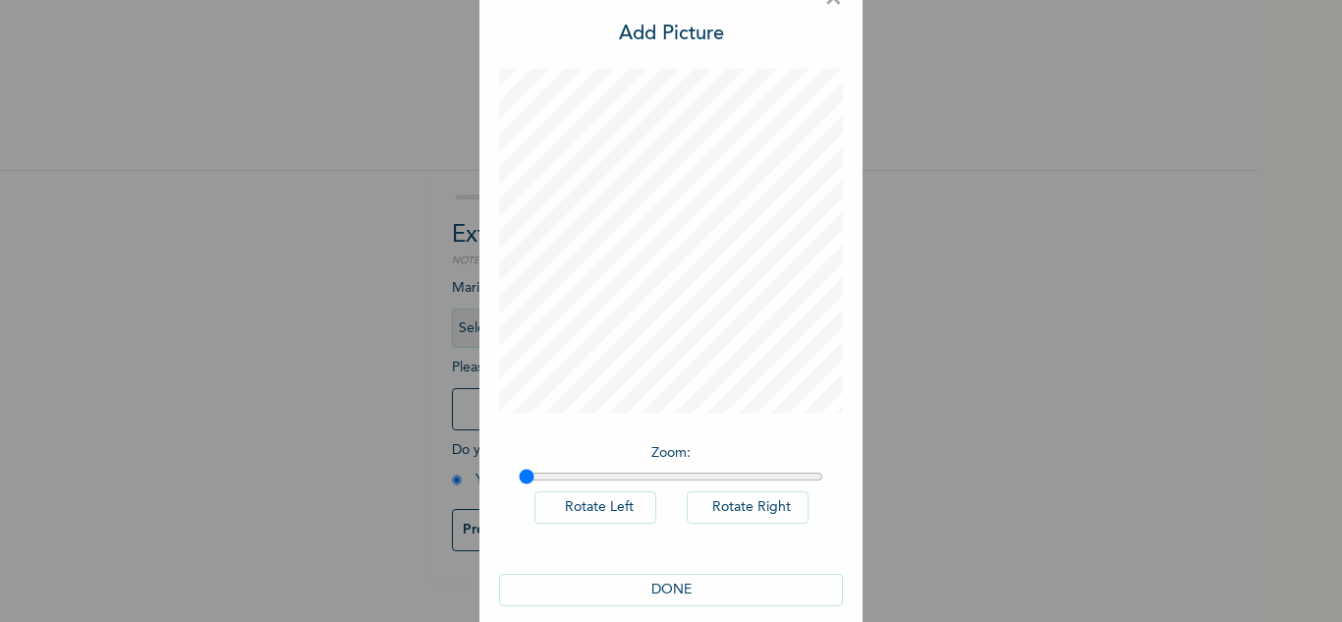
scroll to position [64, 0]
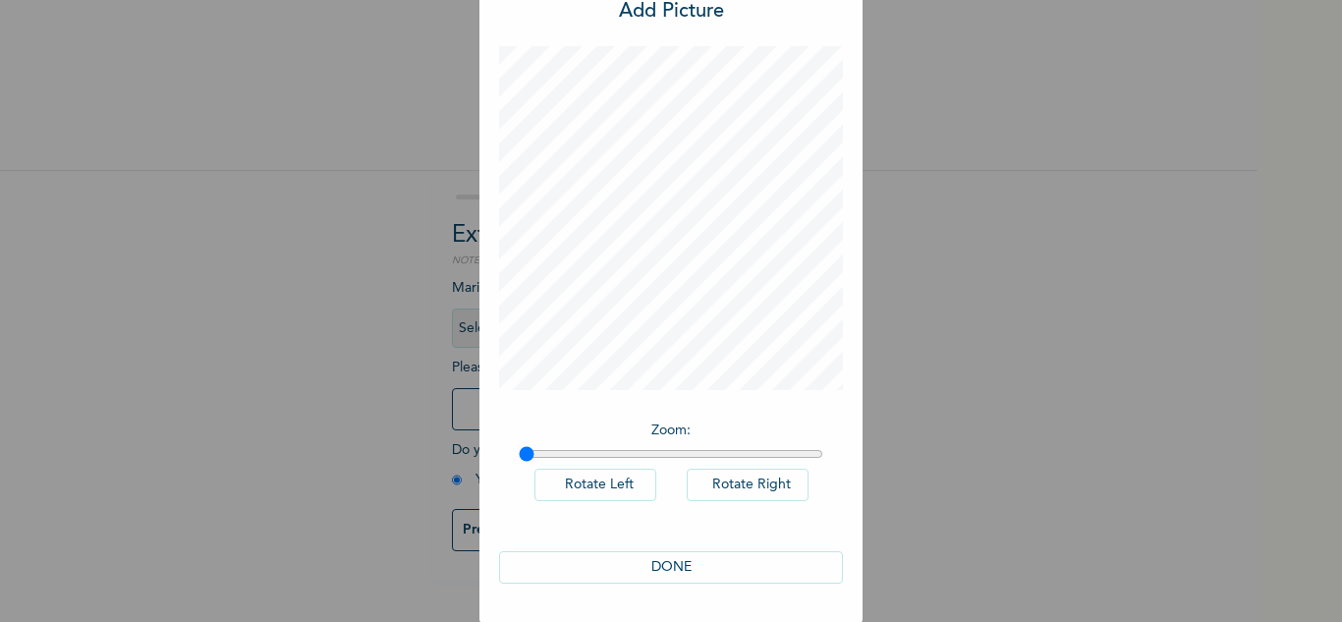
click at [719, 572] on button "DONE" at bounding box center [671, 567] width 344 height 32
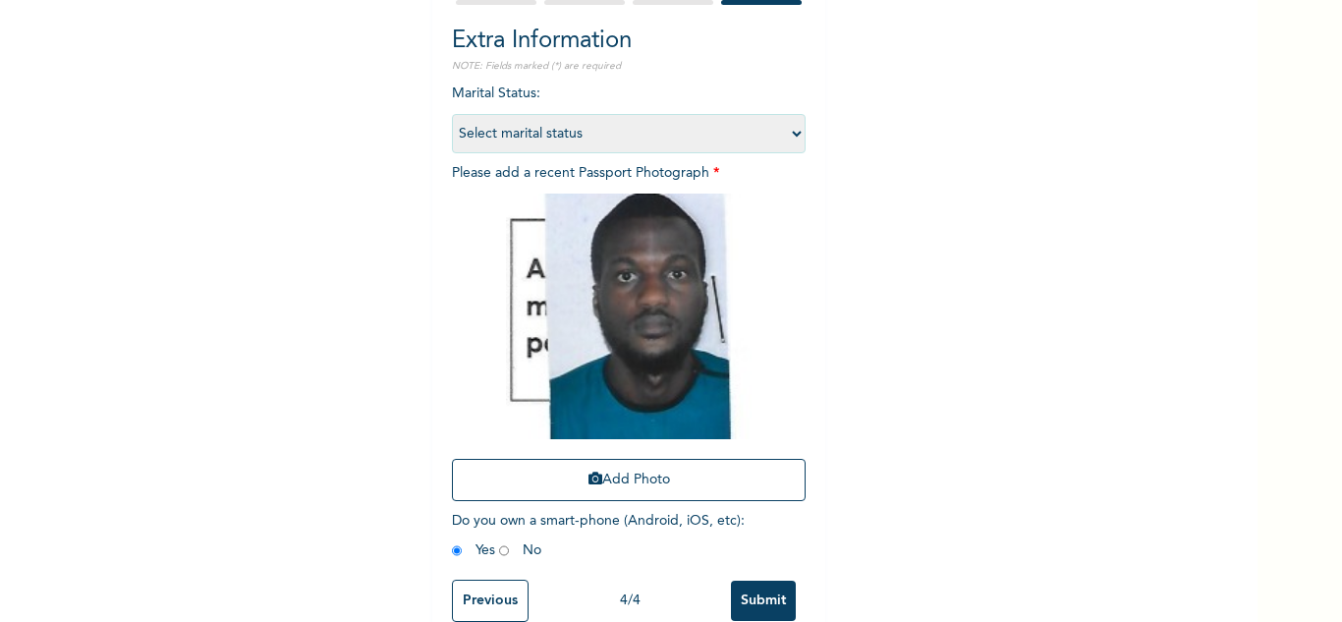
scroll to position [239, 0]
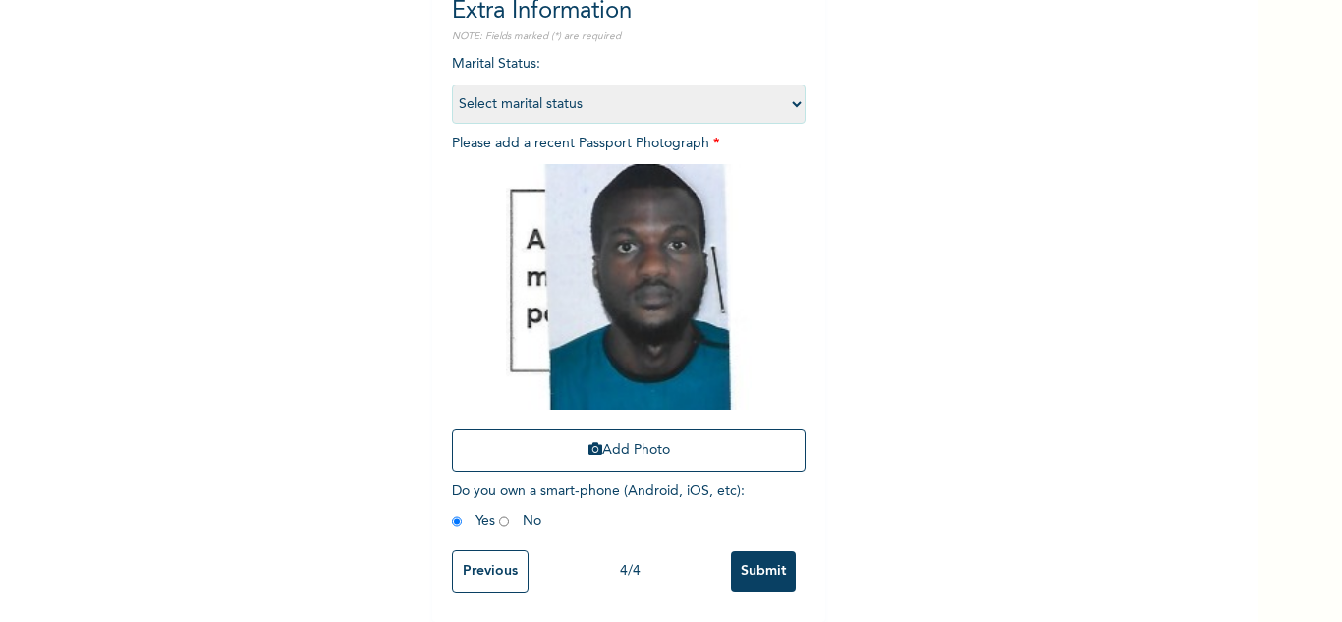
click at [754, 540] on div "Previous 4 / 4 Submit" at bounding box center [629, 571] width 354 height 62
click at [767, 551] on input "Submit" at bounding box center [763, 571] width 65 height 40
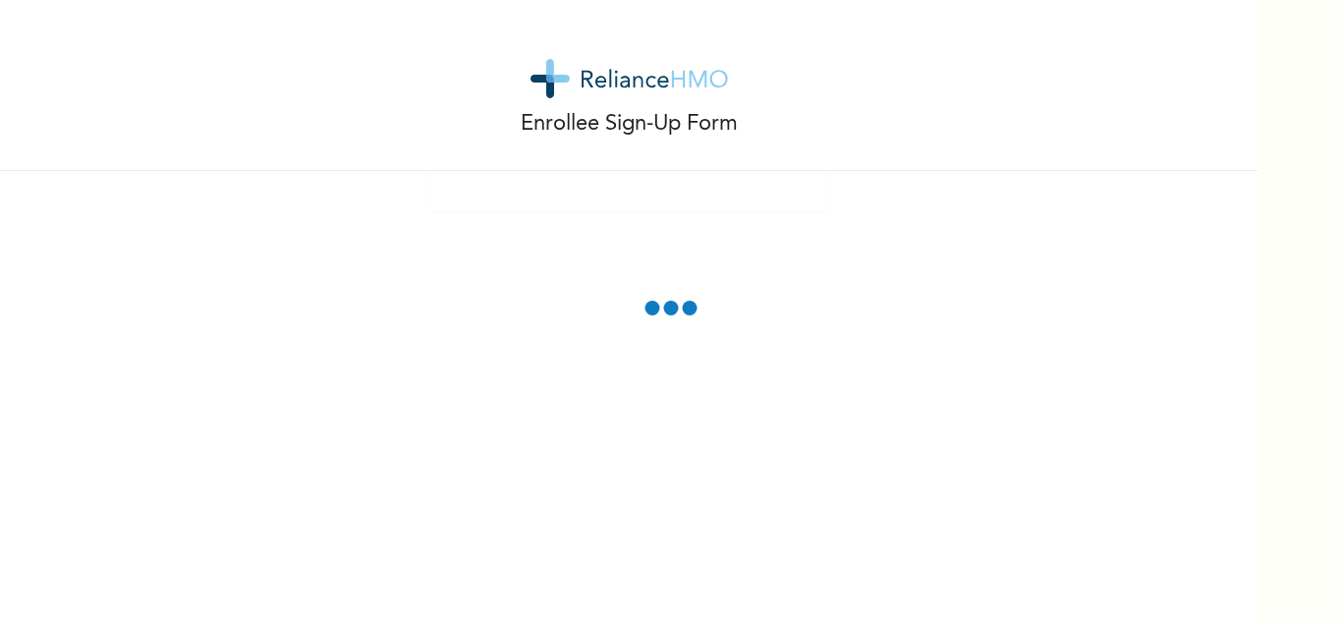
scroll to position [0, 0]
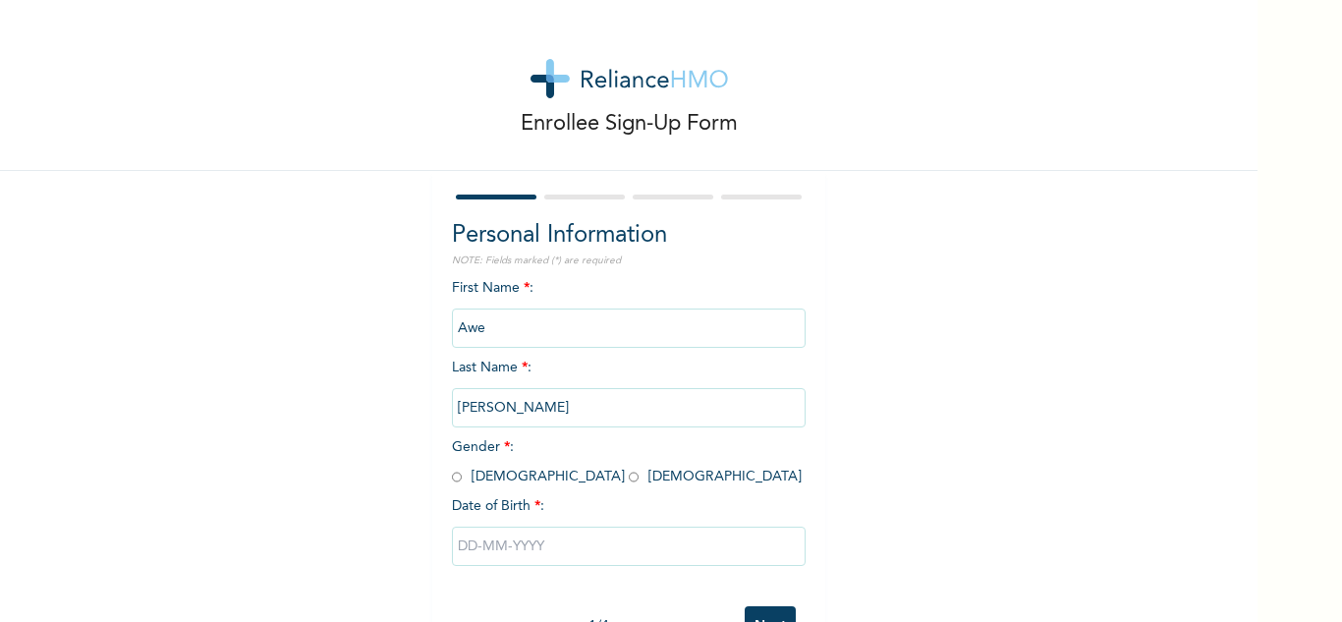
click at [452, 481] on input "radio" at bounding box center [457, 476] width 10 height 19
radio input "true"
click at [531, 545] on input "text" at bounding box center [629, 545] width 354 height 39
select select "8"
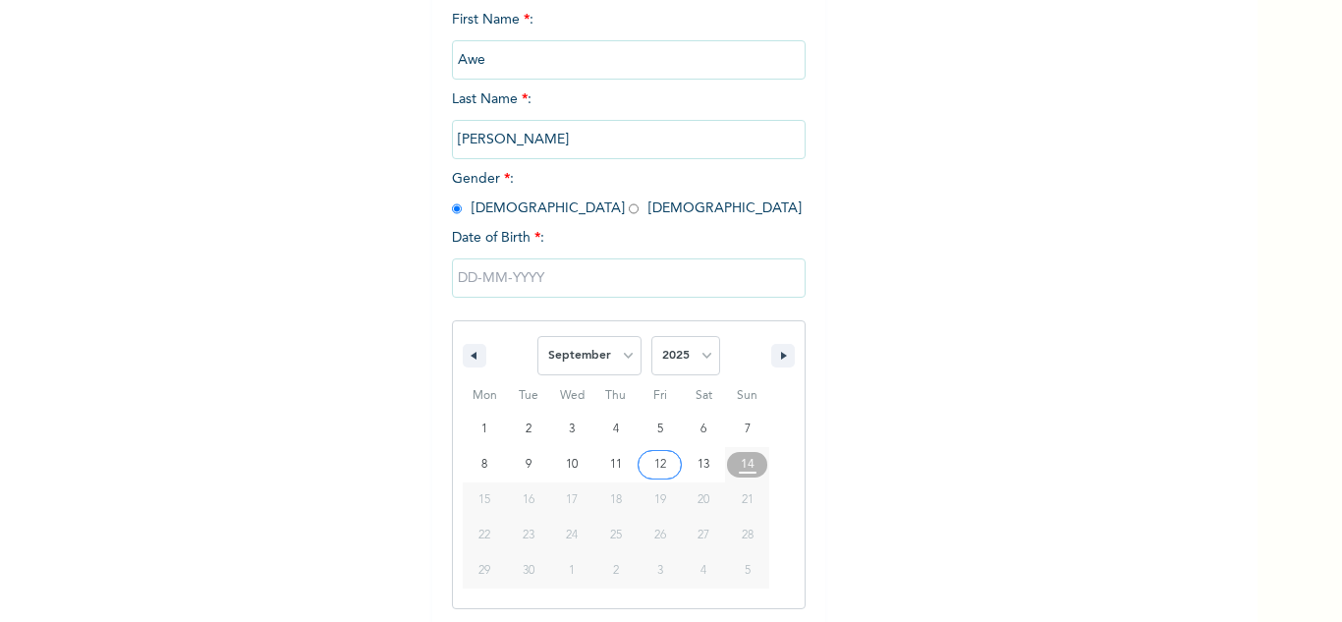
scroll to position [271, 0]
click at [689, 359] on select "2025 2024 2023 2022 2021 2020 2019 2018 2017 2016 2015 2014 2013 2012 2011 2010…" at bounding box center [685, 352] width 69 height 39
select select "1967"
click at [651, 334] on select "2025 2024 2023 2022 2021 2020 2019 2018 2017 2016 2015 2014 2013 2012 2011 2010…" at bounding box center [685, 352] width 69 height 39
click at [600, 352] on select "January February March April May June July August September October November De…" at bounding box center [589, 352] width 104 height 39
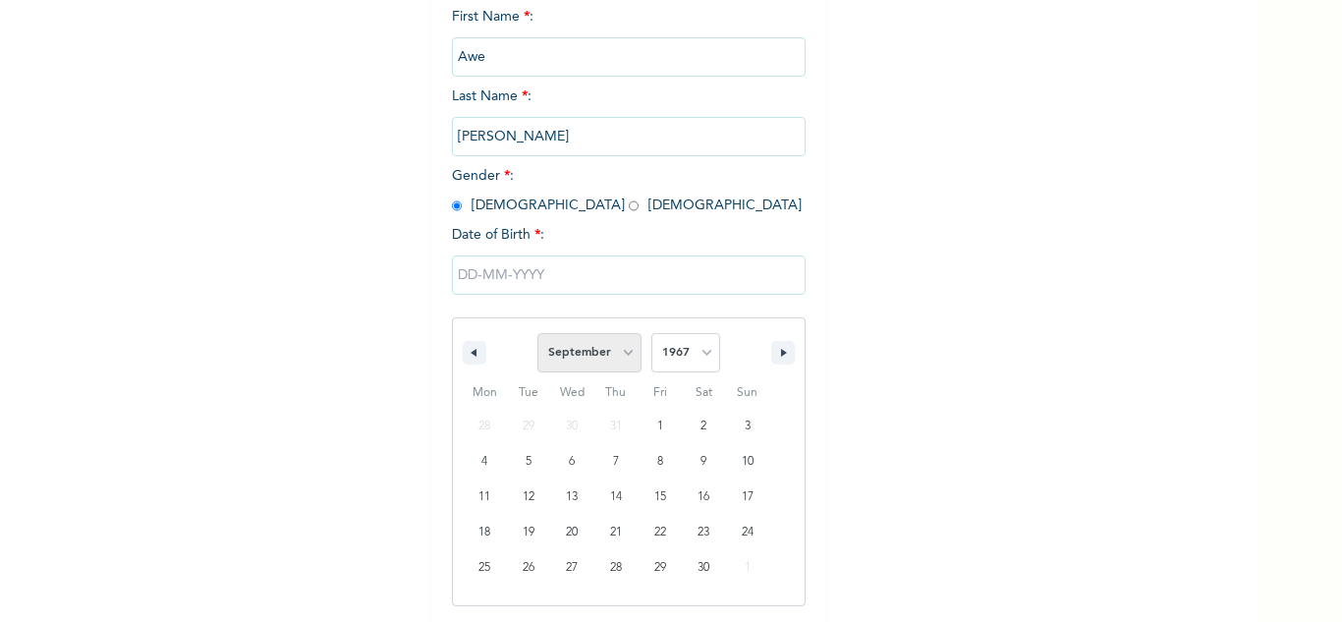
select select "7"
click at [537, 334] on select "January February March April May June July August September October November De…" at bounding box center [589, 352] width 104 height 39
type input "[DATE]"
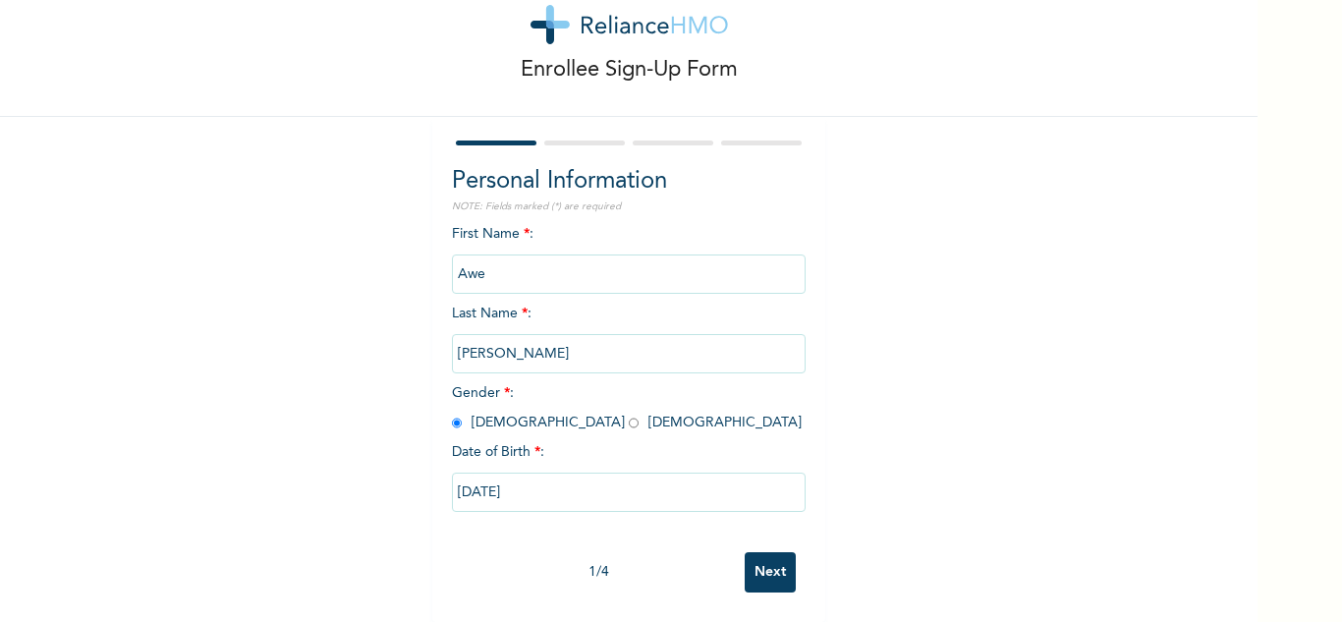
click at [769, 552] on input "Next" at bounding box center [769, 572] width 51 height 40
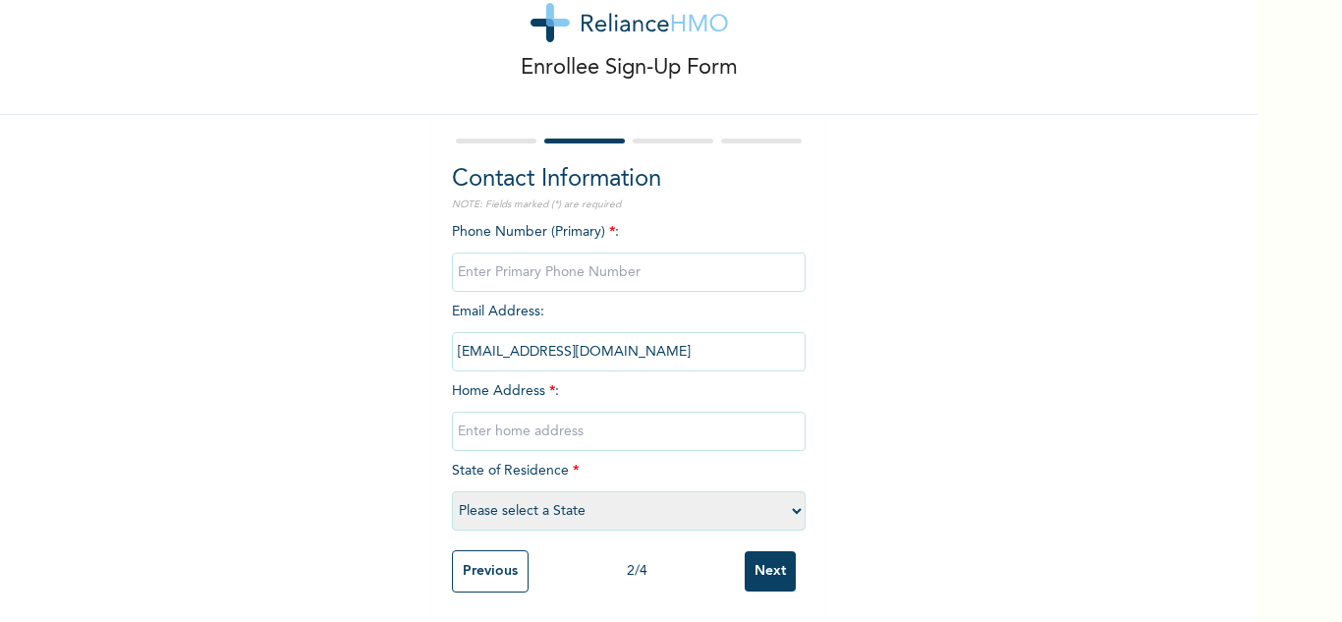
click at [601, 414] on input "text" at bounding box center [629, 430] width 354 height 39
type input "Mainland"
click at [541, 263] on input "phone" at bounding box center [629, 271] width 354 height 39
type input "0"
click at [567, 501] on select "Please select a State [PERSON_NAME] (FCT) [PERSON_NAME] Ibom [GEOGRAPHIC_DATA] …" at bounding box center [629, 510] width 354 height 39
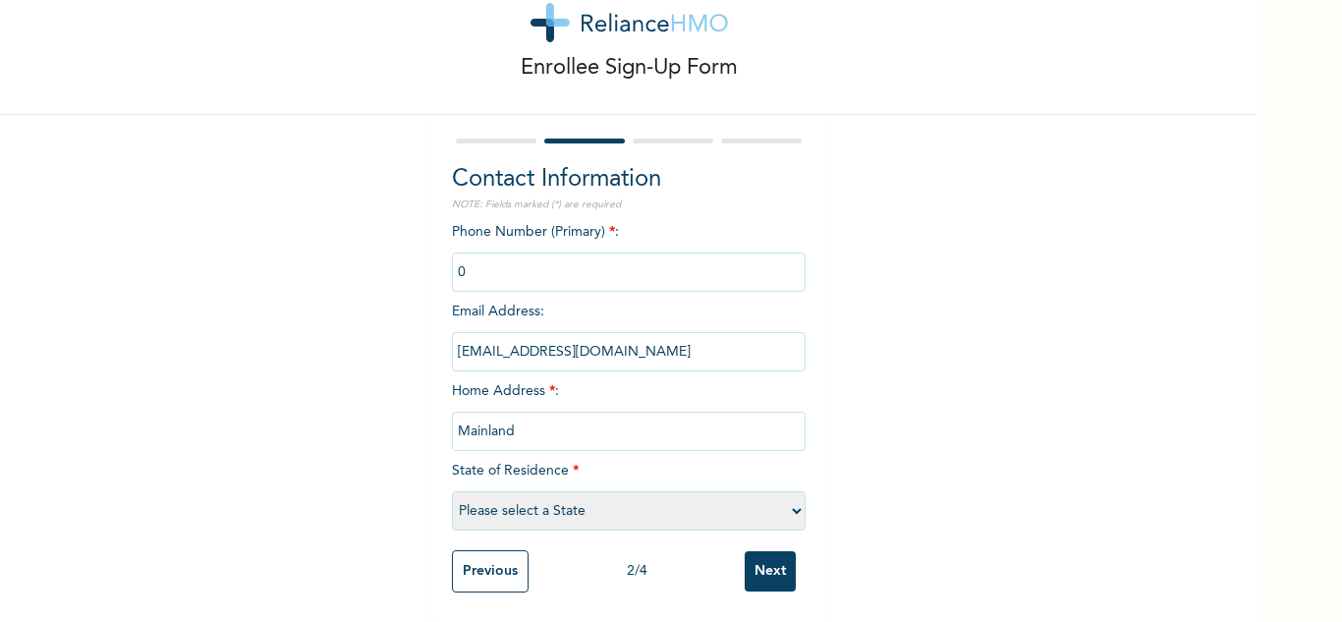
select select "25"
click at [452, 491] on select "Please select a State [PERSON_NAME] (FCT) [PERSON_NAME] Ibom [GEOGRAPHIC_DATA] …" at bounding box center [629, 510] width 354 height 39
click at [773, 562] on input "Next" at bounding box center [769, 571] width 51 height 40
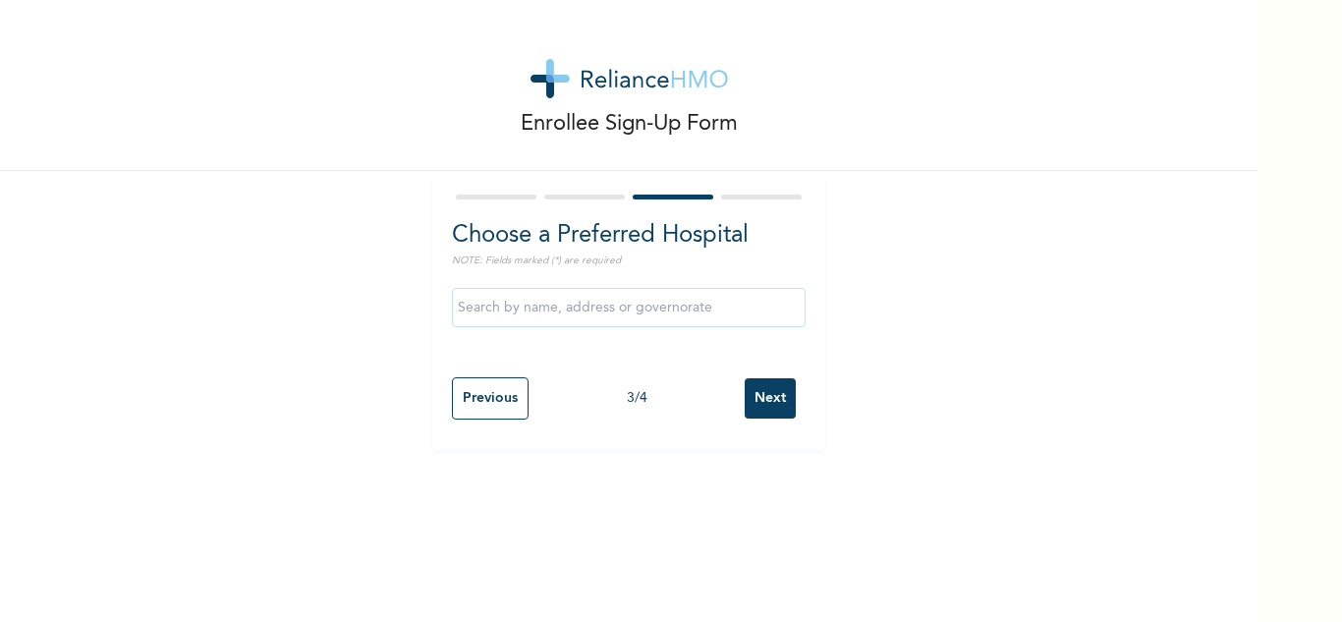
scroll to position [0, 0]
click at [751, 410] on input "Next" at bounding box center [769, 398] width 51 height 40
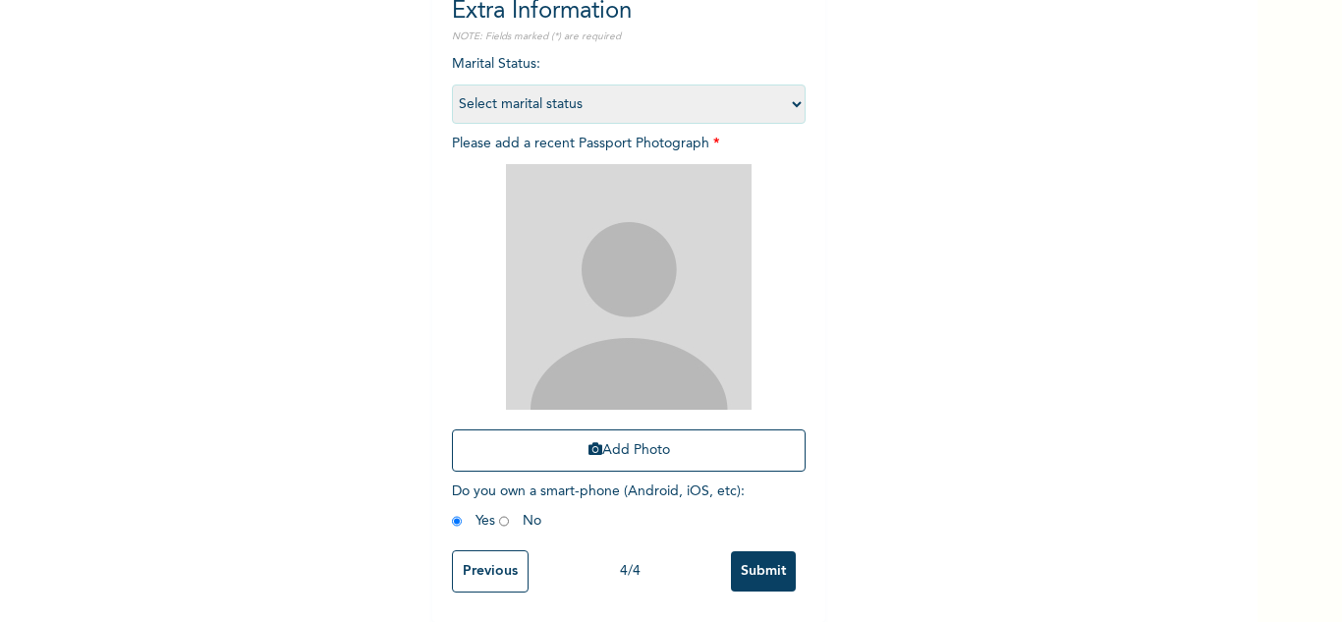
scroll to position [239, 0]
click at [587, 448] on button "Add Photo" at bounding box center [629, 450] width 354 height 42
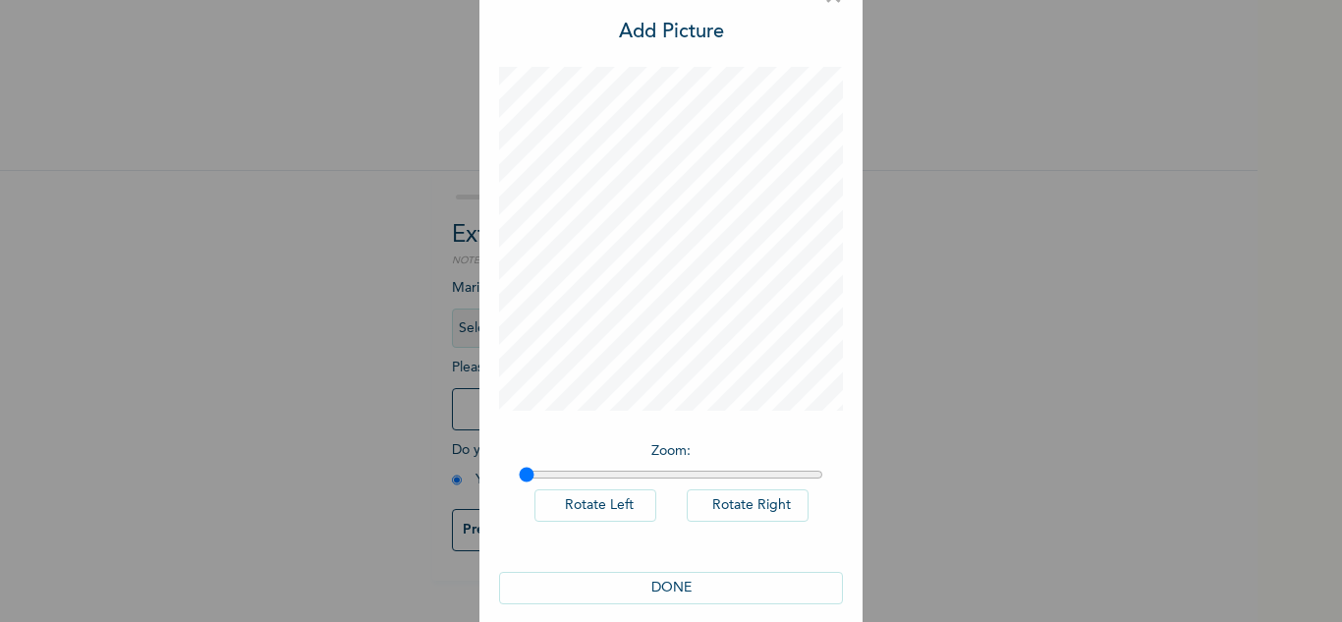
scroll to position [64, 0]
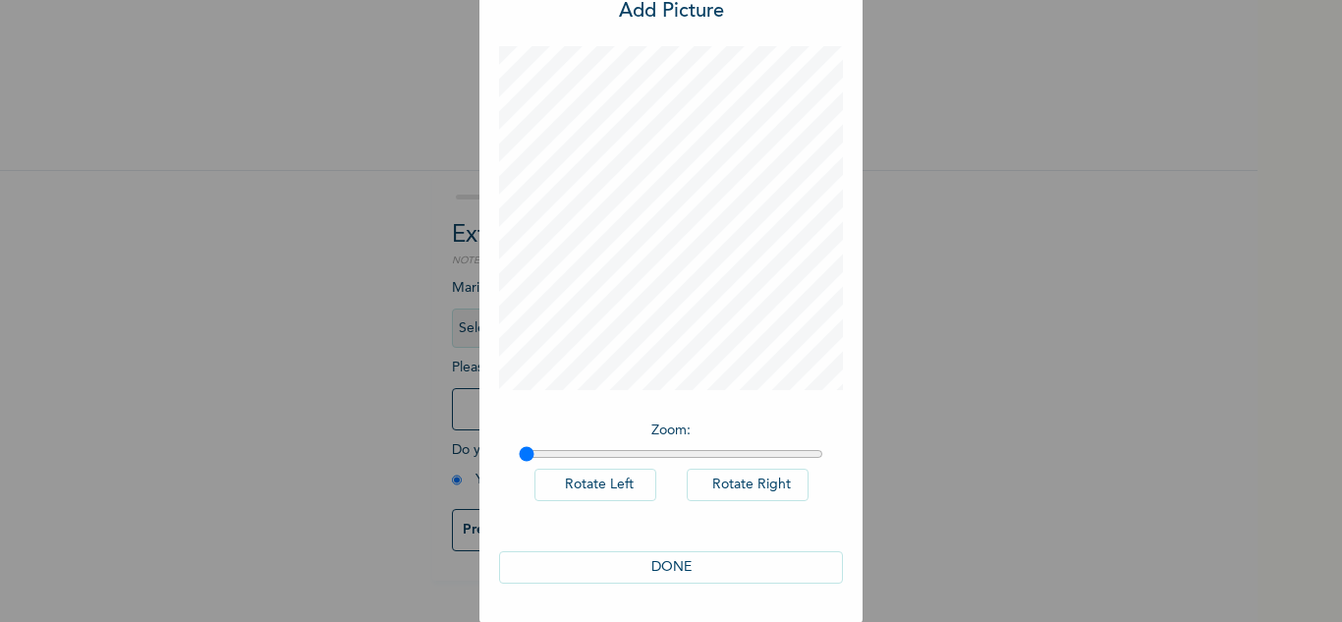
click at [659, 558] on button "DONE" at bounding box center [671, 567] width 344 height 32
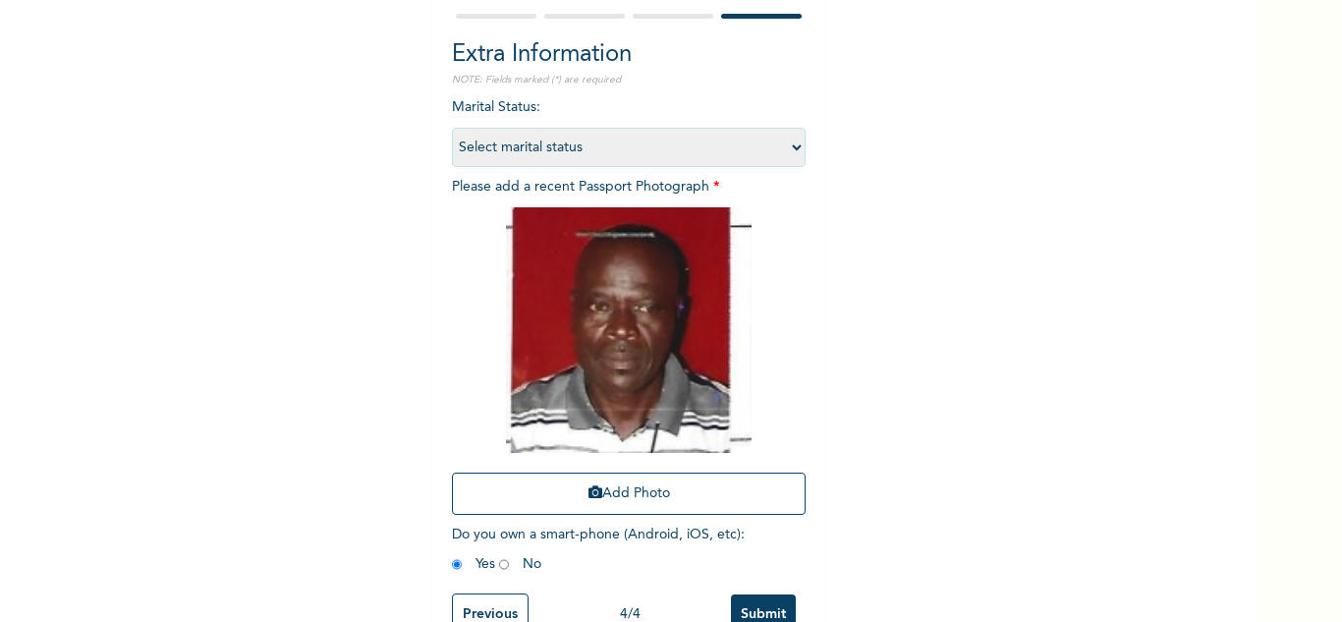
scroll to position [239, 0]
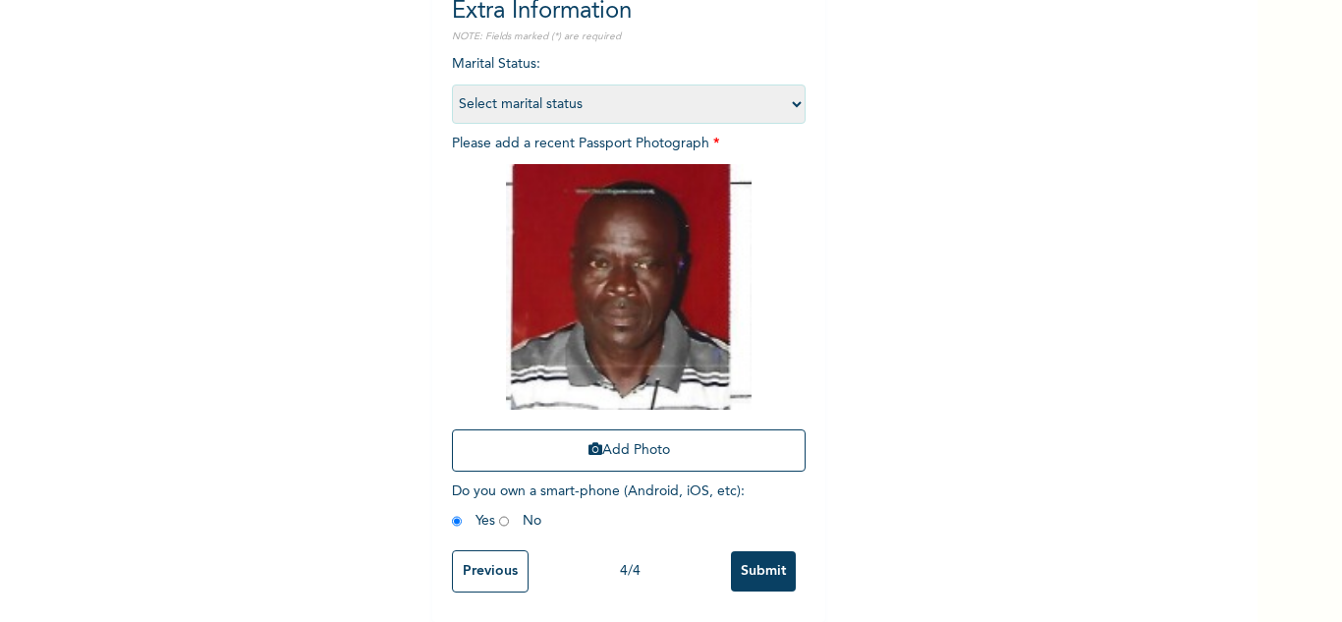
click at [774, 551] on input "Submit" at bounding box center [763, 571] width 65 height 40
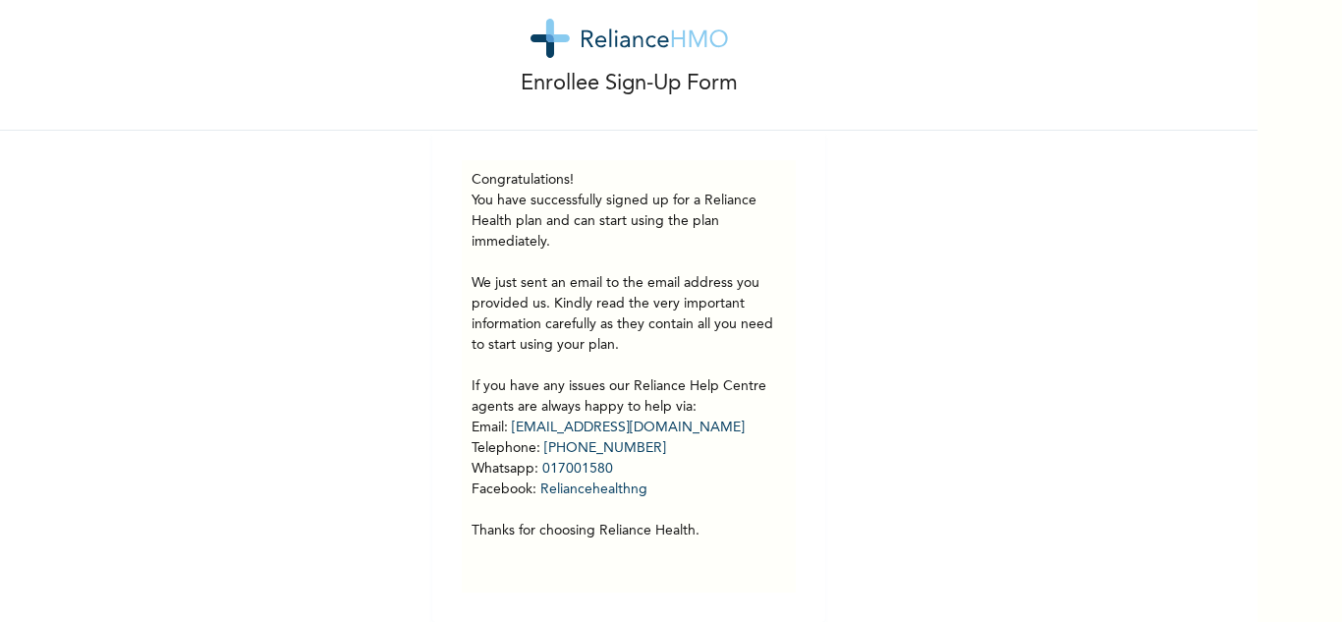
scroll to position [55, 0]
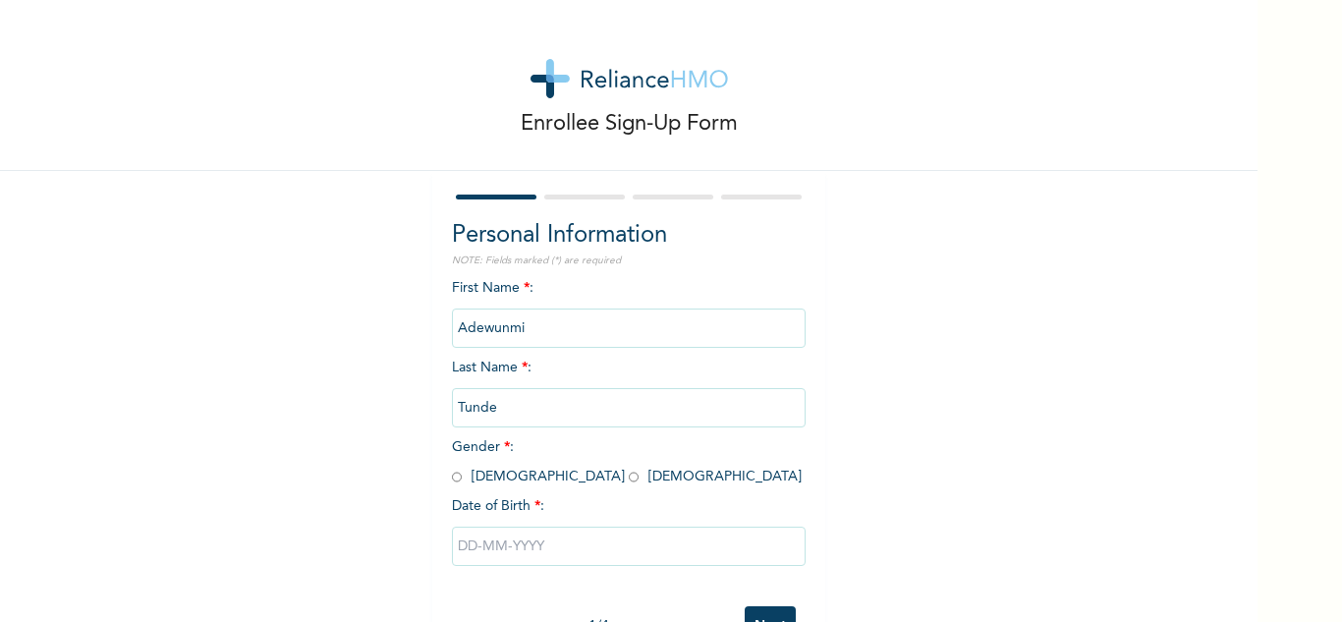
click at [452, 471] on input "radio" at bounding box center [457, 476] width 10 height 19
radio input "true"
click at [509, 544] on input "text" at bounding box center [629, 545] width 354 height 39
select select "8"
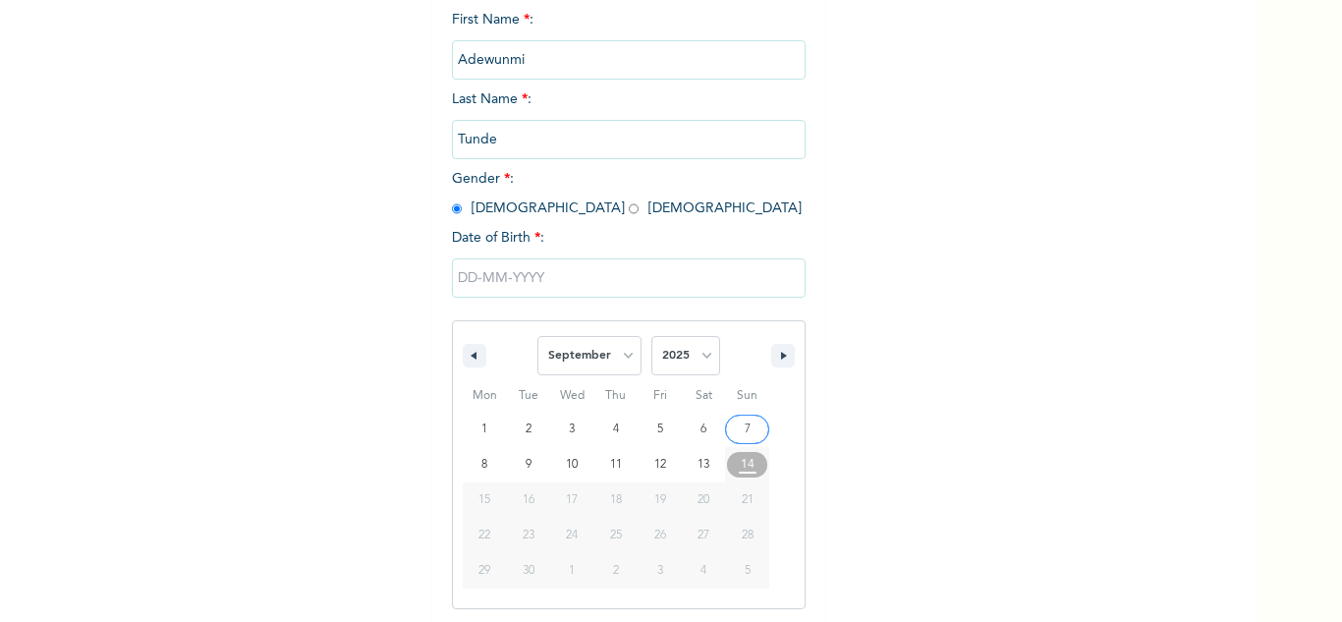
scroll to position [271, 0]
click at [714, 359] on span "January February March April May June July August September October November [D…" at bounding box center [628, 352] width 265 height 59
drag, startPoint x: 695, startPoint y: 354, endPoint x: 697, endPoint y: 337, distance: 16.8
click at [695, 354] on select "2025 2024 2023 2022 2021 2020 2019 2018 2017 2016 2015 2014 2013 2012 2011 2010…" at bounding box center [685, 352] width 69 height 39
select select "1969"
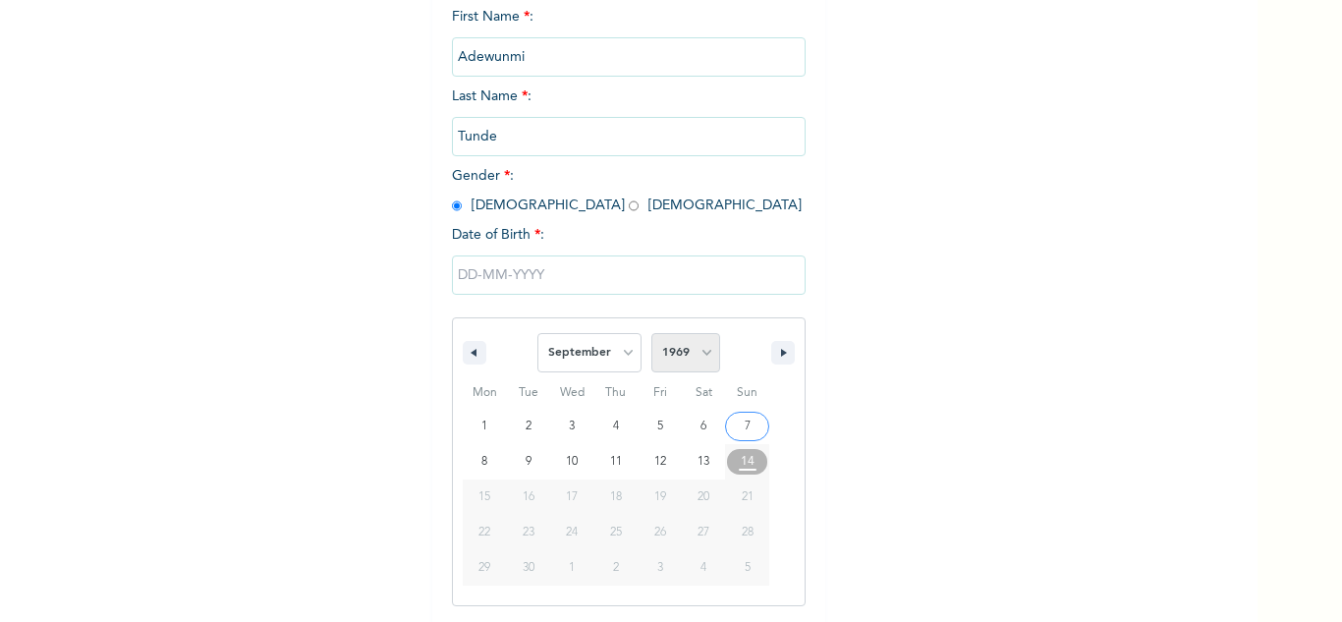
click at [651, 334] on select "2025 2024 2023 2022 2021 2020 2019 2018 2017 2016 2015 2014 2013 2012 2011 2010…" at bounding box center [685, 352] width 69 height 39
click at [576, 341] on select "January February March April May June July August September October November De…" at bounding box center [589, 352] width 104 height 39
select select "5"
click at [537, 334] on select "January February March April May June July August September October November De…" at bounding box center [589, 352] width 104 height 39
type input "[DATE]"
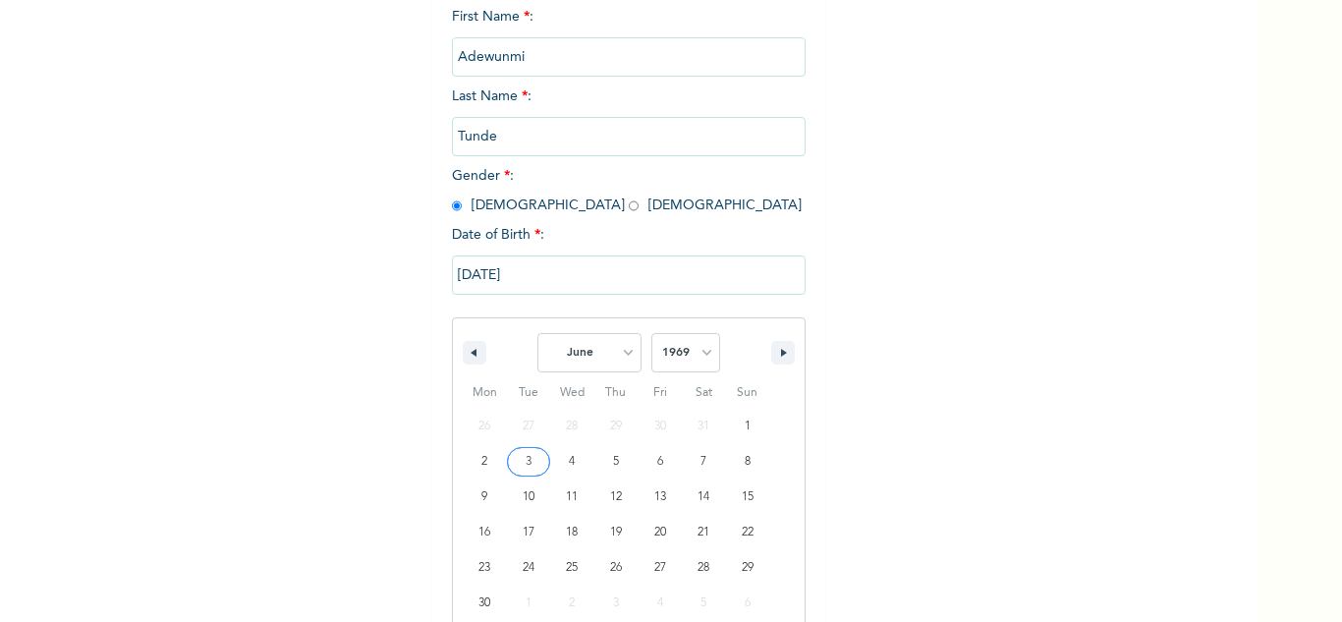
scroll to position [69, 0]
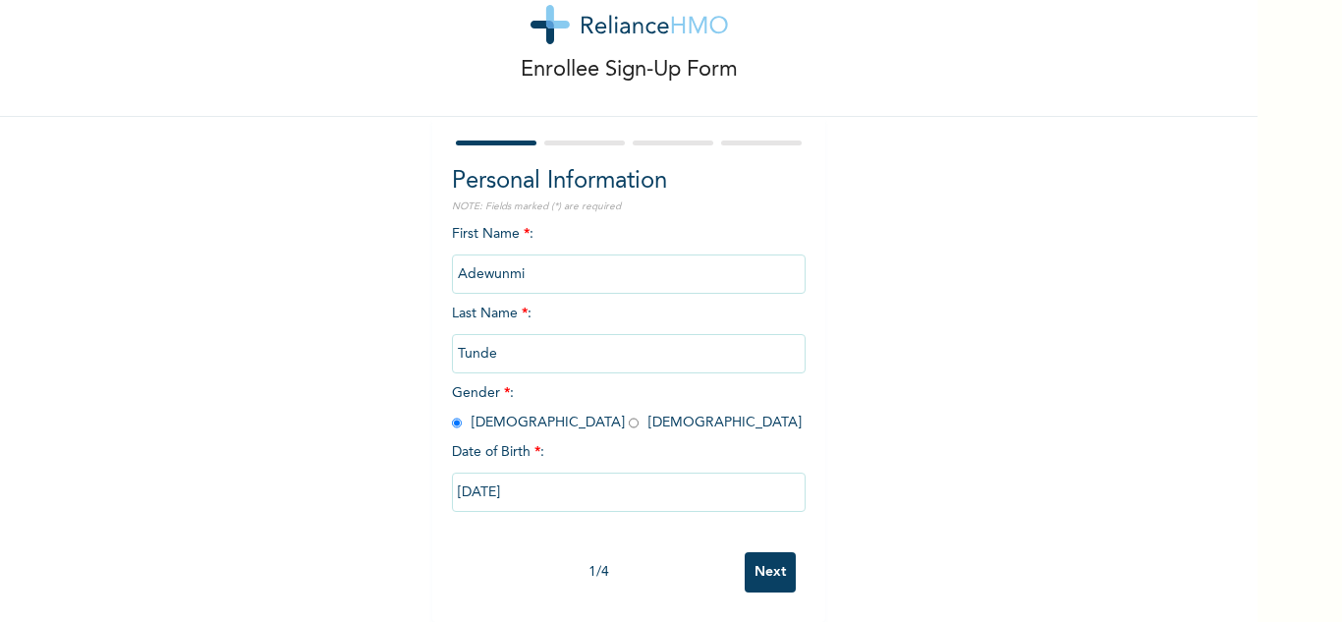
click at [755, 566] on input "Next" at bounding box center [769, 572] width 51 height 40
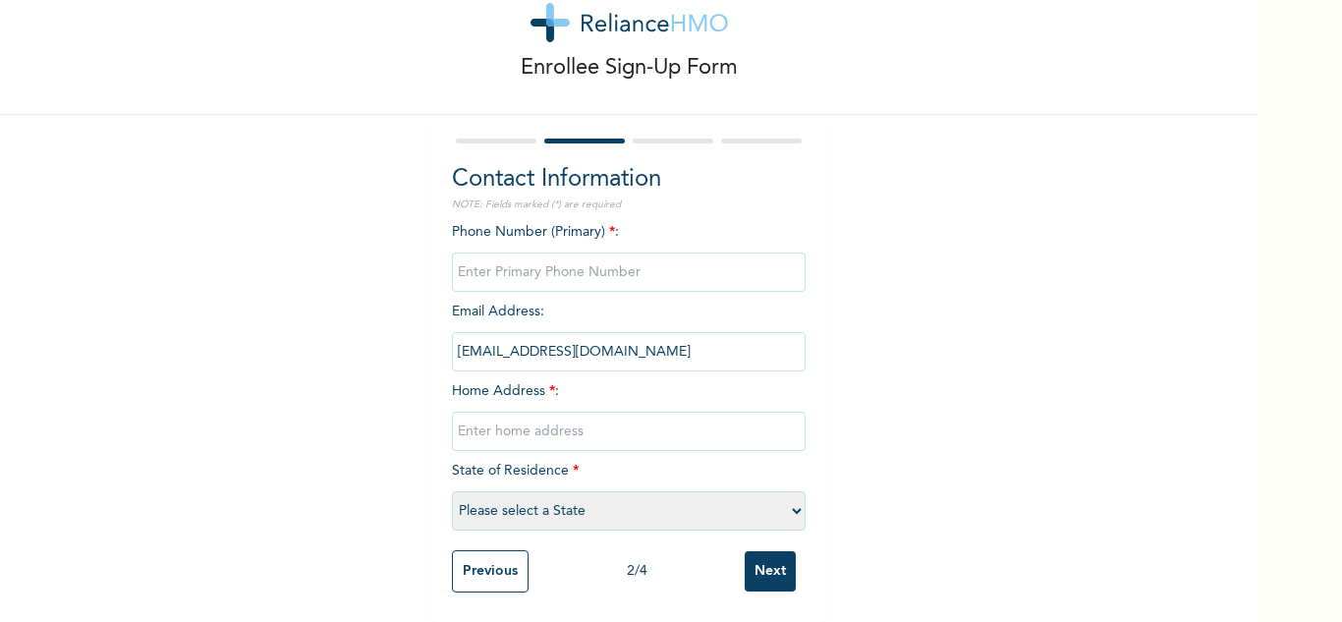
click at [585, 274] on input "phone" at bounding box center [629, 271] width 354 height 39
type input "0"
click at [606, 422] on input "text" at bounding box center [629, 430] width 354 height 39
type input "Mainland"
click at [640, 492] on select "Please select a State [PERSON_NAME] (FCT) [PERSON_NAME] Ibom [GEOGRAPHIC_DATA] …" at bounding box center [629, 510] width 354 height 39
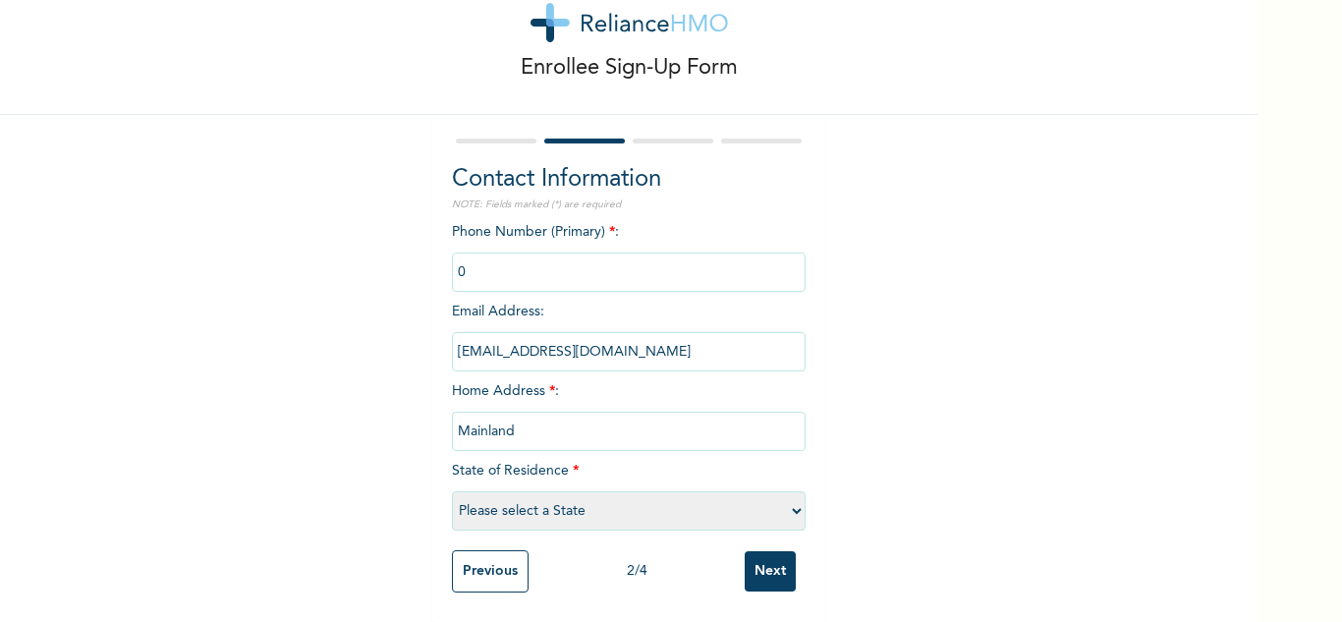
select select "25"
click at [452, 491] on select "Please select a State [PERSON_NAME] (FCT) [PERSON_NAME] Ibom [GEOGRAPHIC_DATA] …" at bounding box center [629, 510] width 354 height 39
click at [759, 551] on input "Next" at bounding box center [769, 571] width 51 height 40
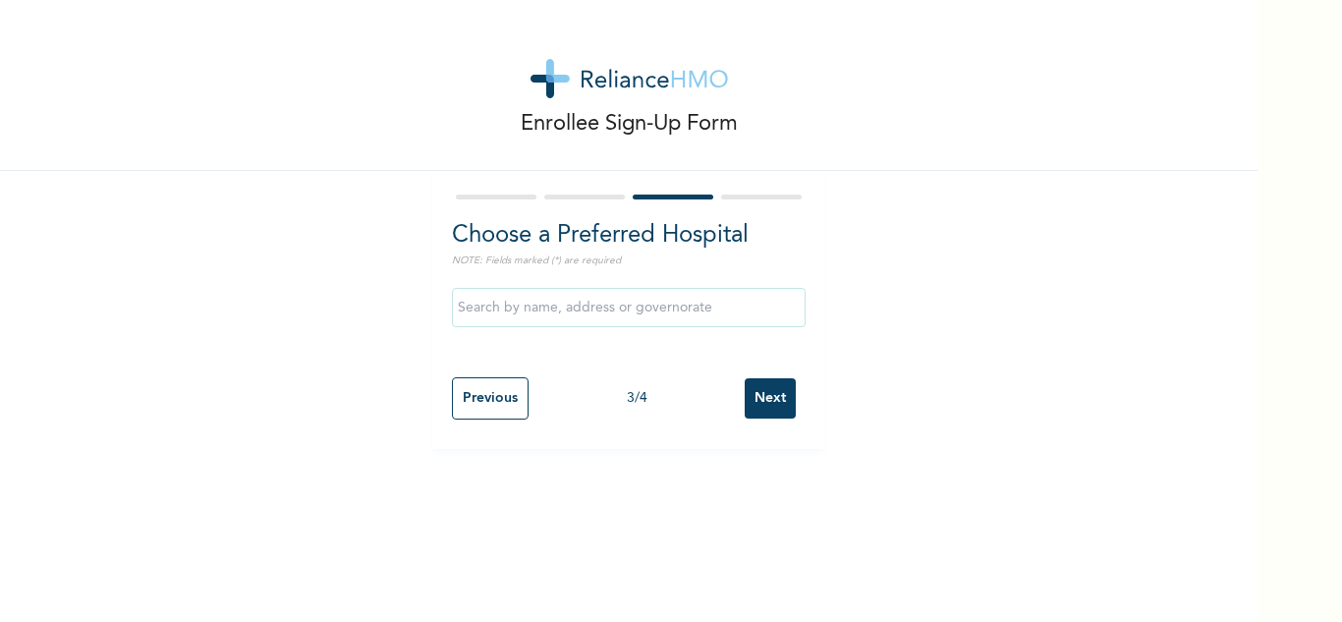
click at [751, 391] on input "Next" at bounding box center [769, 398] width 51 height 40
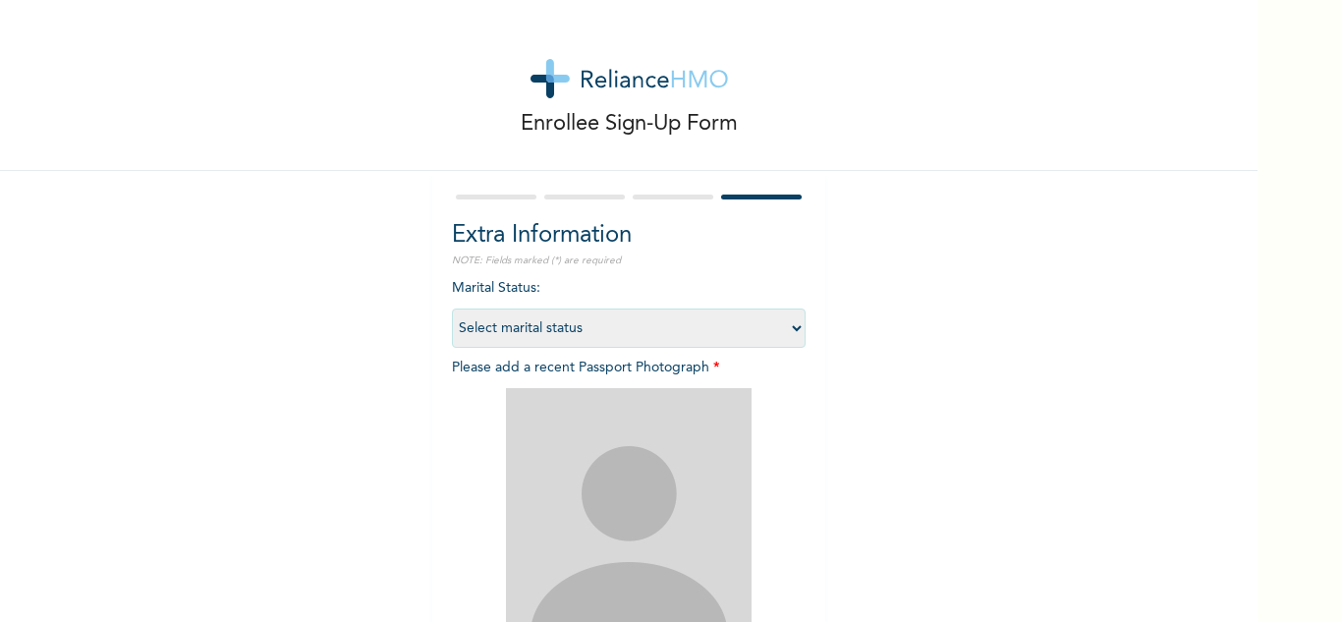
drag, startPoint x: 706, startPoint y: 333, endPoint x: 686, endPoint y: 344, distance: 22.4
click at [706, 332] on select "Select marital status [DEMOGRAPHIC_DATA] Married [DEMOGRAPHIC_DATA] Widow/[DEMO…" at bounding box center [629, 327] width 354 height 39
select select "2"
click at [452, 308] on select "Select marital status [DEMOGRAPHIC_DATA] Married [DEMOGRAPHIC_DATA] Widow/[DEMO…" at bounding box center [629, 327] width 354 height 39
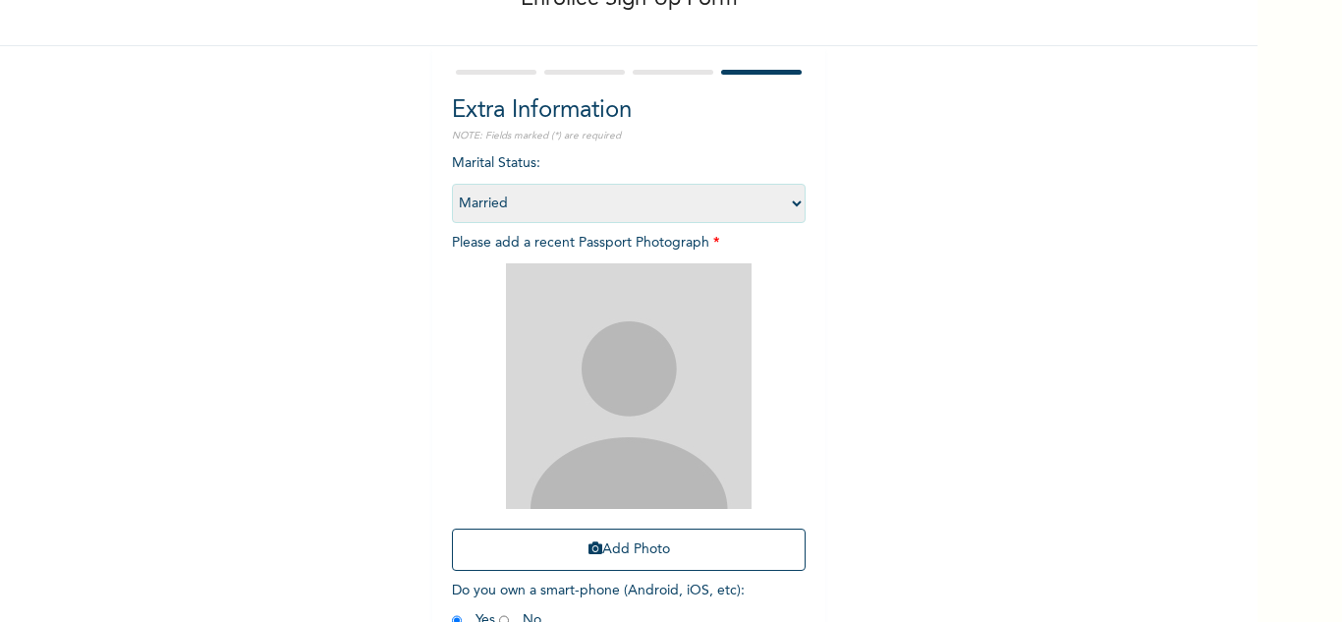
scroll to position [239, 0]
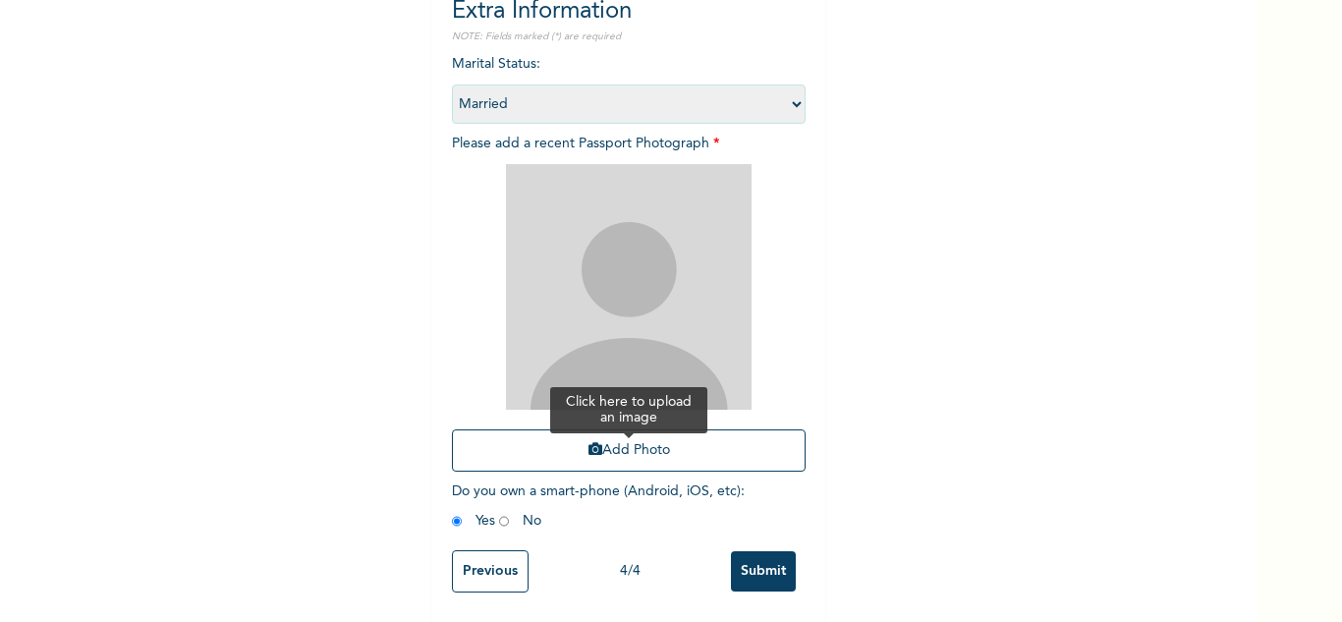
click at [610, 437] on button "Add Photo" at bounding box center [629, 450] width 354 height 42
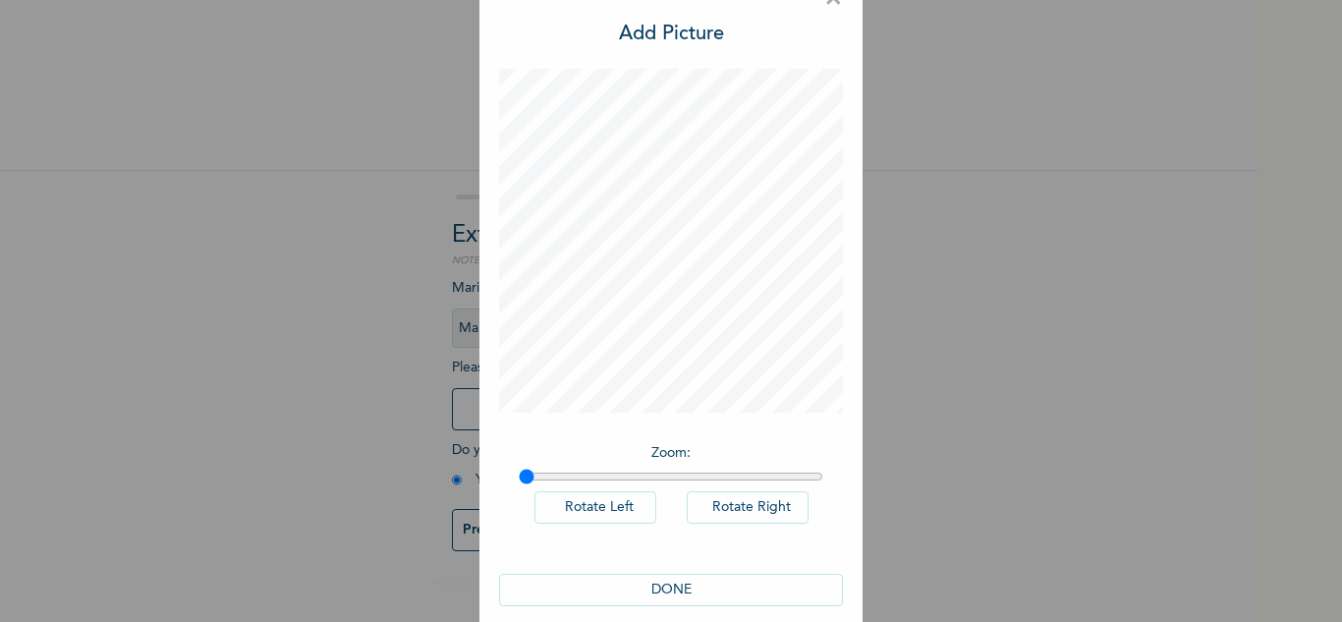
scroll to position [64, 0]
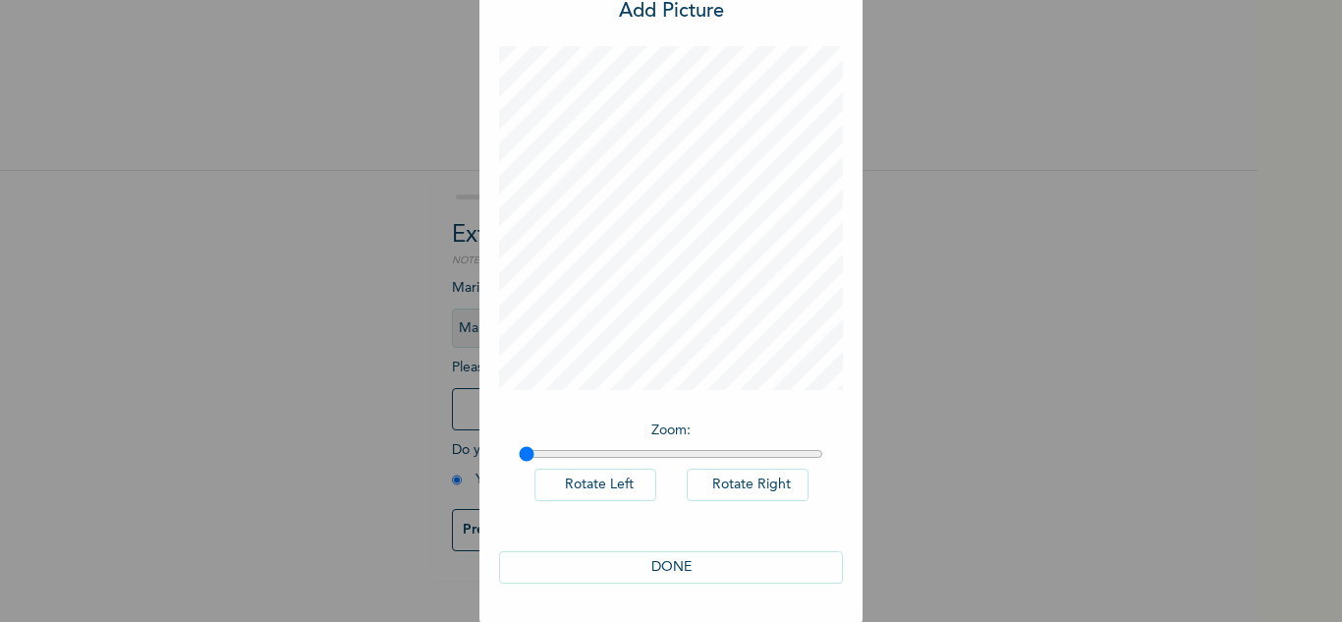
drag, startPoint x: 692, startPoint y: 566, endPoint x: 737, endPoint y: 547, distance: 48.0
click at [692, 564] on button "DONE" at bounding box center [671, 567] width 344 height 32
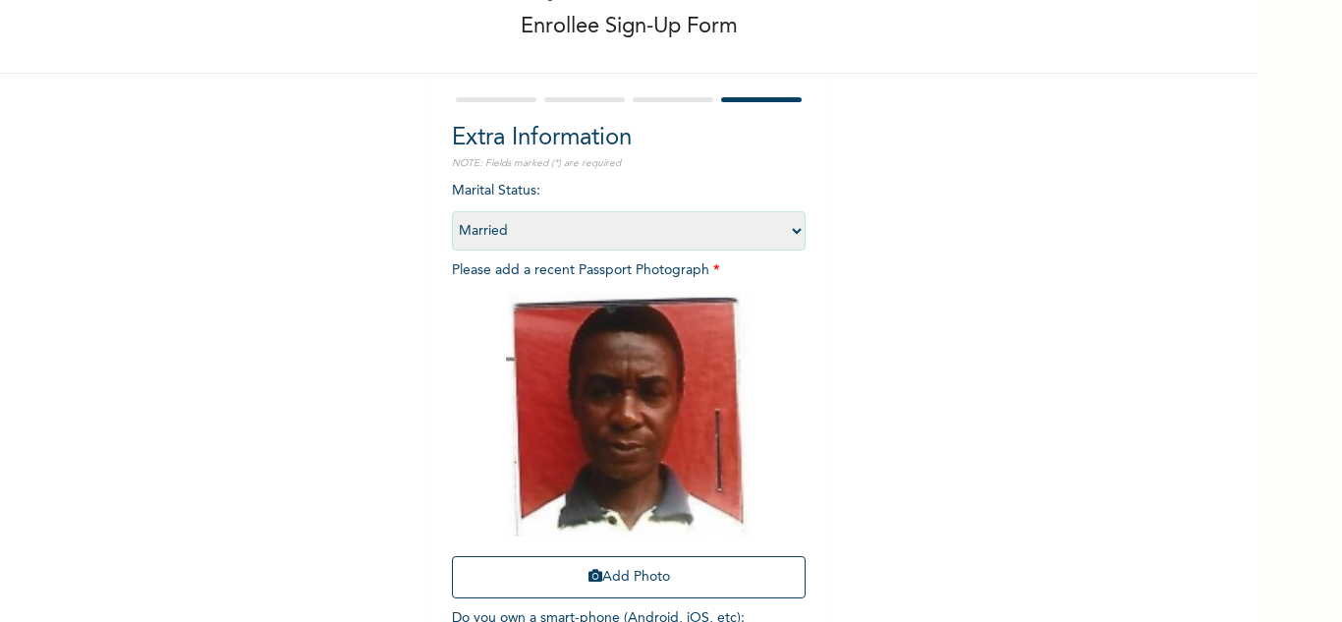
scroll to position [239, 0]
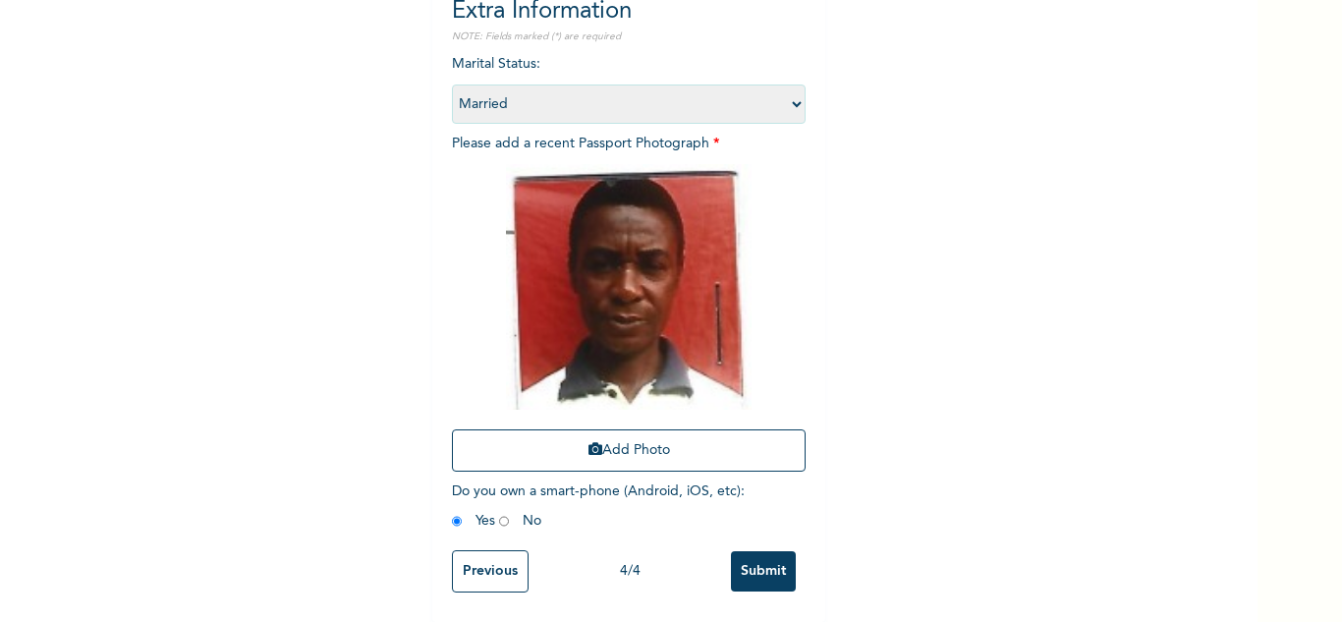
click at [731, 551] on input "Submit" at bounding box center [763, 571] width 65 height 40
